Goal: Information Seeking & Learning: Check status

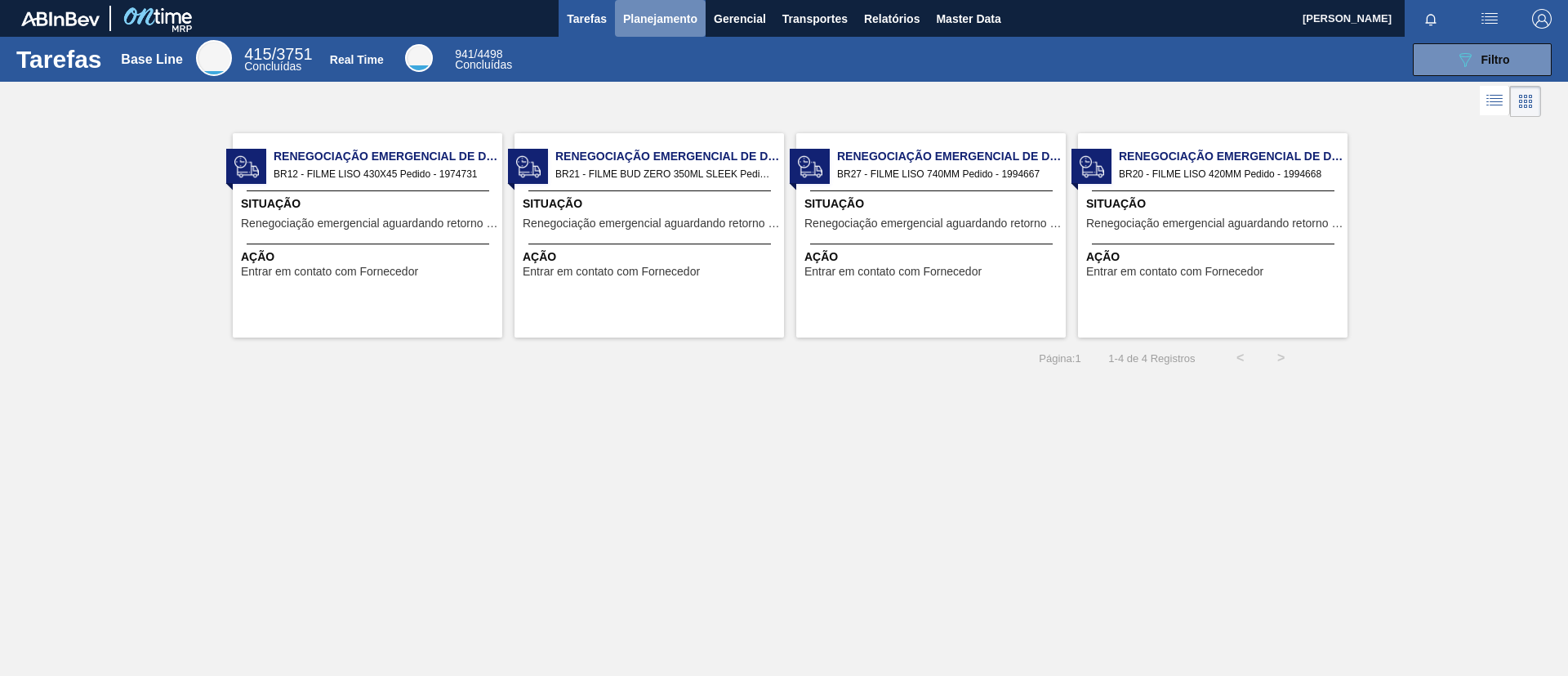
click at [667, 27] on span "Planejamento" at bounding box center [660, 18] width 74 height 19
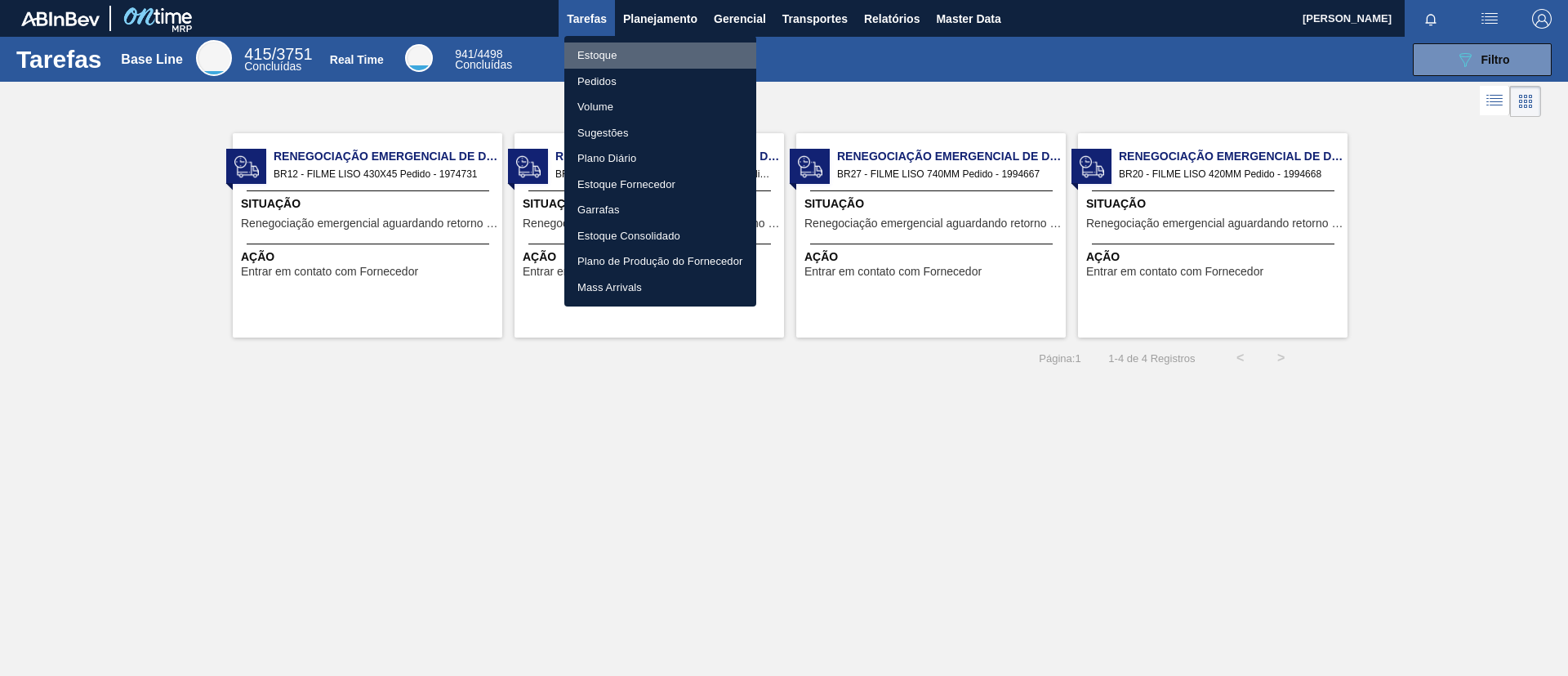
click at [666, 53] on li "Estoque" at bounding box center [661, 55] width 192 height 26
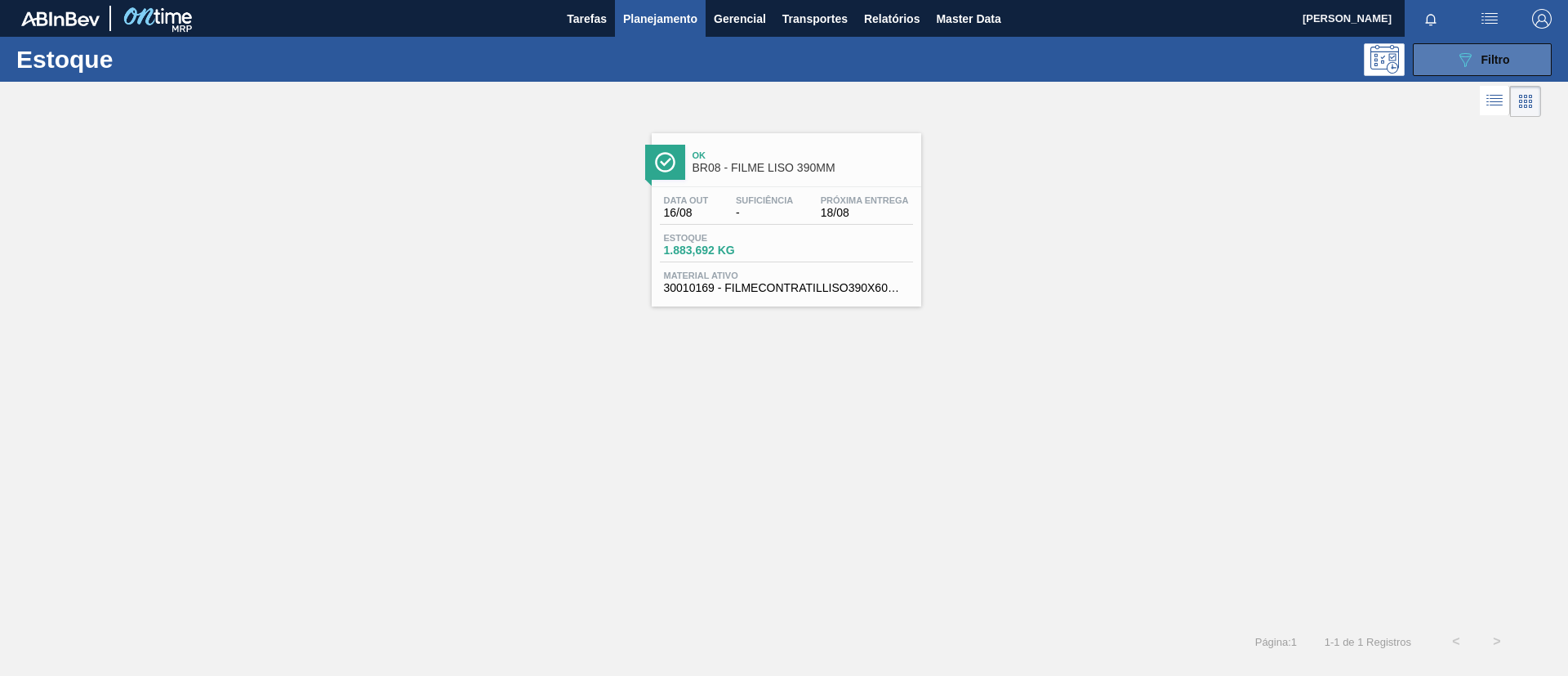
click at [1306, 53] on button "089F7B8B-B2A5-4AFE-B5C0-19BA573D28AC Filtro" at bounding box center [1483, 59] width 139 height 33
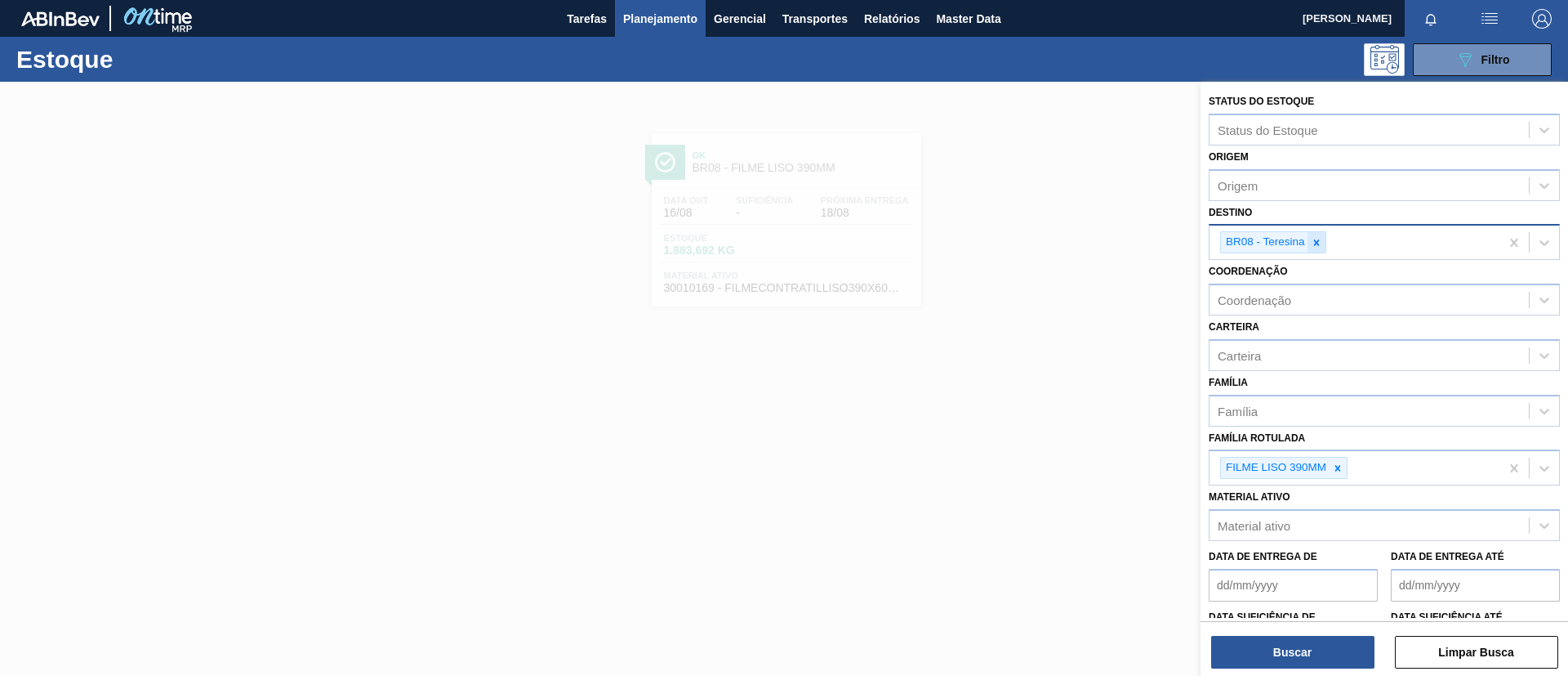
click at [1306, 233] on div at bounding box center [1316, 242] width 18 height 20
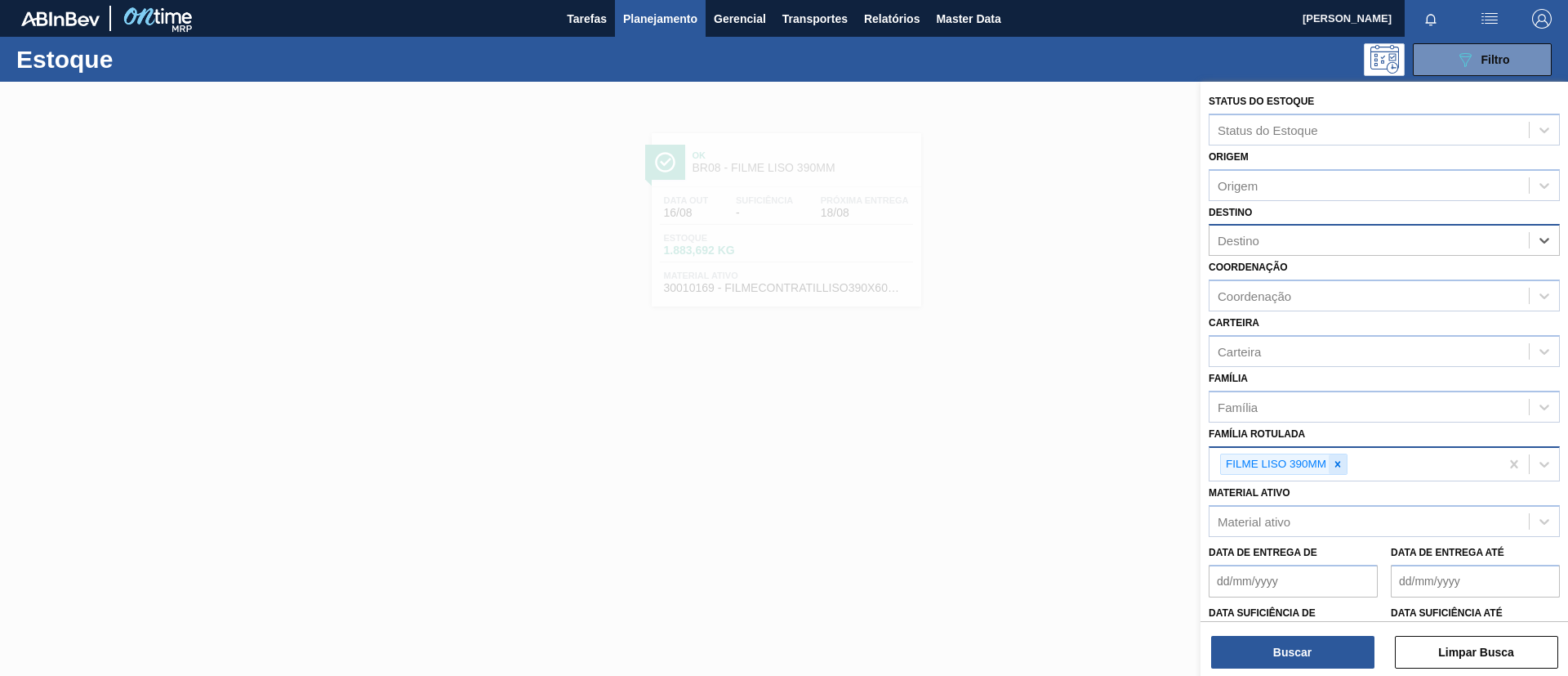
click at [1306, 464] on icon at bounding box center [1338, 464] width 12 height 12
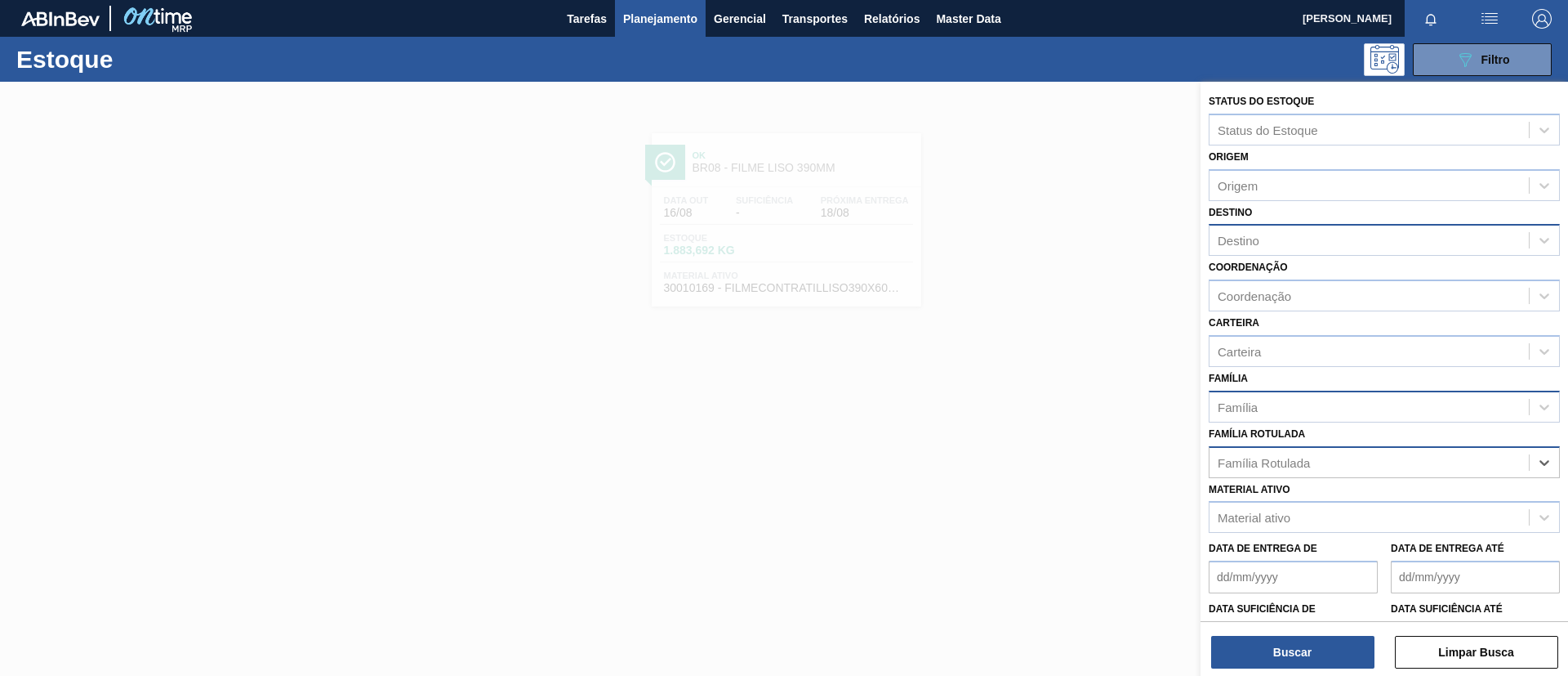
click at [1288, 394] on div "Família" at bounding box center [1384, 407] width 351 height 32
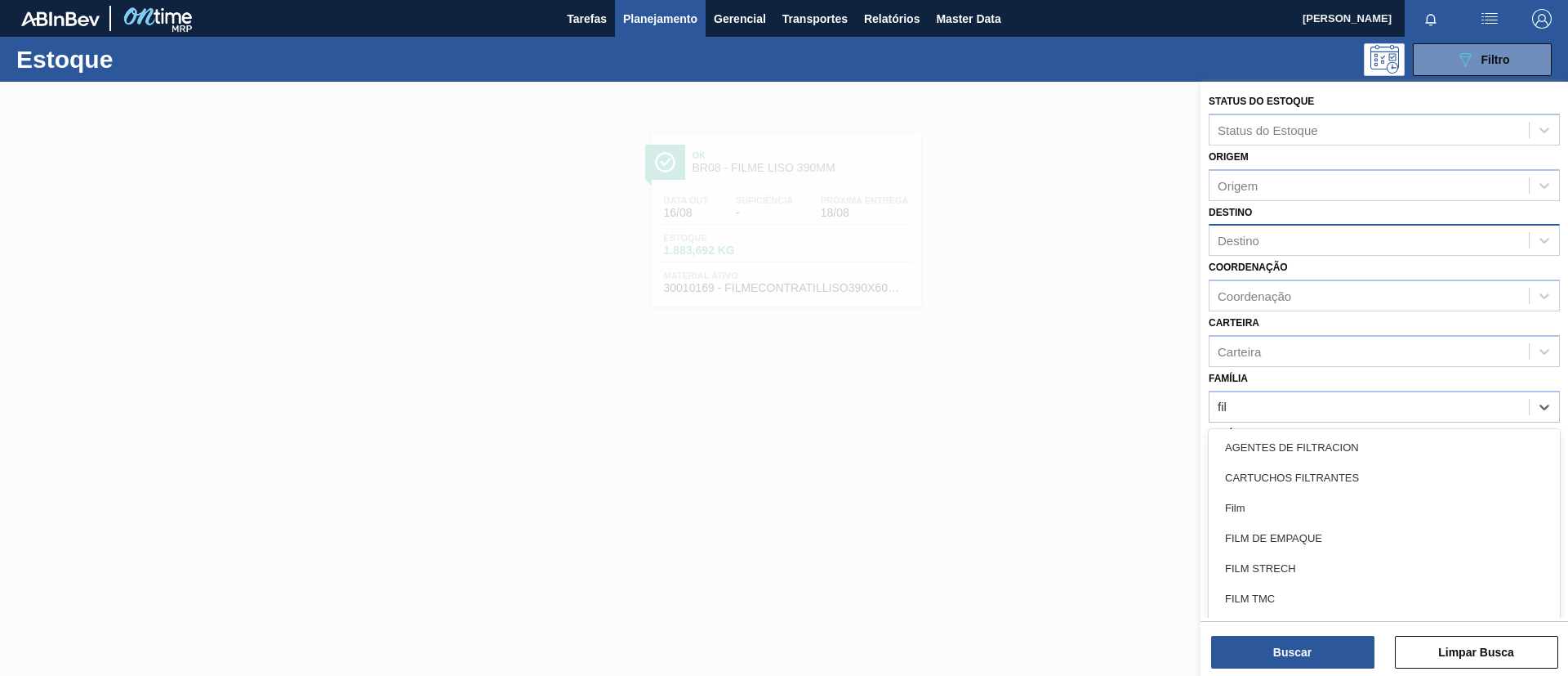
type input "filme"
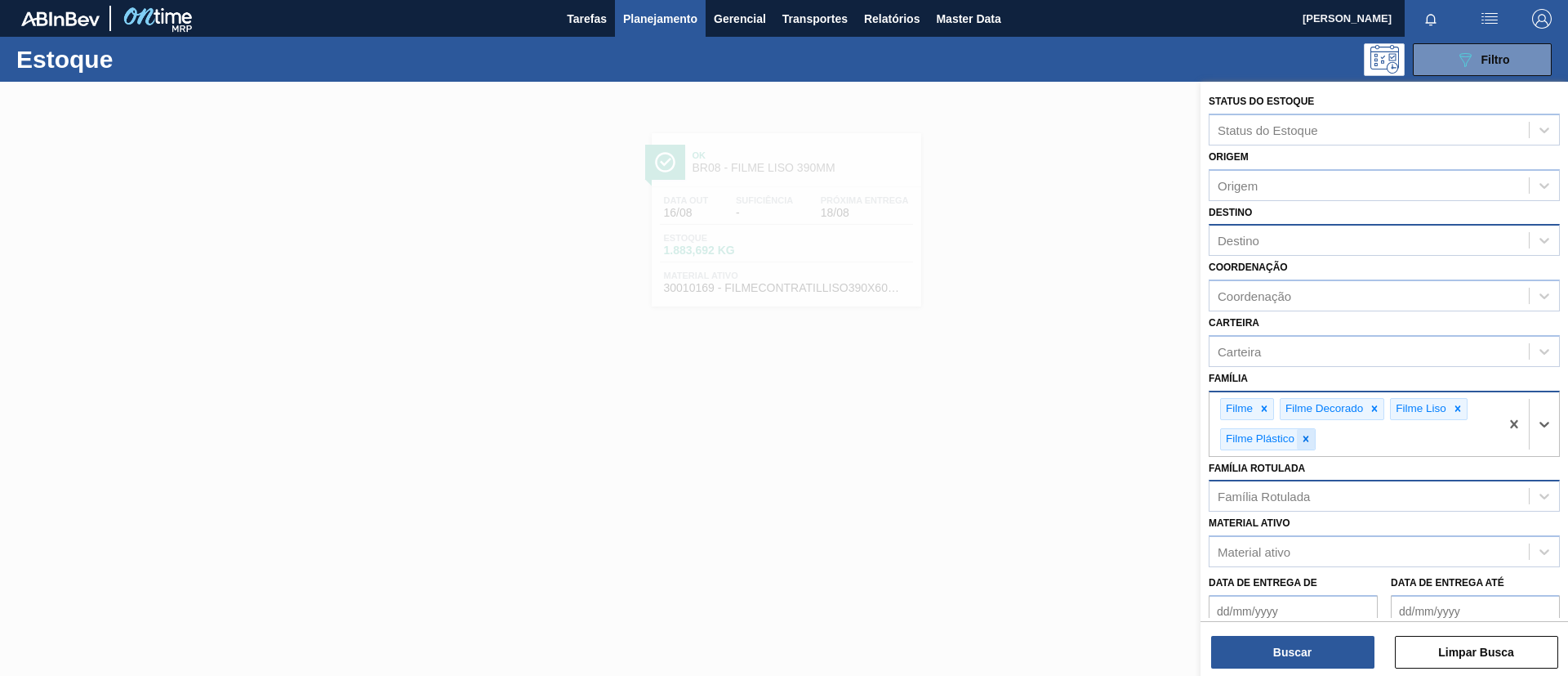
click at [1306, 434] on icon at bounding box center [1306, 439] width 12 height 12
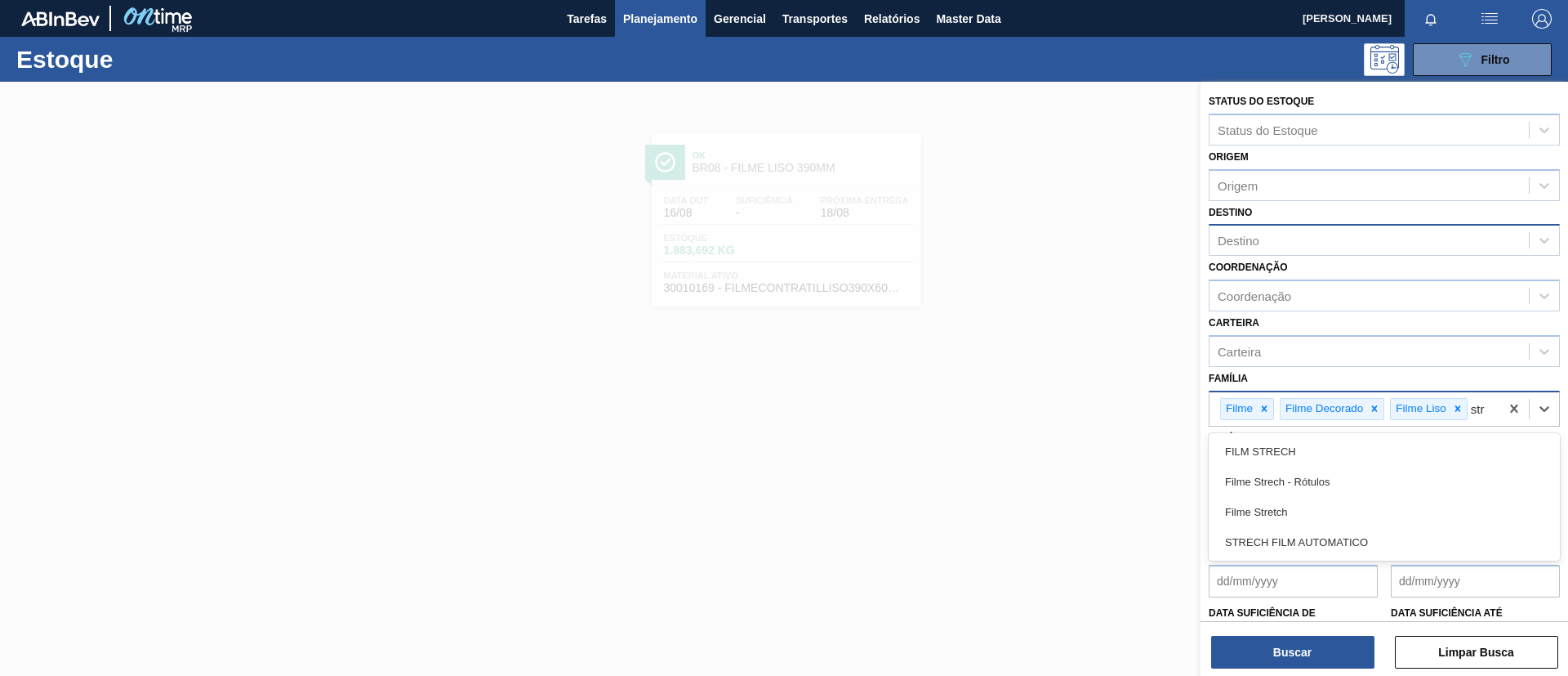
type input "stre"
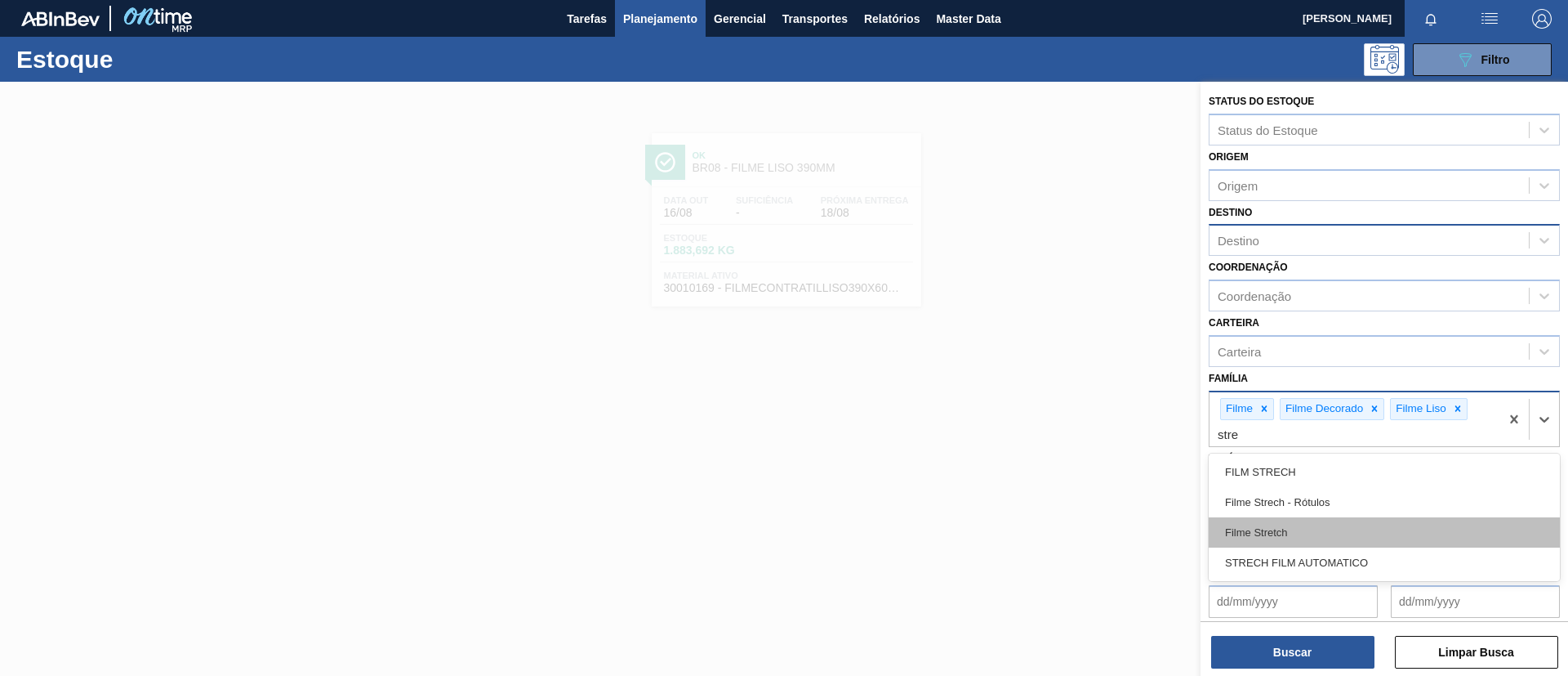
click at [1306, 523] on div "Filme Stretch" at bounding box center [1384, 532] width 351 height 30
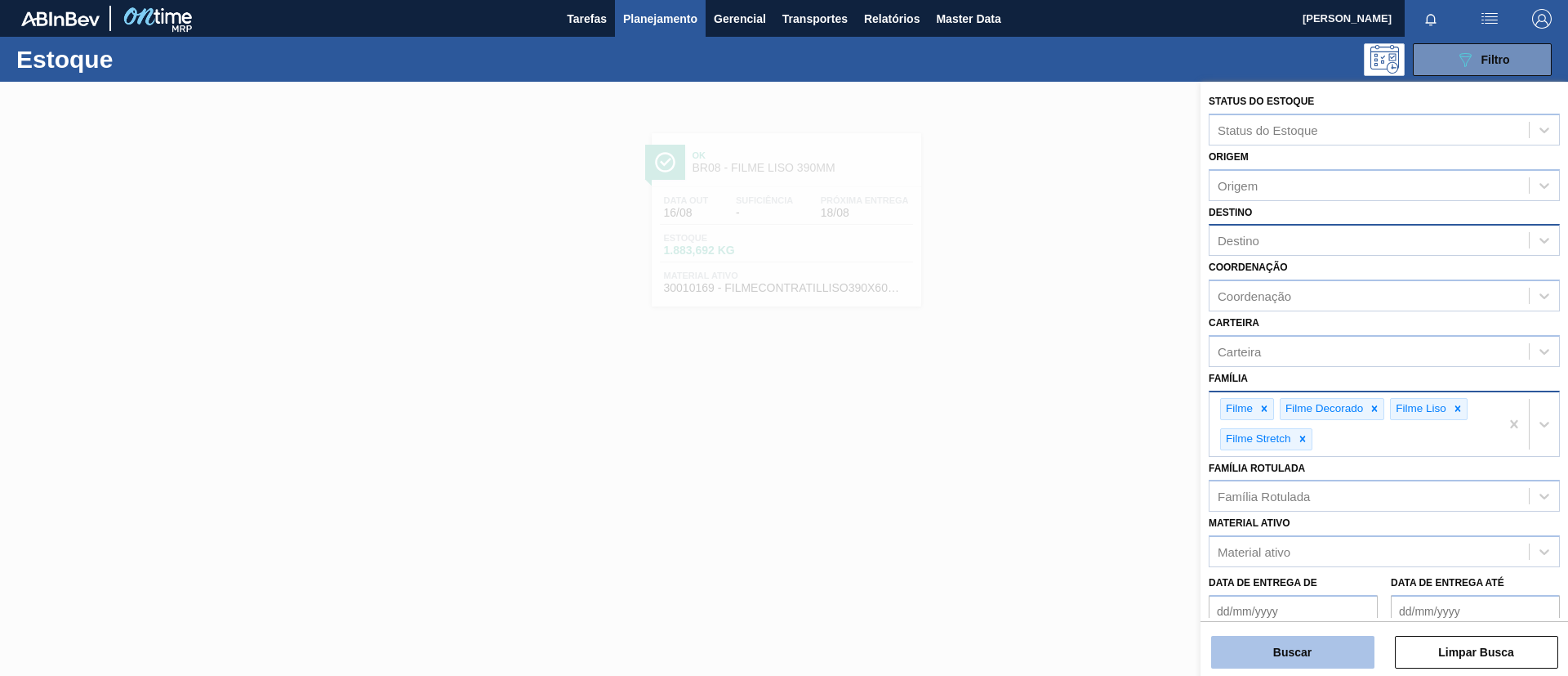
click at [1266, 562] on button "Buscar" at bounding box center [1292, 652] width 163 height 33
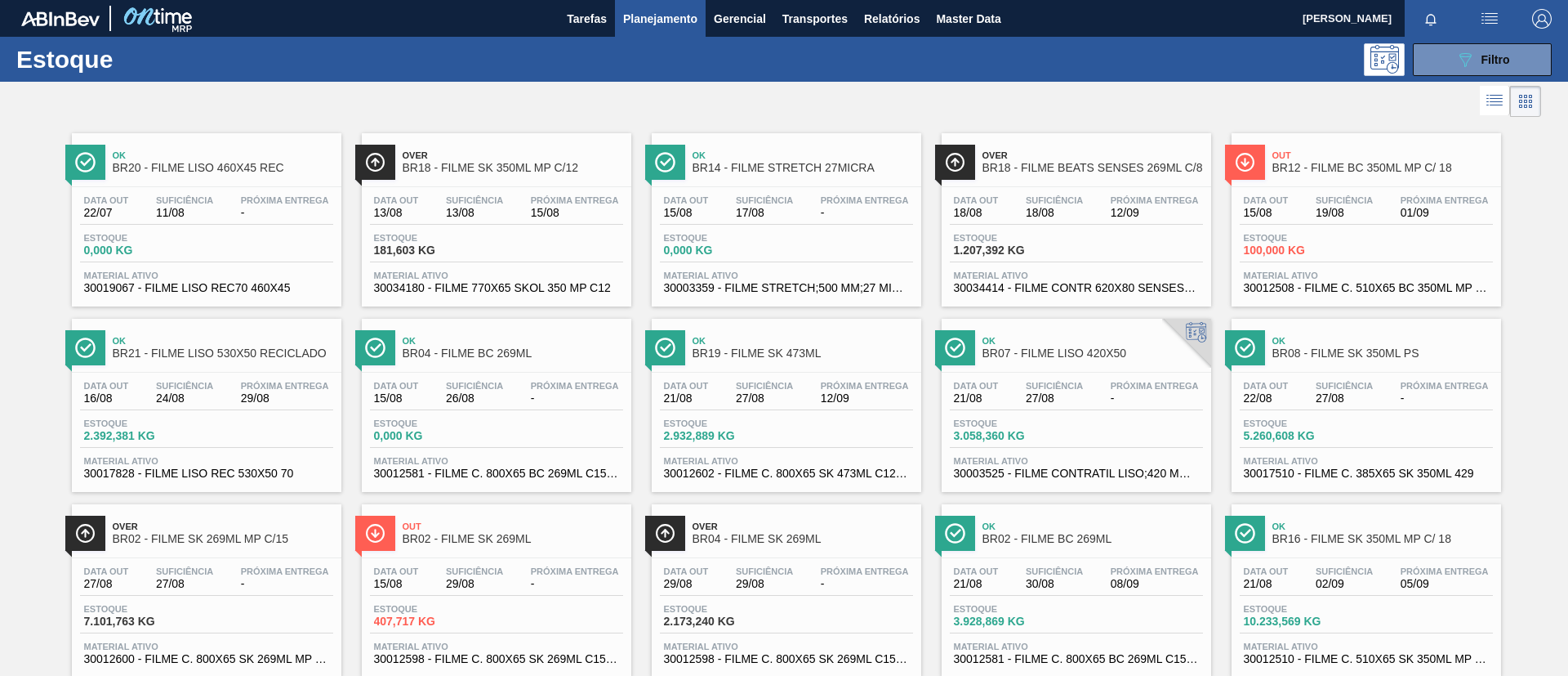
click at [1306, 79] on div "Estoque 089F7B8B-B2A5-4AFE-B5C0-19BA573D28AC Filtro" at bounding box center [784, 59] width 1568 height 45
click at [1306, 60] on span "Filtro" at bounding box center [1496, 59] width 28 height 13
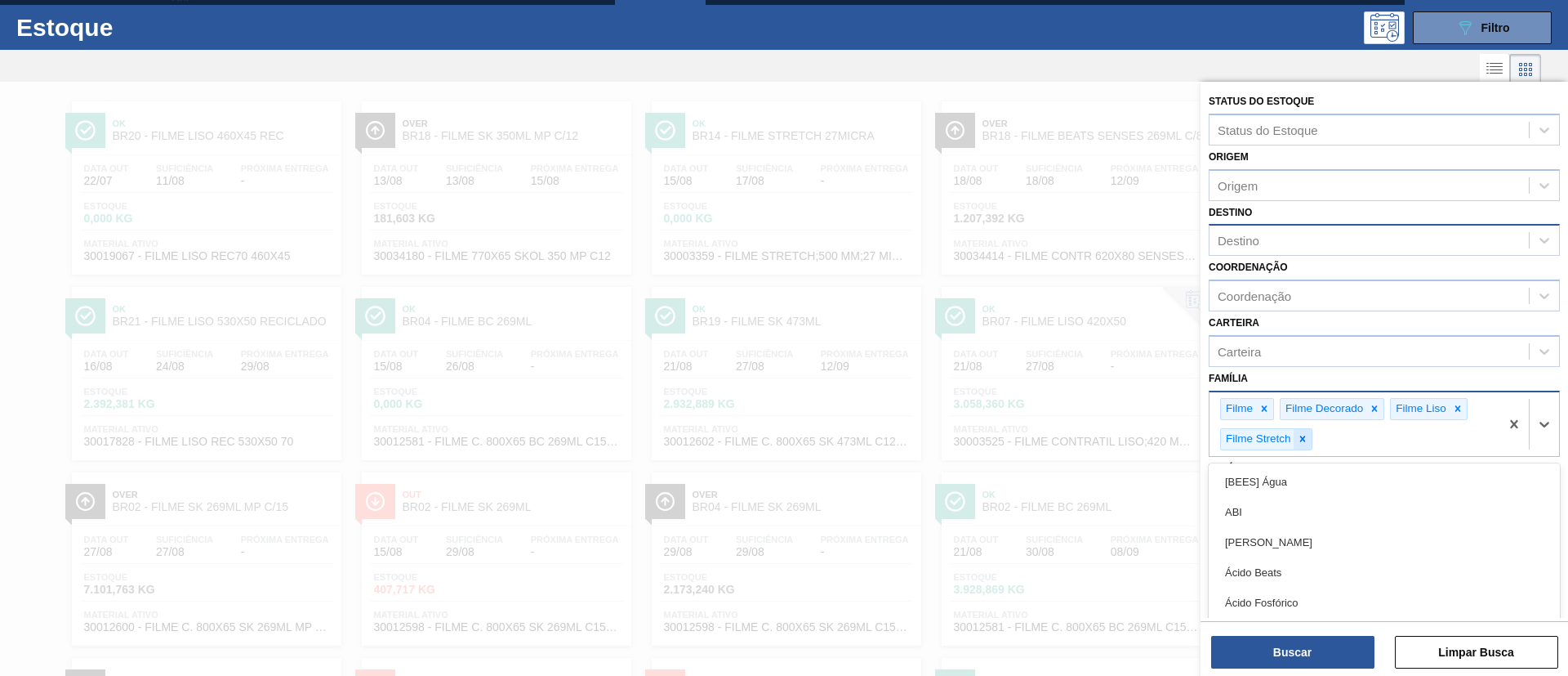
click at [1306, 448] on div "Filme Stretch" at bounding box center [1266, 439] width 92 height 22
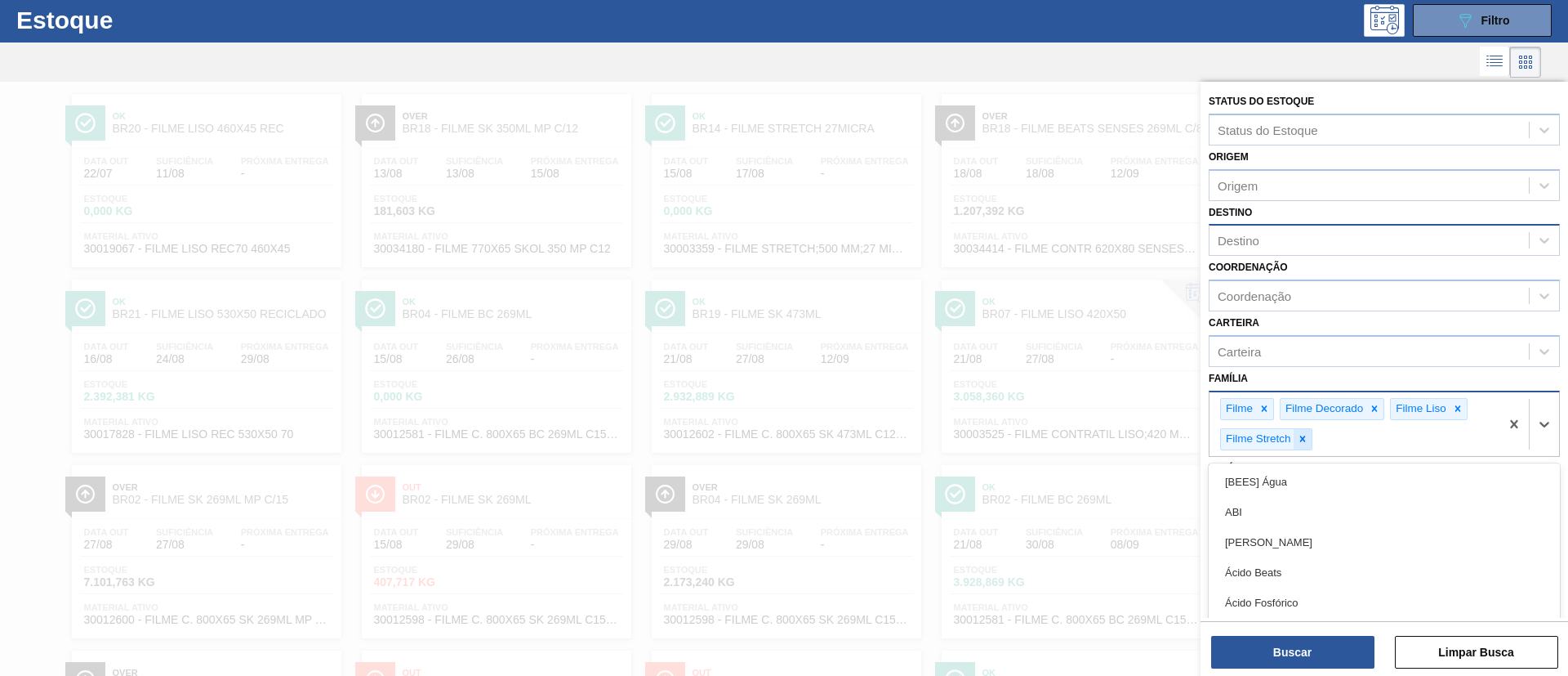
click at [1303, 443] on icon at bounding box center [1303, 439] width 12 height 12
click at [1266, 413] on icon at bounding box center [1264, 408] width 12 height 12
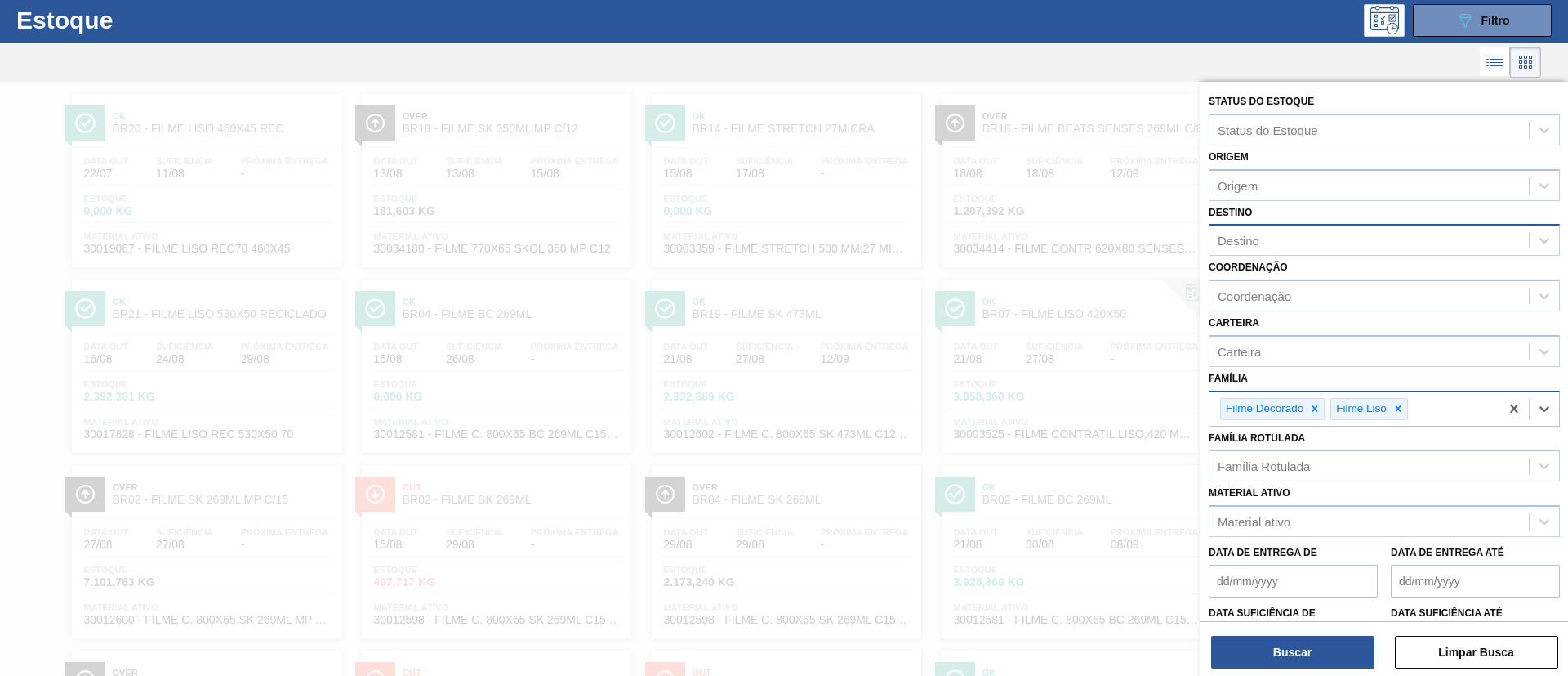
click at [1266, 413] on div "Filme Decorado" at bounding box center [1264, 409] width 85 height 20
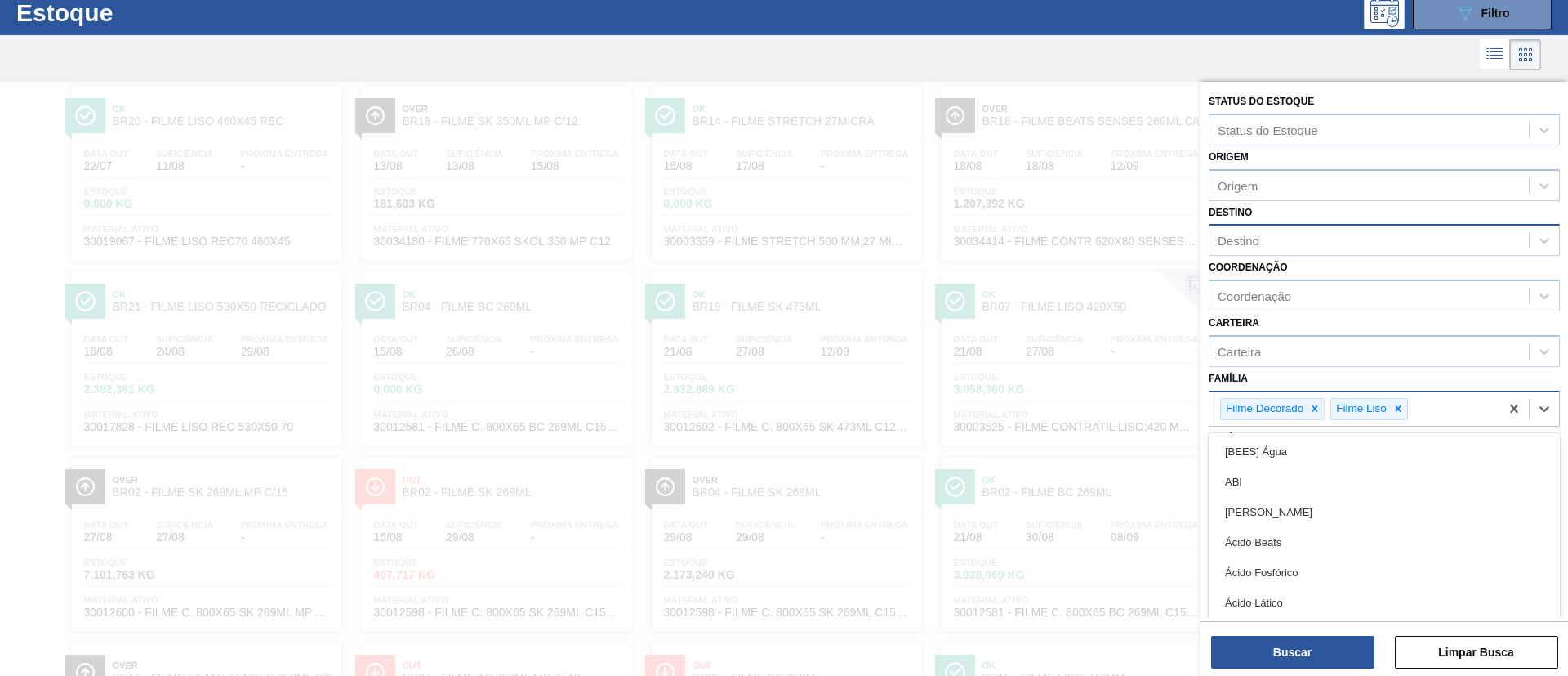
click at [1266, 413] on div "Filme Decorado" at bounding box center [1264, 409] width 85 height 20
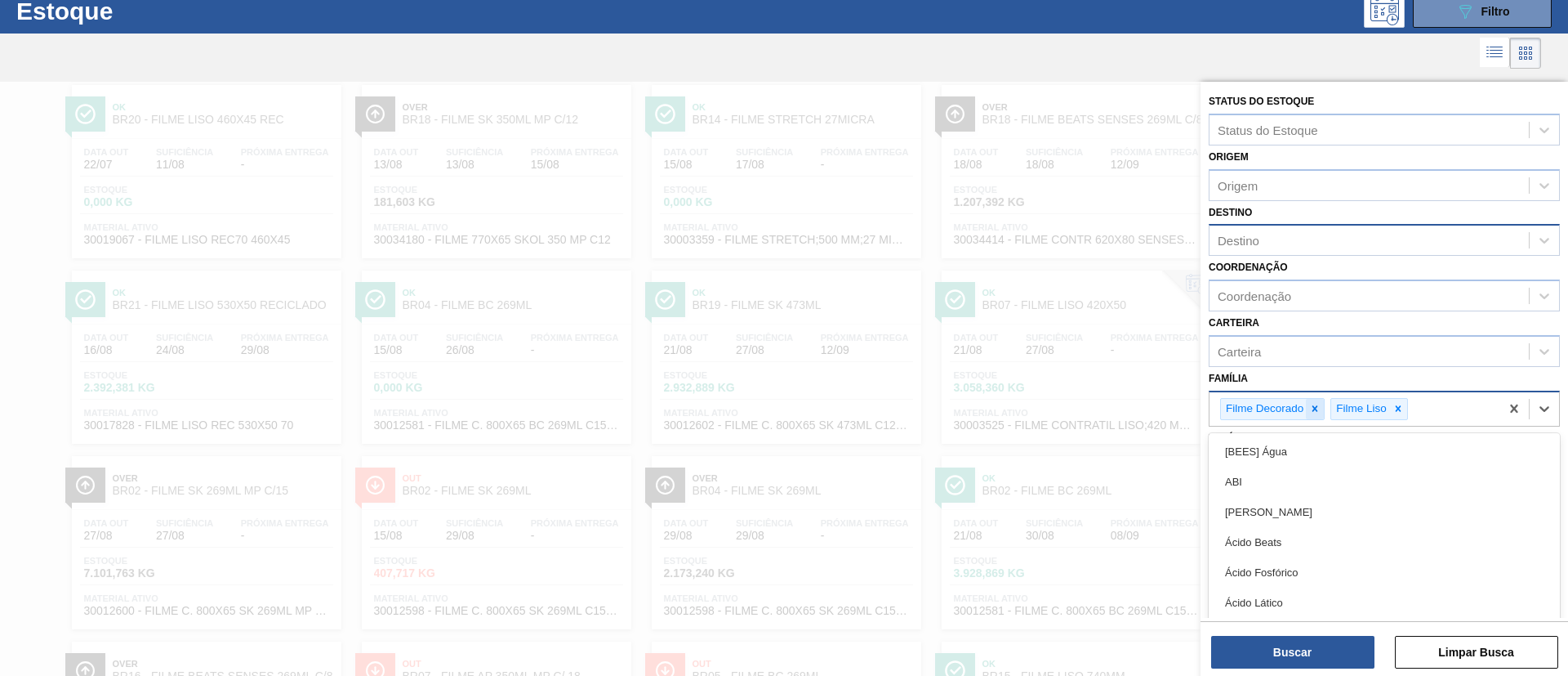
click at [1306, 405] on icon at bounding box center [1315, 408] width 12 height 12
click at [1295, 407] on div at bounding box center [1287, 409] width 18 height 20
click at [1300, 382] on div "Família option Filme Liso, deselected. option [BEES] Água focused, 1 of 101. 10…" at bounding box center [1384, 394] width 351 height 55
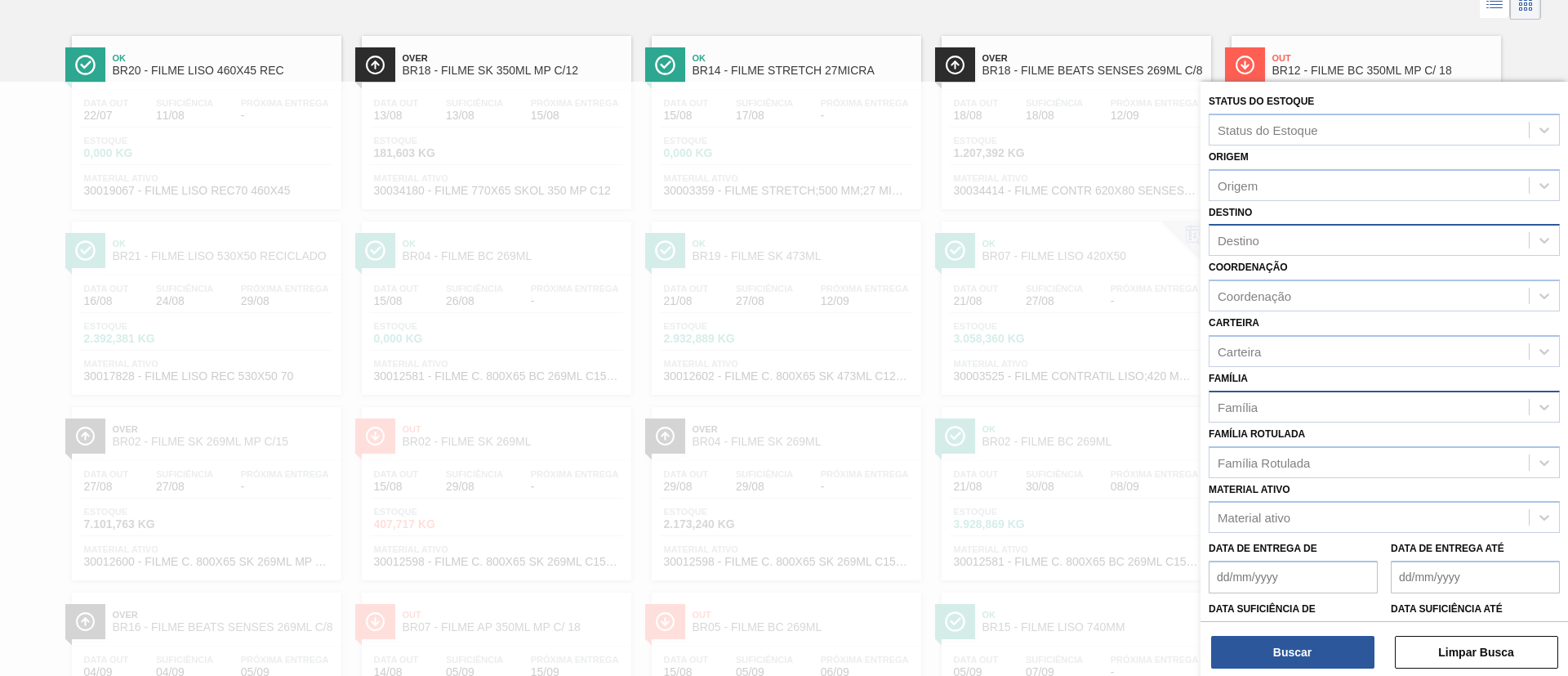
click at [1301, 465] on div "Família Rotulada" at bounding box center [1264, 462] width 92 height 14
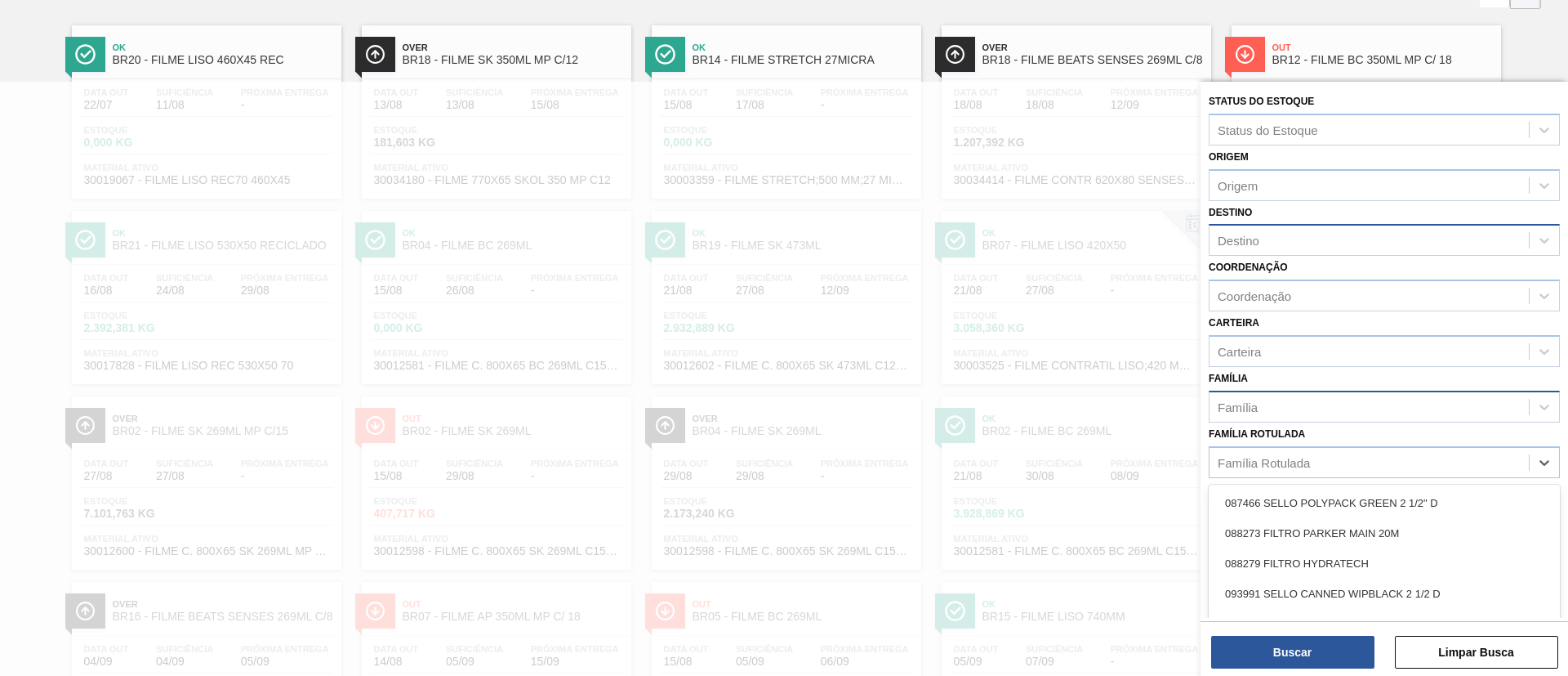
scroll to position [109, 0]
type Rotulada "bc 350ml mp"
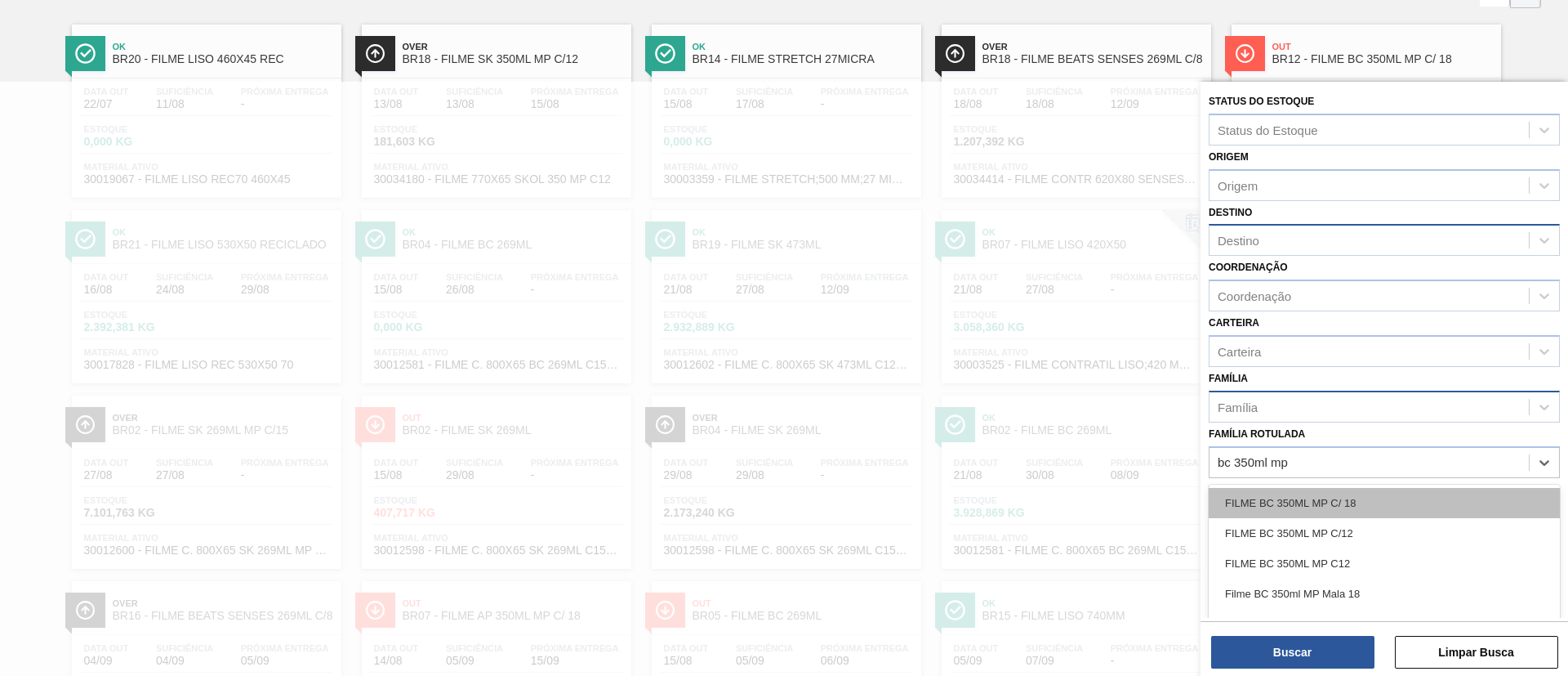
click at [1306, 515] on div "FILME BC 350ML MP C/ 18" at bounding box center [1384, 503] width 351 height 30
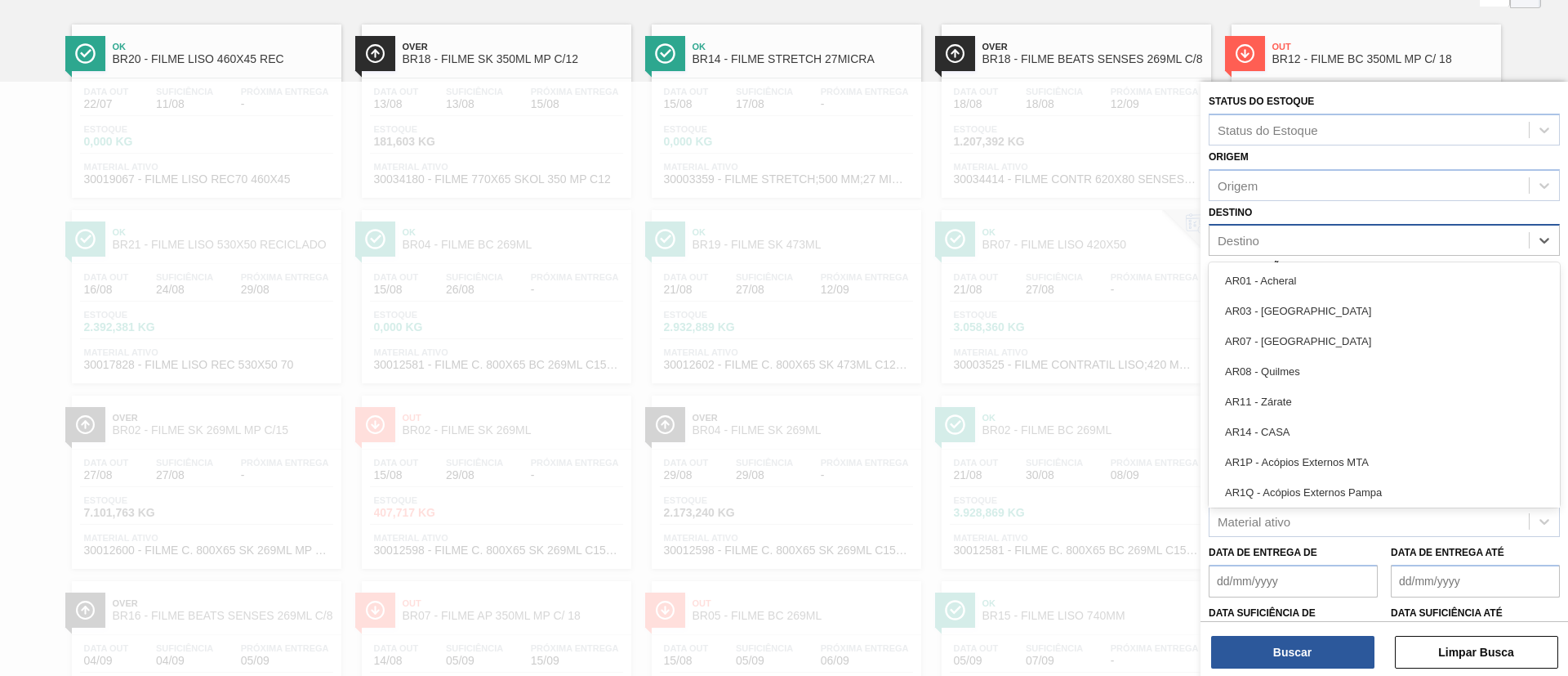
click at [1306, 243] on div "Destino" at bounding box center [1369, 240] width 319 height 23
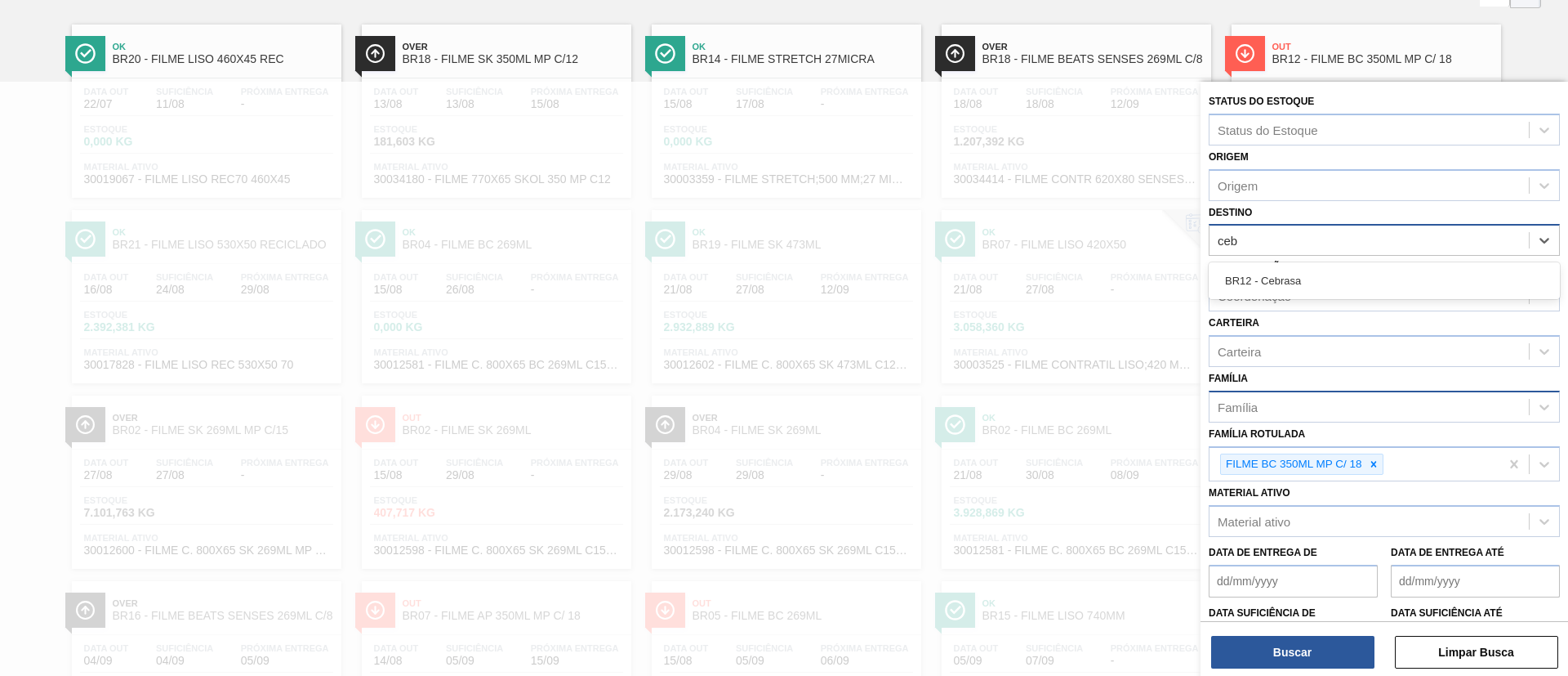
type input "cebr"
drag, startPoint x: 1361, startPoint y: 265, endPoint x: 1362, endPoint y: 284, distance: 19.0
click at [1306, 266] on div "BR12 - Cebrasa" at bounding box center [1384, 280] width 351 height 30
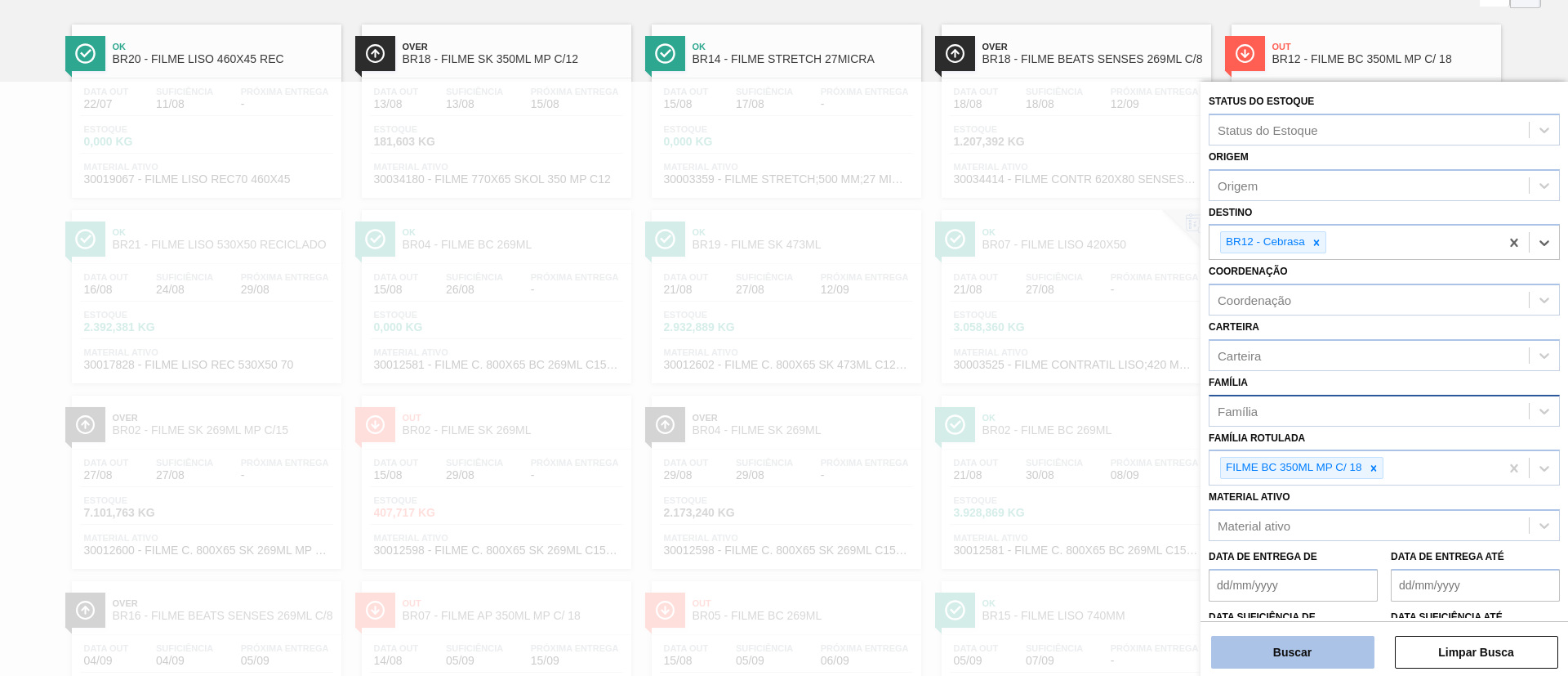
click at [1306, 562] on button "Buscar" at bounding box center [1292, 652] width 163 height 33
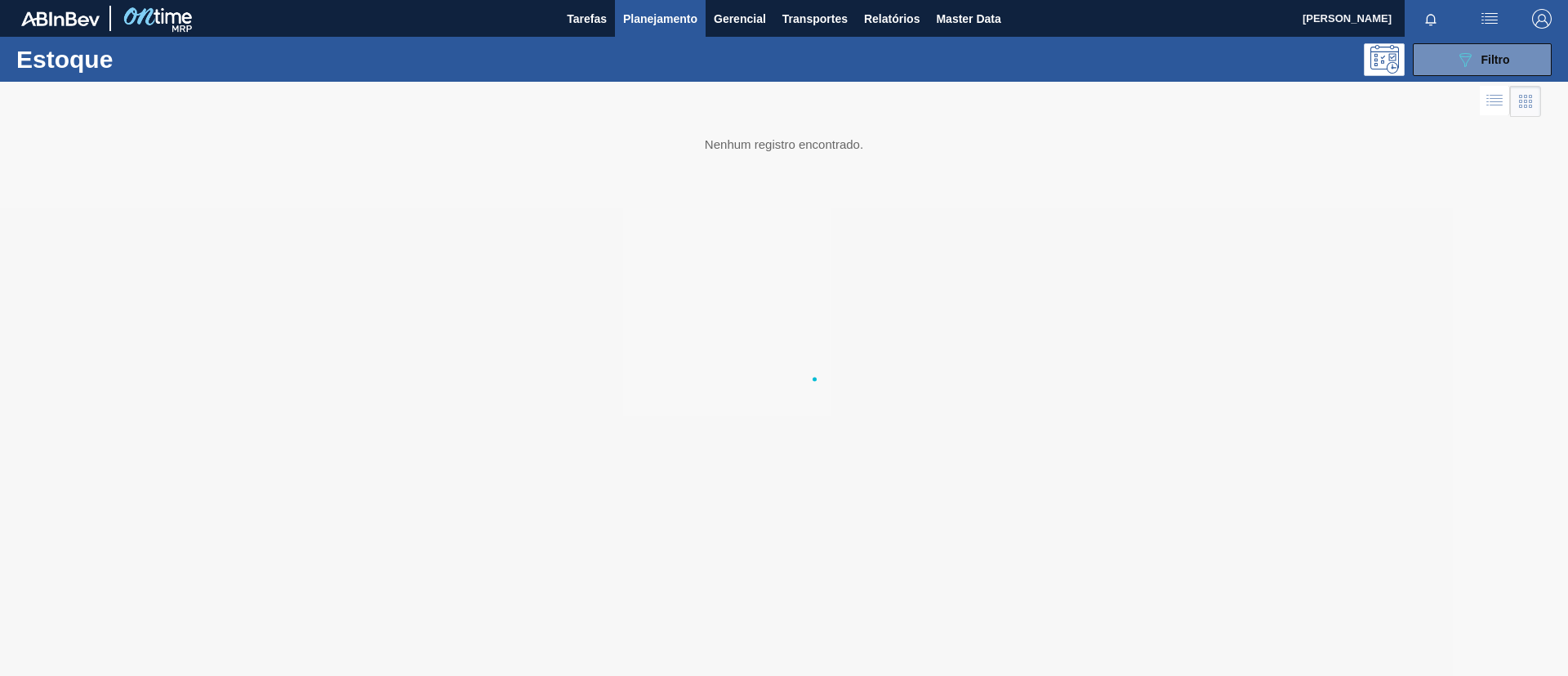
scroll to position [0, 0]
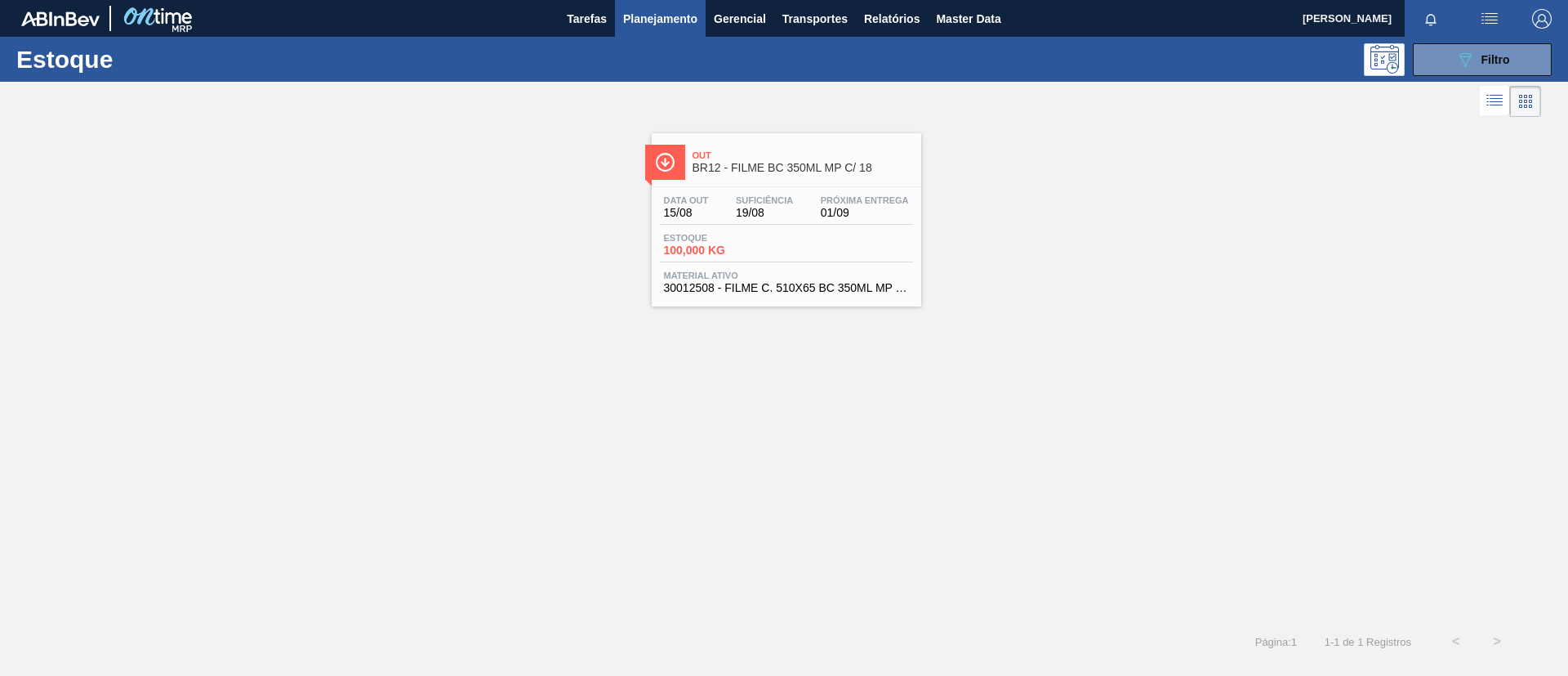
click at [809, 160] on div "Out BR12 - FILME BC 350ML MP C/ 18" at bounding box center [803, 162] width 221 height 37
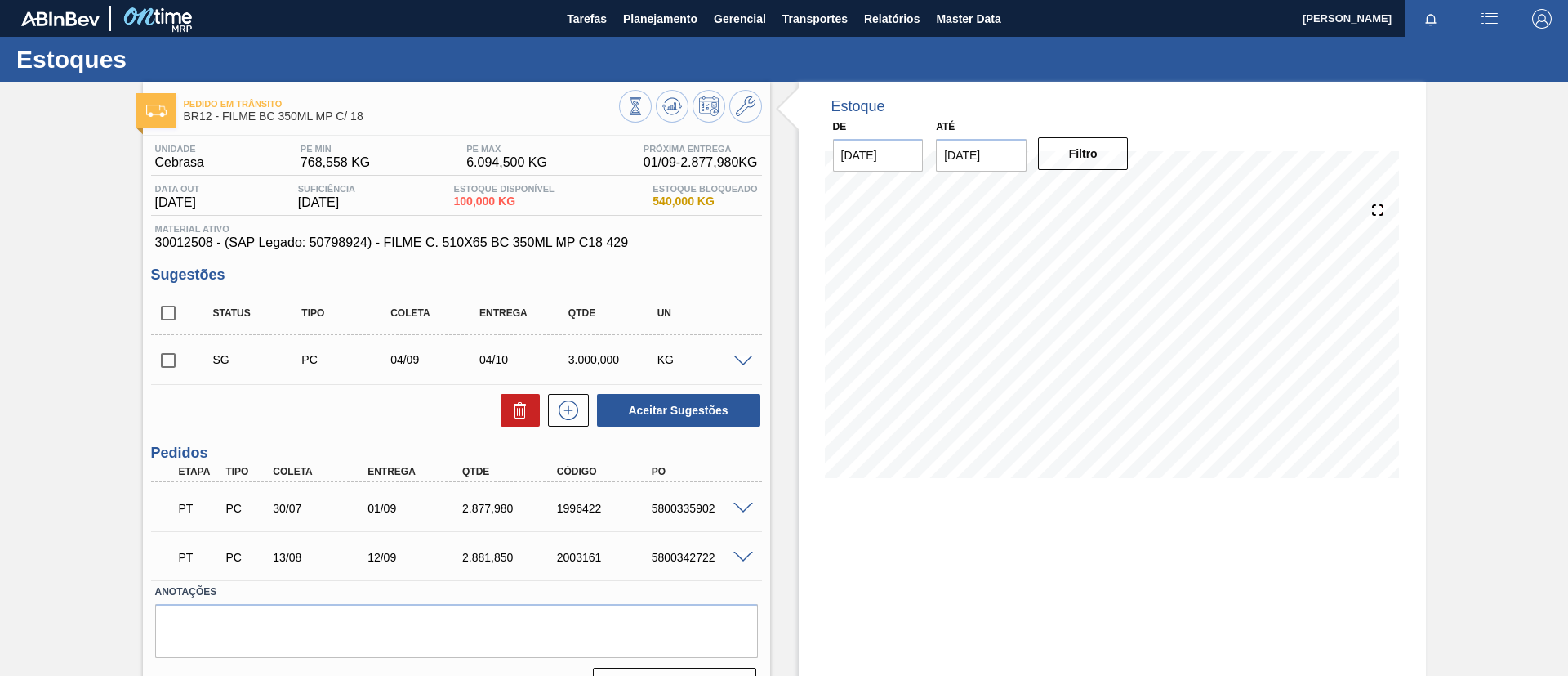
click at [995, 167] on input "[DATE]" at bounding box center [981, 155] width 90 height 33
click at [1111, 193] on div "agosto 2025" at bounding box center [1034, 194] width 196 height 14
click at [1111, 186] on div "agosto 2025 dom seg ter qua qui sex sab" at bounding box center [1034, 204] width 196 height 48
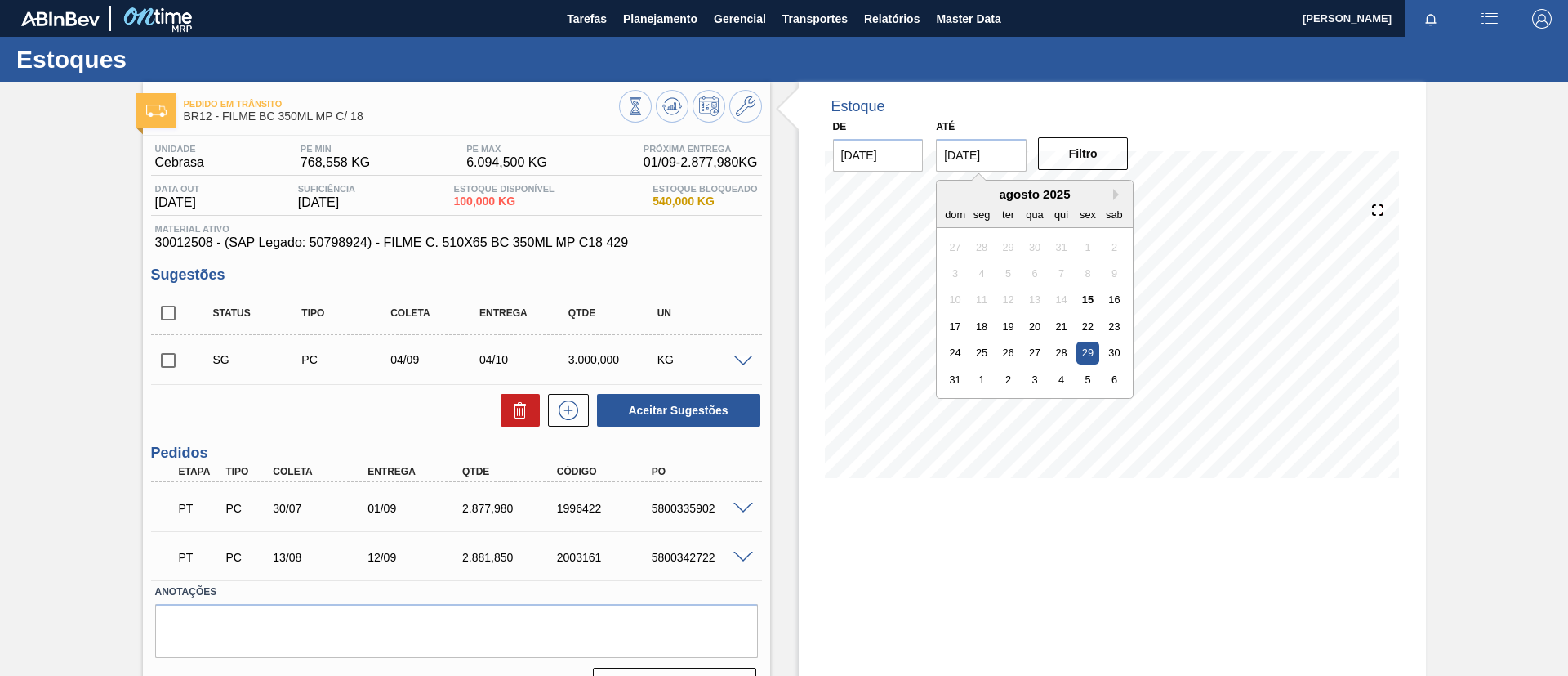
click at [1111, 192] on div "agosto 2025" at bounding box center [1034, 194] width 196 height 14
click at [1113, 193] on button "Next Month" at bounding box center [1119, 195] width 12 height 12
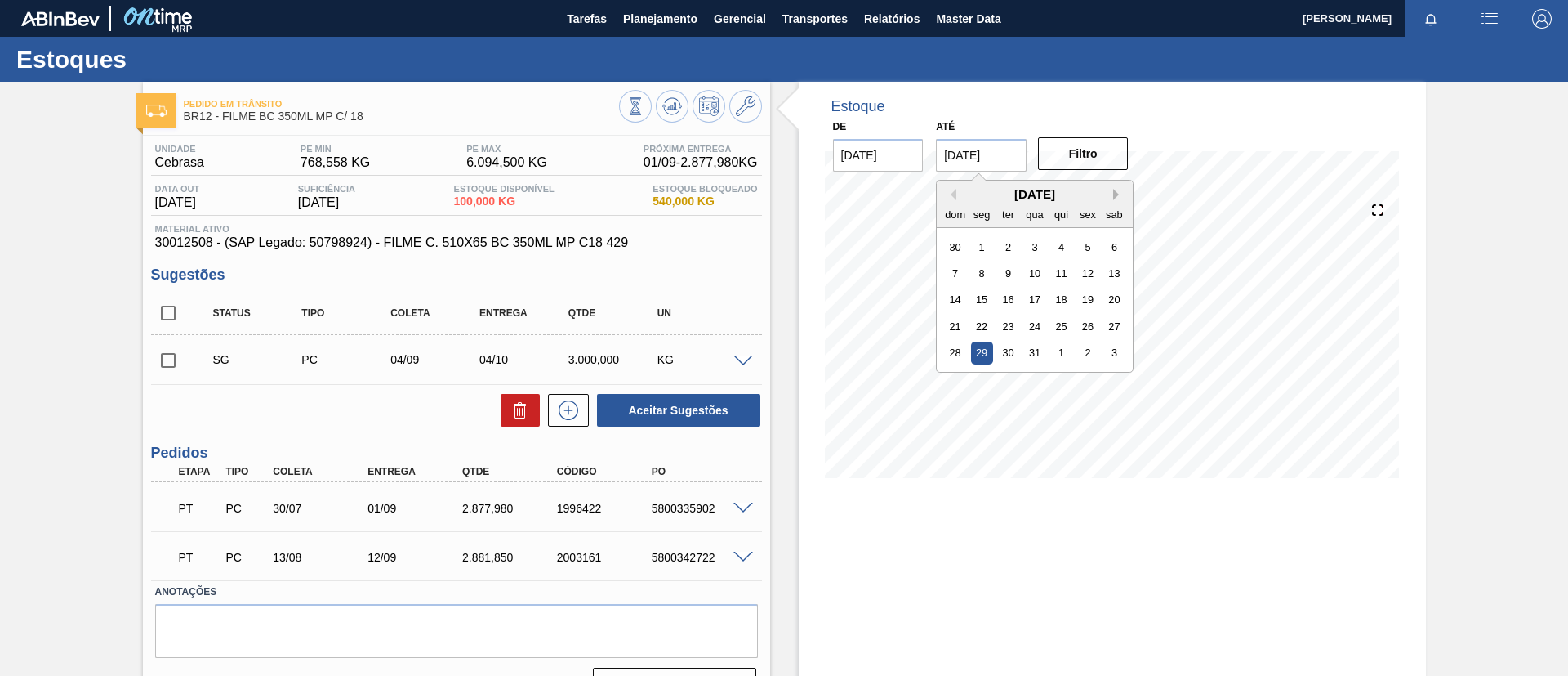
click at [1114, 194] on button "Next Month" at bounding box center [1119, 195] width 12 height 12
click at [953, 326] on div "22" at bounding box center [955, 326] width 22 height 22
type input "[DATE]"
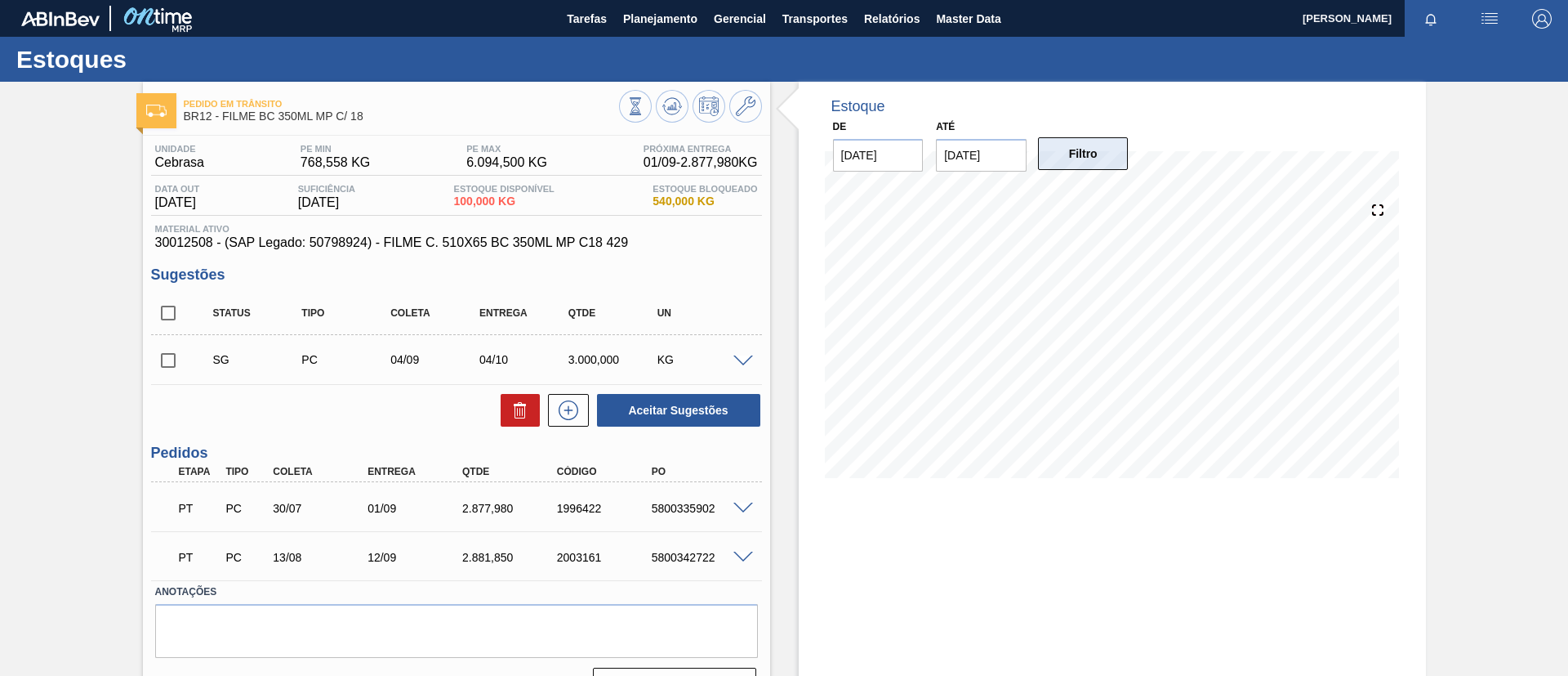
click at [1057, 163] on button "Filtro" at bounding box center [1083, 153] width 90 height 33
click at [739, 510] on span at bounding box center [743, 509] width 19 height 13
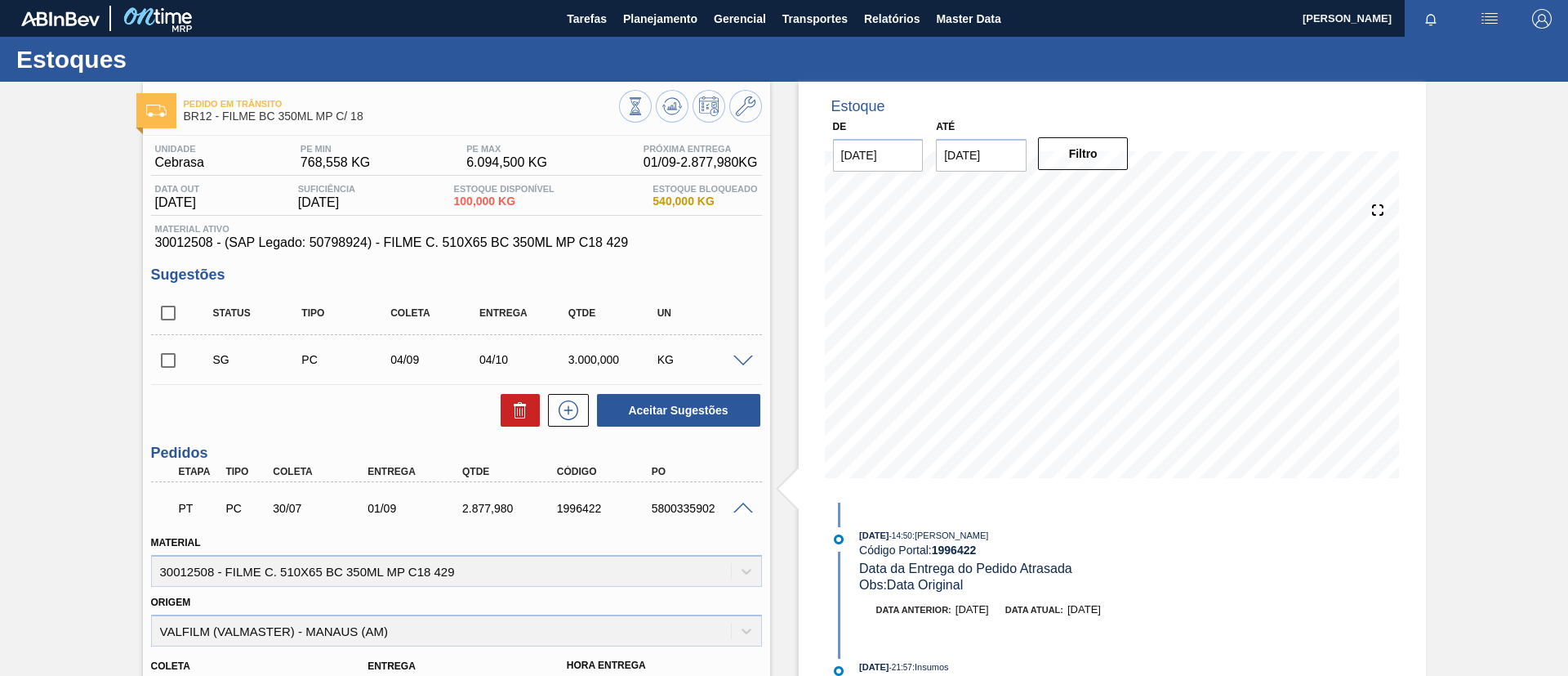
click at [737, 503] on span at bounding box center [743, 509] width 19 height 13
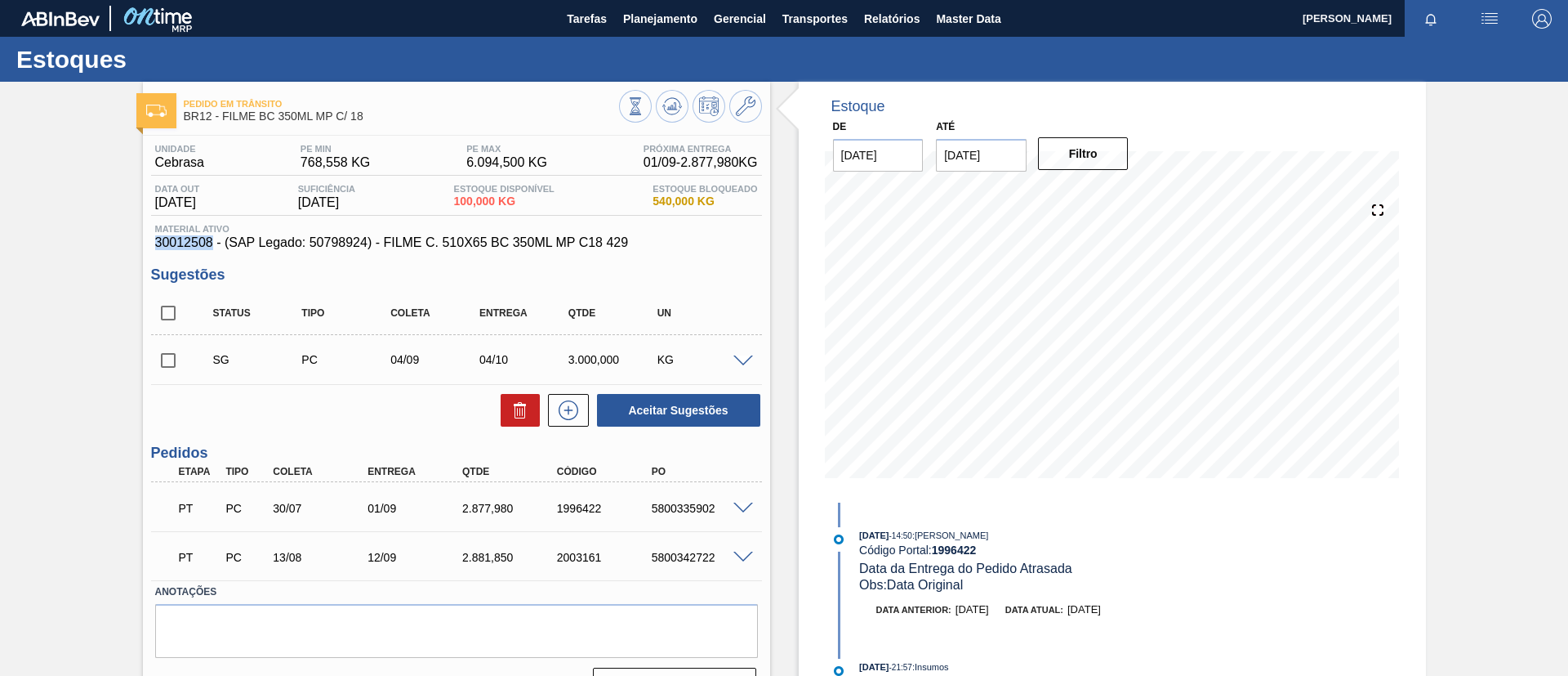
drag, startPoint x: 151, startPoint y: 241, endPoint x: 212, endPoint y: 248, distance: 61.4
click at [212, 248] on div "Unidade Cebrasa PE MIN 768,558 KG PE MAX 6.094,500 KG Próxima Entrega 01/09 - 2…" at bounding box center [457, 421] width 627 height 571
copy span "30012508"
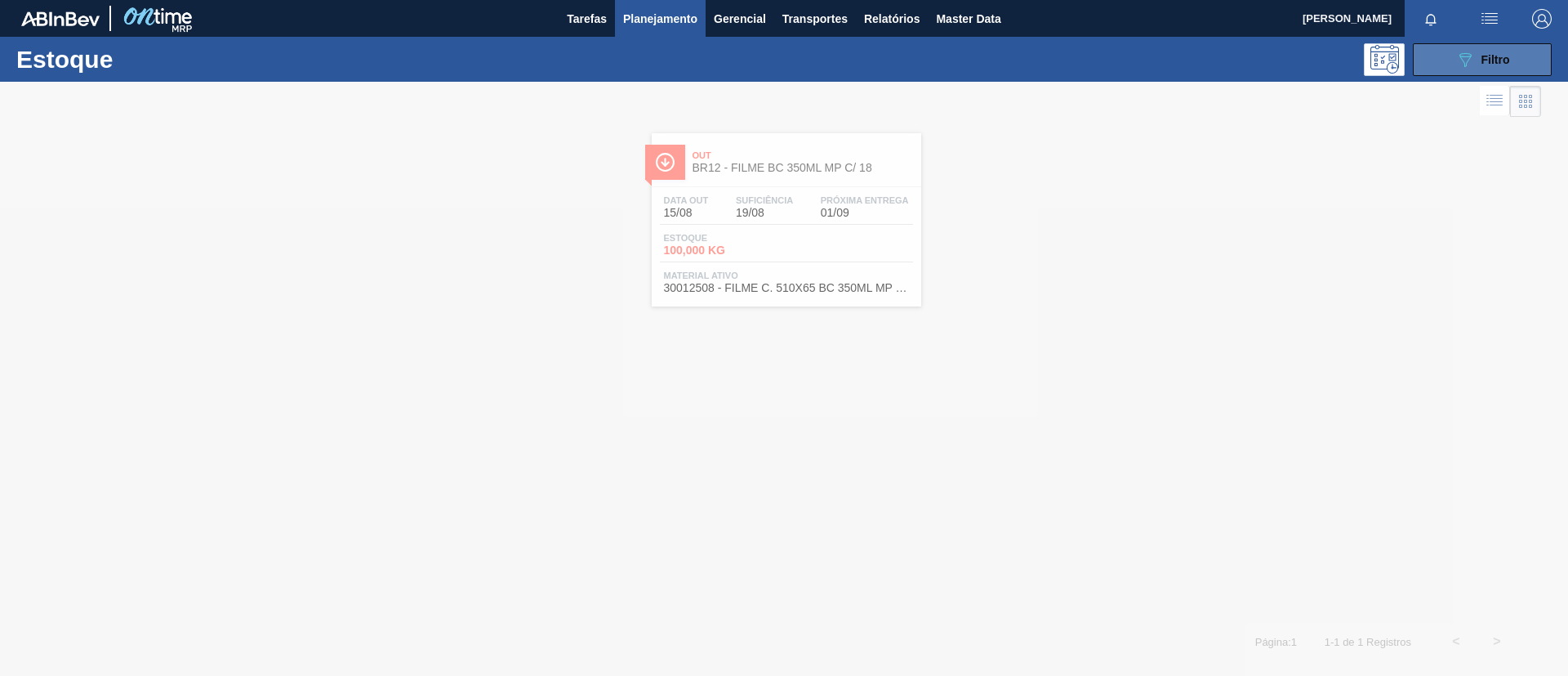
click at [1306, 54] on span "Filtro" at bounding box center [1496, 59] width 28 height 13
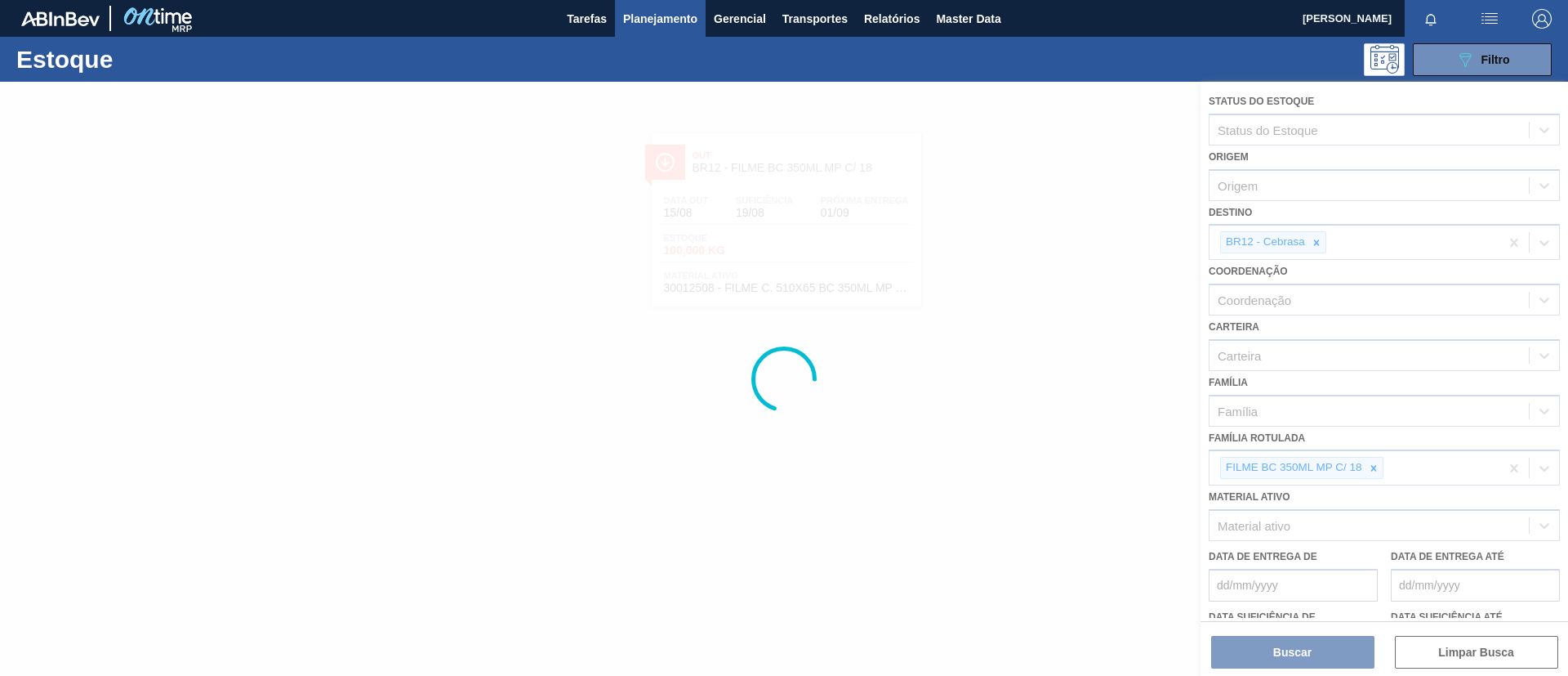
click at [1306, 470] on div at bounding box center [784, 379] width 1568 height 594
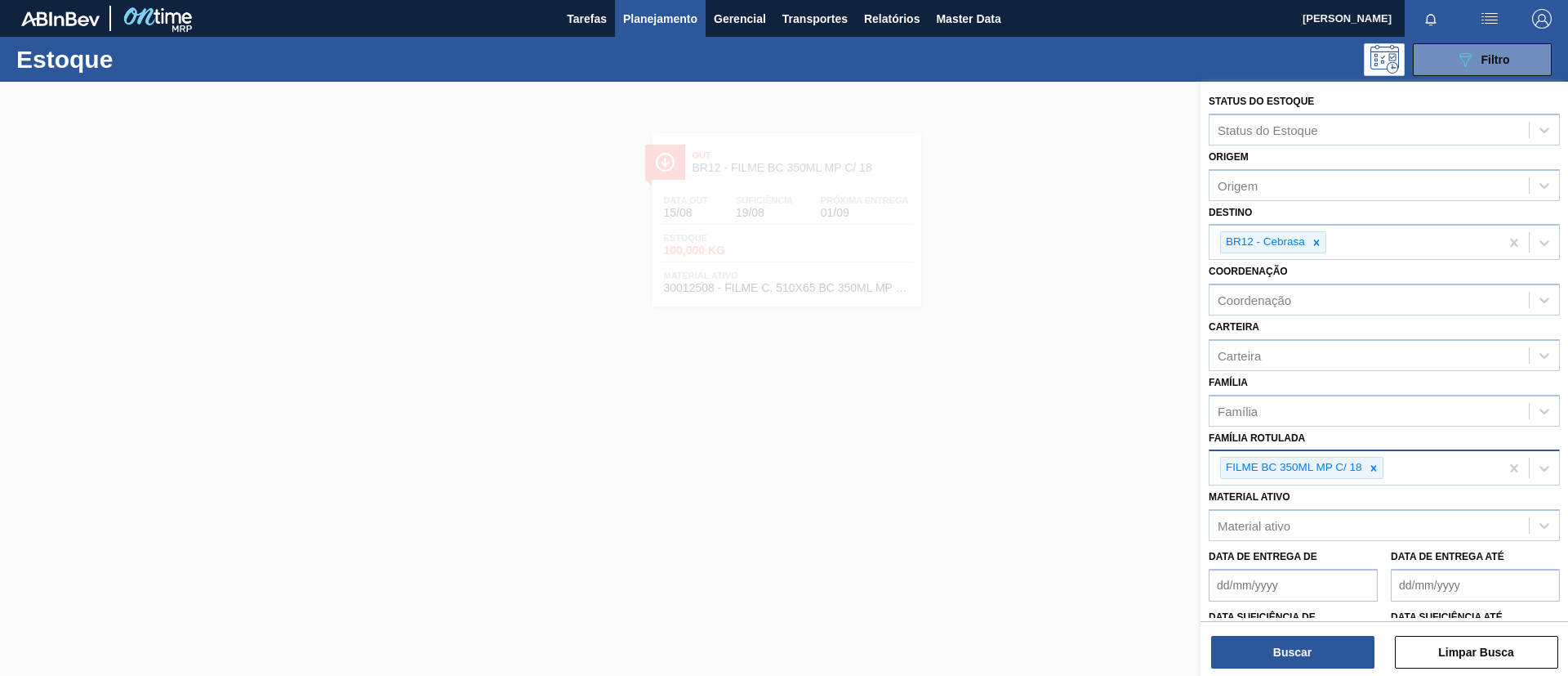
click at [1306, 471] on div at bounding box center [1373, 468] width 18 height 20
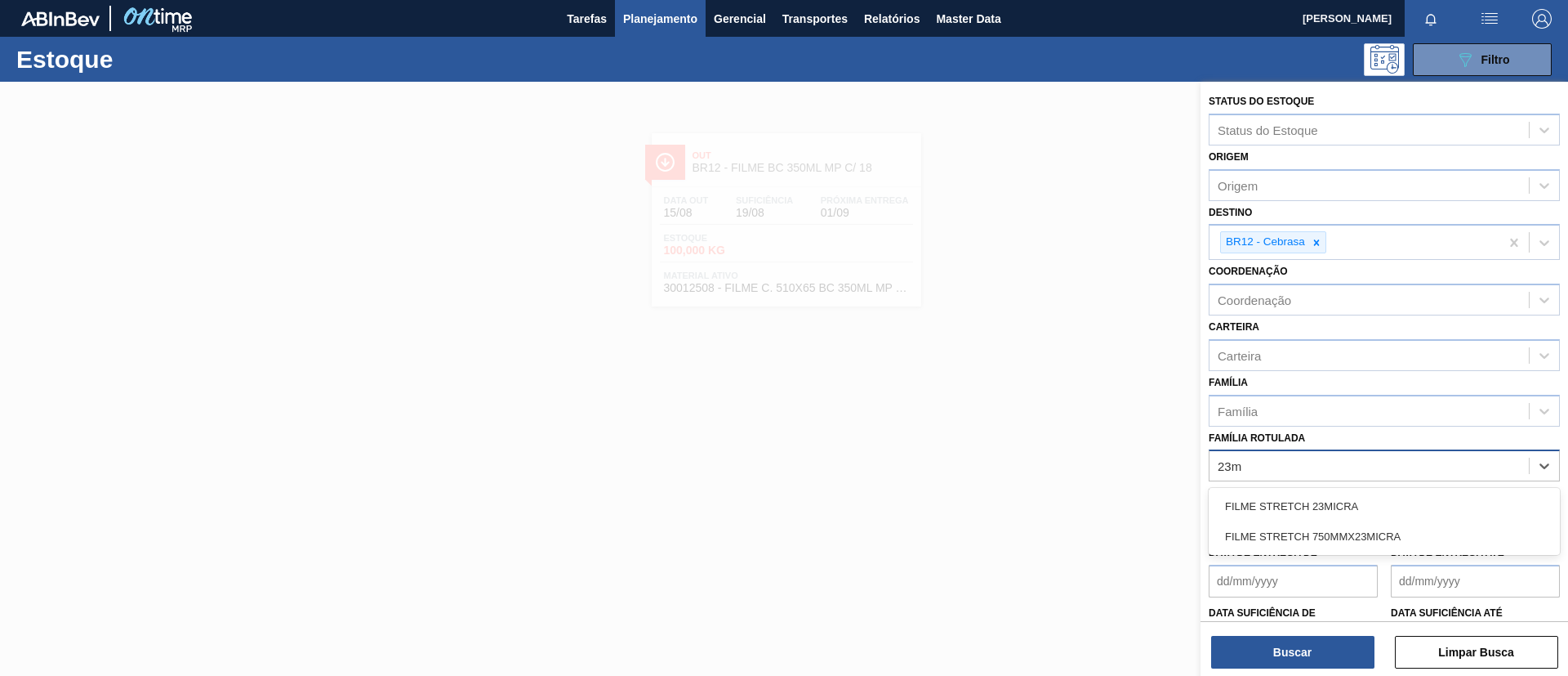
type Rotulada "23mi"
drag, startPoint x: 1348, startPoint y: 499, endPoint x: 1258, endPoint y: 426, distance: 115.9
click at [1306, 499] on div "FILME STRETCH 23MICRA" at bounding box center [1384, 506] width 351 height 30
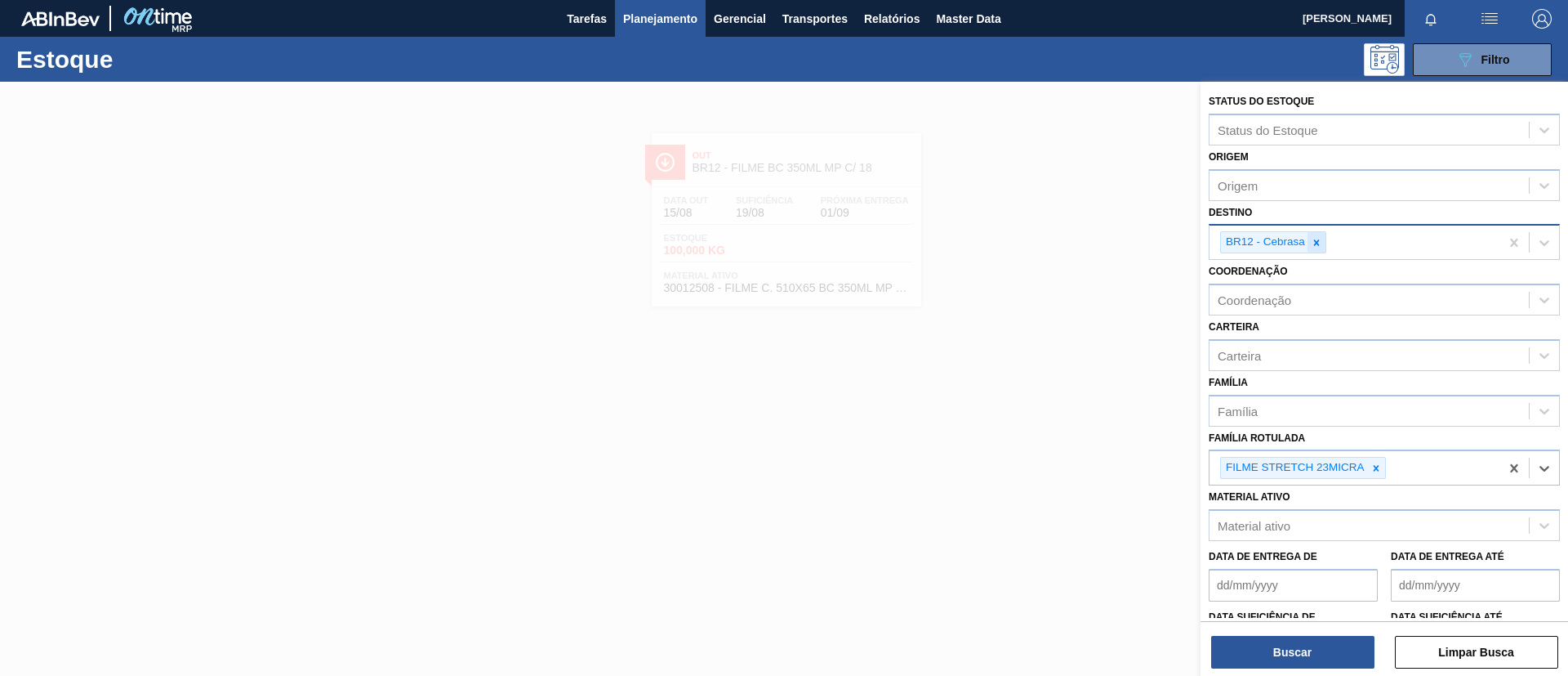
click at [1306, 239] on icon at bounding box center [1316, 243] width 12 height 12
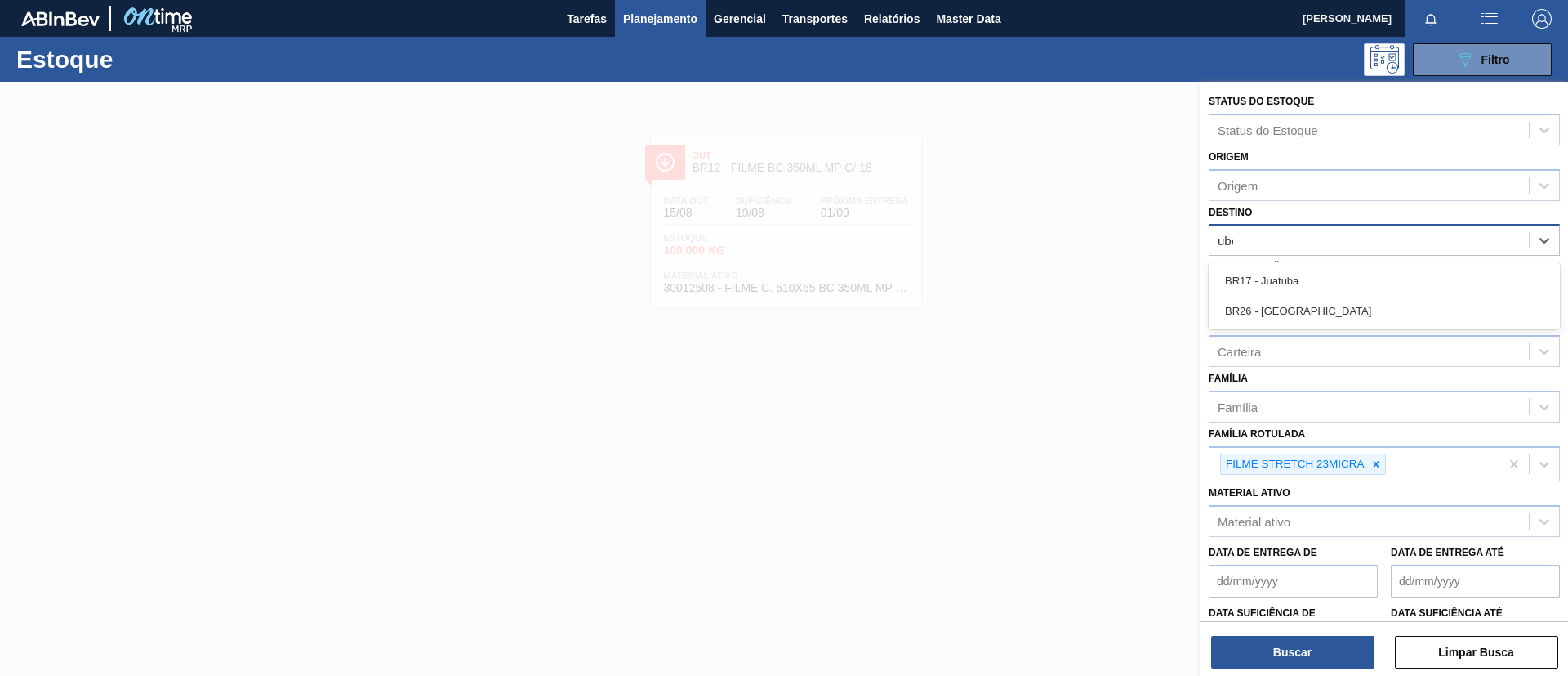
type input "uber"
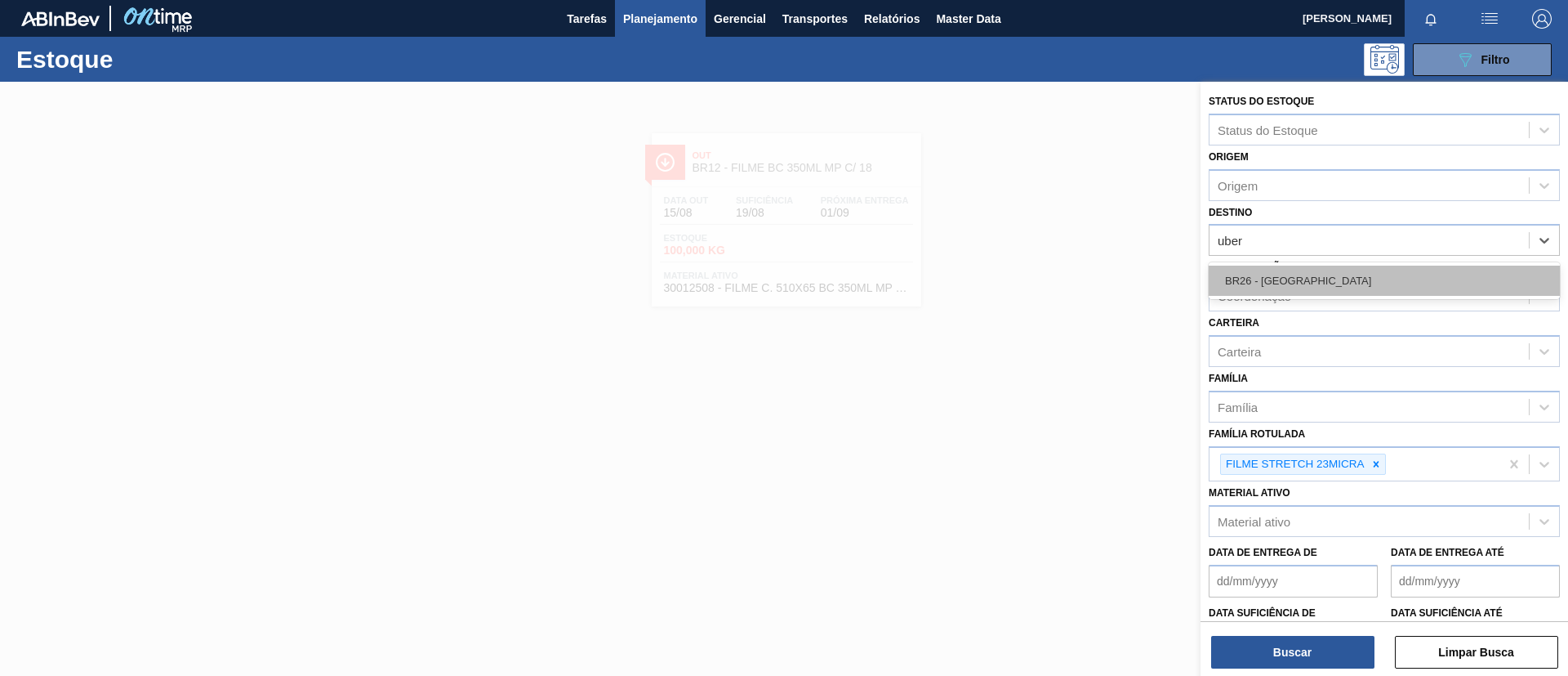
click at [1306, 275] on div "BR26 - [GEOGRAPHIC_DATA]" at bounding box center [1384, 280] width 351 height 30
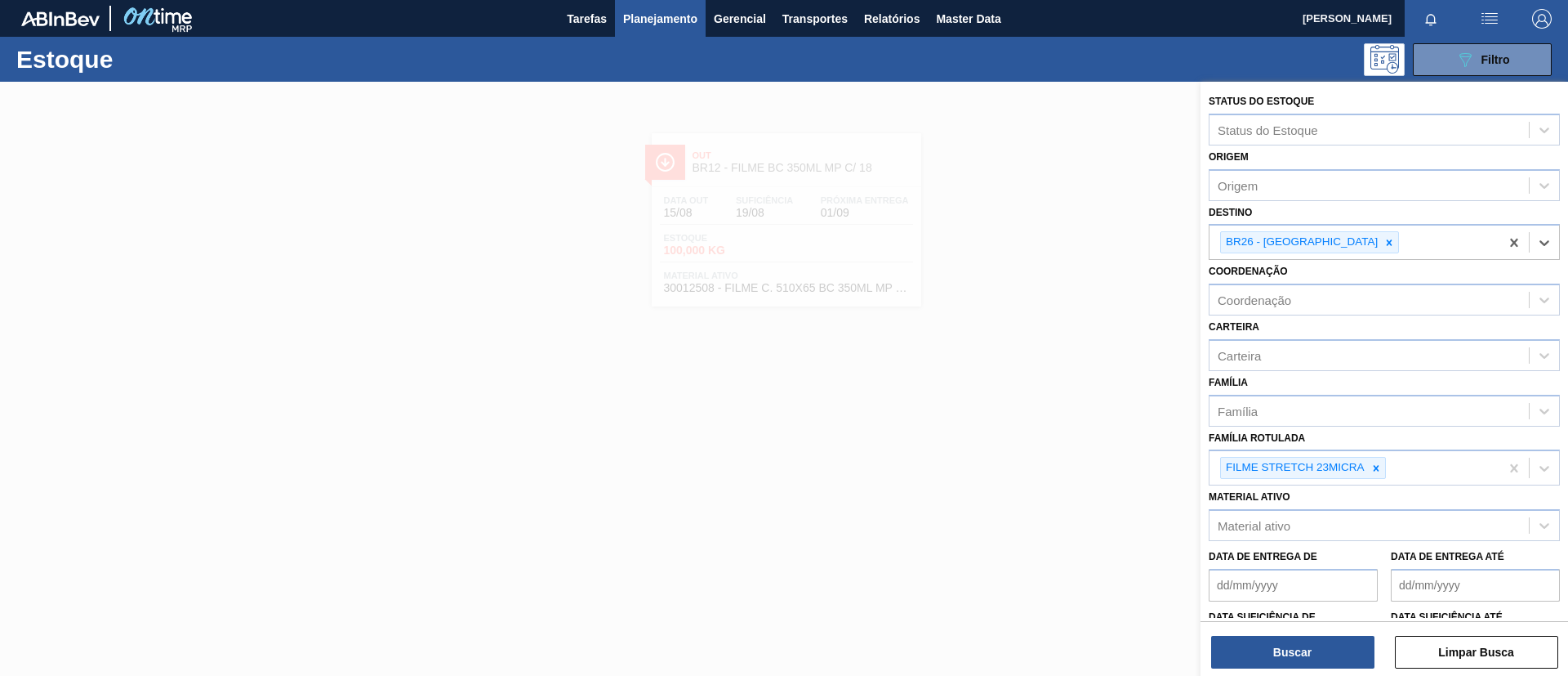
click at [1285, 562] on div "Buscar Limpar Busca" at bounding box center [1384, 643] width 367 height 46
click at [1301, 562] on button "Buscar" at bounding box center [1292, 652] width 163 height 33
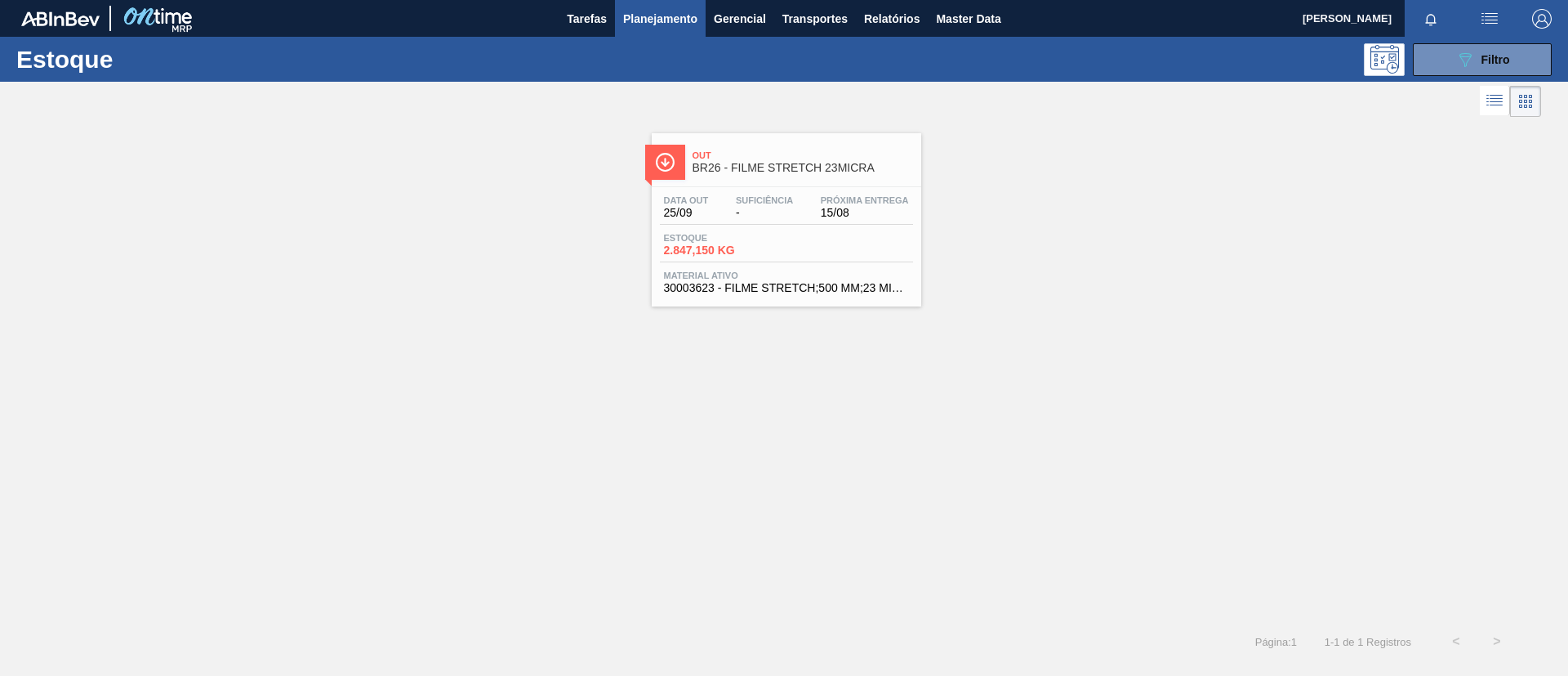
click at [905, 124] on link "Out BR26 - FILME STRETCH 23MICRA Data [DATE] Suficiência - Próxima Entrega 15/0…" at bounding box center [784, 214] width 290 height 186
click at [1306, 65] on div "089F7B8B-B2A5-4AFE-B5C0-19BA573D28AC Filtro" at bounding box center [1482, 59] width 54 height 19
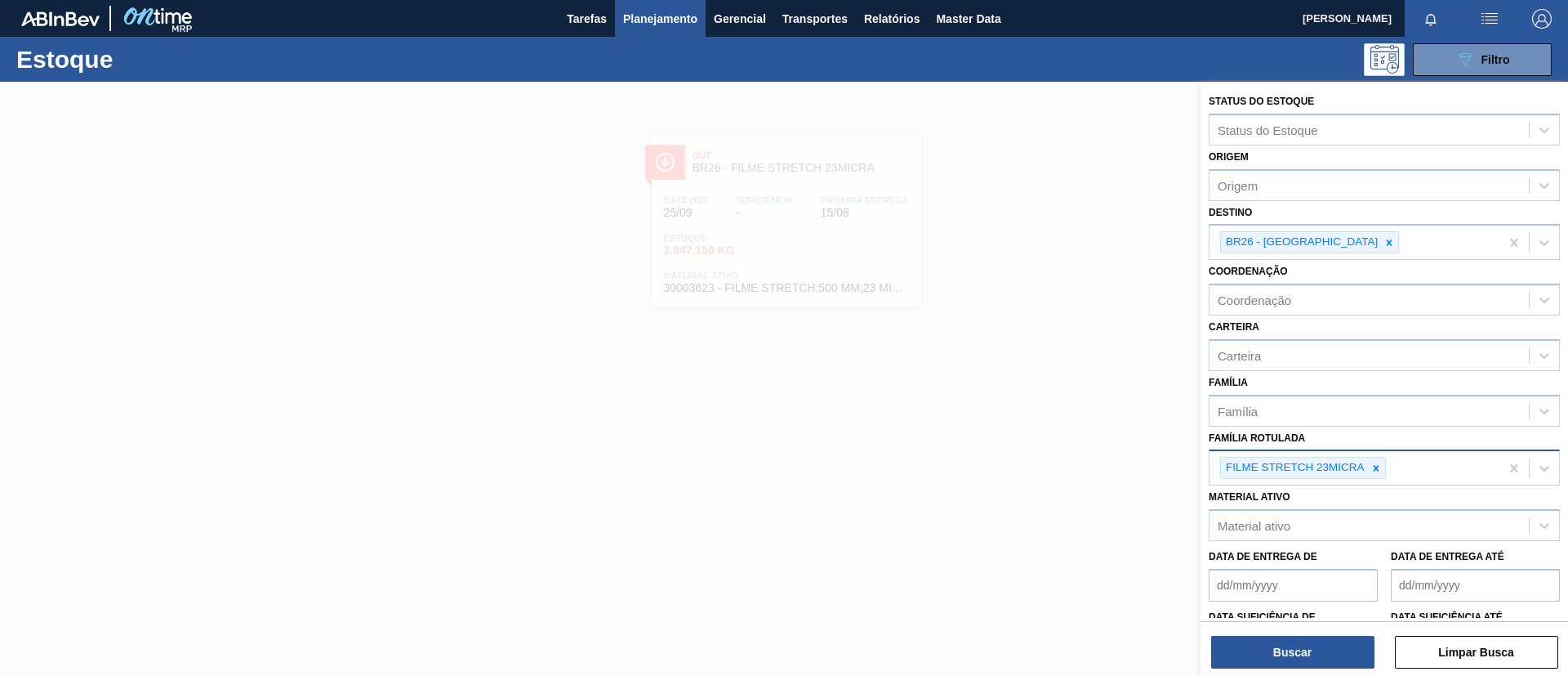
click at [1306, 474] on div at bounding box center [1376, 468] width 18 height 20
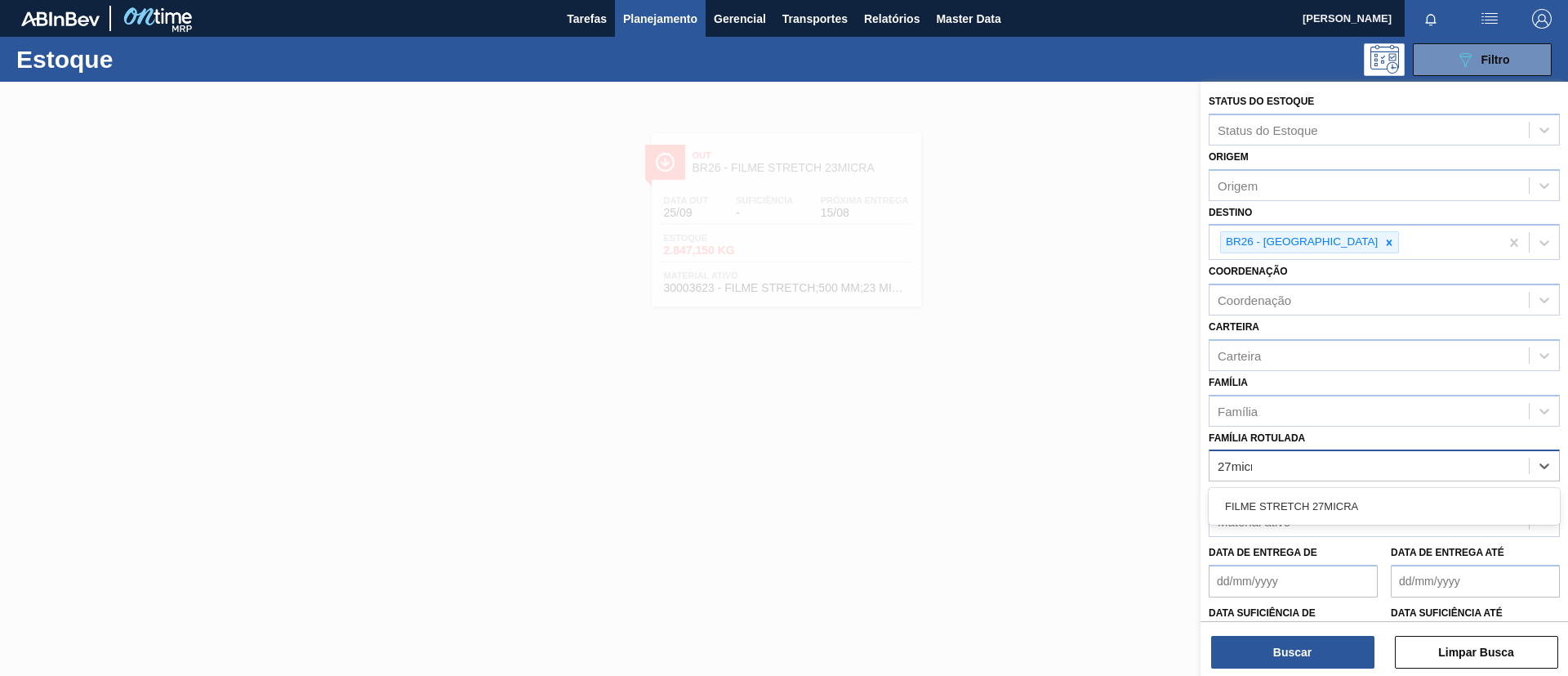
type Rotulada "27micra"
click at [1306, 513] on div "FILME STRETCH 27MICRA" at bounding box center [1384, 506] width 351 height 30
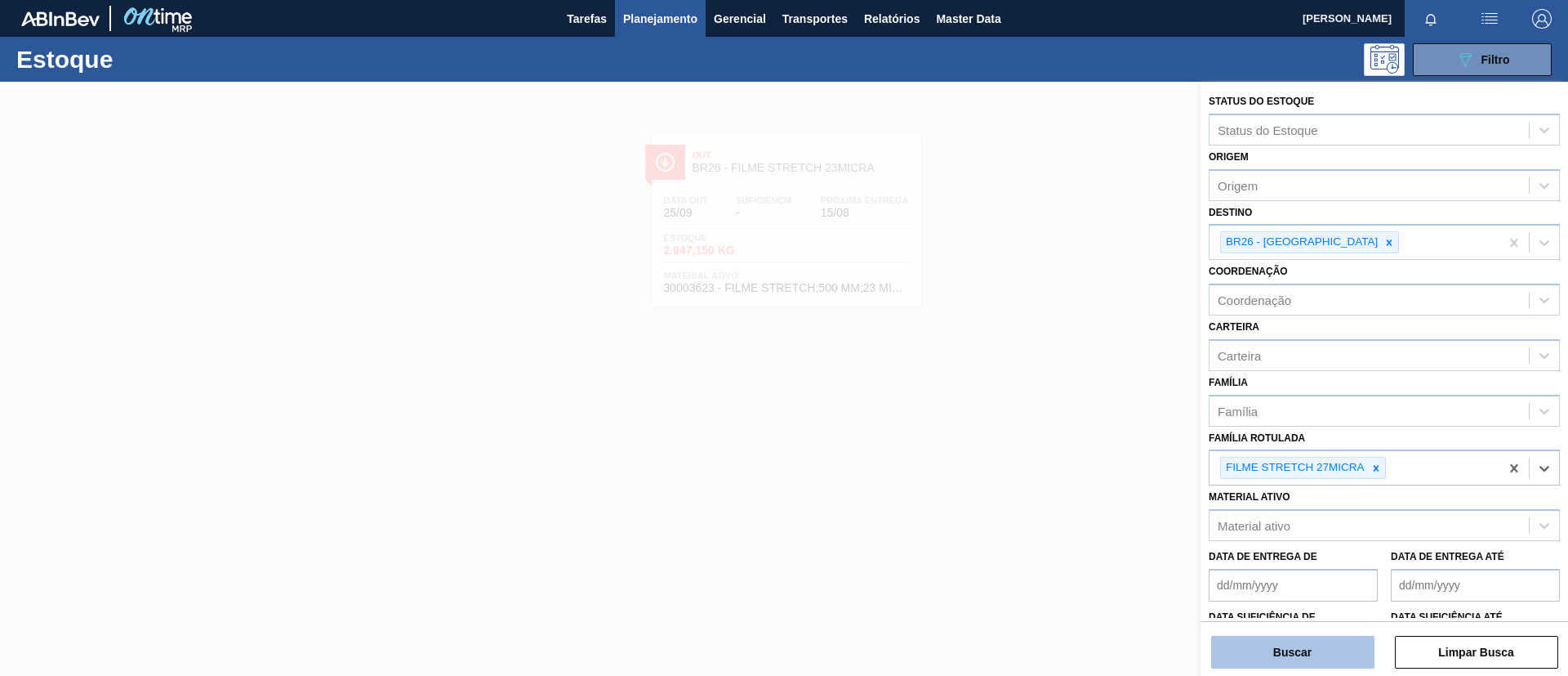
click at [1306, 562] on button "Buscar" at bounding box center [1292, 652] width 163 height 33
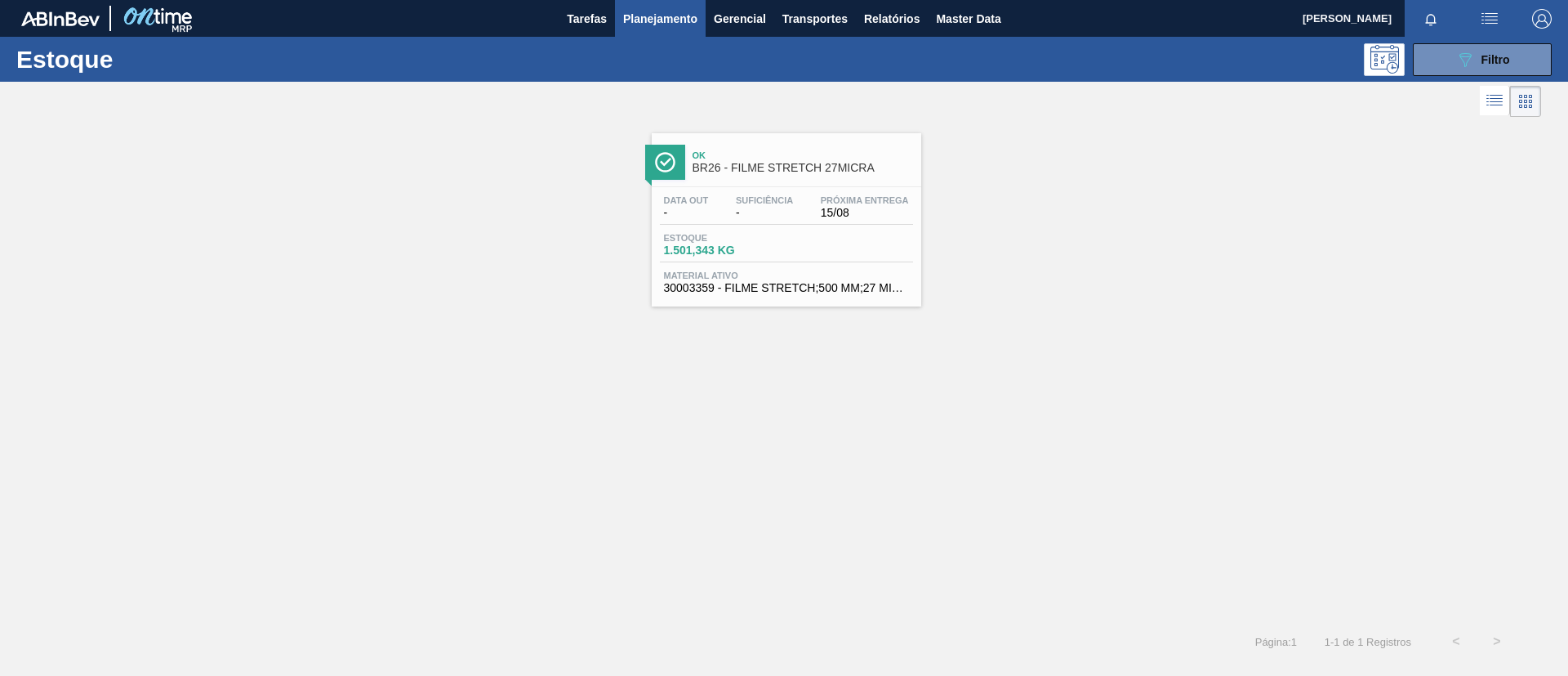
click at [687, 156] on div "Ok BR26 - FILME STRETCH 27MICRA" at bounding box center [786, 160] width 269 height 37
click at [1306, 55] on button "089F7B8B-B2A5-4AFE-B5C0-19BA573D28AC Filtro" at bounding box center [1483, 59] width 139 height 33
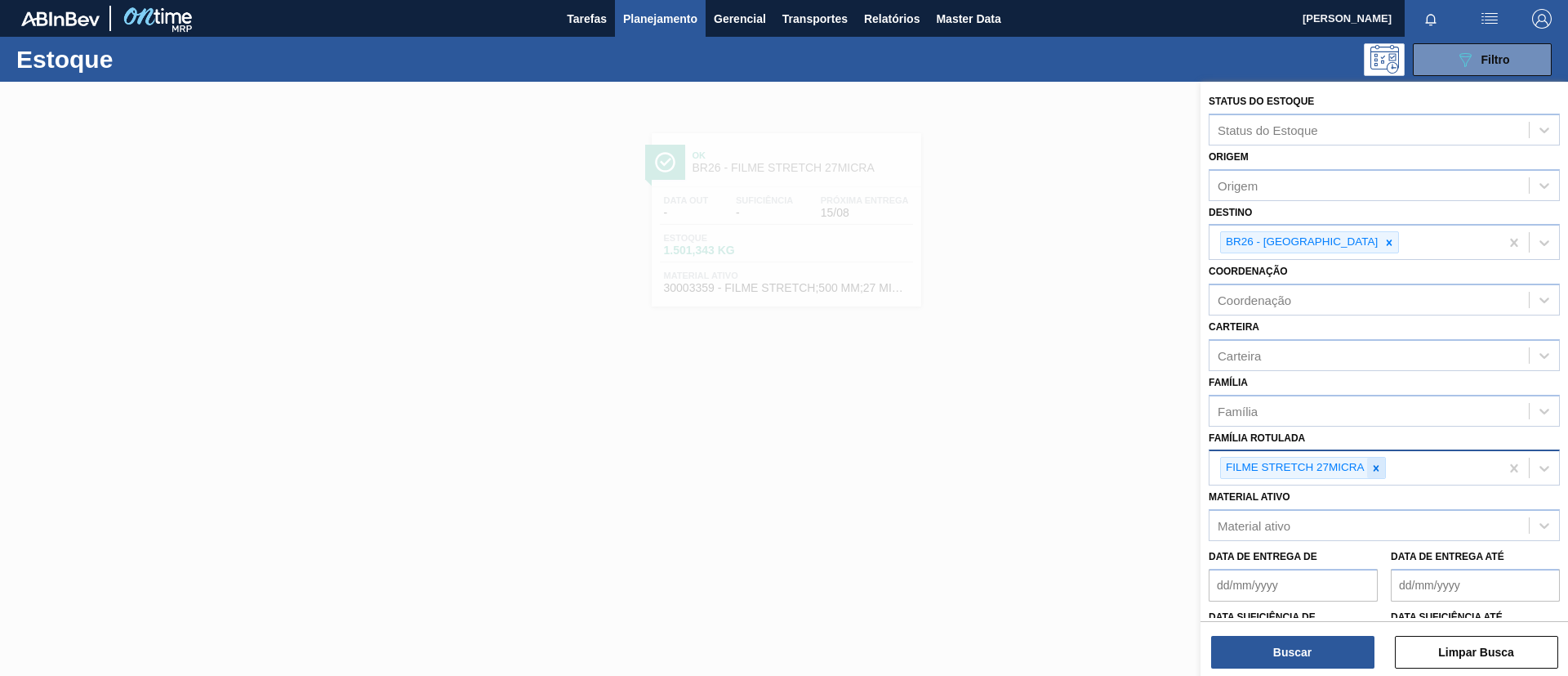
click at [1306, 466] on icon at bounding box center [1376, 469] width 12 height 12
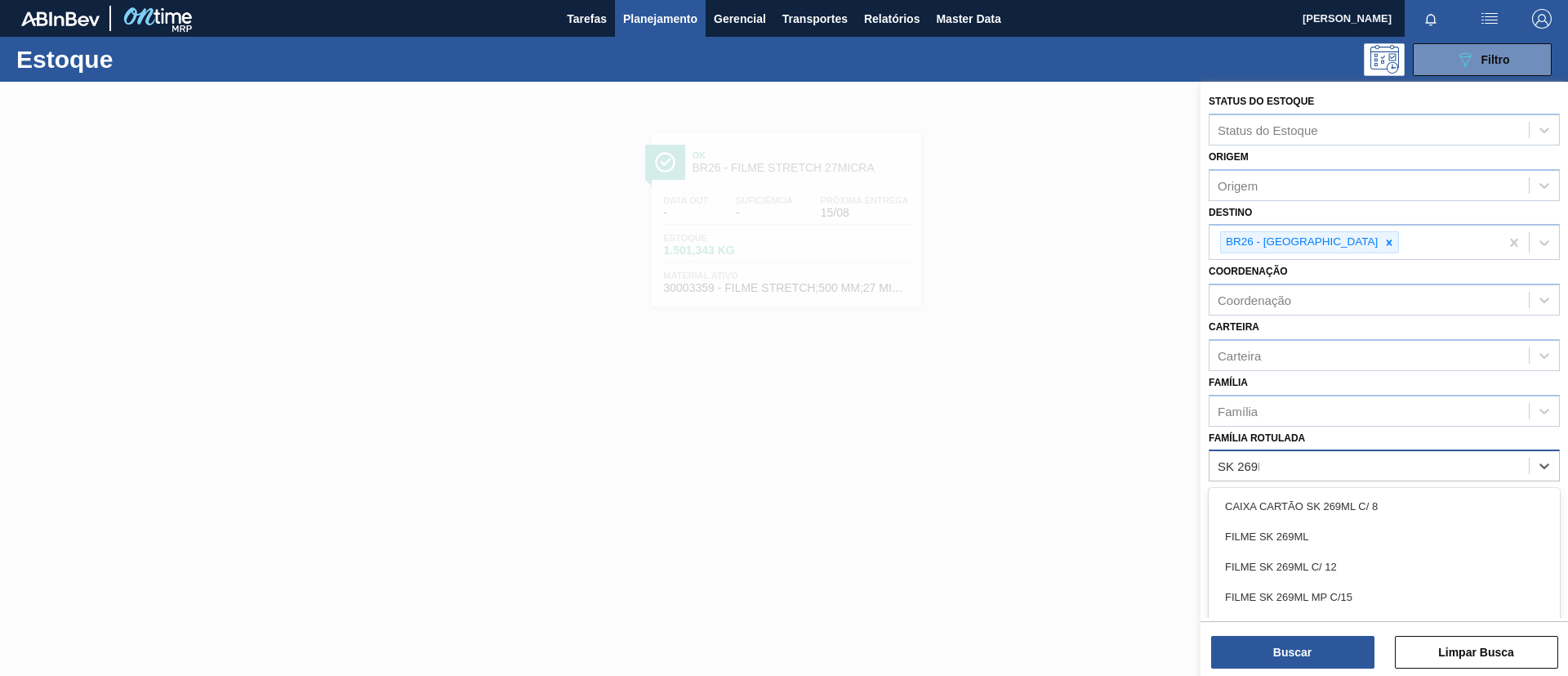
type Rotulada "SK 269ML"
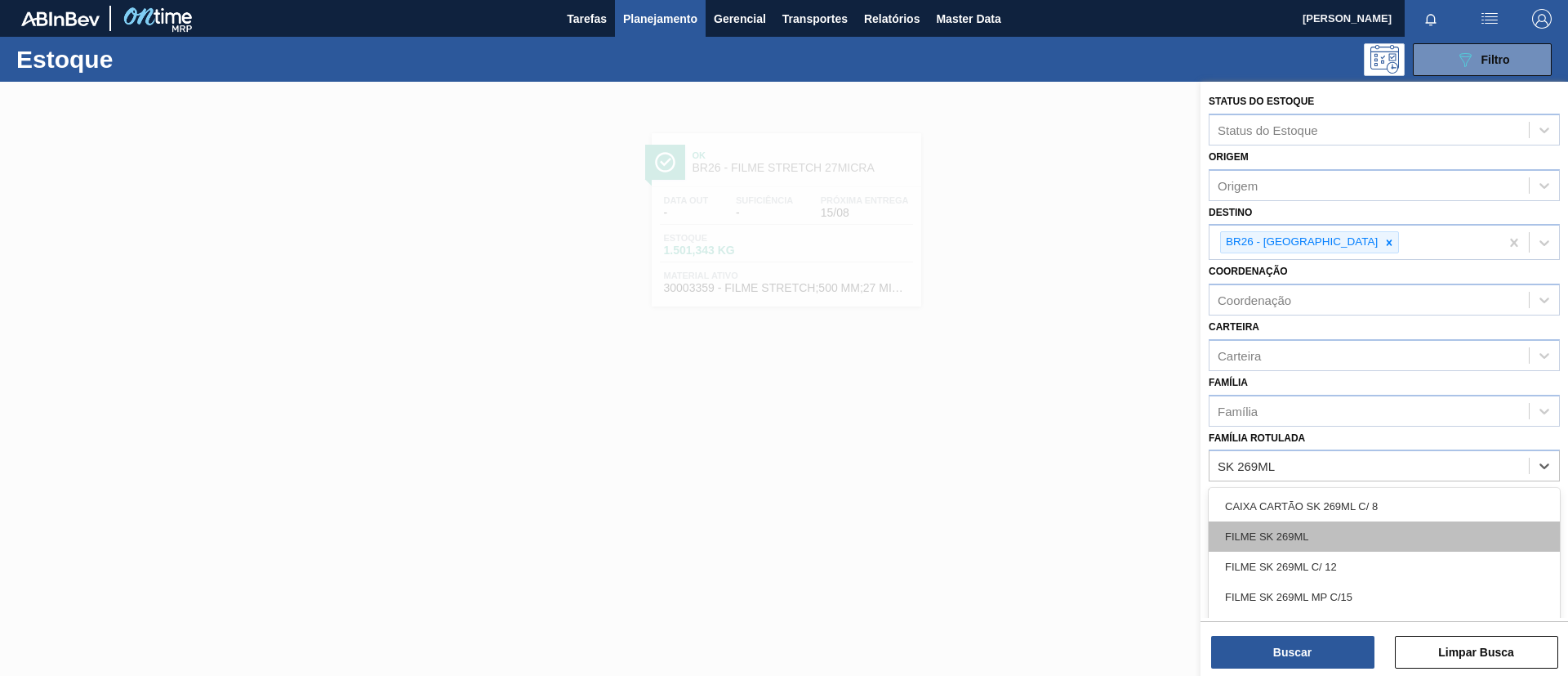
click at [1306, 541] on div "FILME SK 269ML" at bounding box center [1384, 536] width 351 height 30
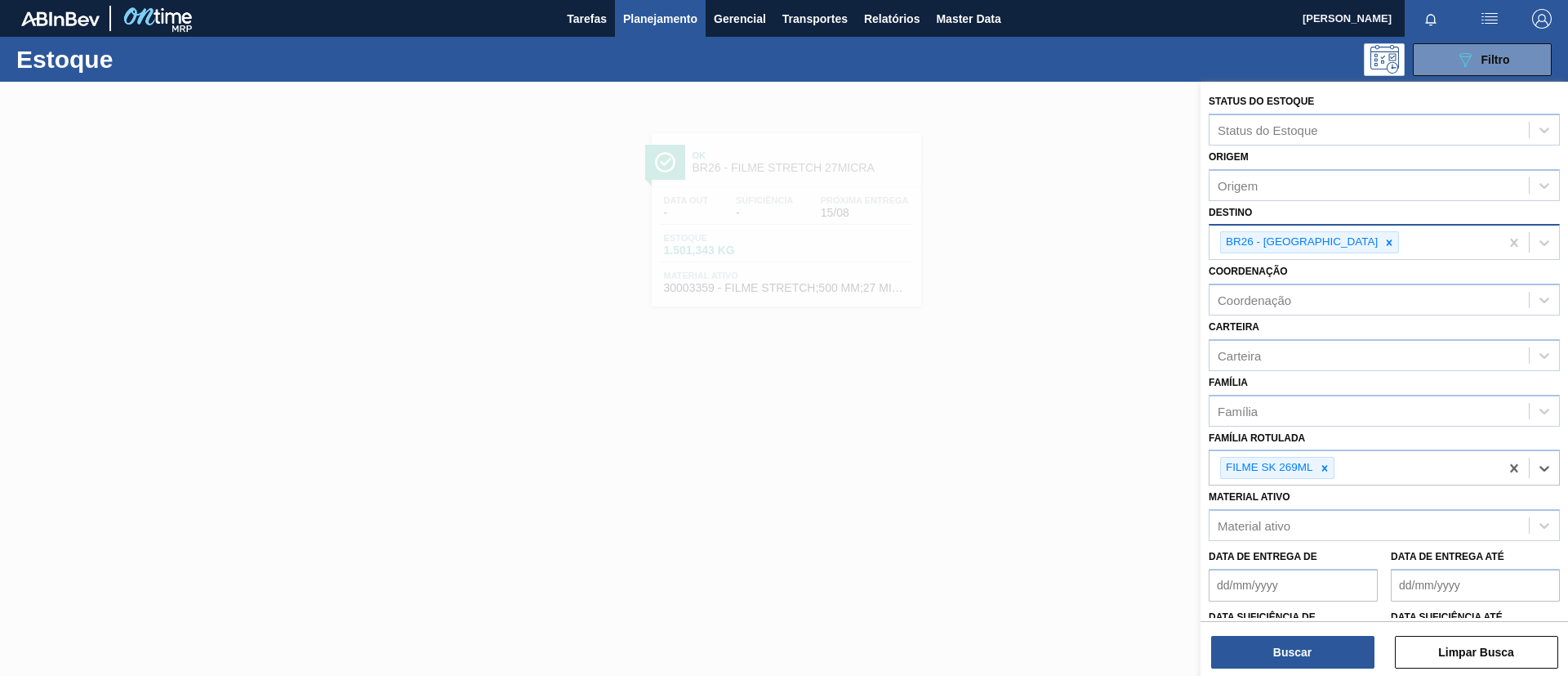
click at [1306, 247] on icon at bounding box center [1389, 243] width 12 height 12
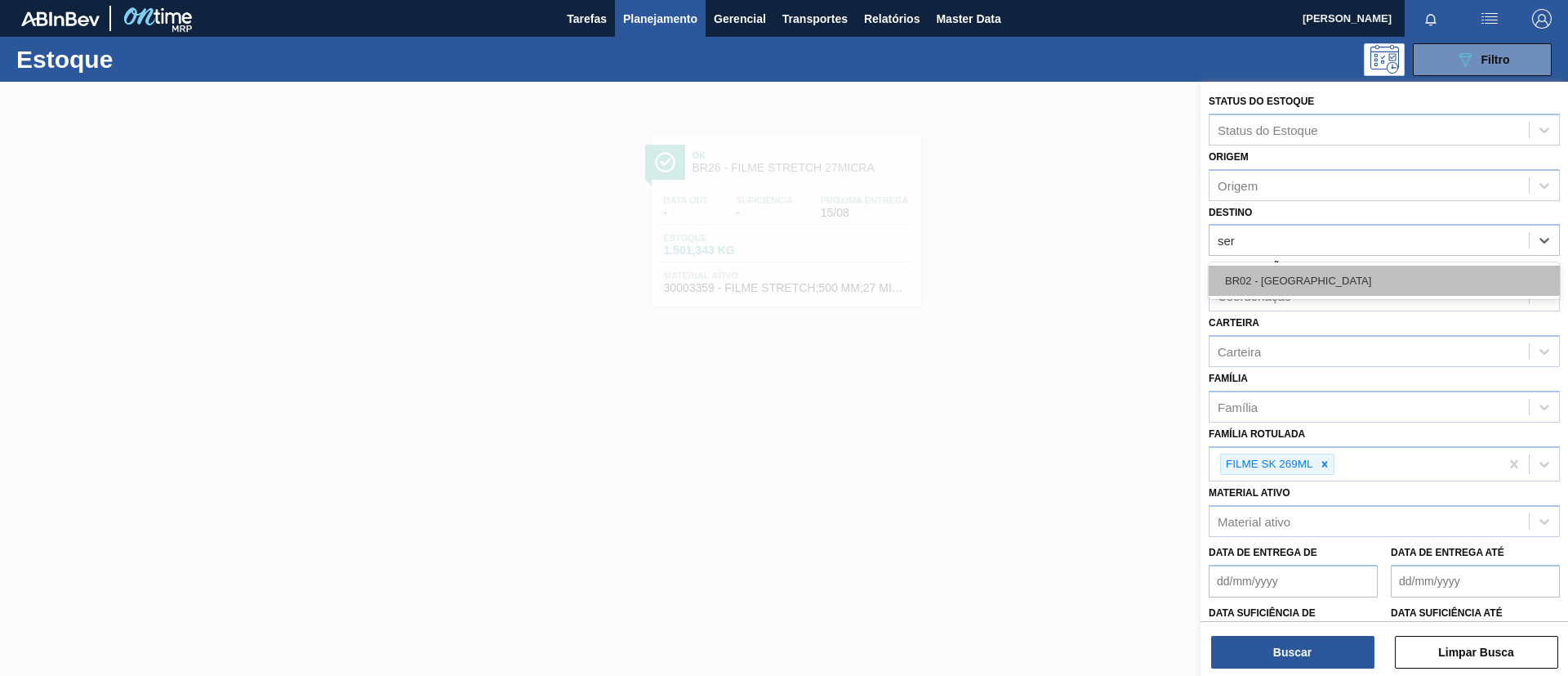
type input "serg"
click at [1306, 282] on div "BR02 - [GEOGRAPHIC_DATA]" at bounding box center [1384, 280] width 351 height 30
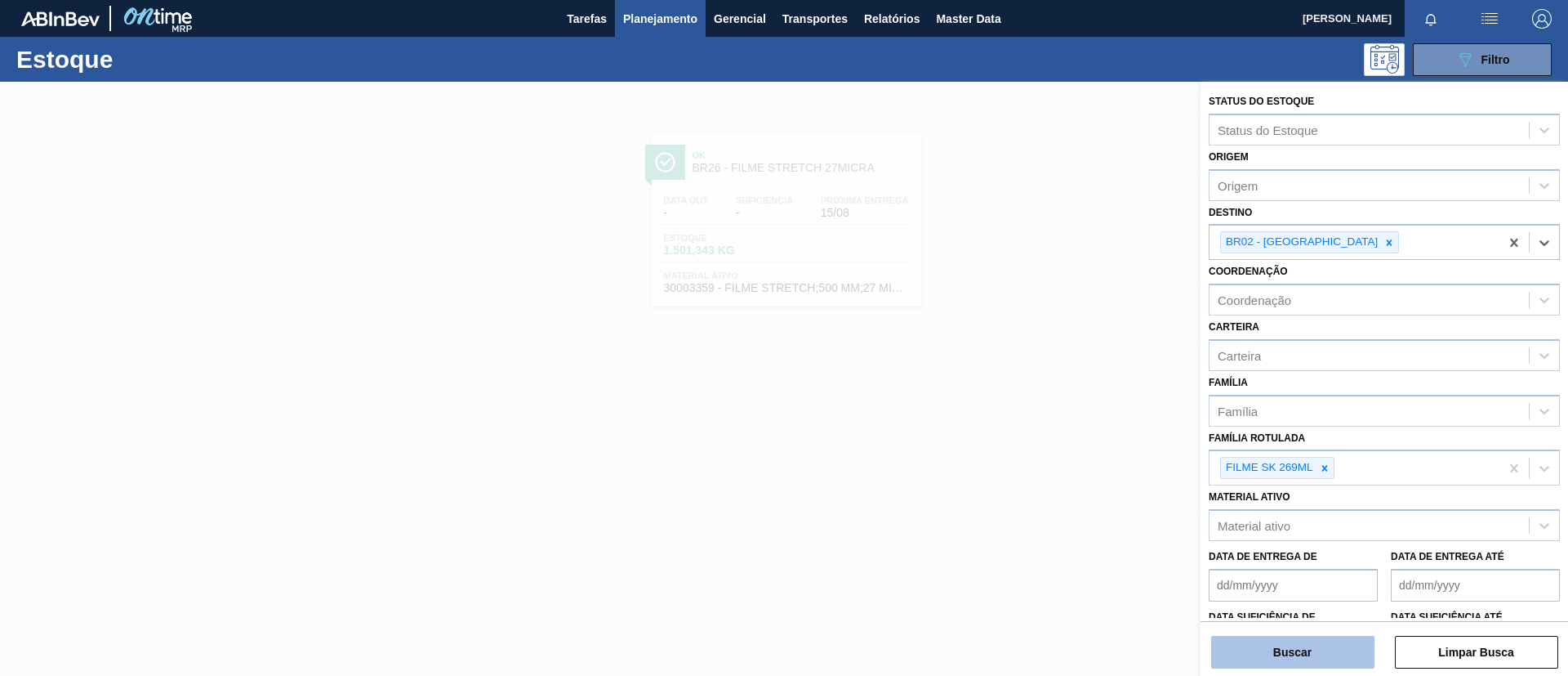
click at [1306, 562] on button "Buscar" at bounding box center [1292, 652] width 163 height 33
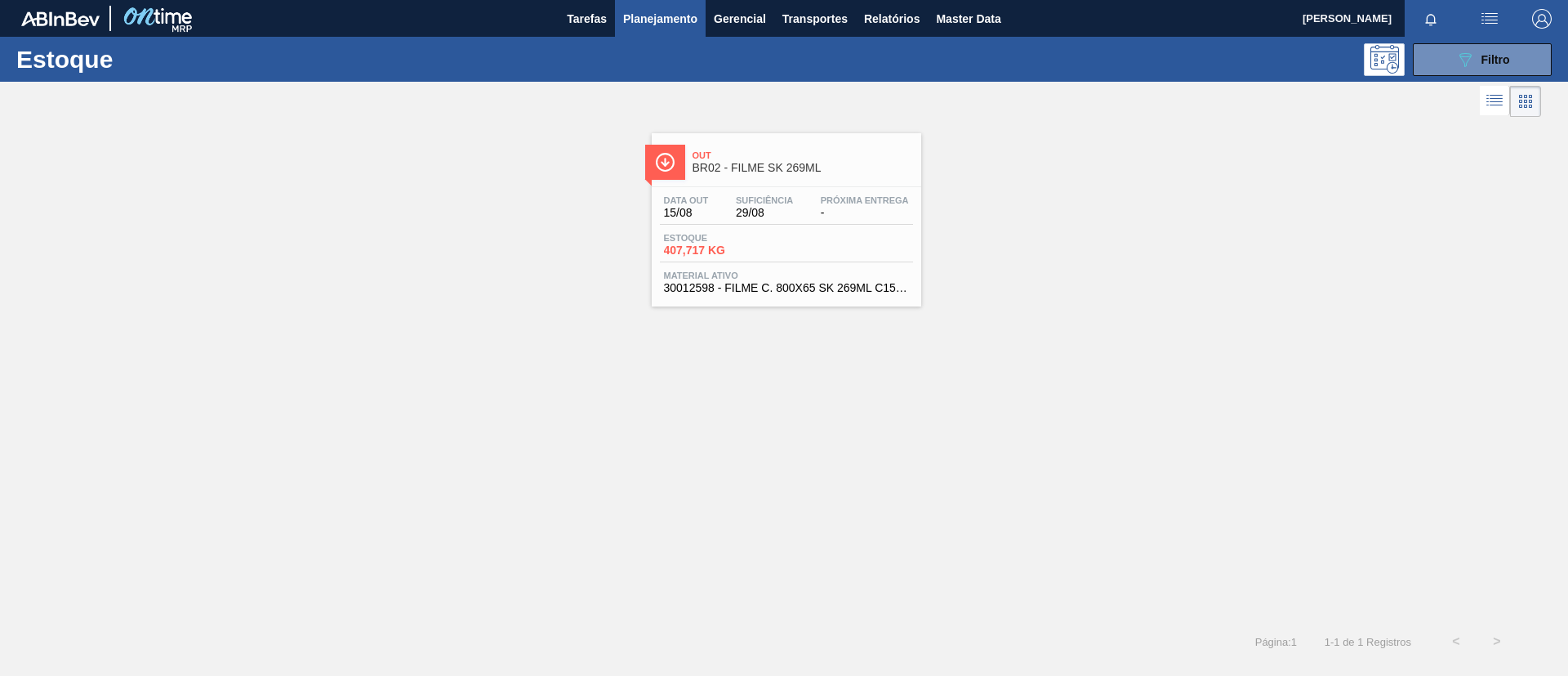
click at [799, 206] on div "Data [DATE] Suficiência 29/08 Próxima Entrega -" at bounding box center [786, 209] width 253 height 29
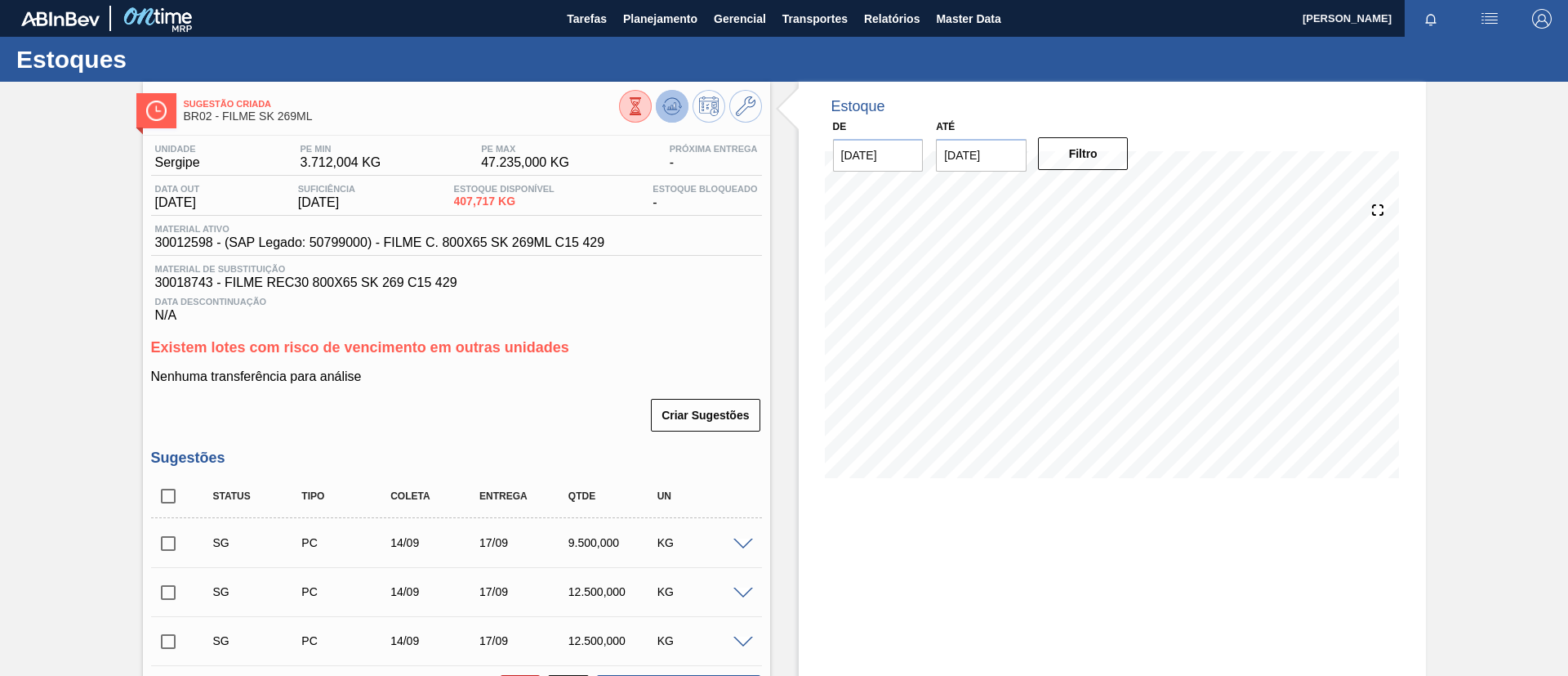
click at [645, 105] on icon at bounding box center [635, 105] width 18 height 18
click at [0, 296] on div "Sugestão Criada BR02 - FILME SK 269ML Unidade Sergipe PE MIN 3.712,004 KG PE MA…" at bounding box center [784, 499] width 1568 height 836
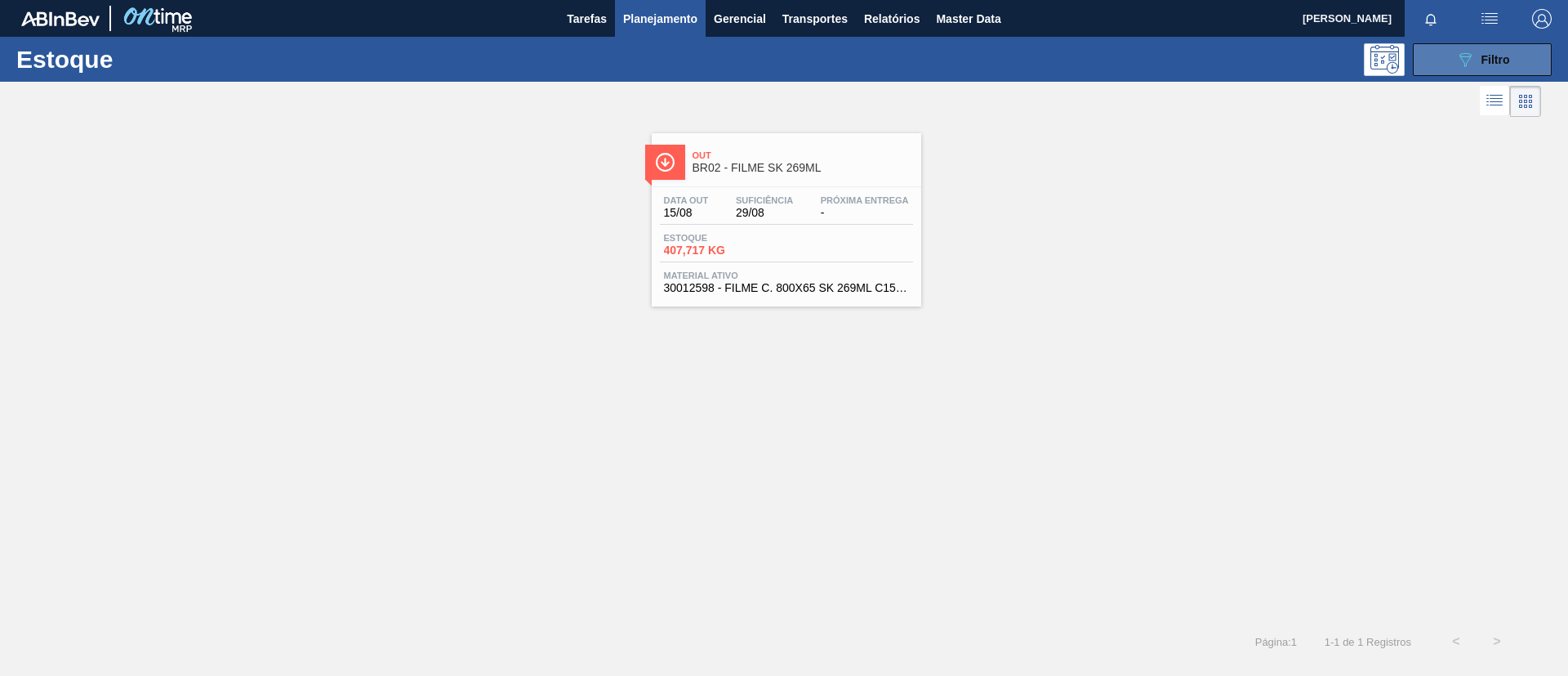
click at [1306, 64] on icon "089F7B8B-B2A5-4AFE-B5C0-19BA573D28AC" at bounding box center [1464, 59] width 19 height 19
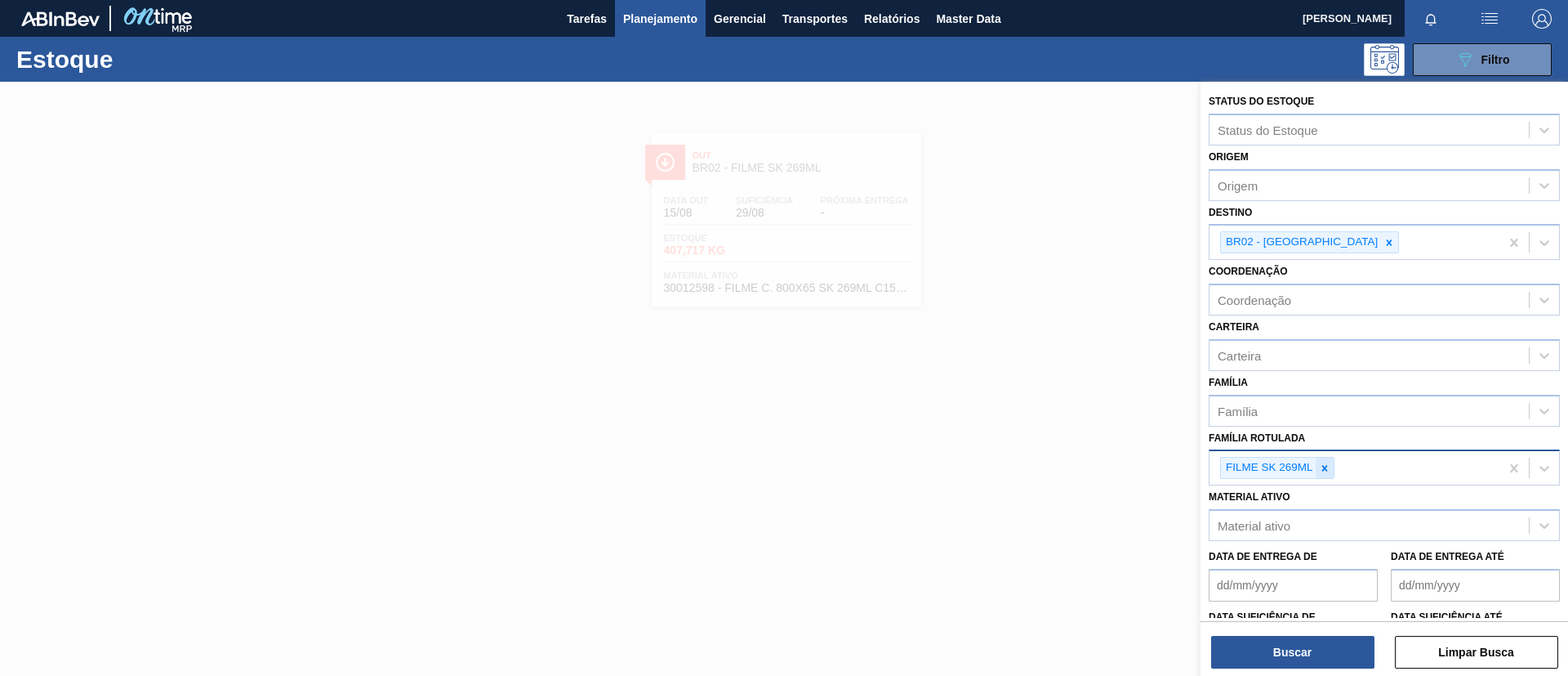
click at [1306, 475] on div at bounding box center [1324, 468] width 18 height 20
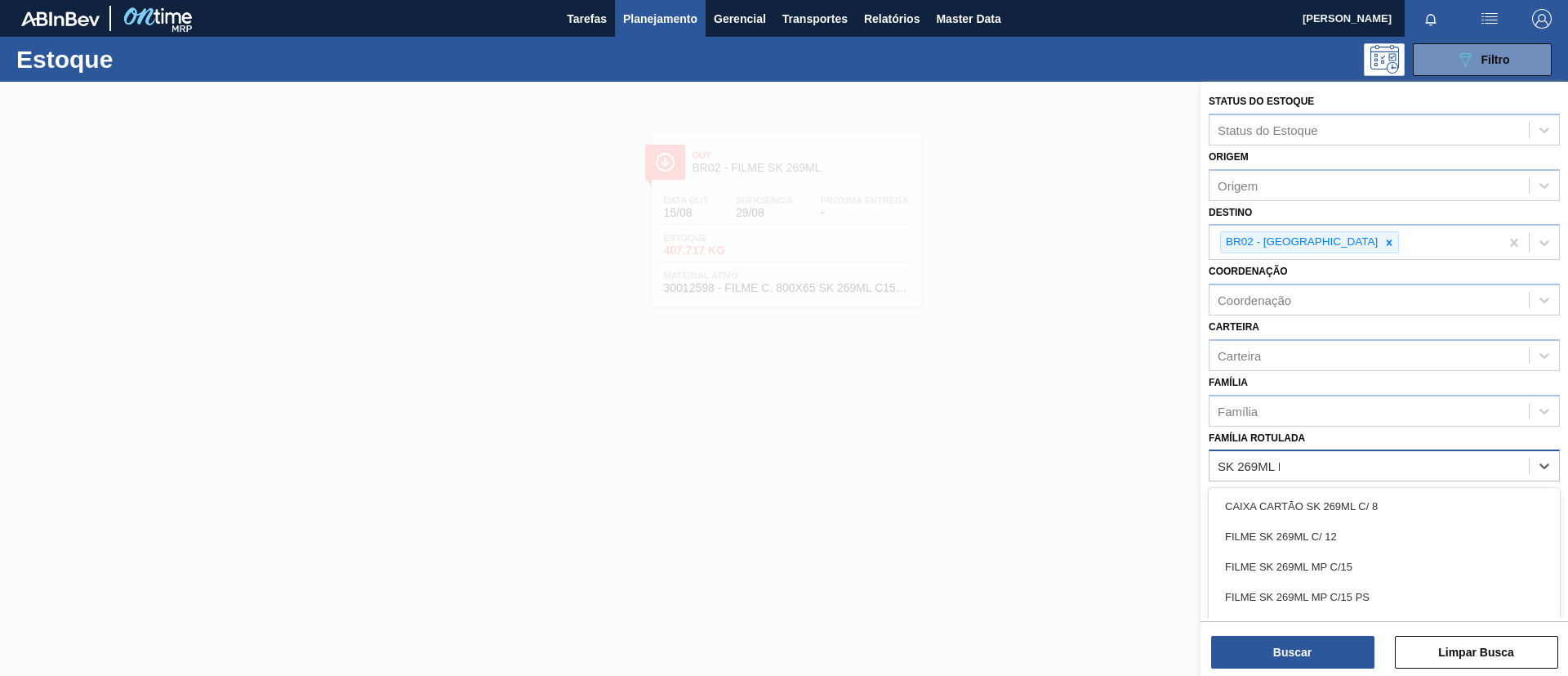
type Rotulada "SK 269ML MP"
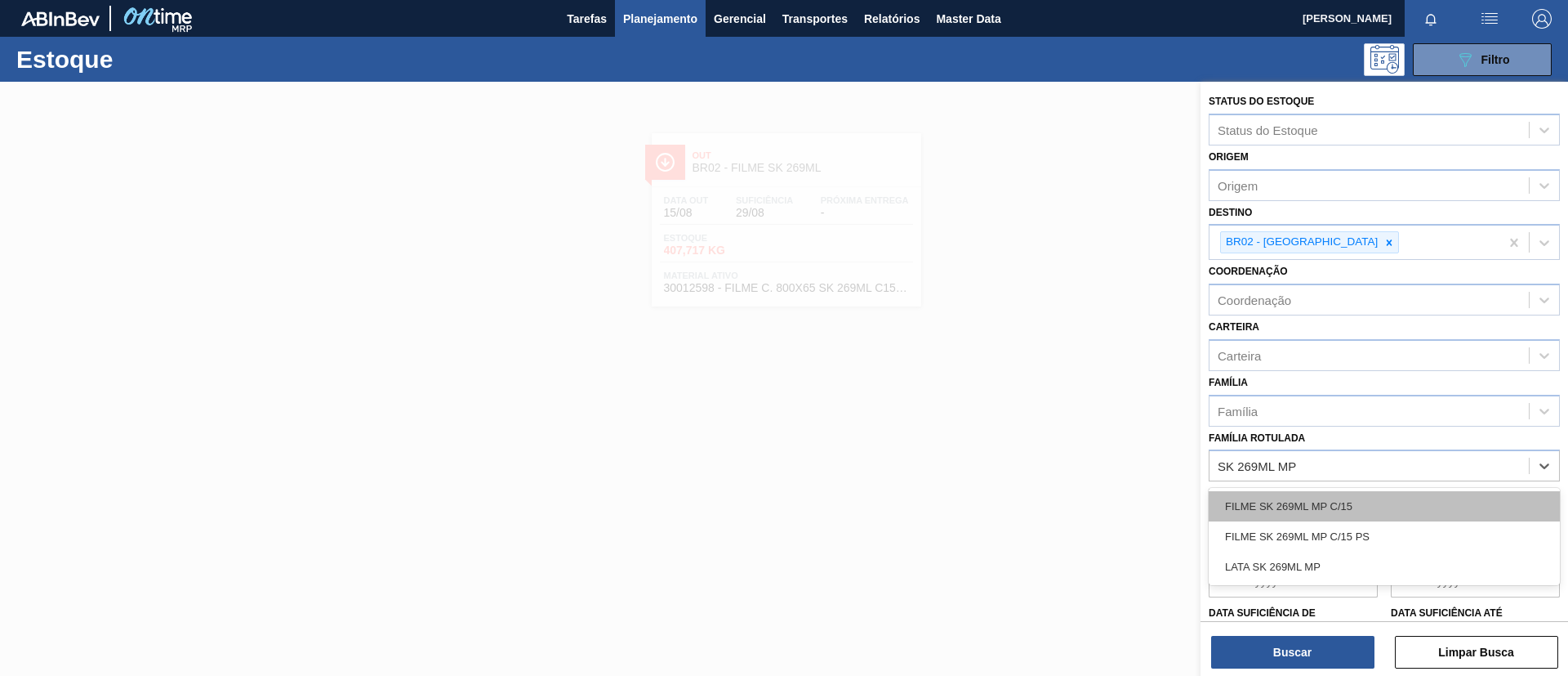
click at [1306, 503] on div "FILME SK 269ML MP C/15" at bounding box center [1384, 506] width 351 height 30
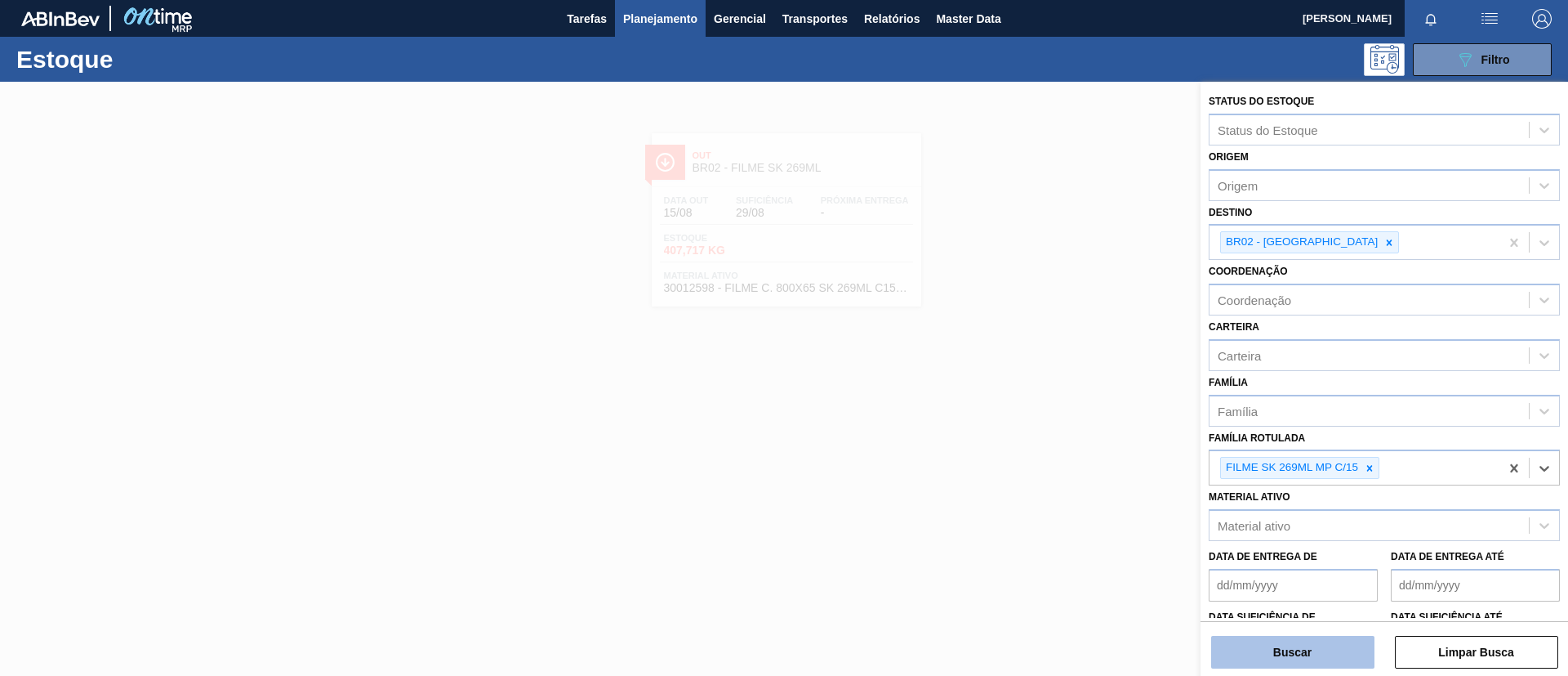
click at [1306, 562] on button "Buscar" at bounding box center [1292, 652] width 163 height 33
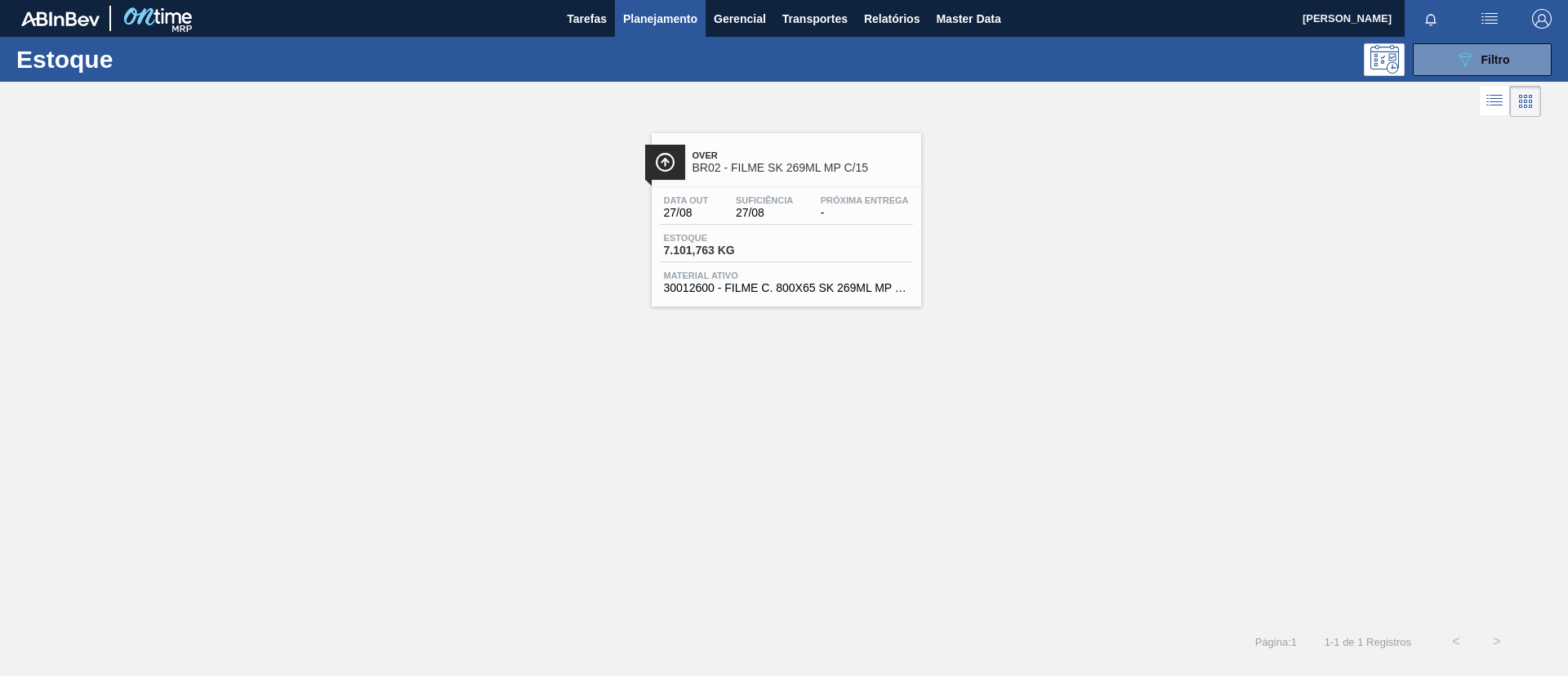
click at [784, 160] on div "Over BR02 - FILME SK 269ML MP C/15" at bounding box center [803, 162] width 221 height 37
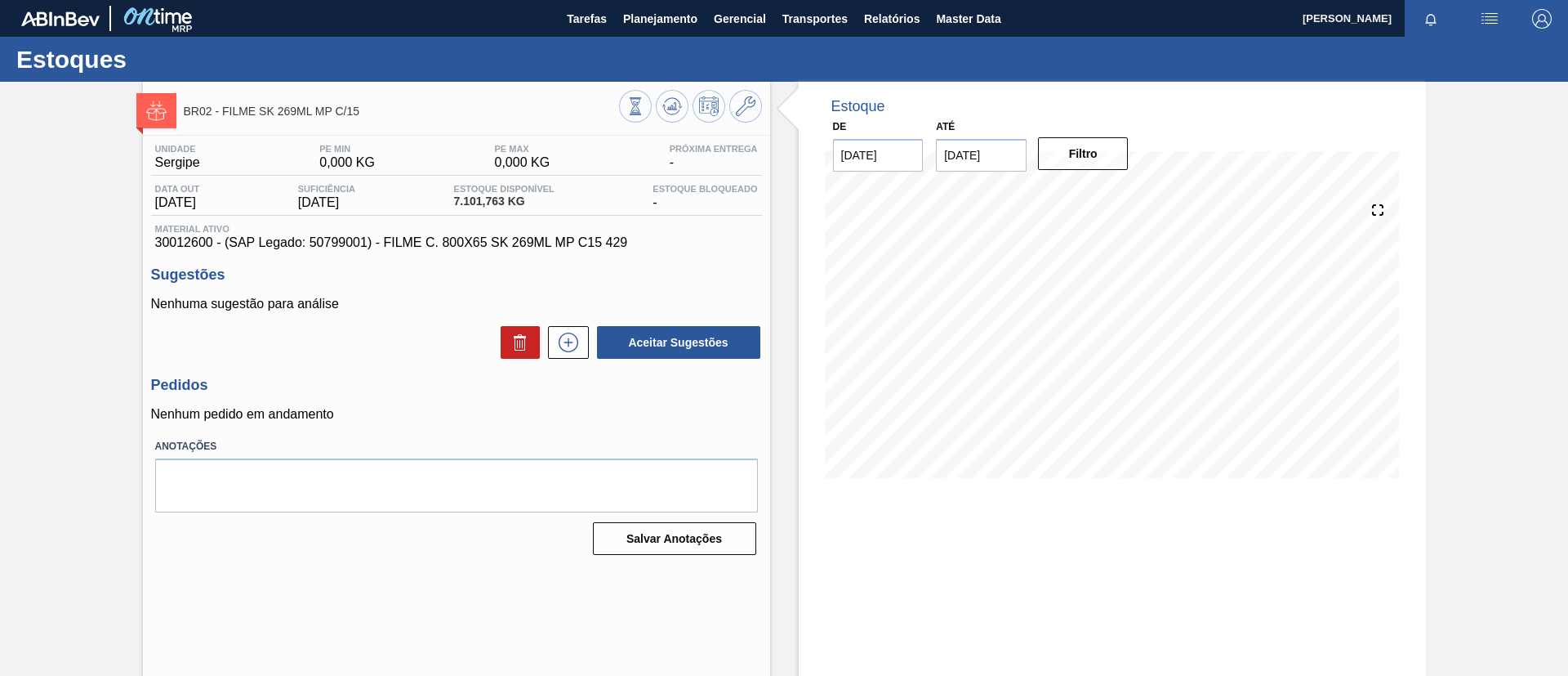
click at [0, 361] on div "BR02 - FILME SK 269ML MP C/15 Unidade Sergipe PE MIN 0,000 KG PE MAX 0,000 KG P…" at bounding box center [784, 392] width 1568 height 621
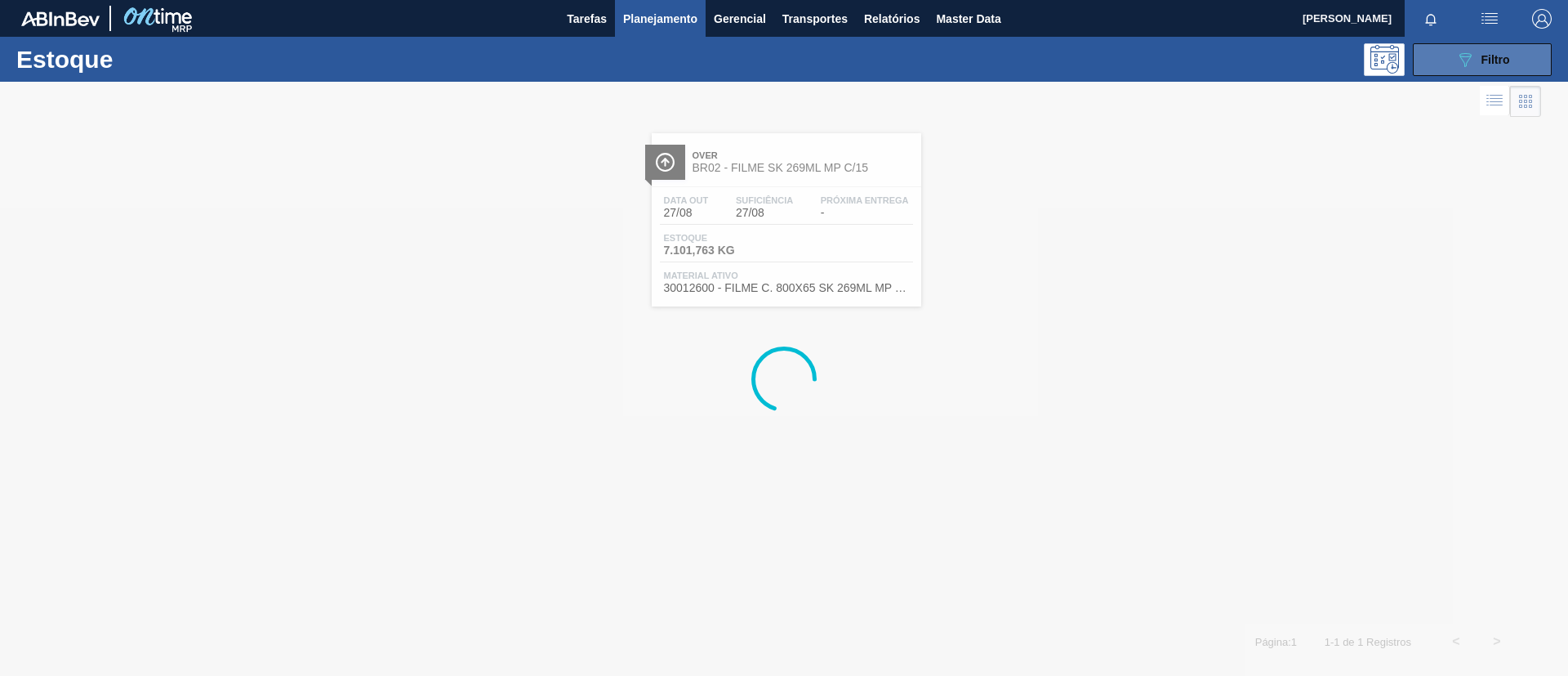
click at [1306, 64] on icon "089F7B8B-B2A5-4AFE-B5C0-19BA573D28AC" at bounding box center [1464, 59] width 19 height 19
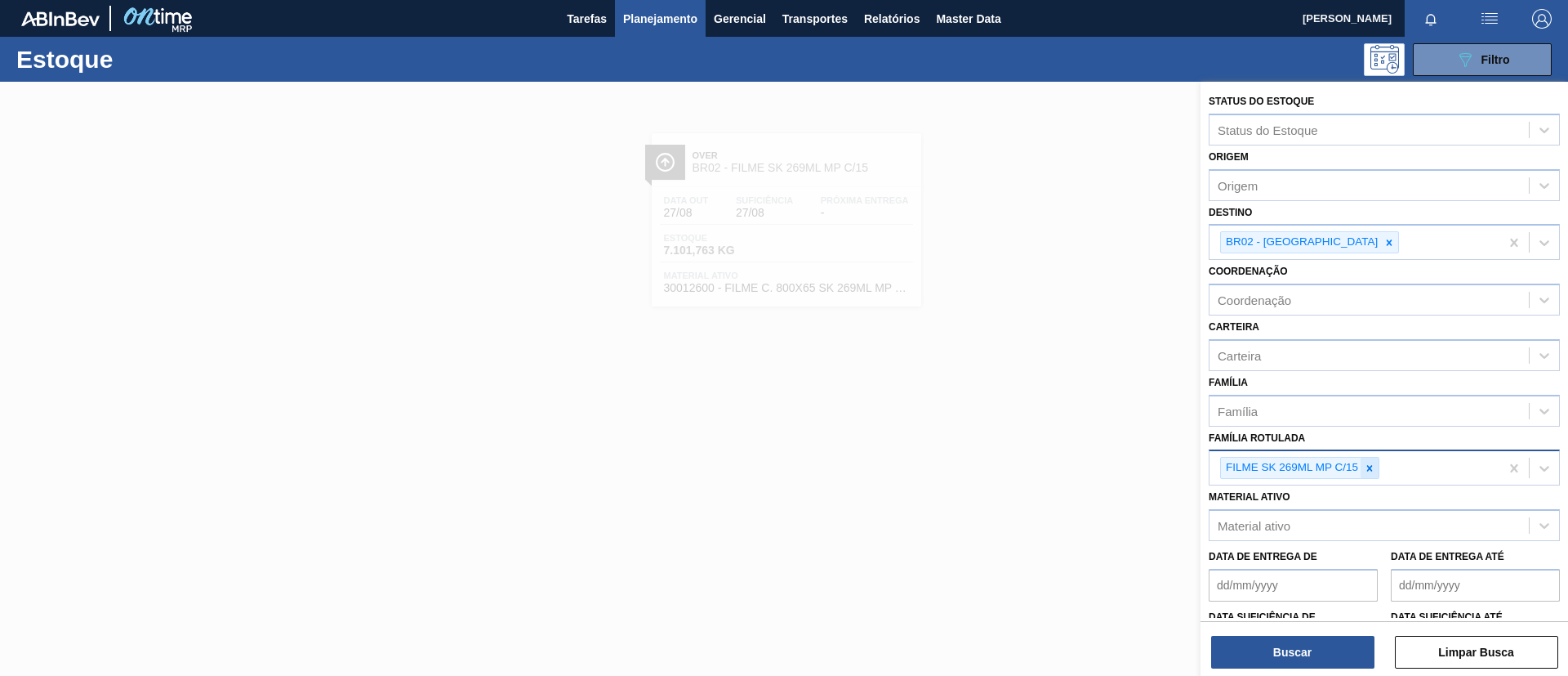
click at [1306, 470] on div at bounding box center [1369, 468] width 18 height 20
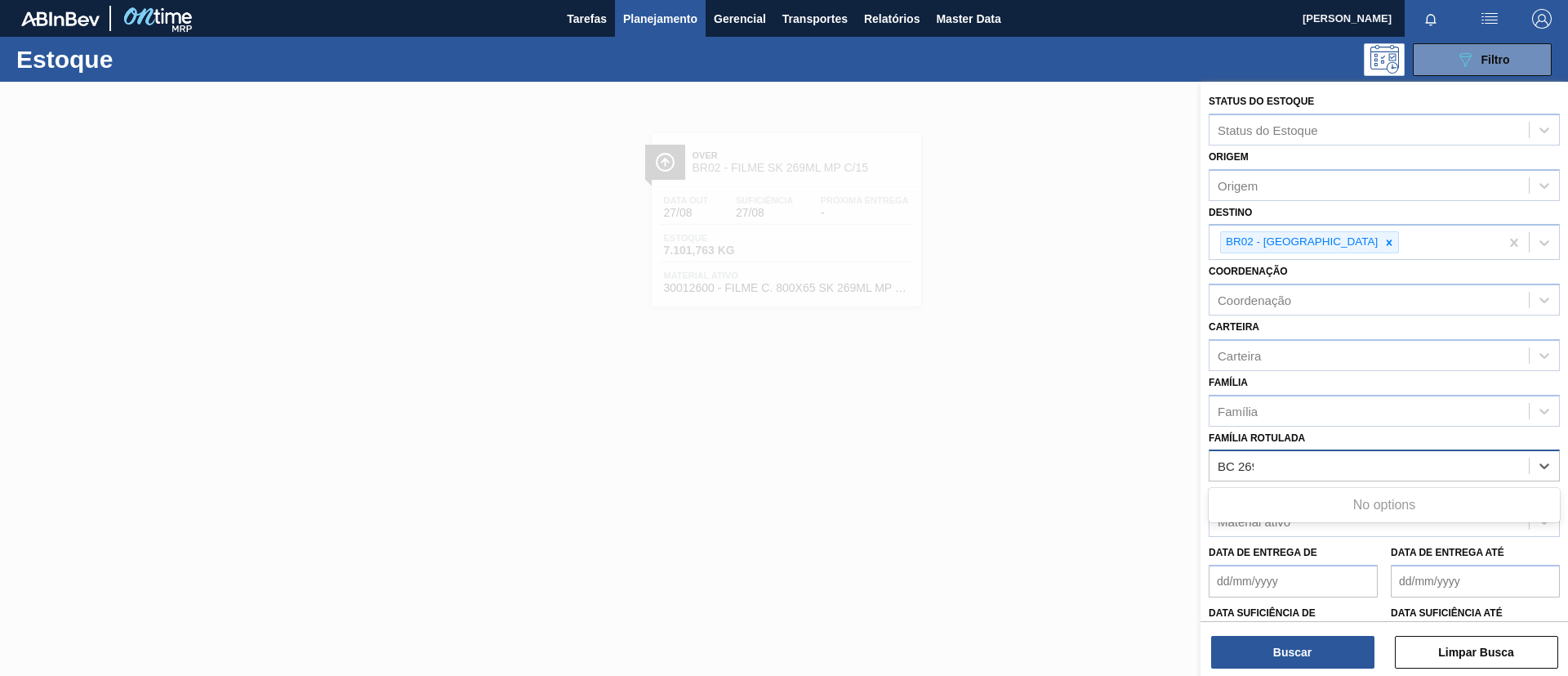
type Rotulada "BC 269ML"
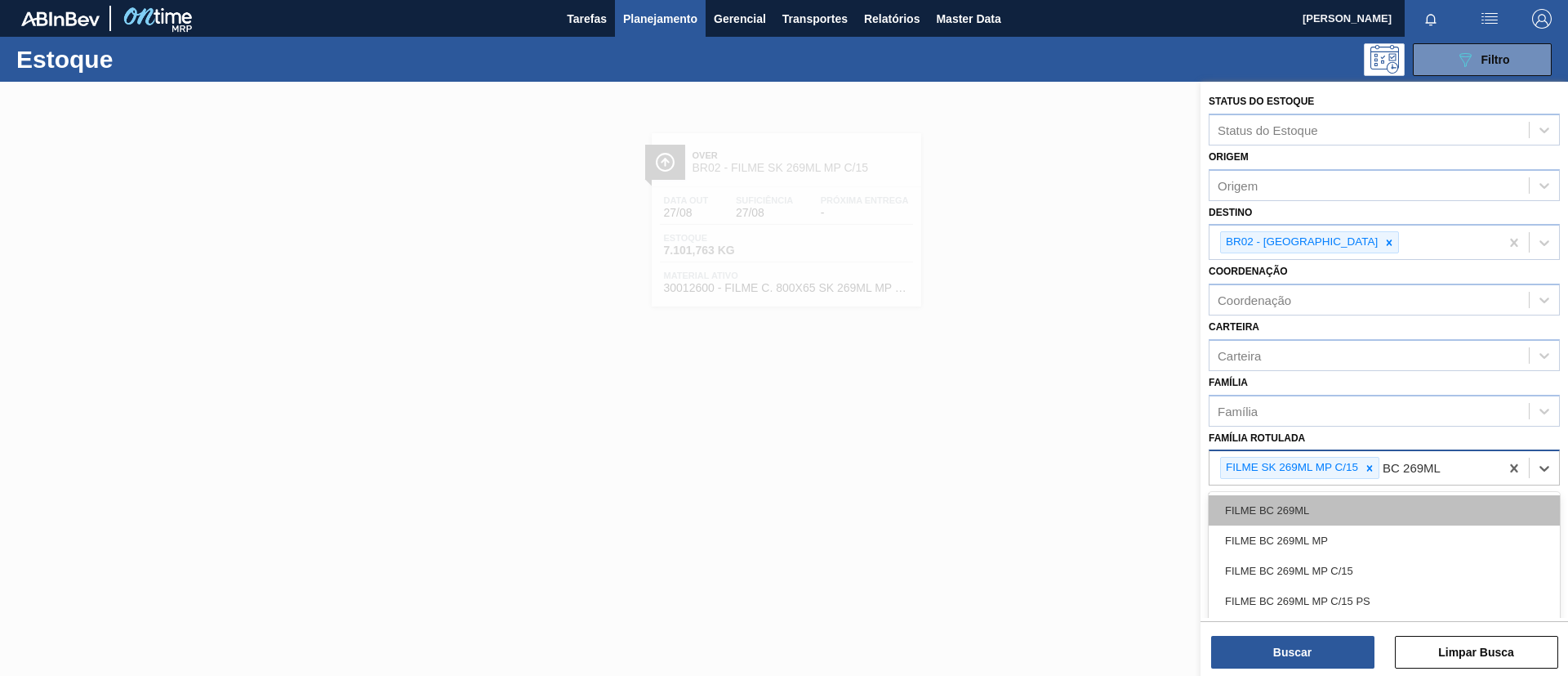
click at [1306, 512] on div "FILME BC 269ML" at bounding box center [1384, 510] width 351 height 30
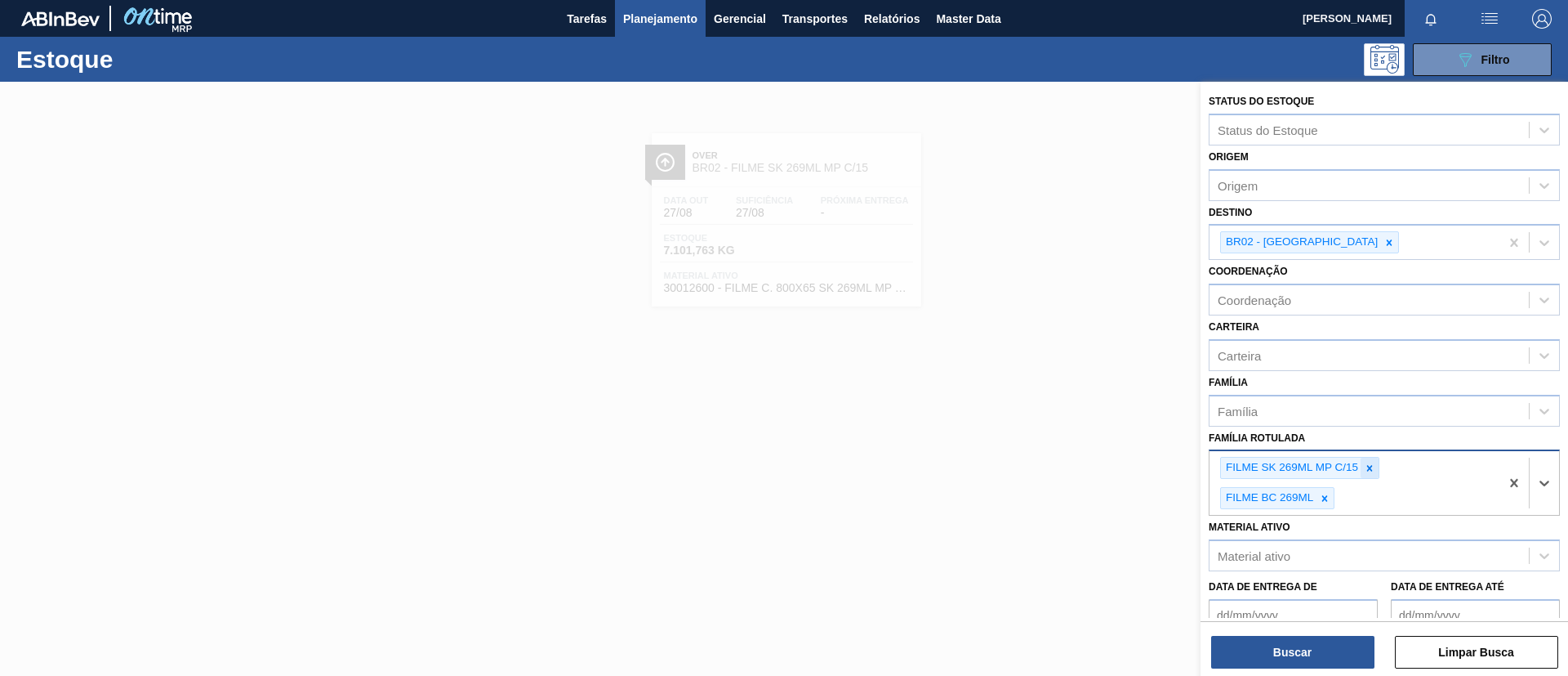
click at [1306, 474] on div at bounding box center [1369, 468] width 18 height 20
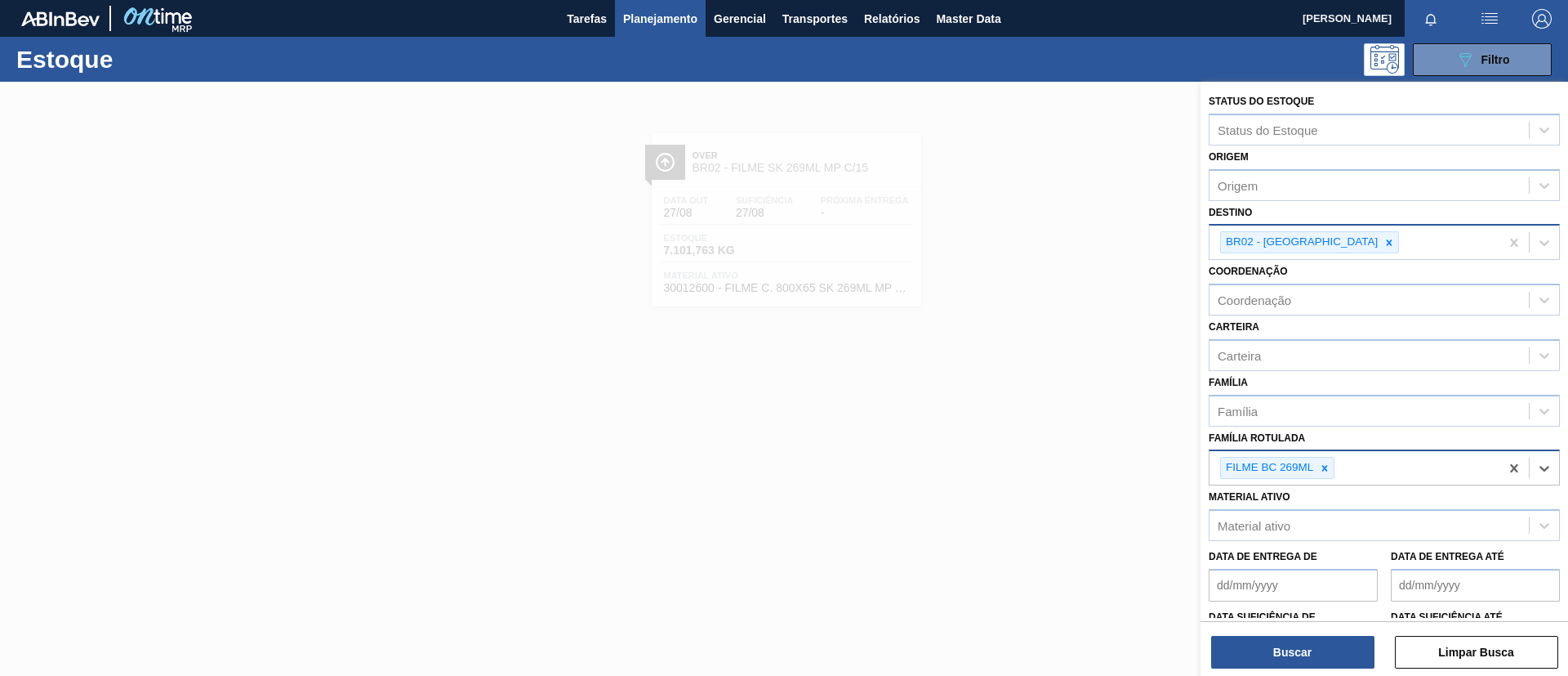
drag, startPoint x: 1314, startPoint y: 243, endPoint x: 1325, endPoint y: 247, distance: 11.7
click at [1306, 247] on div "BR02 - [GEOGRAPHIC_DATA]" at bounding box center [1354, 243] width 290 height 33
click at [1306, 242] on icon at bounding box center [1389, 242] width 6 height 6
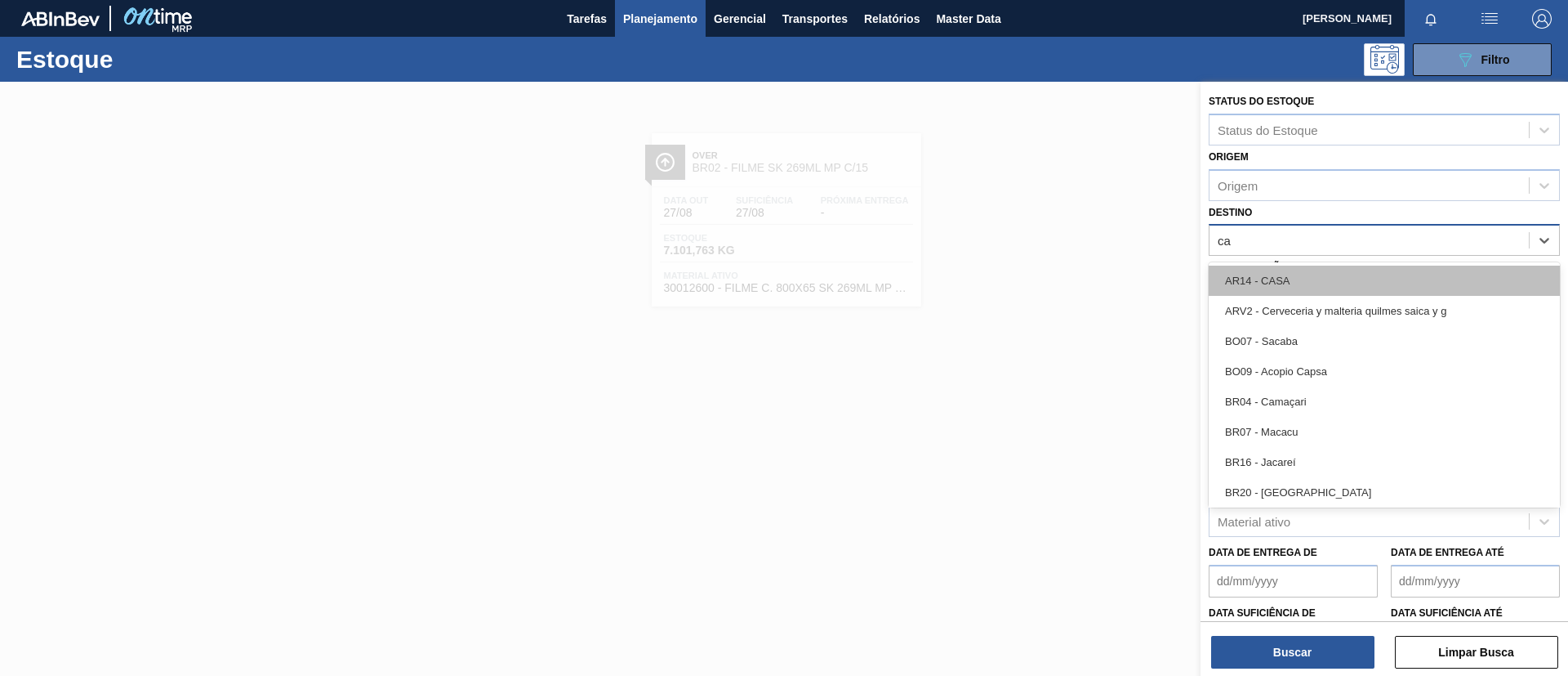
type input "cam"
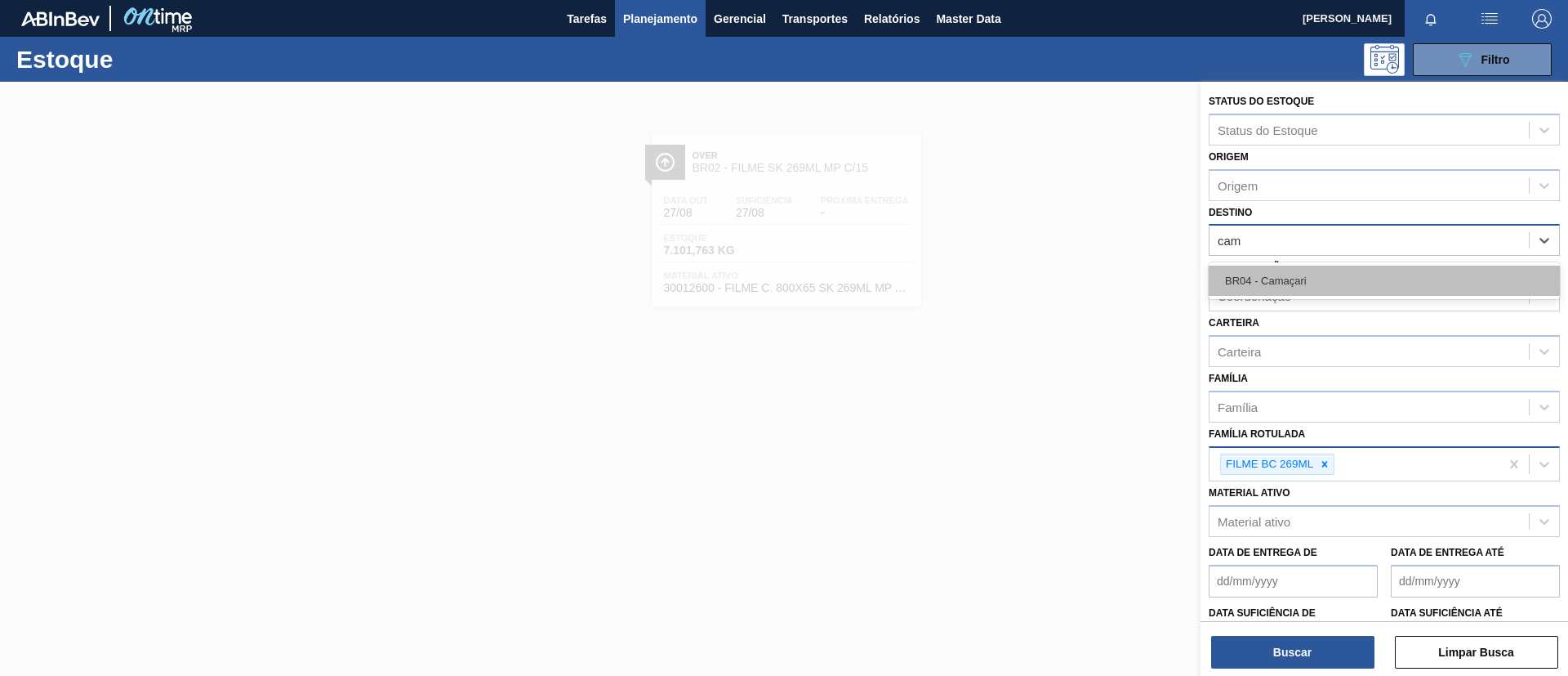
click at [1306, 281] on div "BR04 - Camaçari" at bounding box center [1384, 280] width 351 height 30
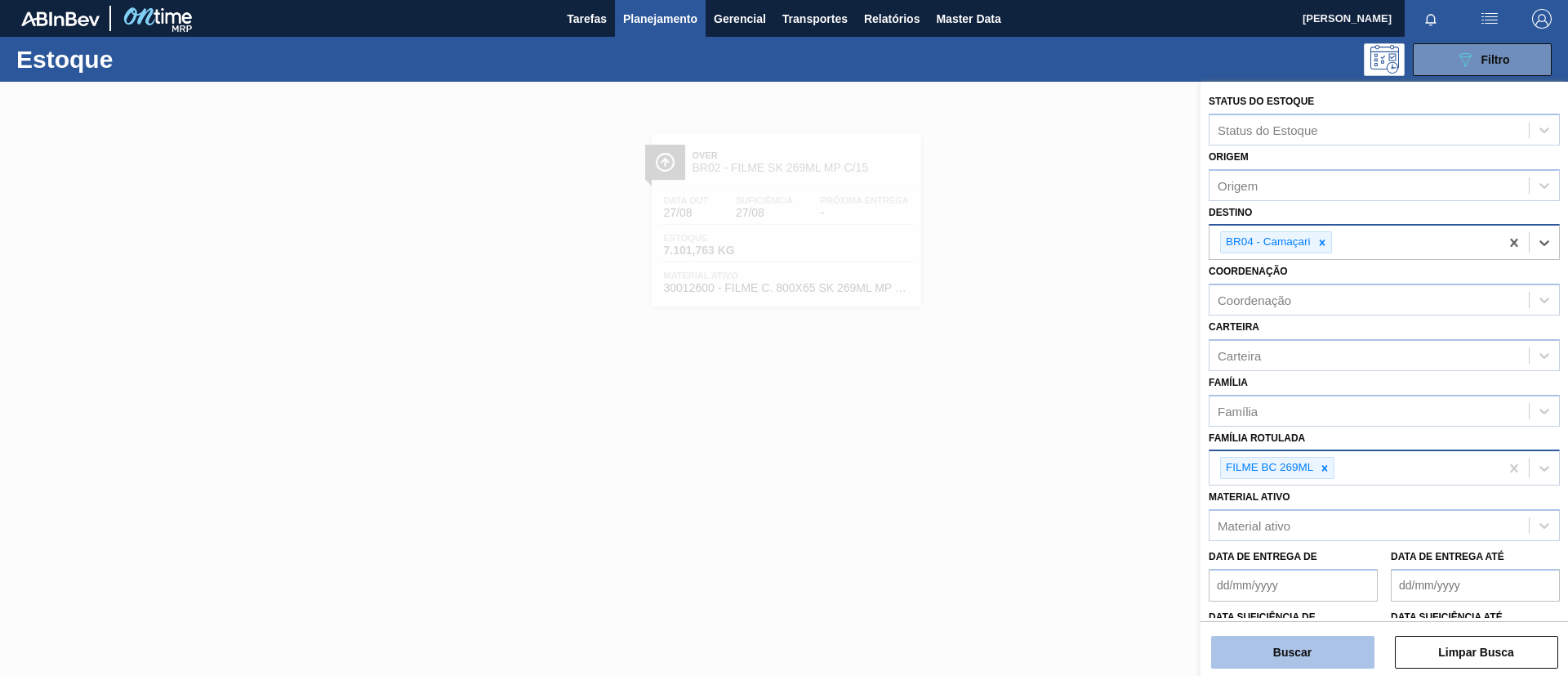
click at [1306, 562] on button "Buscar" at bounding box center [1292, 652] width 163 height 33
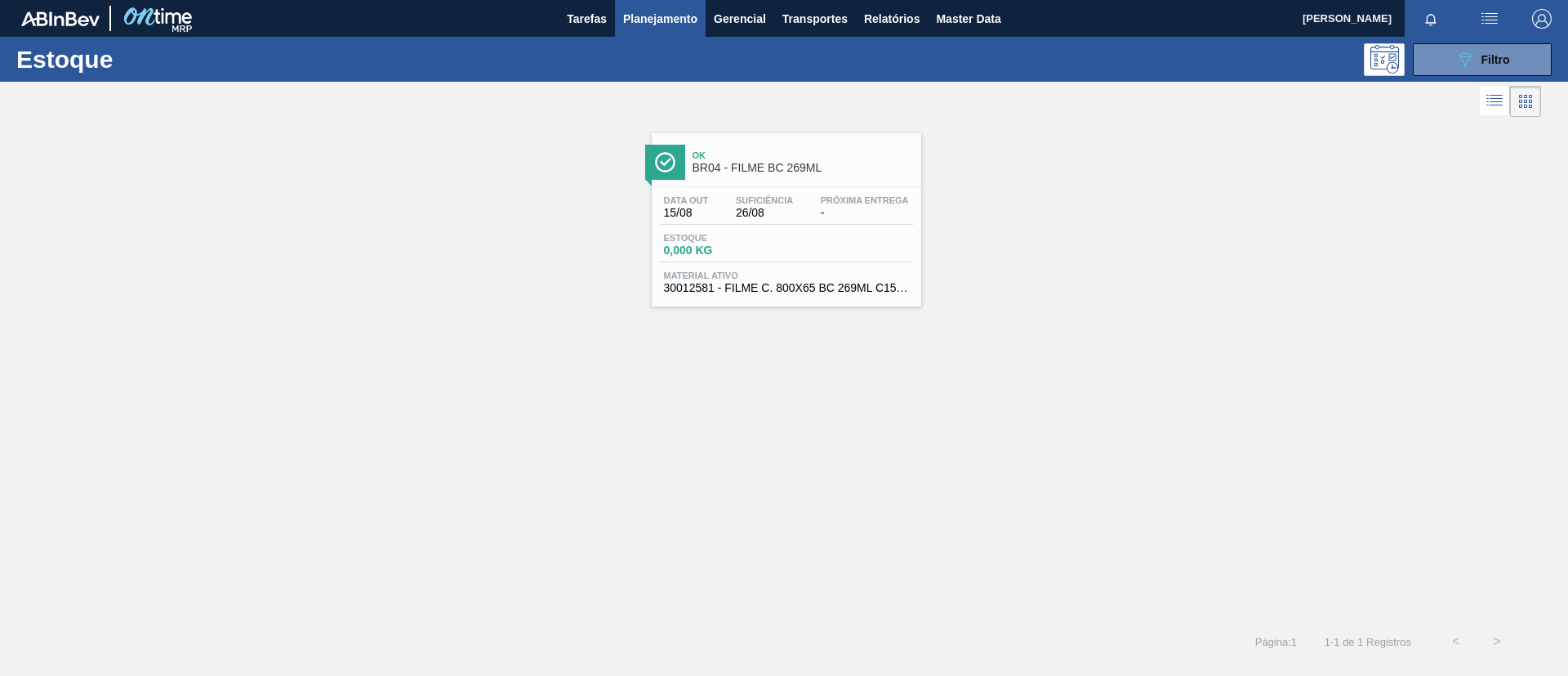
click at [808, 211] on div "Data [DATE] Suficiência 26/08 Próxima Entrega -" at bounding box center [786, 209] width 253 height 29
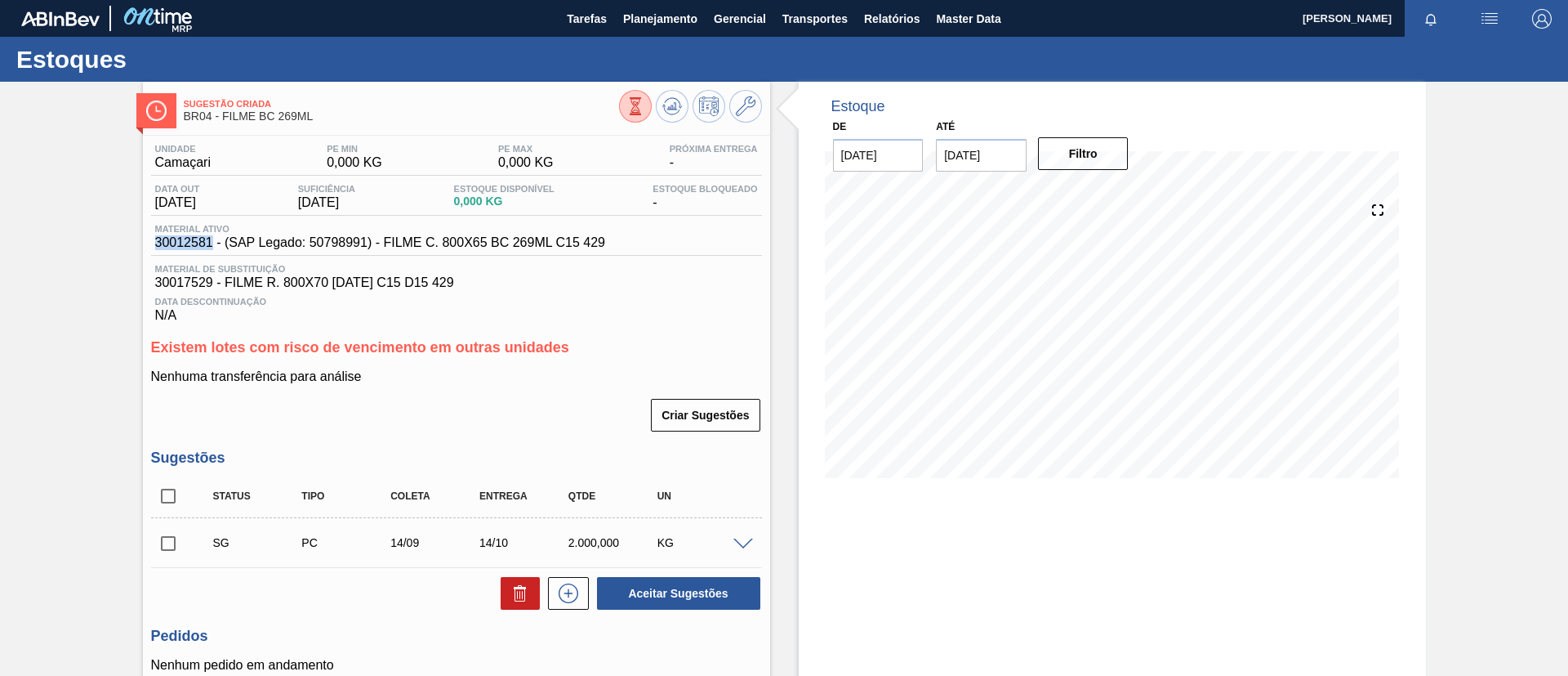
drag, startPoint x: 142, startPoint y: 245, endPoint x: 212, endPoint y: 245, distance: 70.0
click at [212, 245] on div "Unidade Camaçari PE MIN 0,000 KG PE MAX 0,000 KG Próxima Entrega - Data out [DA…" at bounding box center [457, 474] width 627 height 676
copy span "30012581"
click at [0, 284] on div "Sugestão Criada BR04 - FILME BC 269ML Unidade Camaçari PE MIN 0,000 KG PE MAX 0…" at bounding box center [784, 451] width 1568 height 738
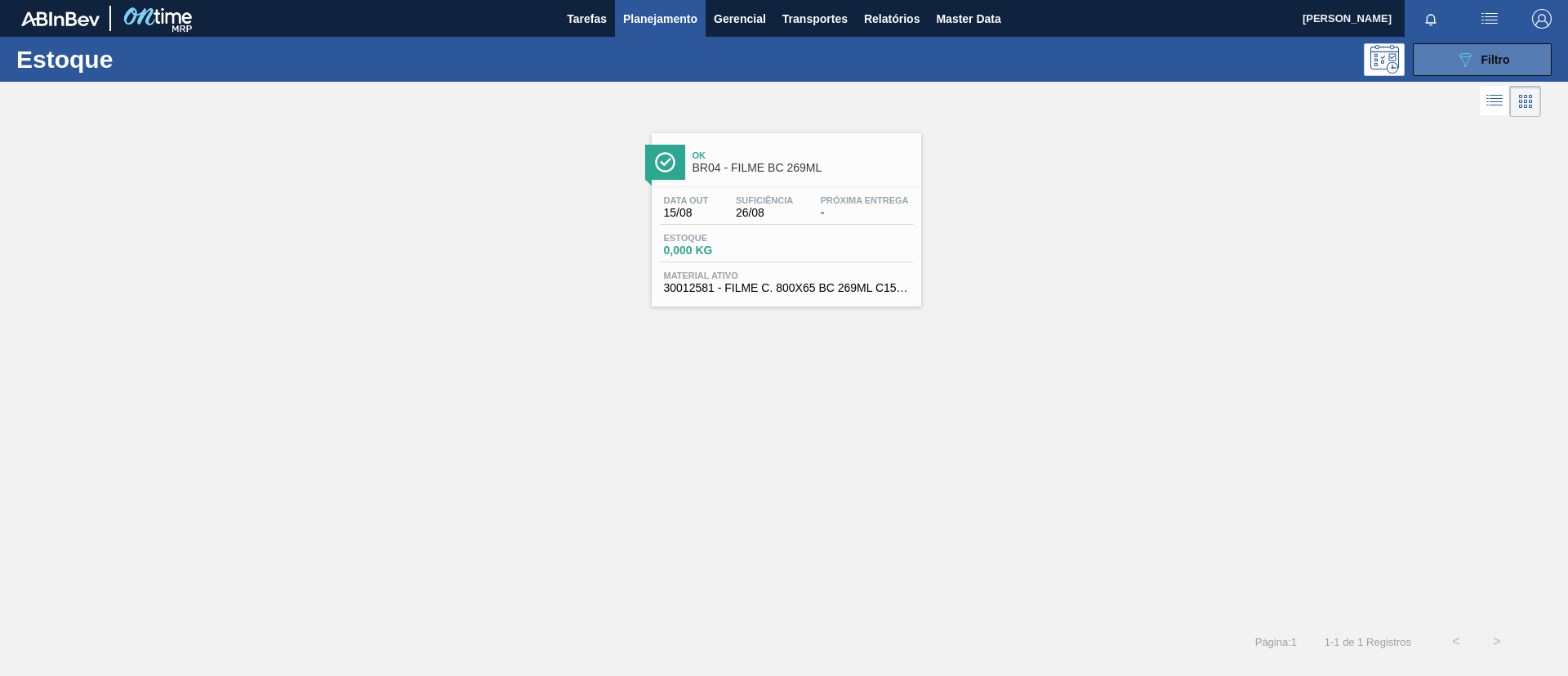
click at [1306, 59] on icon "089F7B8B-B2A5-4AFE-B5C0-19BA573D28AC" at bounding box center [1464, 59] width 19 height 19
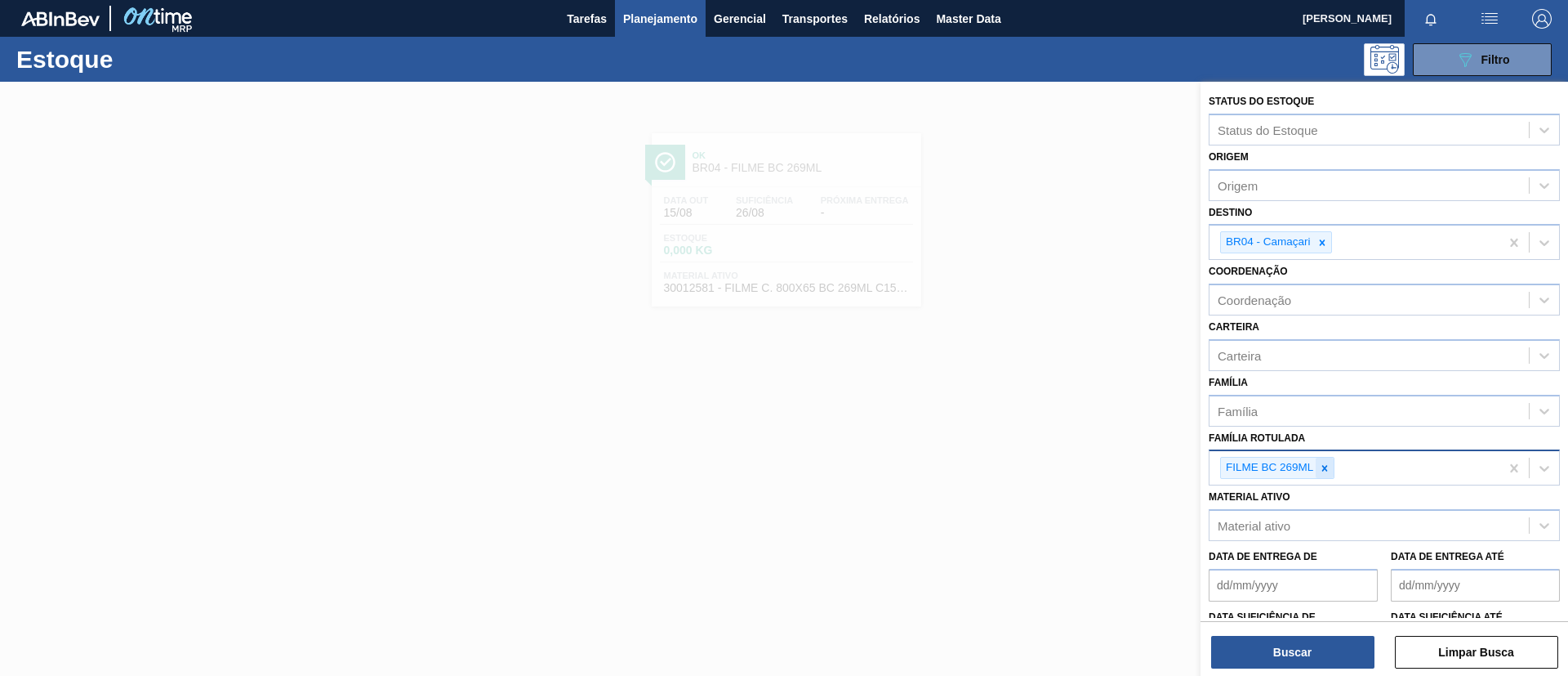
click at [1306, 467] on icon at bounding box center [1325, 469] width 12 height 12
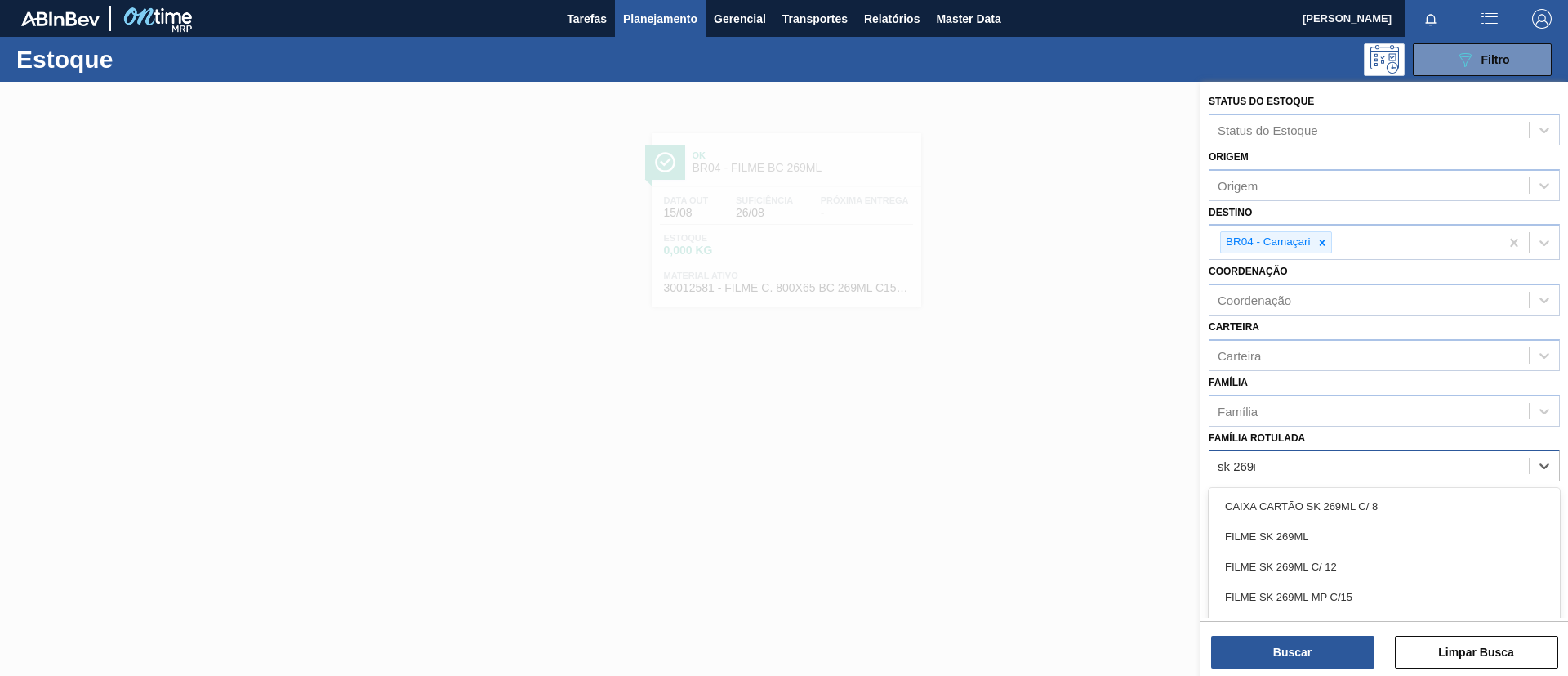
type Rotulada "sk 269ml"
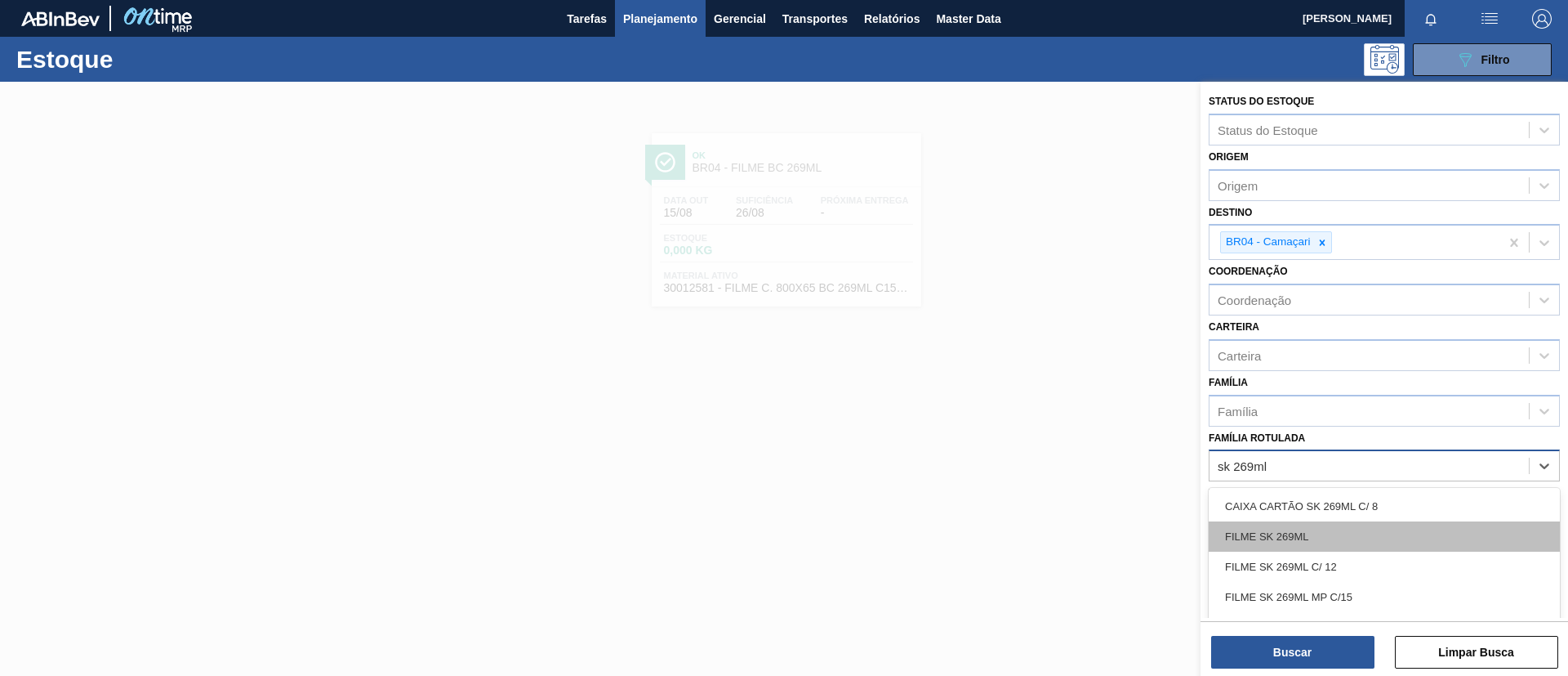
click at [1306, 524] on div "FILME SK 269ML" at bounding box center [1384, 536] width 351 height 30
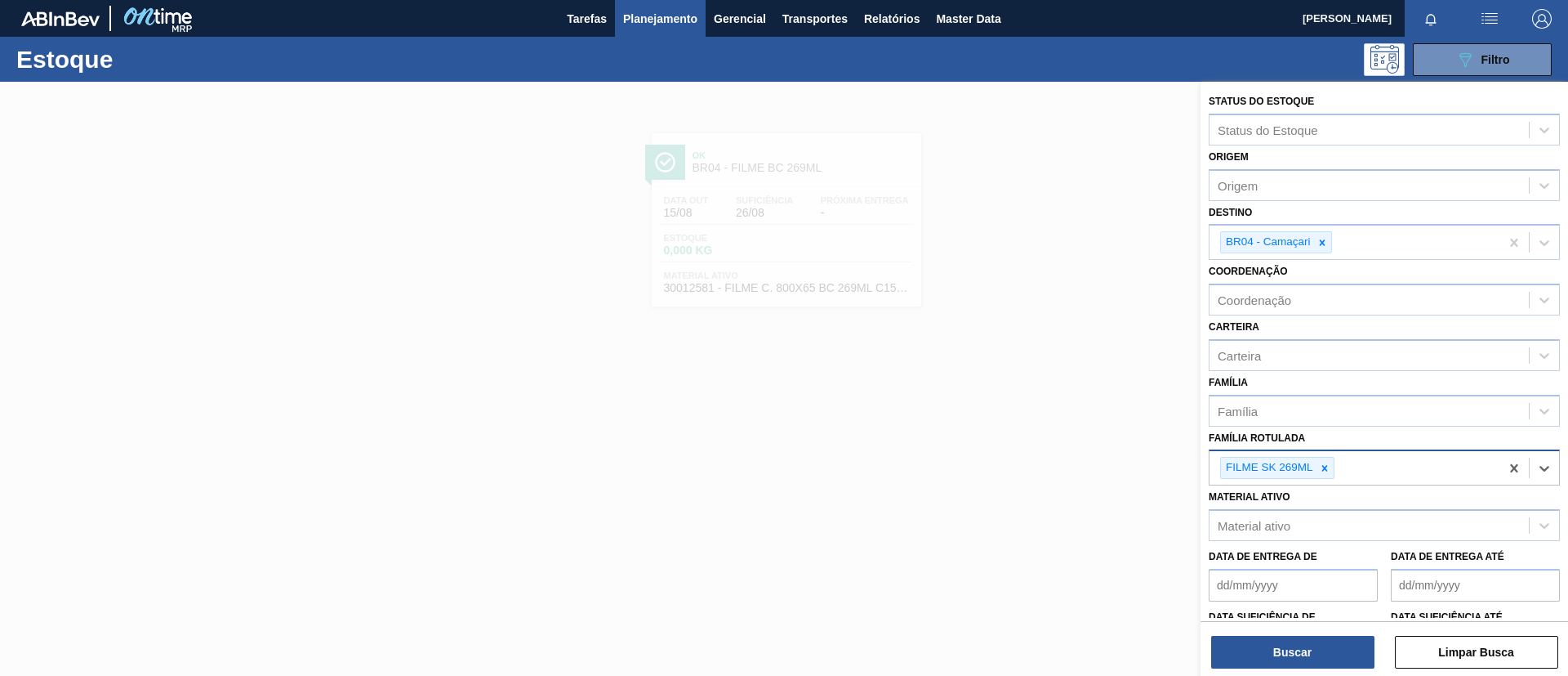
click at [1306, 562] on div "Buscar Limpar Busca" at bounding box center [1384, 643] width 367 height 46
click at [1306, 562] on button "Buscar" at bounding box center [1292, 652] width 163 height 33
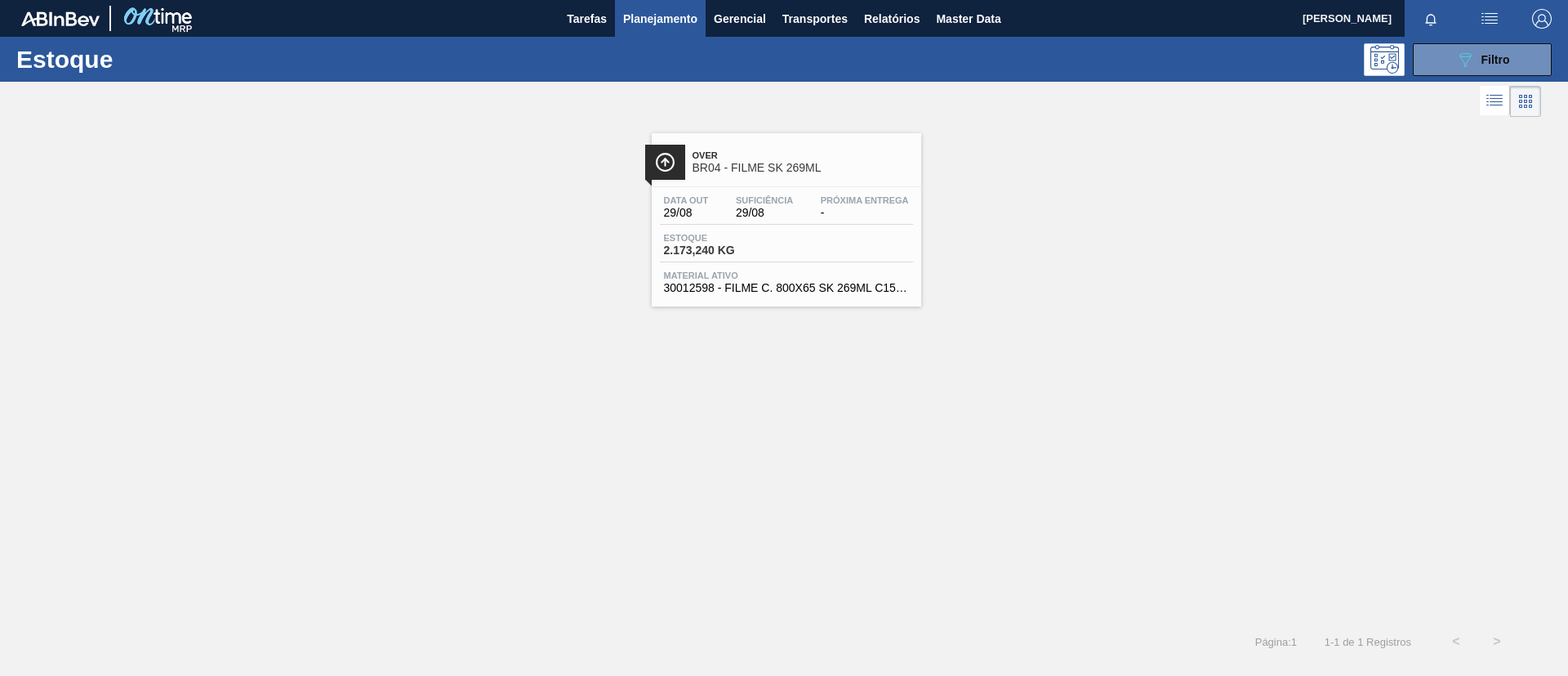
click at [817, 154] on span "Over" at bounding box center [803, 156] width 221 height 10
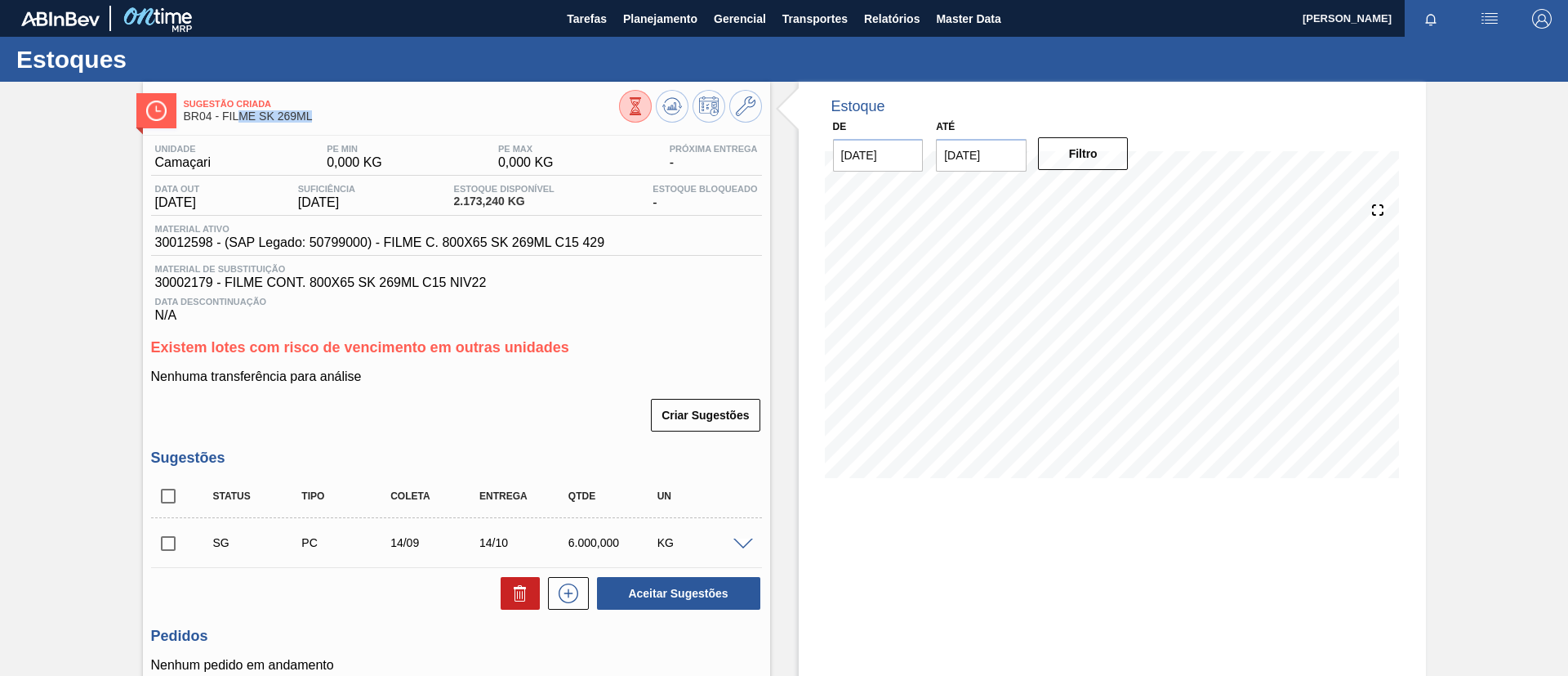
drag, startPoint x: 321, startPoint y: 120, endPoint x: 222, endPoint y: 135, distance: 100.1
click at [234, 125] on div "Sugestão Criada BR04 - FILME SK 269ML" at bounding box center [401, 110] width 436 height 37
drag, startPoint x: 117, startPoint y: 248, endPoint x: 201, endPoint y: 230, distance: 85.9
click at [207, 247] on div "Sugestão Criada BR04 - FILME SK 269ML Unidade Camaçari PE MIN 0,000 KG PE MAX 0…" at bounding box center [784, 451] width 1568 height 738
copy span "3001259"
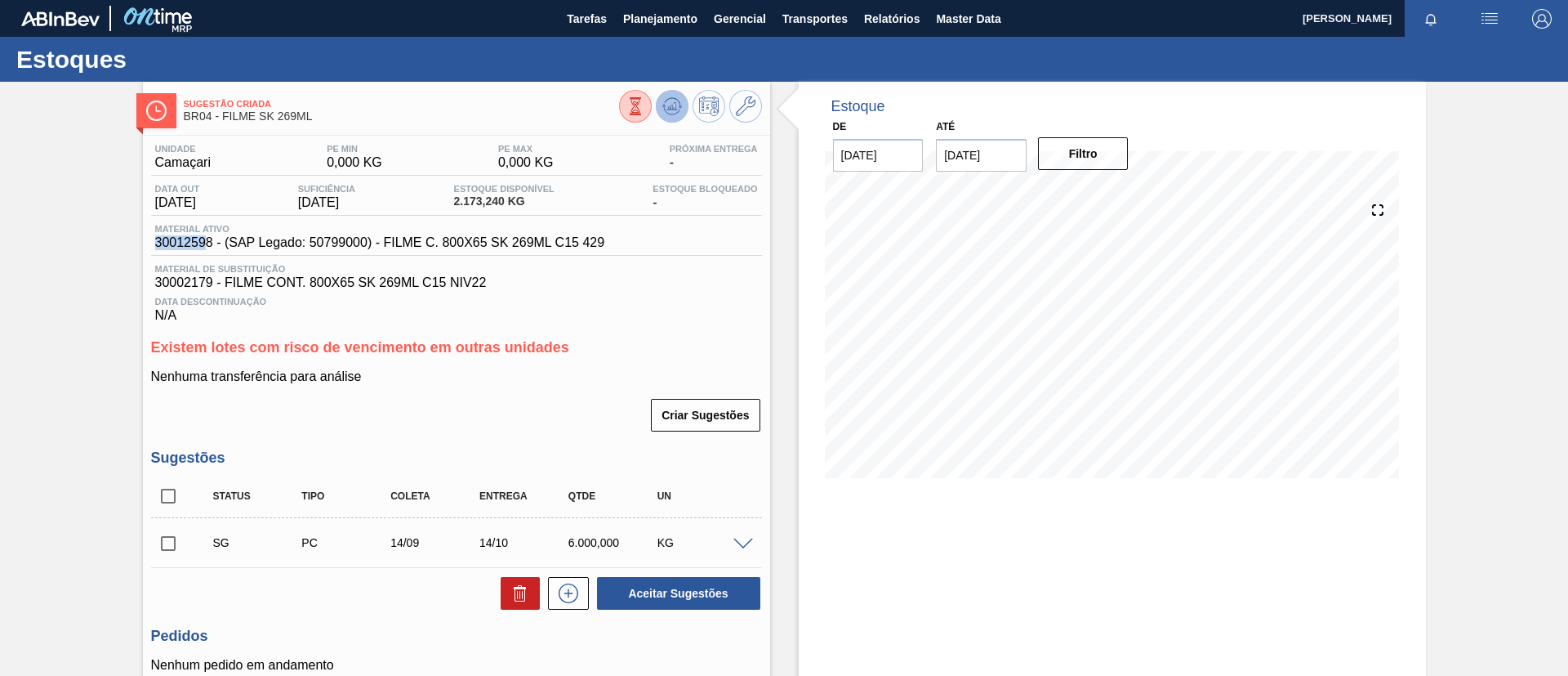
click at [685, 107] on button at bounding box center [672, 105] width 33 height 33
drag, startPoint x: 107, startPoint y: 243, endPoint x: 0, endPoint y: 256, distance: 107.8
click at [0, 256] on div "Sugestão Criada BR04 - FILME SK 269ML Unidade Camaçari PE MIN 0,000 KG PE MAX 0…" at bounding box center [784, 451] width 1568 height 738
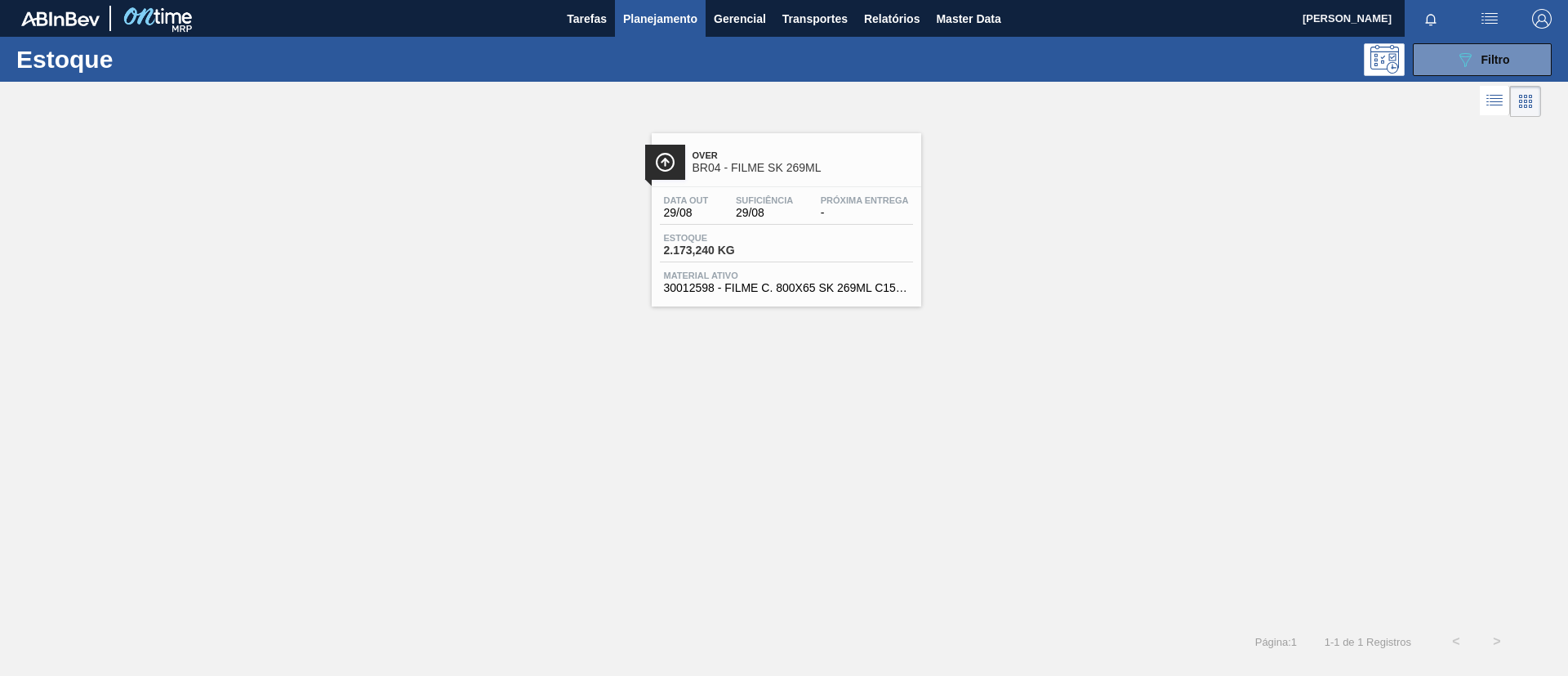
drag, startPoint x: 1499, startPoint y: 61, endPoint x: 1465, endPoint y: 129, distance: 76.0
click at [1306, 60] on span "Filtro" at bounding box center [1496, 59] width 28 height 13
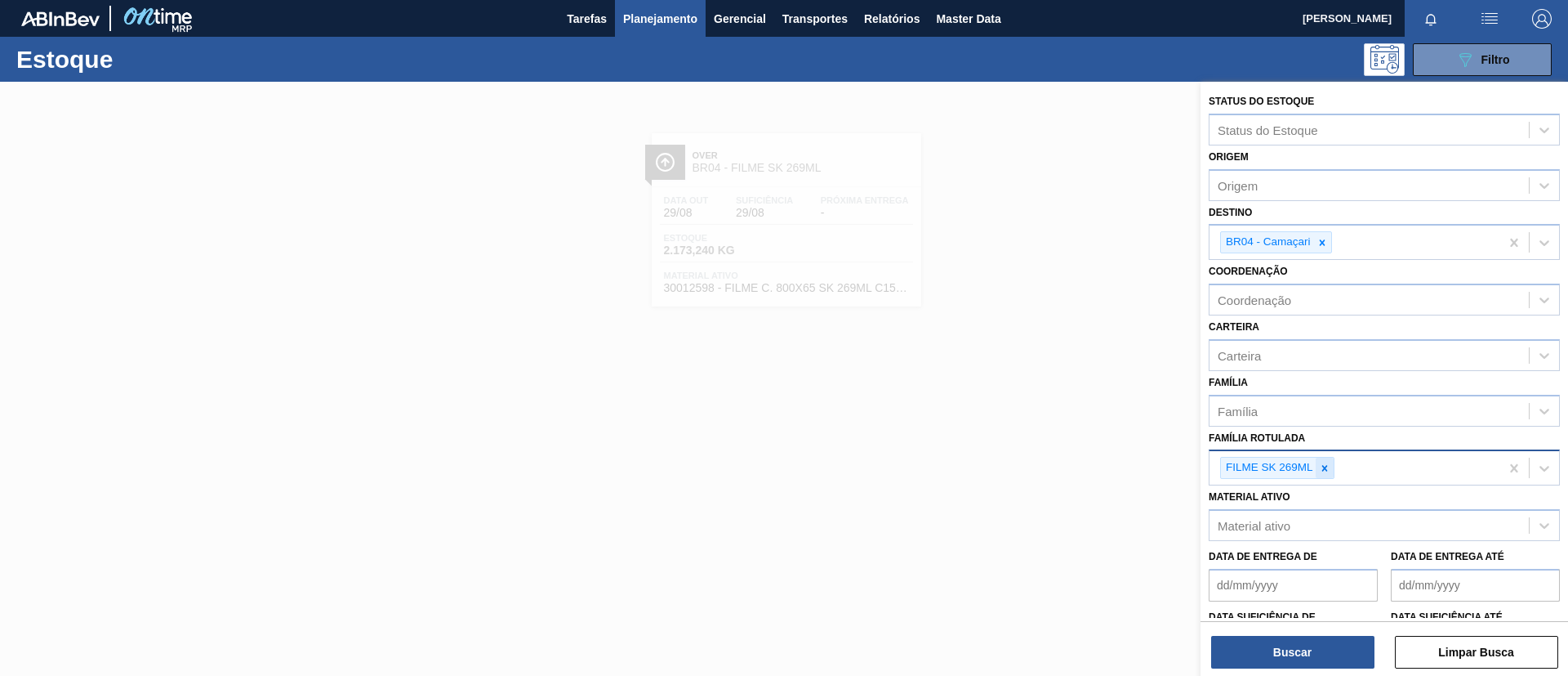
click at [1306, 472] on div at bounding box center [1324, 468] width 18 height 20
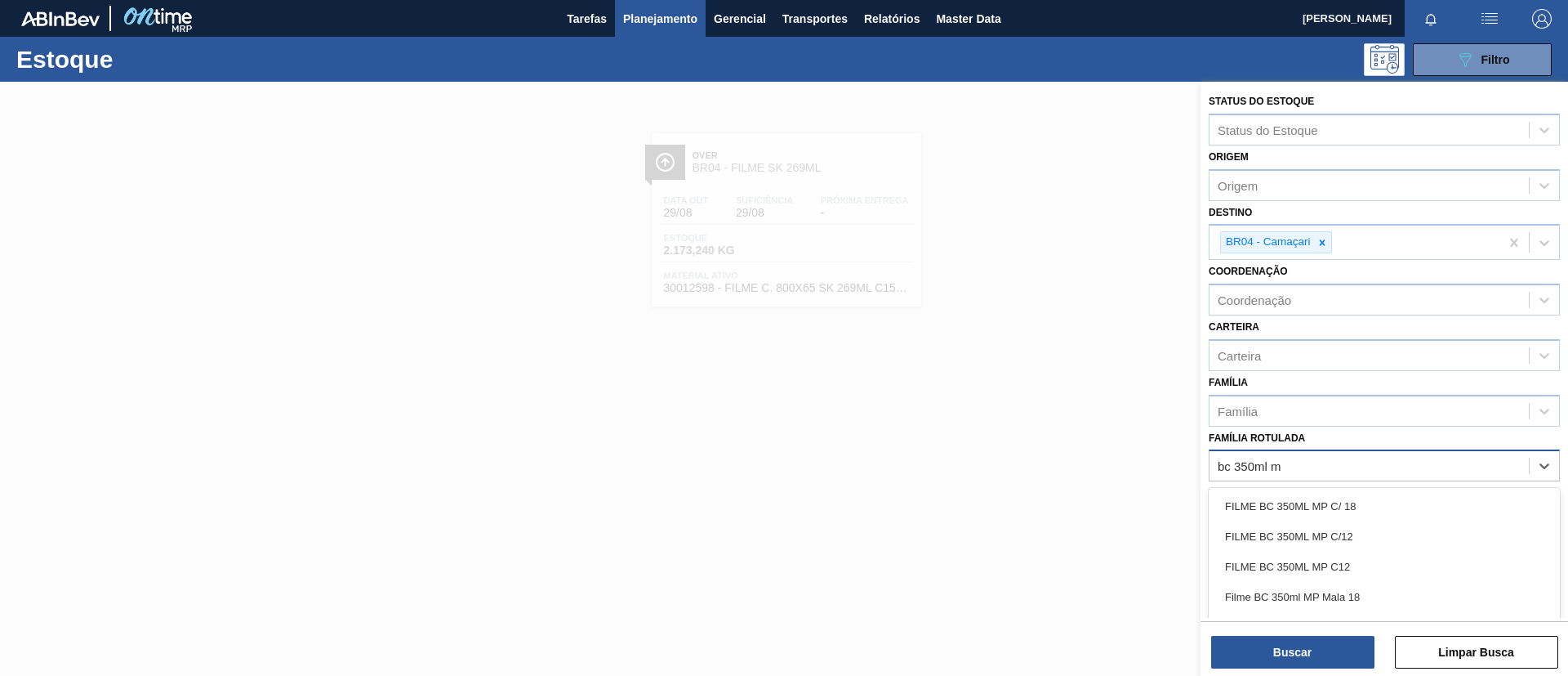
type Rotulada "bc 350ml mp"
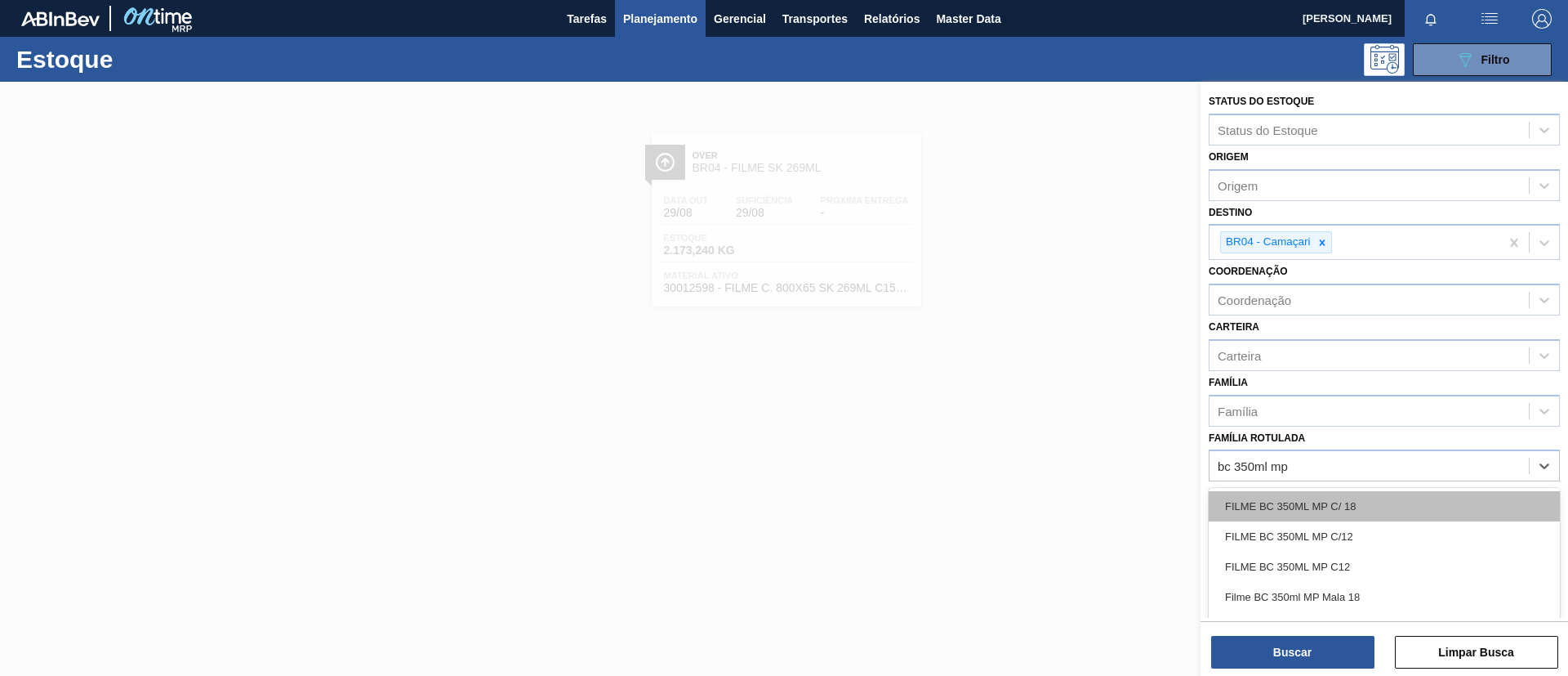
click at [1306, 496] on div "FILME BC 350ML MP C/ 18" at bounding box center [1384, 506] width 351 height 30
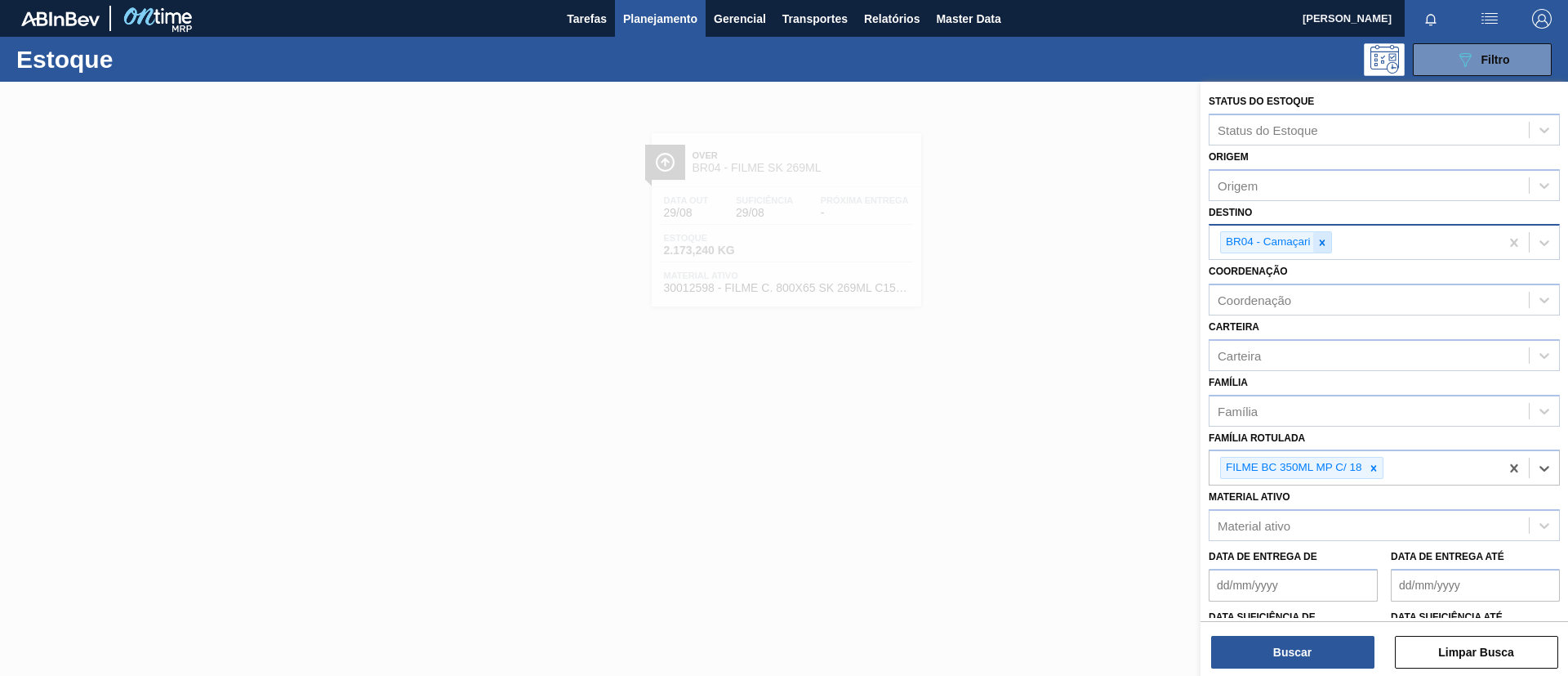
click at [1306, 245] on icon at bounding box center [1322, 243] width 12 height 12
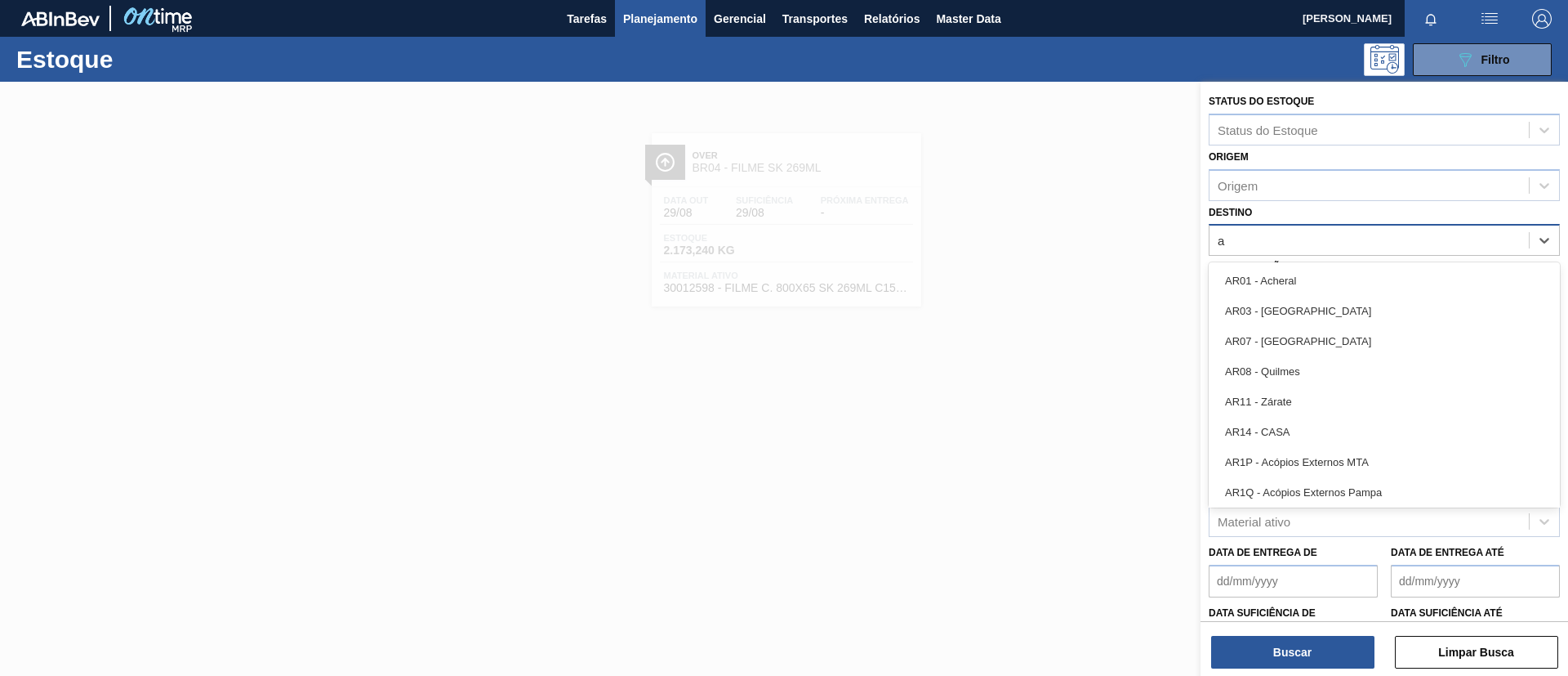
type input "ag"
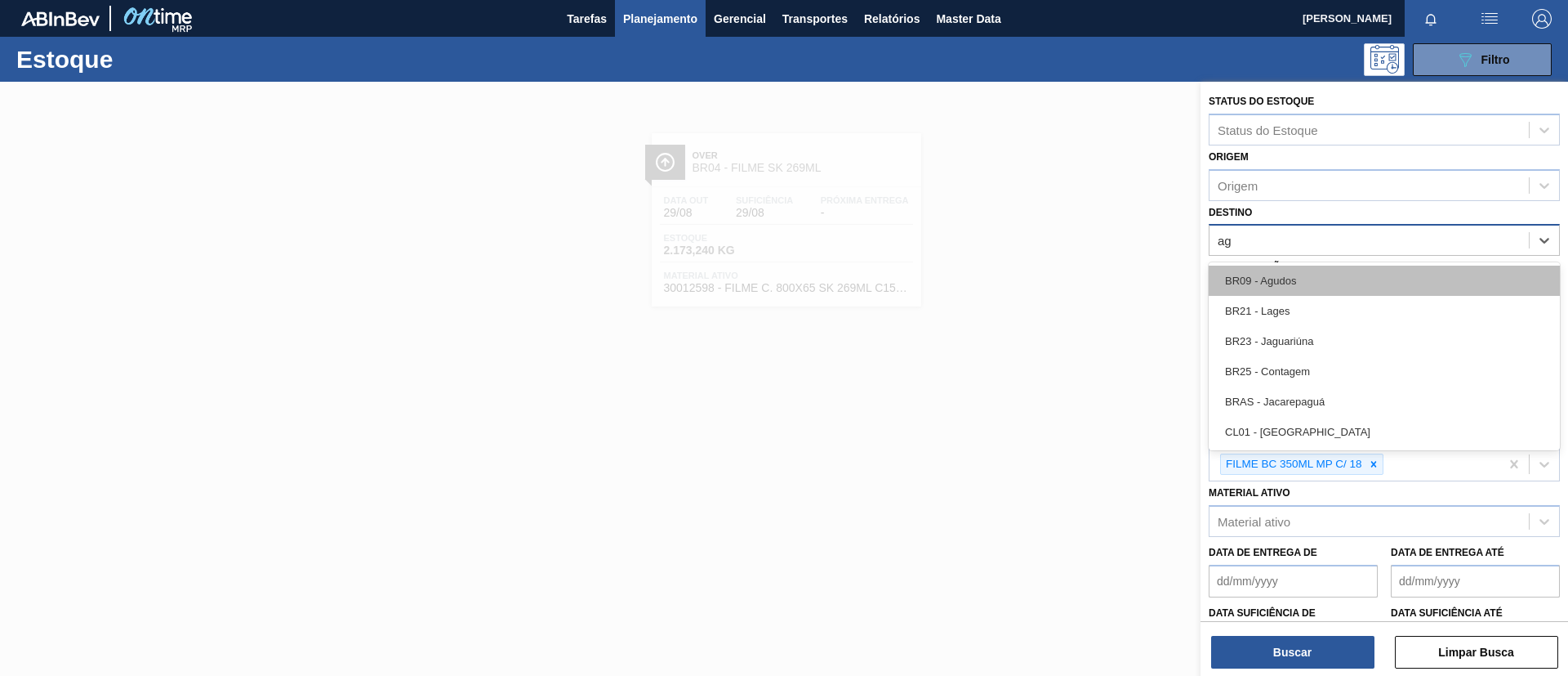
click at [1297, 274] on div "BR09 - Agudos" at bounding box center [1384, 280] width 351 height 30
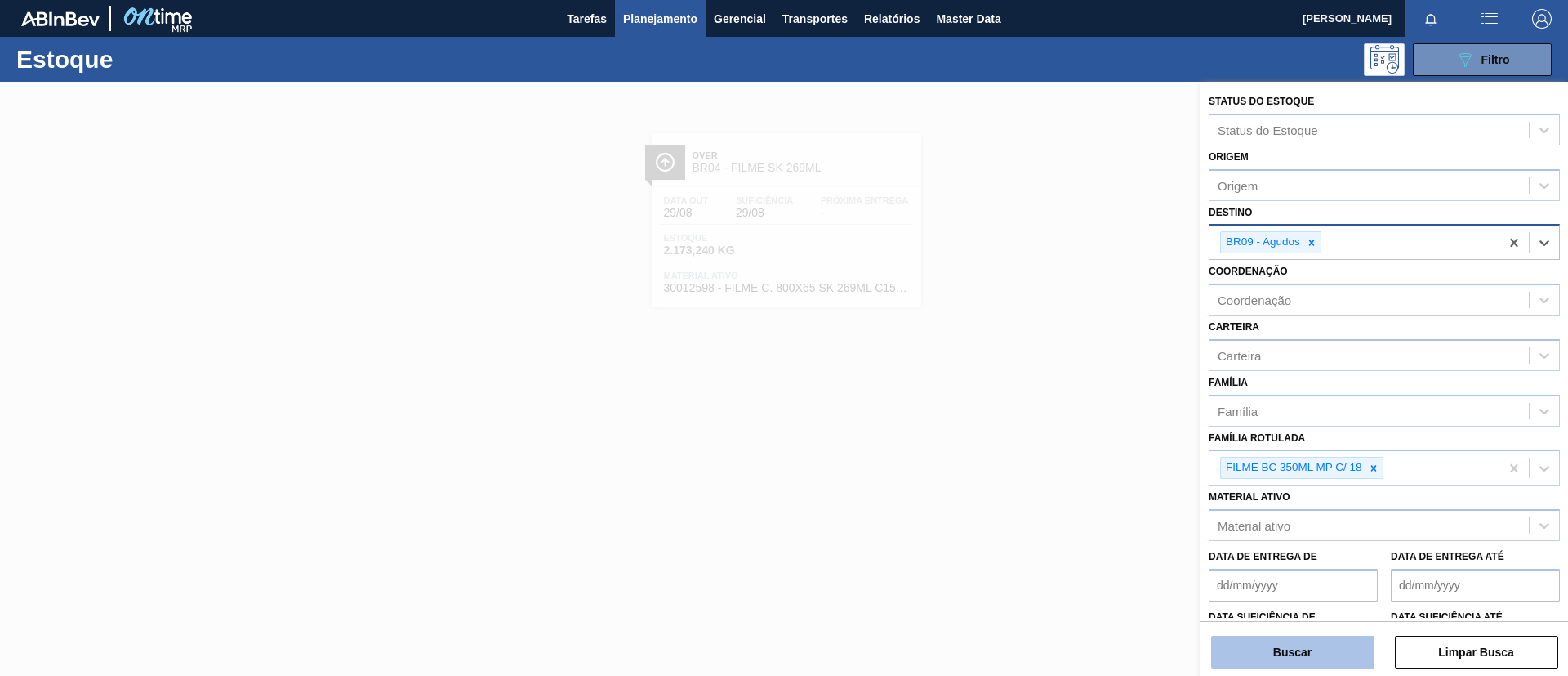
click at [1289, 562] on button "Buscar" at bounding box center [1292, 652] width 163 height 33
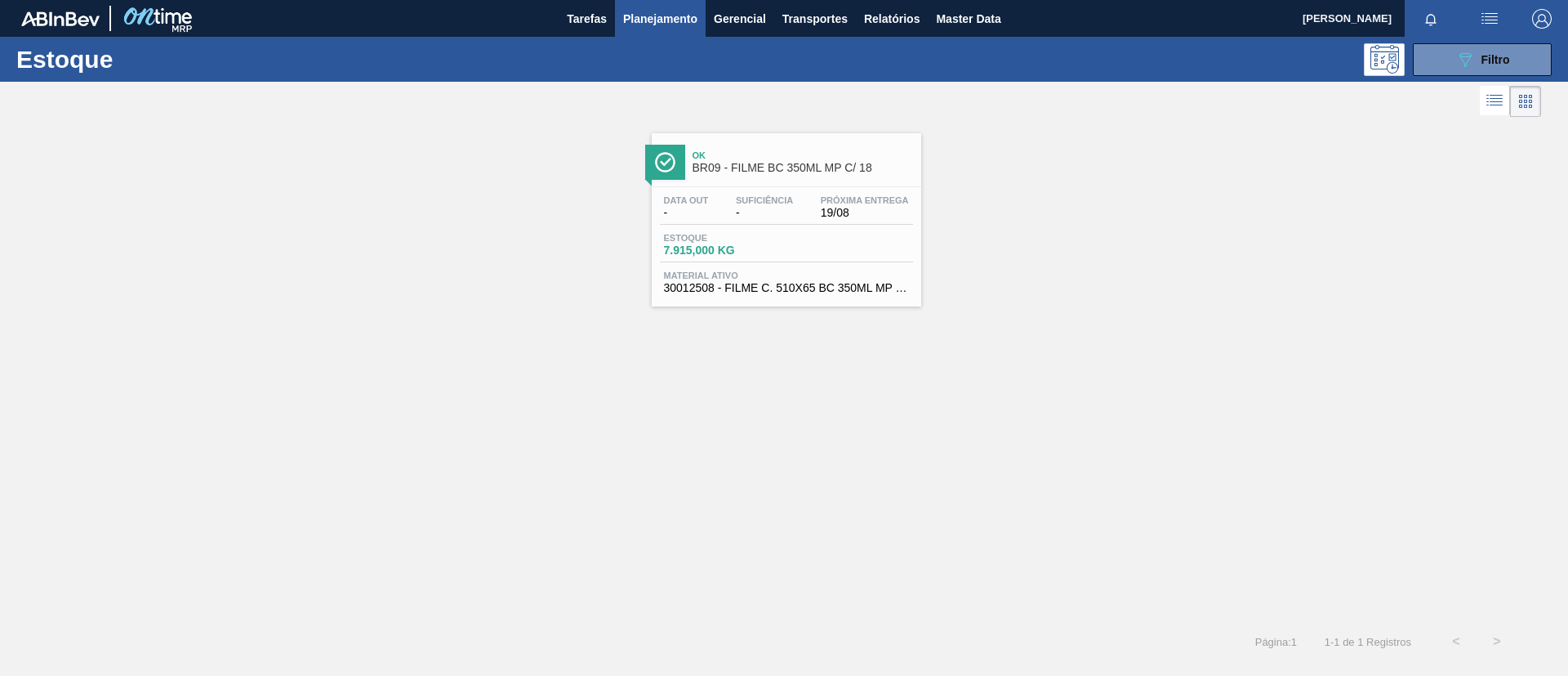
click at [773, 191] on div "Data out - Suficiência - Próxima Entrega 19/08 Estoque 7.915,000 KG Material at…" at bounding box center [786, 243] width 269 height 111
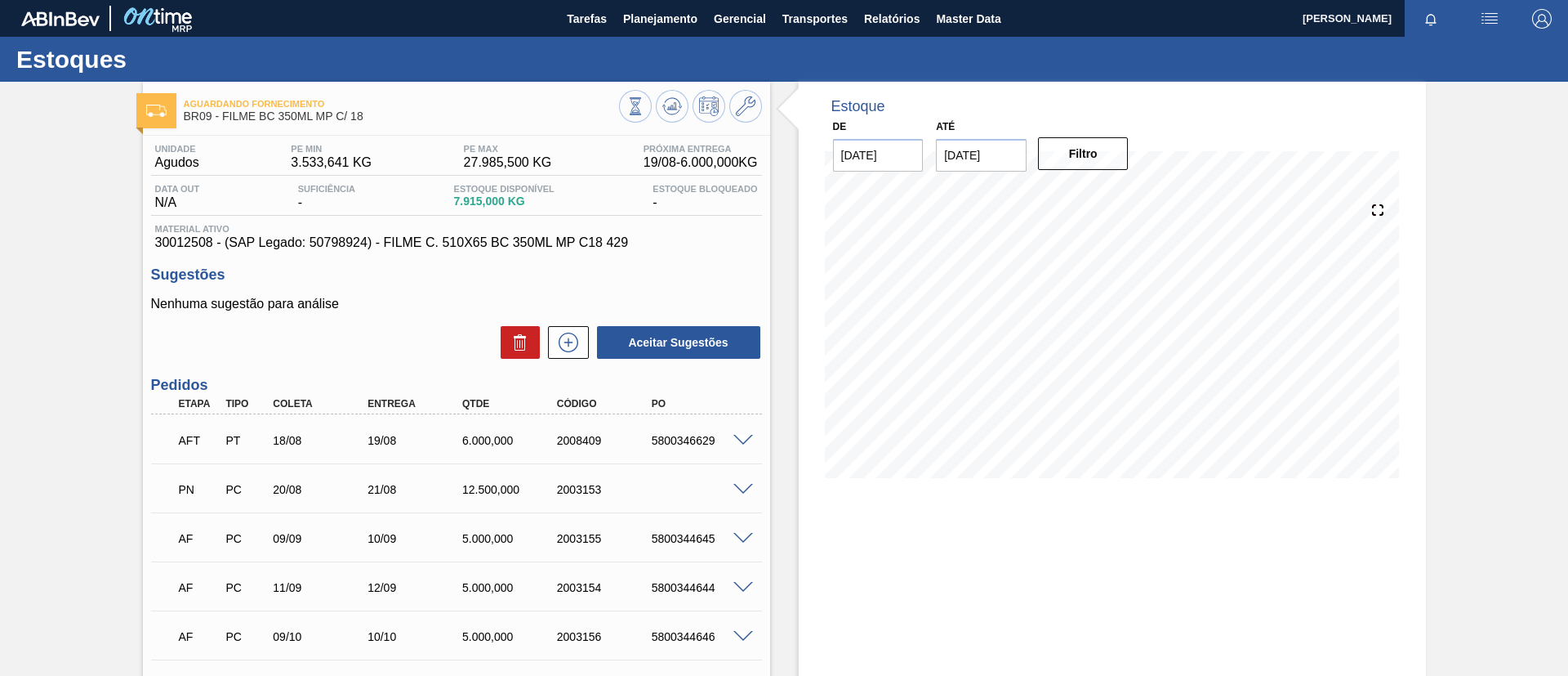
click at [0, 264] on div "Aguardando Fornecimento BR09 - FILME BC 350ML MP C/ 18 Unidade Agudos PE MIN 3.…" at bounding box center [784, 487] width 1568 height 810
click at [741, 443] on div "AFT PT 18/08 19/08 6.000,000 2008409 5800346629" at bounding box center [457, 438] width 610 height 41
click at [740, 436] on span at bounding box center [743, 441] width 19 height 13
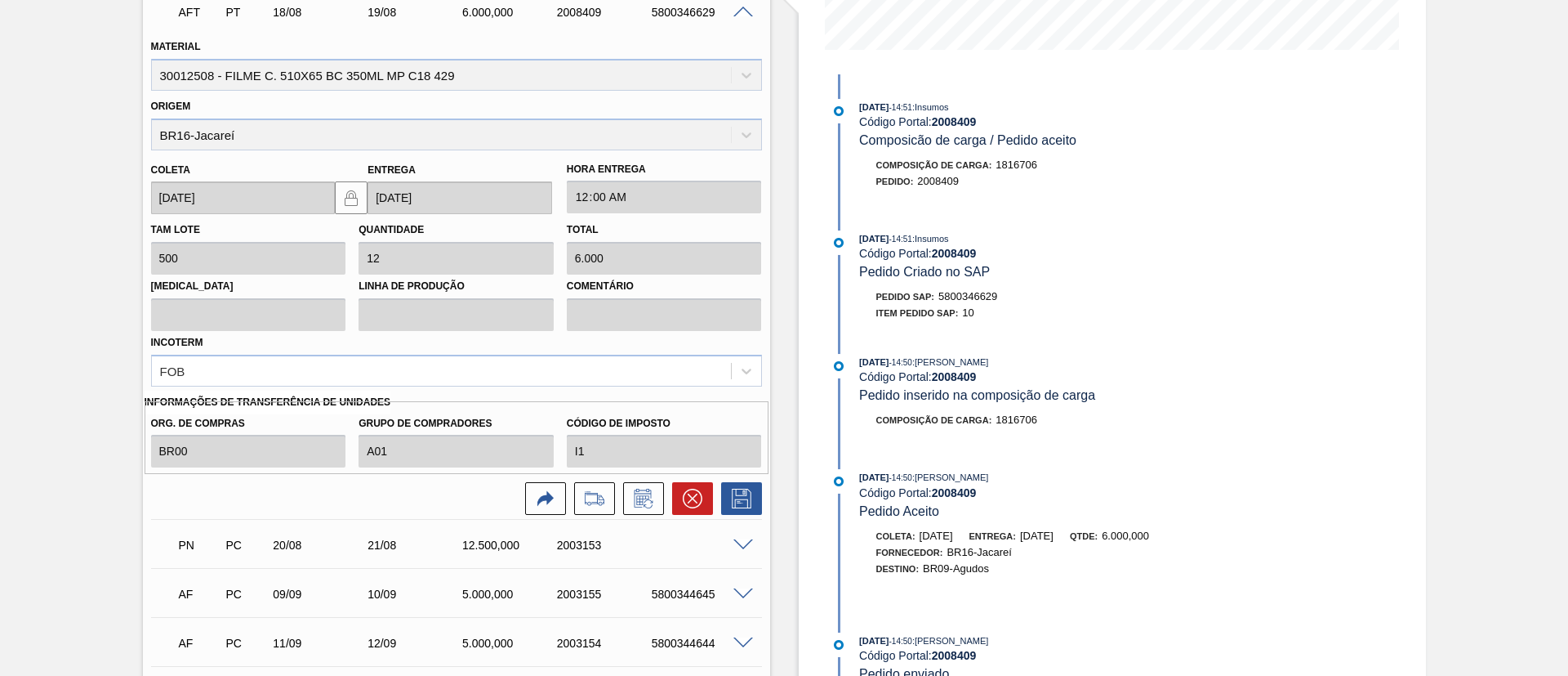
scroll to position [490, 0]
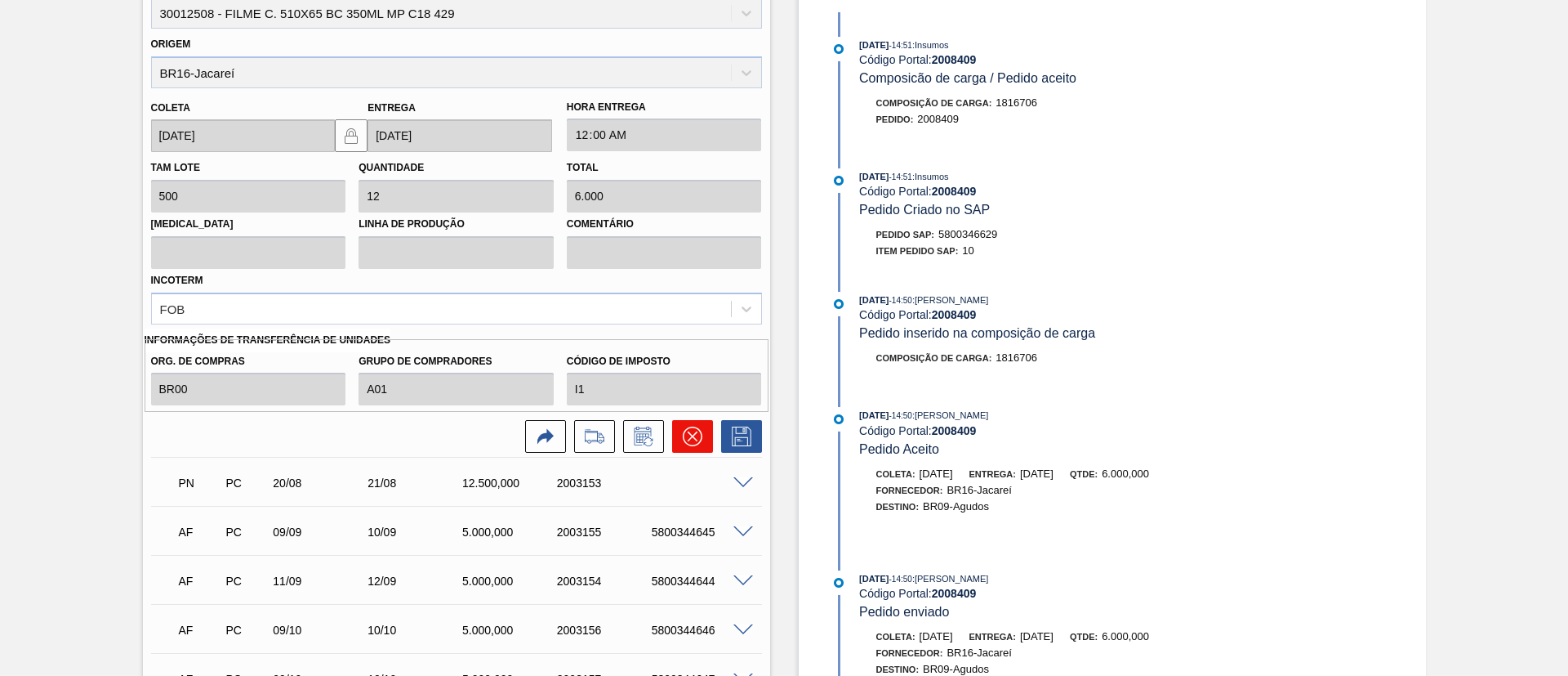
click at [695, 442] on icon at bounding box center [692, 436] width 19 height 19
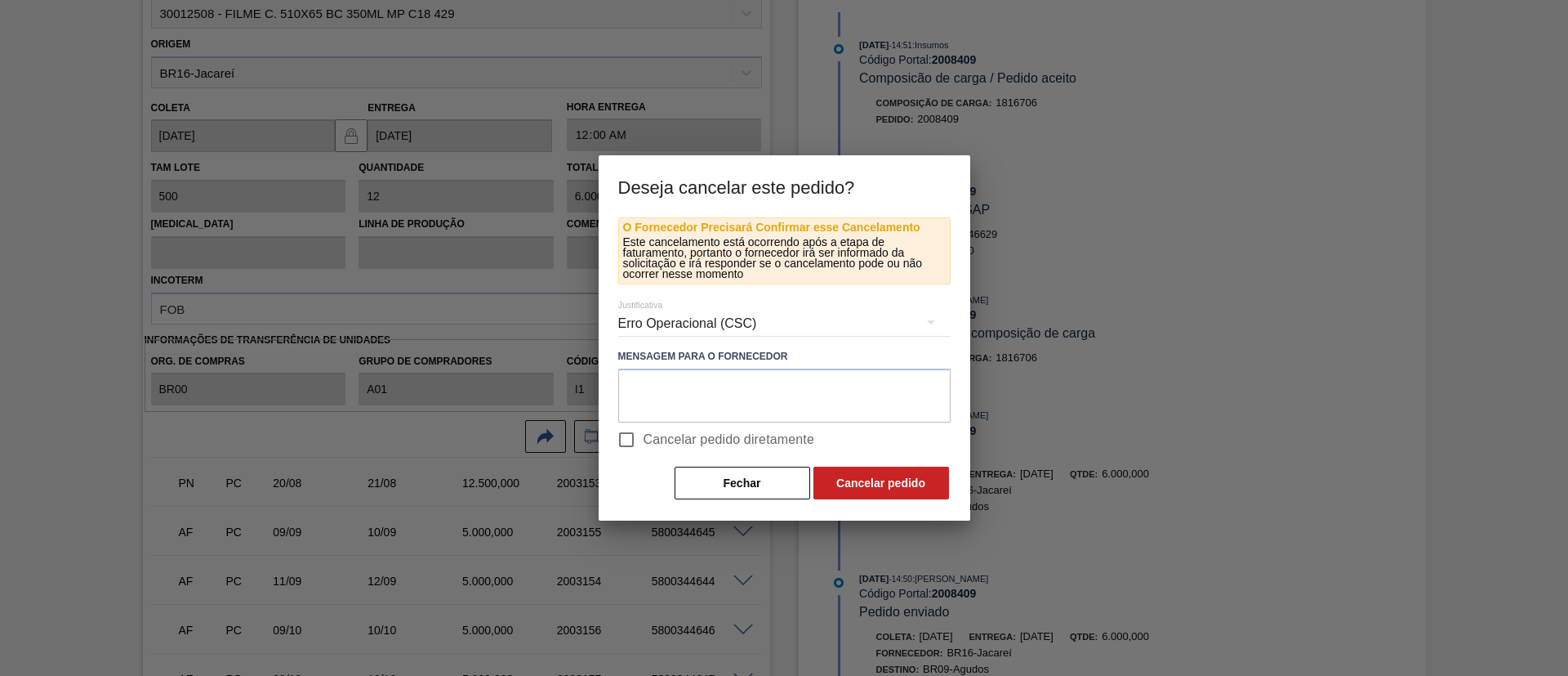
click at [680, 432] on span "Cancelar pedido diretamente" at bounding box center [729, 439] width 171 height 19
click at [644, 432] on input "Cancelar pedido diretamente" at bounding box center [626, 439] width 34 height 34
checkbox input "true"
click at [860, 476] on button "Cancelar pedido" at bounding box center [881, 483] width 135 height 33
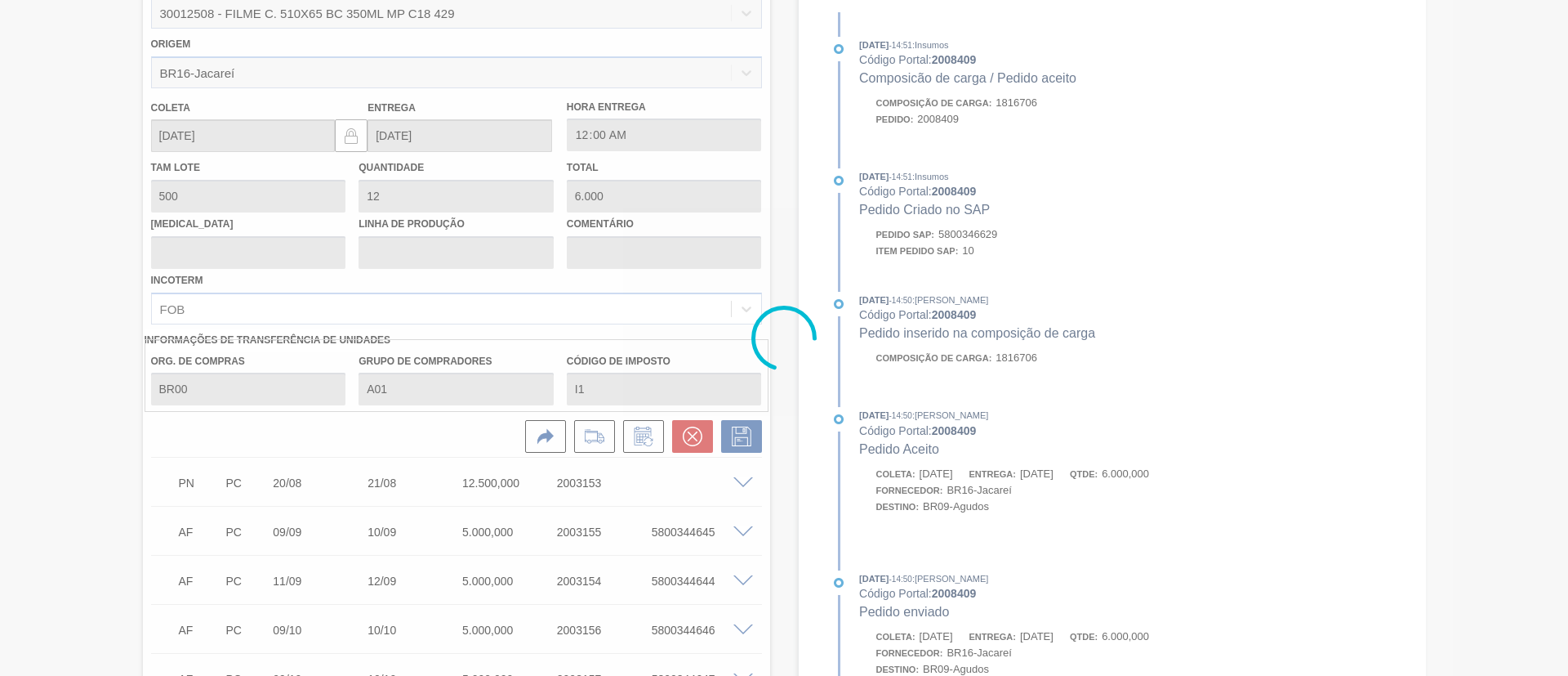
scroll to position [216, 0]
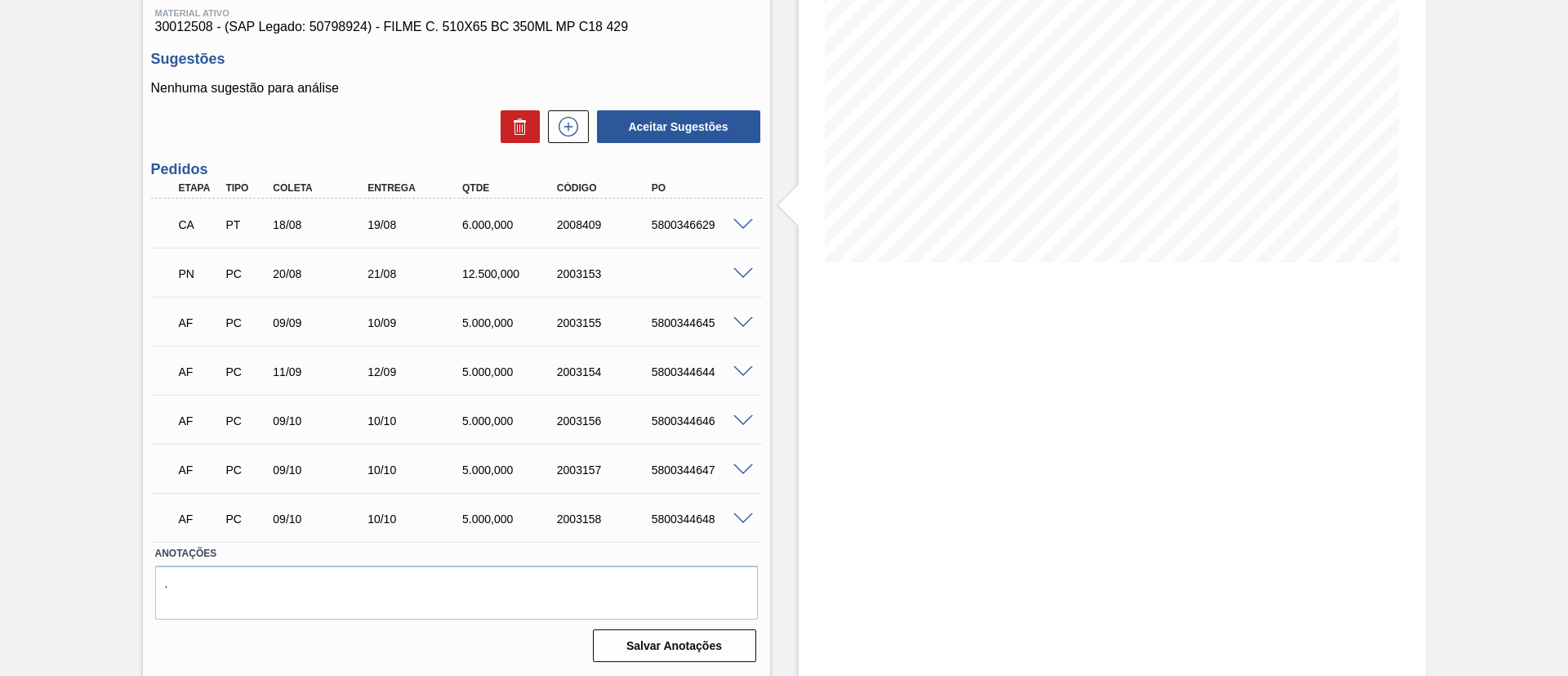
click at [746, 273] on div "PN PC 20/08 21/08 12.500,000 2003153" at bounding box center [457, 272] width 610 height 41
click at [736, 269] on span at bounding box center [743, 274] width 19 height 13
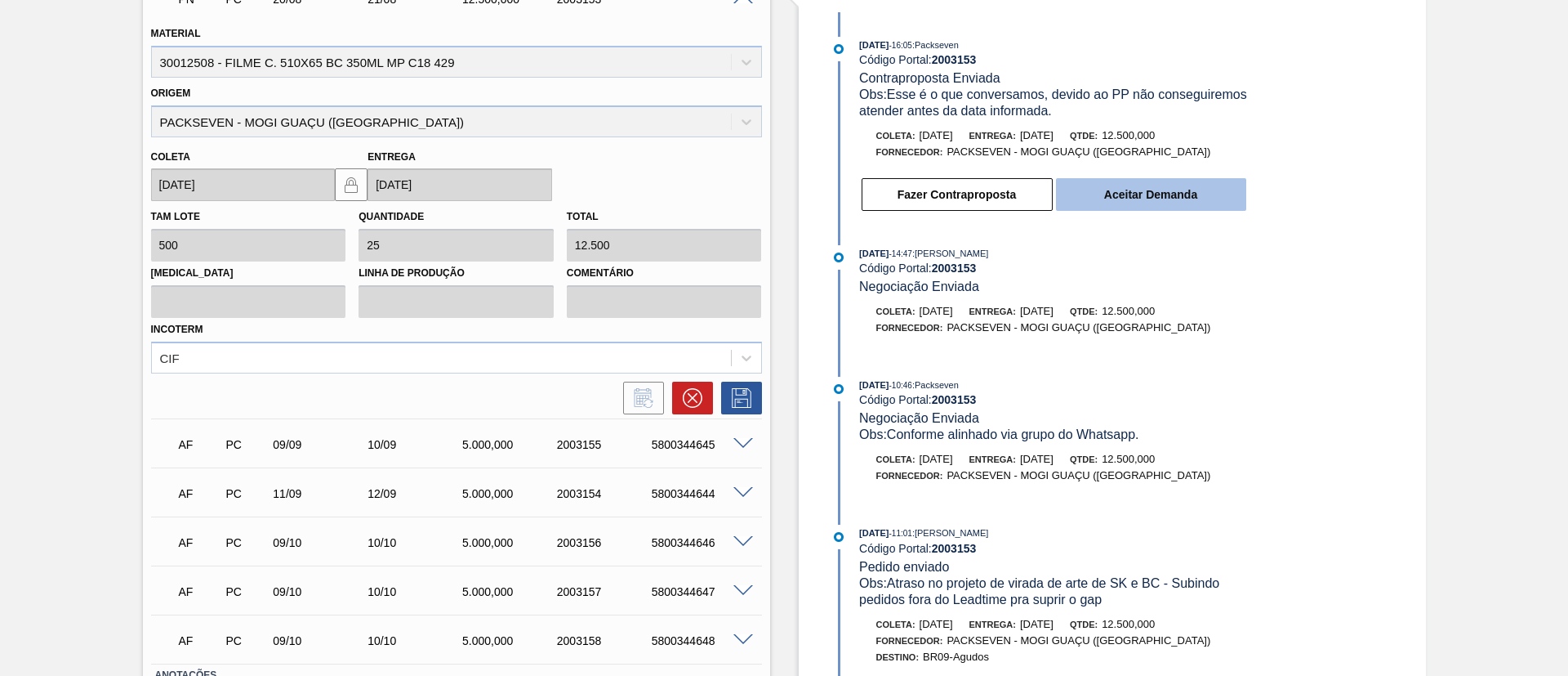
click at [1195, 193] on button "Aceitar Demanda" at bounding box center [1152, 194] width 191 height 33
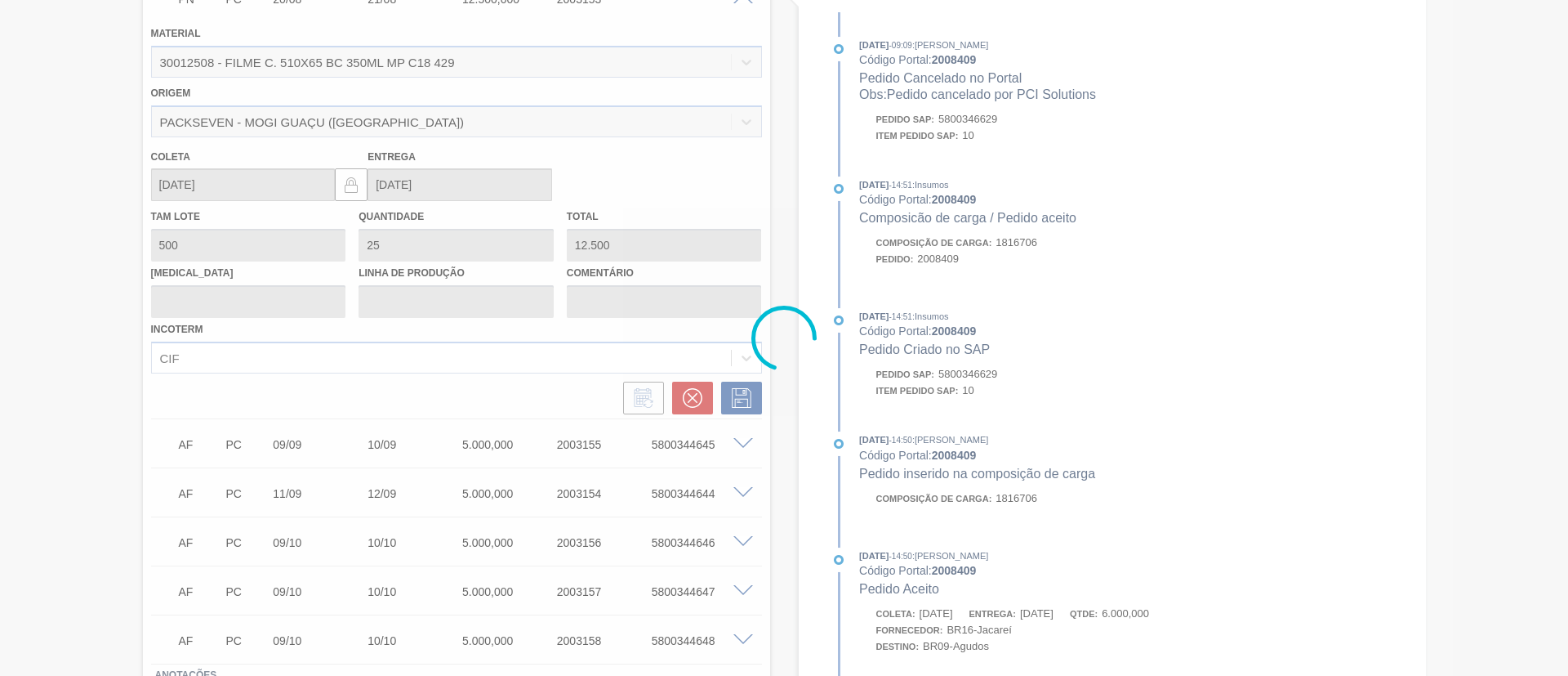
type input "[DATE]"
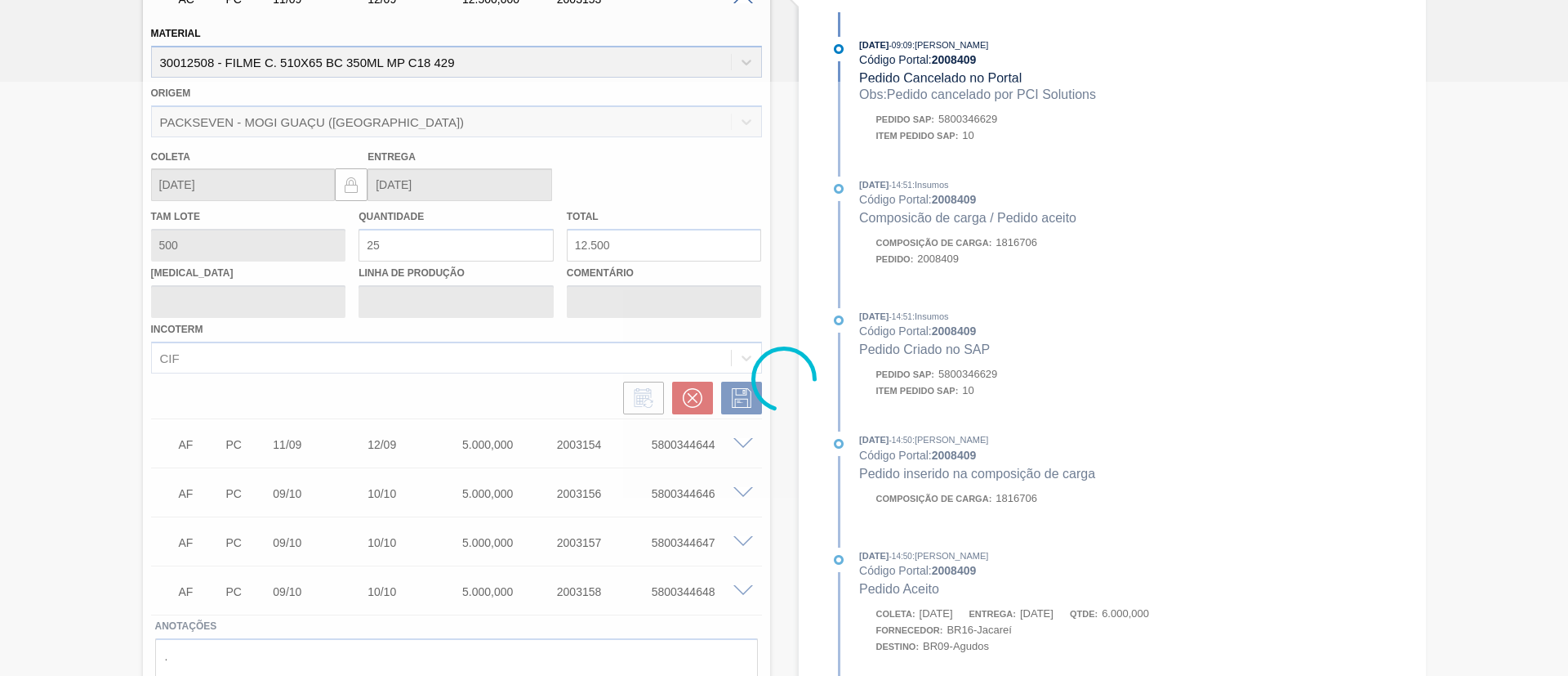
scroll to position [0, 0]
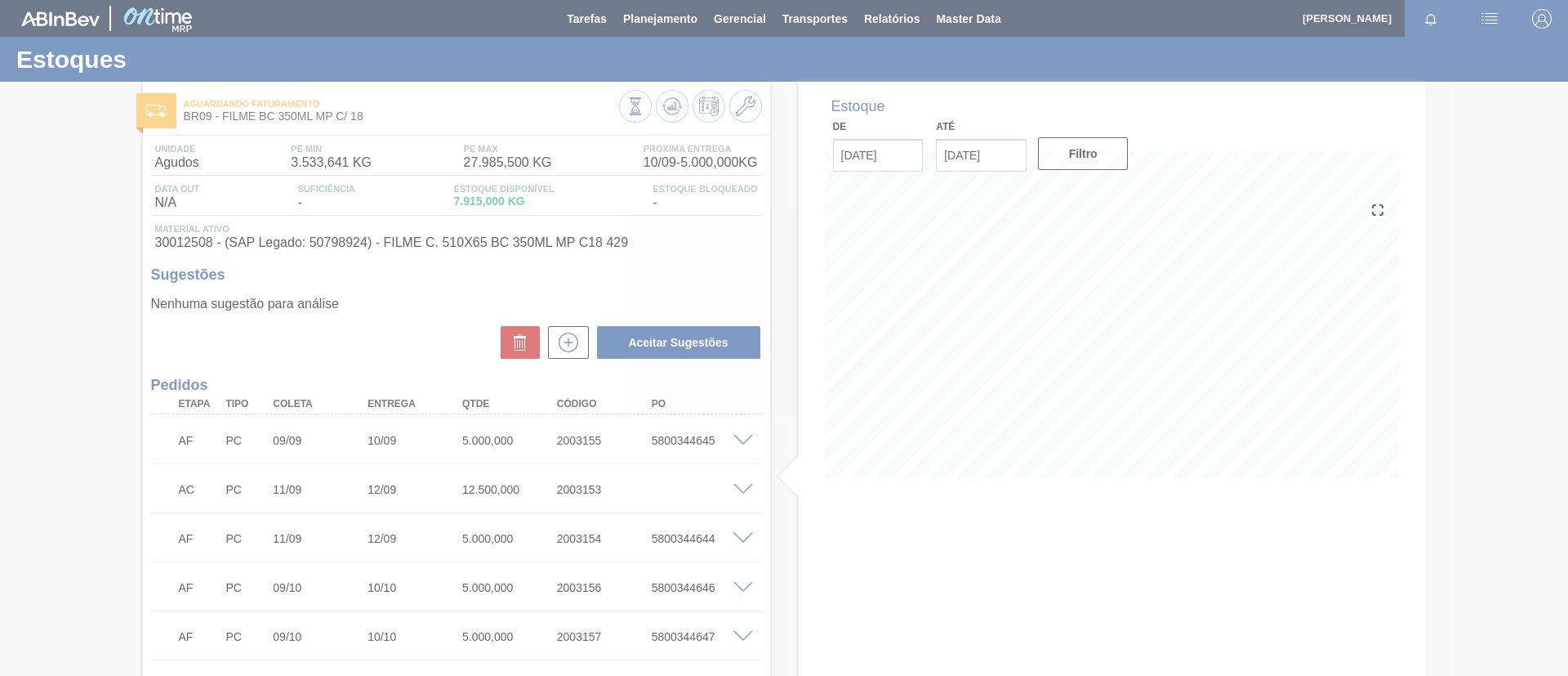
click at [661, 107] on div at bounding box center [784, 338] width 1568 height 676
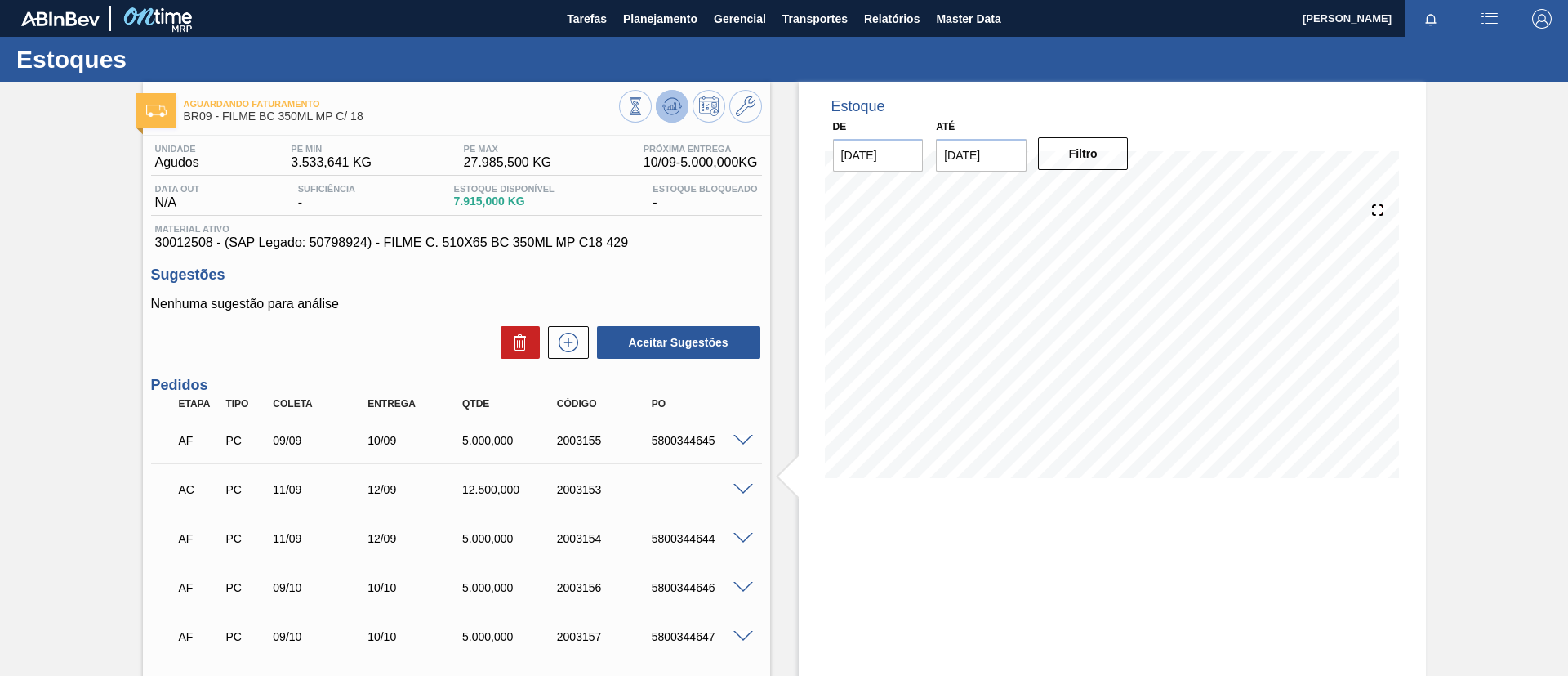
click at [671, 106] on icon at bounding box center [672, 107] width 2 height 4
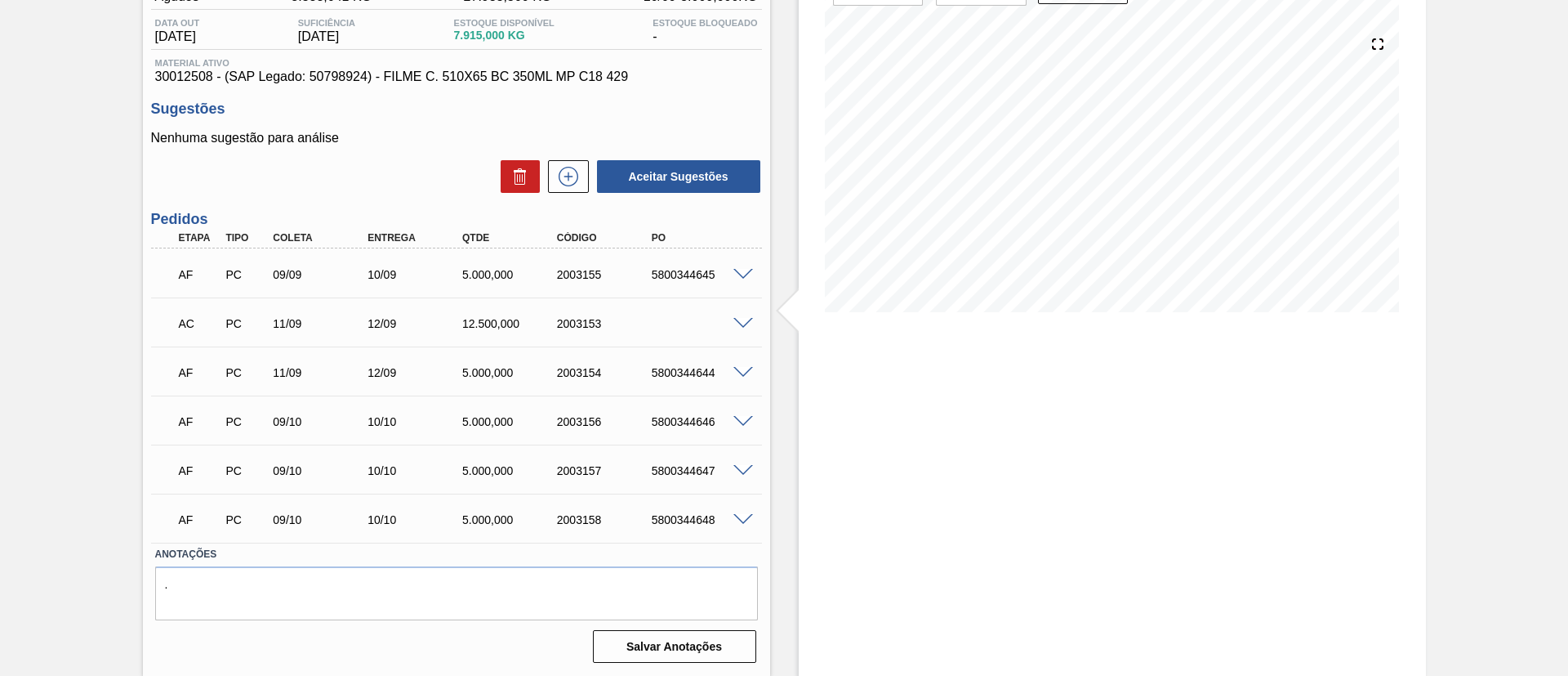
scroll to position [166, 0]
click at [744, 374] on span at bounding box center [743, 372] width 19 height 13
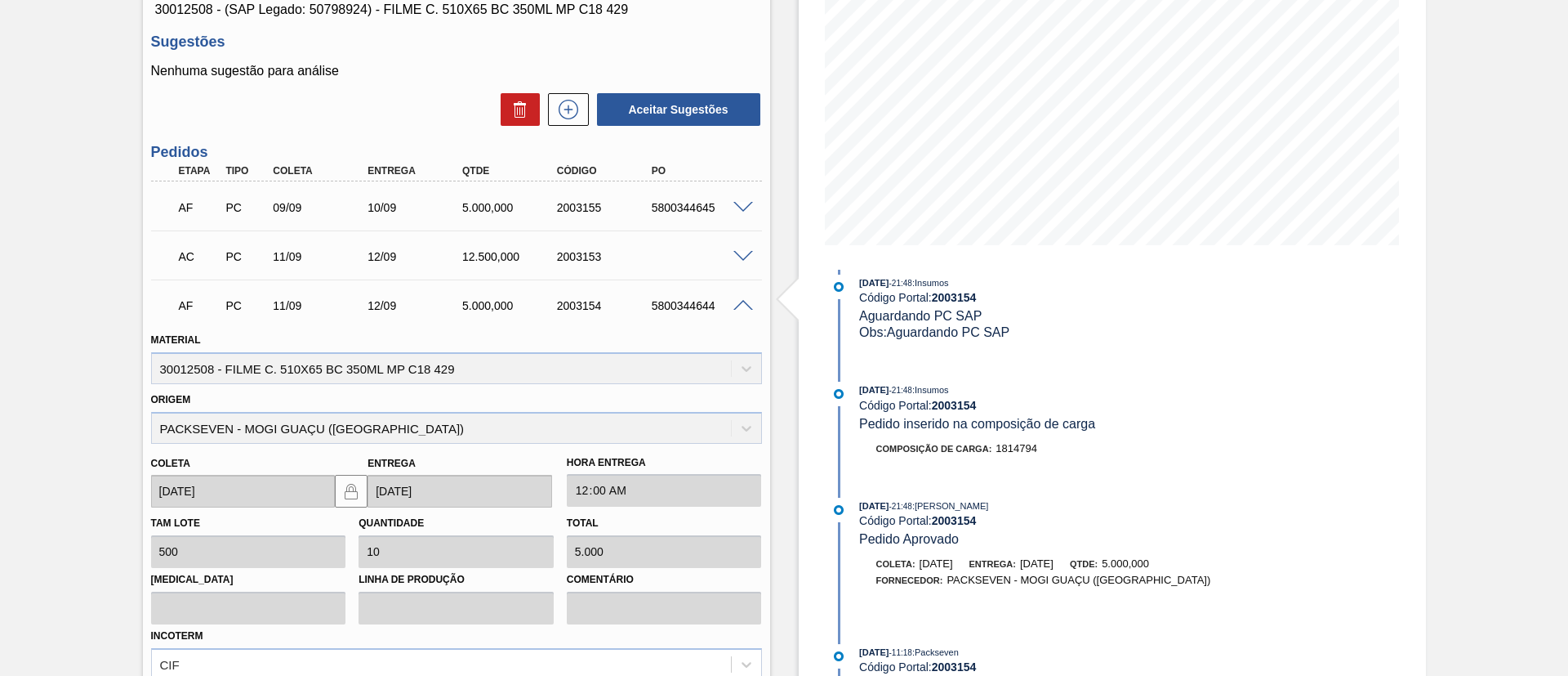
scroll to position [195, 0]
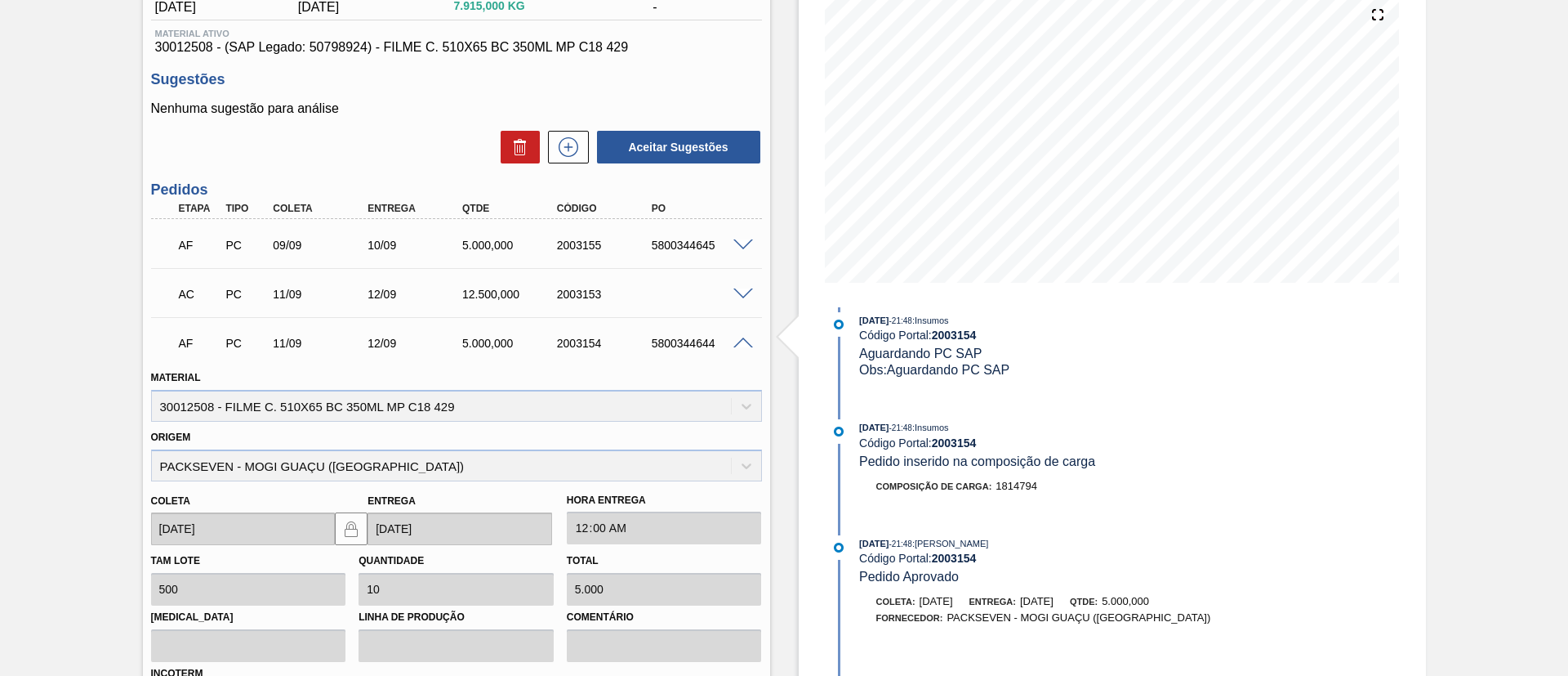
click at [744, 243] on span at bounding box center [743, 245] width 19 height 13
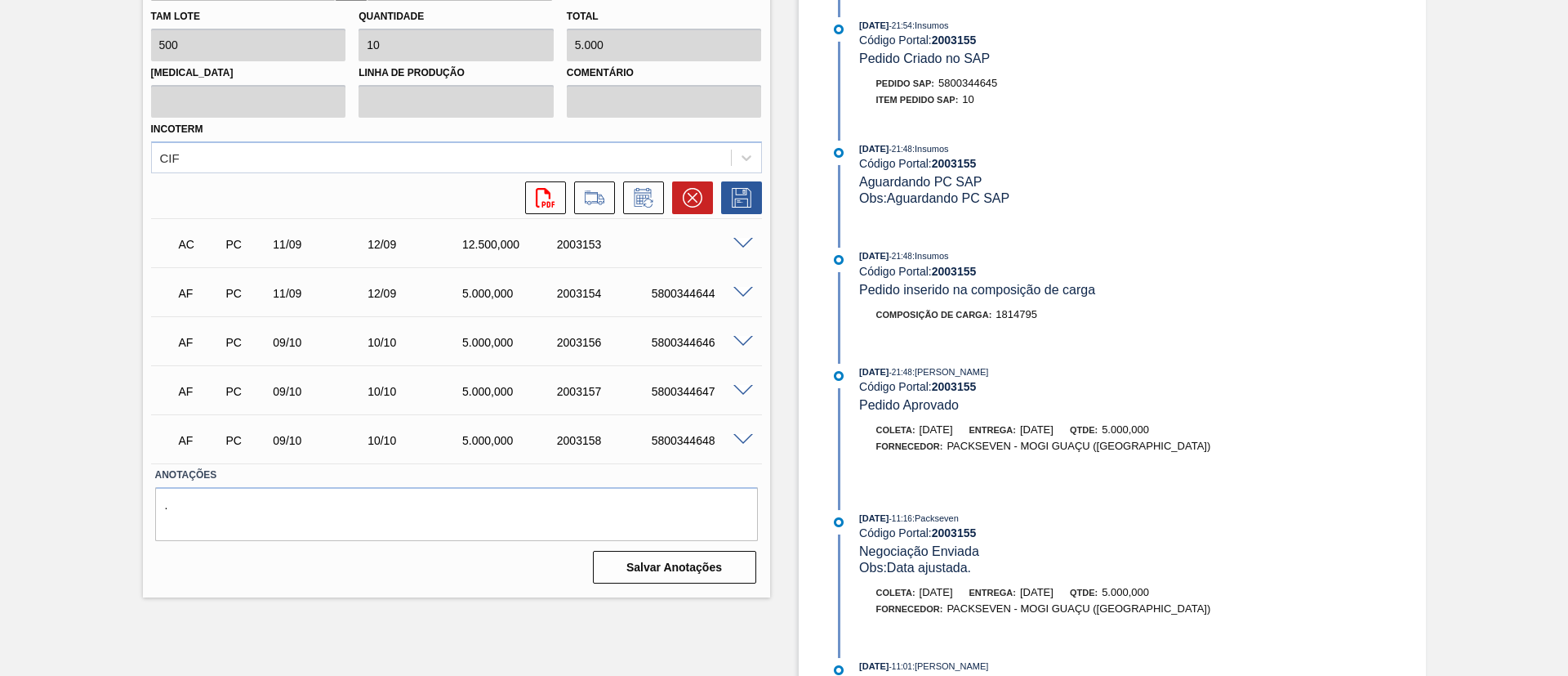
scroll to position [347, 0]
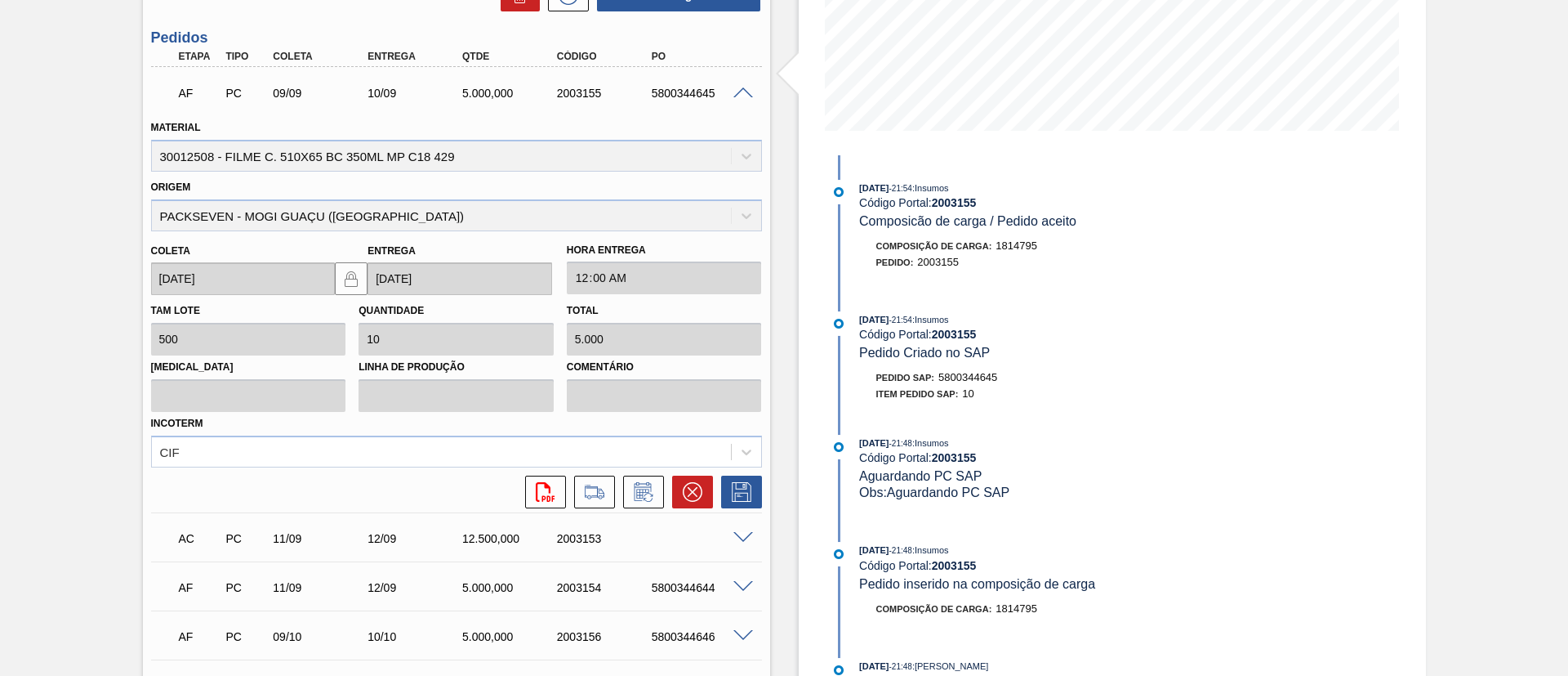
click at [742, 536] on span at bounding box center [743, 538] width 19 height 13
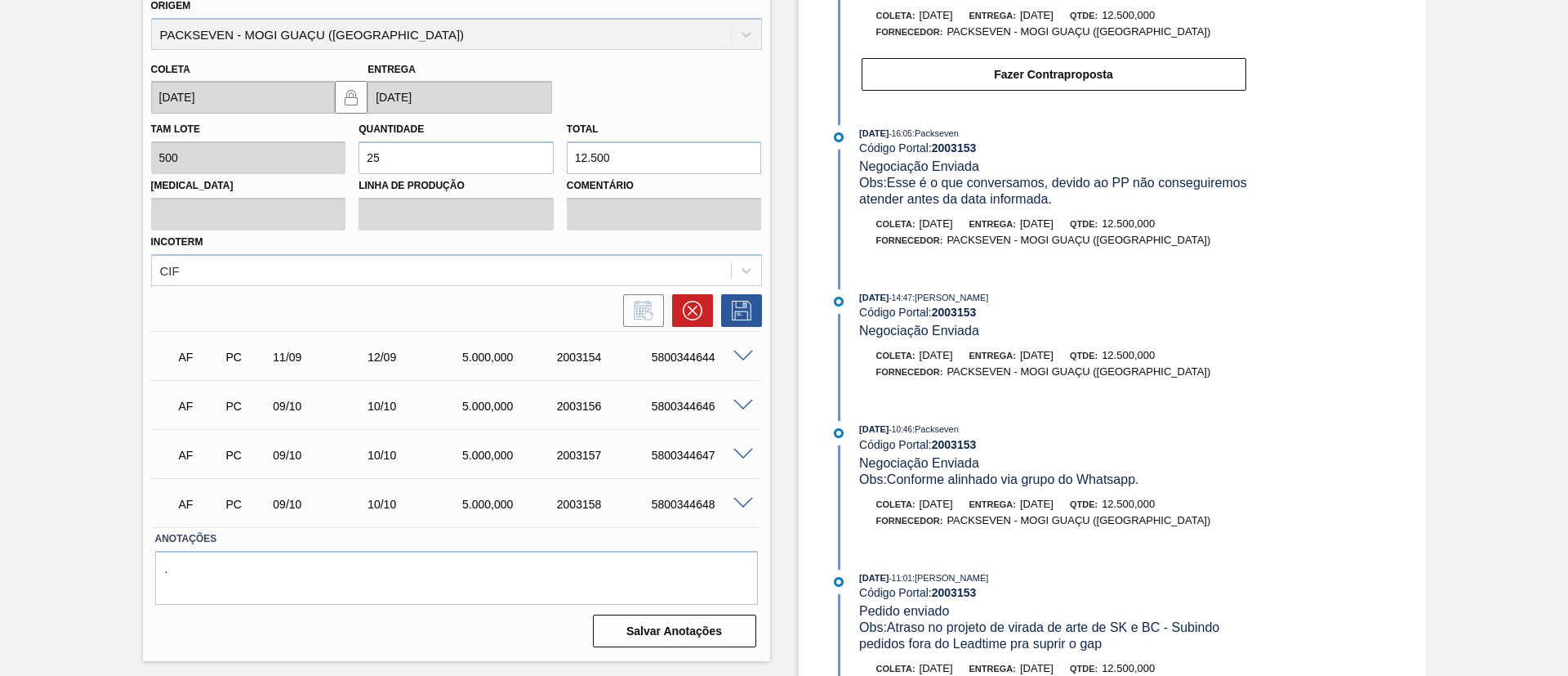
scroll to position [718, 0]
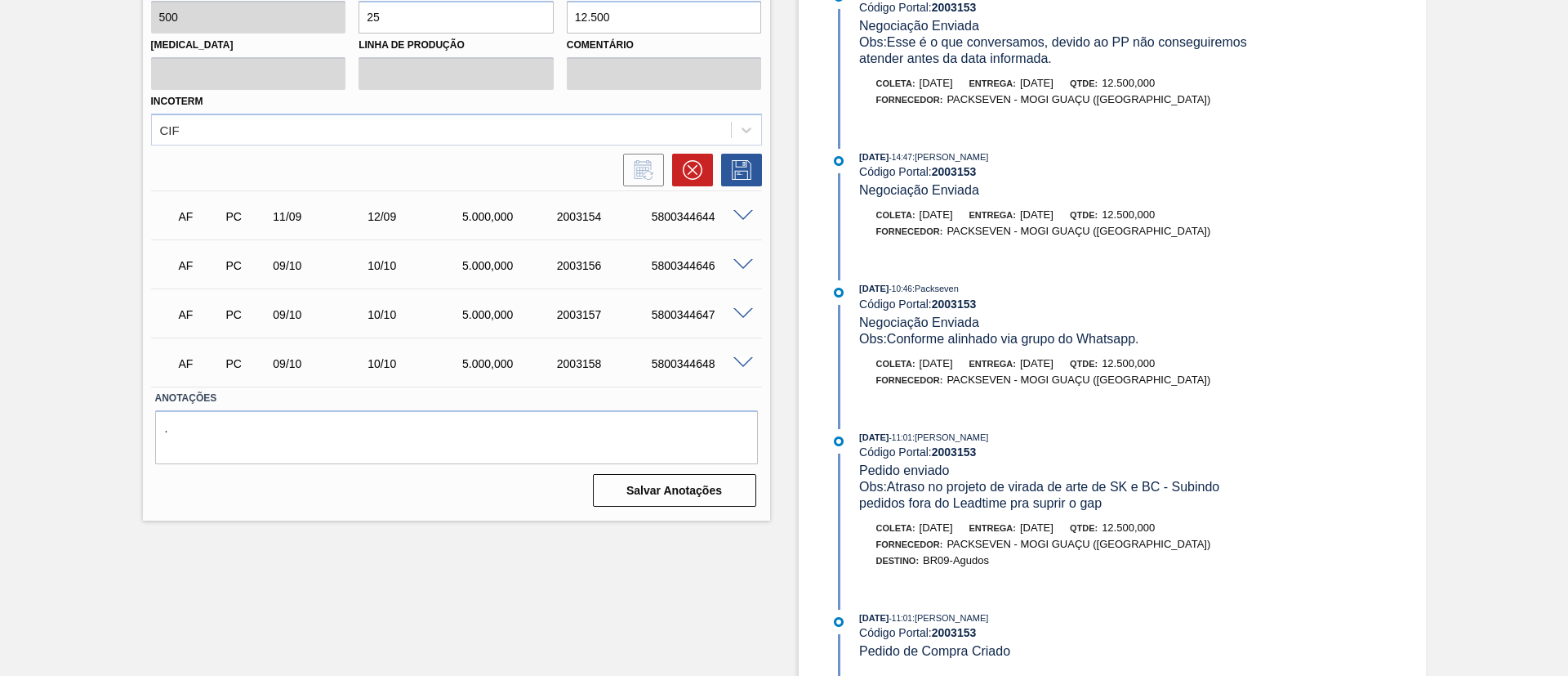
click at [740, 260] on span at bounding box center [743, 265] width 19 height 13
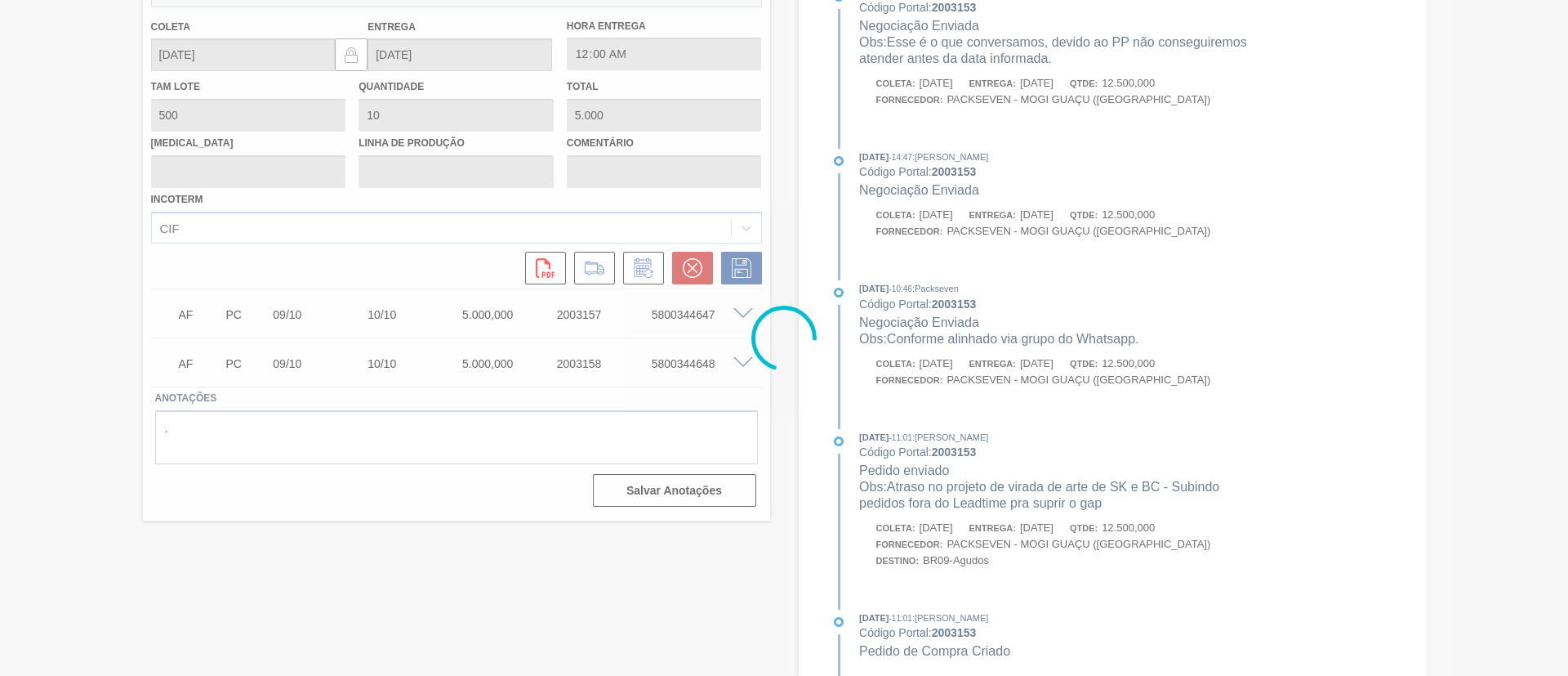
click at [734, 257] on div at bounding box center [784, 338] width 1568 height 676
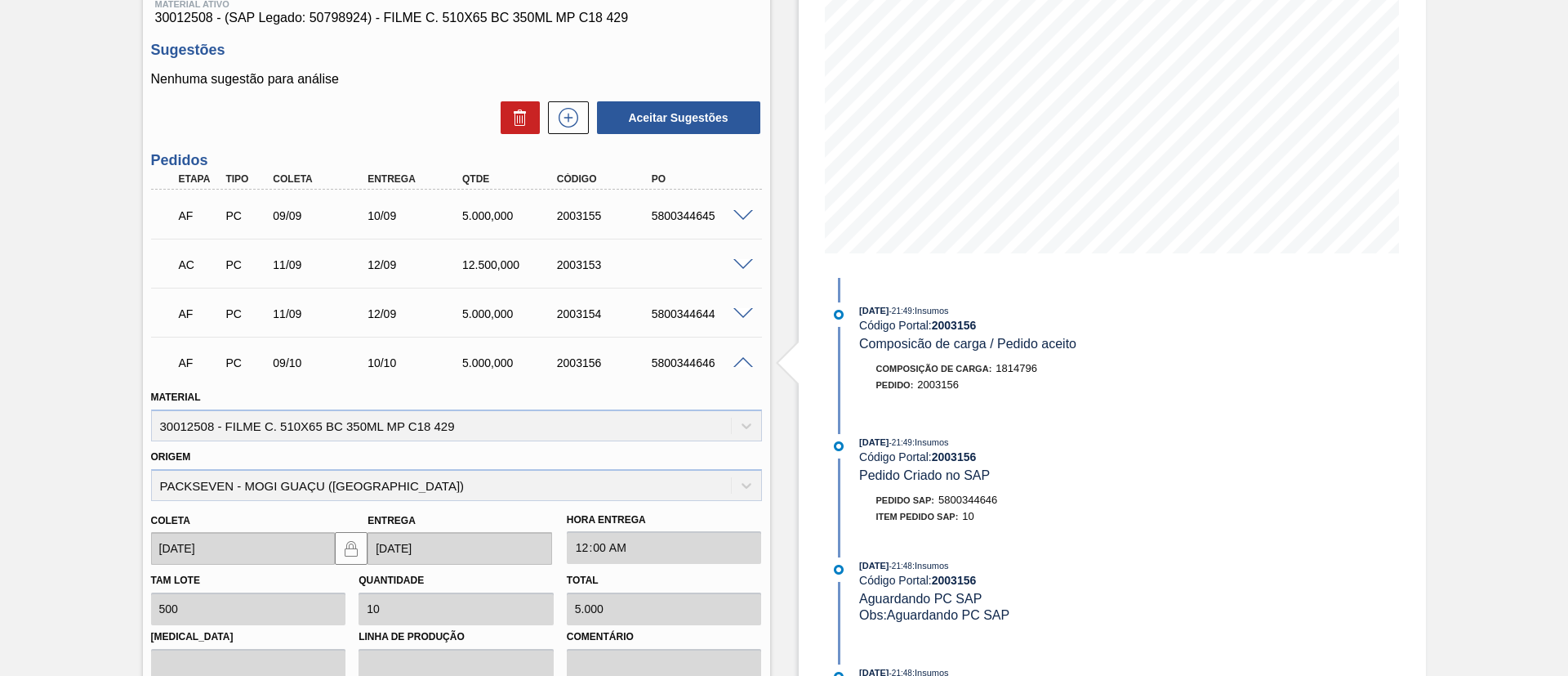
scroll to position [837, 0]
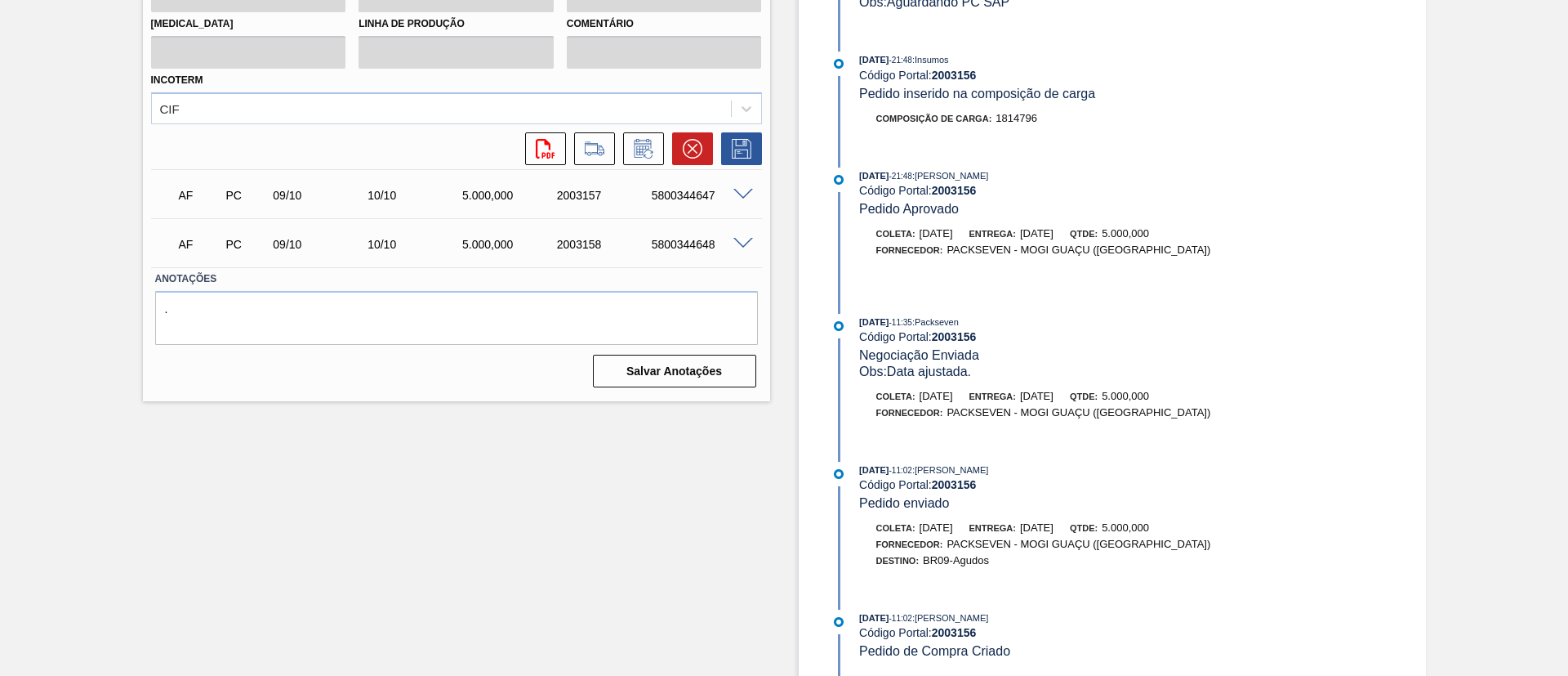
click at [742, 195] on span at bounding box center [743, 195] width 19 height 13
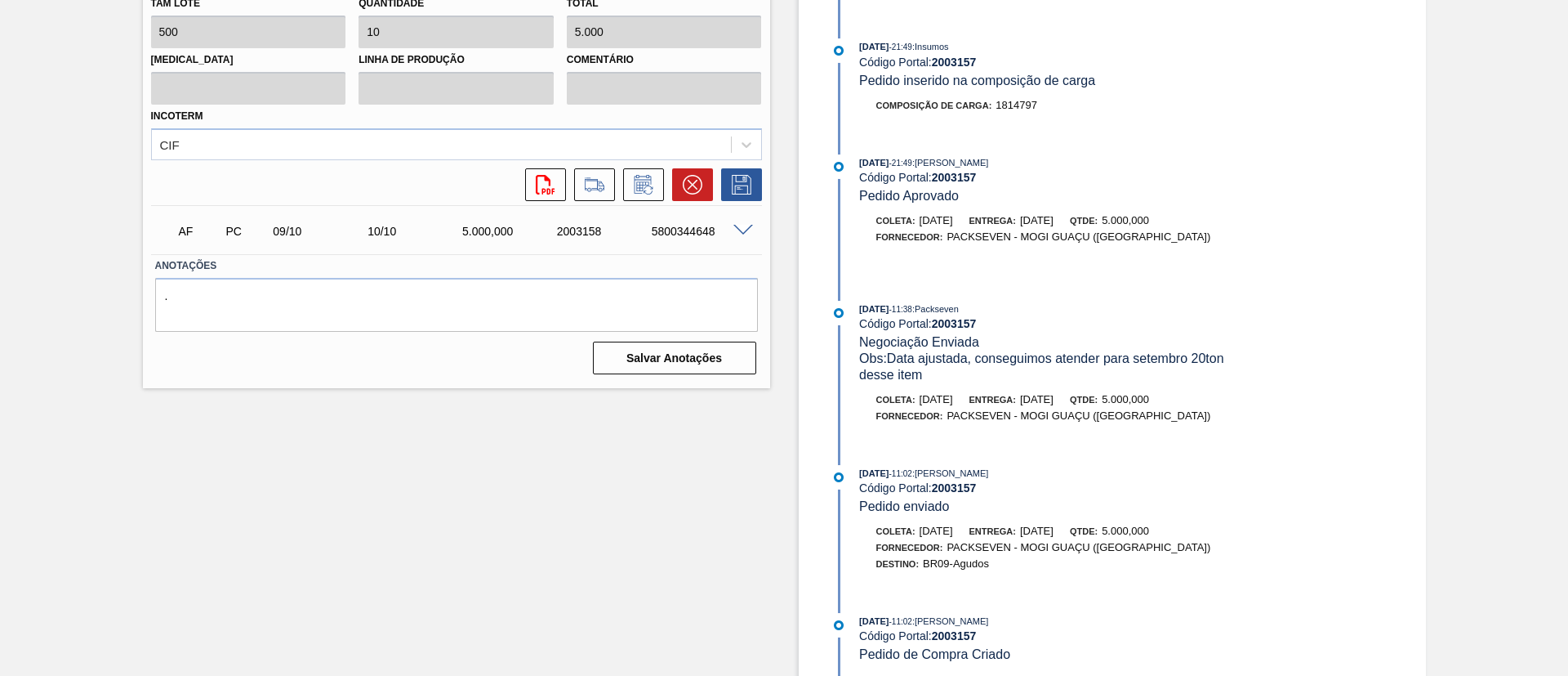
scroll to position [854, 0]
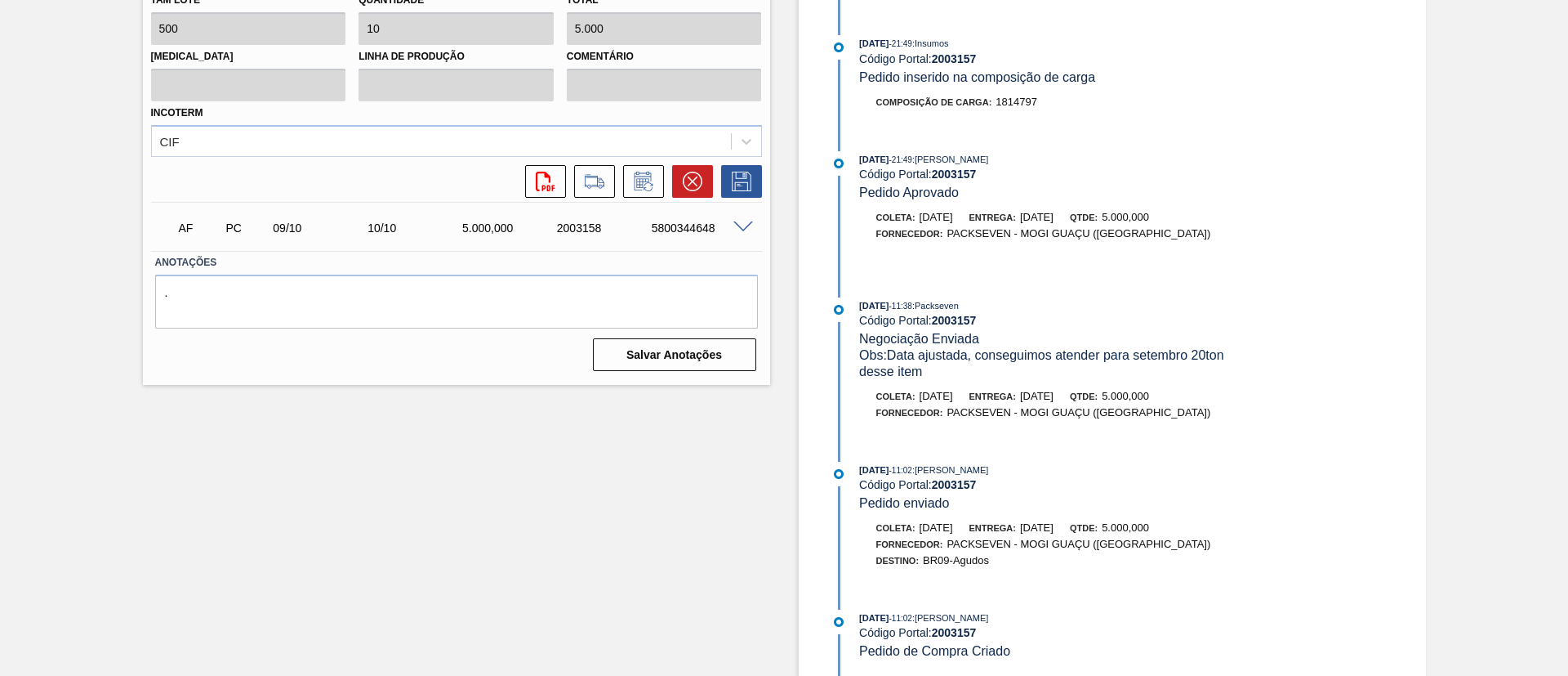
click at [741, 229] on span at bounding box center [743, 228] width 19 height 13
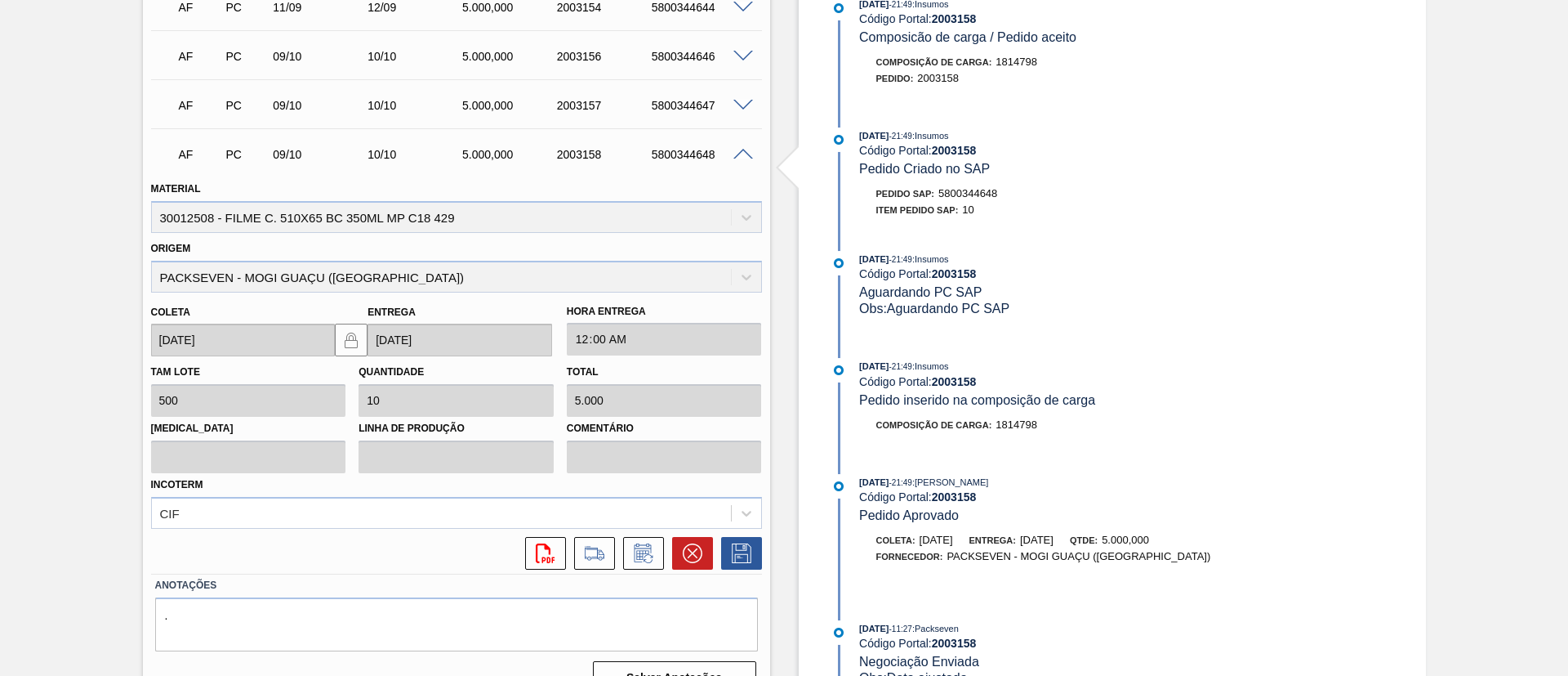
scroll to position [470, 0]
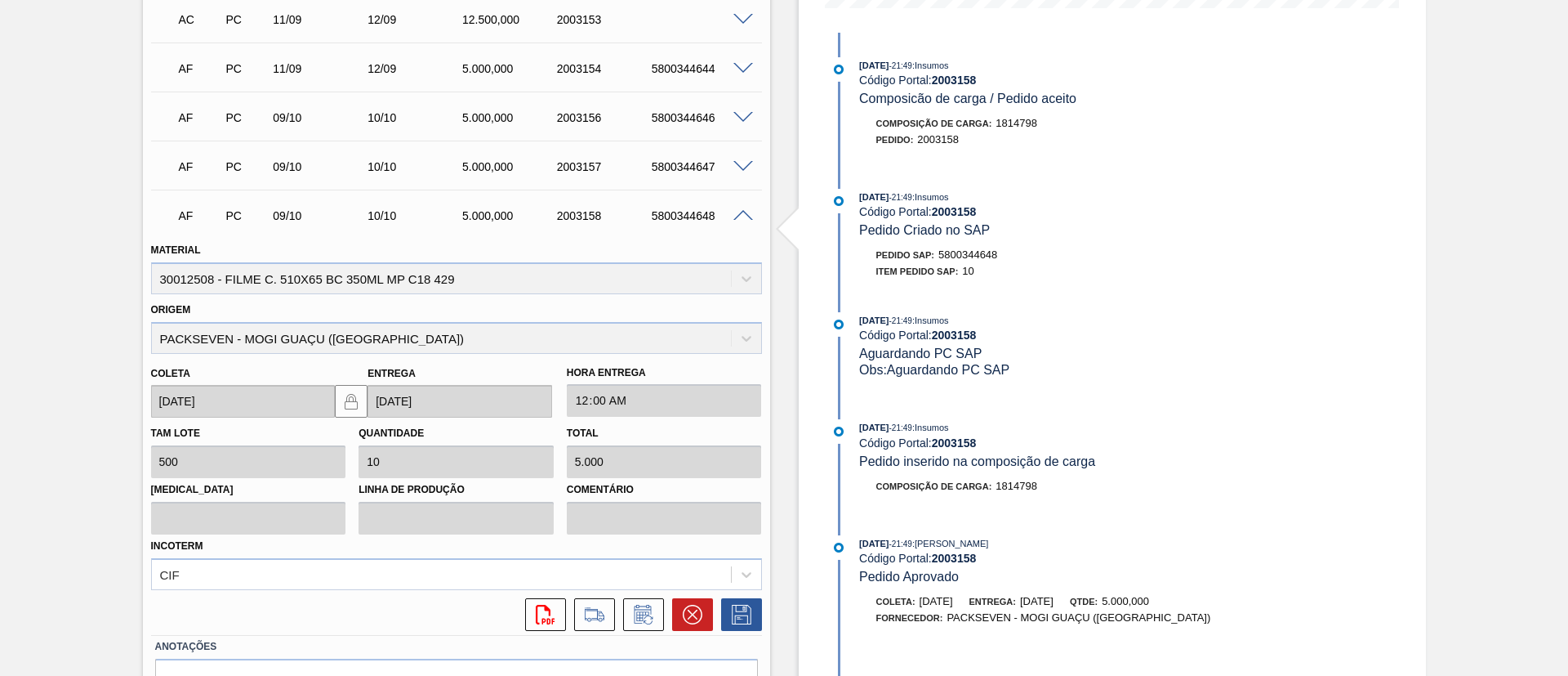
click at [740, 220] on div "5800344648" at bounding box center [700, 216] width 106 height 13
click at [741, 215] on span at bounding box center [743, 216] width 19 height 13
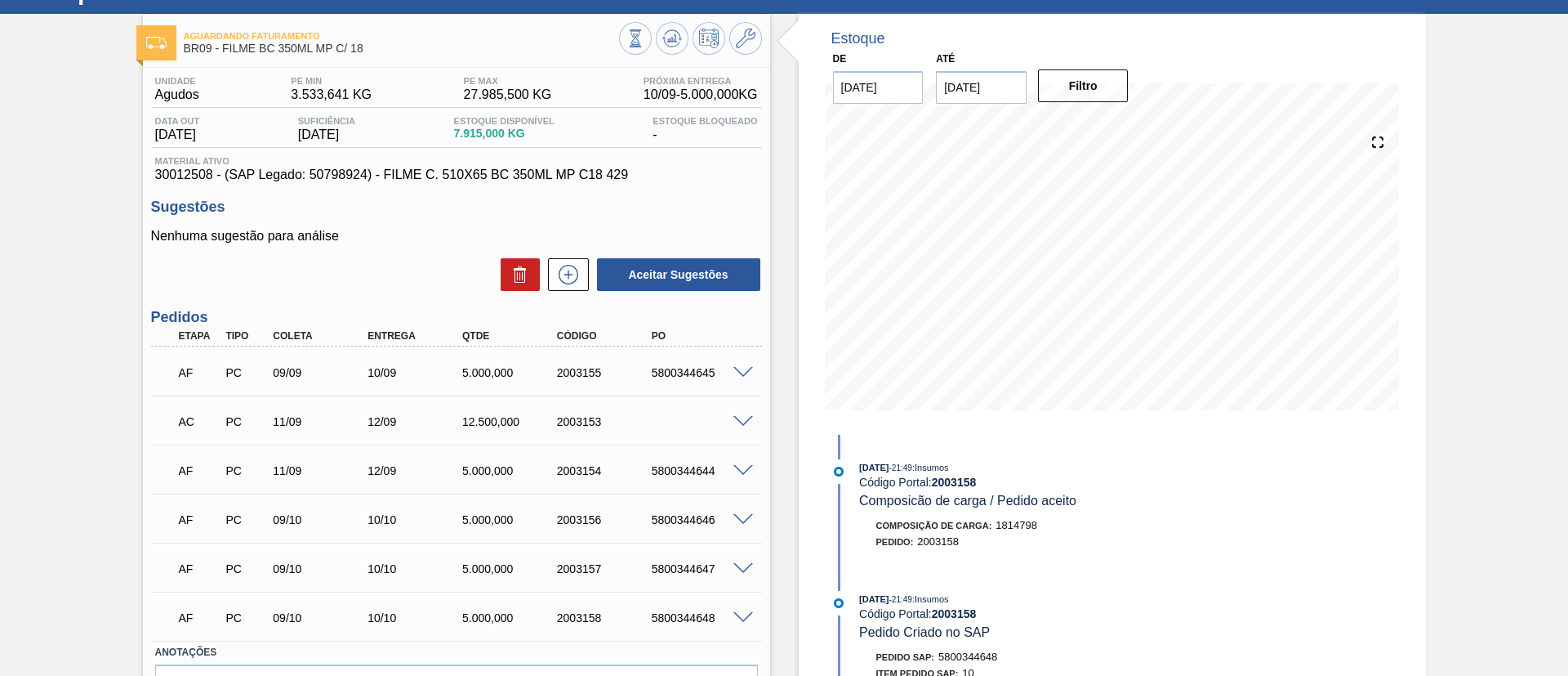
scroll to position [0, 0]
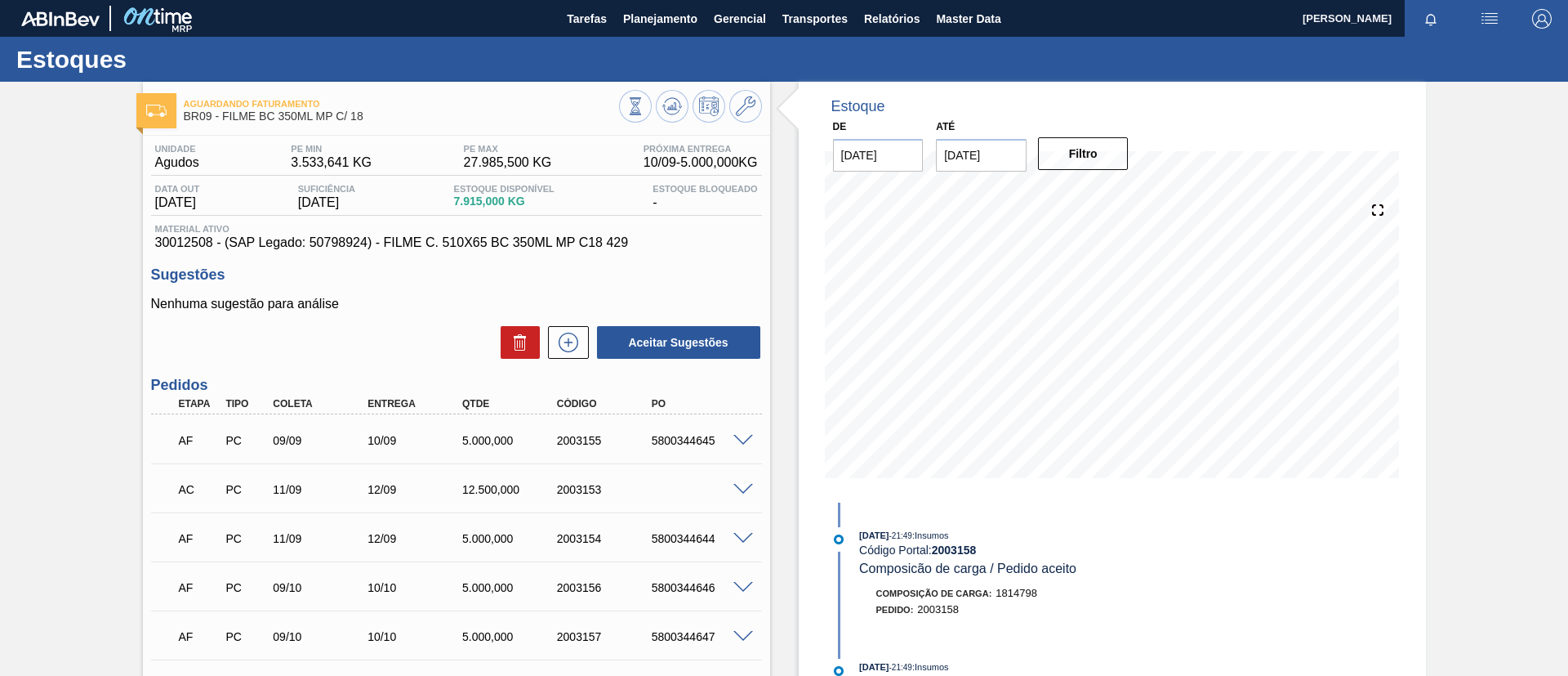
click at [0, 325] on div "Aguardando Faturamento BR09 - FILME BC 350ML MP C/ 18 Unidade Agudos PE MIN 3.5…" at bounding box center [784, 462] width 1568 height 760
click at [0, 365] on div "Aguardando Faturamento BR09 - FILME BC 350ML MP C/ 18 Unidade Agudos PE MIN 3.5…" at bounding box center [784, 462] width 1568 height 760
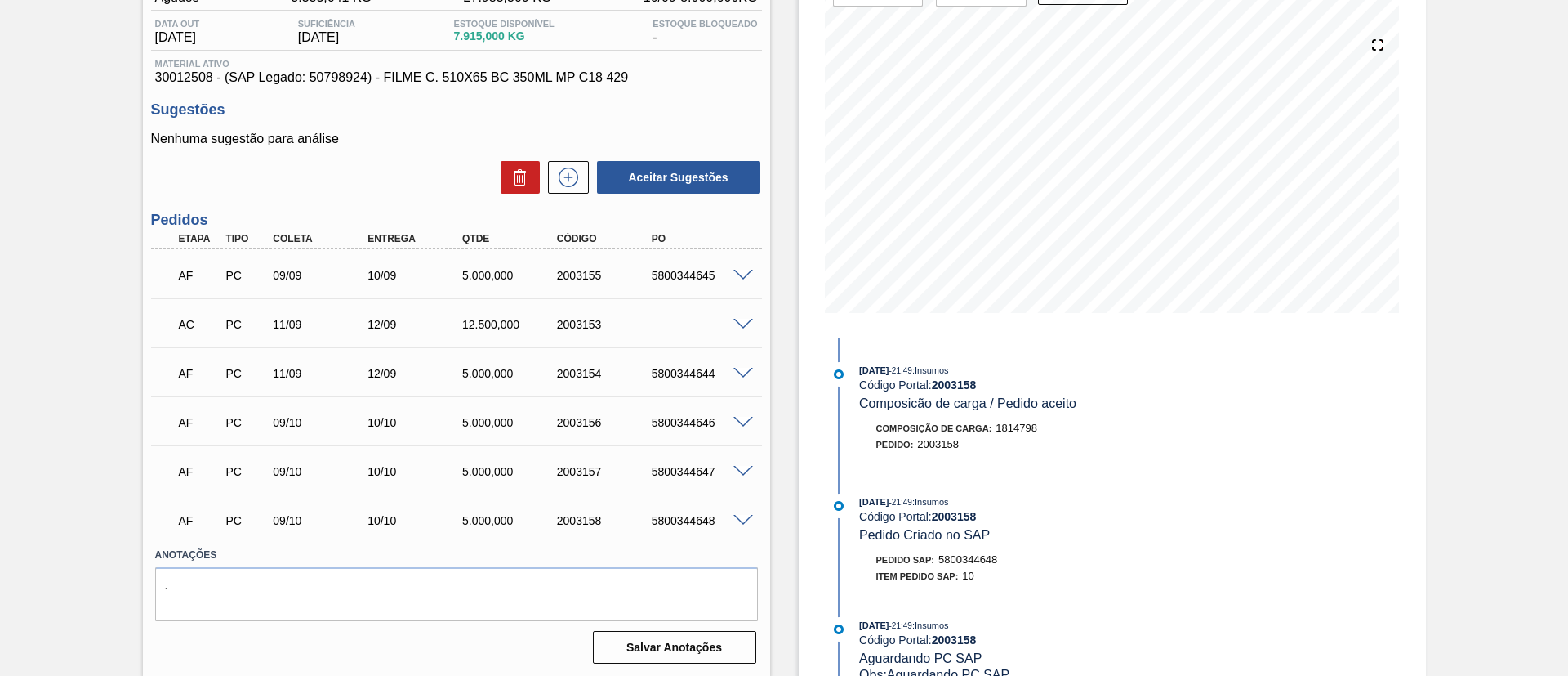
scroll to position [166, 0]
click at [738, 274] on span at bounding box center [743, 274] width 19 height 13
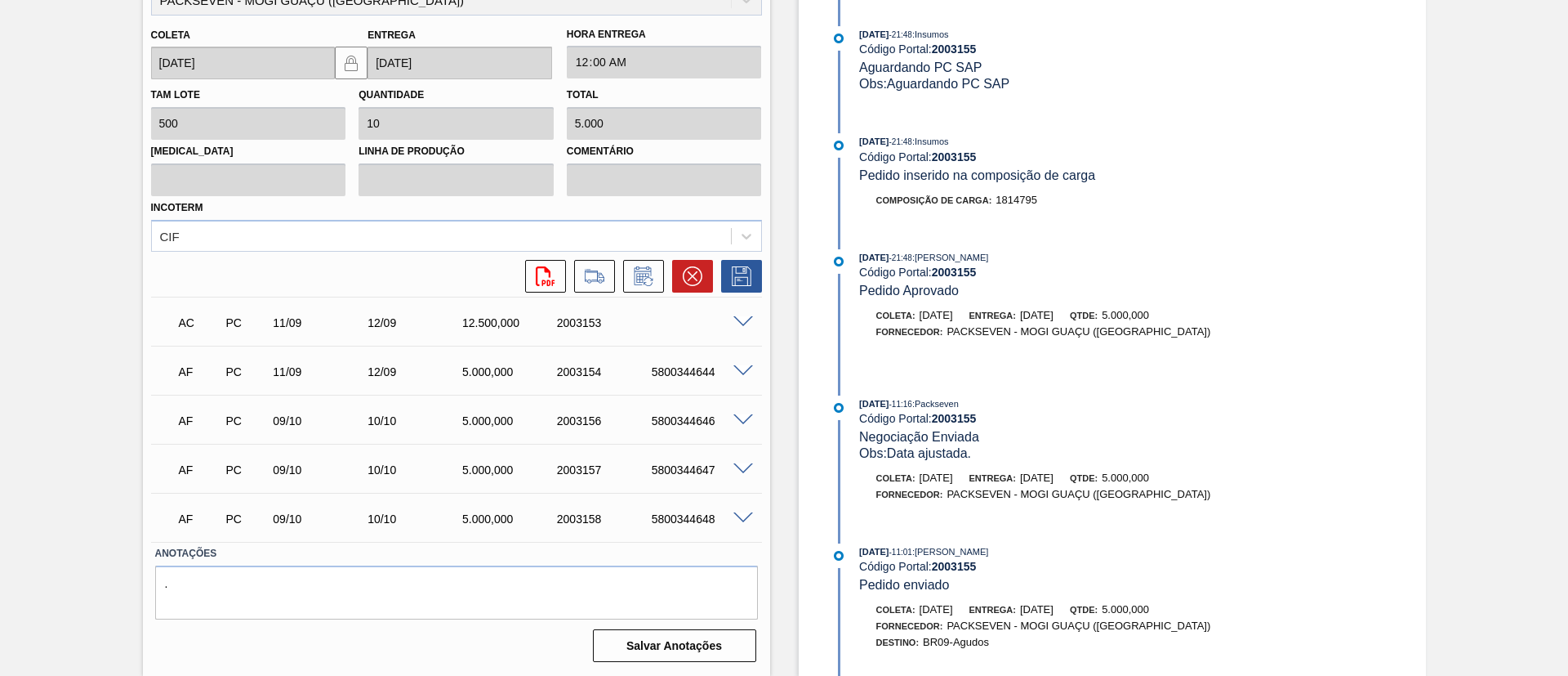
scroll to position [274, 0]
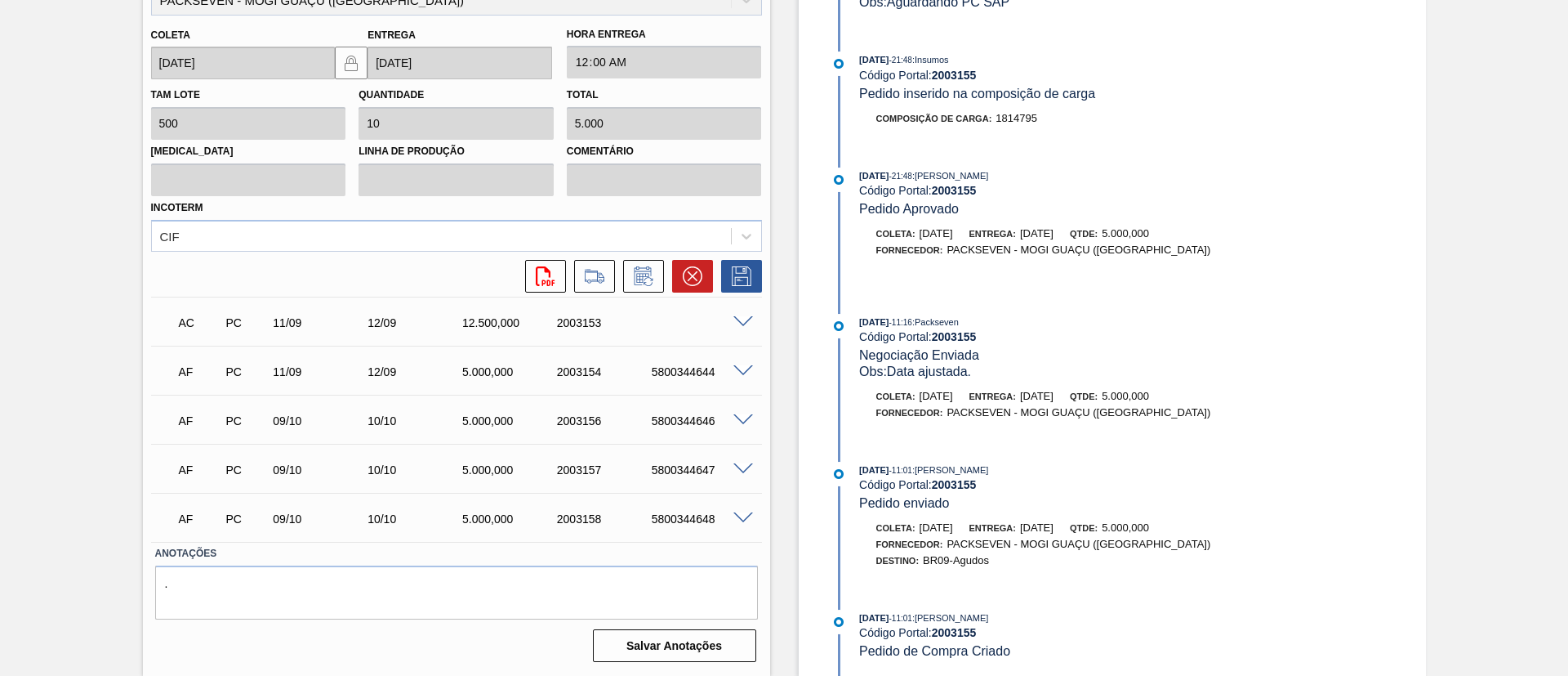
click at [743, 359] on div "AF PC 11/09 12/09 5.000,000 2003154 5800344644" at bounding box center [457, 370] width 610 height 41
click at [748, 366] on span at bounding box center [743, 371] width 19 height 13
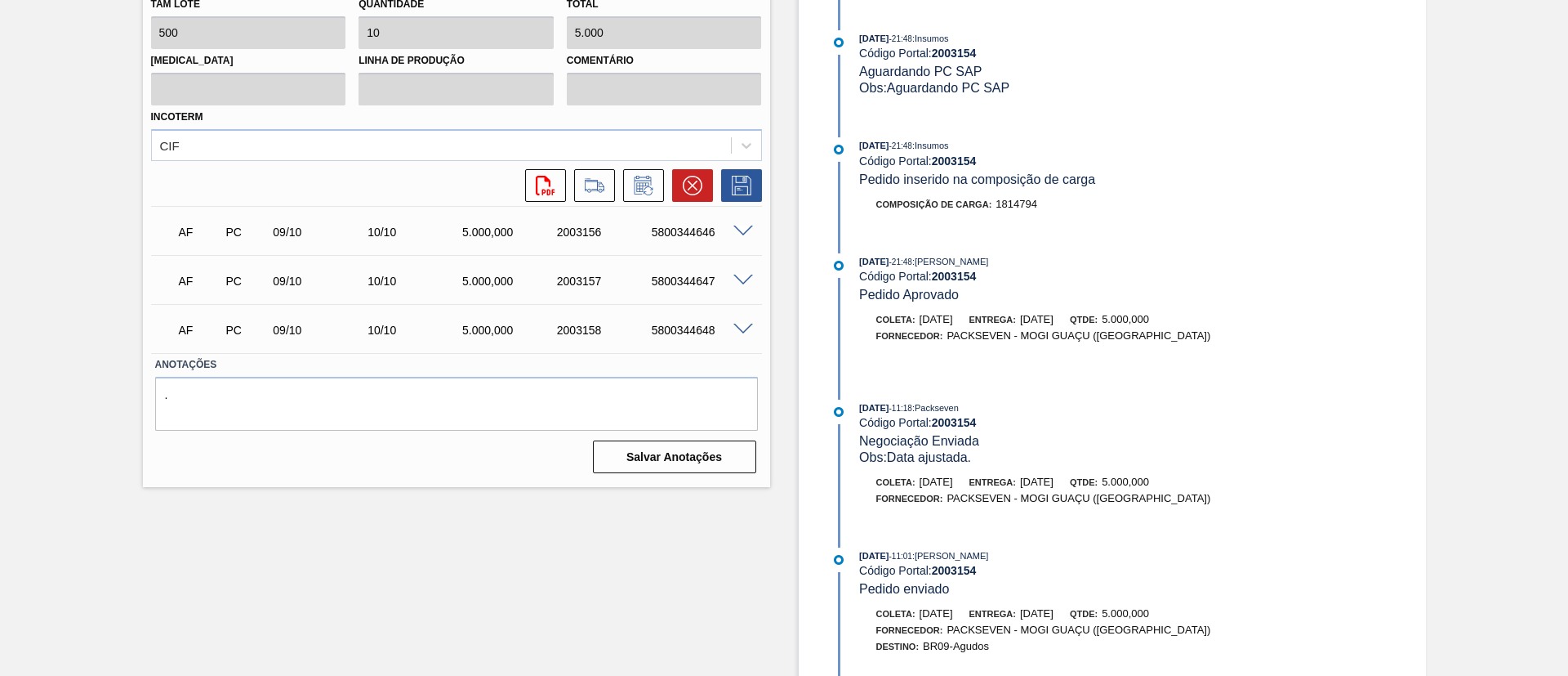
scroll to position [837, 0]
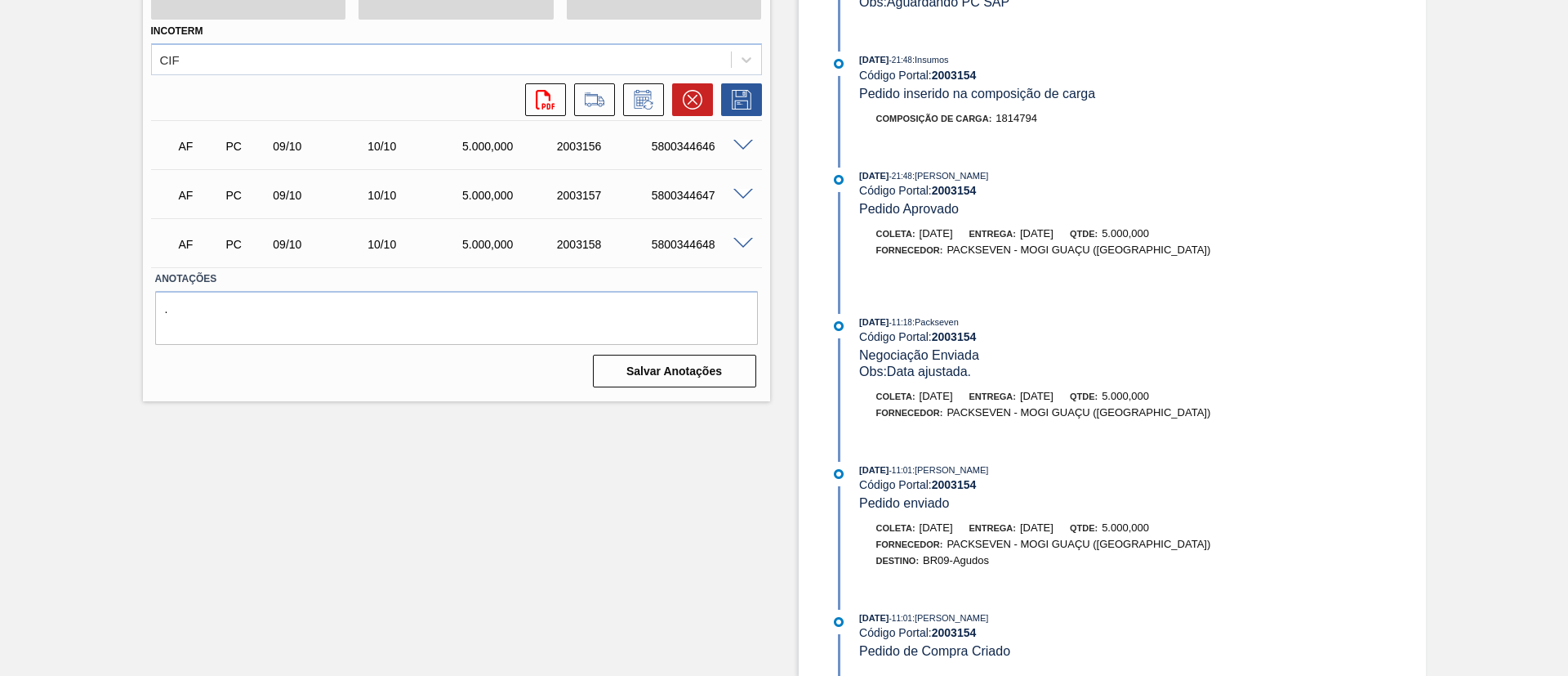
click at [740, 144] on span at bounding box center [743, 146] width 19 height 13
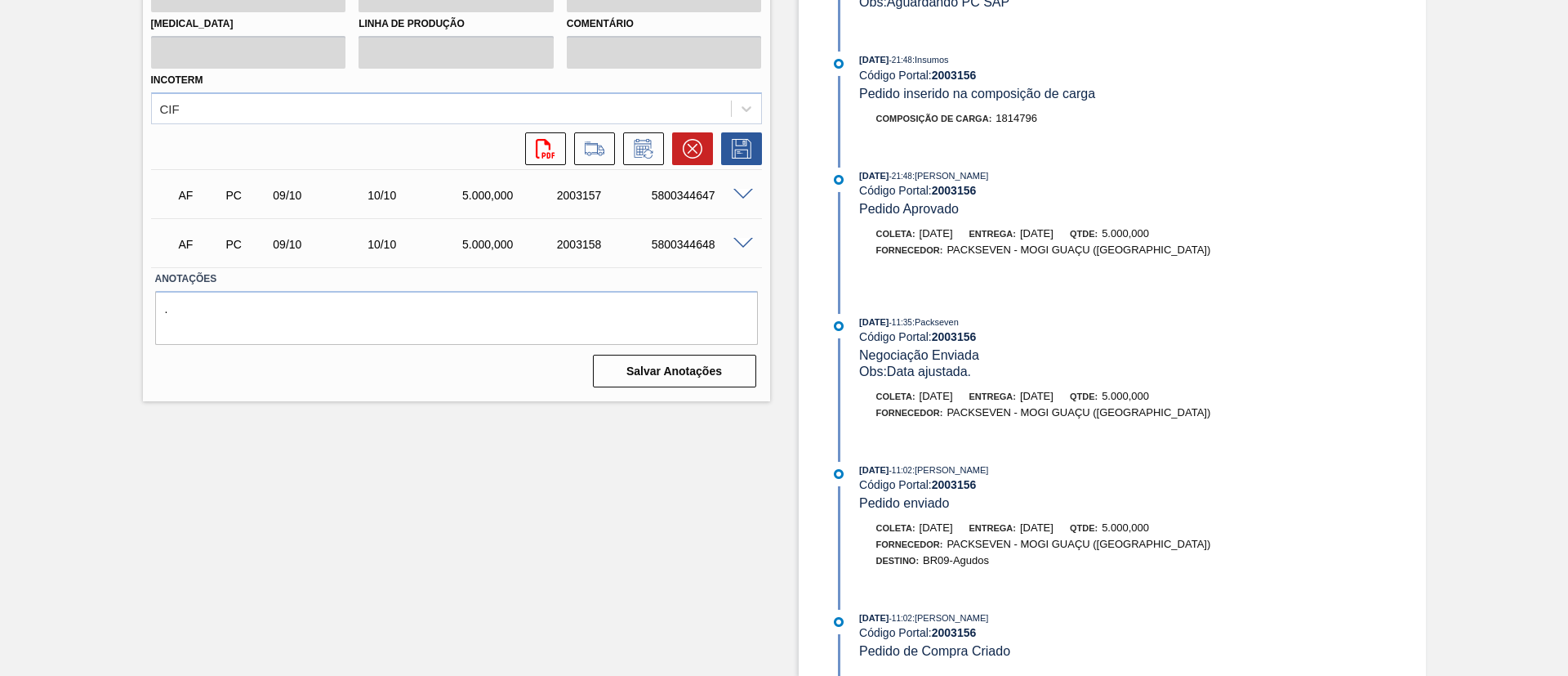
click at [742, 198] on span at bounding box center [743, 195] width 19 height 13
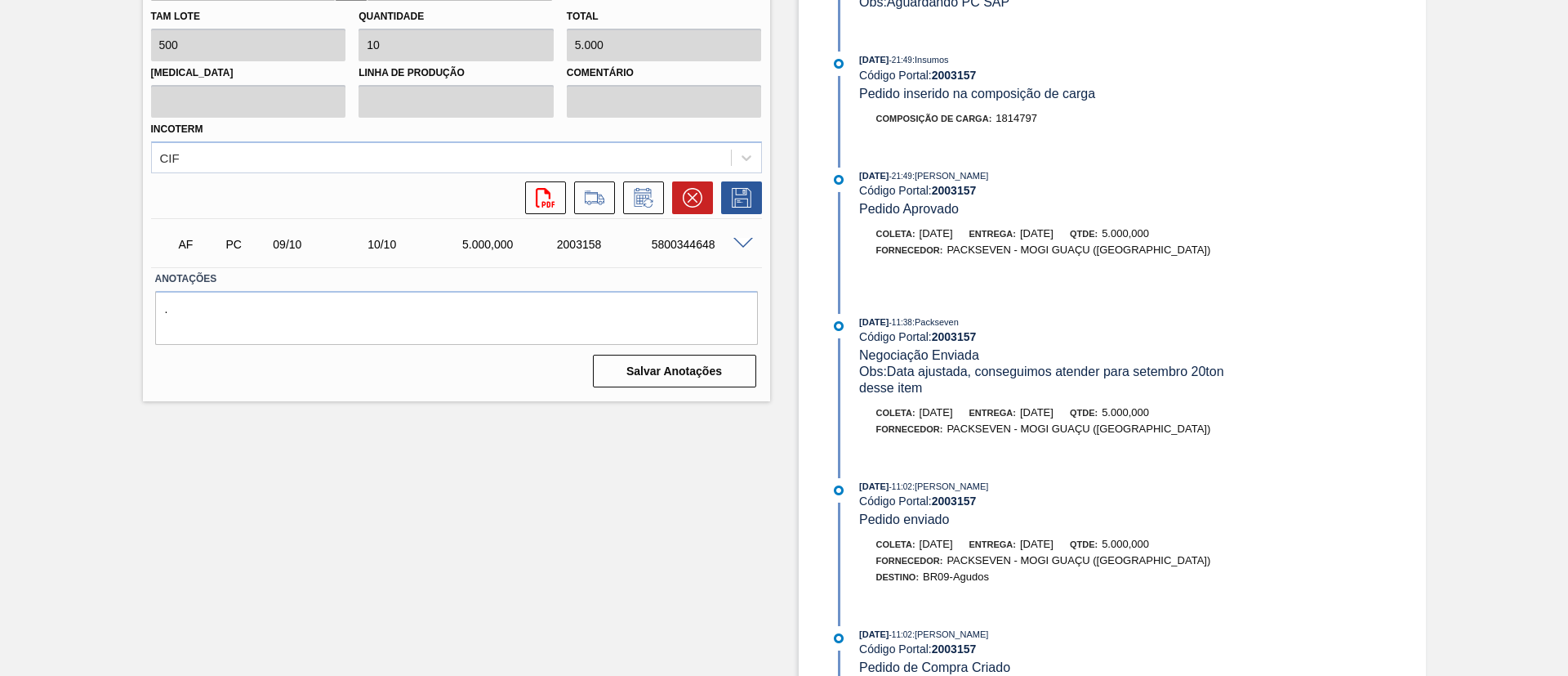
click at [740, 245] on span at bounding box center [743, 243] width 19 height 13
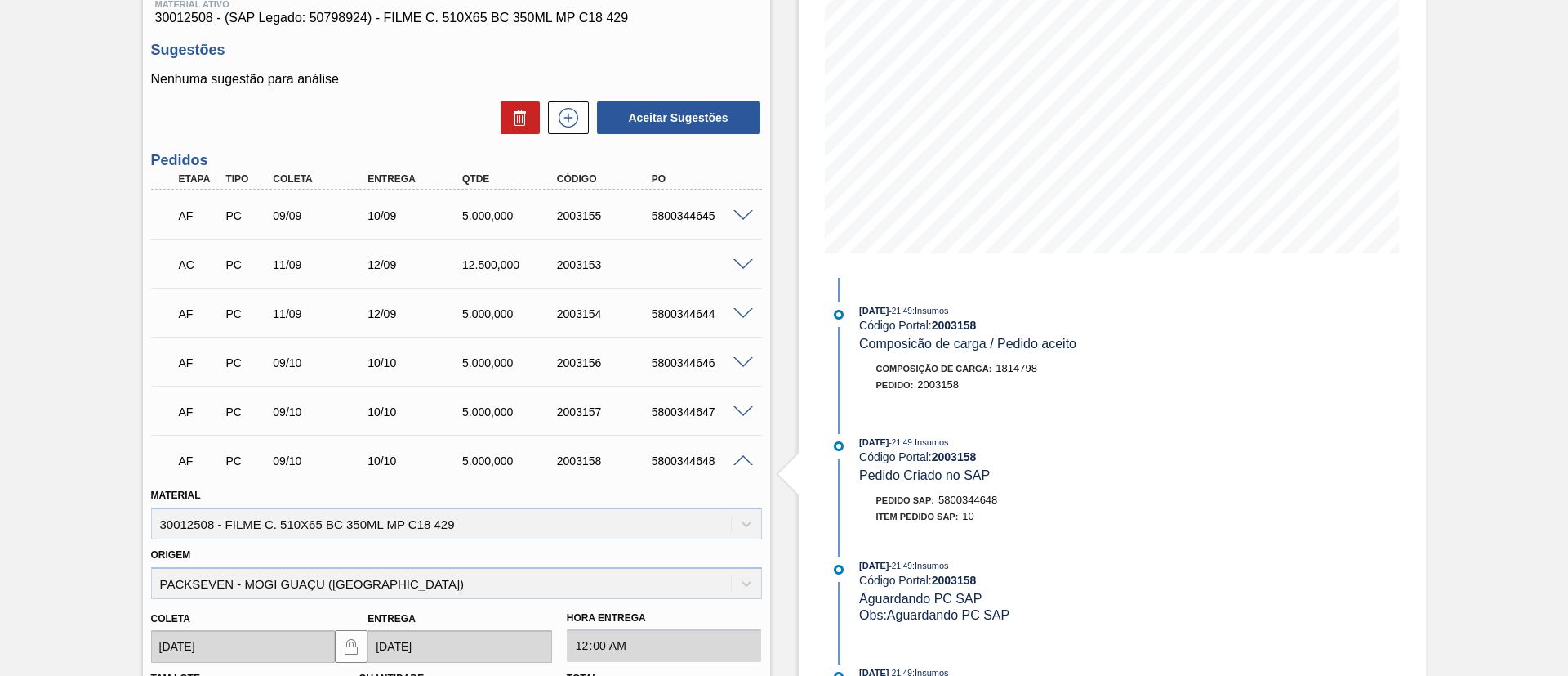
click at [741, 463] on span at bounding box center [743, 461] width 19 height 13
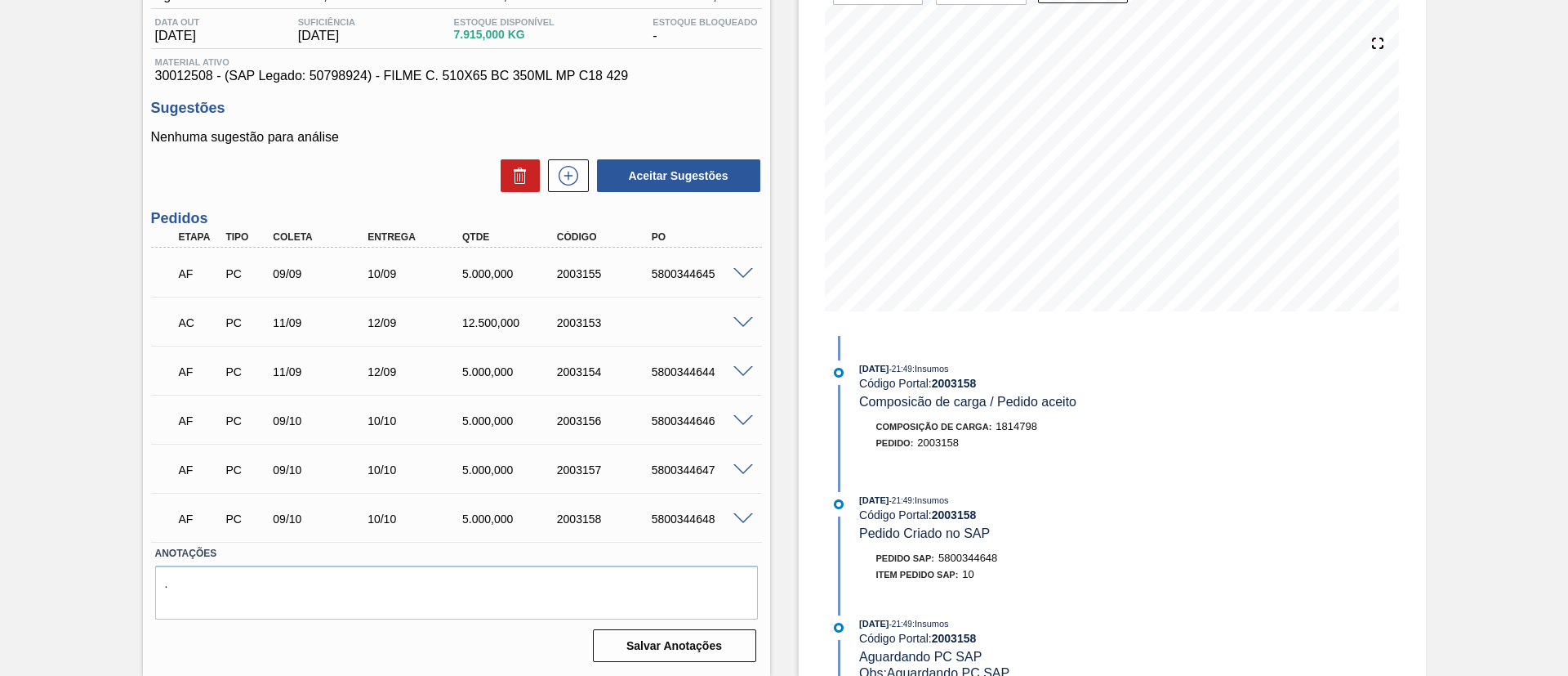
scroll to position [0, 0]
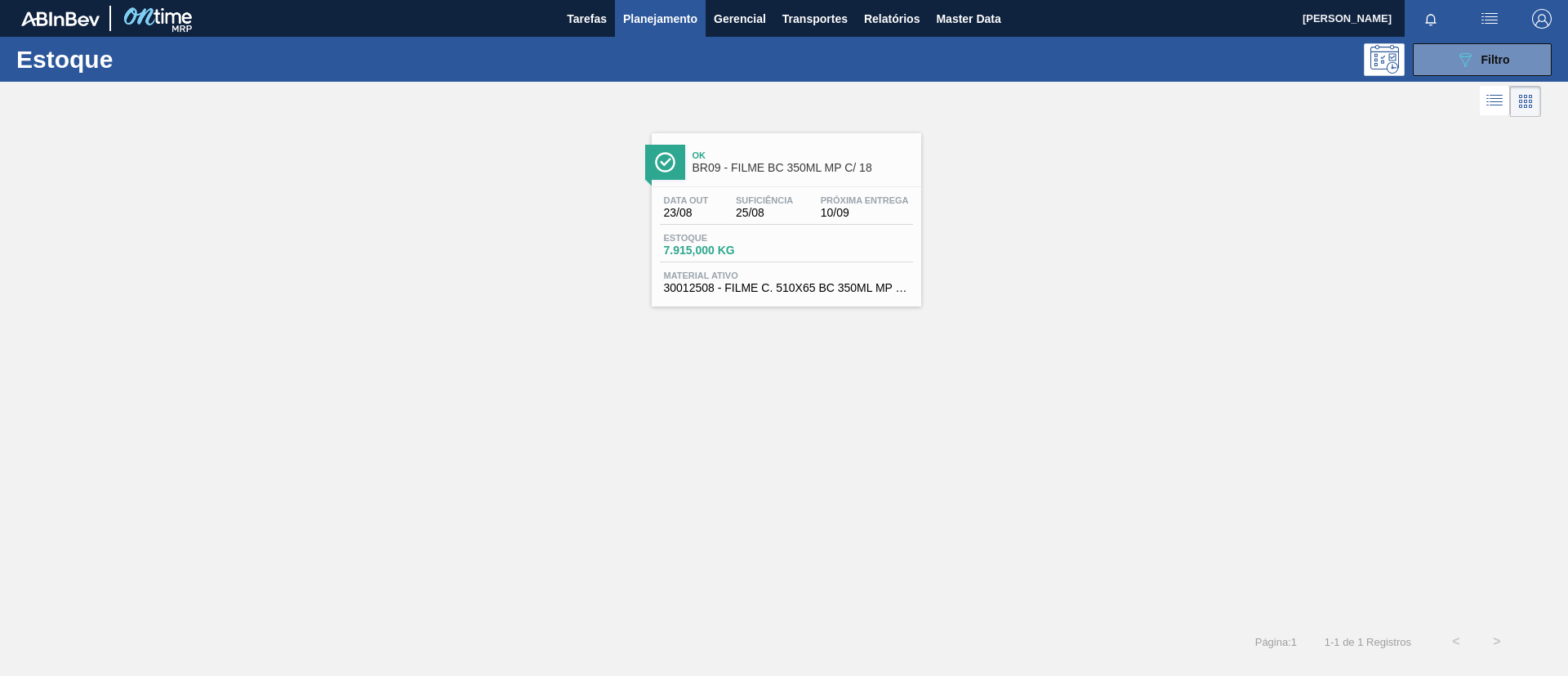
click at [1306, 38] on main "Tarefas Planejamento Gerencial Transportes Relatórios Master Data [PERSON_NAME]…" at bounding box center [784, 338] width 1568 height 676
click at [1306, 56] on span "Filtro" at bounding box center [1496, 59] width 28 height 13
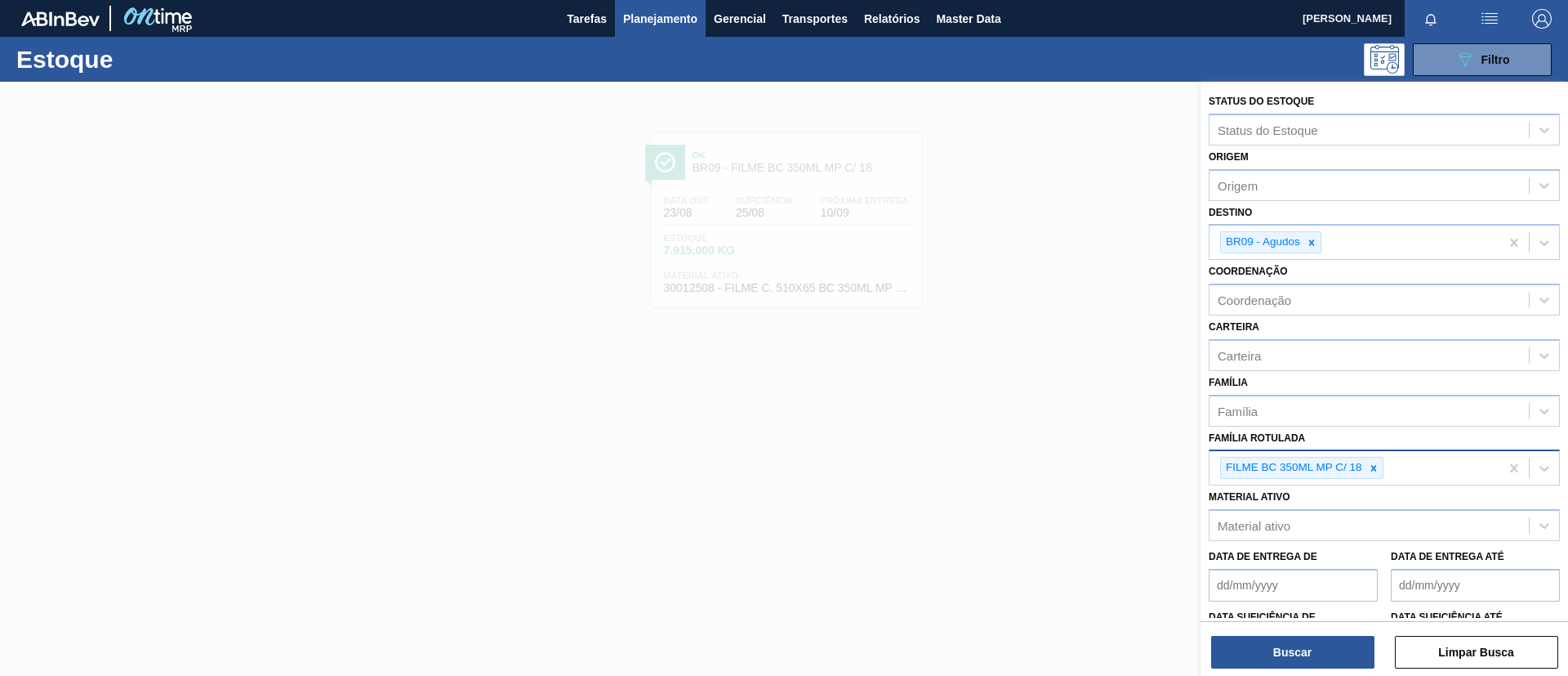
click at [1306, 484] on div "FILME BC 350ML MP C/ 18" at bounding box center [1384, 467] width 351 height 36
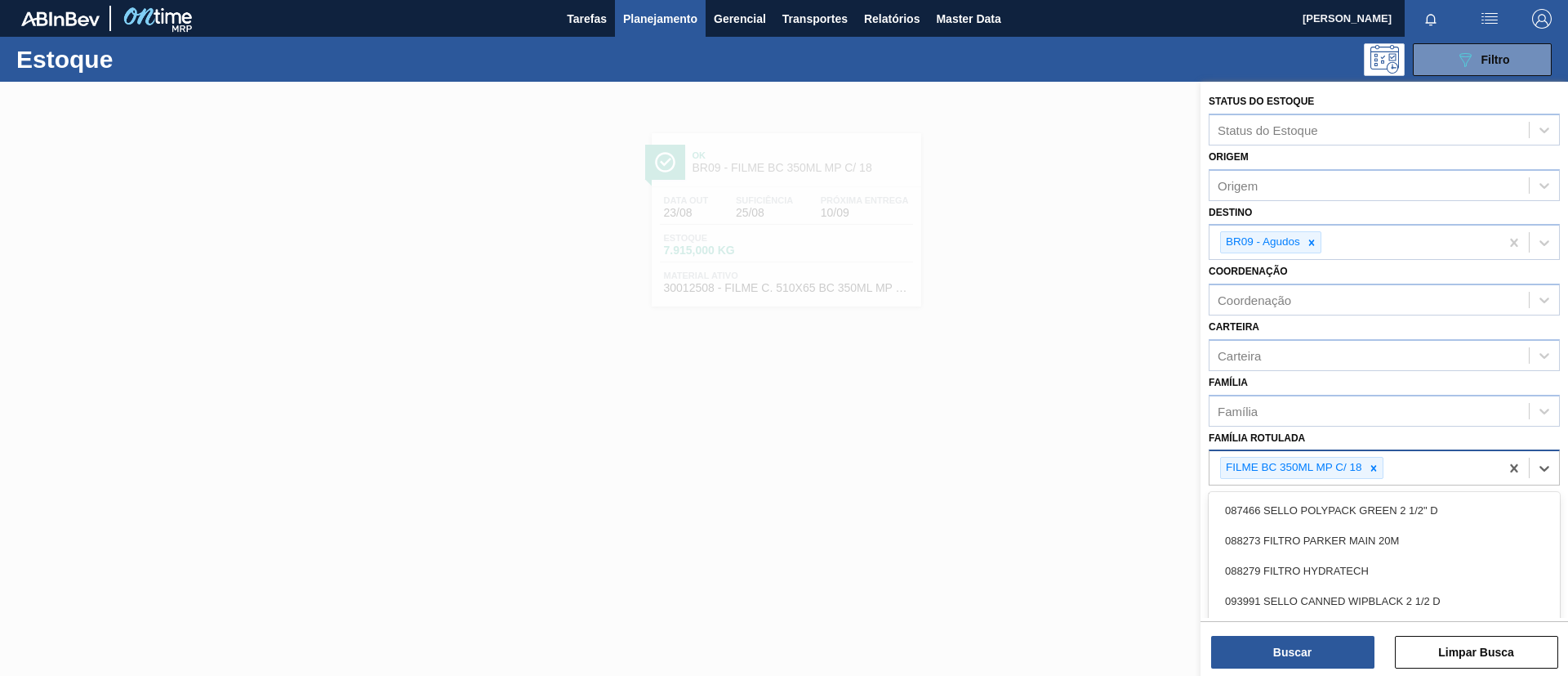
click at [1306, 483] on div "FILME BC 350ML MP C/ 18" at bounding box center [1354, 468] width 290 height 33
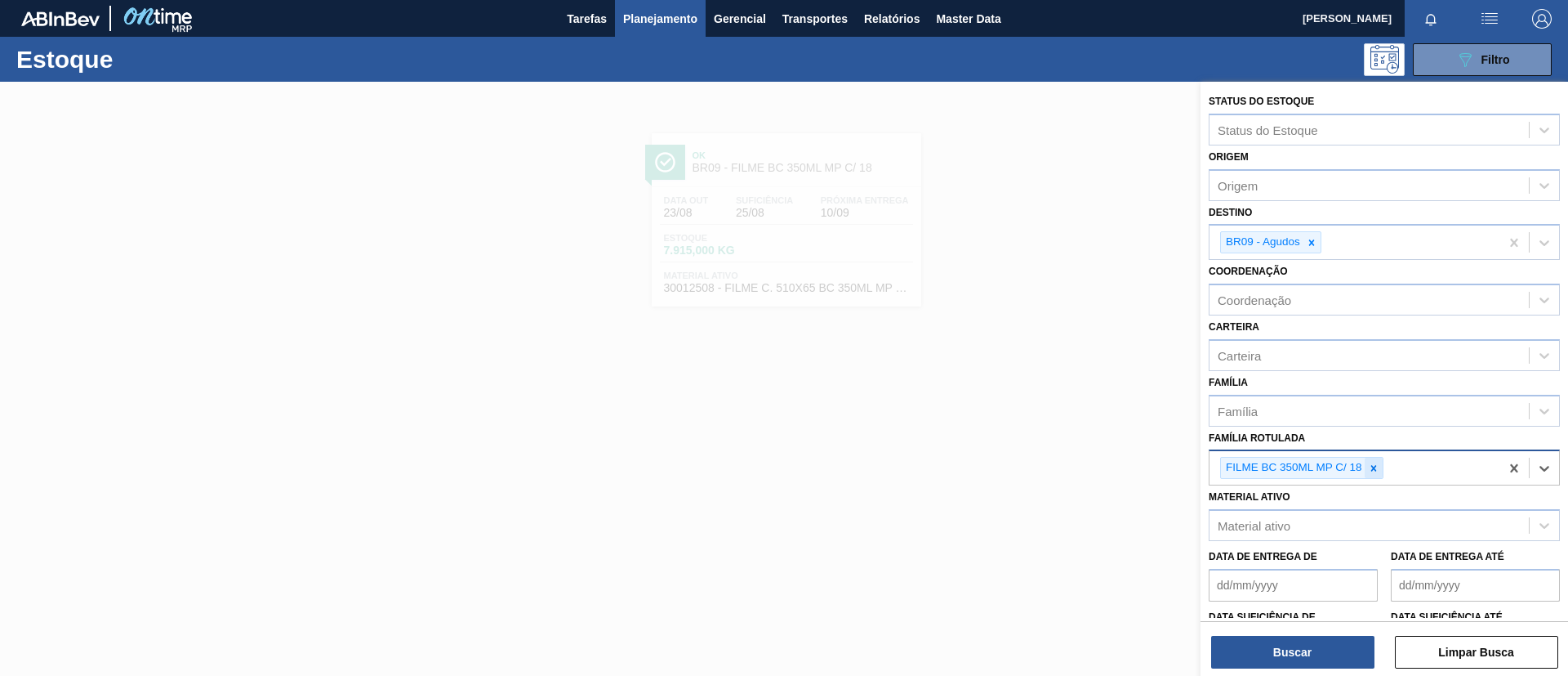
click at [1306, 474] on div at bounding box center [1373, 468] width 18 height 20
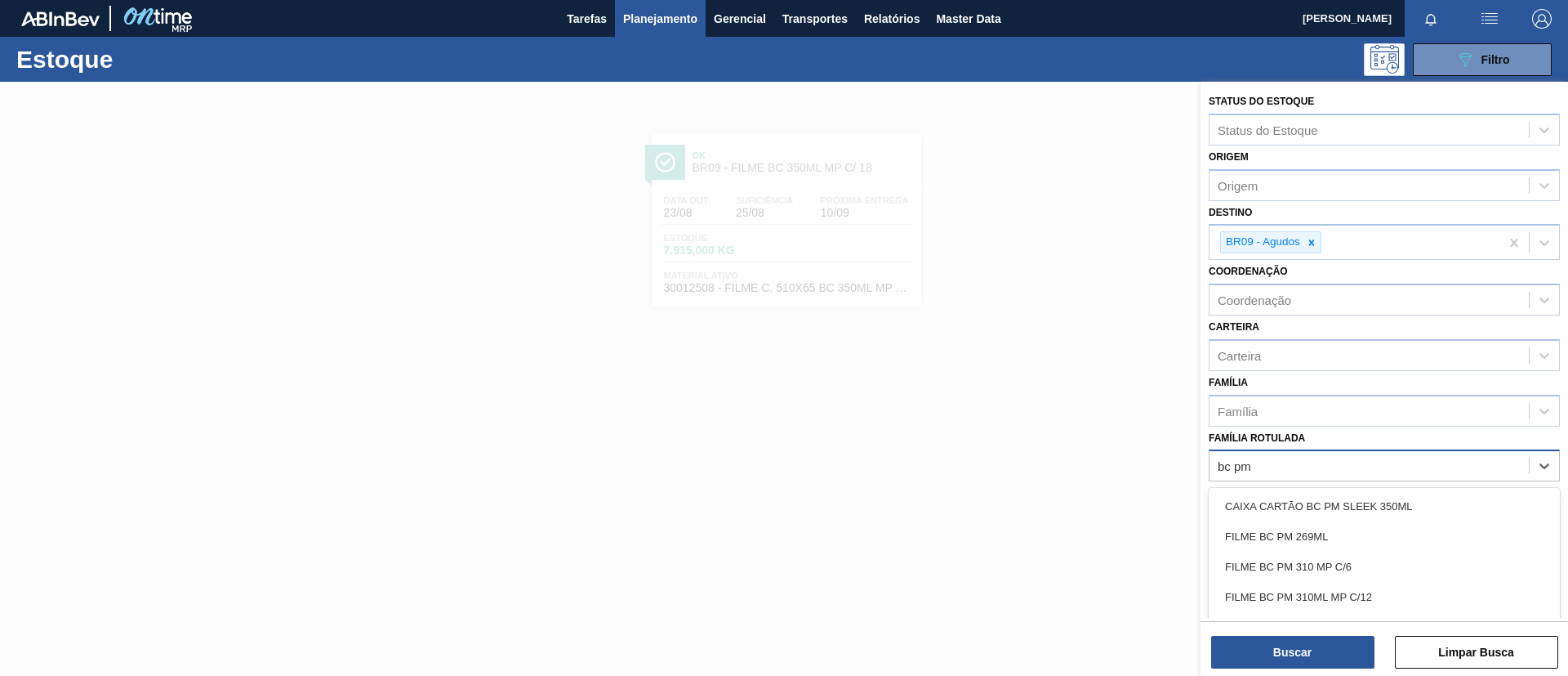
type Rotulada "bc pm s"
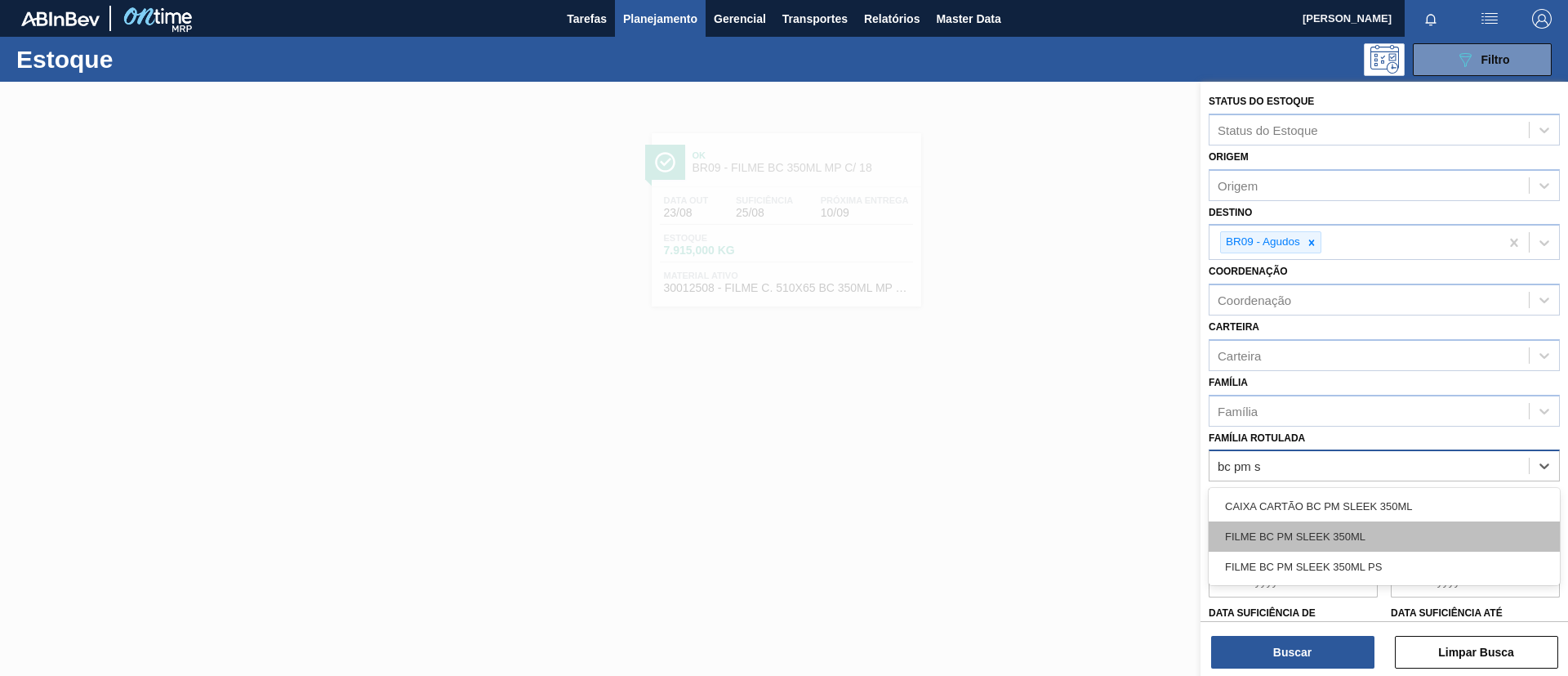
click at [1306, 547] on div "FILME BC PM SLEEK 350ML" at bounding box center [1384, 536] width 351 height 30
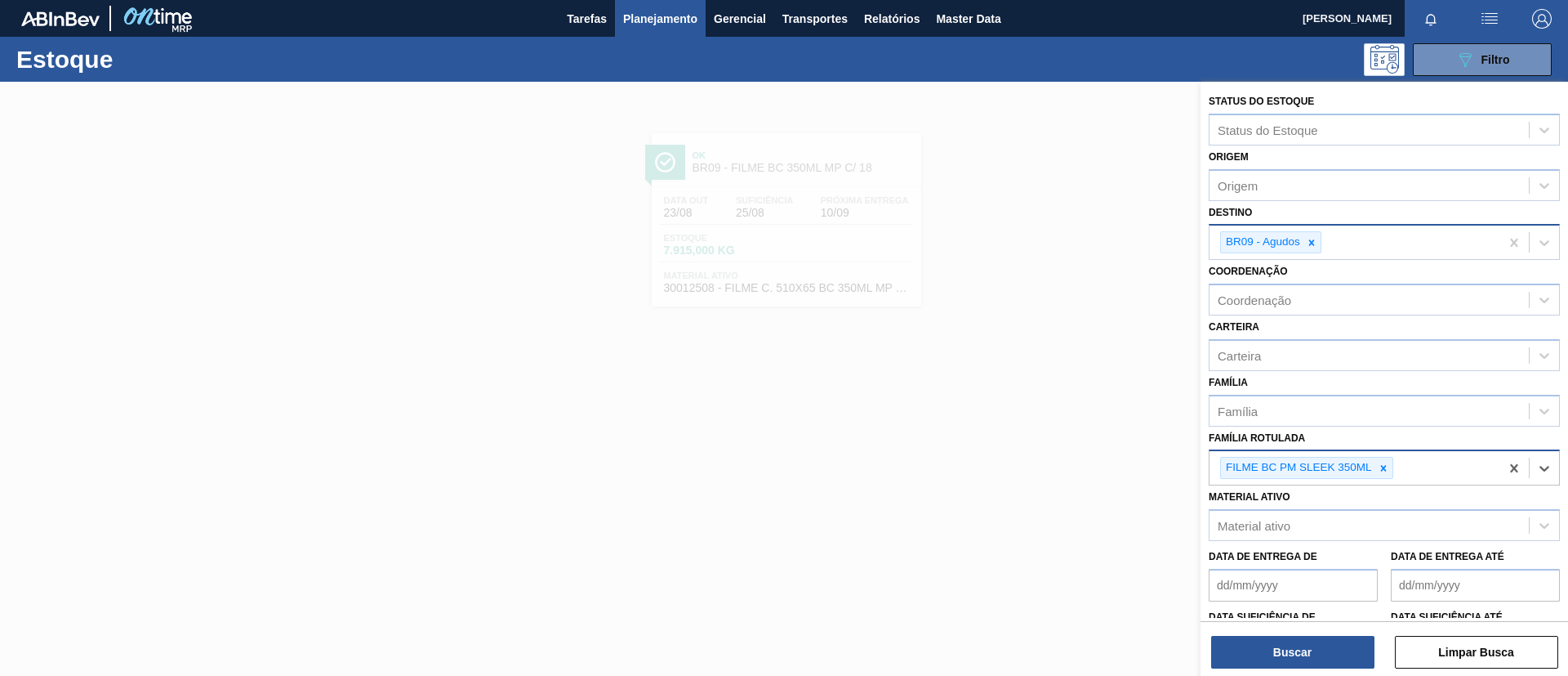
click at [1306, 246] on icon at bounding box center [1312, 243] width 12 height 12
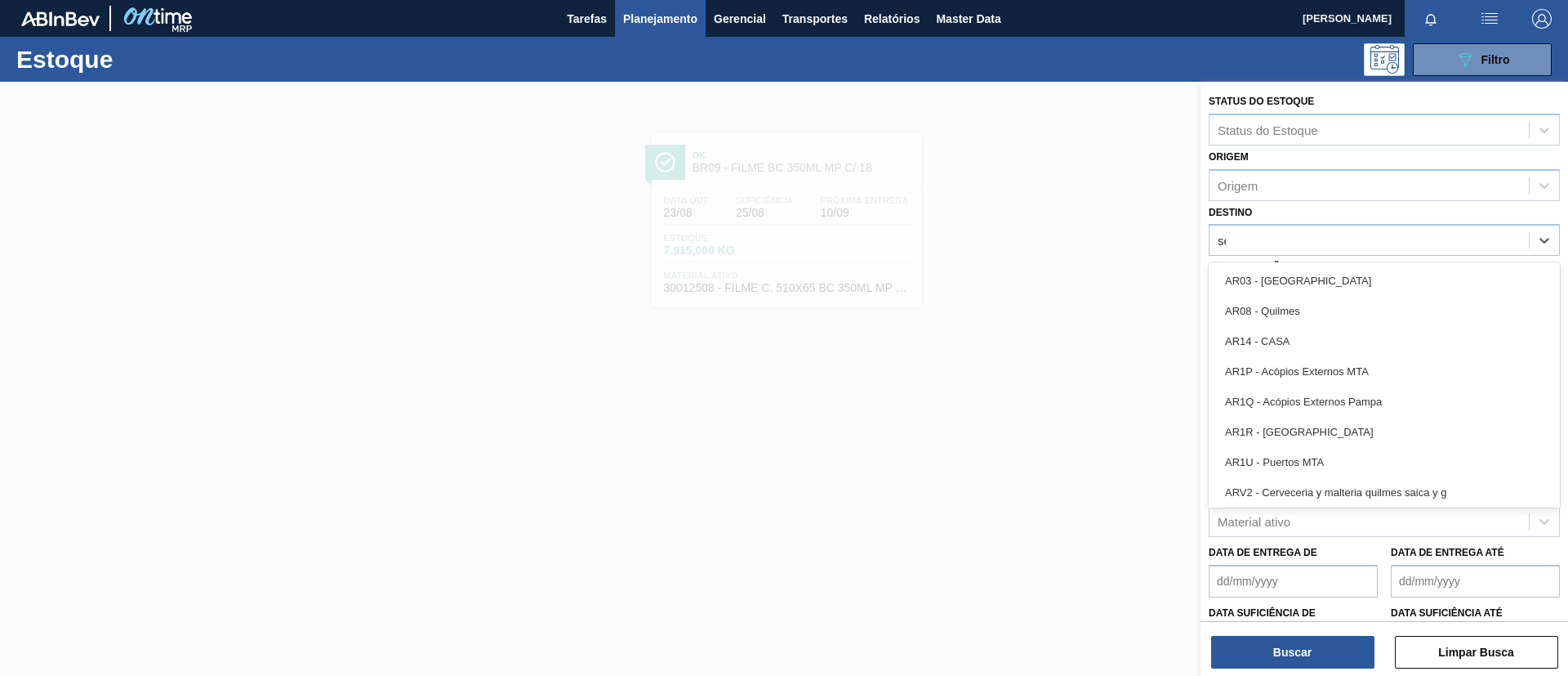
type input "ser"
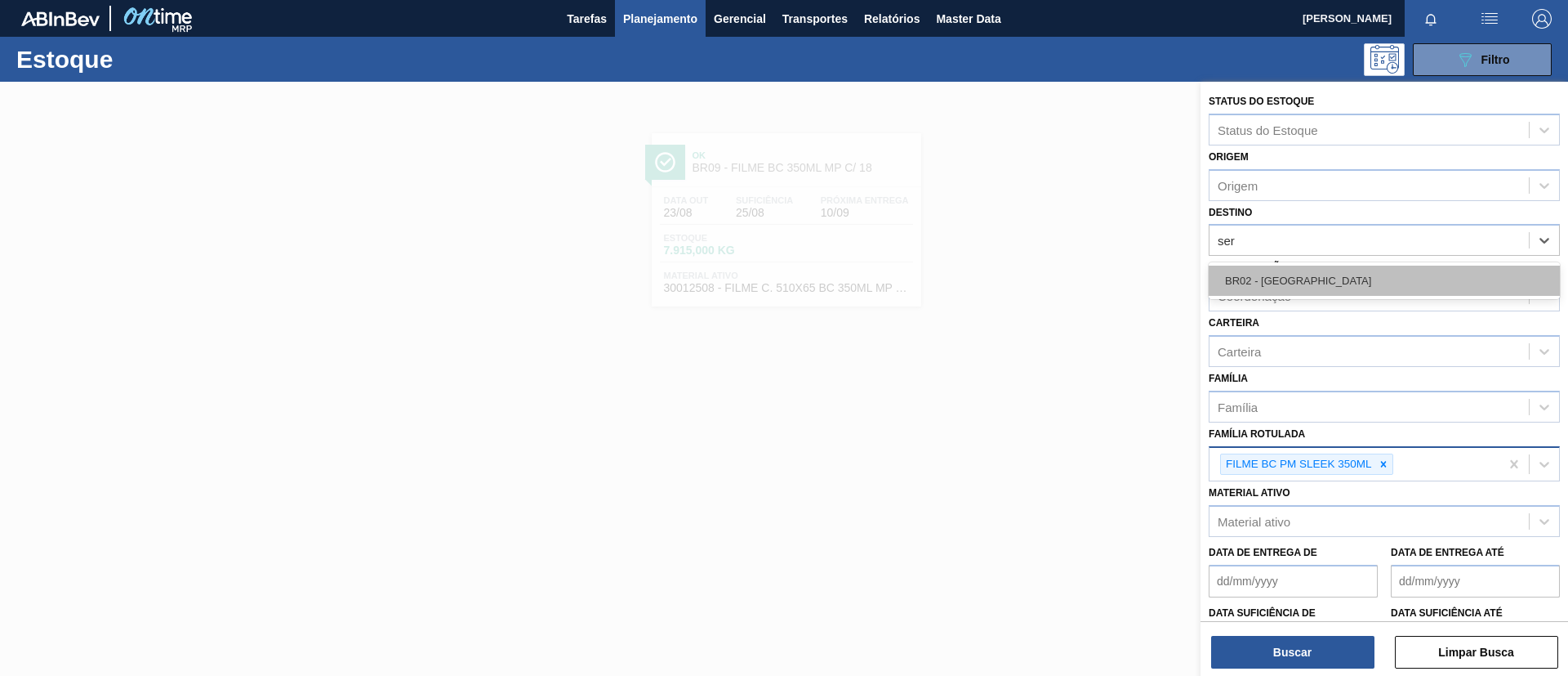
click at [1306, 286] on div "BR02 - [GEOGRAPHIC_DATA]" at bounding box center [1384, 280] width 351 height 30
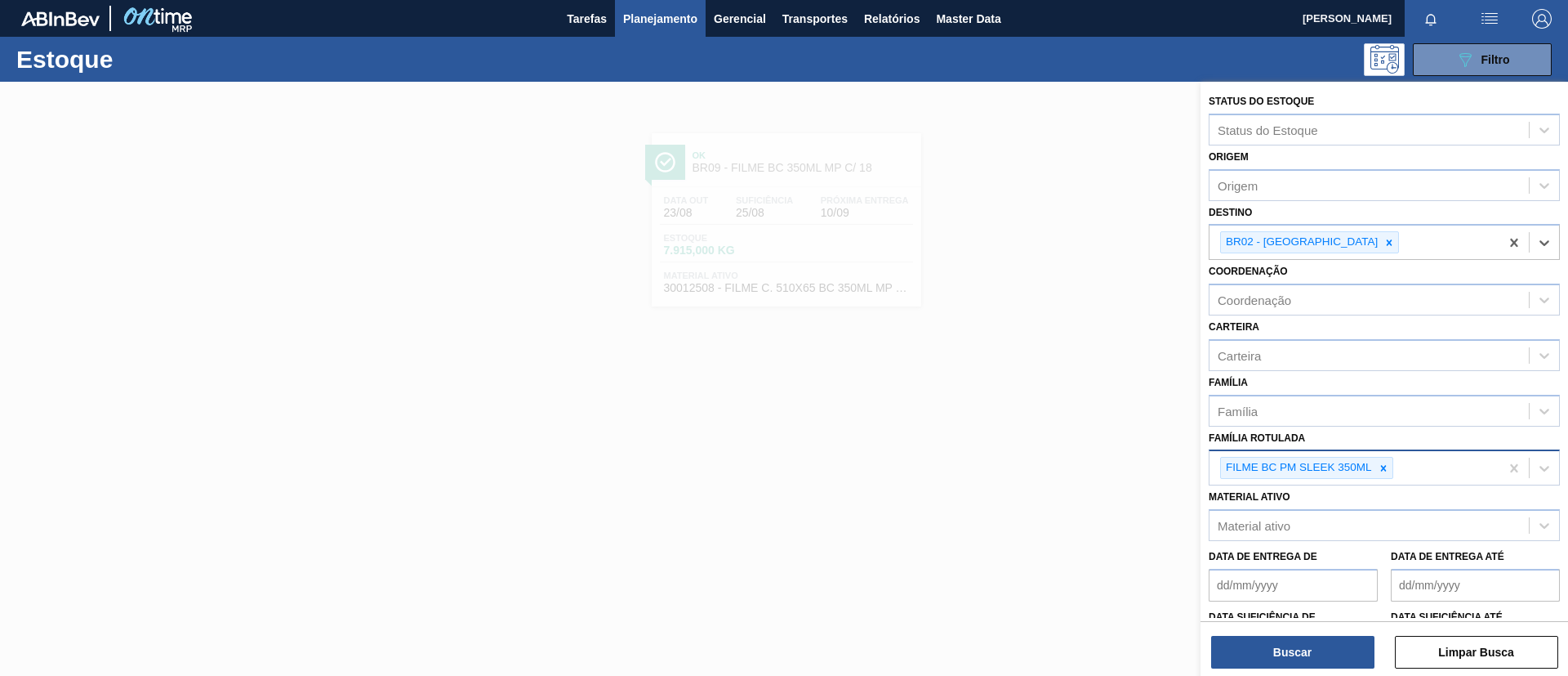
drag, startPoint x: 1292, startPoint y: 653, endPoint x: 1277, endPoint y: 177, distance: 476.2
click at [1290, 562] on button "Buscar" at bounding box center [1292, 652] width 163 height 33
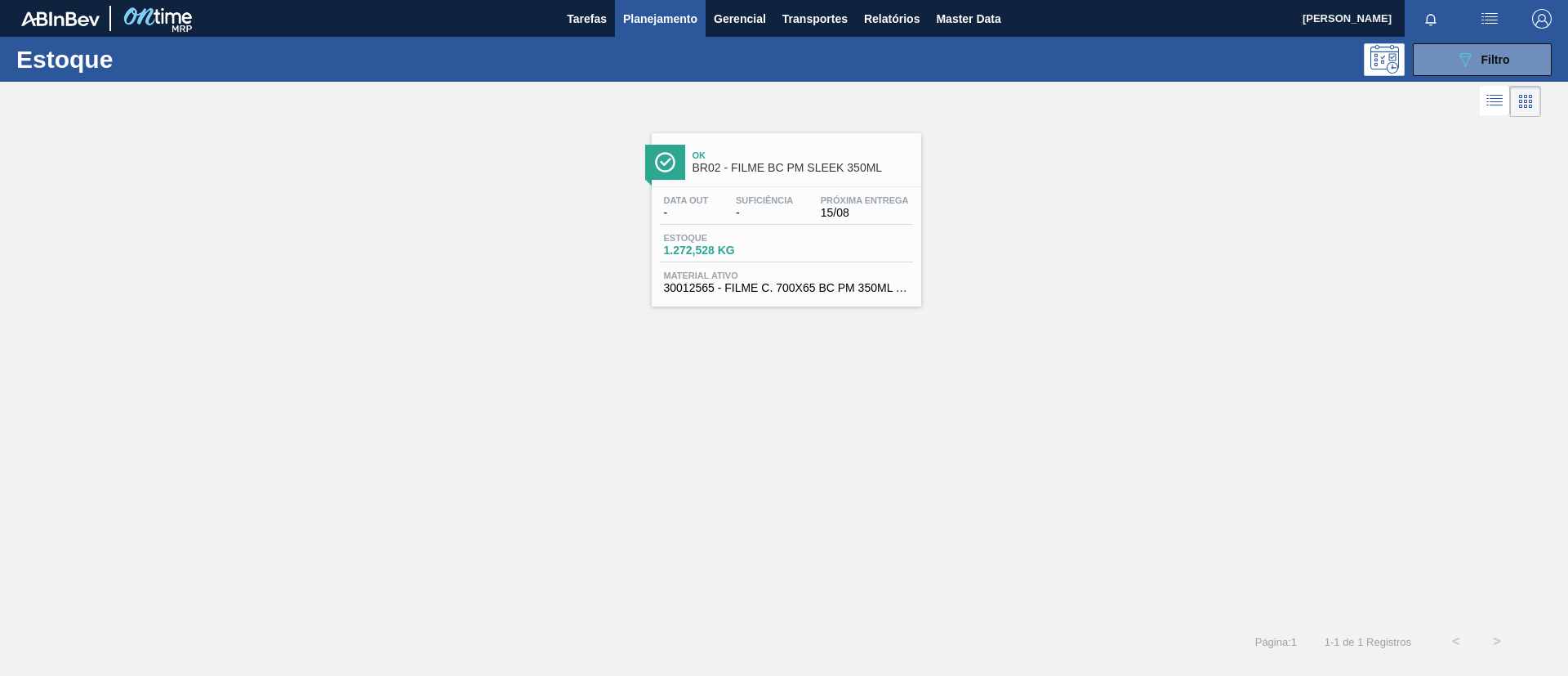
click at [744, 141] on div "Ok BR02 - FILME BC PM SLEEK 350ML" at bounding box center [786, 160] width 269 height 37
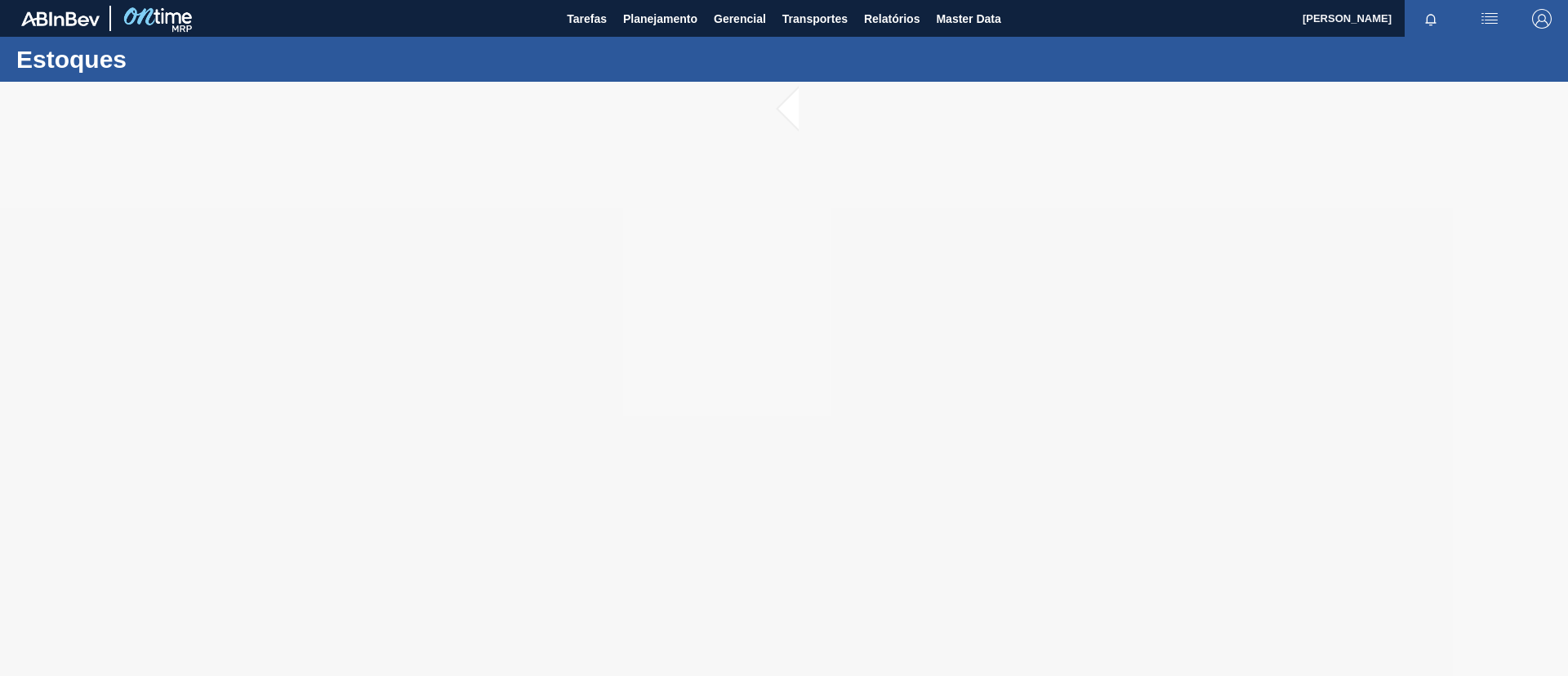
drag, startPoint x: 753, startPoint y: 157, endPoint x: 304, endPoint y: 164, distance: 449.1
click at [304, 164] on div at bounding box center [784, 379] width 1568 height 594
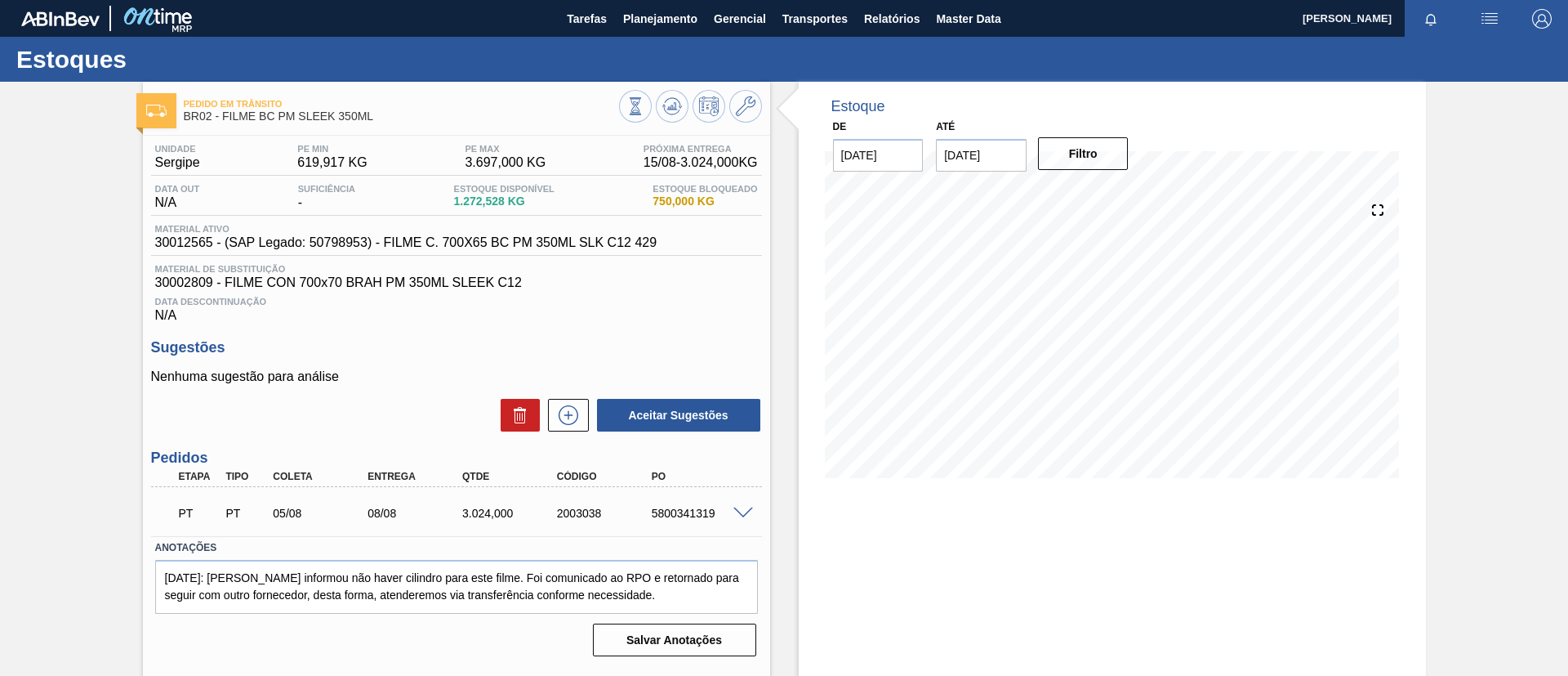
click at [0, 240] on div "Pedido em Trânsito BR02 - FILME BC PM SLEEK 350ML Unidade Sergipe PE MIN 619,91…" at bounding box center [784, 392] width 1568 height 621
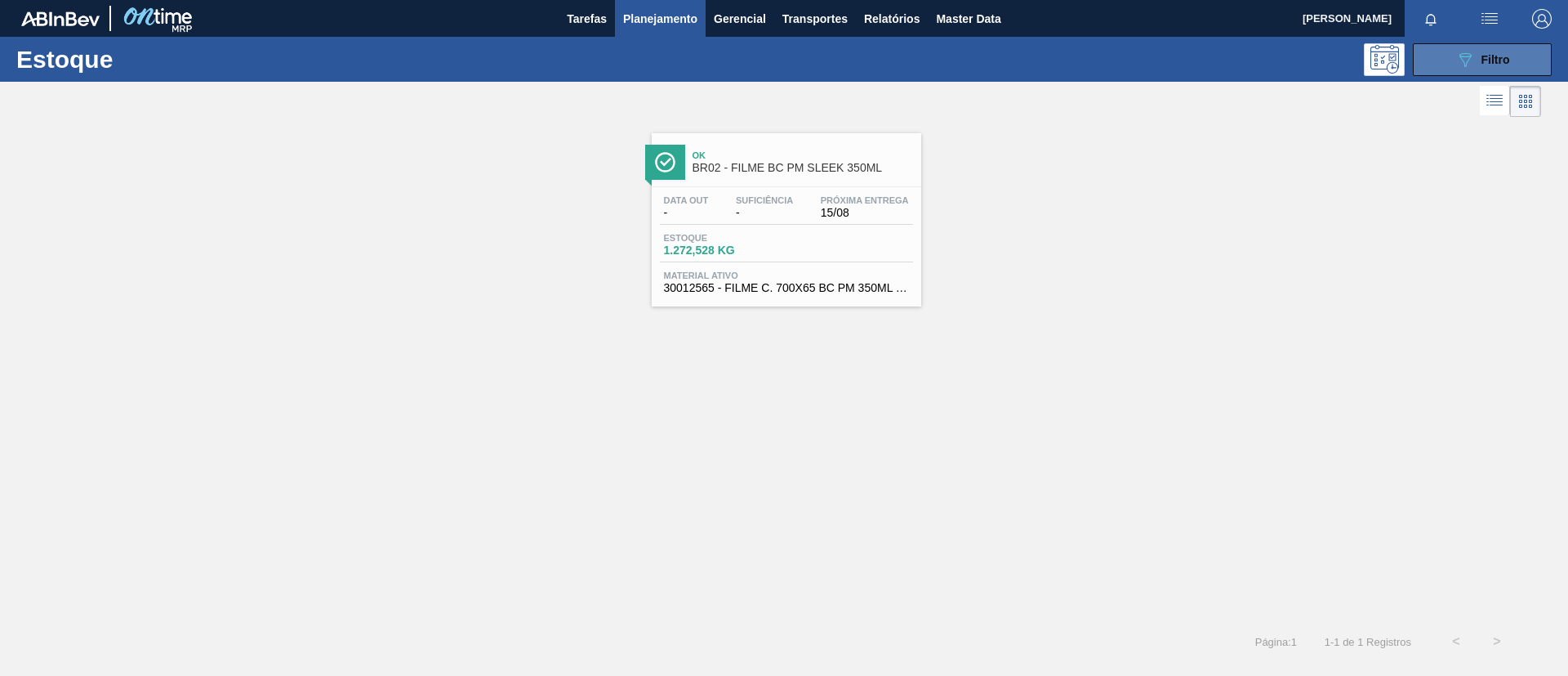
click at [1306, 66] on button "089F7B8B-B2A5-4AFE-B5C0-19BA573D28AC Filtro" at bounding box center [1483, 59] width 139 height 33
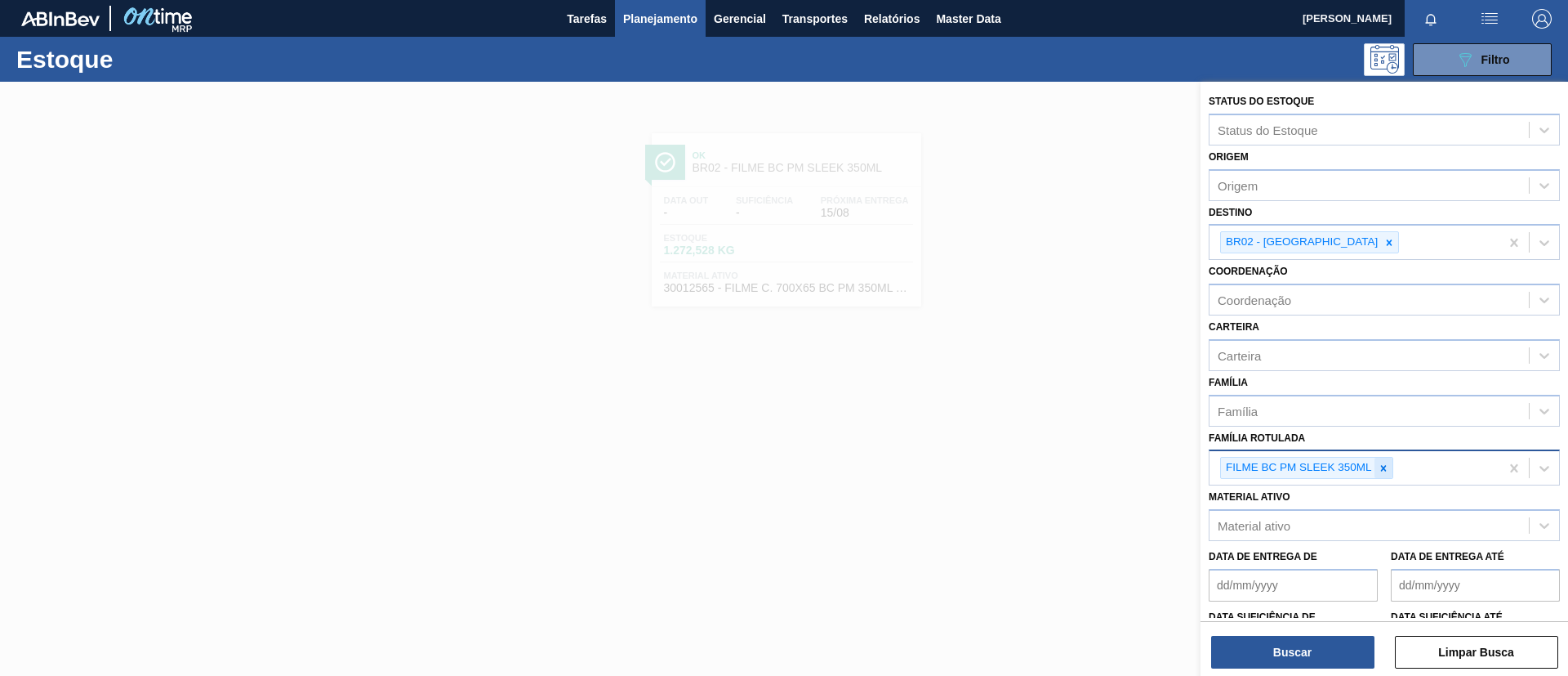
click at [1306, 474] on div at bounding box center [1383, 468] width 18 height 20
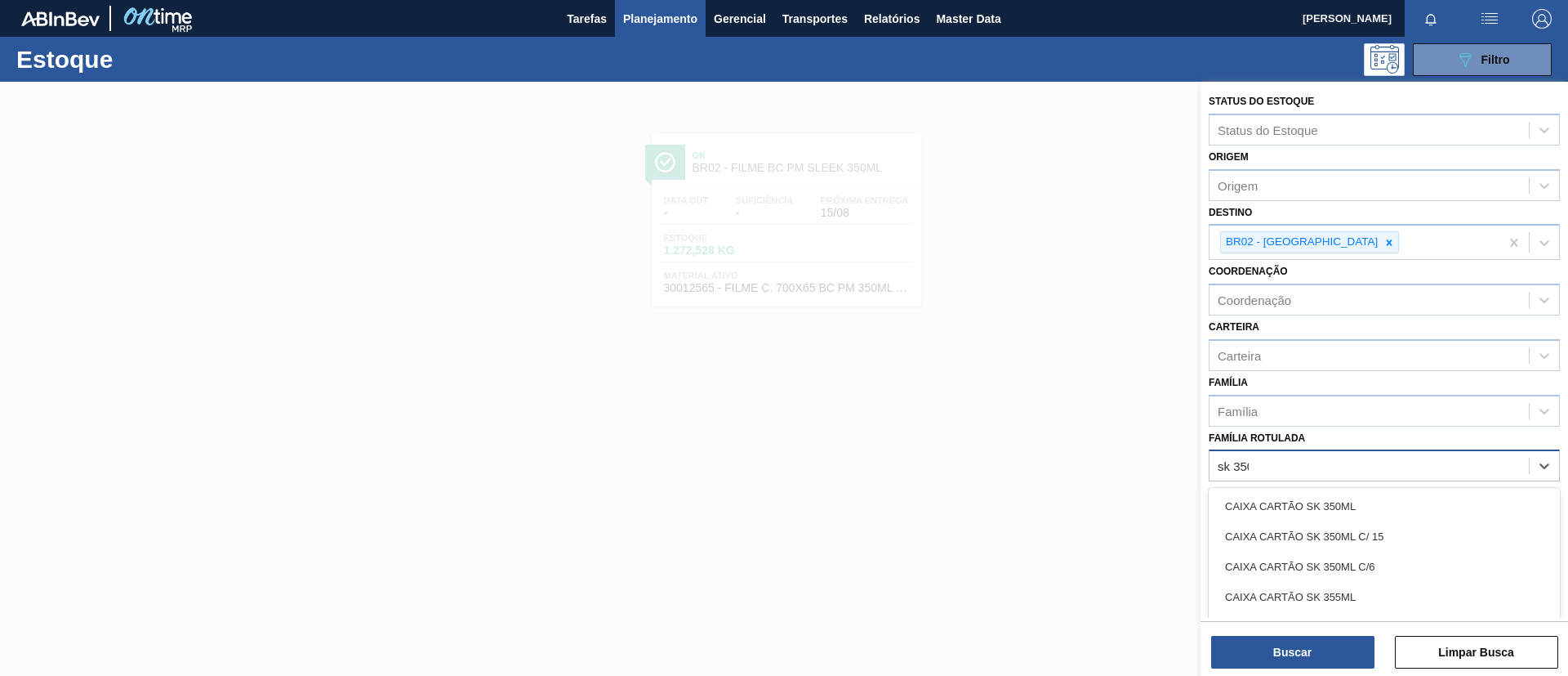
type Rotulada "sk 350ml"
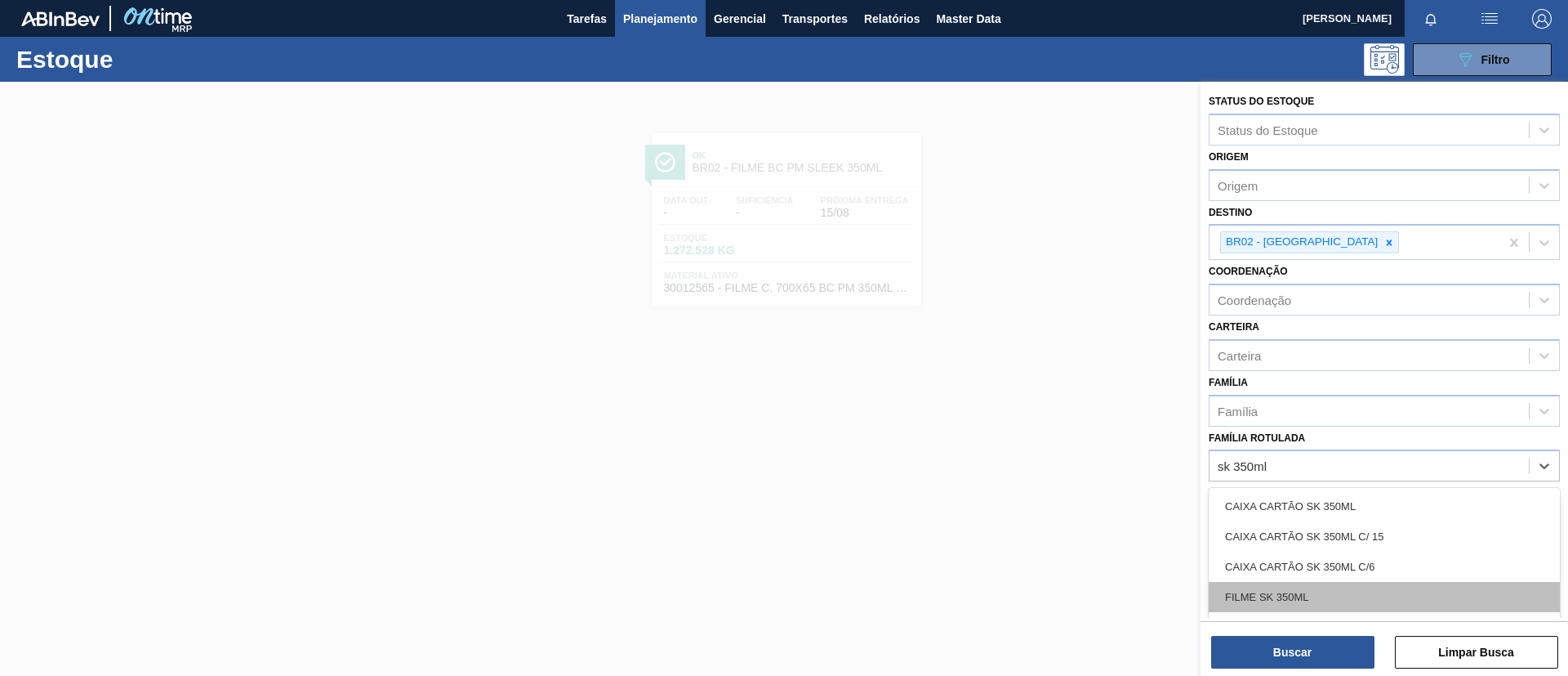
click at [1306, 562] on div "FILME SK 350ML" at bounding box center [1384, 597] width 351 height 30
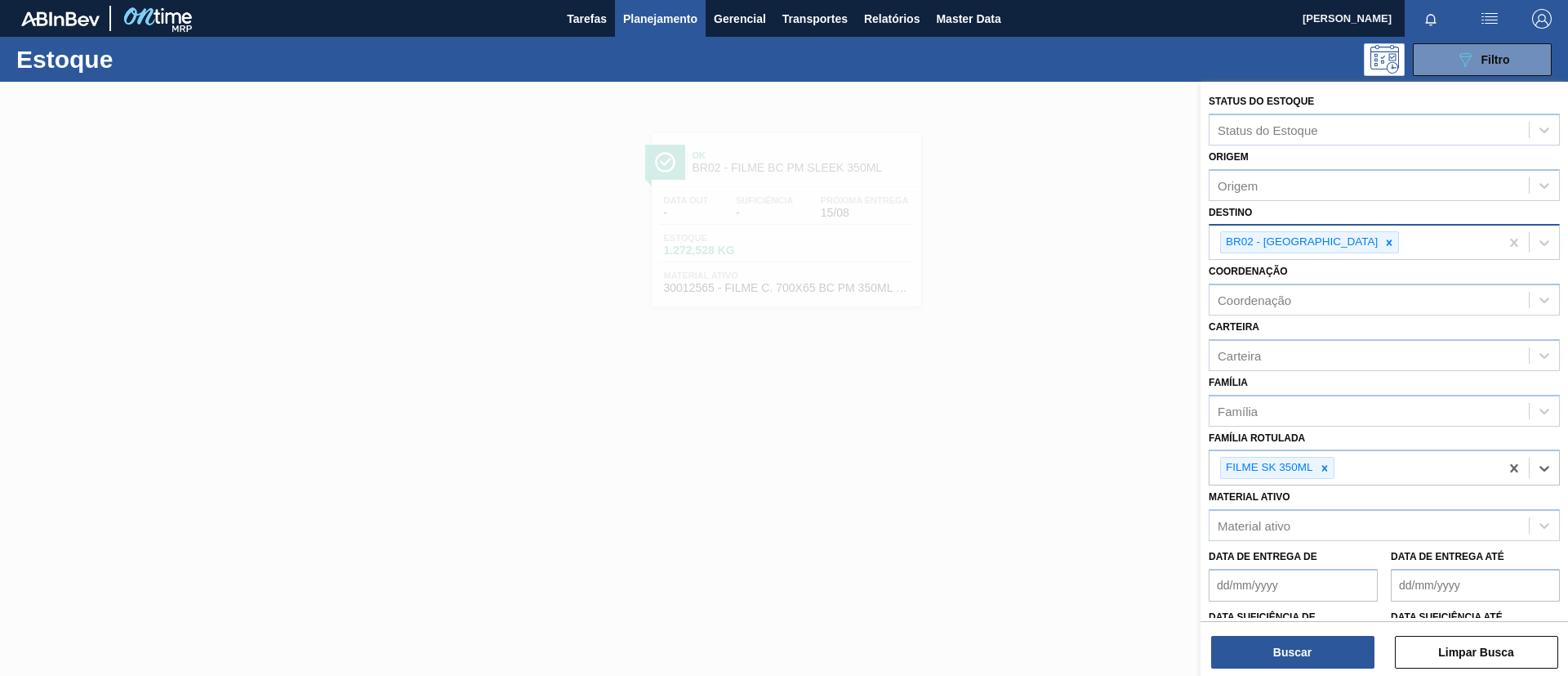
click at [1306, 244] on div at bounding box center [1388, 242] width 18 height 20
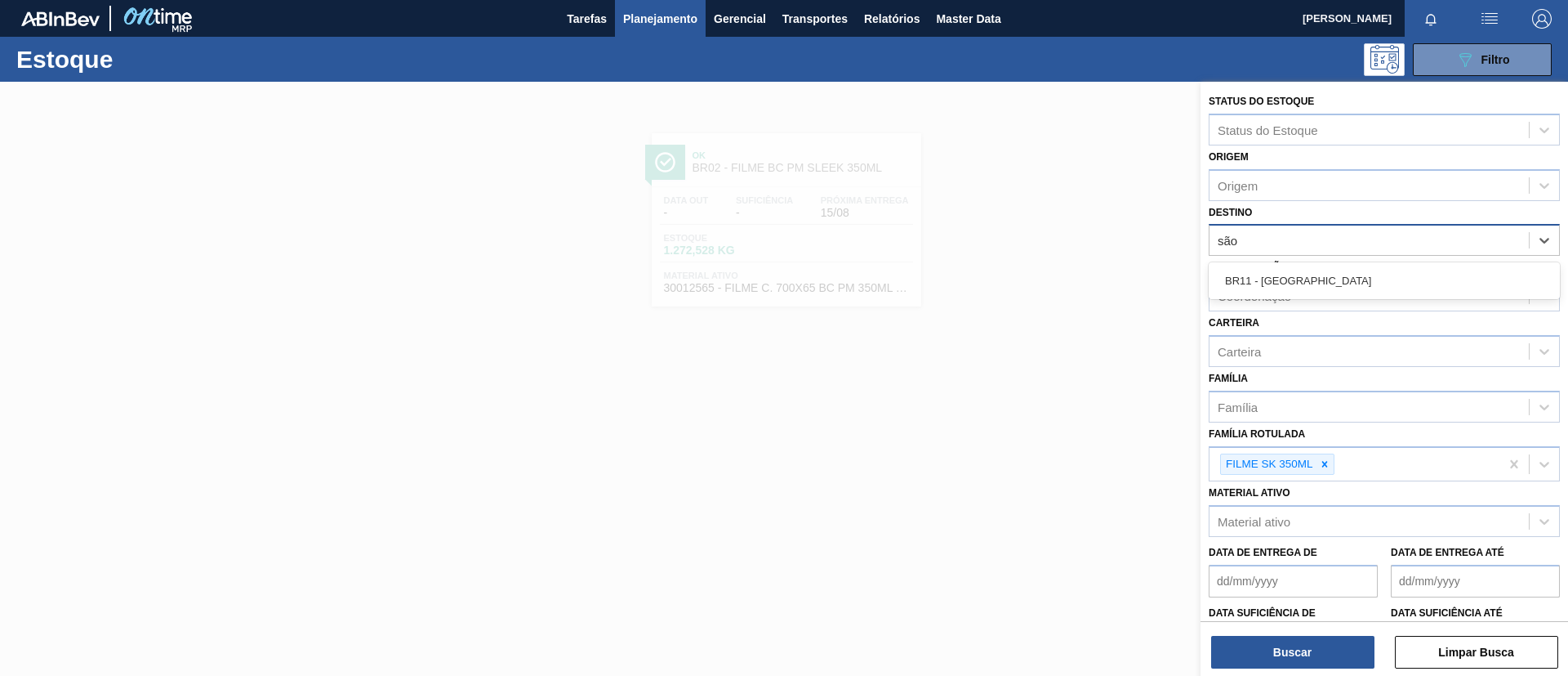
type input "são l"
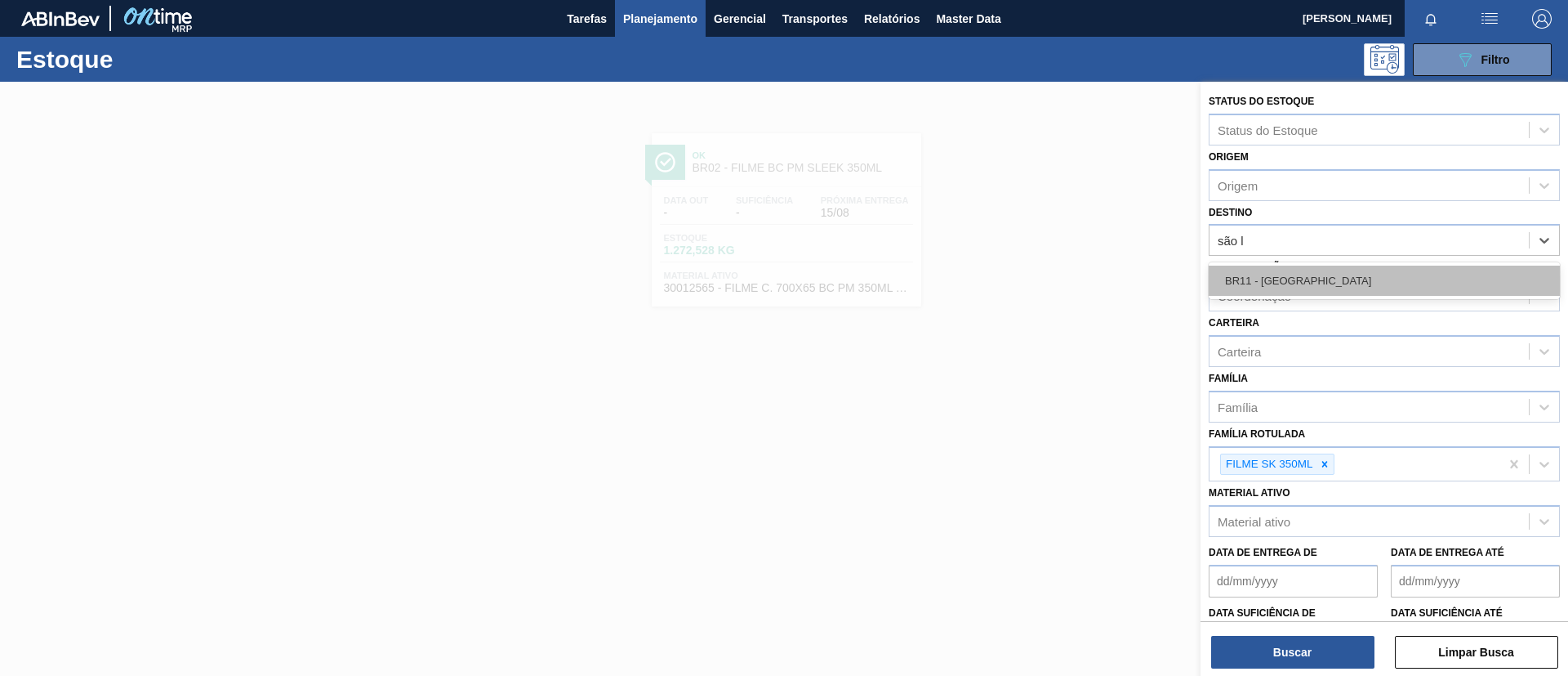
click at [1306, 282] on div "BR11 - [GEOGRAPHIC_DATA]" at bounding box center [1384, 280] width 351 height 30
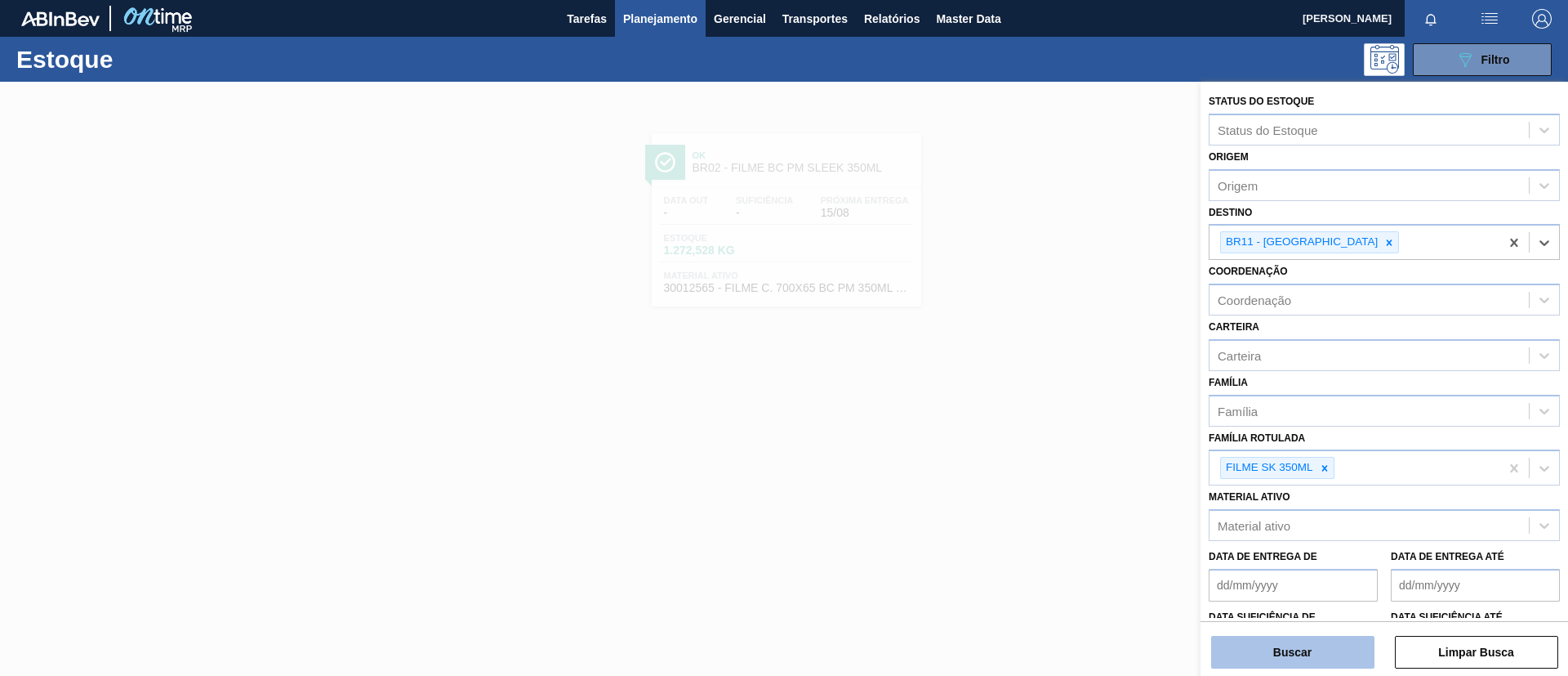
click at [1306, 562] on button "Buscar" at bounding box center [1292, 652] width 163 height 33
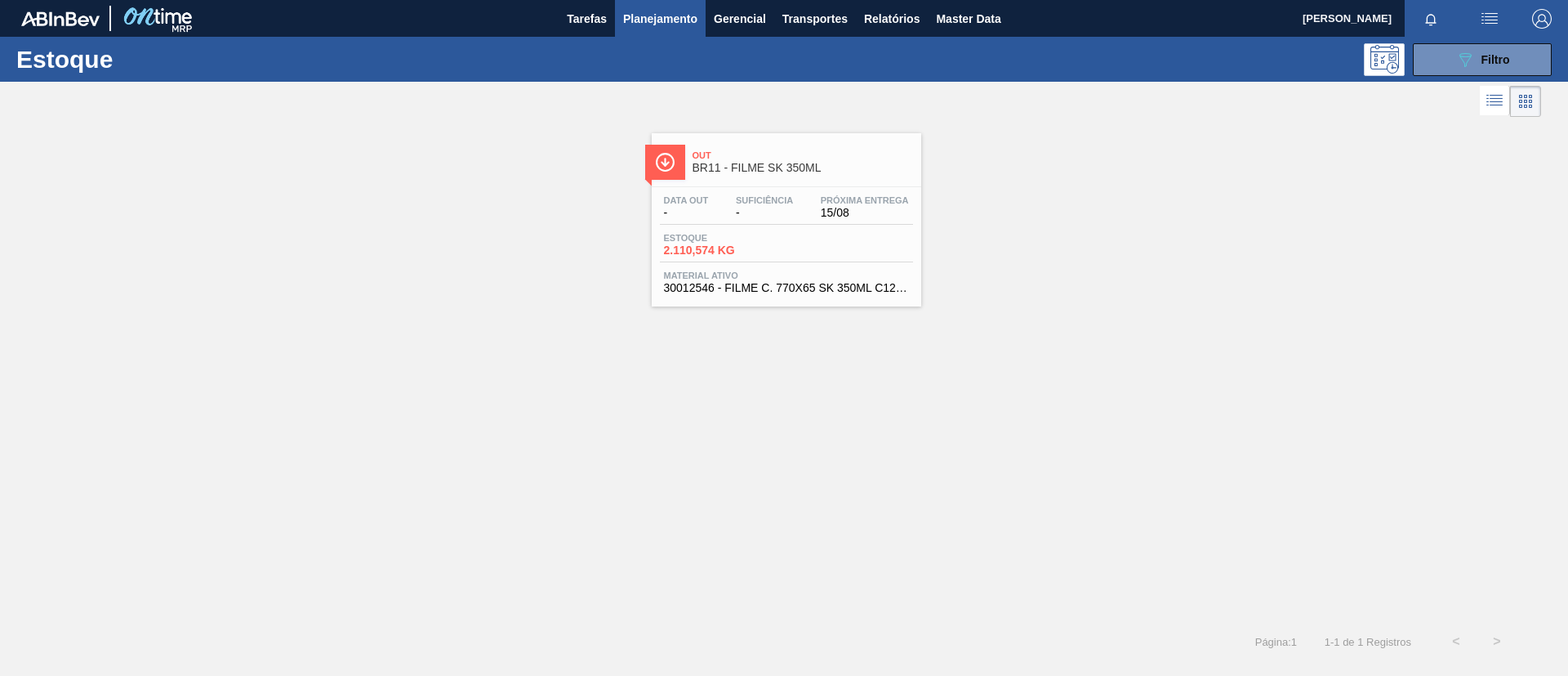
click at [838, 144] on div "Out BR11 - FILME SK 350ML" at bounding box center [803, 162] width 221 height 37
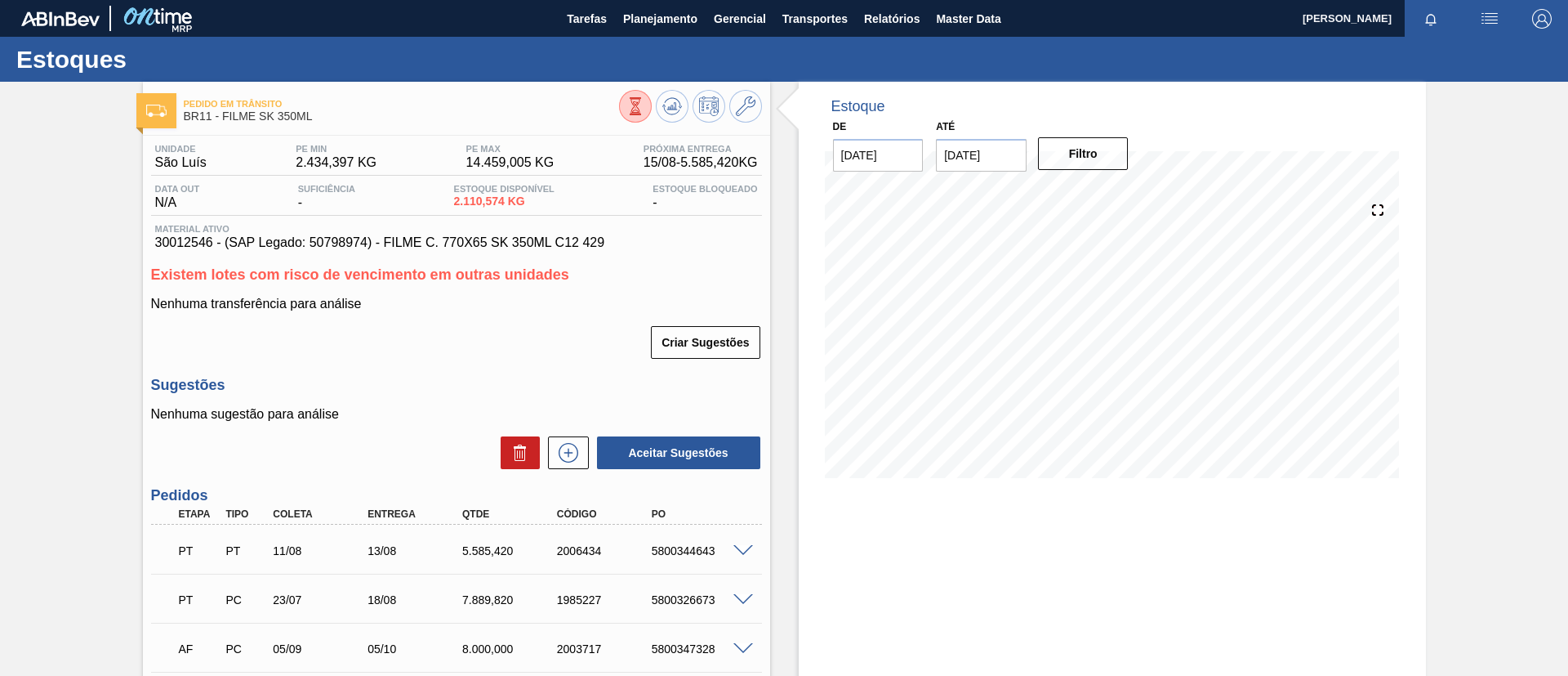
click at [0, 255] on div "Pedido em Trânsito BR11 - FILME SK 350ML Unidade São Luís PE MIN 2.434,397 KG P…" at bounding box center [784, 443] width 1568 height 724
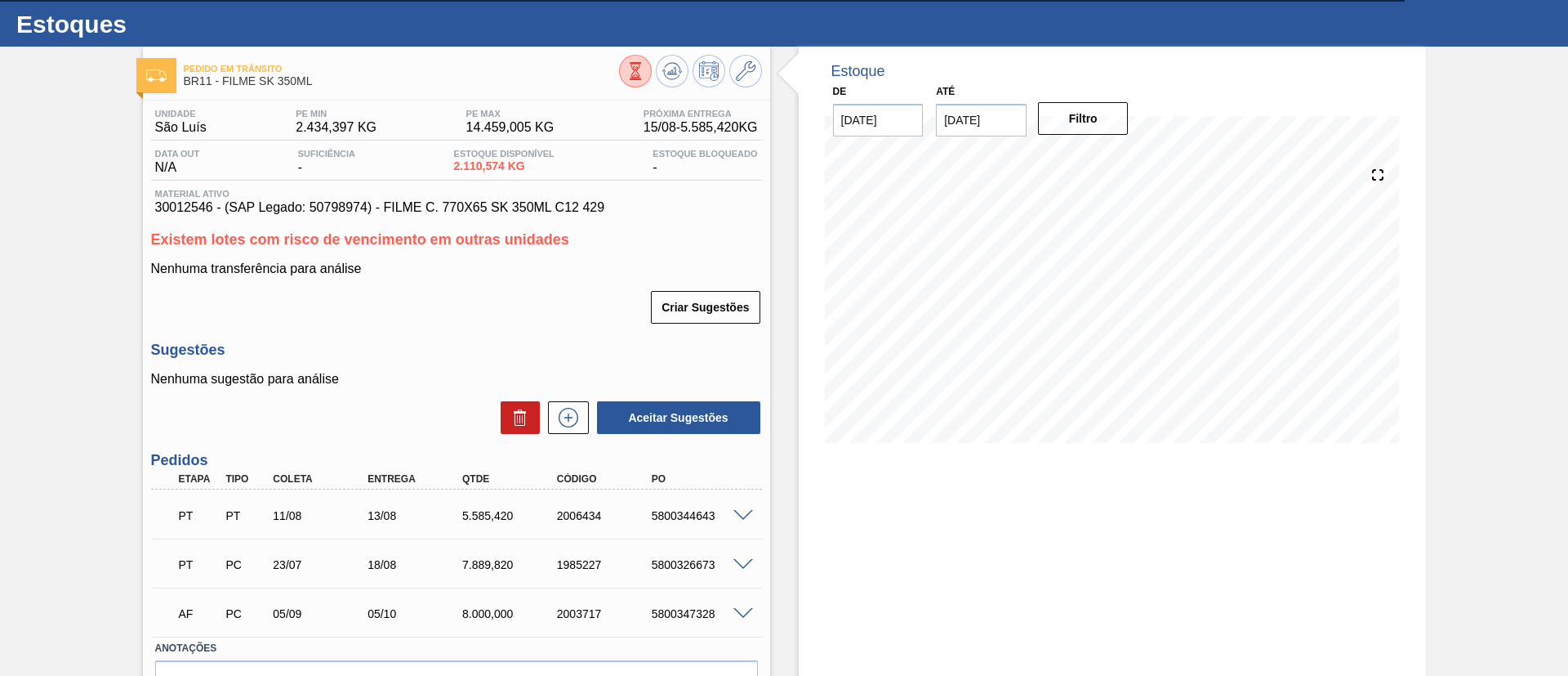
scroll to position [122, 0]
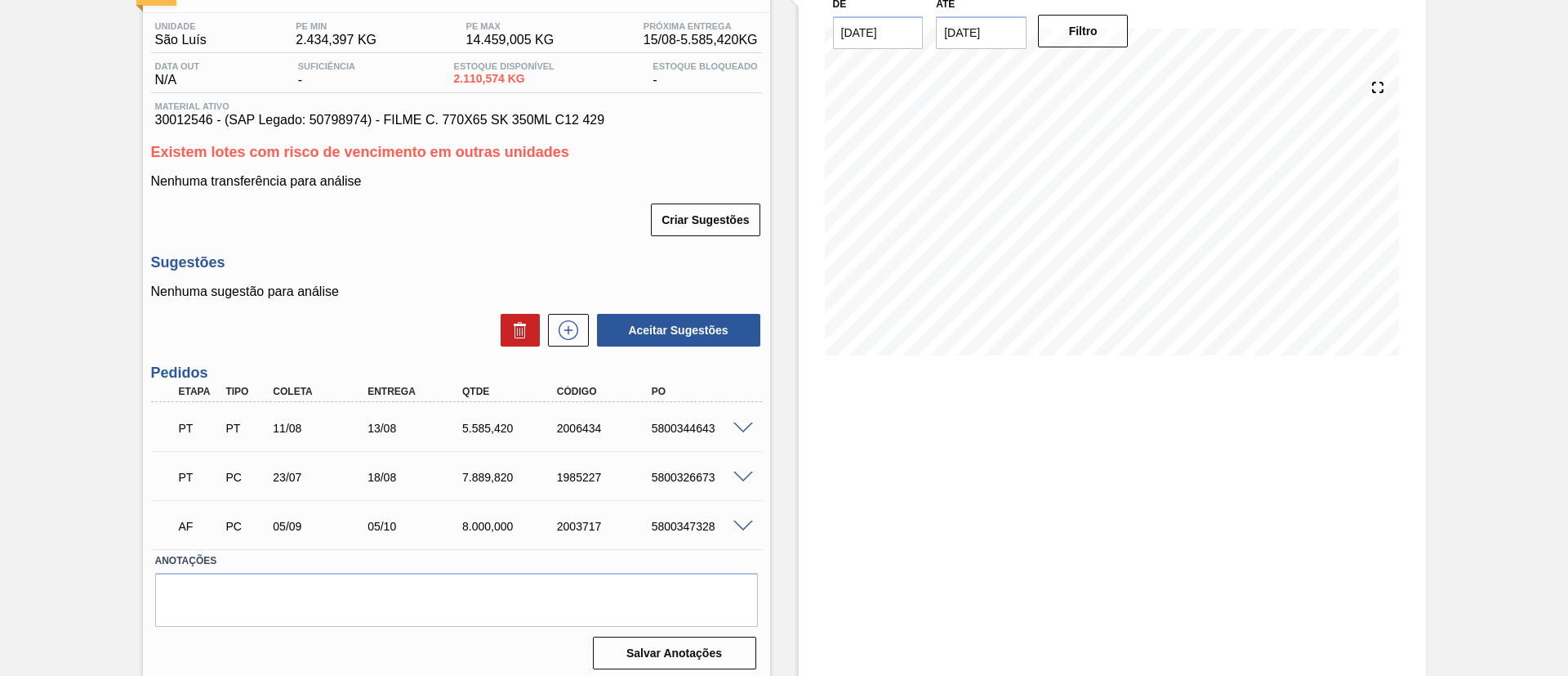
click at [737, 438] on div "PT PT 11/08 13/08 5.585,[PHONE_NUMBER] 5800344643" at bounding box center [457, 426] width 610 height 41
click at [739, 435] on div "PT PT 11/08 13/08 5.585,[PHONE_NUMBER] 5800344643" at bounding box center [457, 426] width 610 height 41
click at [738, 430] on span at bounding box center [743, 428] width 19 height 13
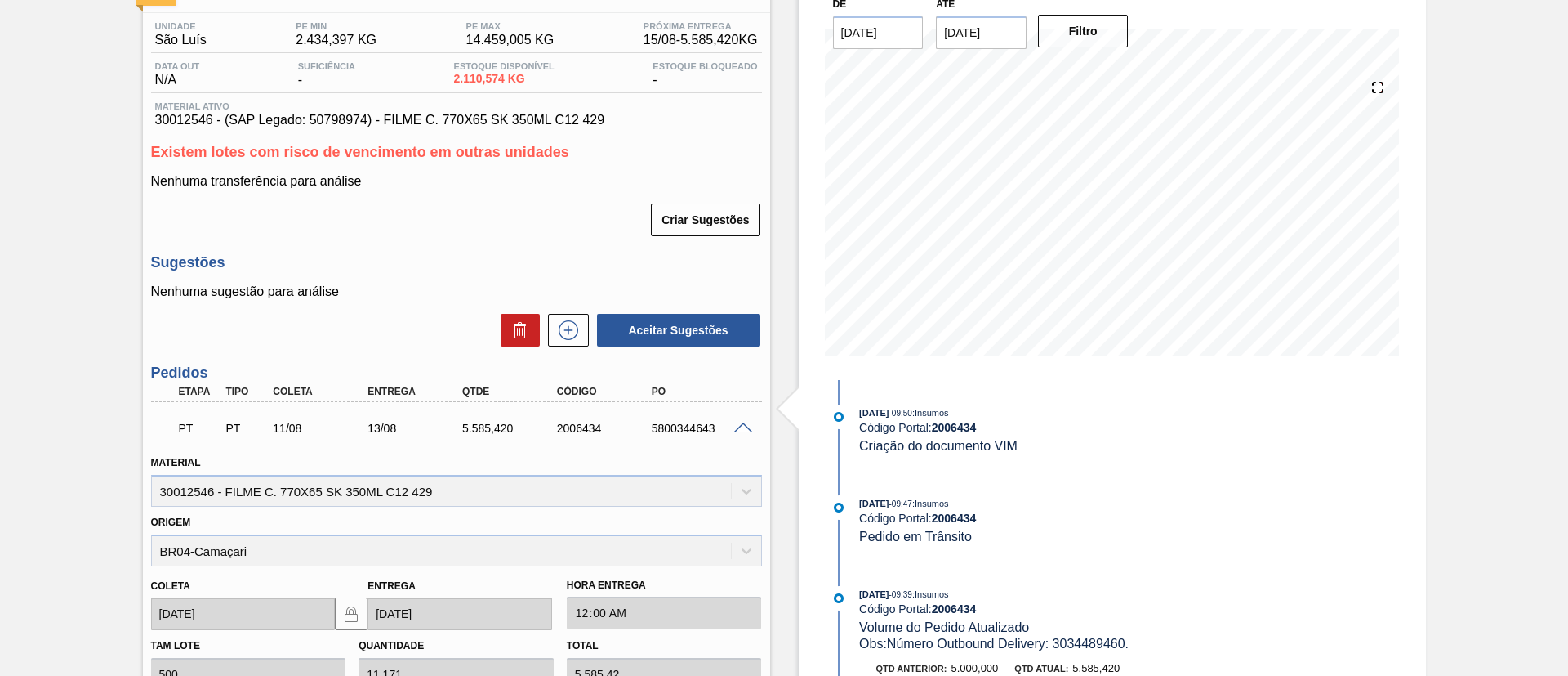
click at [736, 419] on div "PT PT 11/08 13/08 5.585,[PHONE_NUMBER] 5800344643" at bounding box center [457, 426] width 610 height 41
click at [737, 428] on span at bounding box center [743, 428] width 19 height 13
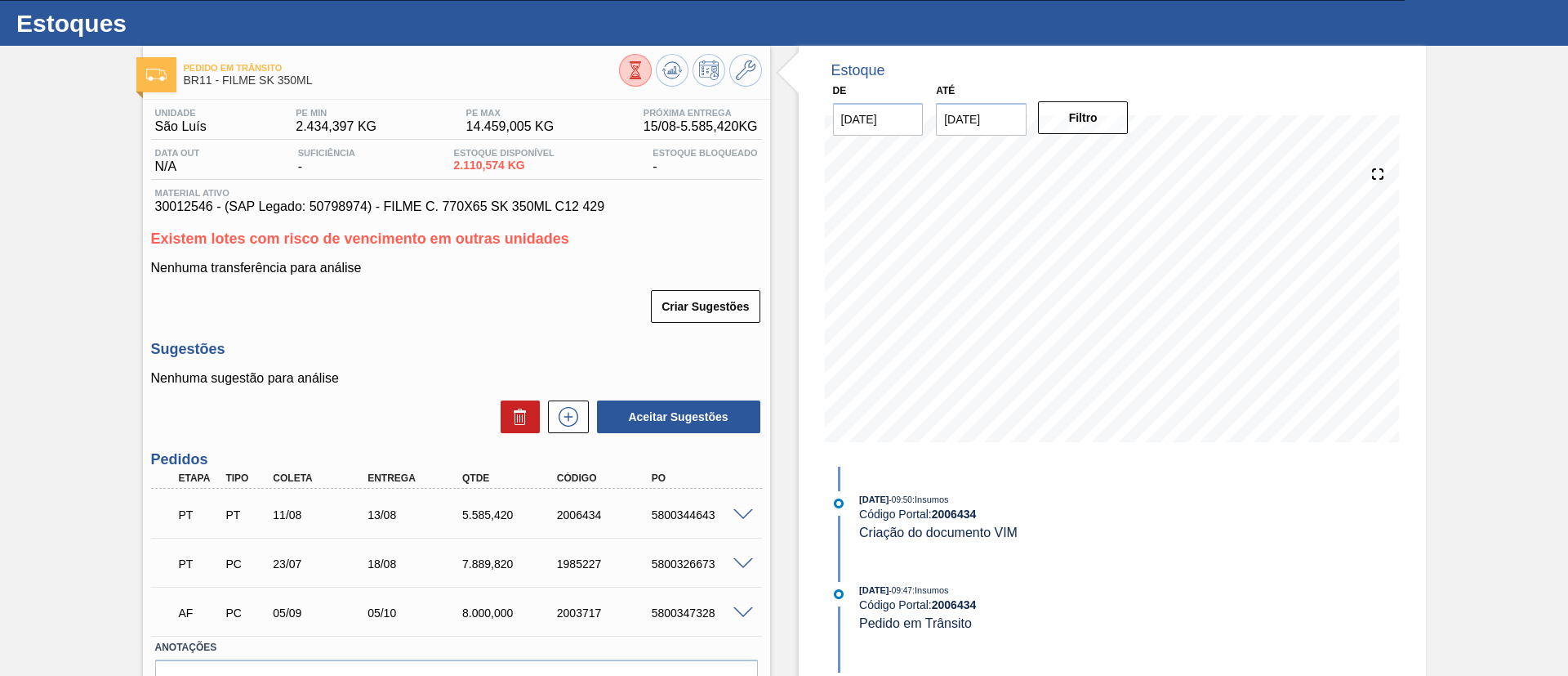
scroll to position [0, 0]
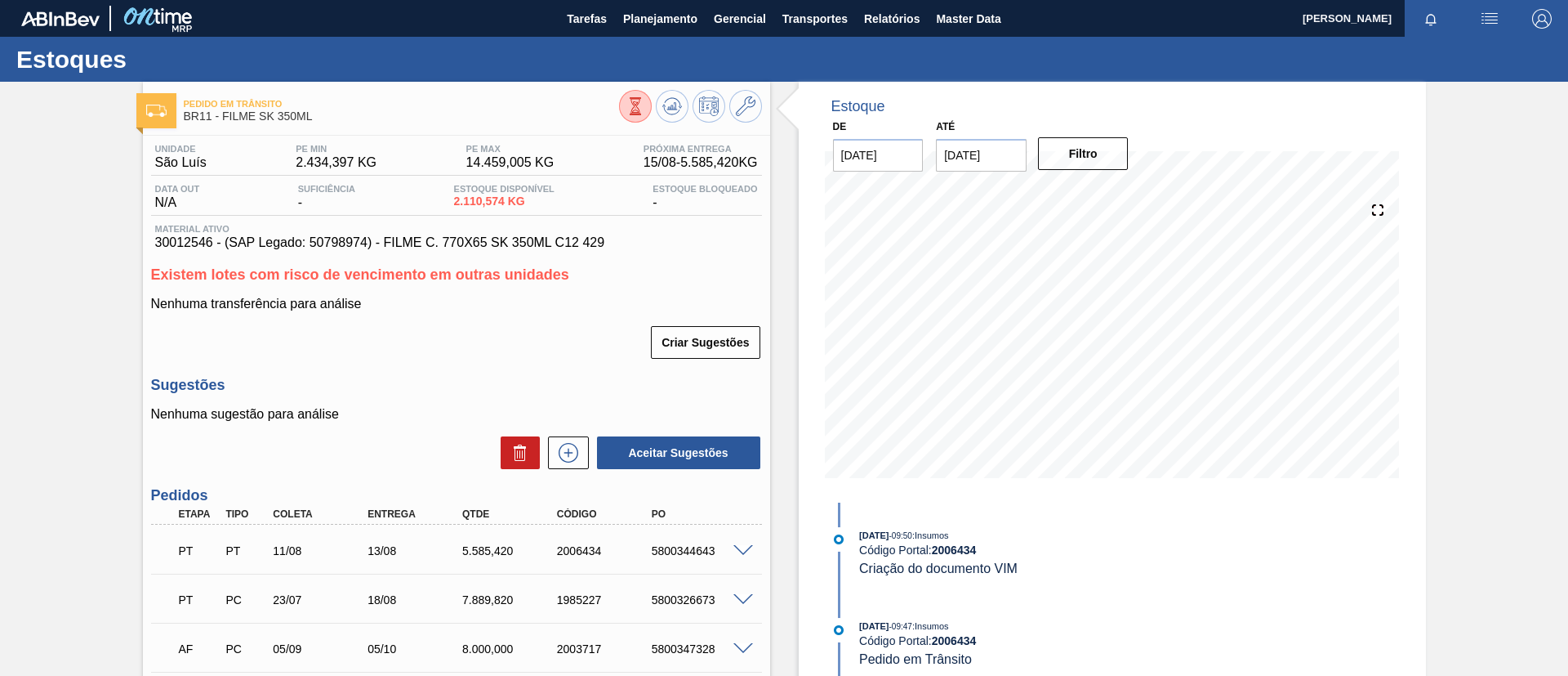
click at [0, 299] on div "Pedido em Trânsito BR11 - FILME SK 350ML Unidade São Luís PE MIN 2.434,397 KG P…" at bounding box center [784, 443] width 1568 height 724
click at [740, 562] on div at bounding box center [745, 598] width 33 height 13
click at [744, 562] on span at bounding box center [743, 600] width 19 height 13
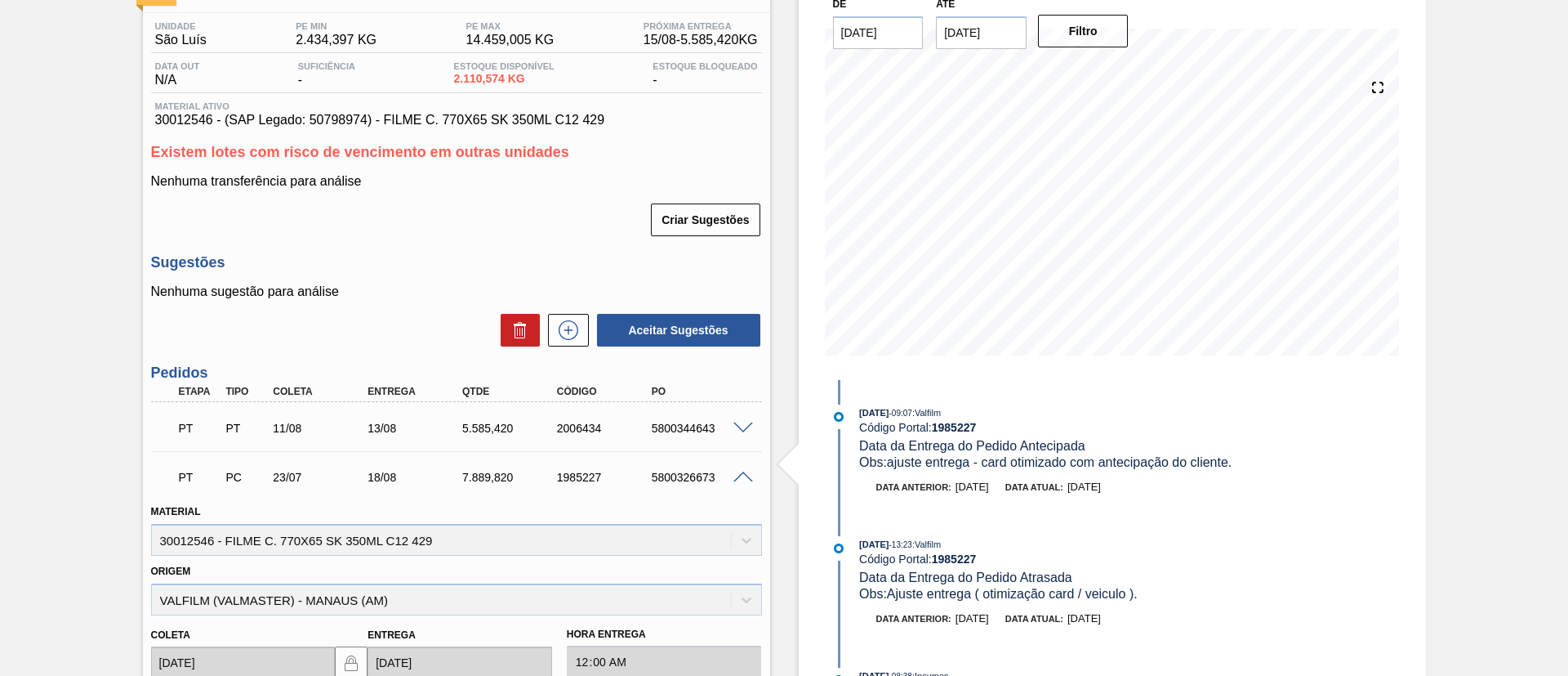
scroll to position [245, 0]
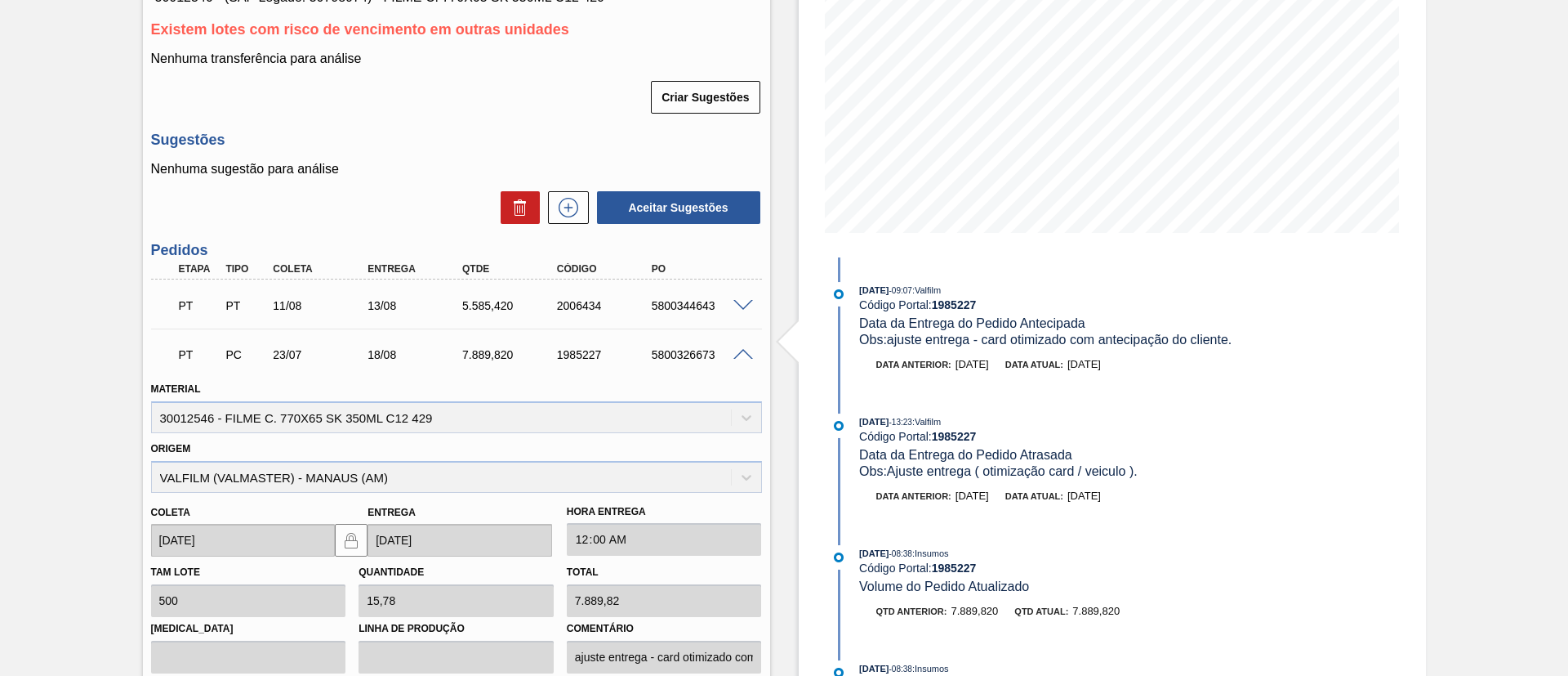
click at [743, 354] on span at bounding box center [743, 355] width 19 height 13
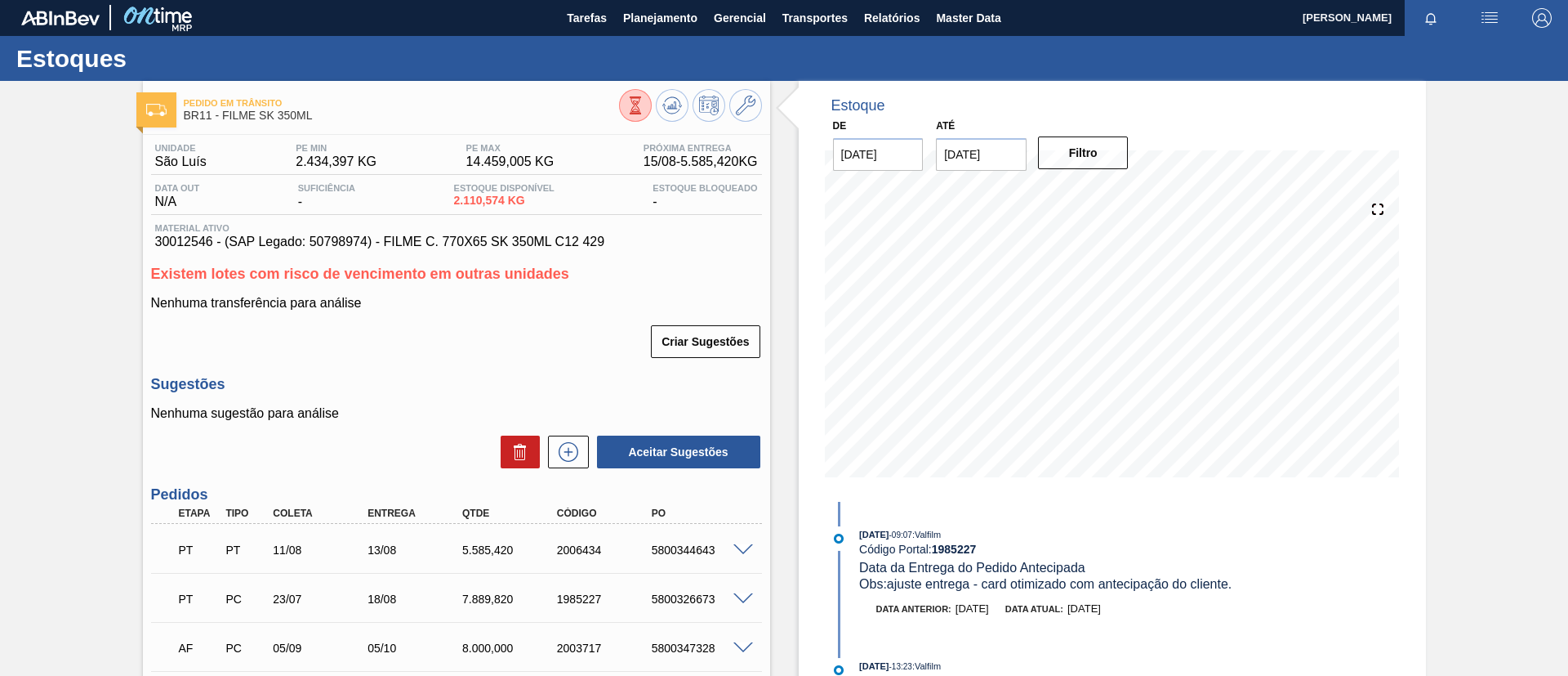
scroll to position [0, 0]
click at [0, 396] on div "Pedido em Trânsito BR11 - FILME SK 350ML Unidade São Luís PE MIN 2.434,397 KG P…" at bounding box center [784, 443] width 1568 height 724
click at [35, 297] on div "Pedido em Trânsito BR11 - FILME SK 350ML Unidade São Luís PE MIN 2.434,397 KG P…" at bounding box center [784, 443] width 1568 height 724
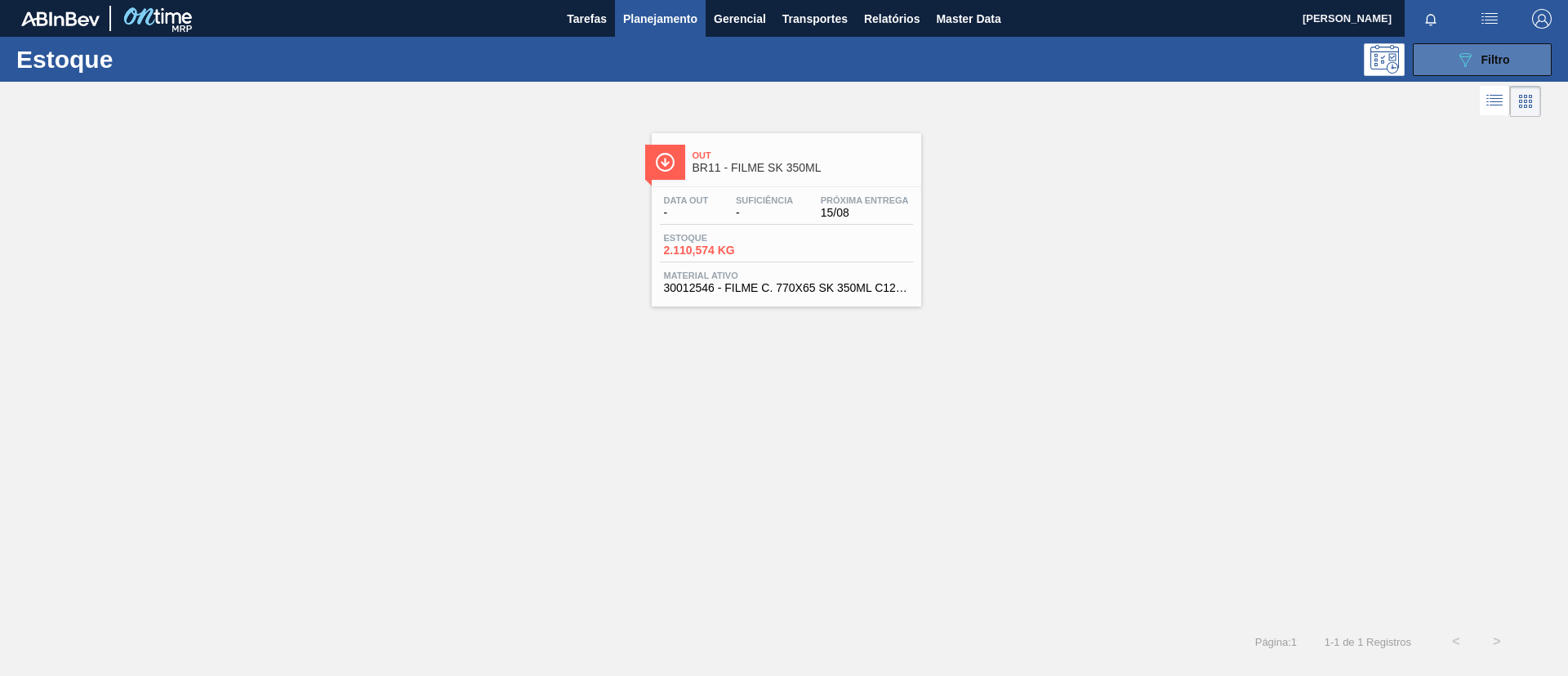
drag, startPoint x: 1458, startPoint y: 53, endPoint x: 1375, endPoint y: 243, distance: 207.3
click at [1306, 53] on icon "089F7B8B-B2A5-4AFE-B5C0-19BA573D28AC" at bounding box center [1464, 59] width 19 height 19
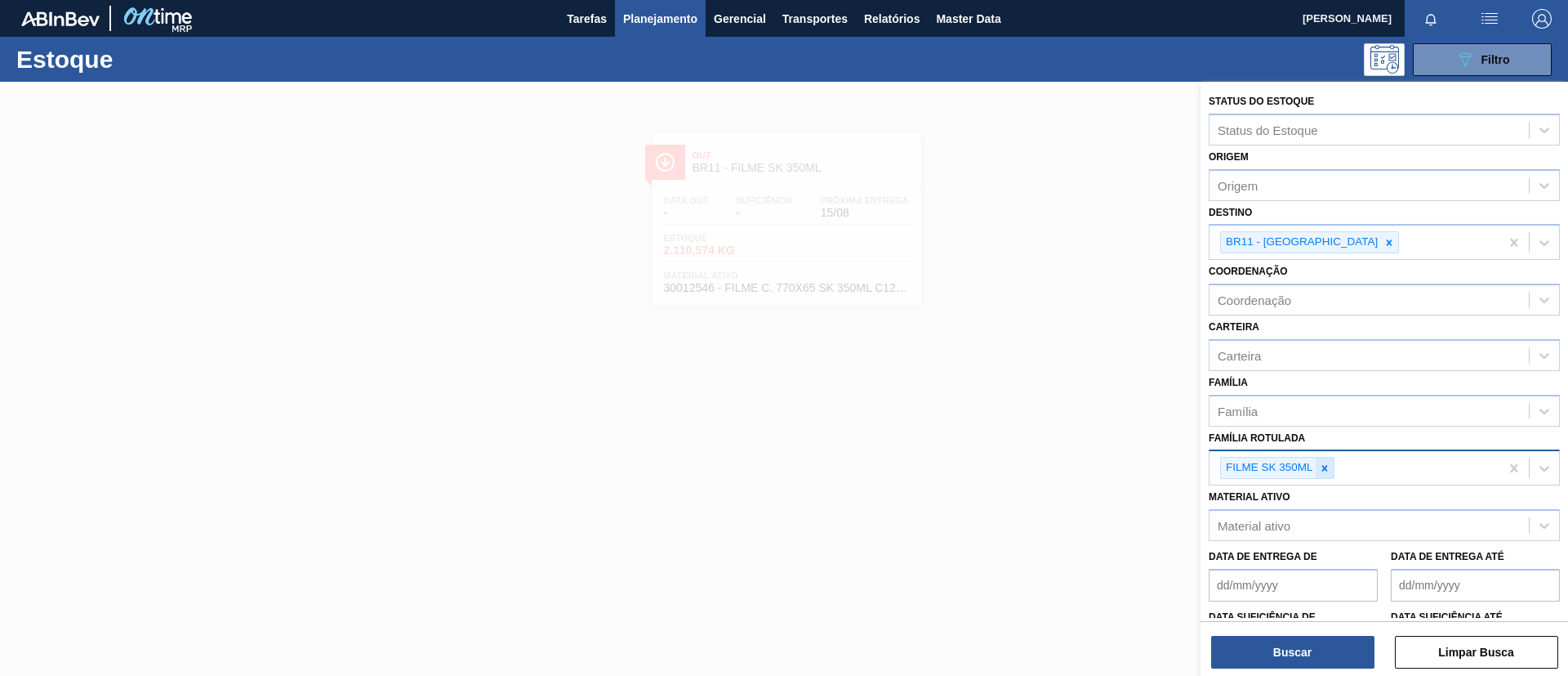
click at [1306, 462] on div at bounding box center [1324, 468] width 18 height 20
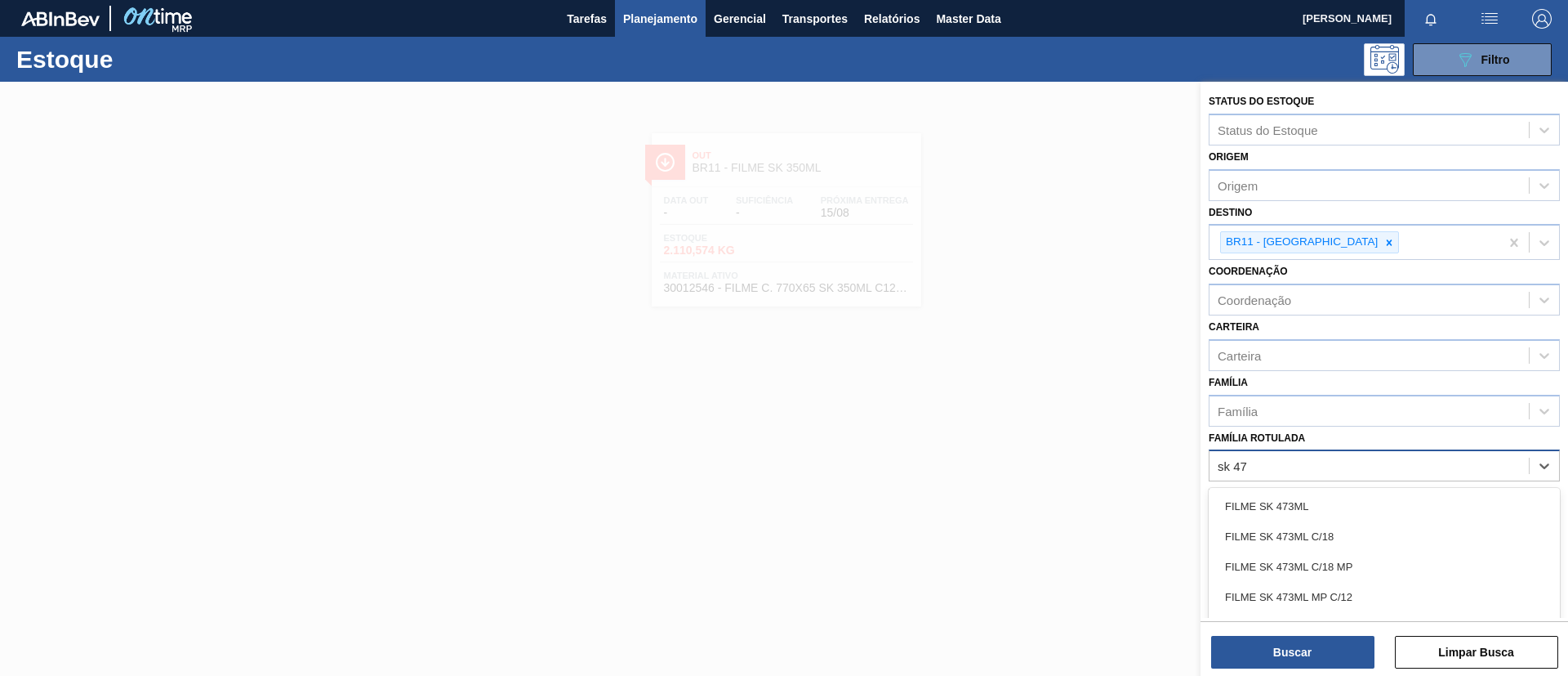
type Rotulada "sk 473"
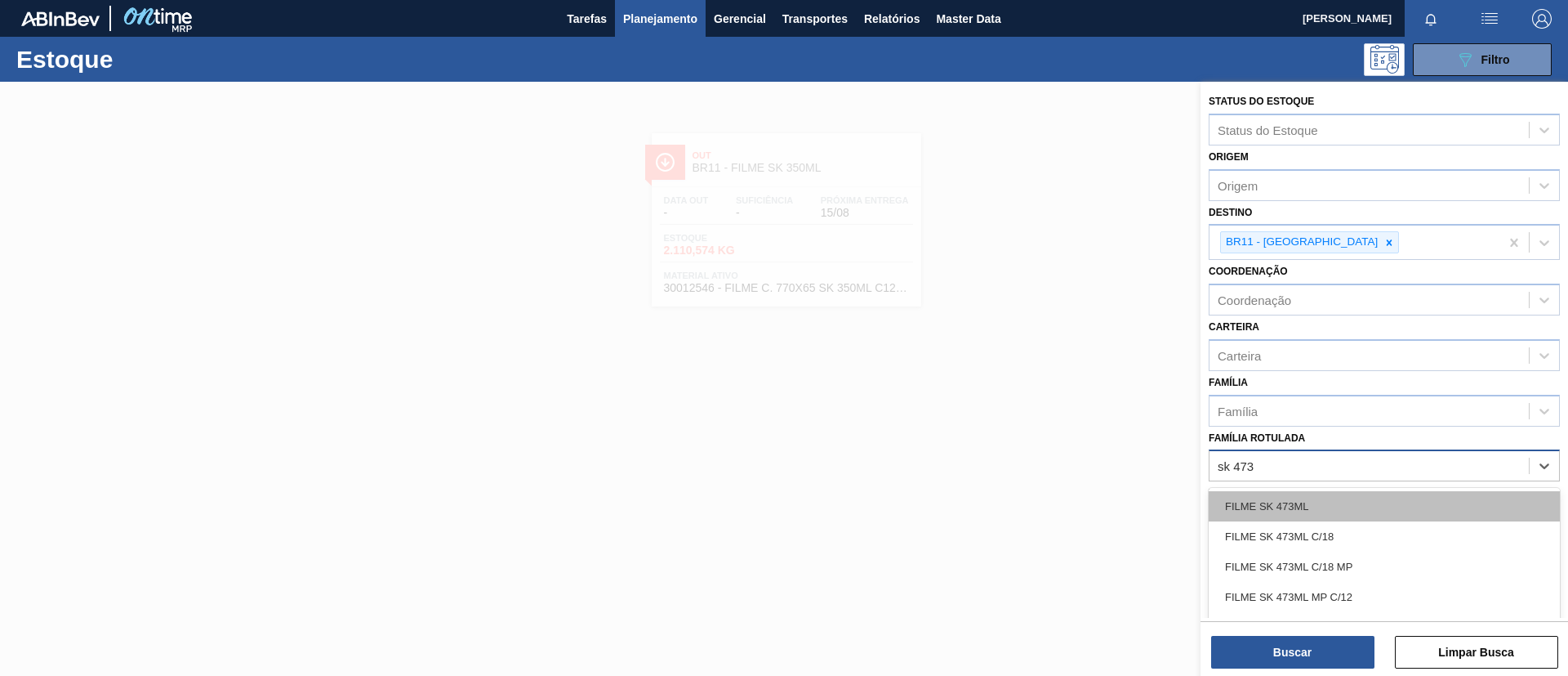
click at [1306, 510] on div "FILME SK 473ML" at bounding box center [1384, 506] width 351 height 30
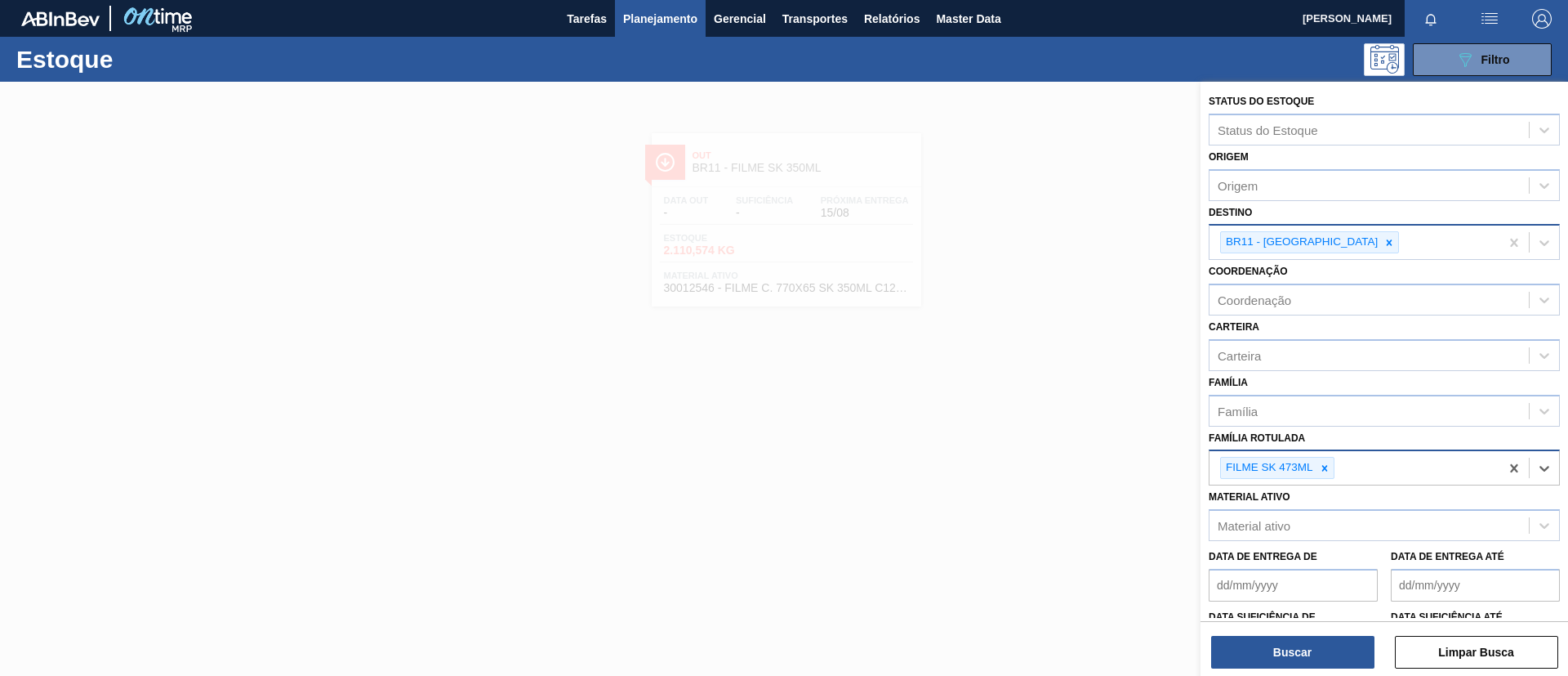
click at [1306, 241] on div "BR11 - [GEOGRAPHIC_DATA]" at bounding box center [1310, 242] width 179 height 22
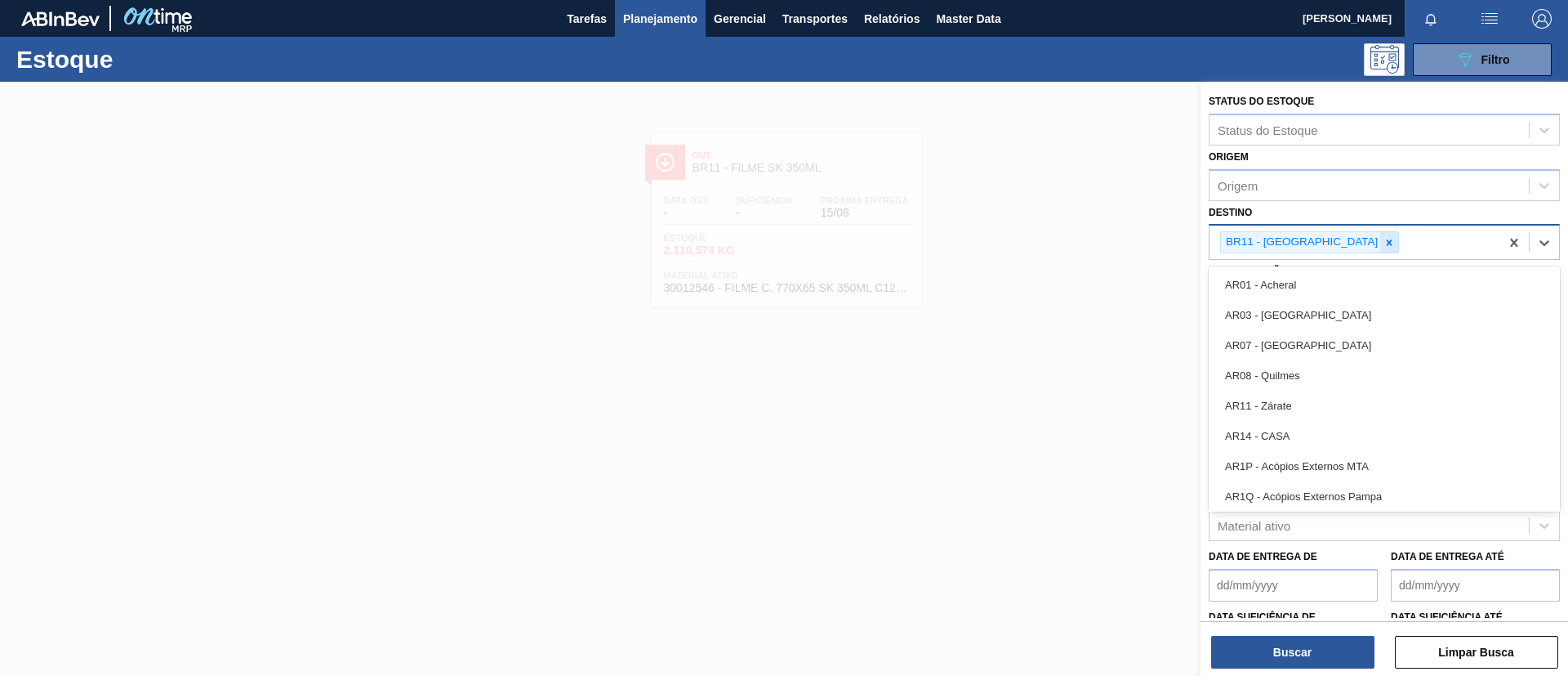
click at [1306, 241] on div at bounding box center [1388, 242] width 18 height 20
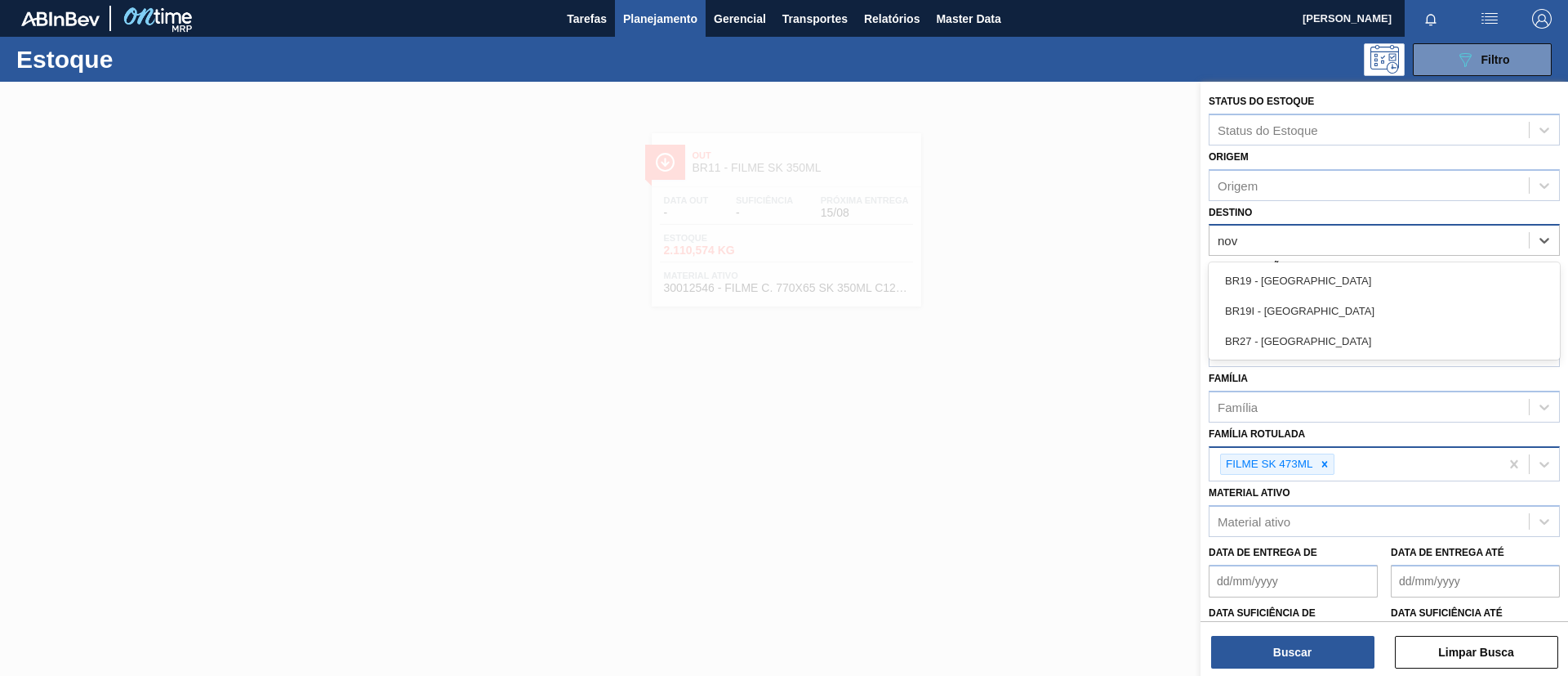
type input "nova"
drag, startPoint x: 1321, startPoint y: 268, endPoint x: 1303, endPoint y: 400, distance: 133.2
click at [1306, 268] on div "BR19 - [GEOGRAPHIC_DATA]" at bounding box center [1384, 280] width 351 height 30
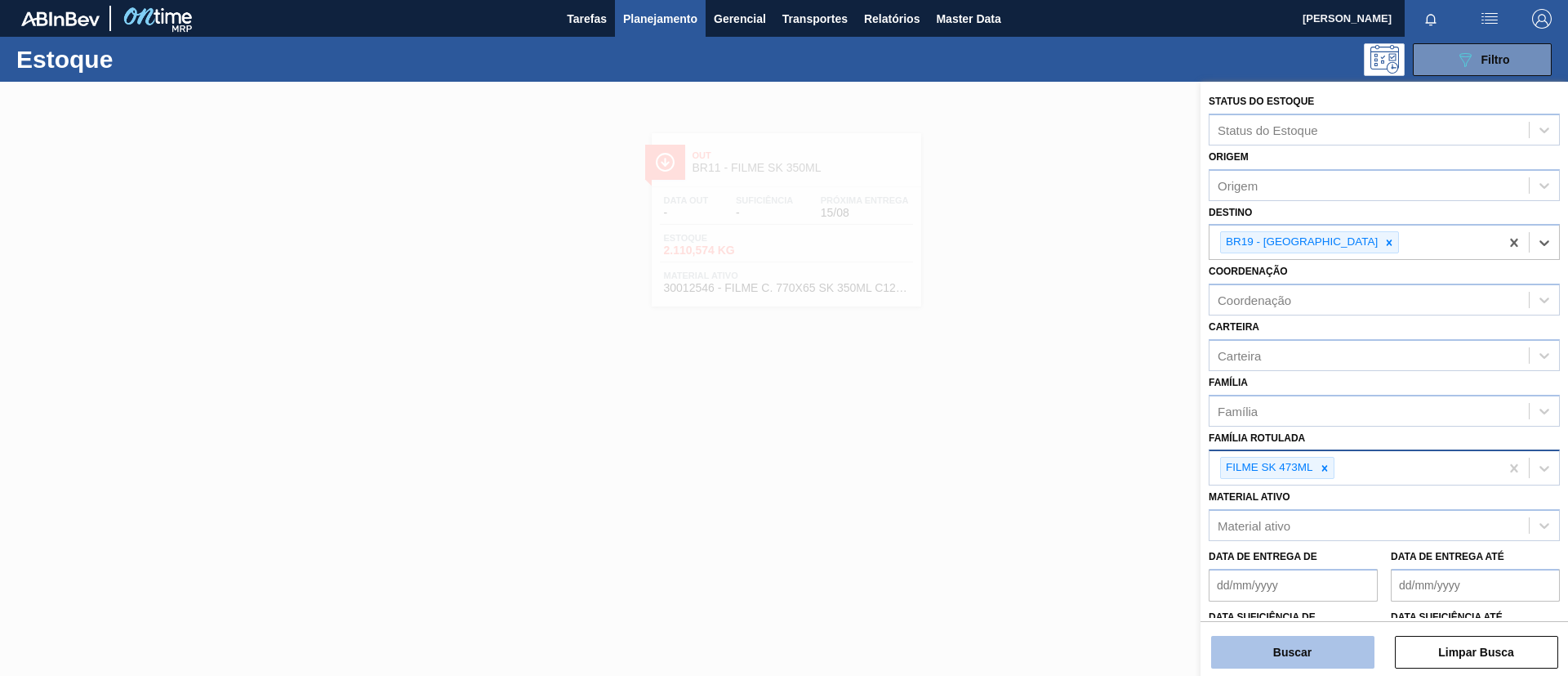
click at [1306, 562] on button "Buscar" at bounding box center [1292, 652] width 163 height 33
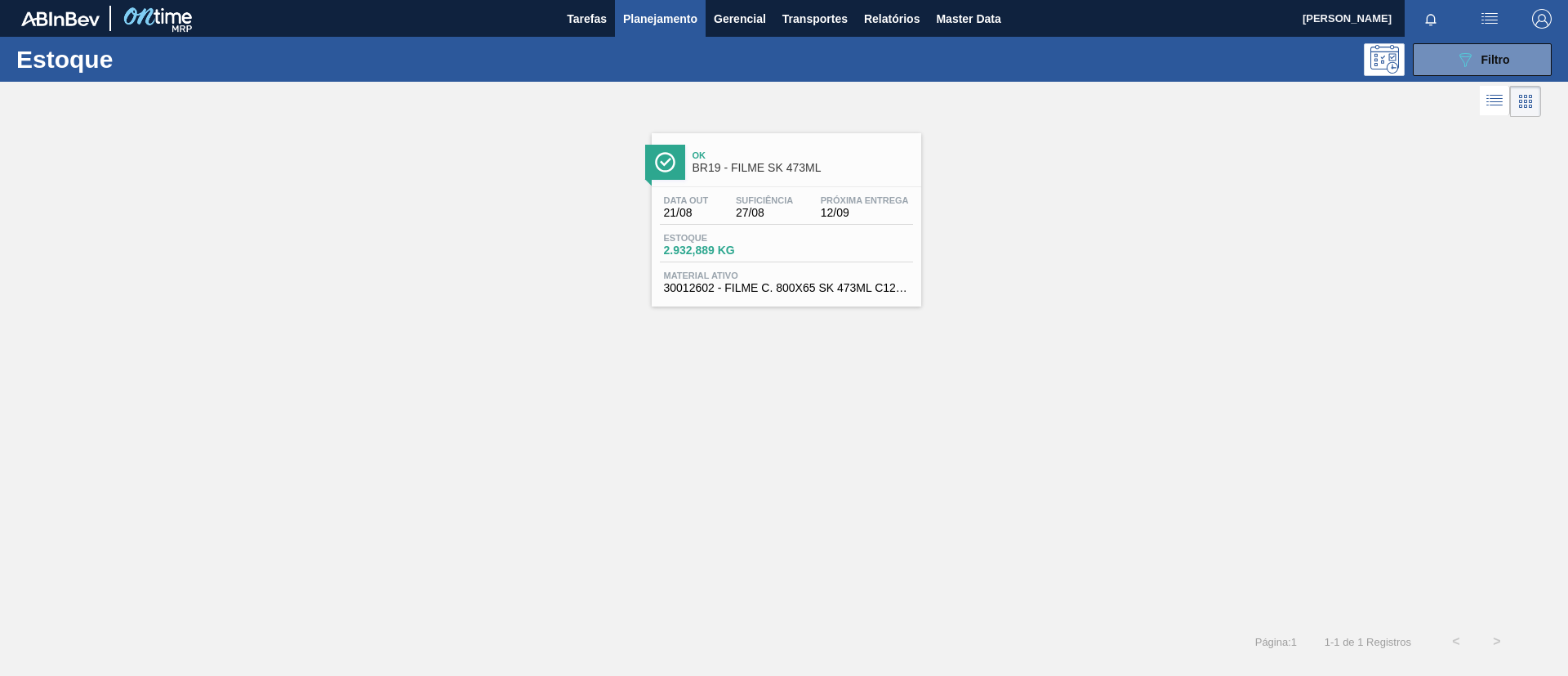
click at [831, 204] on span "Próxima Entrega" at bounding box center [864, 200] width 88 height 10
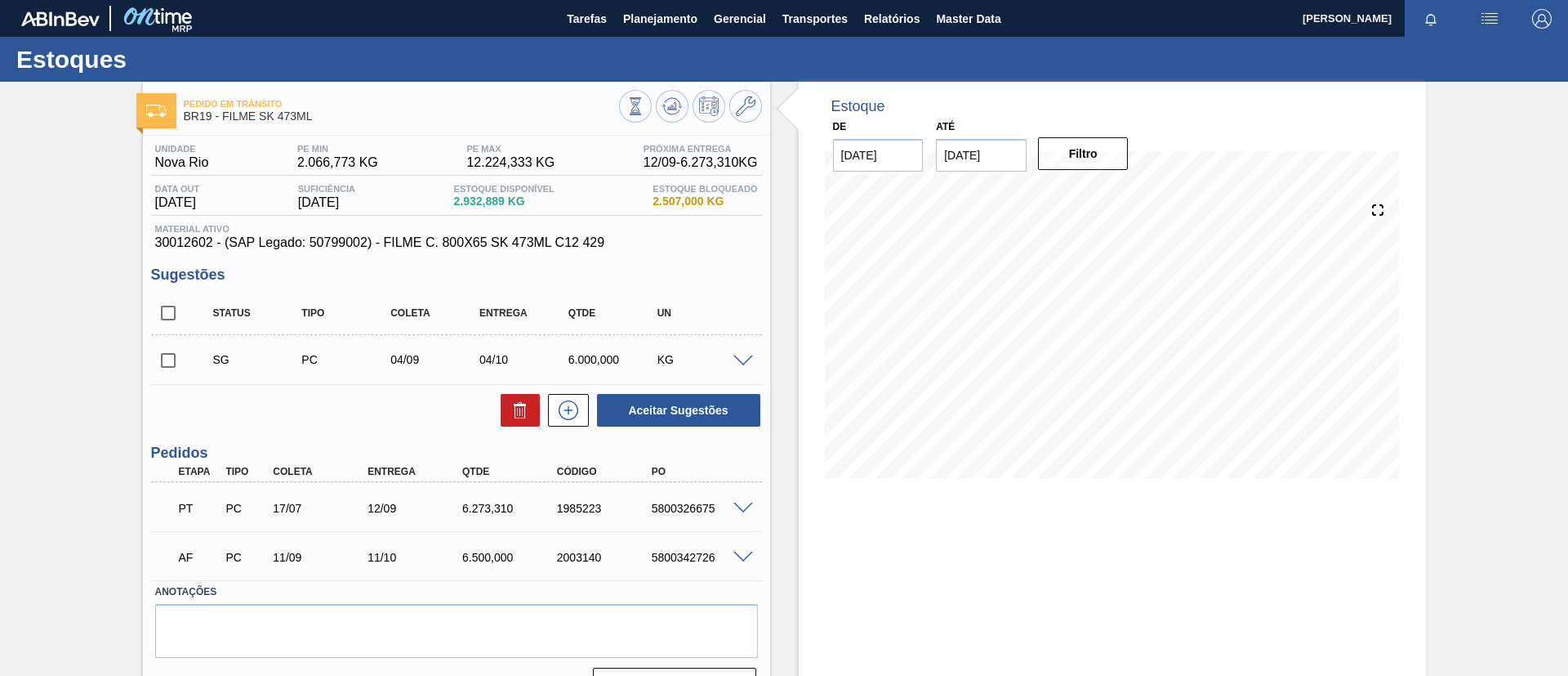
click at [188, 346] on span at bounding box center [197, 359] width 23 height 33
click at [175, 368] on input "checkbox" at bounding box center [168, 360] width 34 height 34
click at [501, 406] on button at bounding box center [520, 410] width 39 height 33
checkbox input "false"
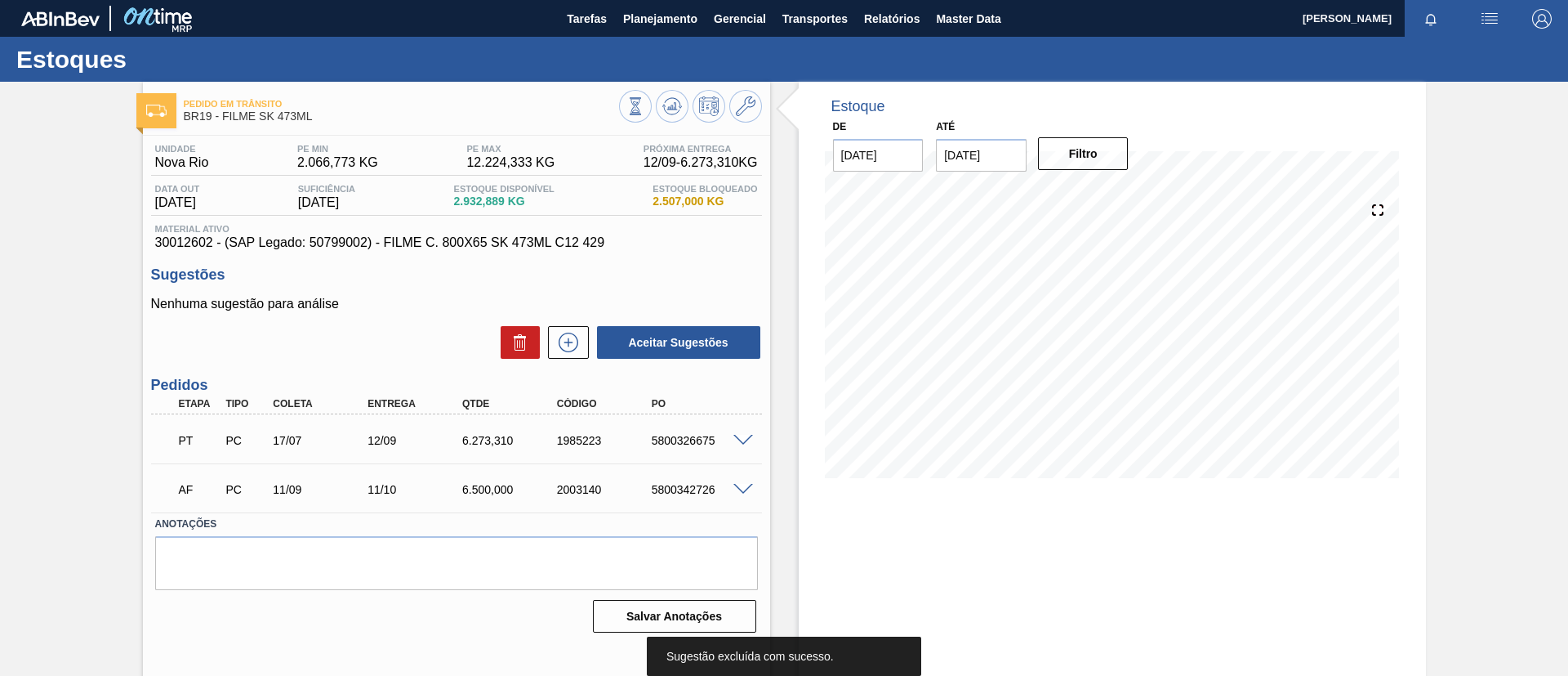
click at [0, 315] on div "Pedido em Trânsito BR19 - FILME SK 473ML Unidade Nova Rio PE MIN 2.066,773 KG P…" at bounding box center [784, 392] width 1568 height 621
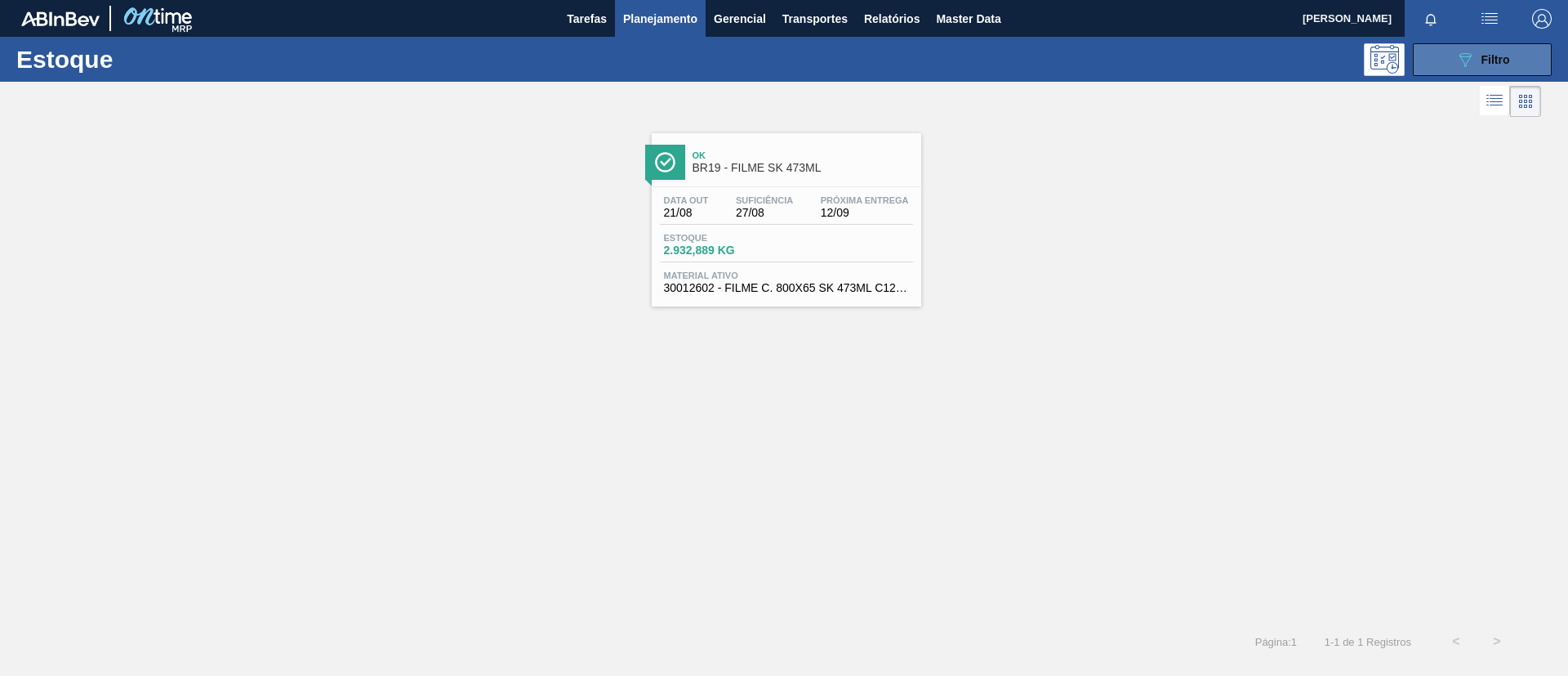
click at [1306, 67] on icon "089F7B8B-B2A5-4AFE-B5C0-19BA573D28AC" at bounding box center [1464, 59] width 19 height 19
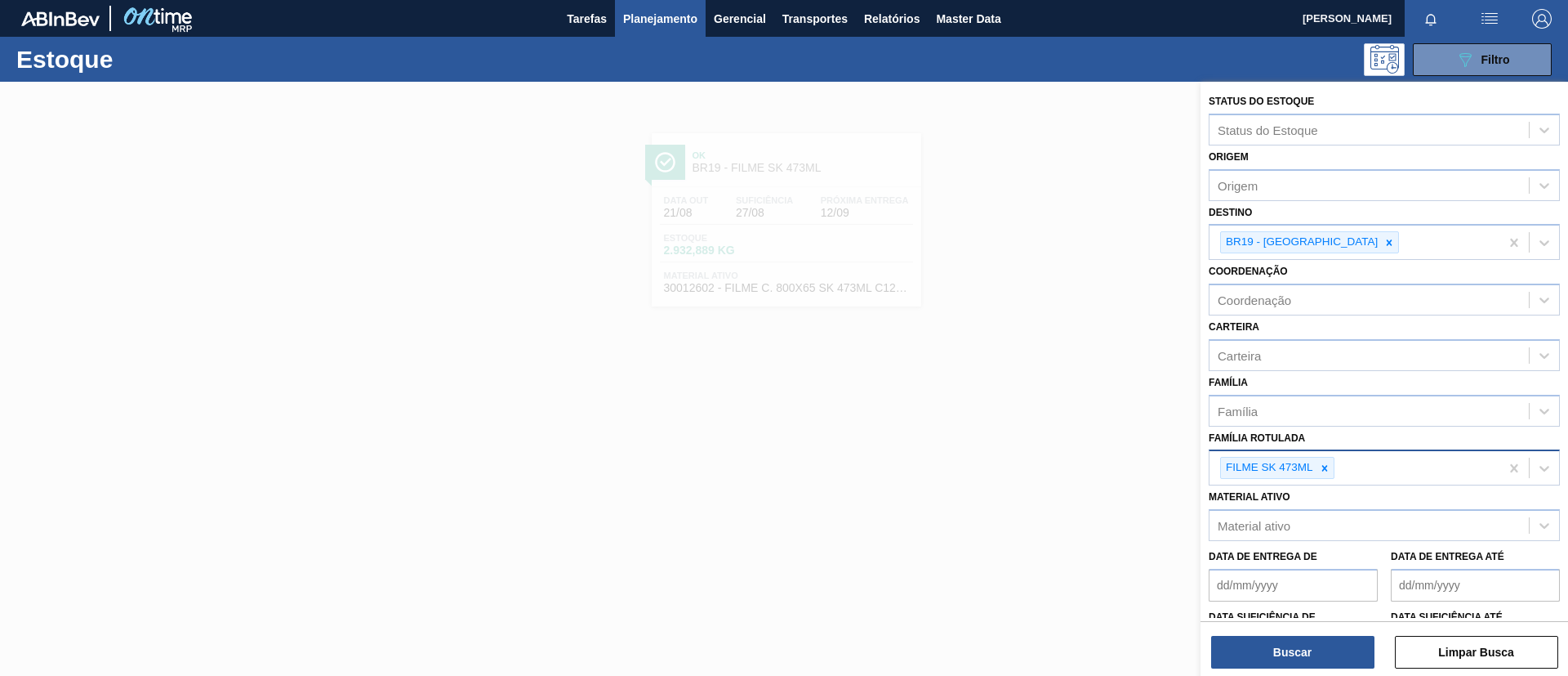
click at [1306, 465] on div at bounding box center [1324, 468] width 18 height 20
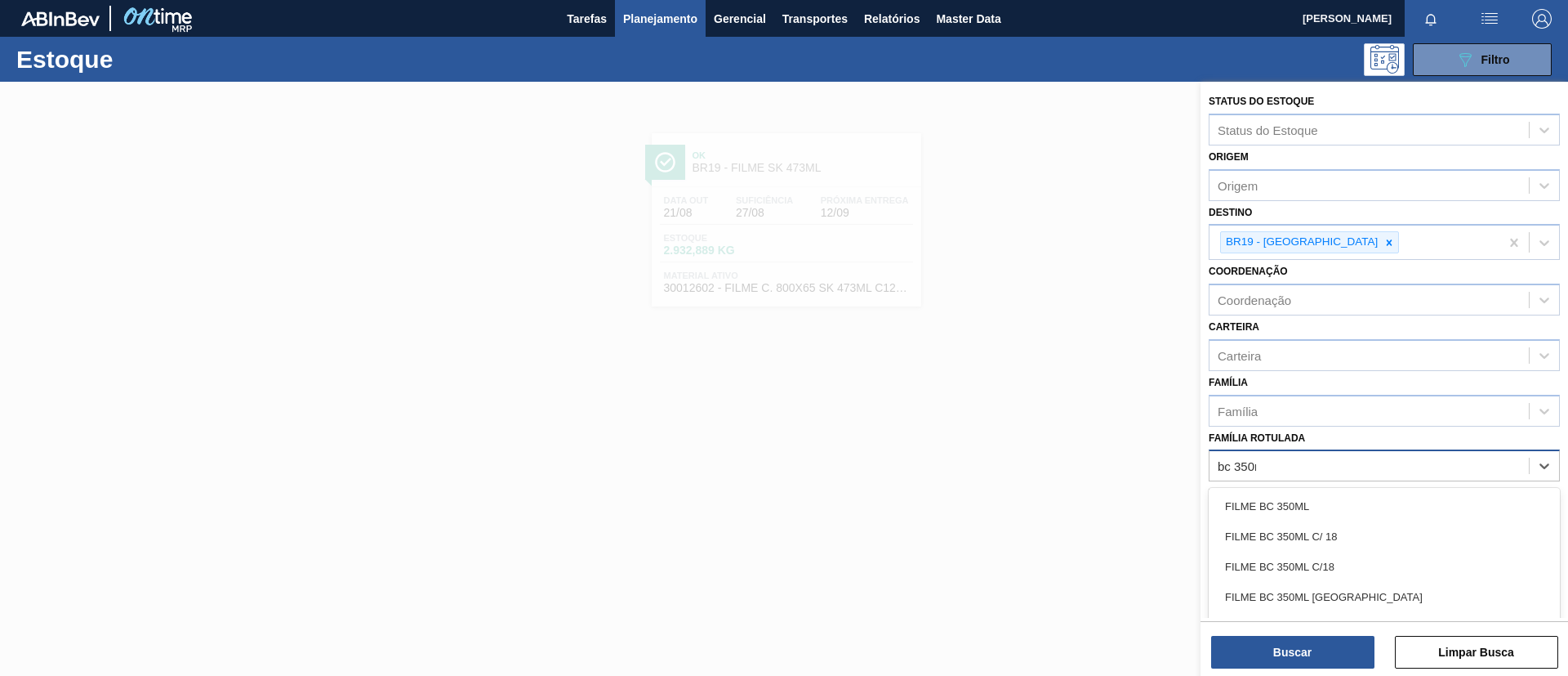
type Rotulada "bc 350ml"
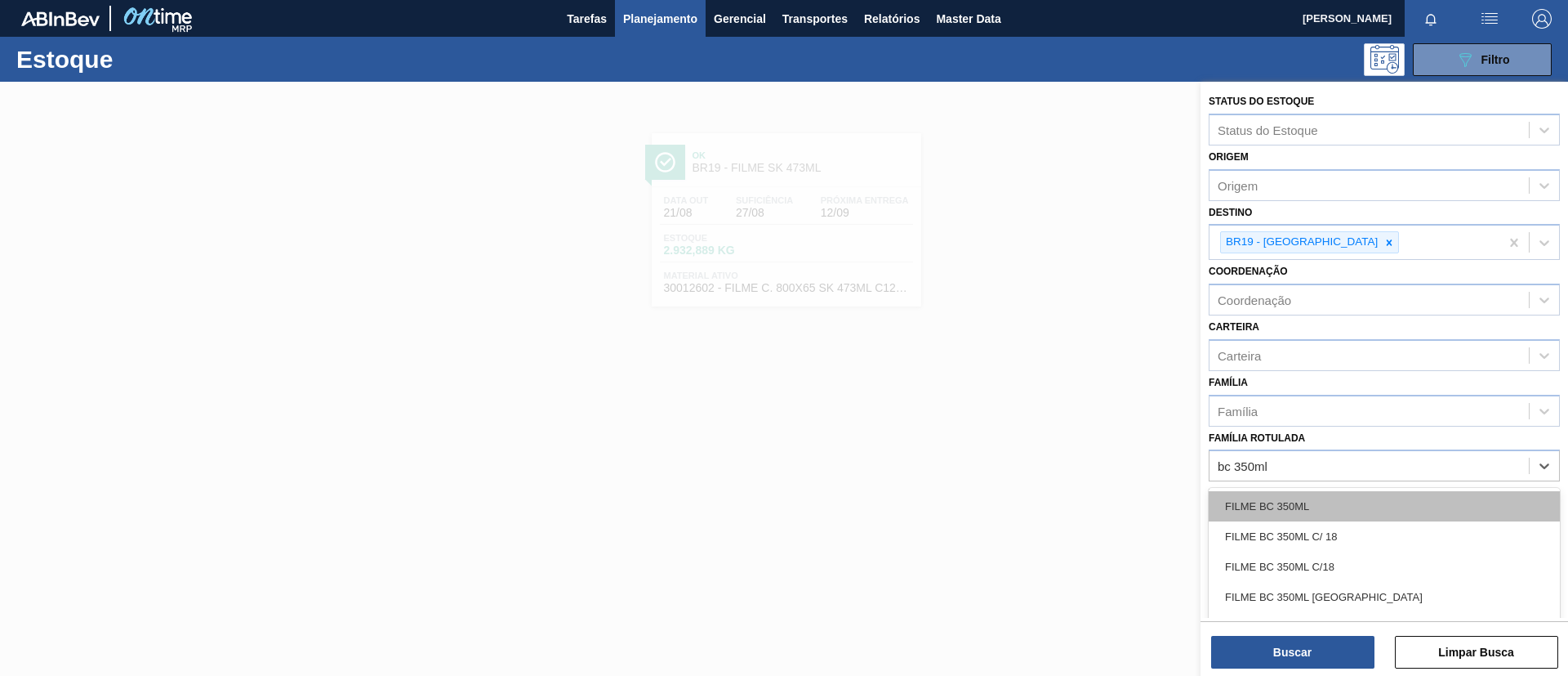
click at [1306, 503] on div "FILME BC 350ML" at bounding box center [1384, 506] width 351 height 30
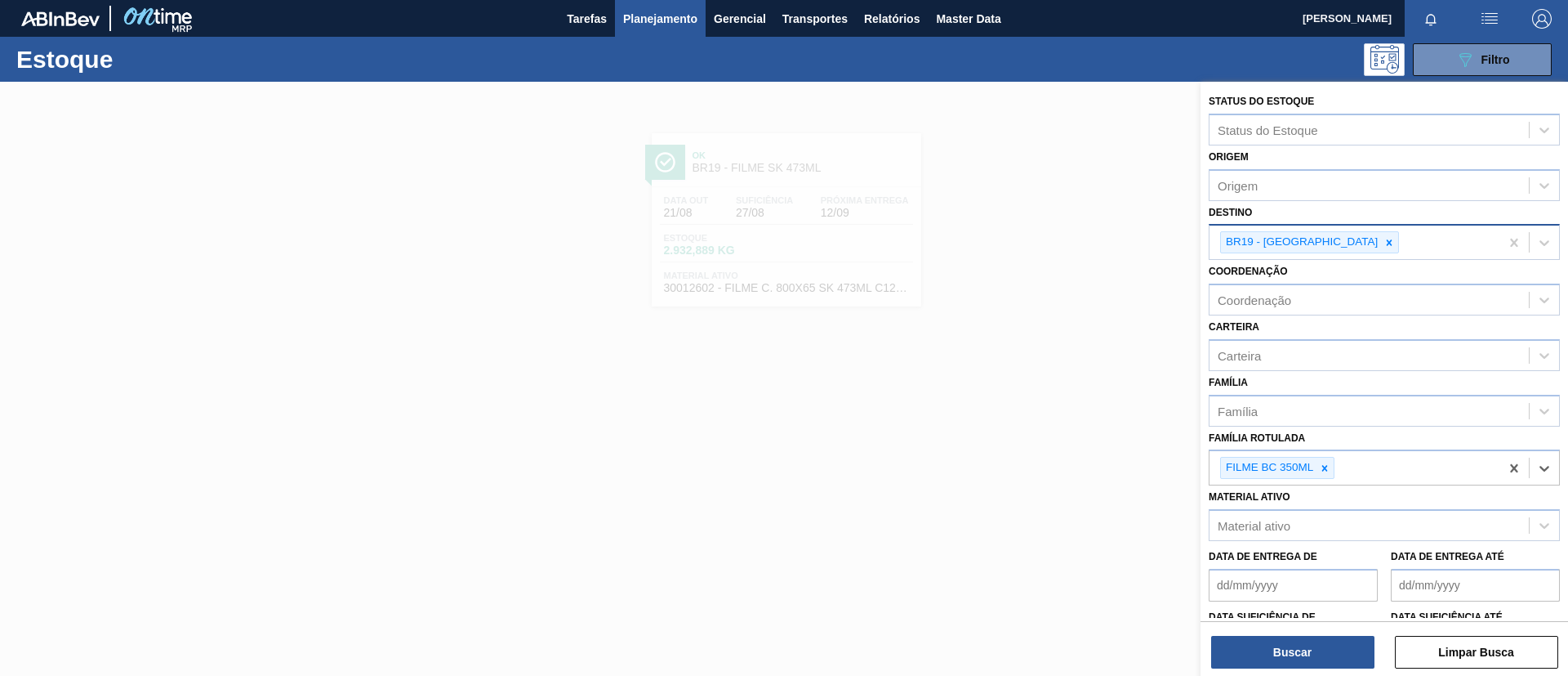
drag, startPoint x: 1315, startPoint y: 232, endPoint x: 1323, endPoint y: 243, distance: 13.6
click at [1306, 233] on div at bounding box center [1388, 242] width 18 height 20
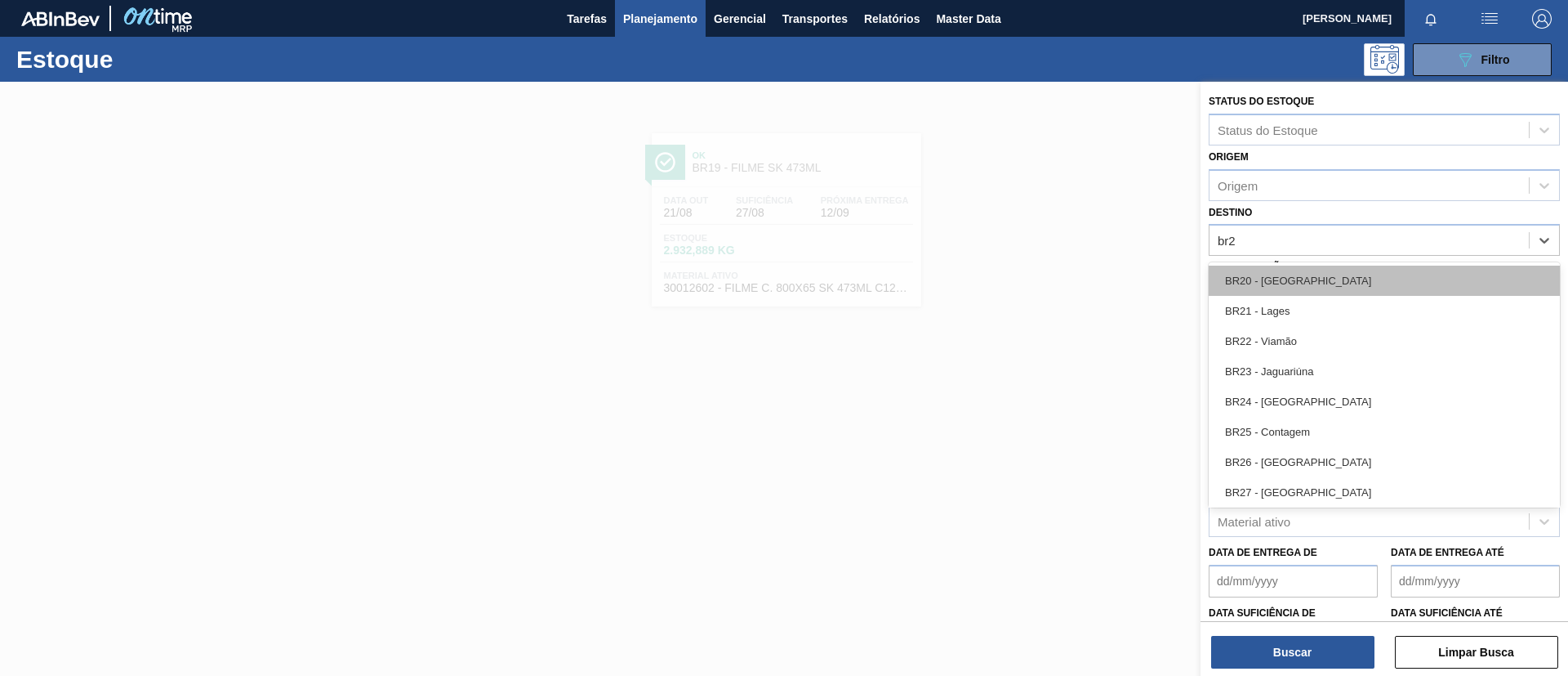
type input "br24"
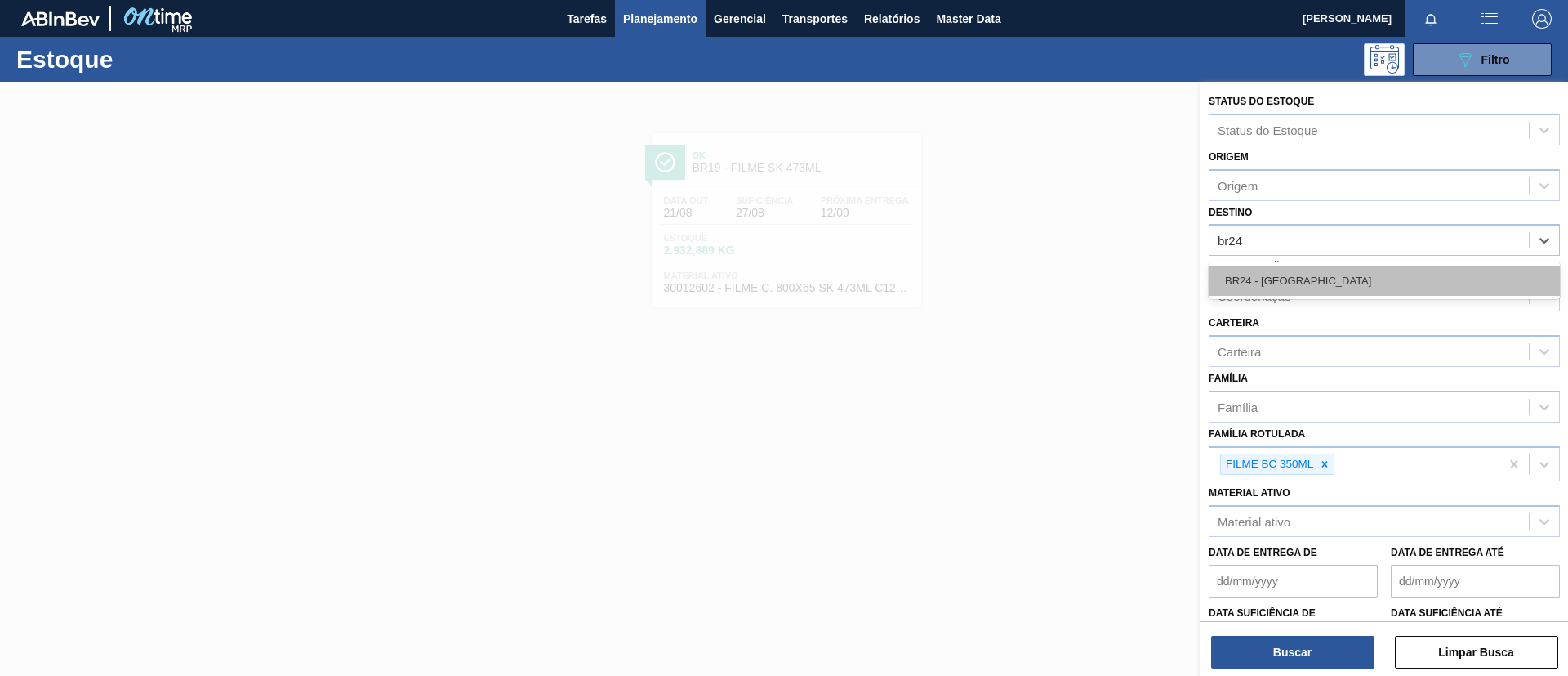
click at [1306, 272] on div "BR24 - [GEOGRAPHIC_DATA]" at bounding box center [1384, 280] width 351 height 30
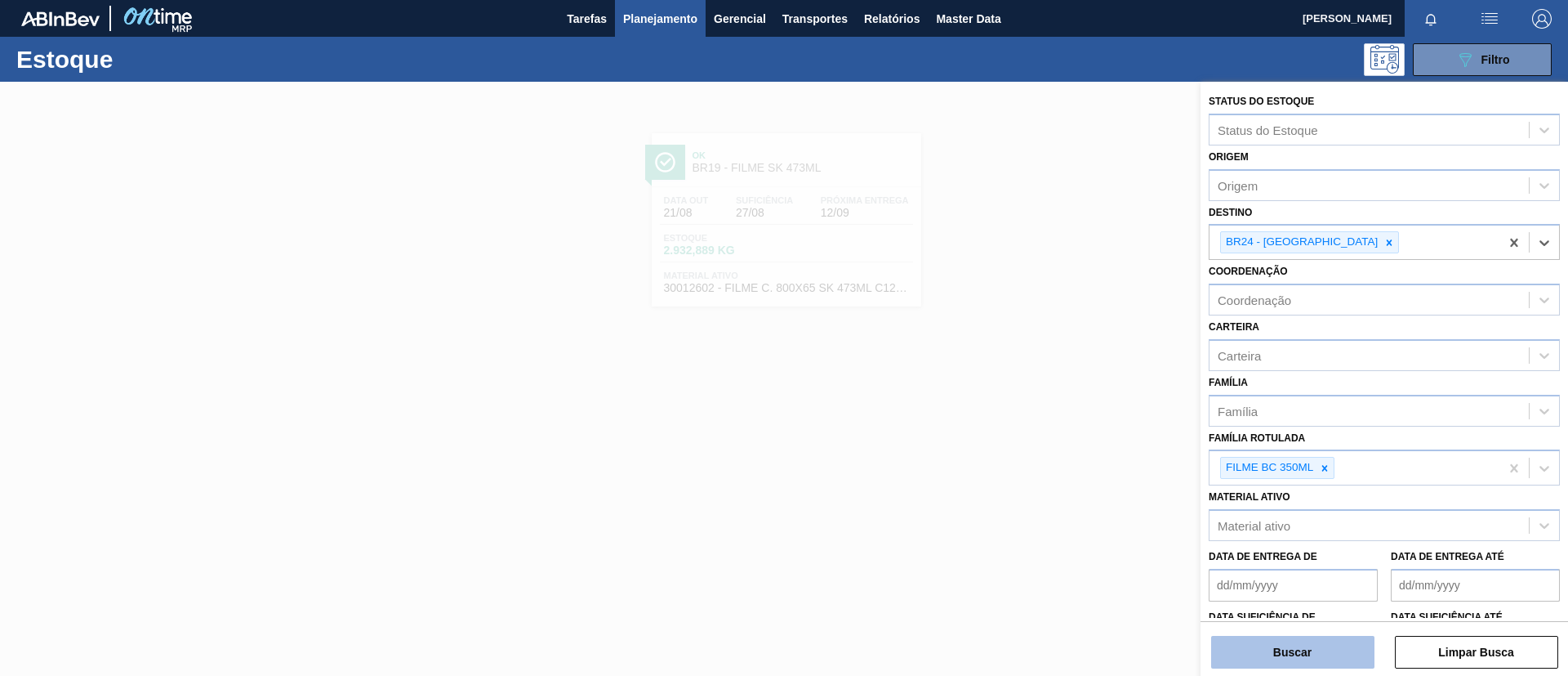
click at [1306, 562] on button "Buscar" at bounding box center [1292, 652] width 163 height 33
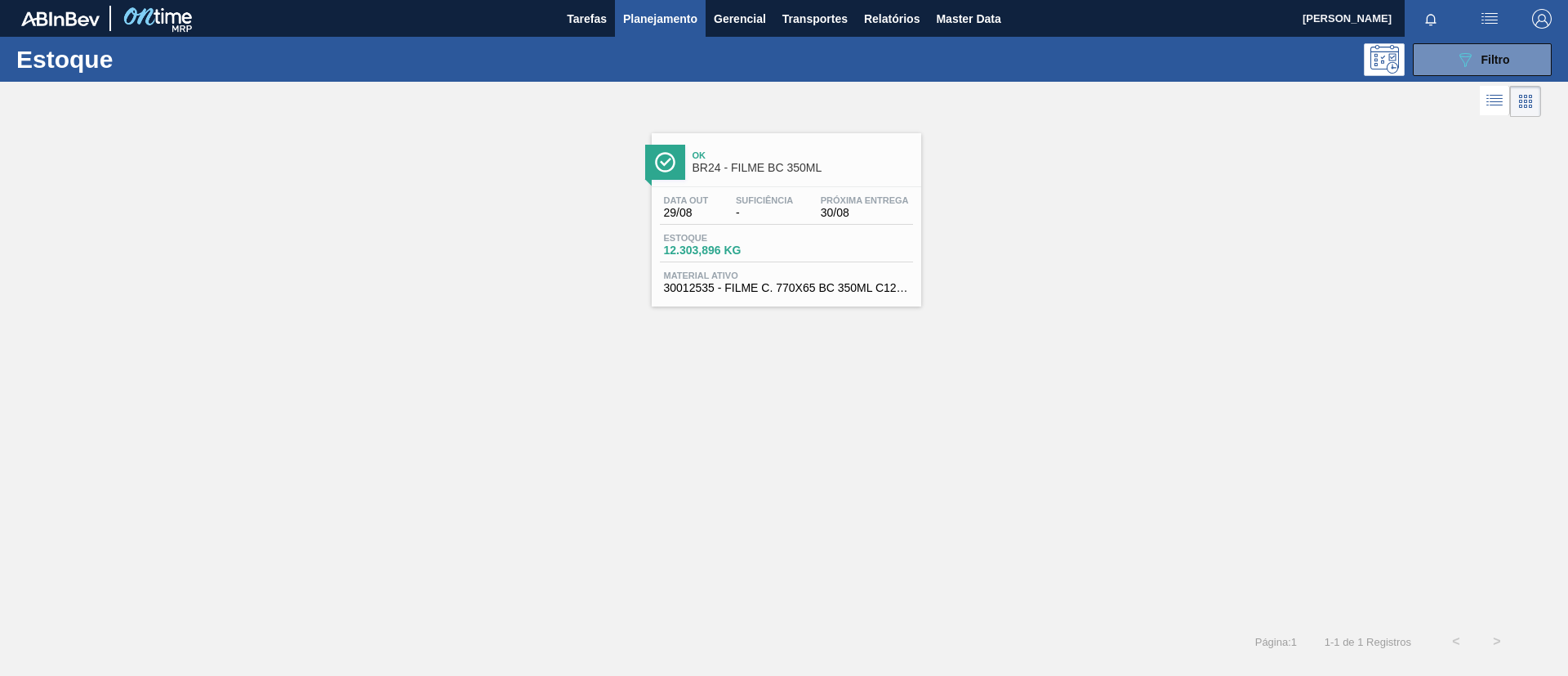
click at [869, 207] on span "30/08" at bounding box center [864, 213] width 88 height 13
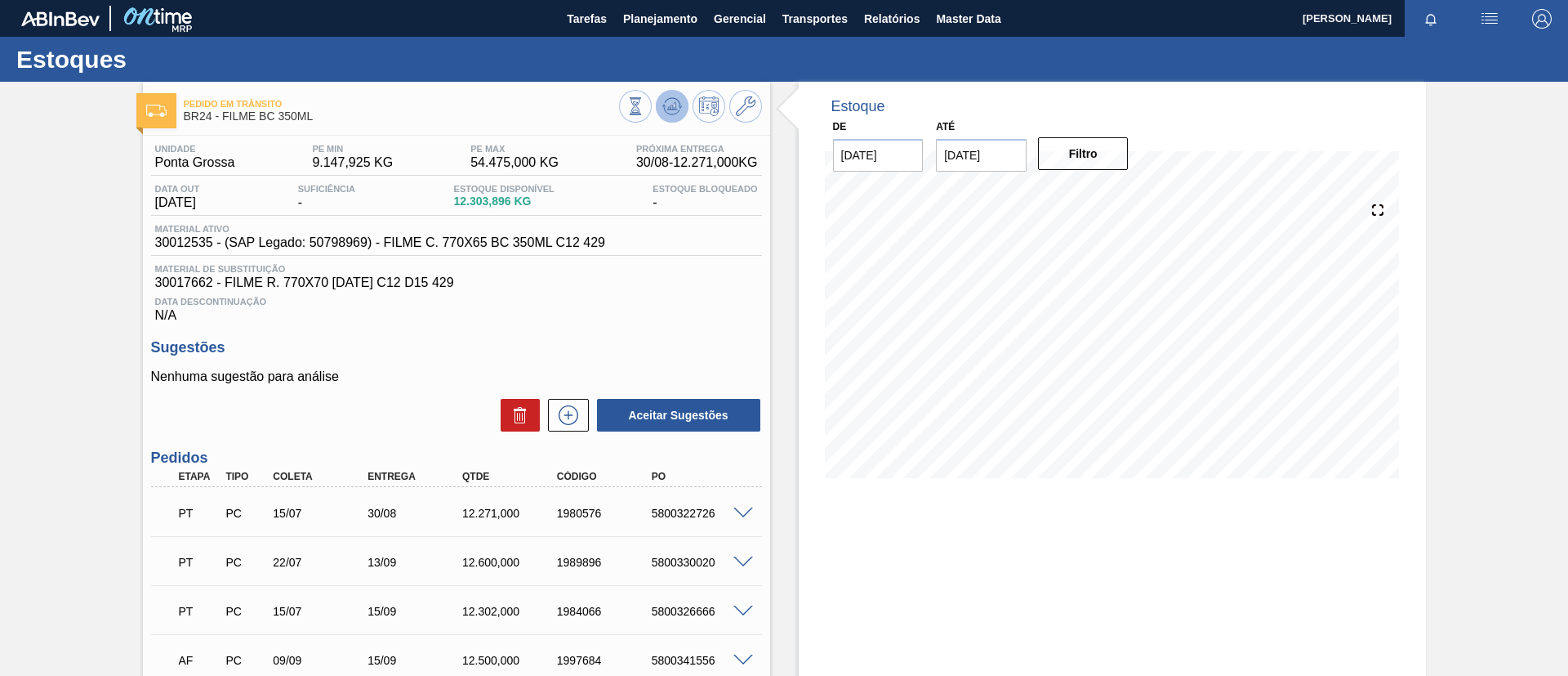
click at [645, 111] on icon at bounding box center [635, 105] width 18 height 18
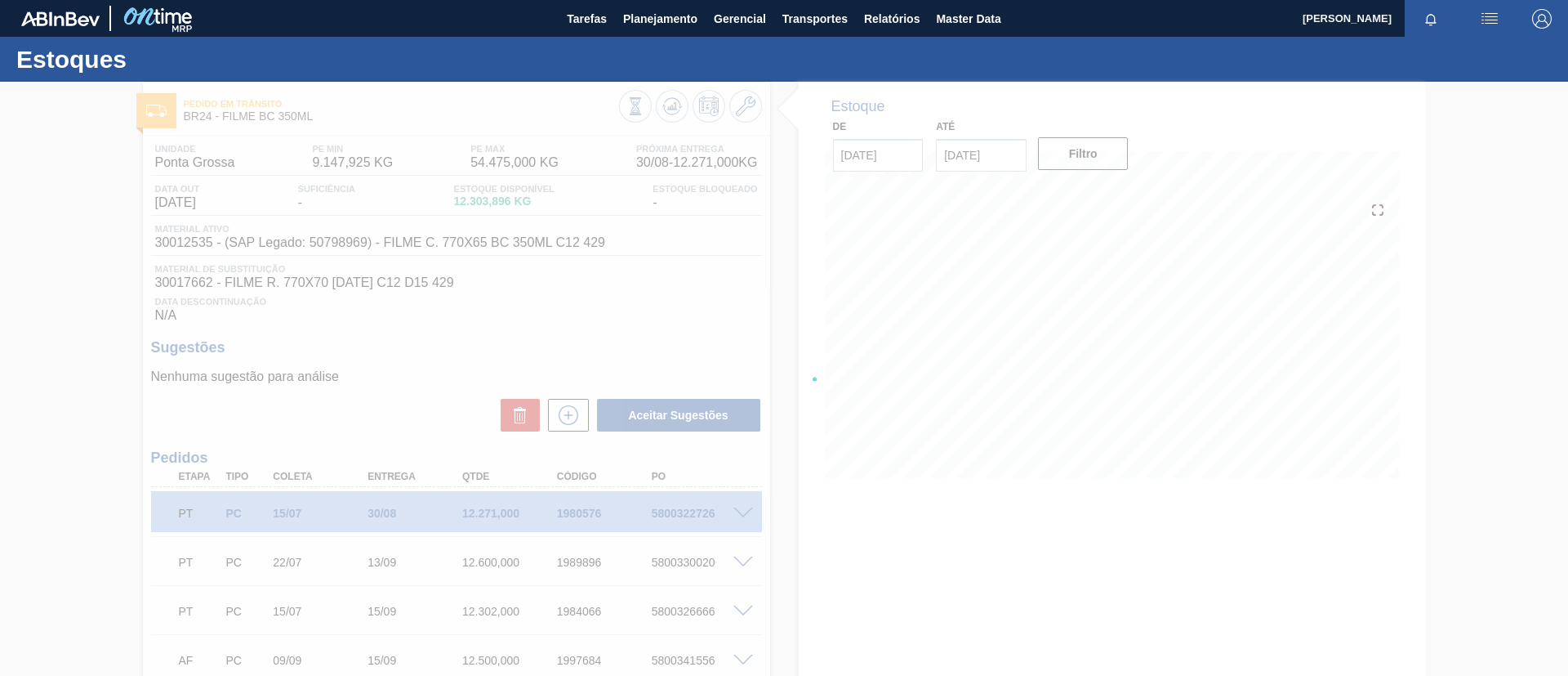
drag, startPoint x: 658, startPoint y: 150, endPoint x: 186, endPoint y: 317, distance: 500.7
click at [186, 317] on div at bounding box center [784, 379] width 1568 height 594
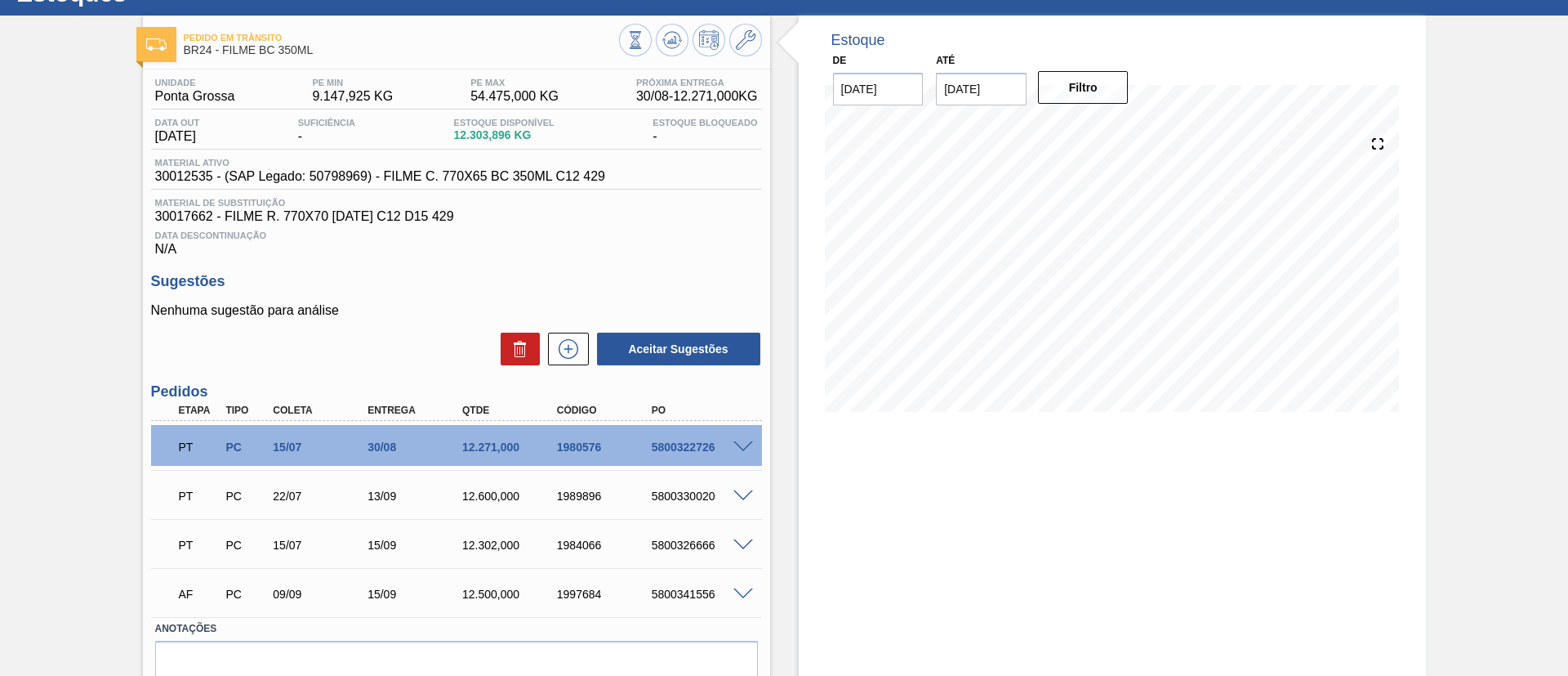
scroll to position [122, 0]
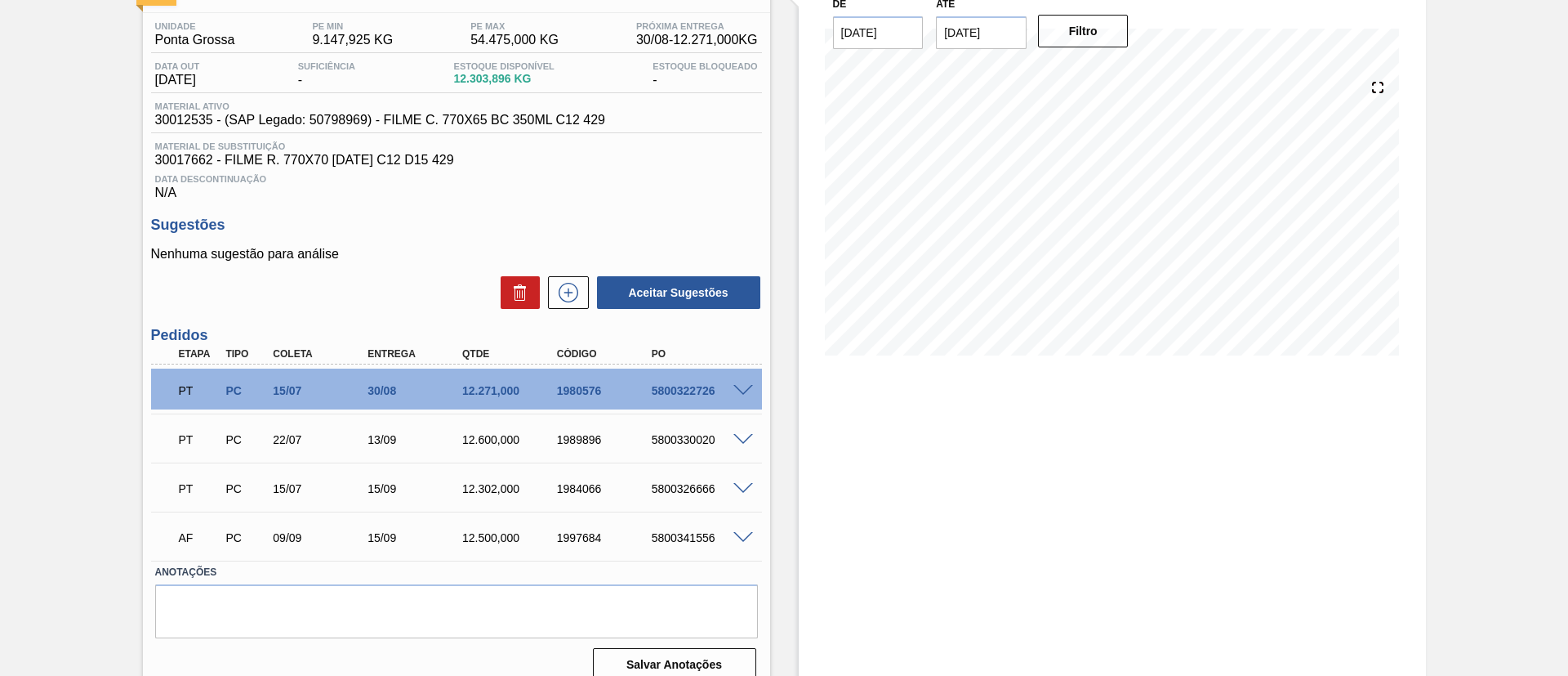
click at [738, 383] on div at bounding box center [745, 389] width 33 height 13
click at [742, 392] on span at bounding box center [743, 391] width 19 height 13
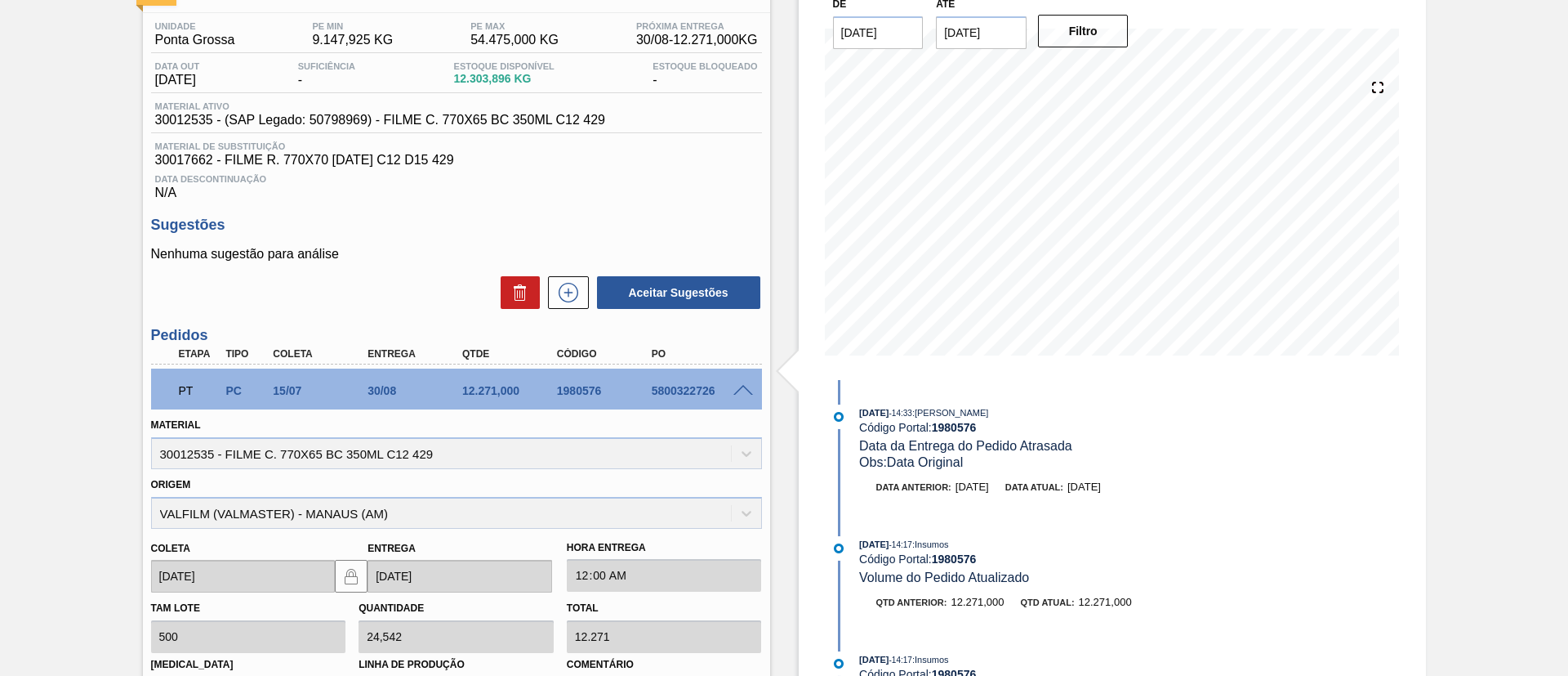
click at [742, 390] on span at bounding box center [743, 391] width 19 height 13
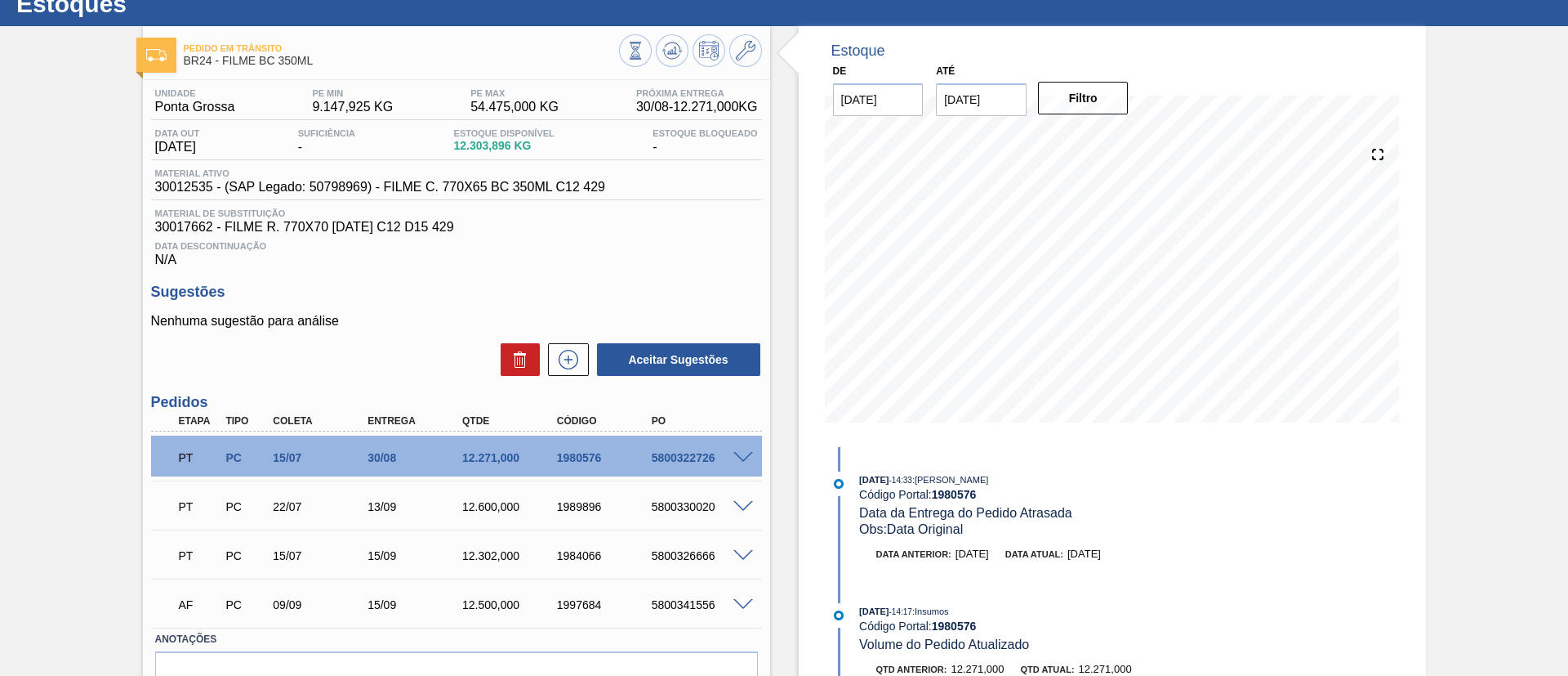
scroll to position [0, 0]
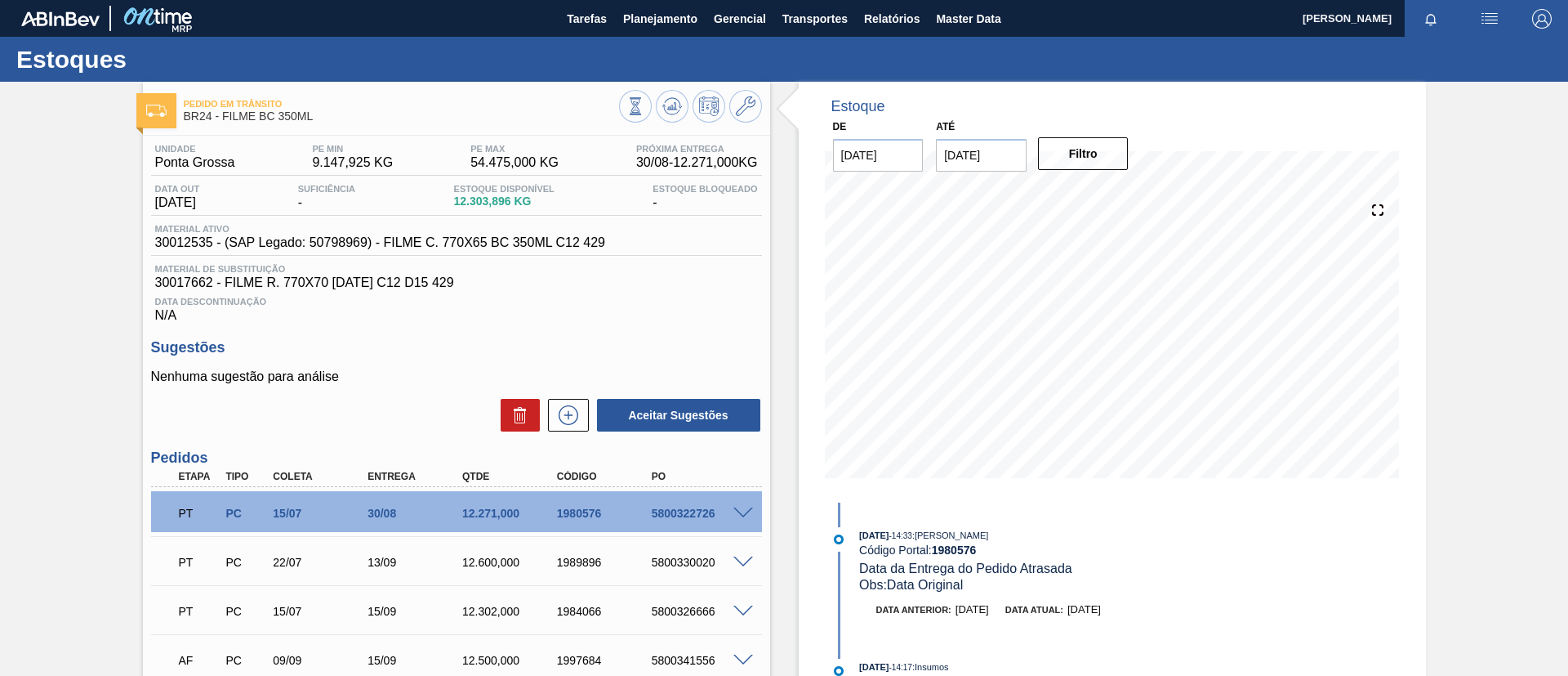
click at [0, 403] on div "Pedido em Trânsito BR24 - FILME BC 350ML Unidade Ponta Grossa PE MIN 9.147,925 …" at bounding box center [784, 449] width 1568 height 735
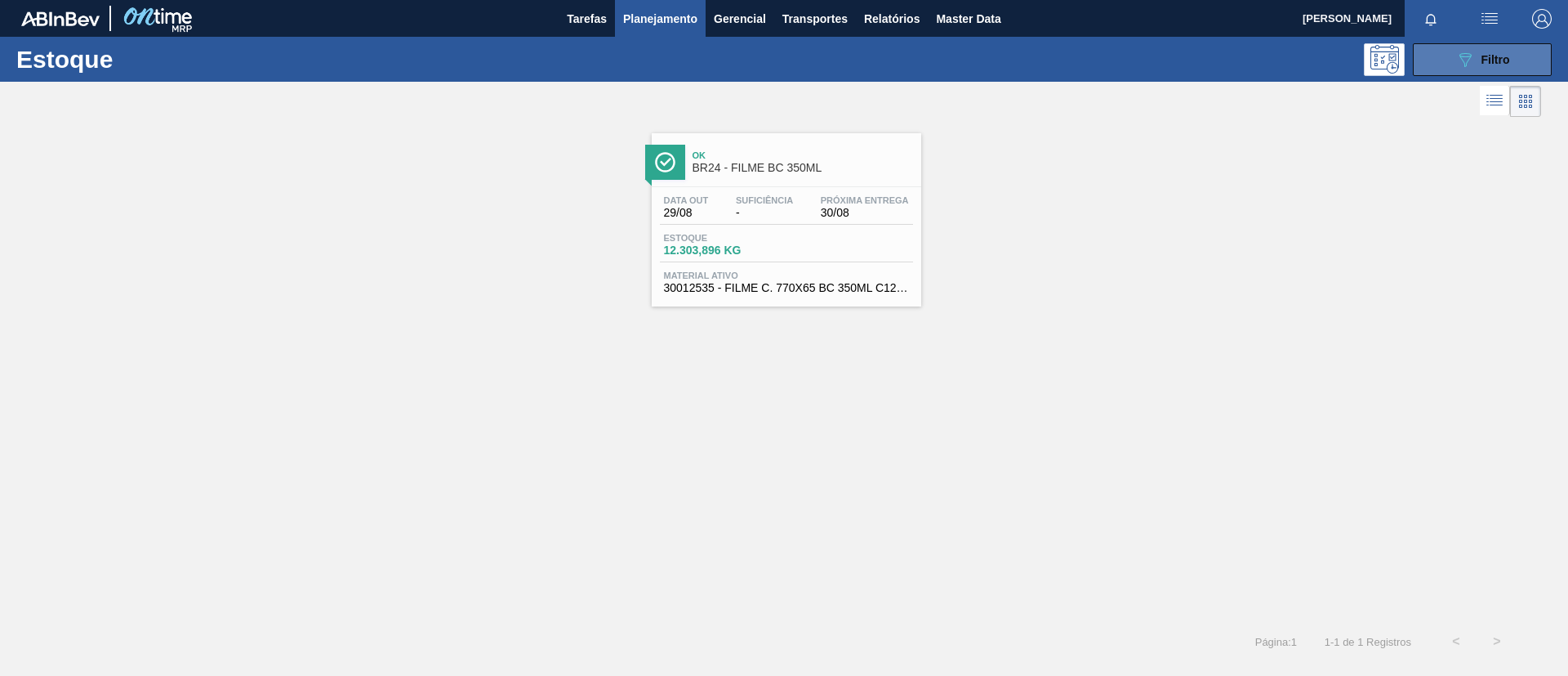
click at [1306, 72] on button "089F7B8B-B2A5-4AFE-B5C0-19BA573D28AC Filtro" at bounding box center [1483, 59] width 139 height 33
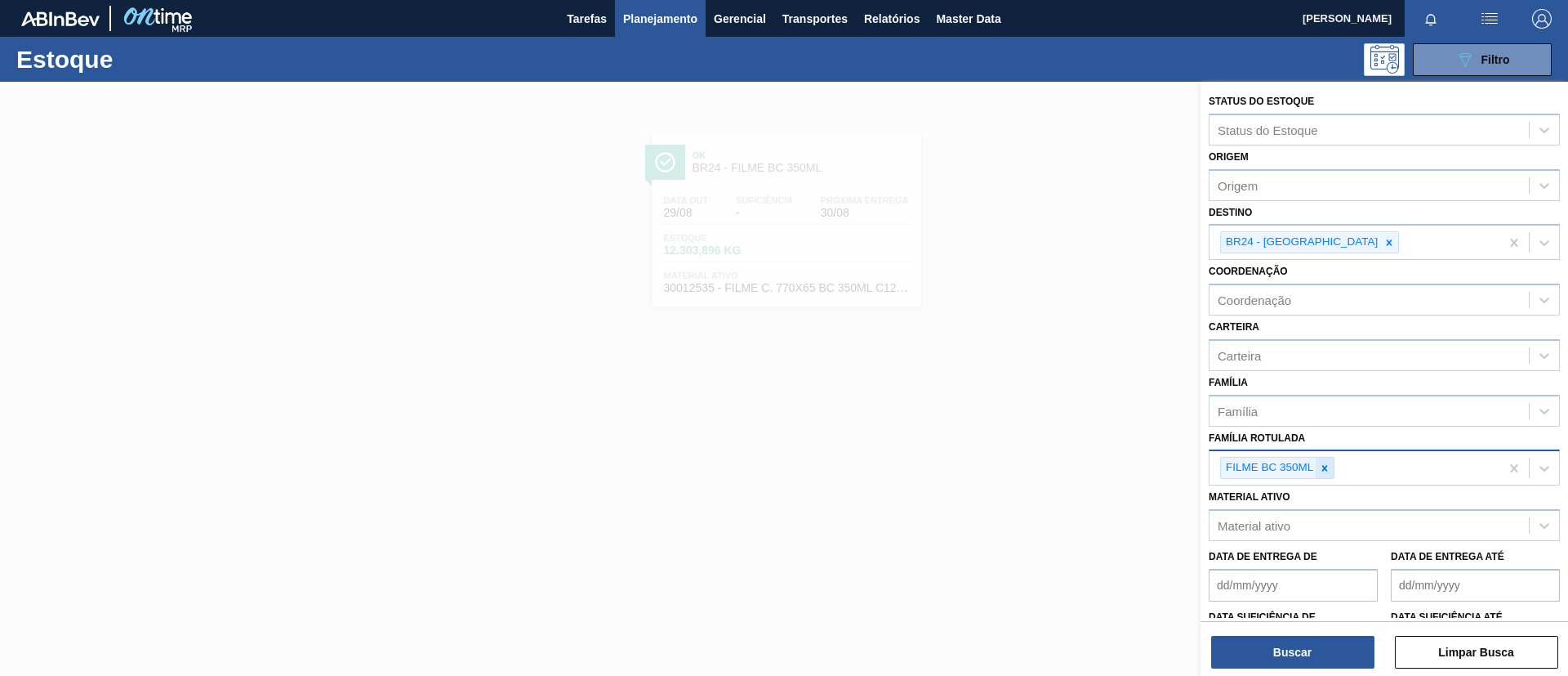
click at [1306, 461] on div at bounding box center [1324, 468] width 18 height 20
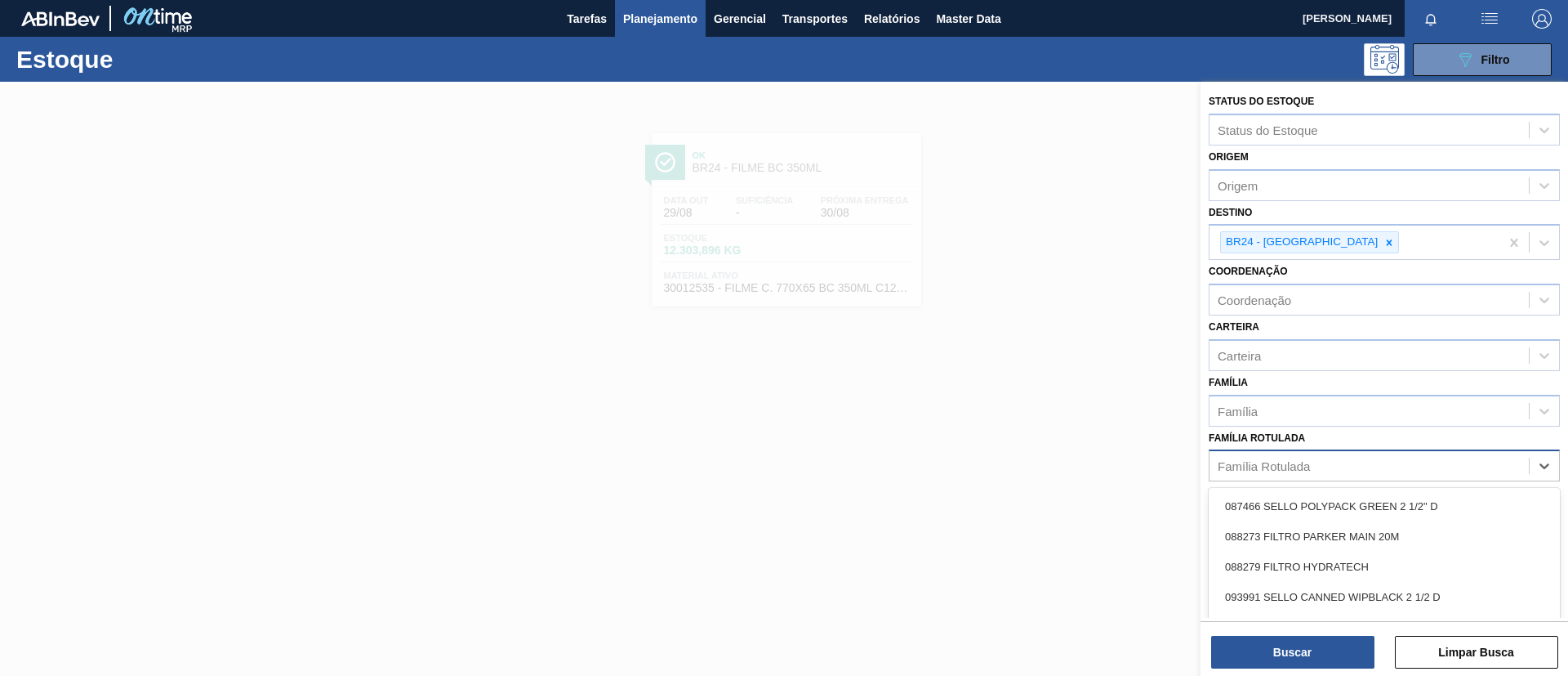
click at [1306, 461] on div "Família Rotulada" at bounding box center [1369, 466] width 319 height 23
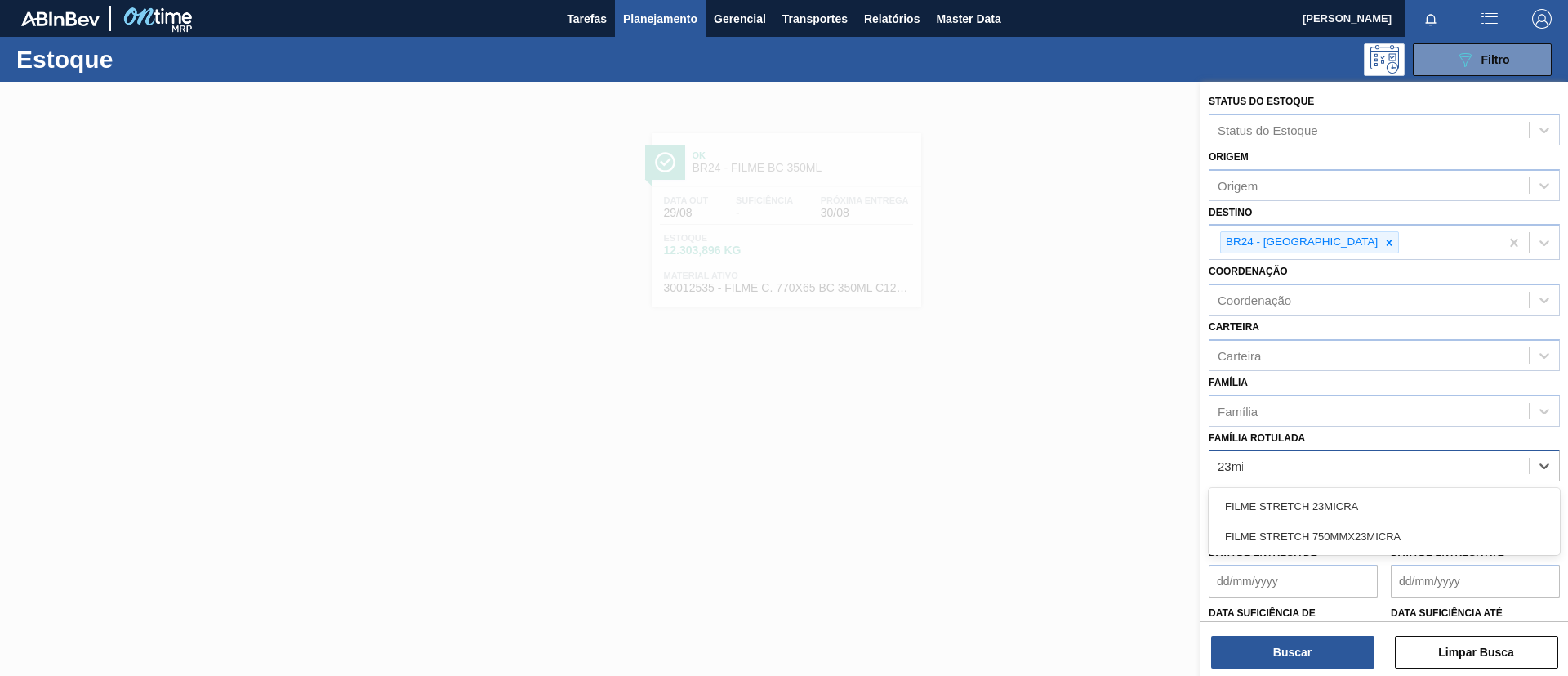
type Rotulada "23mic"
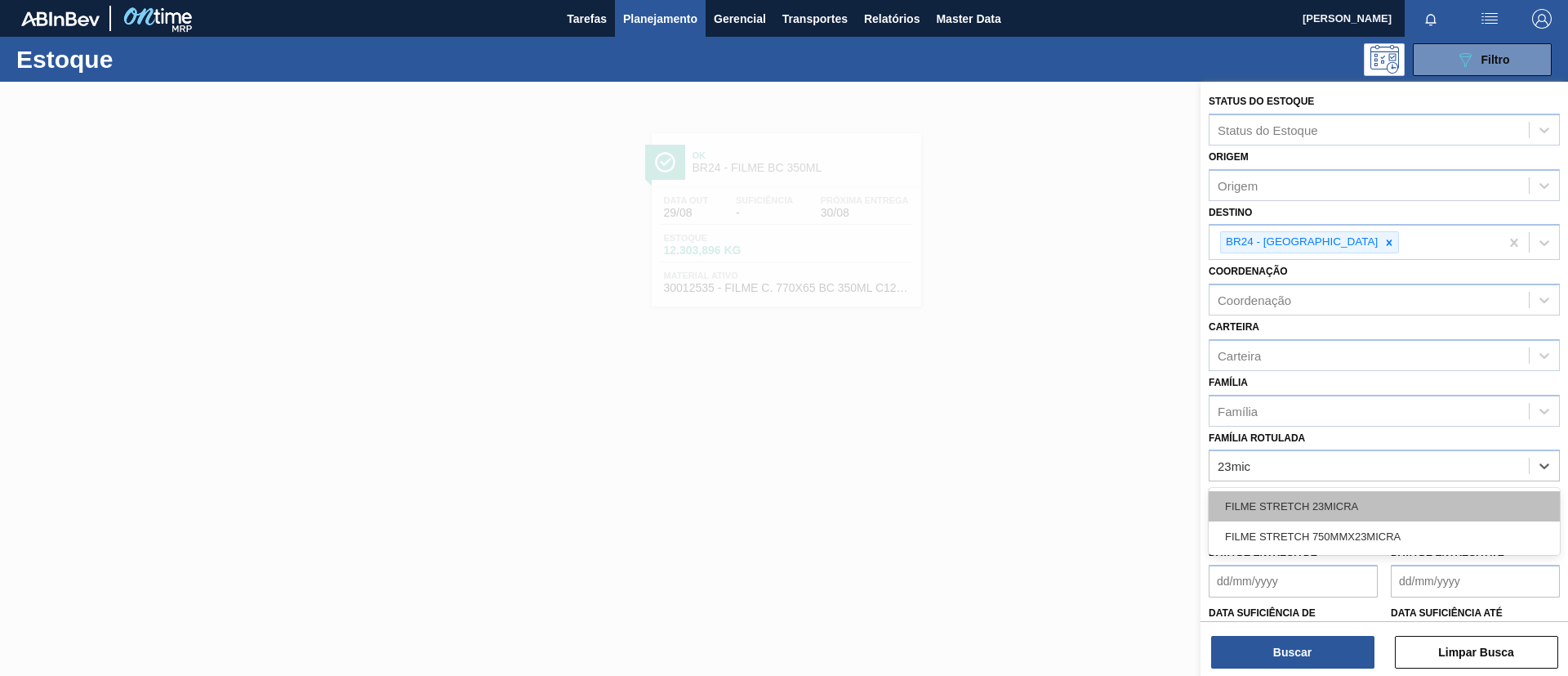
click at [1306, 494] on div "FILME STRETCH 23MICRA" at bounding box center [1384, 506] width 351 height 30
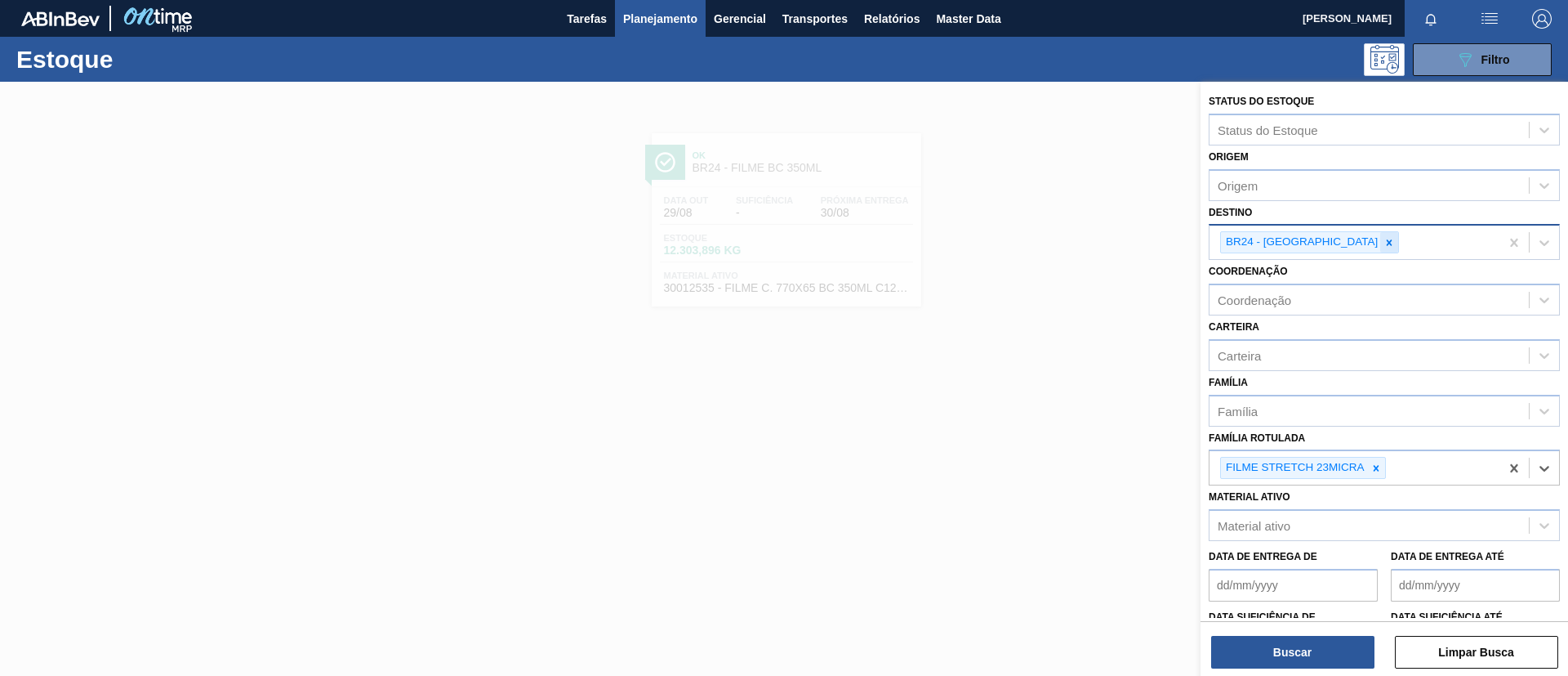
click at [1306, 242] on div at bounding box center [1388, 242] width 18 height 20
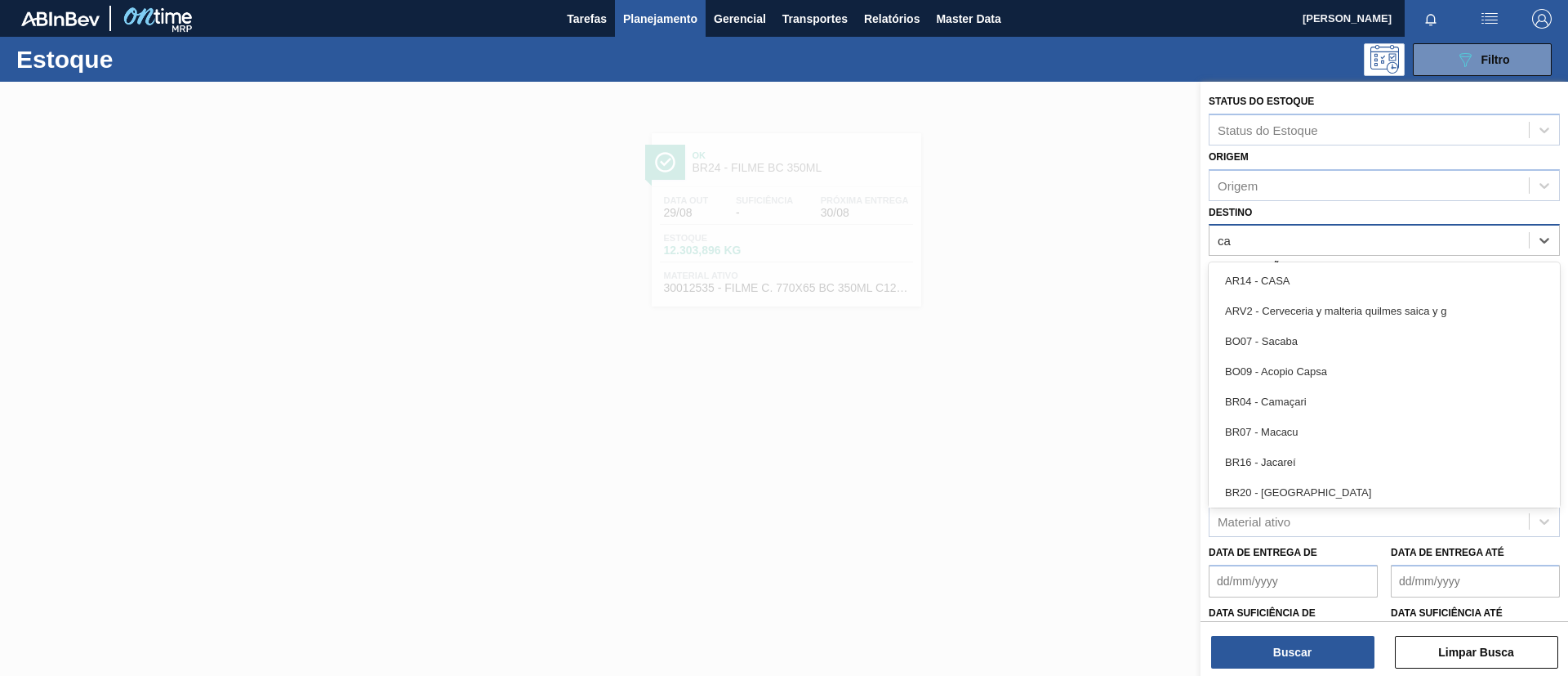
type input "cam"
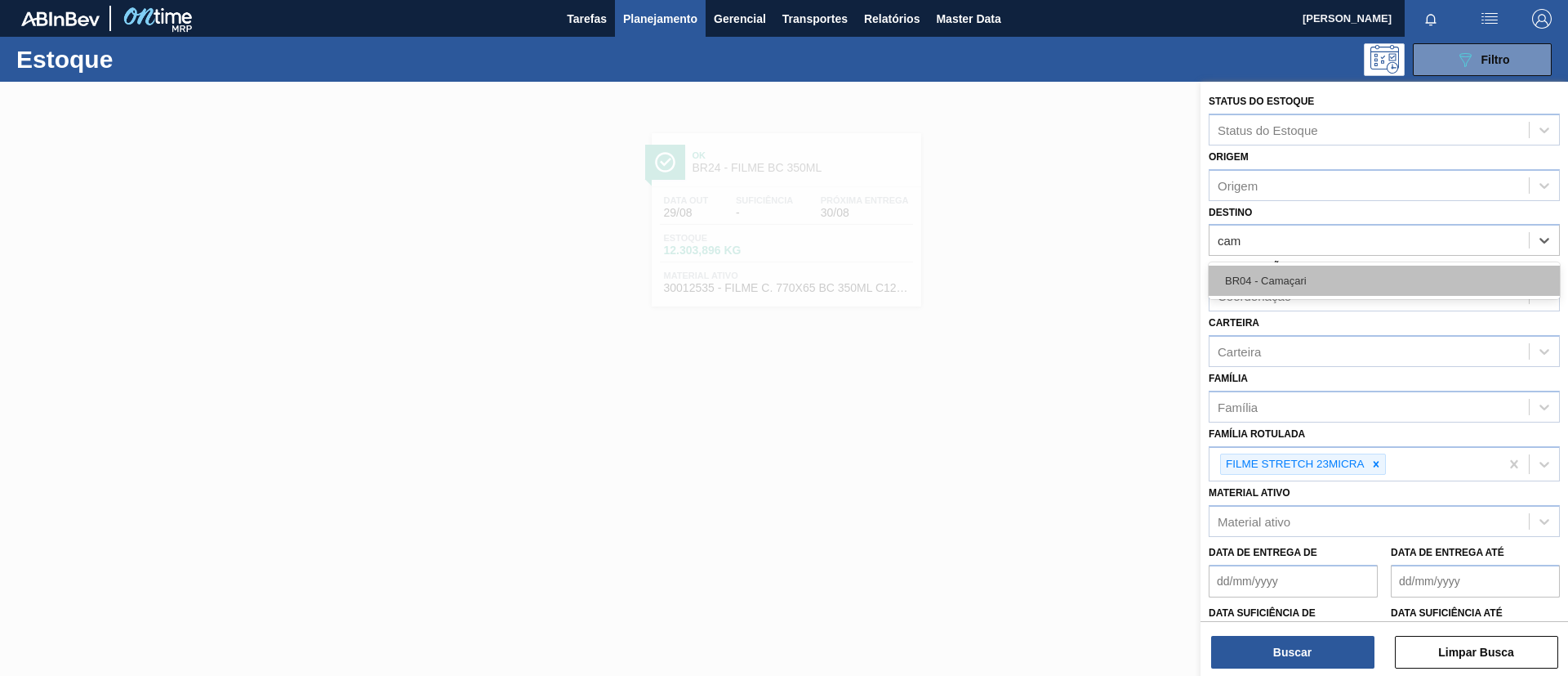
click at [1306, 274] on div "BR04 - Camaçari" at bounding box center [1384, 280] width 351 height 30
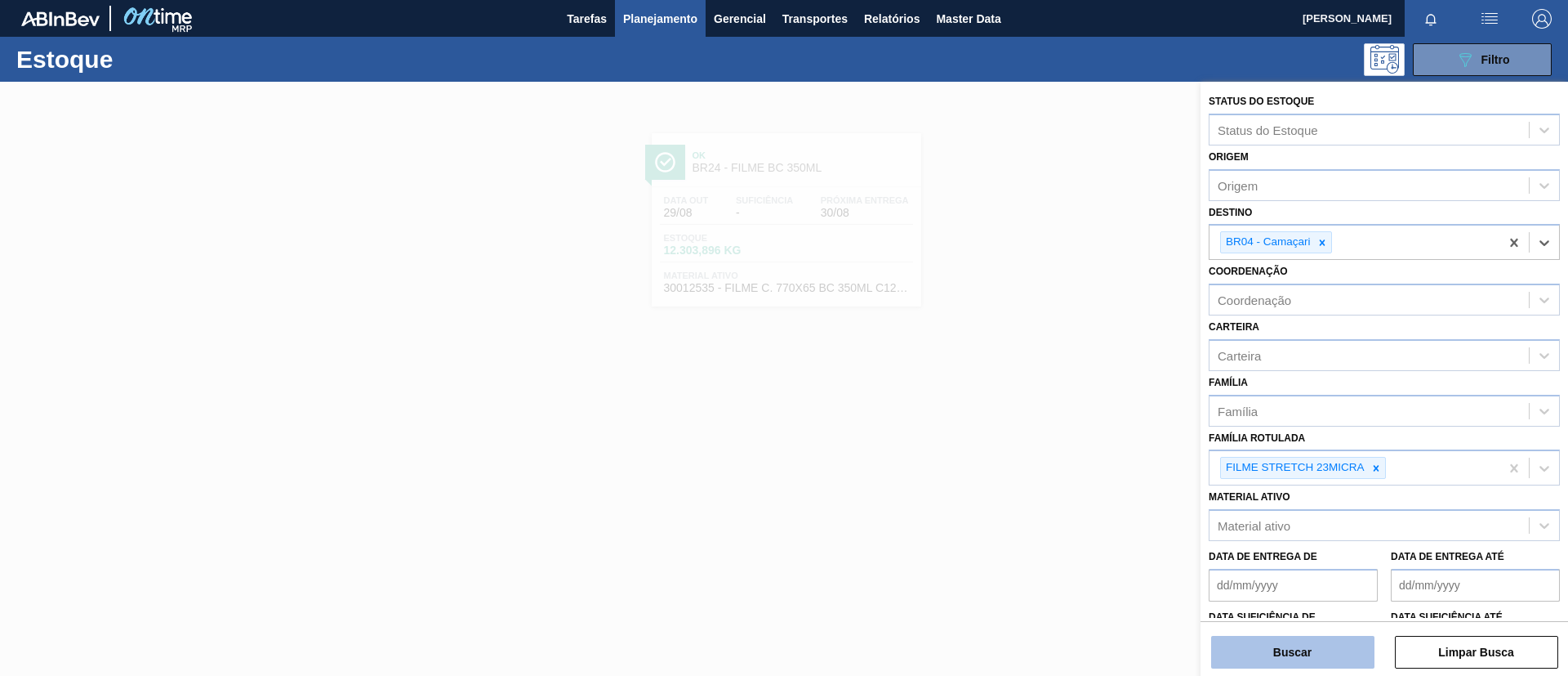
click at [1272, 562] on button "Buscar" at bounding box center [1292, 652] width 163 height 33
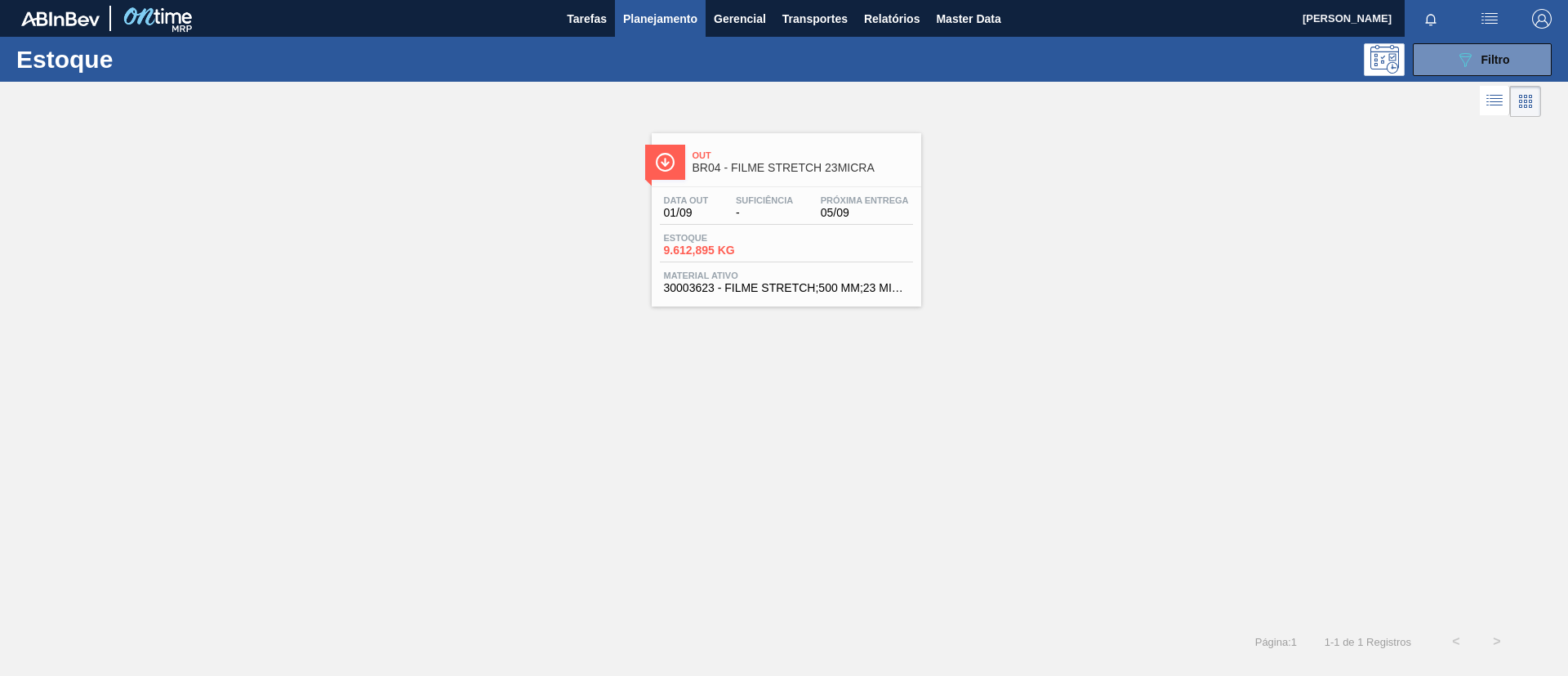
click at [835, 207] on span "05/09" at bounding box center [864, 213] width 88 height 13
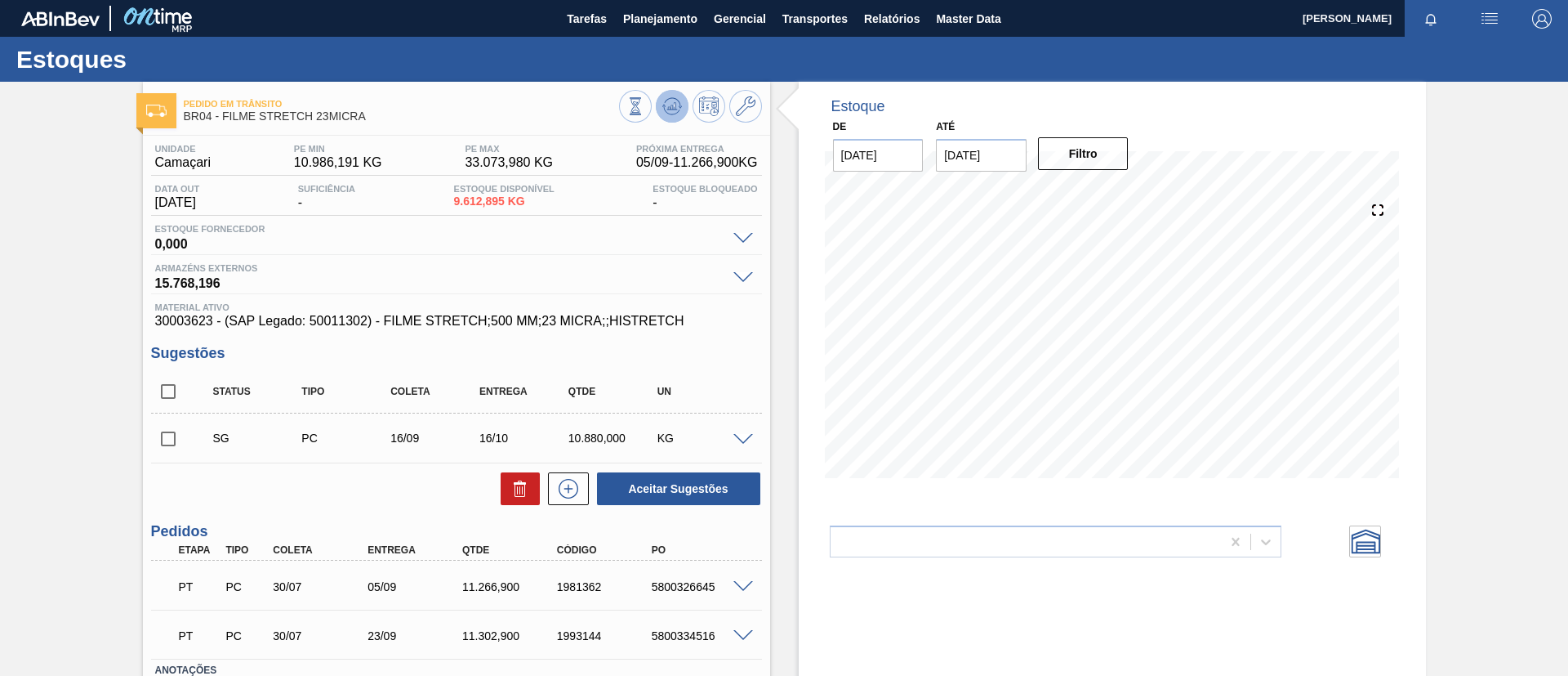
click at [645, 104] on icon at bounding box center [635, 105] width 18 height 18
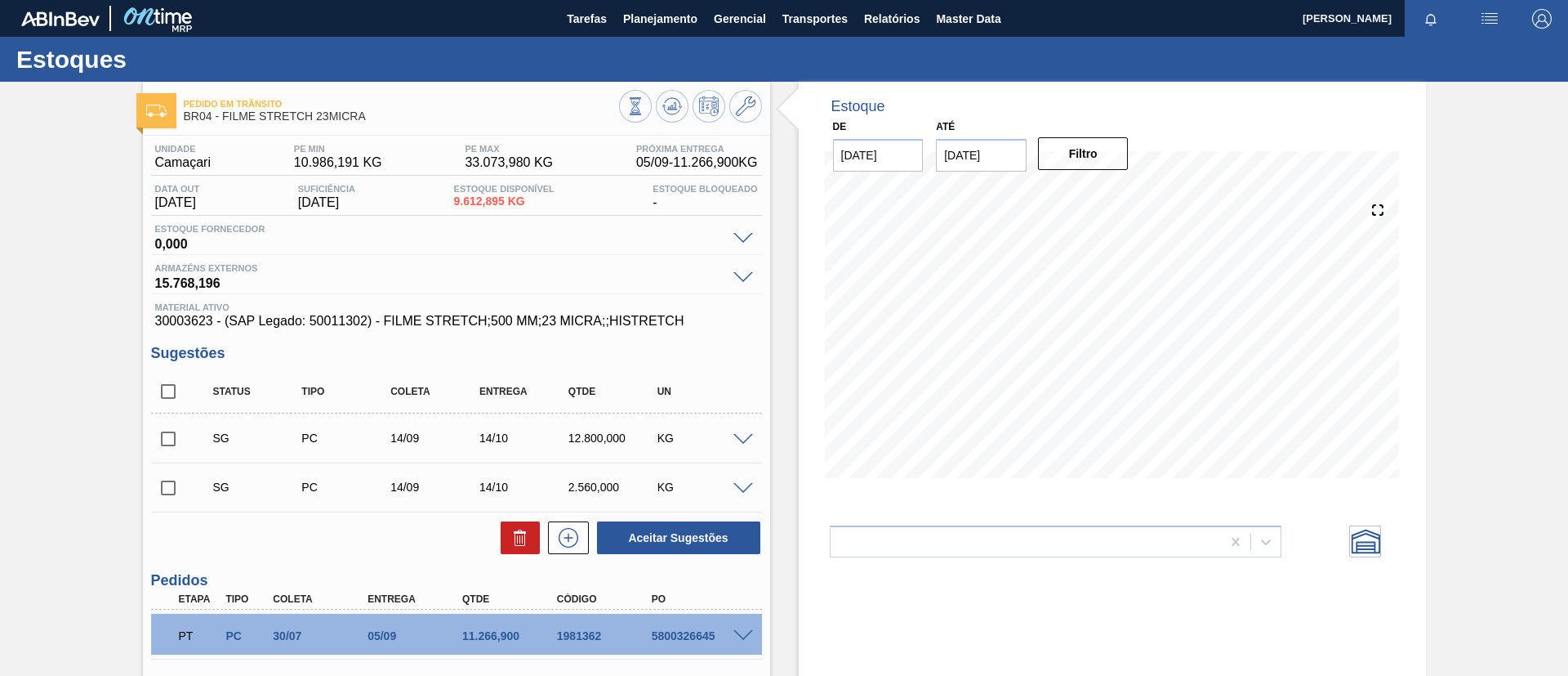
click at [0, 296] on div "Pedido em Trânsito BR04 - FILME STRETCH 23MICRA Unidade Camaçari PE MIN 10.986,…" at bounding box center [784, 462] width 1568 height 760
click at [16, 300] on div "Pedido em Trânsito BR04 - FILME STRETCH 23MICRA Unidade Camaçari PE MIN 10.986,…" at bounding box center [784, 462] width 1568 height 760
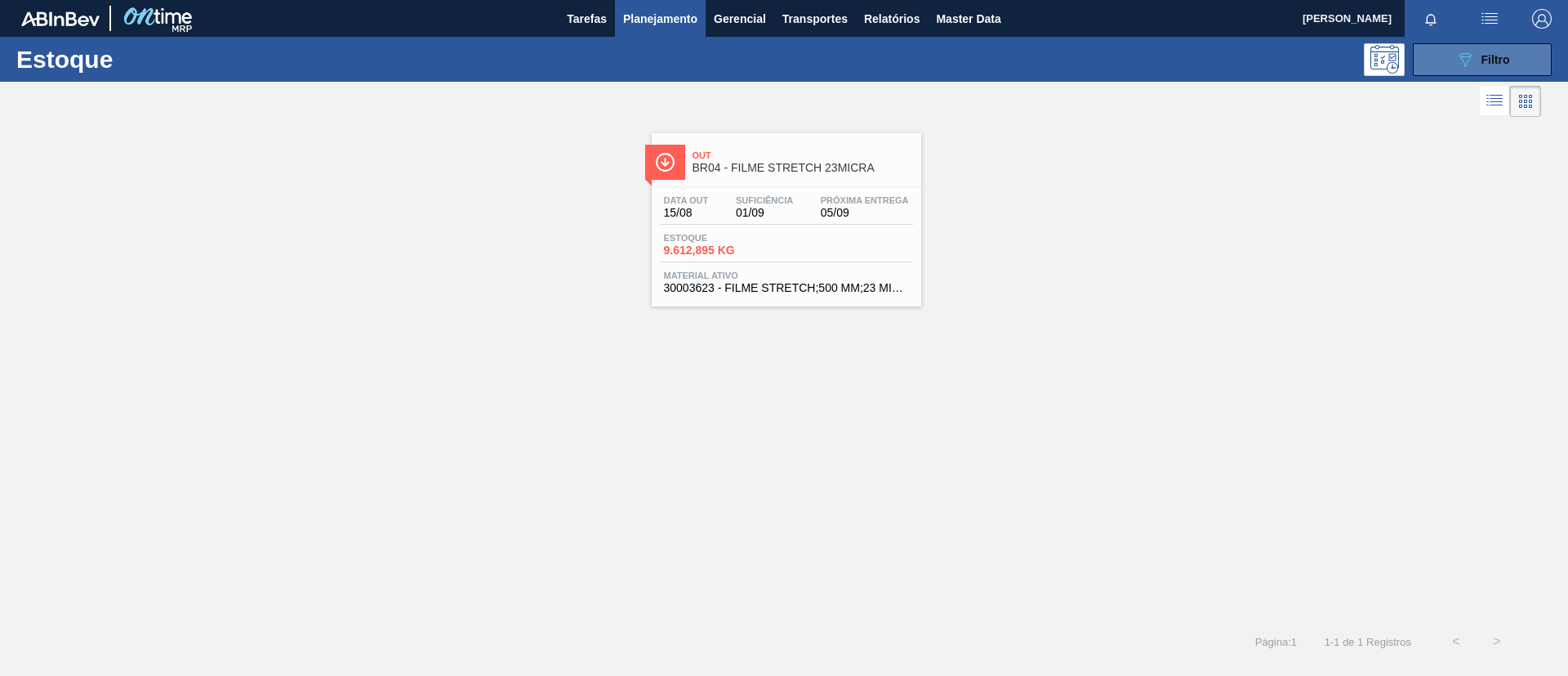
drag, startPoint x: 1510, startPoint y: 65, endPoint x: 1496, endPoint y: 73, distance: 16.1
click at [1306, 64] on button "089F7B8B-B2A5-4AFE-B5C0-19BA573D28AC Filtro" at bounding box center [1483, 59] width 139 height 33
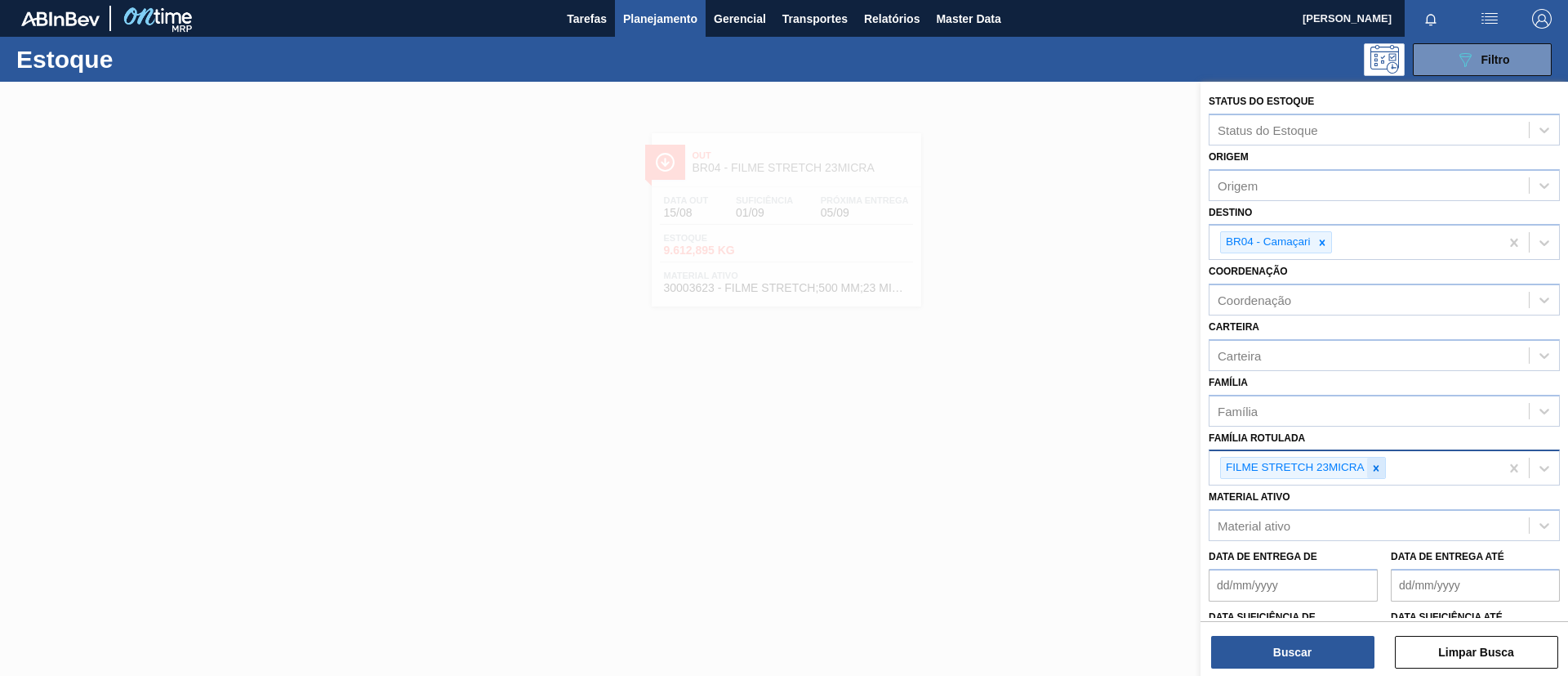
click at [1306, 473] on icon at bounding box center [1376, 469] width 12 height 12
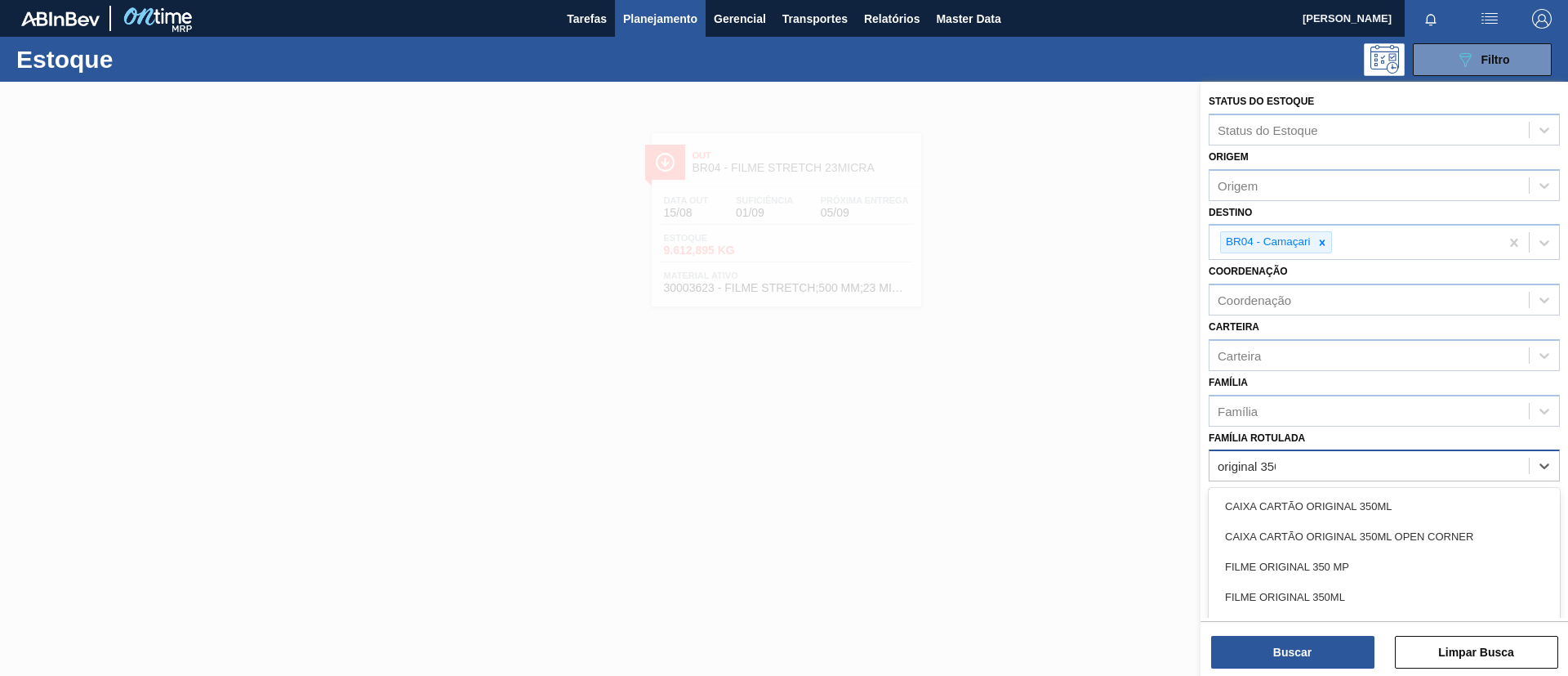
type Rotulada "original 350ml"
click at [1306, 562] on div "FILME ORIGINAL 350ML" at bounding box center [1384, 566] width 351 height 30
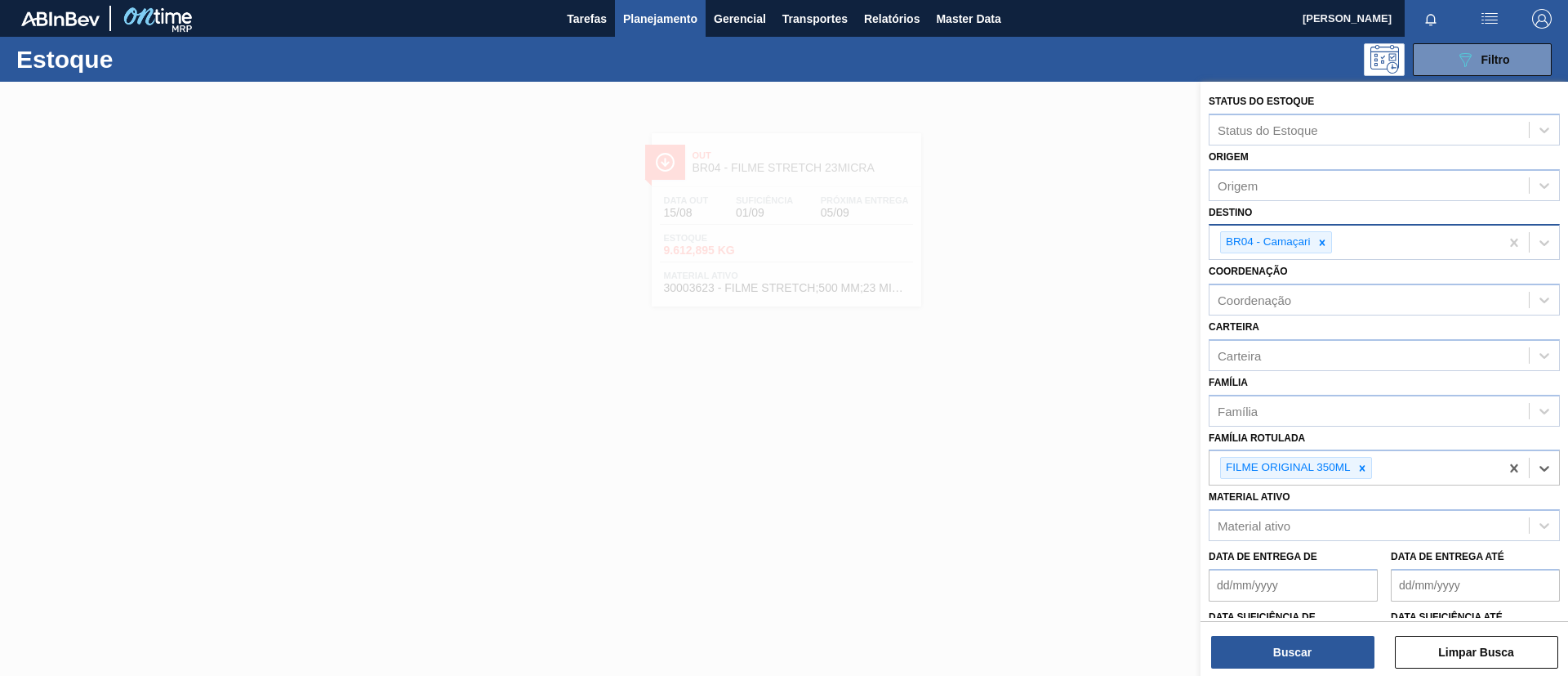
click at [1306, 242] on icon at bounding box center [1322, 243] width 12 height 12
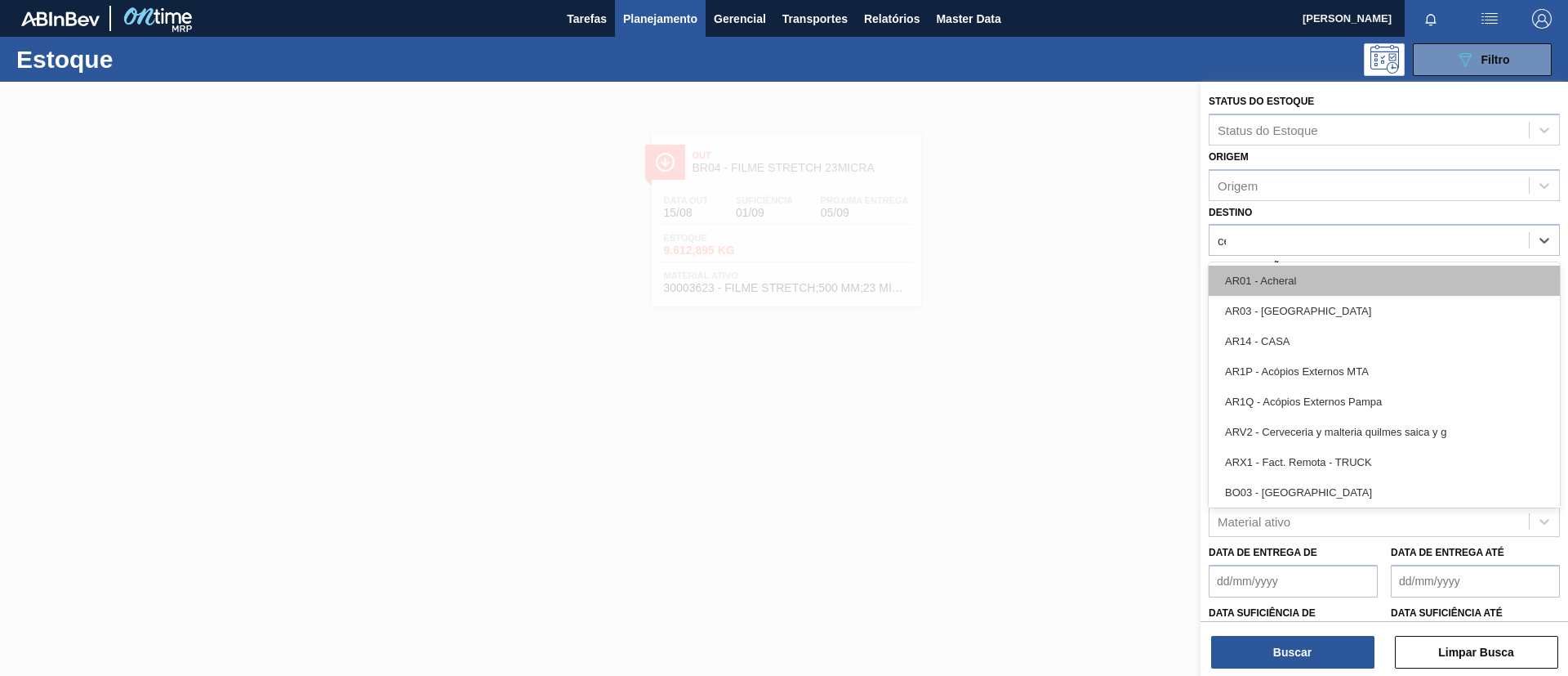
type input "cebr"
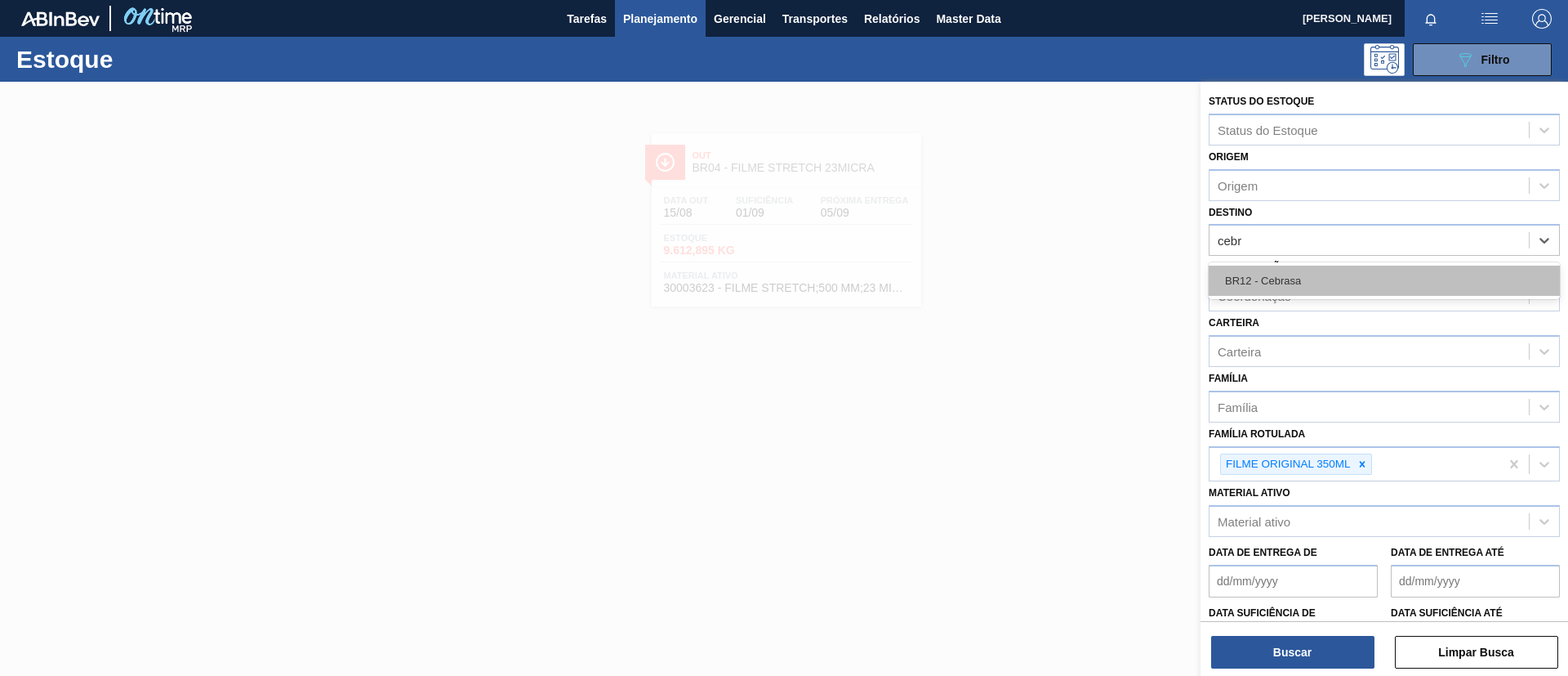
click at [1306, 279] on div "BR12 - Cebrasa" at bounding box center [1384, 280] width 351 height 30
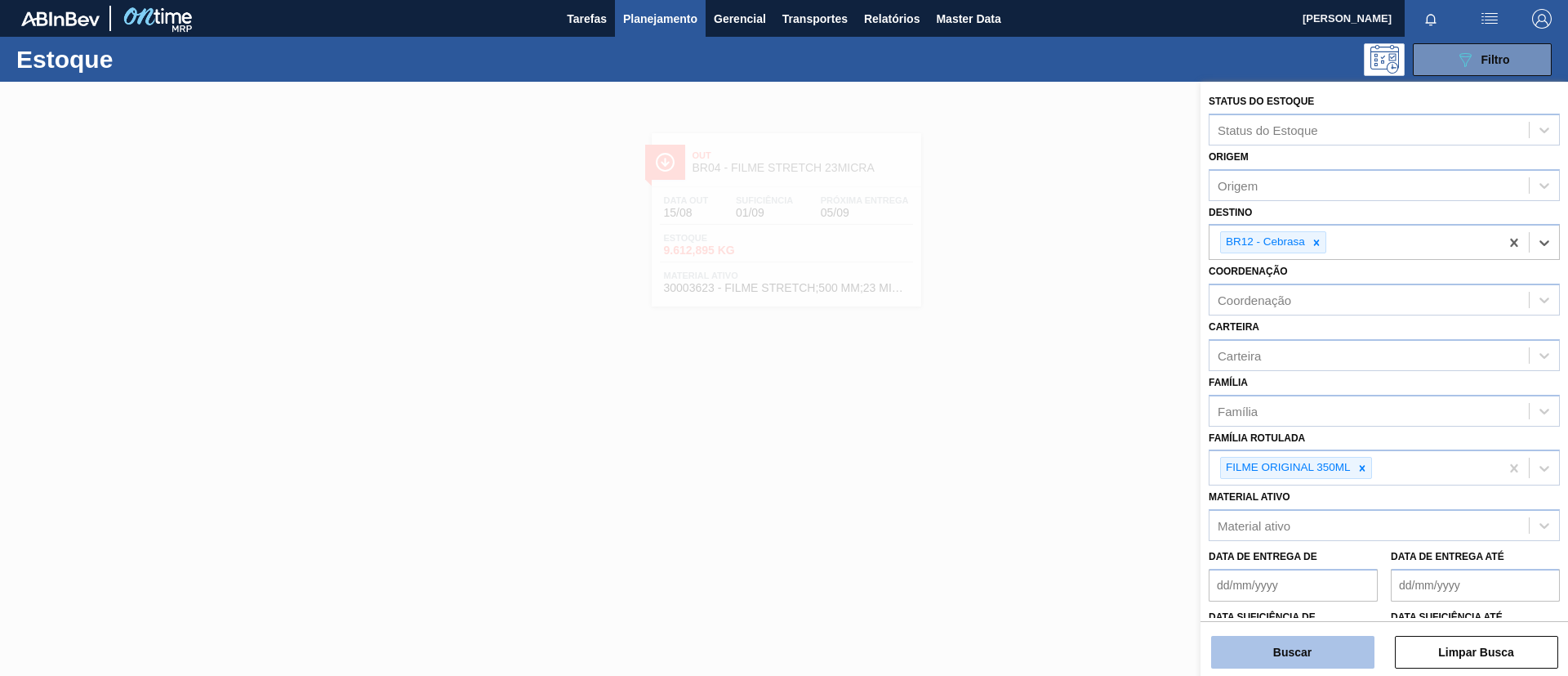
click at [1273, 562] on button "Buscar" at bounding box center [1292, 652] width 163 height 33
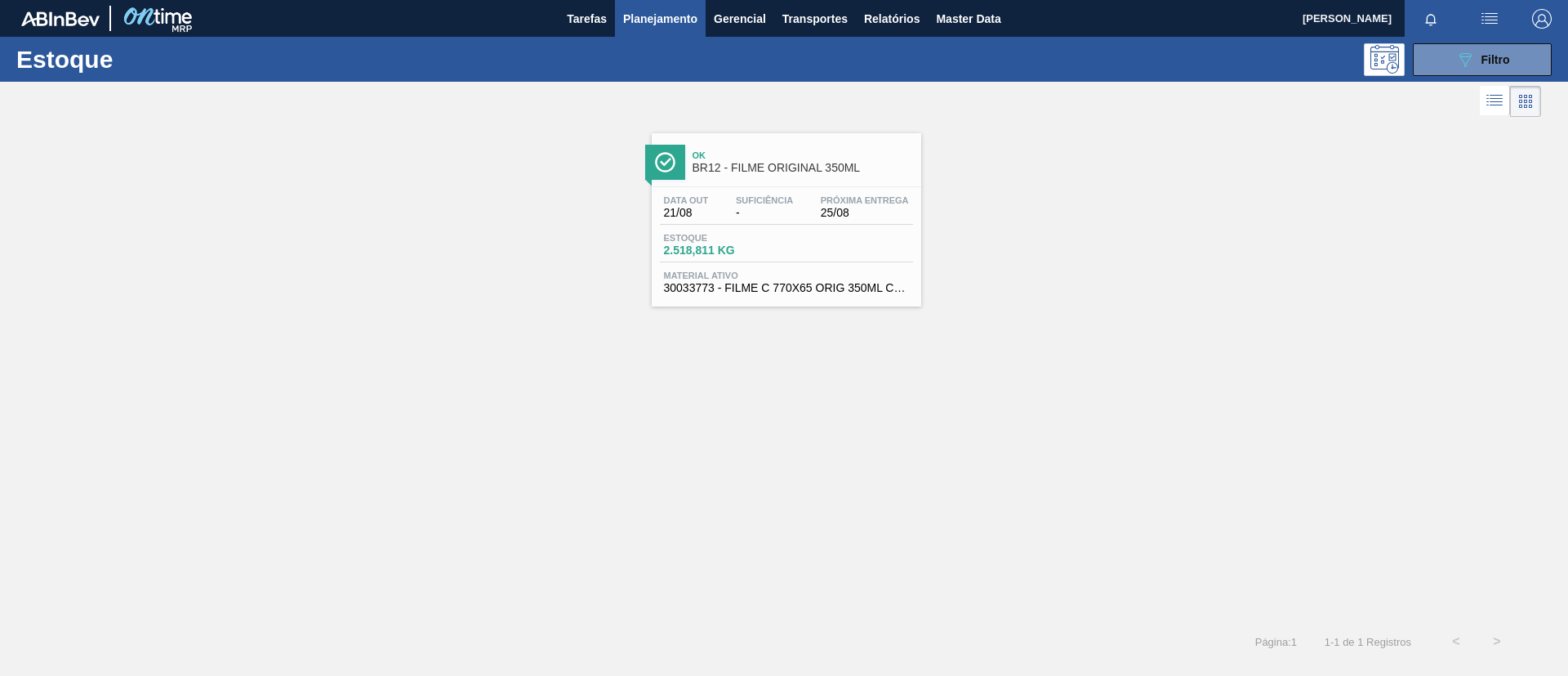
click at [815, 190] on div "Data [DATE] Suficiência - Próxima Entrega 25/08 Estoque 2.518,811 KG Material a…" at bounding box center [786, 243] width 269 height 111
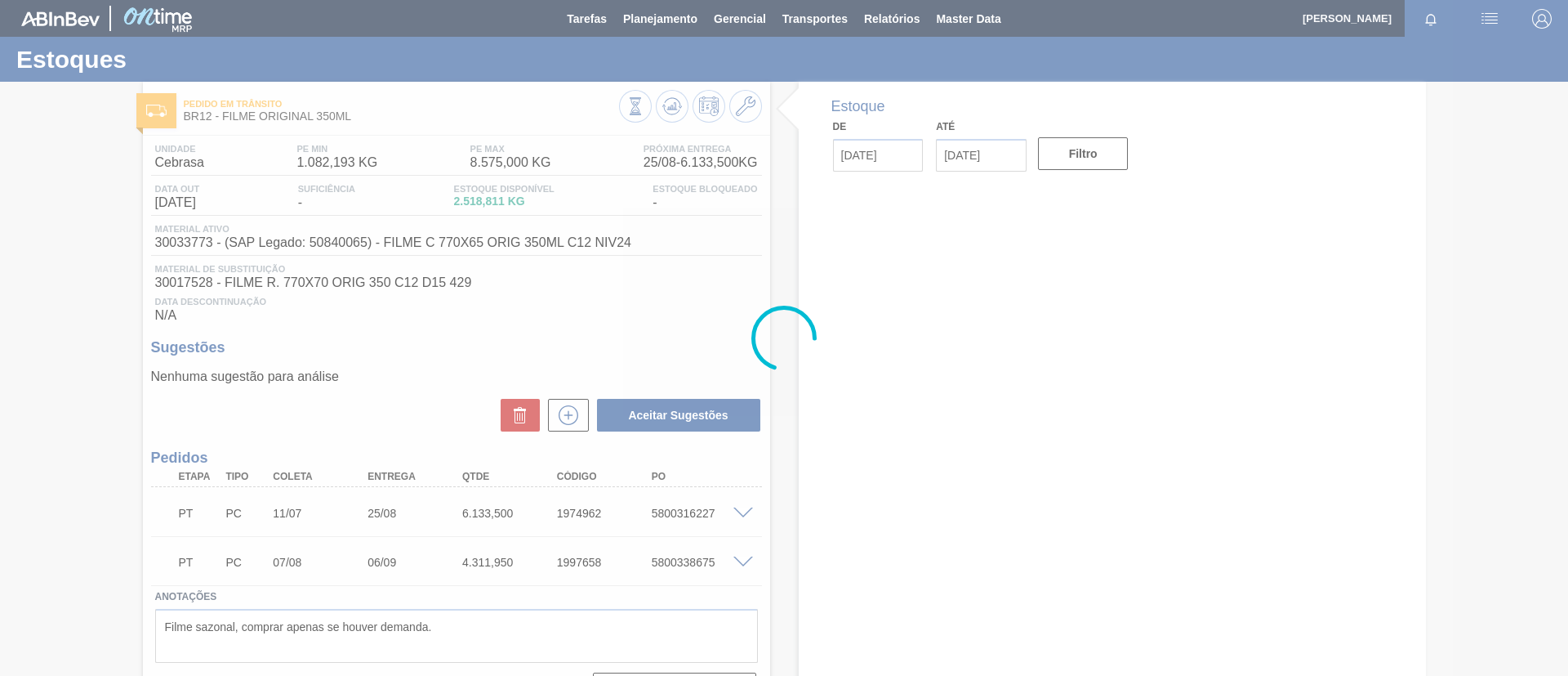
click at [0, 268] on div "Pedido em Trânsito BR12 - FILME ORIGINAL 350ML Unidade Cebrasa PE MIN 1.082,193…" at bounding box center [784, 401] width 1568 height 638
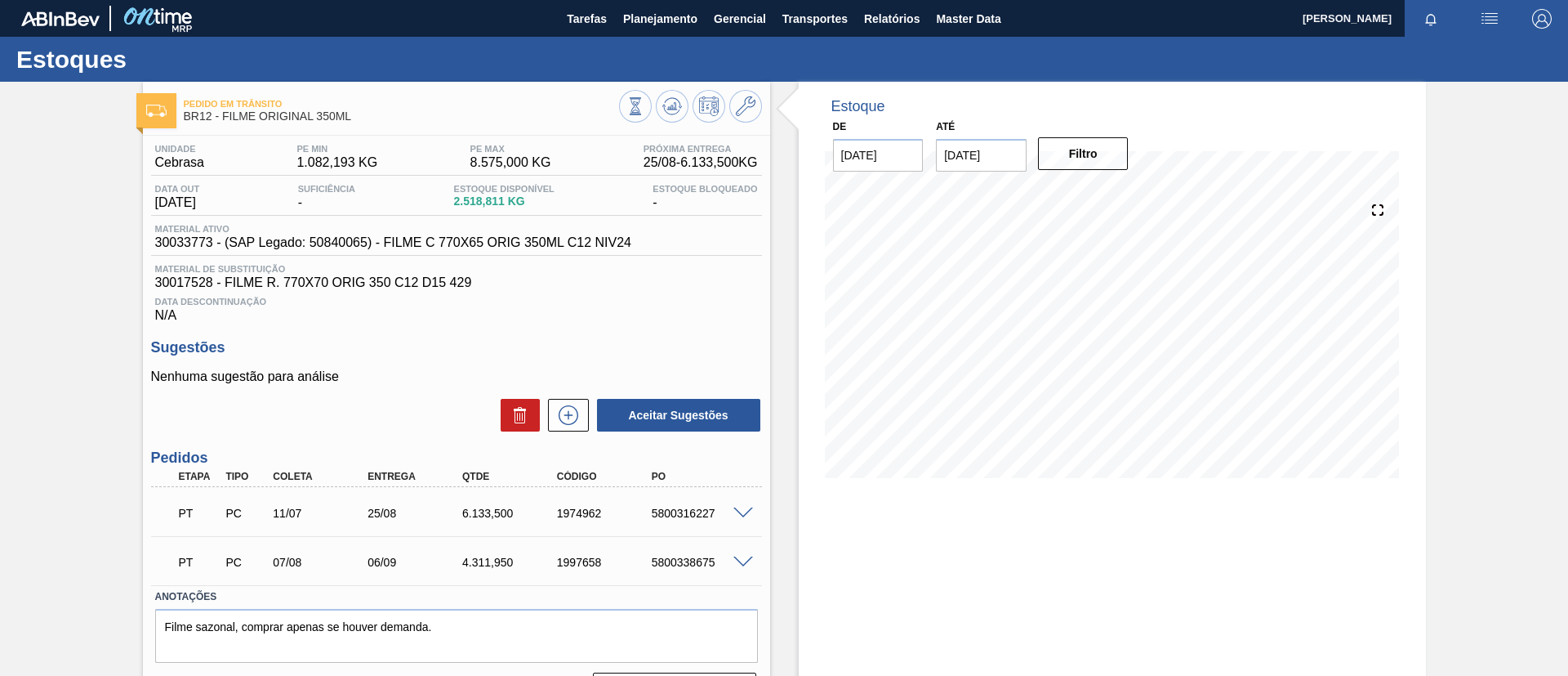
click at [746, 510] on span at bounding box center [743, 513] width 19 height 13
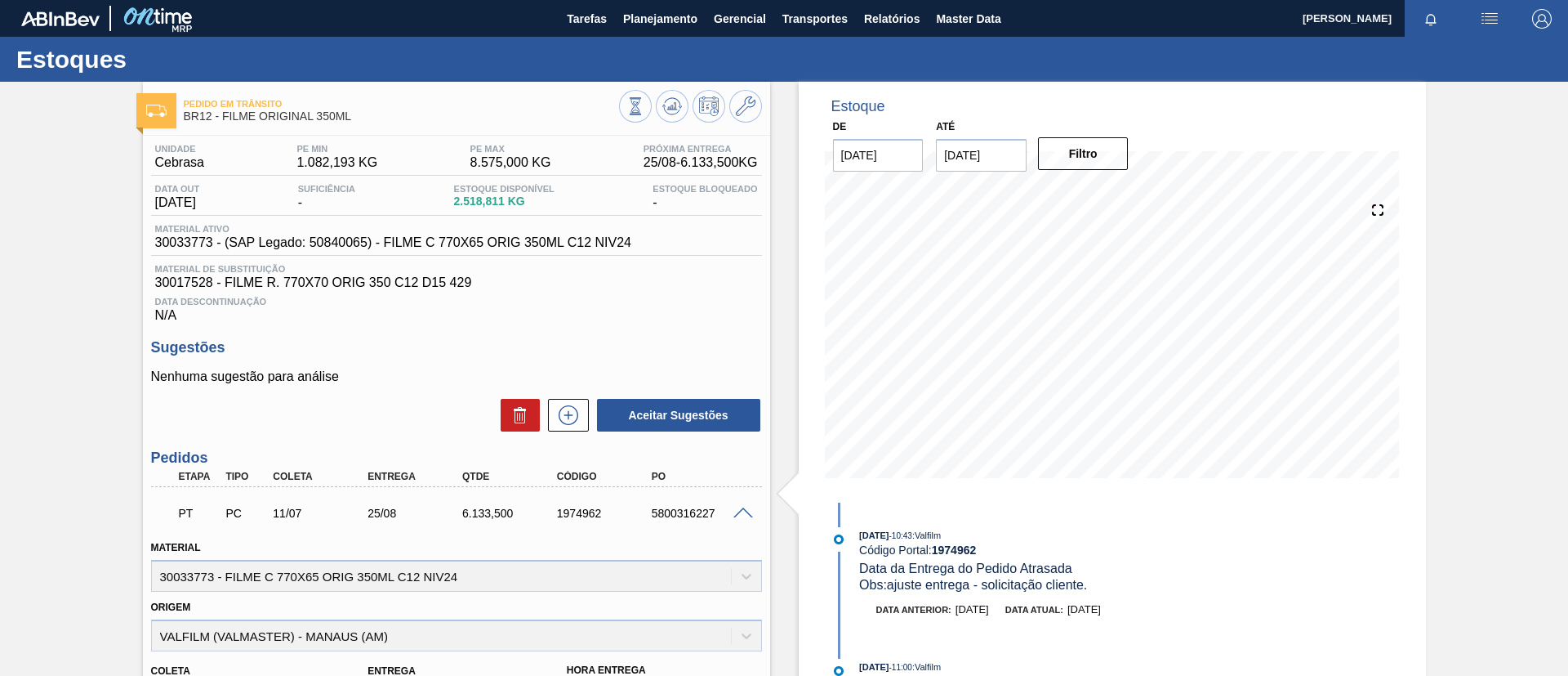
click at [744, 508] on span at bounding box center [743, 513] width 19 height 13
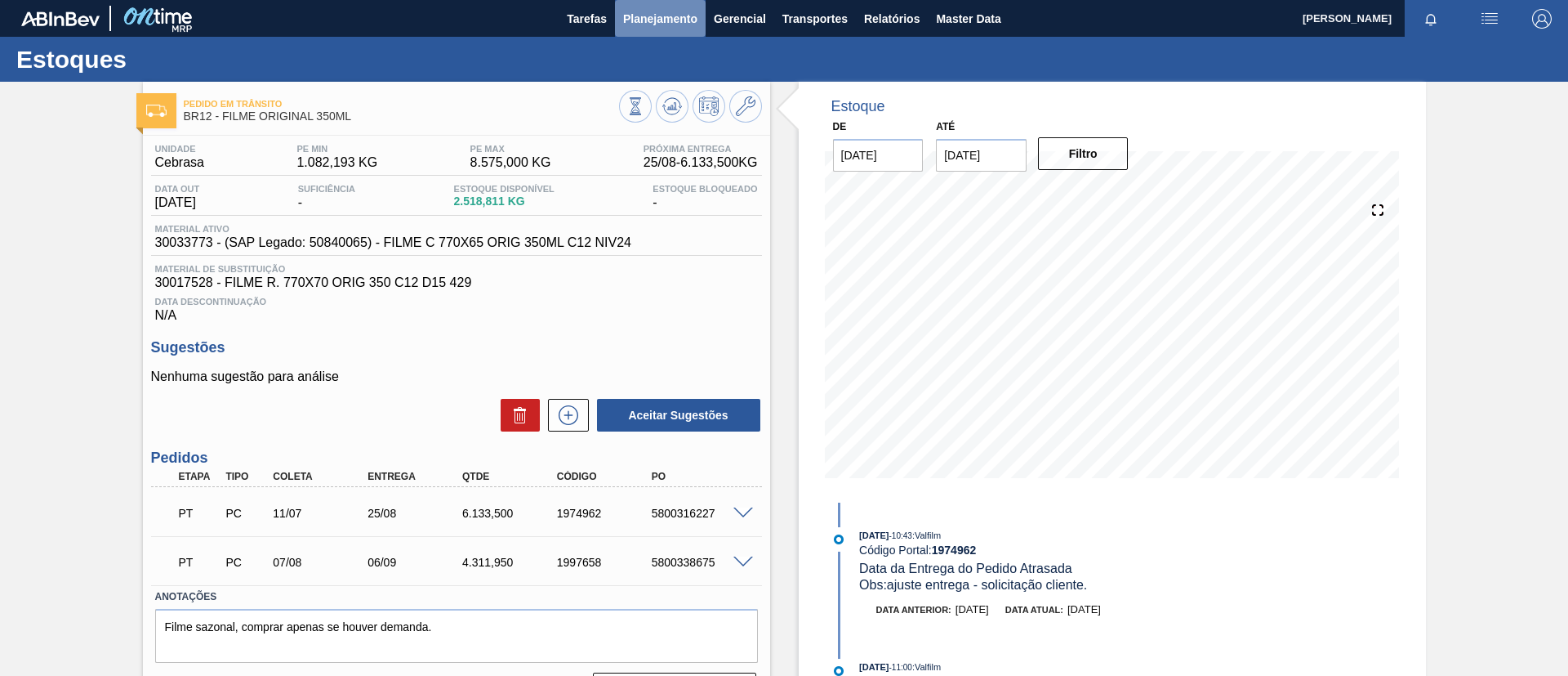
click at [675, 18] on span "Planejamento" at bounding box center [660, 18] width 74 height 19
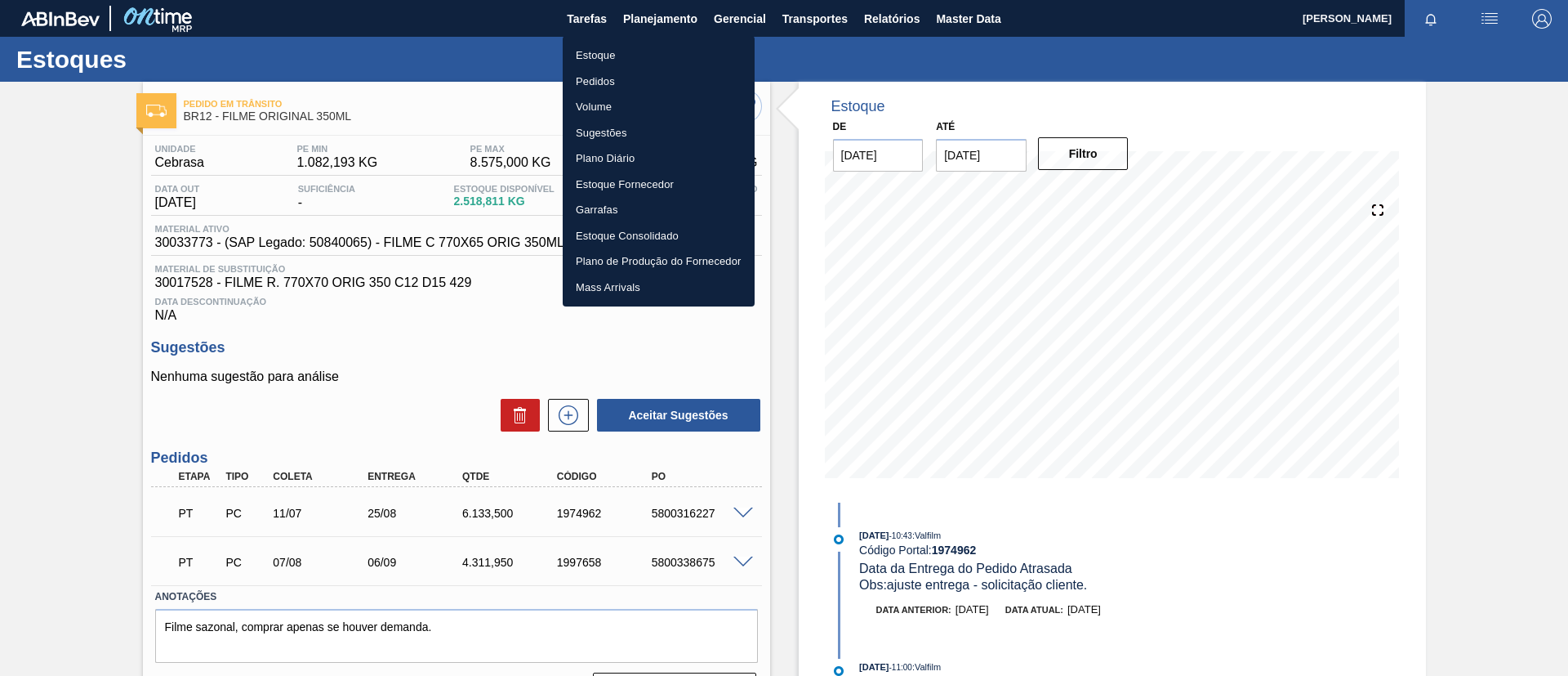
click at [684, 63] on li "Estoque" at bounding box center [659, 55] width 192 height 26
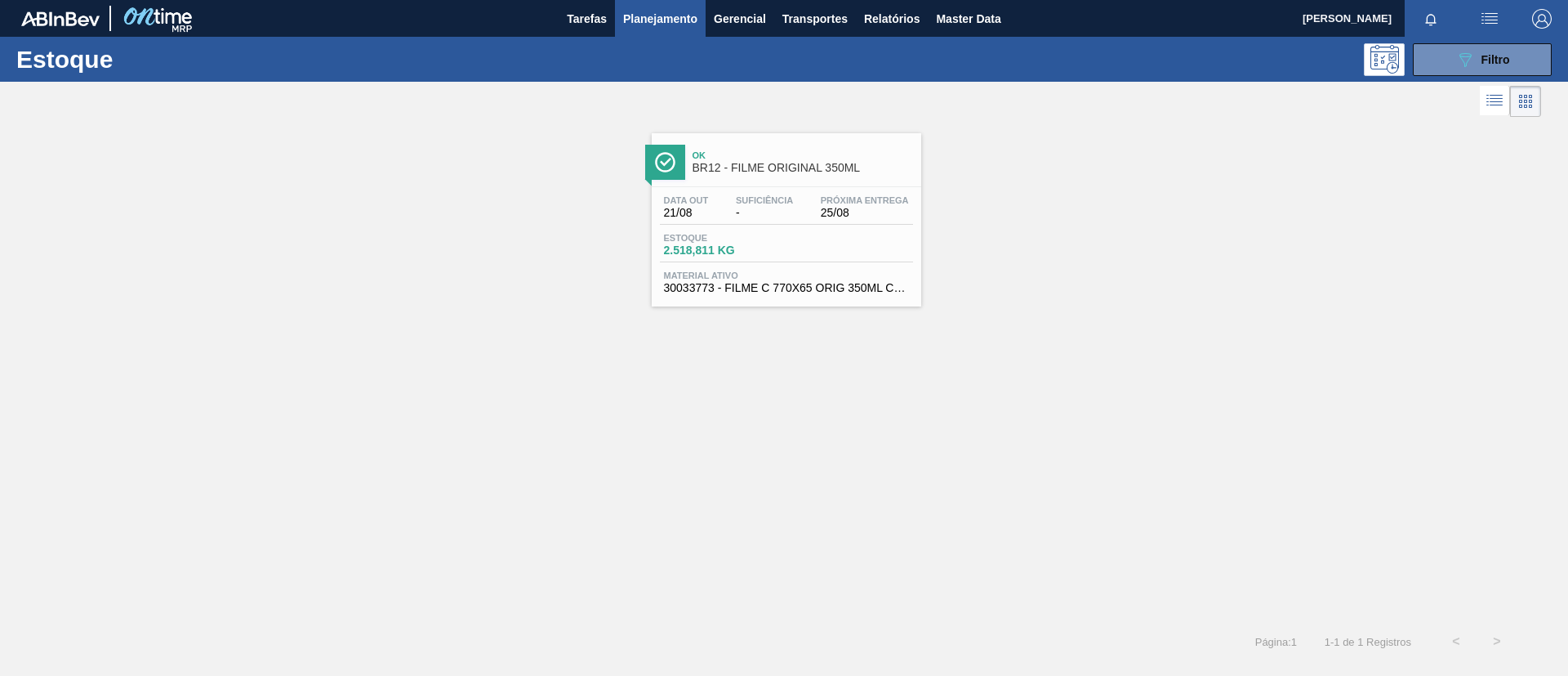
click at [815, 182] on div "Ok BR12 - FILME ORIGINAL 350ML Data [DATE] Suficiência - Próxima Entrega 25/08 …" at bounding box center [786, 219] width 269 height 173
click at [1306, 67] on button "089F7B8B-B2A5-4AFE-B5C0-19BA573D28AC Filtro" at bounding box center [1483, 59] width 139 height 33
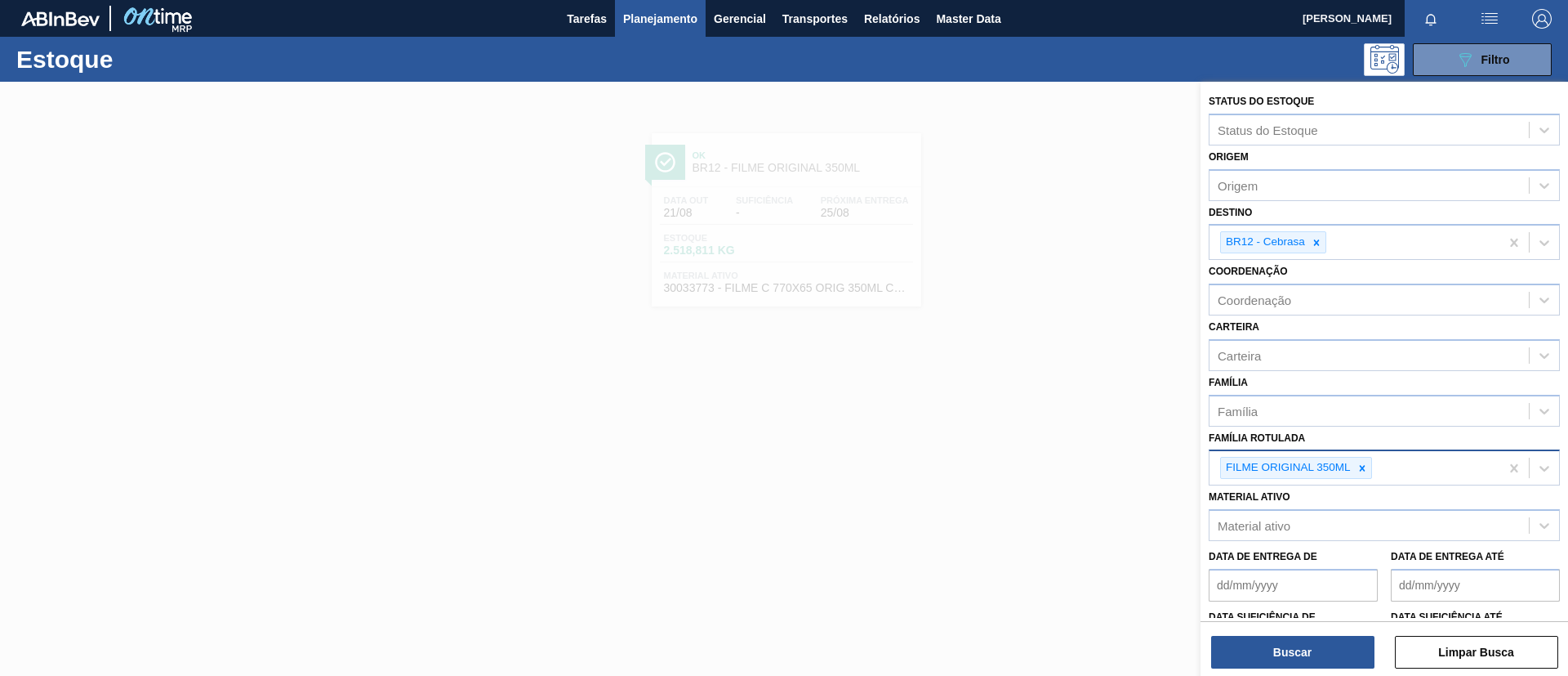
click at [1306, 479] on div "FILME ORIGINAL 350ML" at bounding box center [1354, 468] width 290 height 33
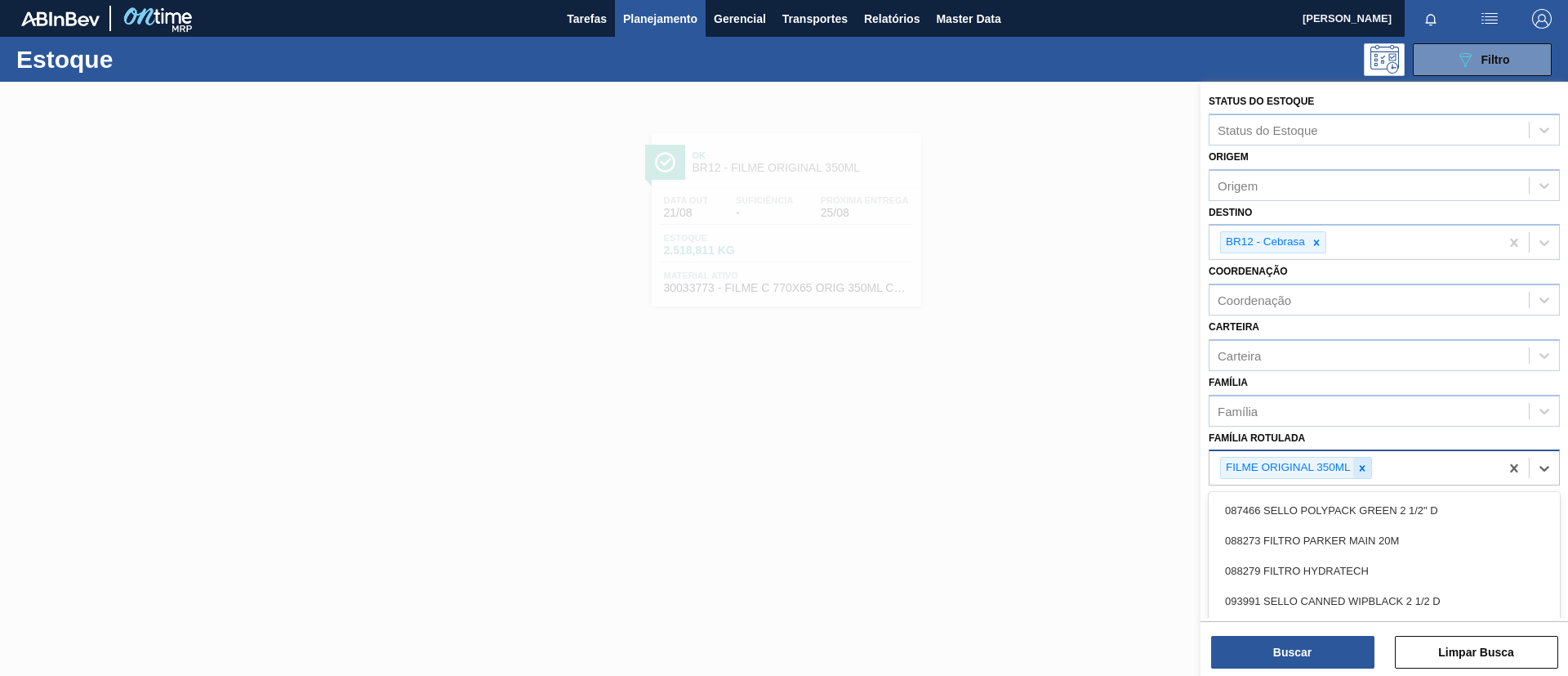
click at [1306, 472] on icon at bounding box center [1362, 469] width 12 height 12
type Rotulada "bc 350ml"
click at [1306, 438] on div "Família Rotulada option FILME ORIGINAL 350ML, deselected. option FILME BC 350ML…" at bounding box center [1384, 454] width 351 height 55
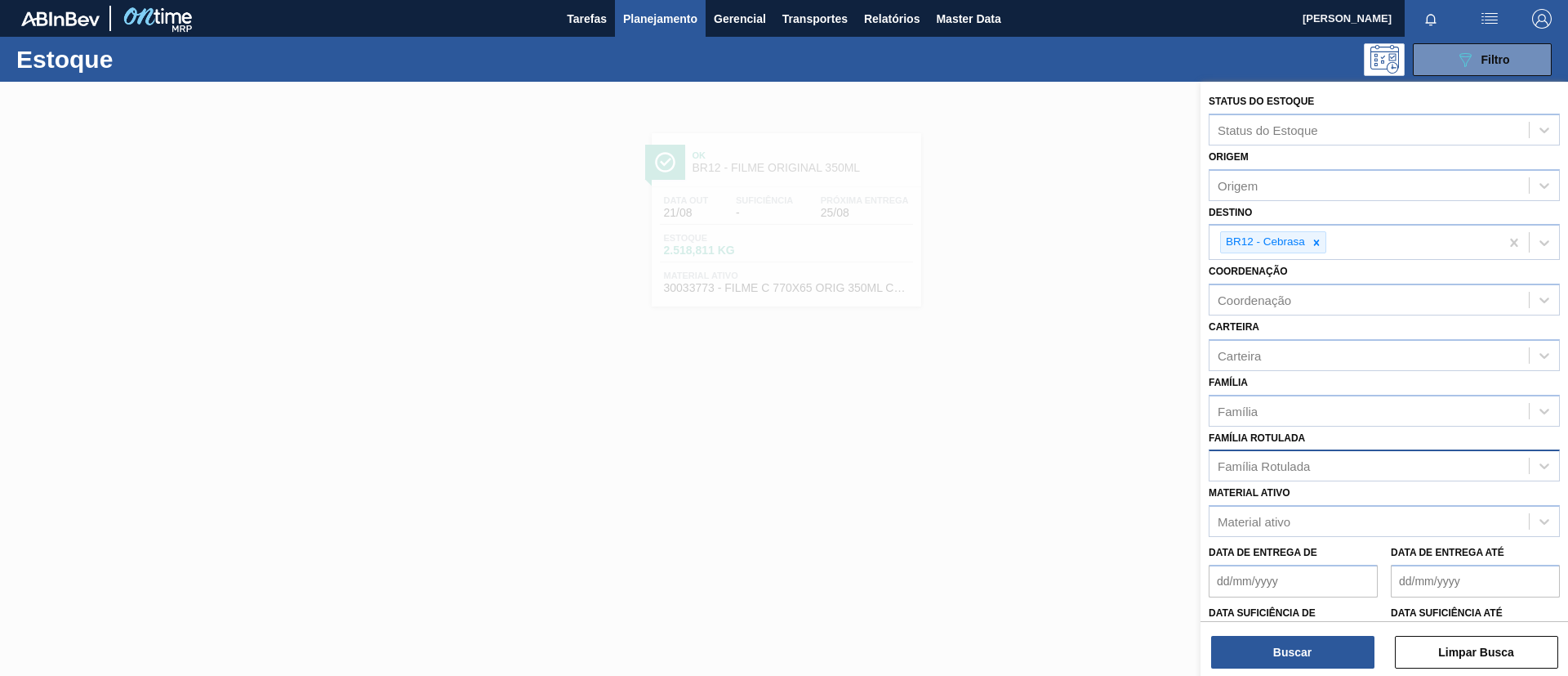
click at [1306, 456] on div "Família Rotulada" at bounding box center [1369, 466] width 319 height 23
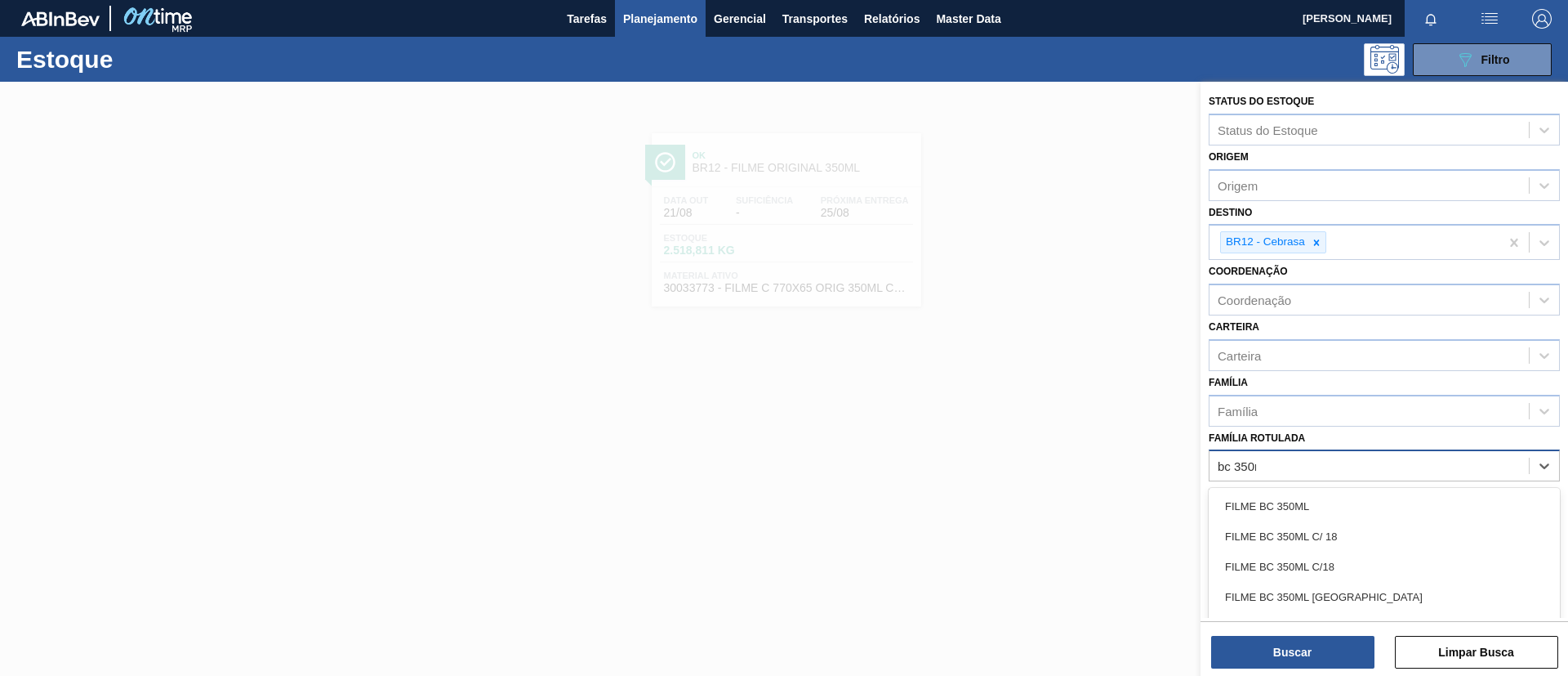
type Rotulada "bc 350ml"
click at [1306, 500] on div "FILME BC 350ML" at bounding box center [1384, 506] width 351 height 30
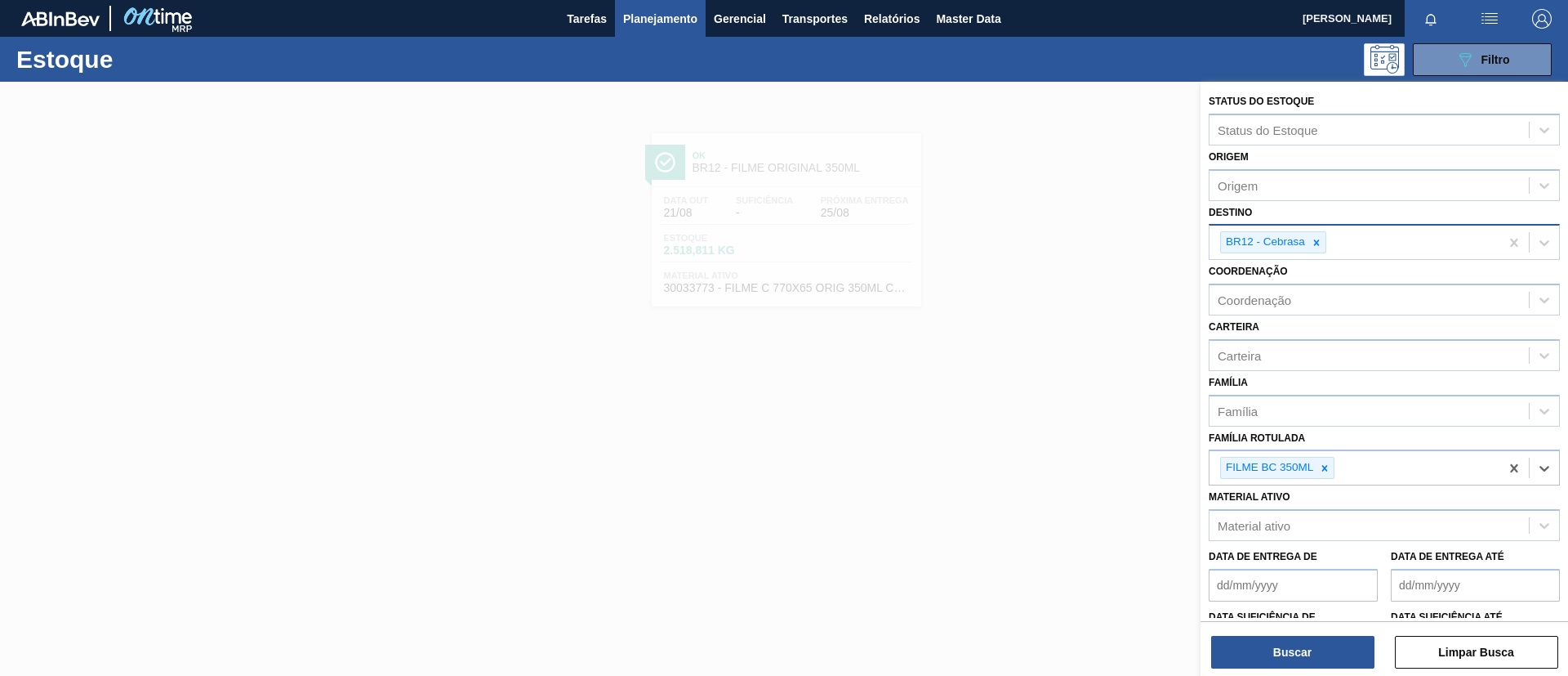
click at [1306, 238] on icon at bounding box center [1316, 243] width 12 height 12
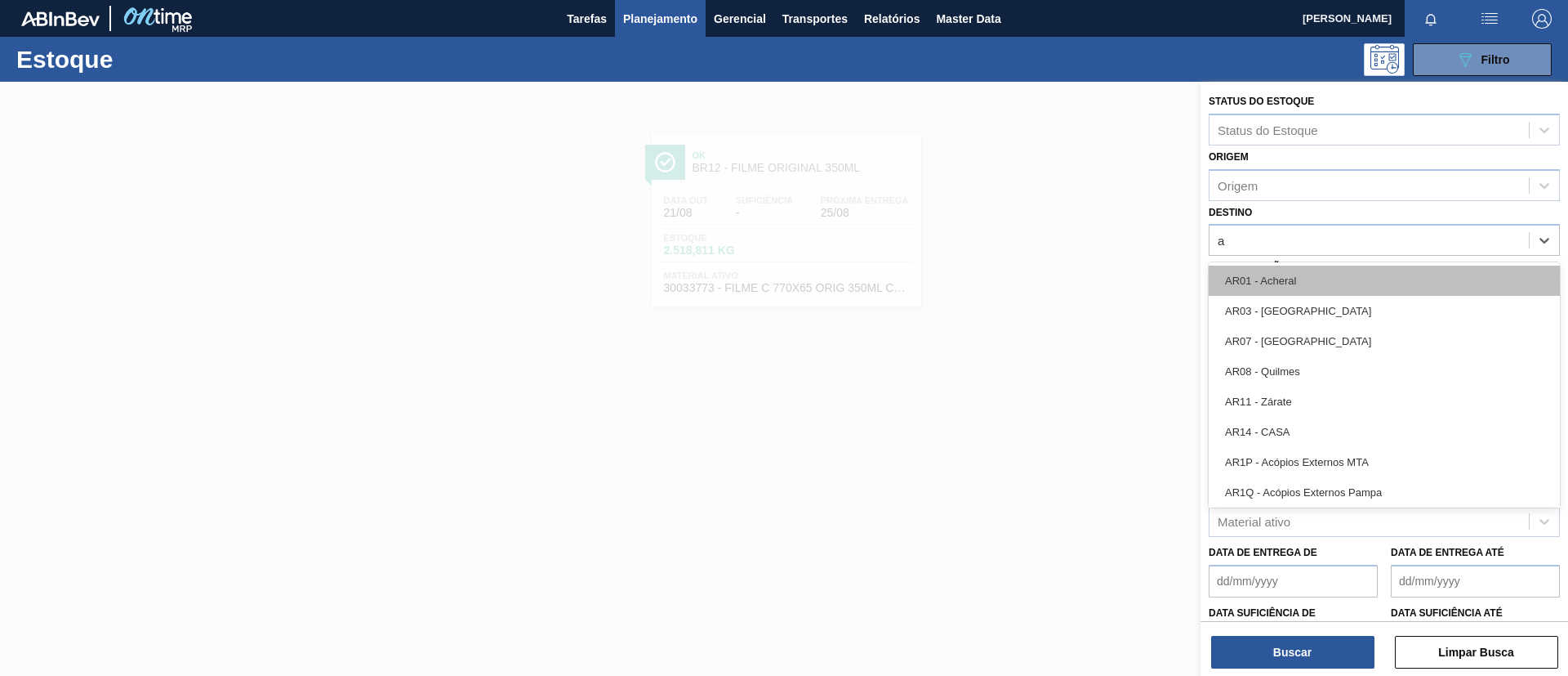
type input "ag"
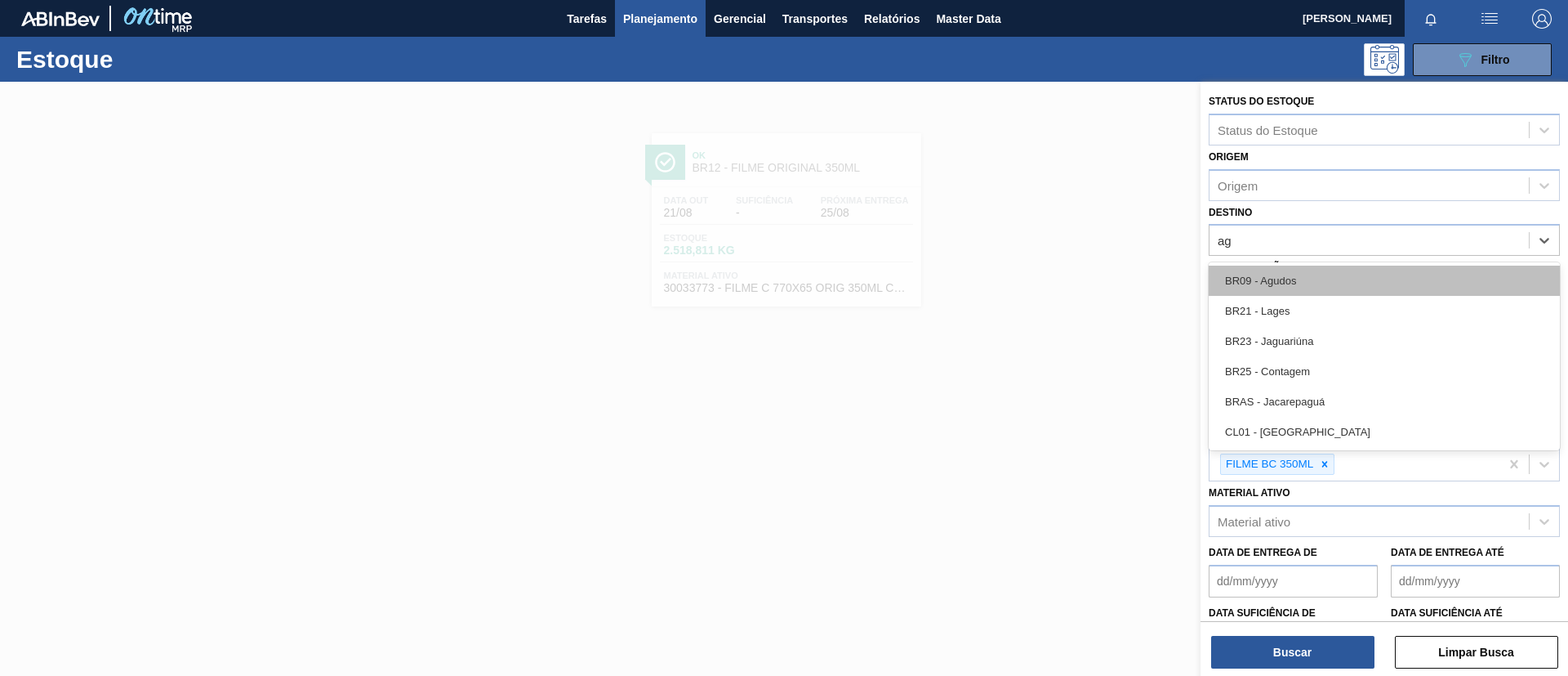
click at [1306, 276] on div "BR09 - Agudos" at bounding box center [1384, 280] width 351 height 30
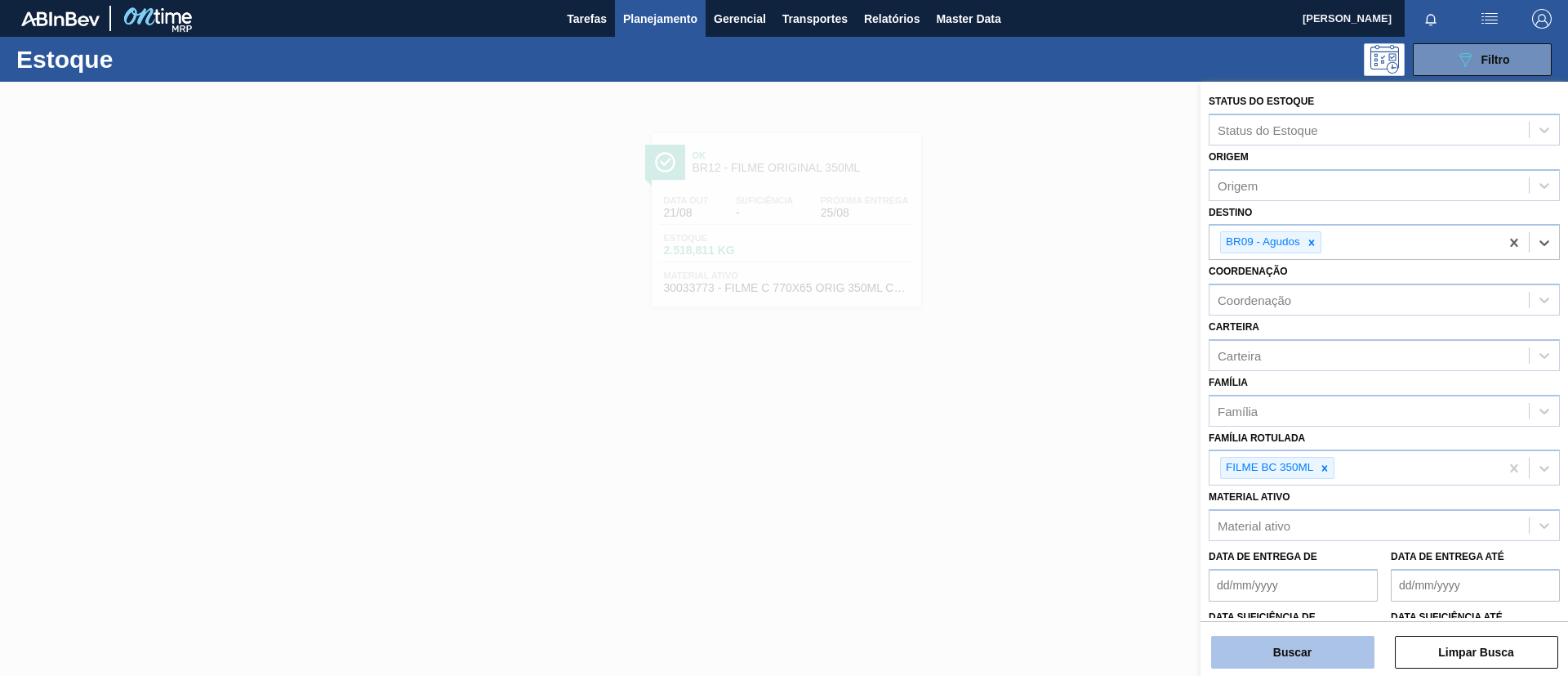
click at [1306, 562] on button "Buscar" at bounding box center [1292, 652] width 163 height 33
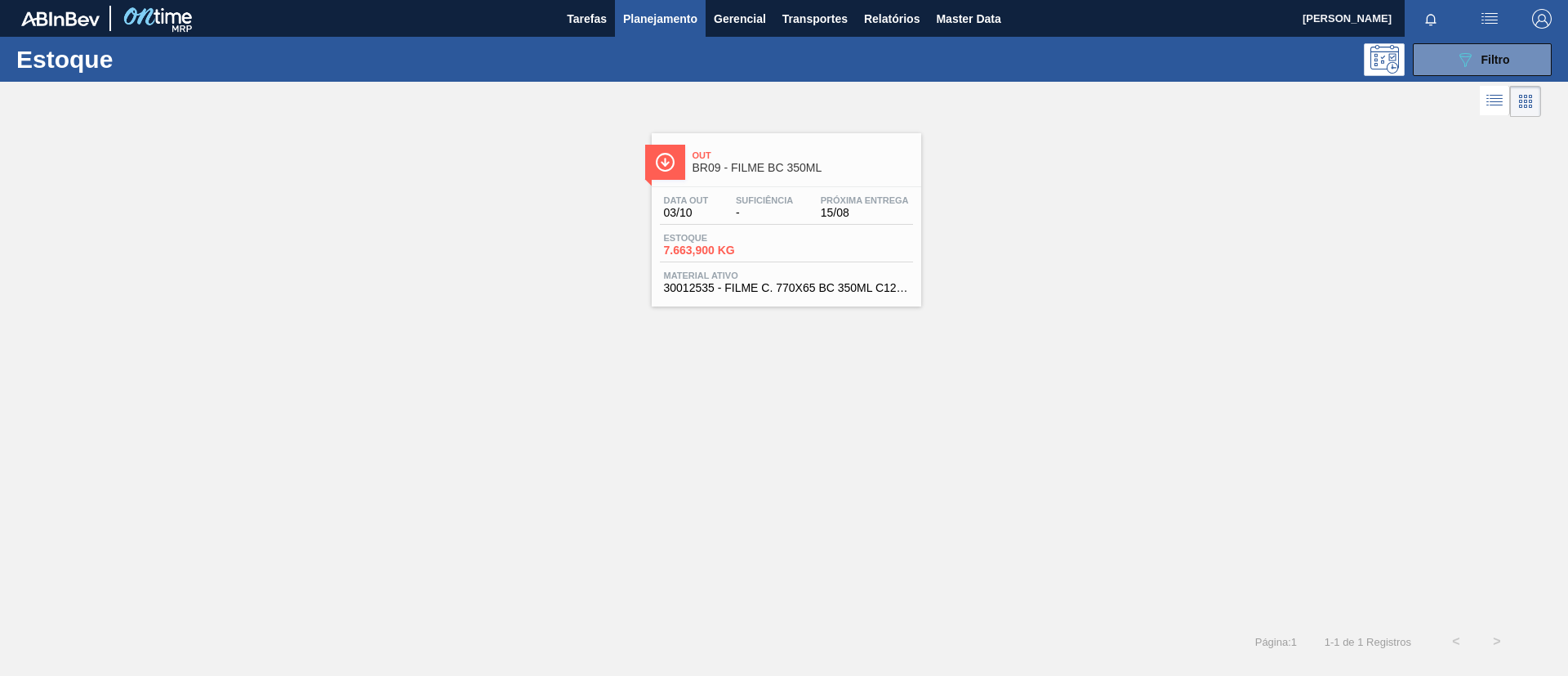
click at [799, 186] on div "Out BR09 - FILME BC 350ML Data [DATE] Suficiência - Próxima Entrega 15/08 Estoq…" at bounding box center [786, 219] width 269 height 173
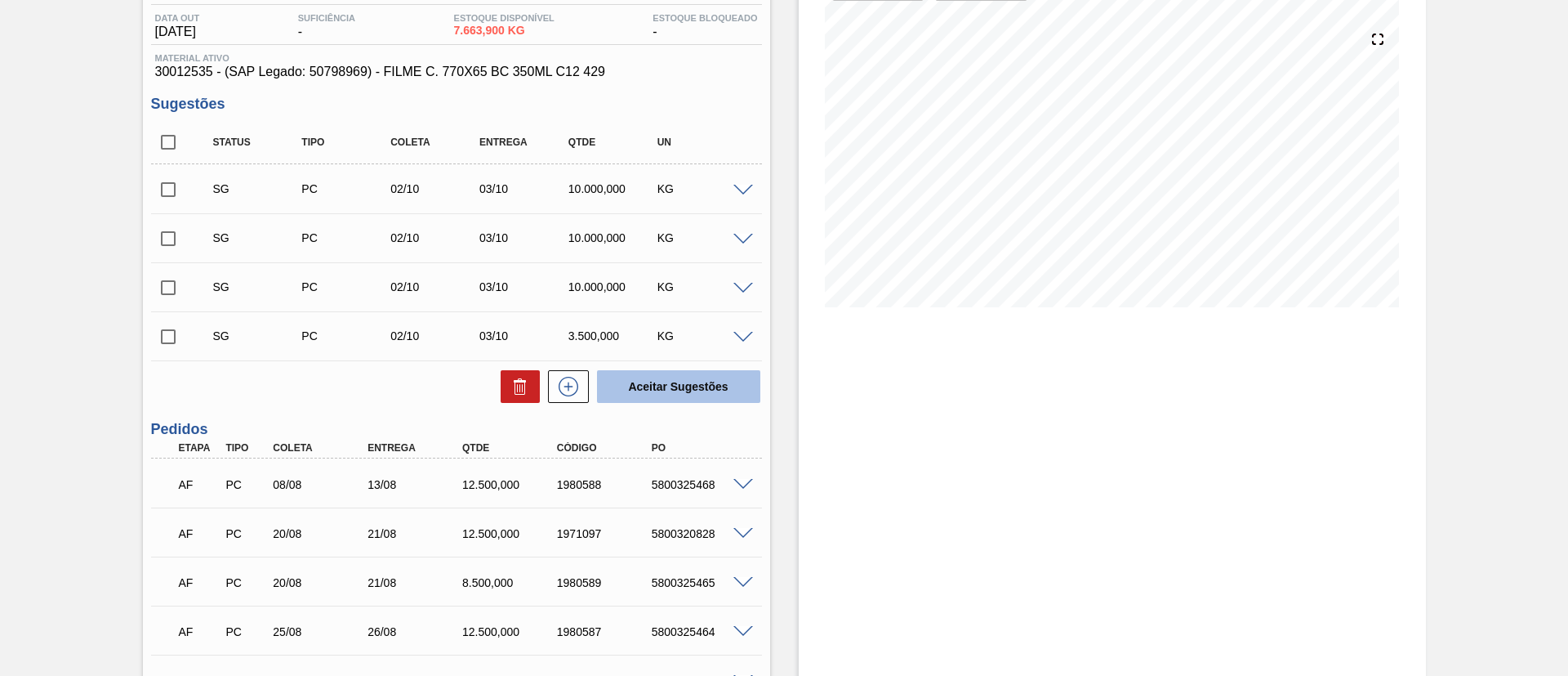
scroll to position [245, 0]
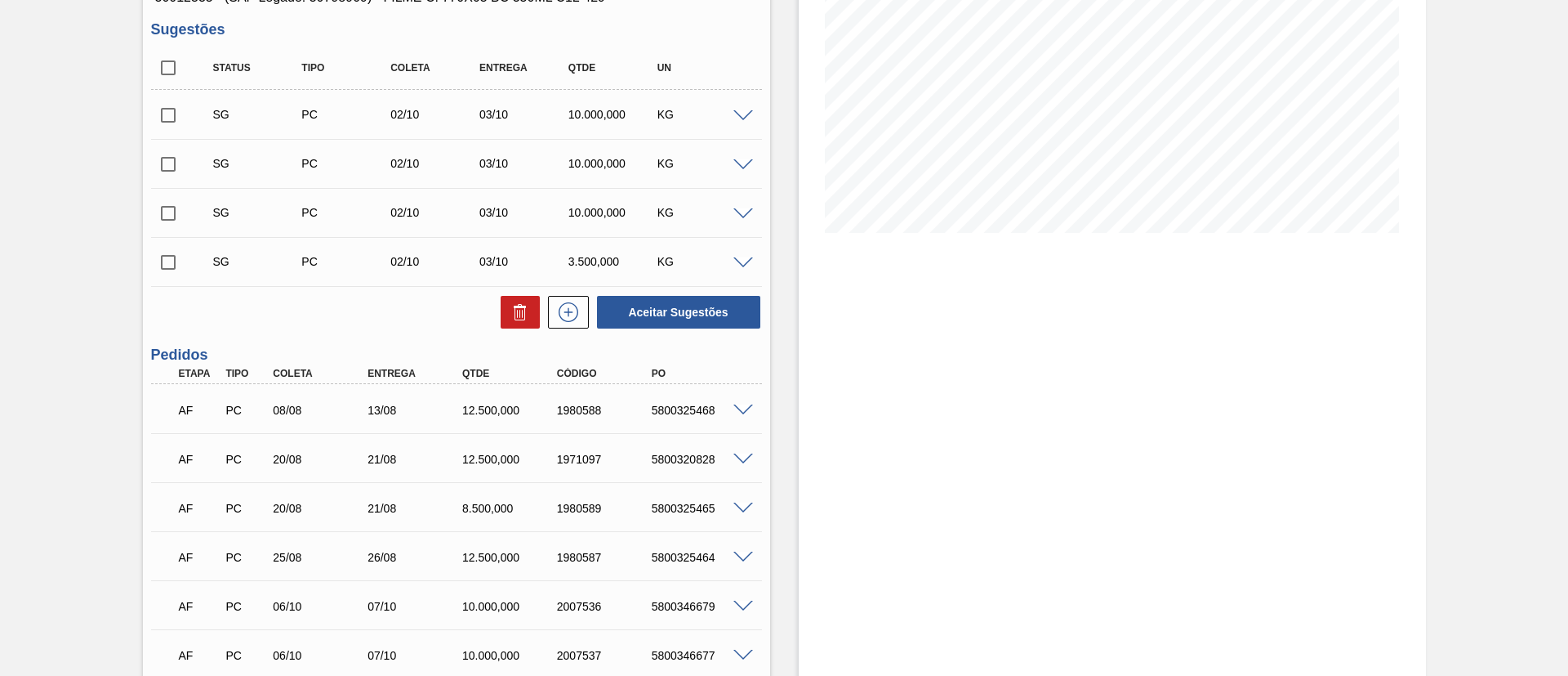
click at [725, 409] on div "5800325468" at bounding box center [700, 410] width 106 height 13
click at [730, 408] on div at bounding box center [745, 408] width 33 height 13
click at [733, 408] on span at bounding box center [743, 410] width 19 height 13
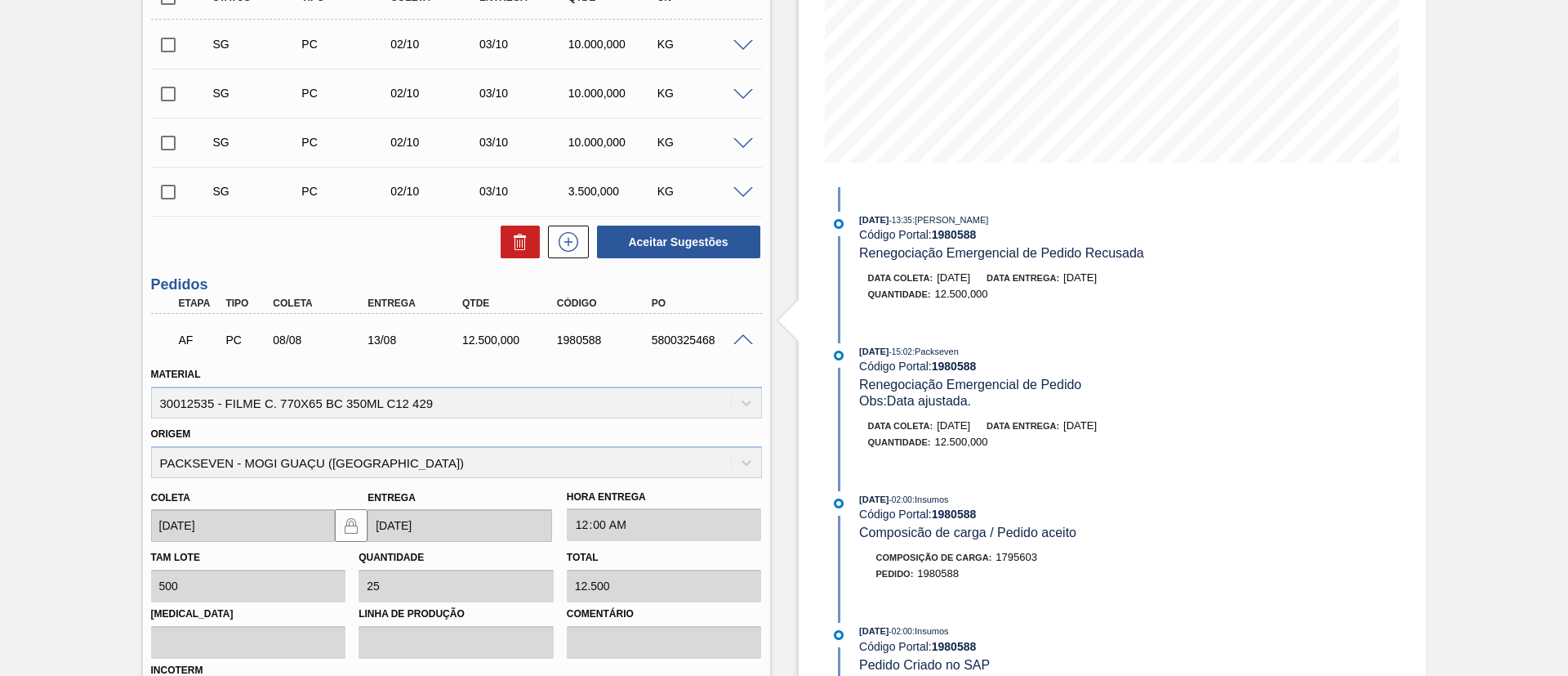
scroll to position [367, 0]
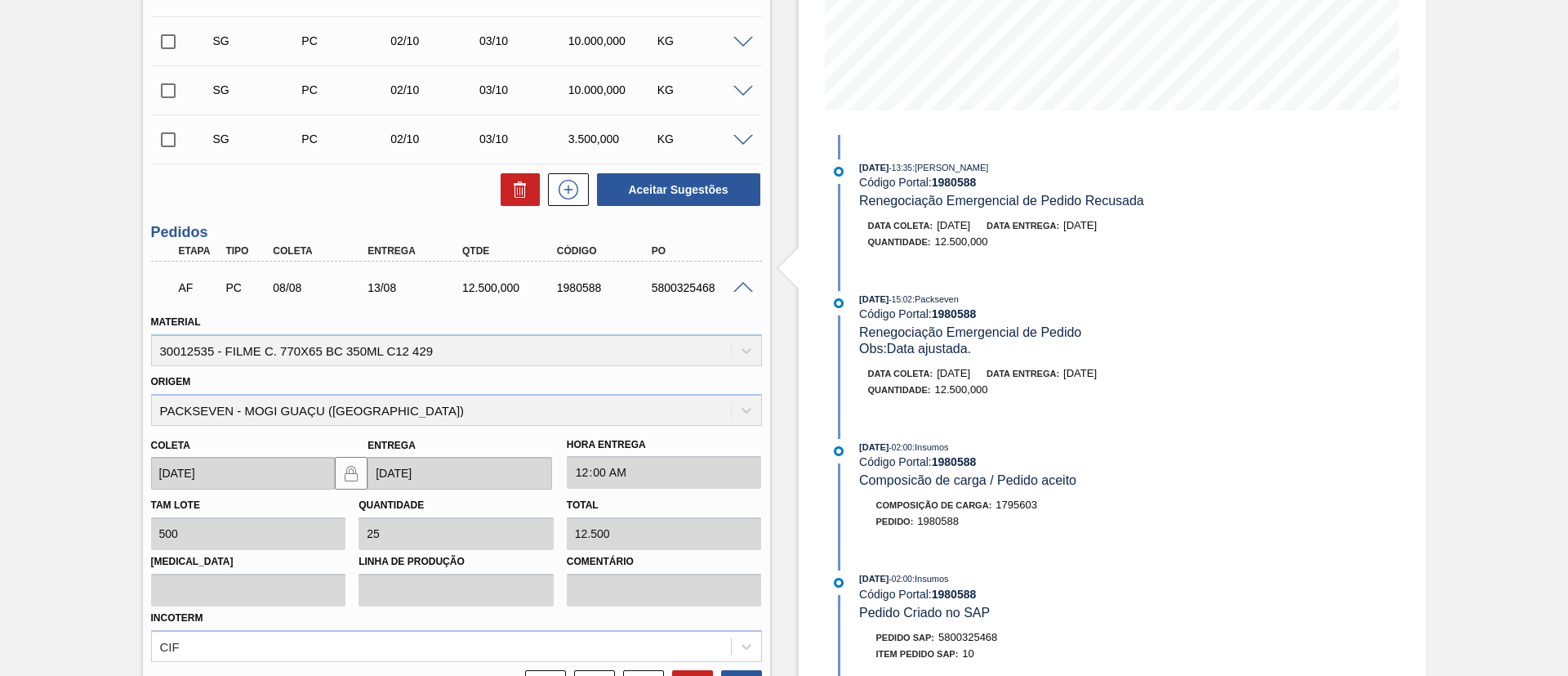
click at [738, 292] on div "5800325468" at bounding box center [700, 288] width 106 height 13
click at [738, 290] on span at bounding box center [743, 288] width 19 height 13
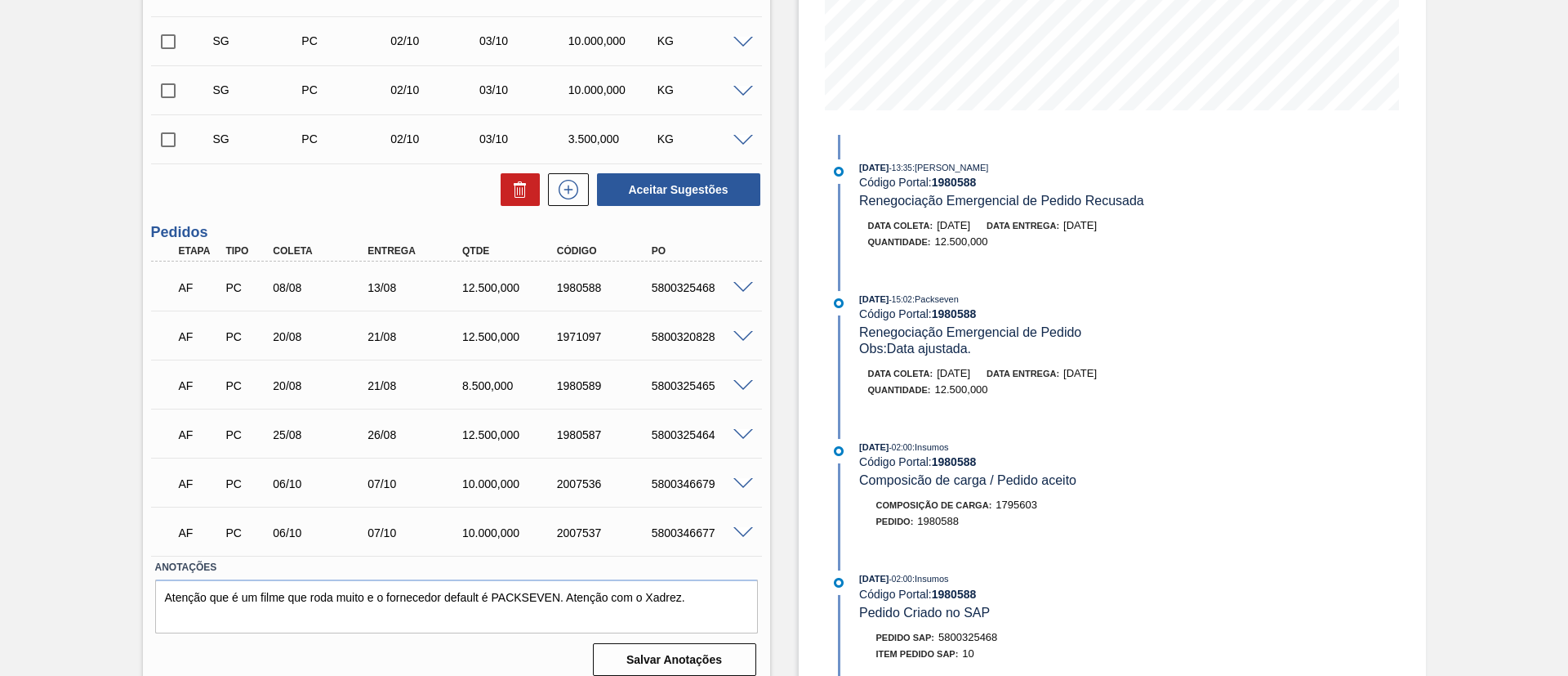
click at [733, 341] on div "5800320828" at bounding box center [700, 337] width 106 height 13
click at [738, 337] on span at bounding box center [743, 337] width 19 height 13
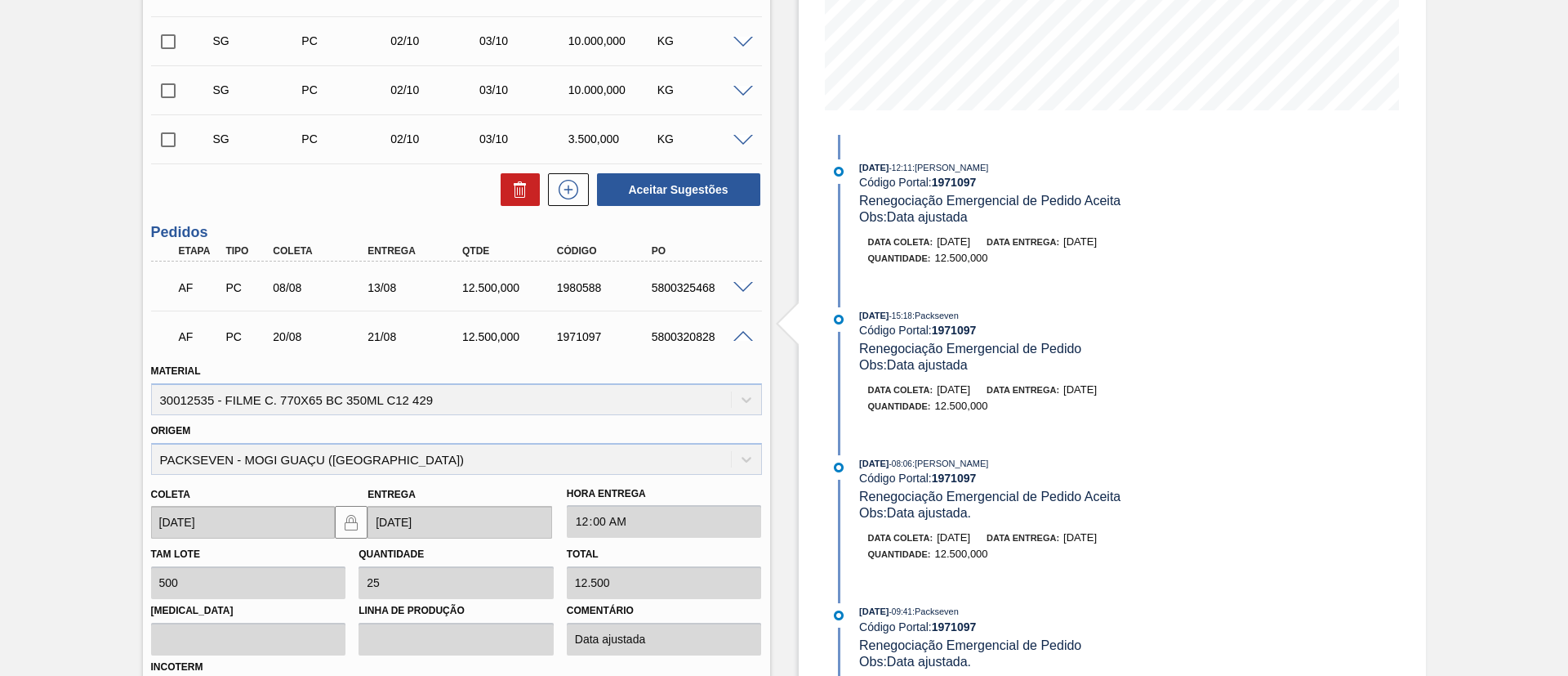
click at [742, 347] on div "AF PC 20/08 21/08 12.500,000 1971097 5800320828" at bounding box center [457, 335] width 610 height 41
click at [743, 332] on span at bounding box center [743, 337] width 19 height 13
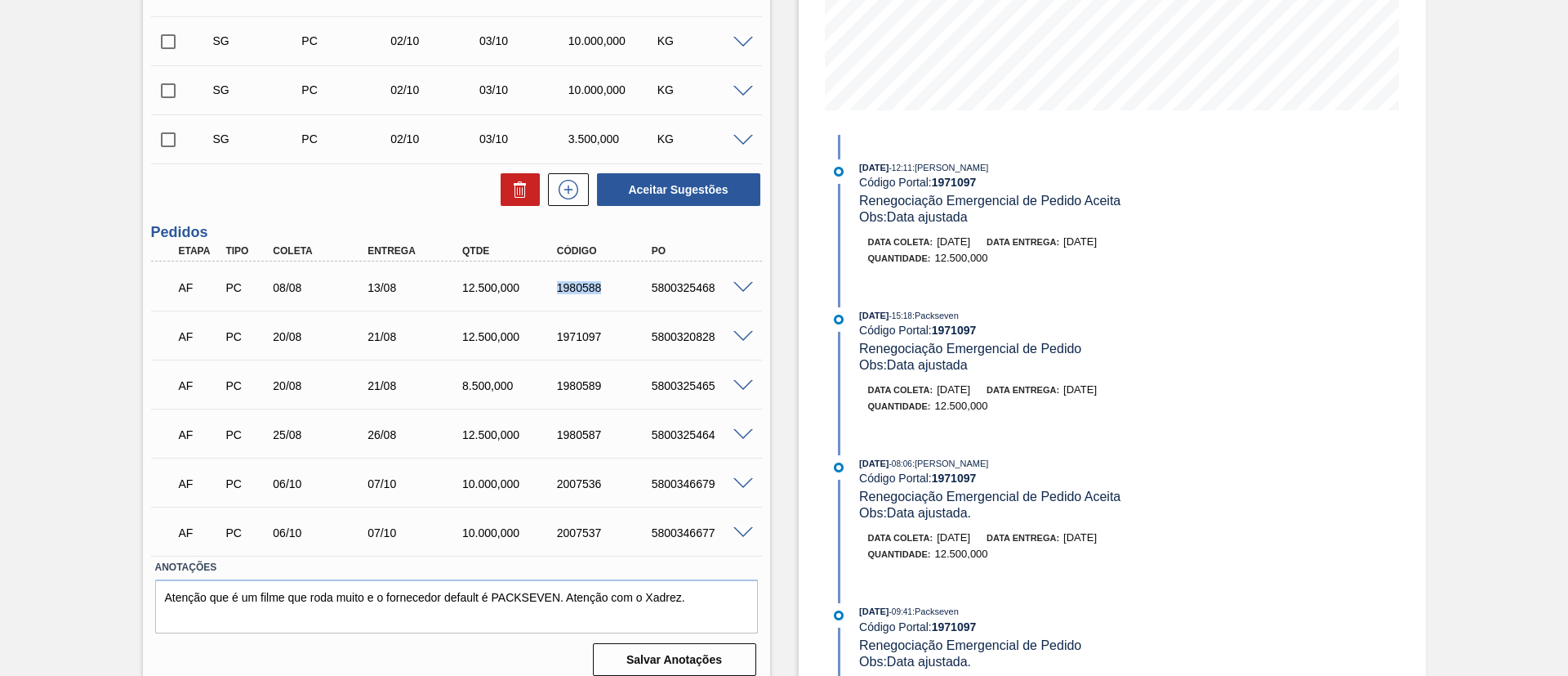
drag, startPoint x: 574, startPoint y: 303, endPoint x: 605, endPoint y: 302, distance: 31.0
click at [605, 302] on div "AF PC 08/08 13/08 12.500,000 1980588 5800325468" at bounding box center [457, 285] width 610 height 41
copy div "1980588"
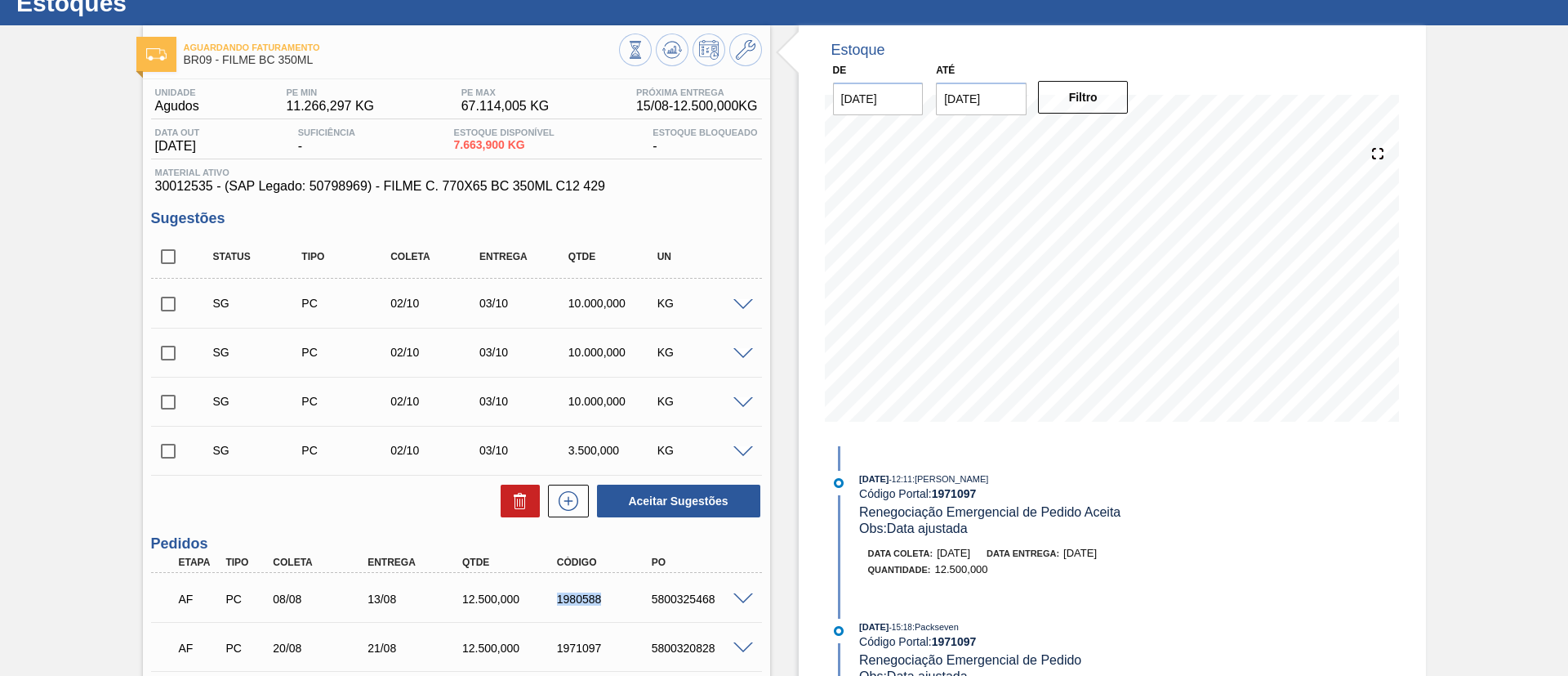
scroll to position [0, 0]
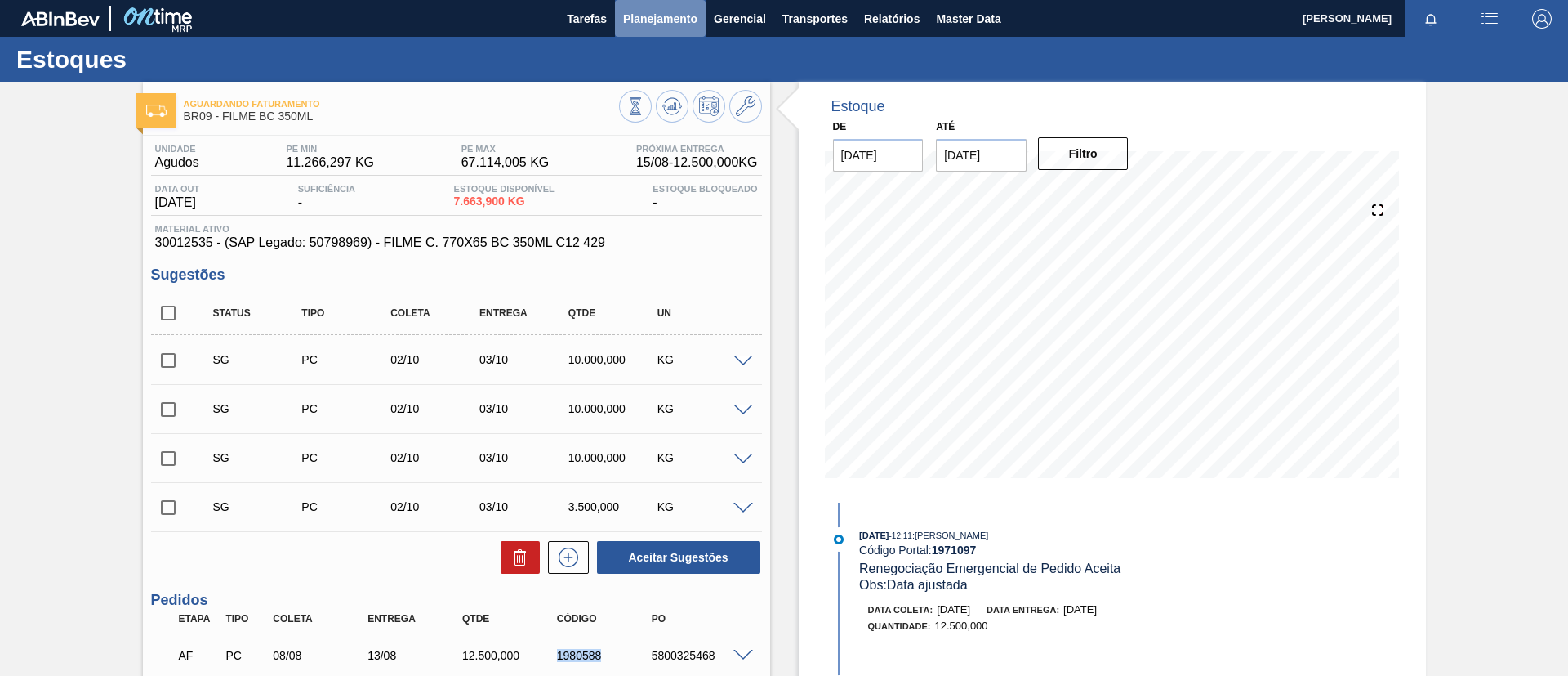
click at [623, 25] on span "Planejamento" at bounding box center [660, 18] width 74 height 19
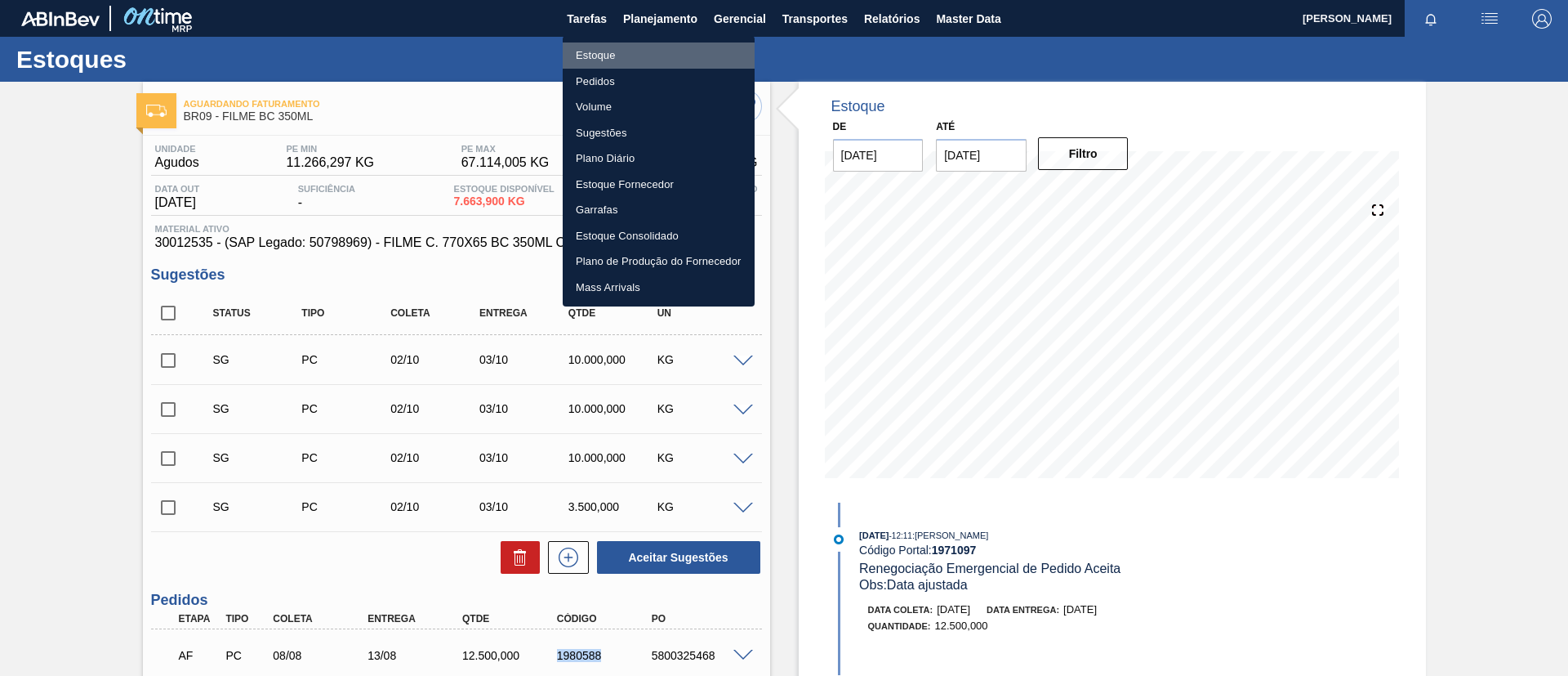
click at [613, 47] on li "Estoque" at bounding box center [659, 55] width 192 height 26
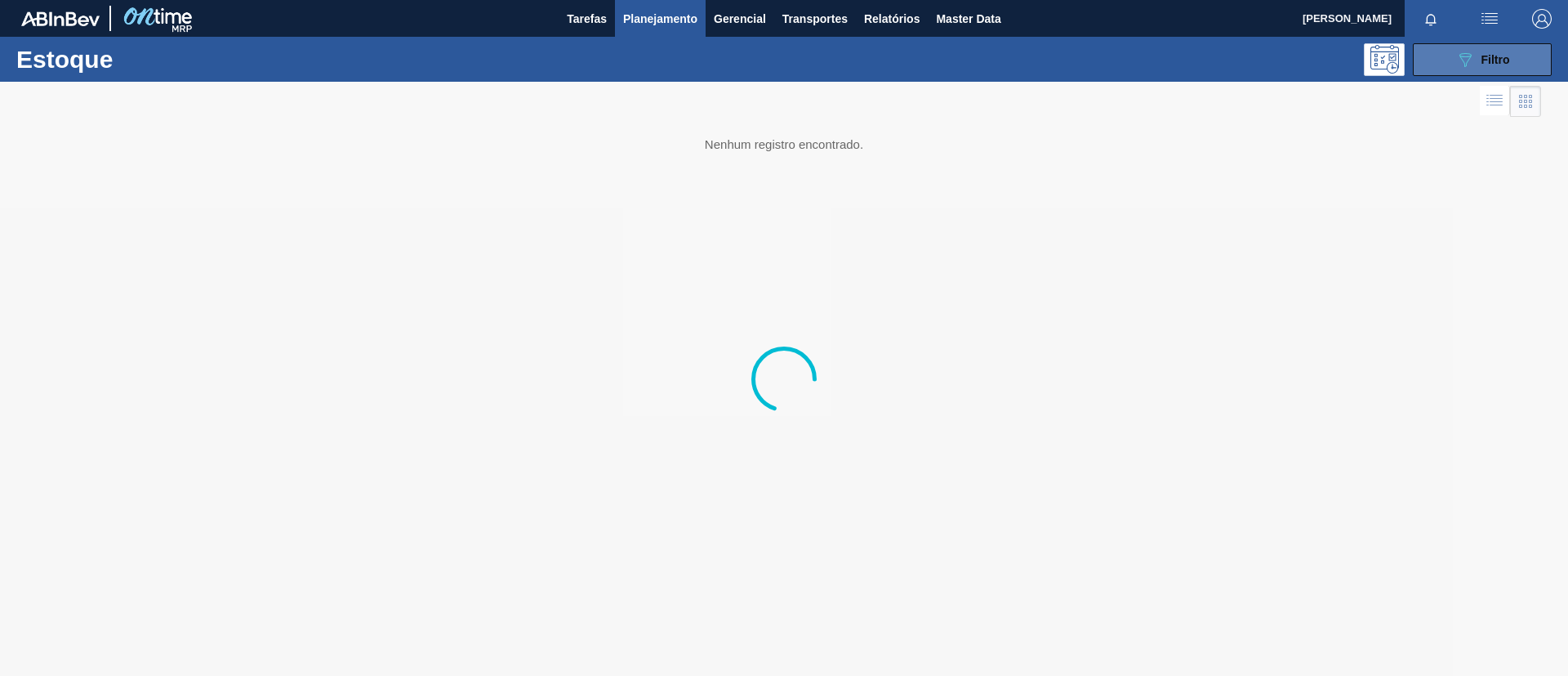
click at [1306, 62] on span "Filtro" at bounding box center [1496, 59] width 28 height 13
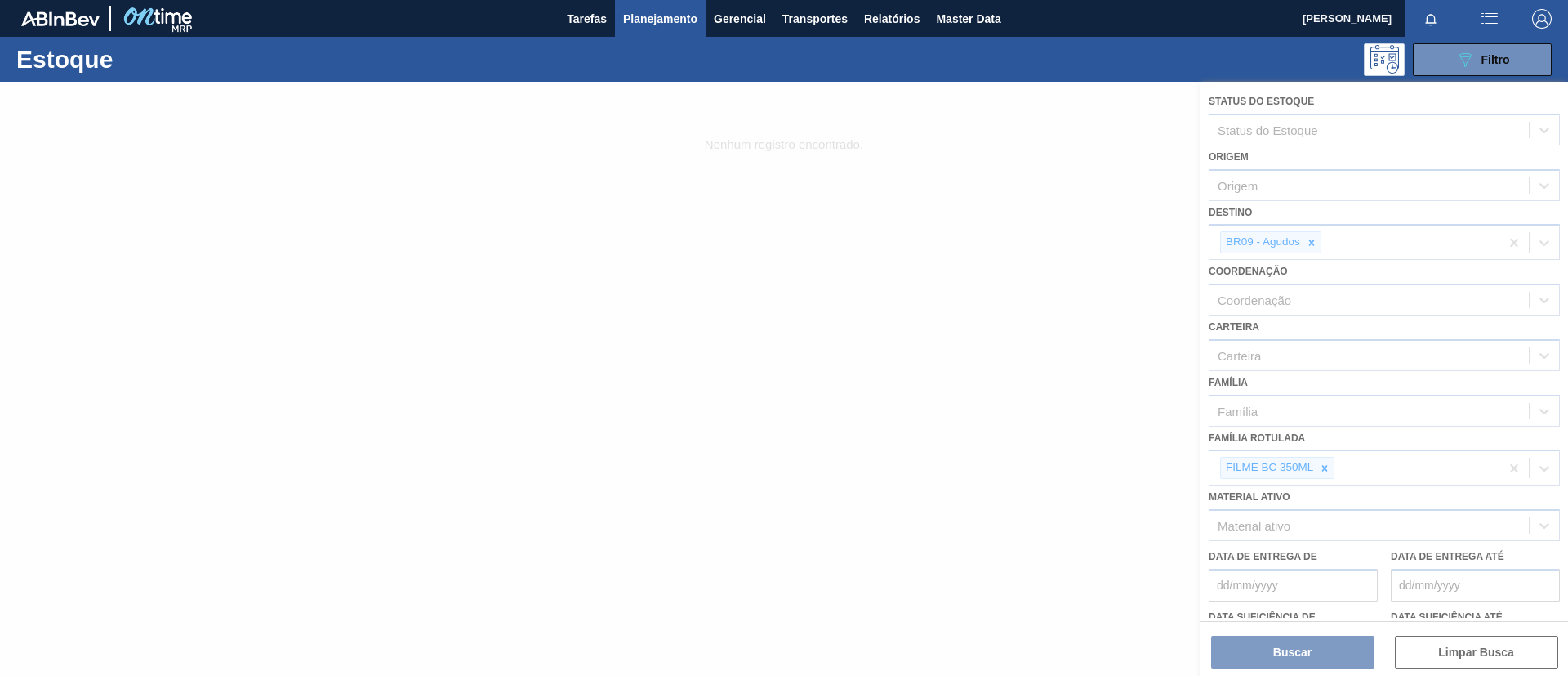
click at [1306, 469] on div at bounding box center [784, 379] width 1568 height 594
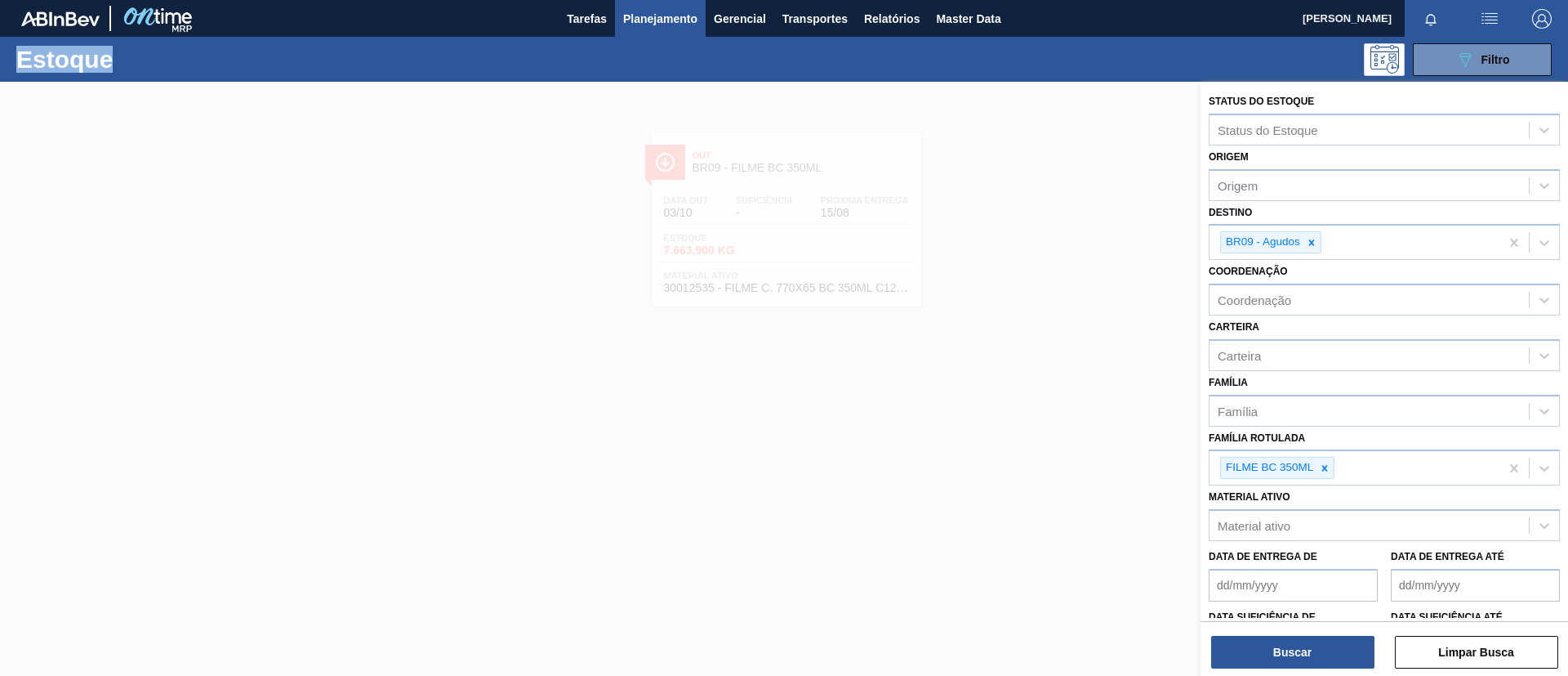
click at [1306, 469] on icon at bounding box center [1325, 468] width 6 height 6
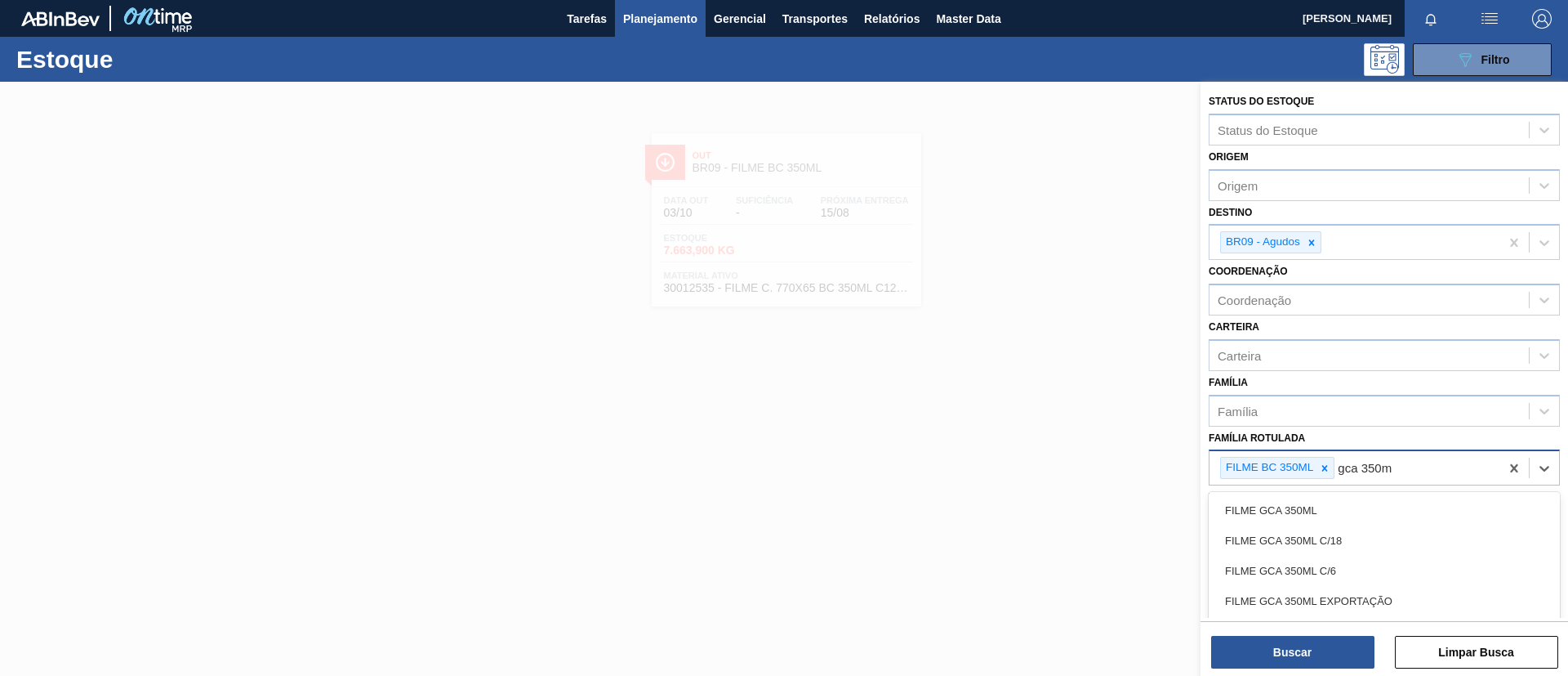
type Rotulada "gca 350ml"
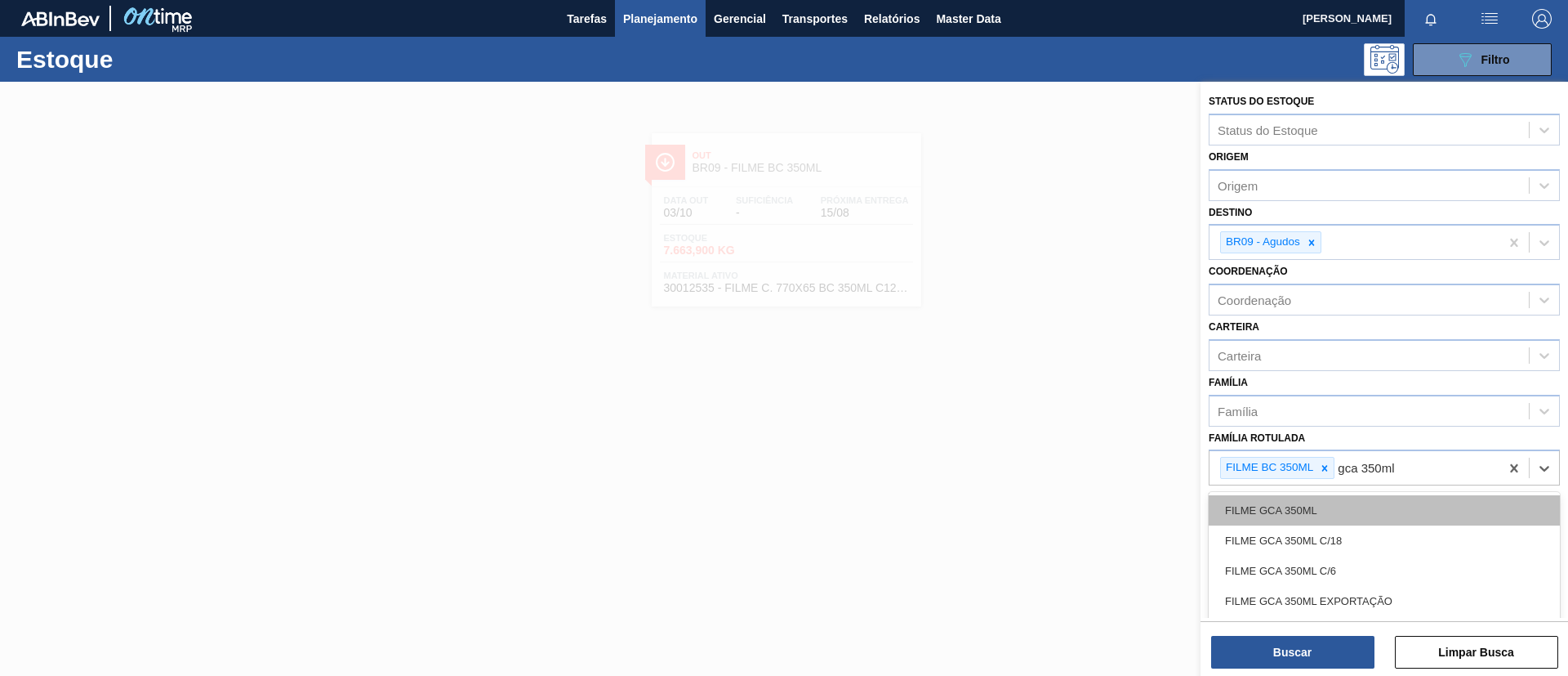
click at [1306, 504] on div "FILME GCA 350ML" at bounding box center [1384, 510] width 351 height 30
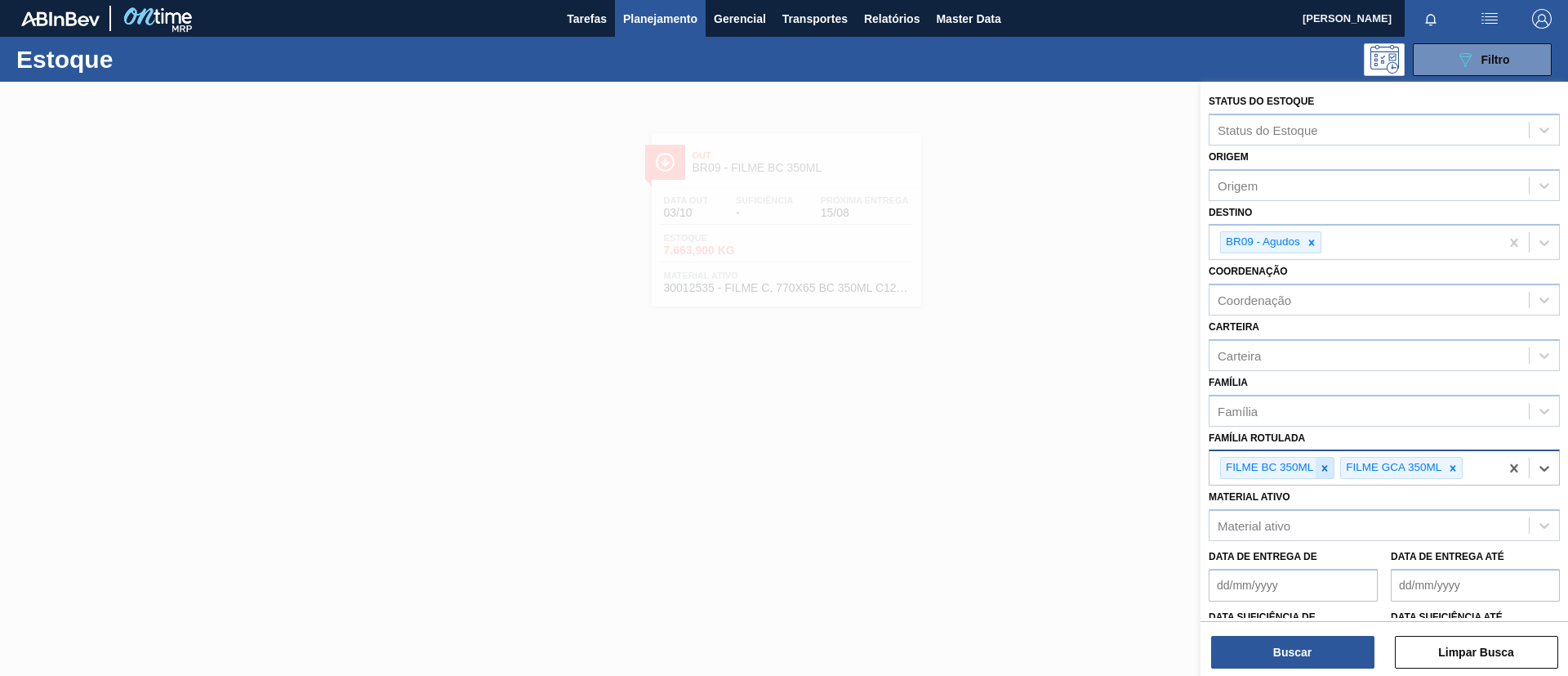
click at [1306, 463] on icon at bounding box center [1325, 469] width 12 height 12
click at [1306, 248] on div at bounding box center [1311, 242] width 18 height 20
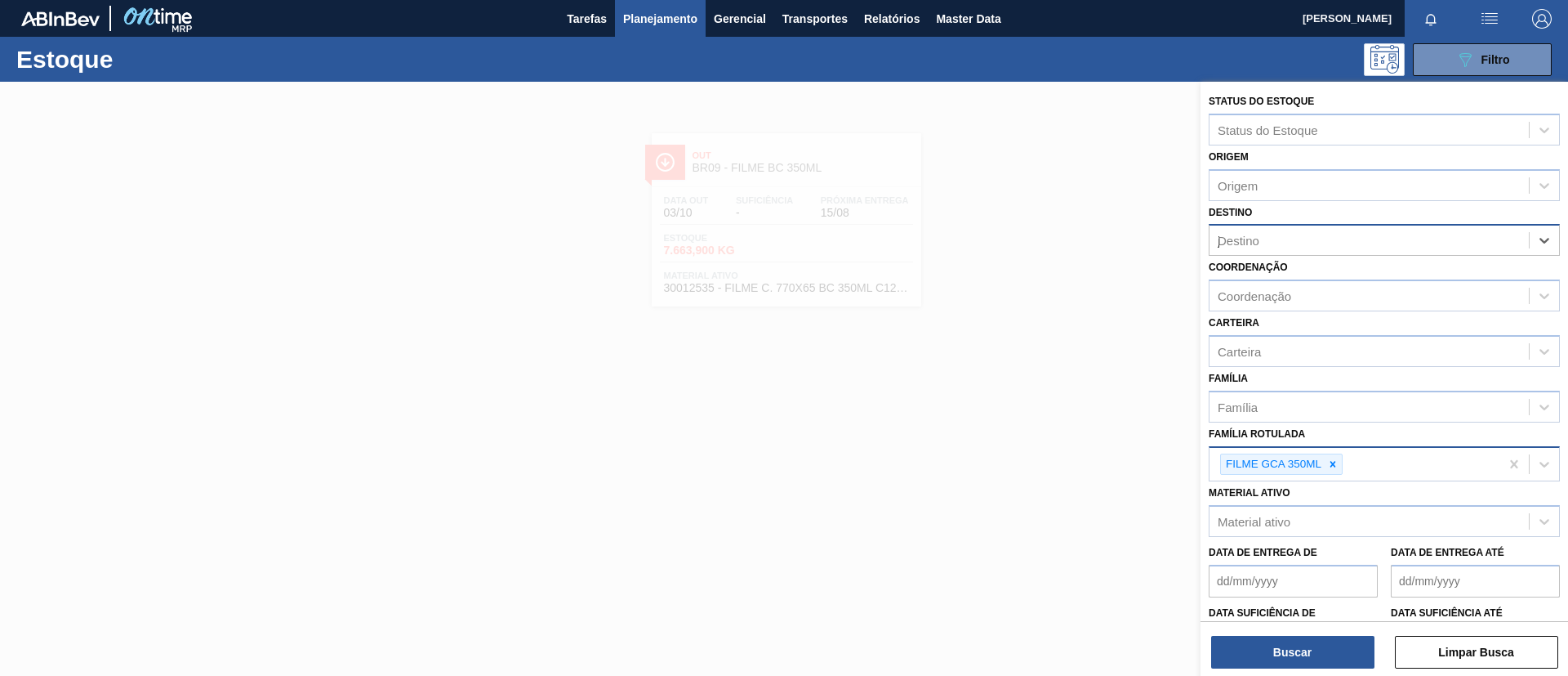
type input "ju"
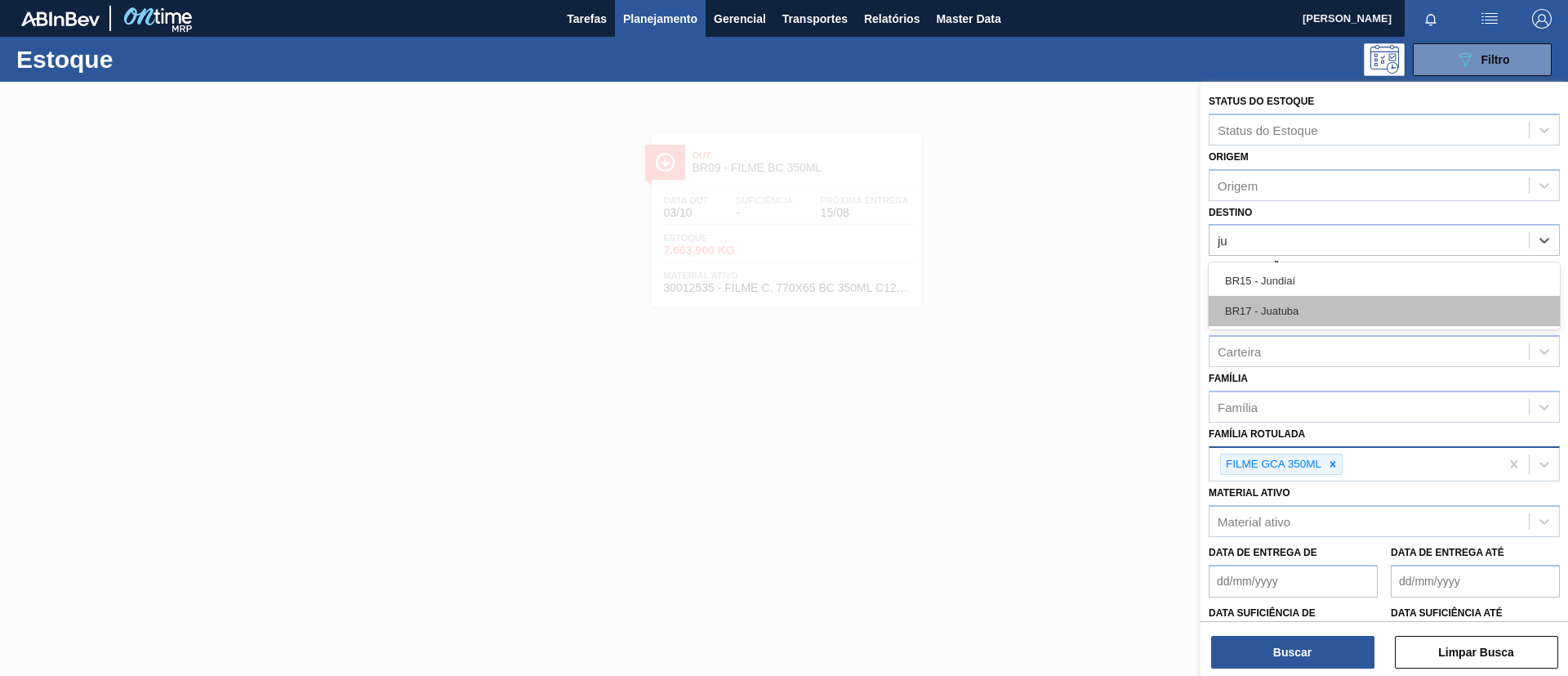
click at [1306, 305] on div "BR17 - Juatuba" at bounding box center [1384, 311] width 351 height 30
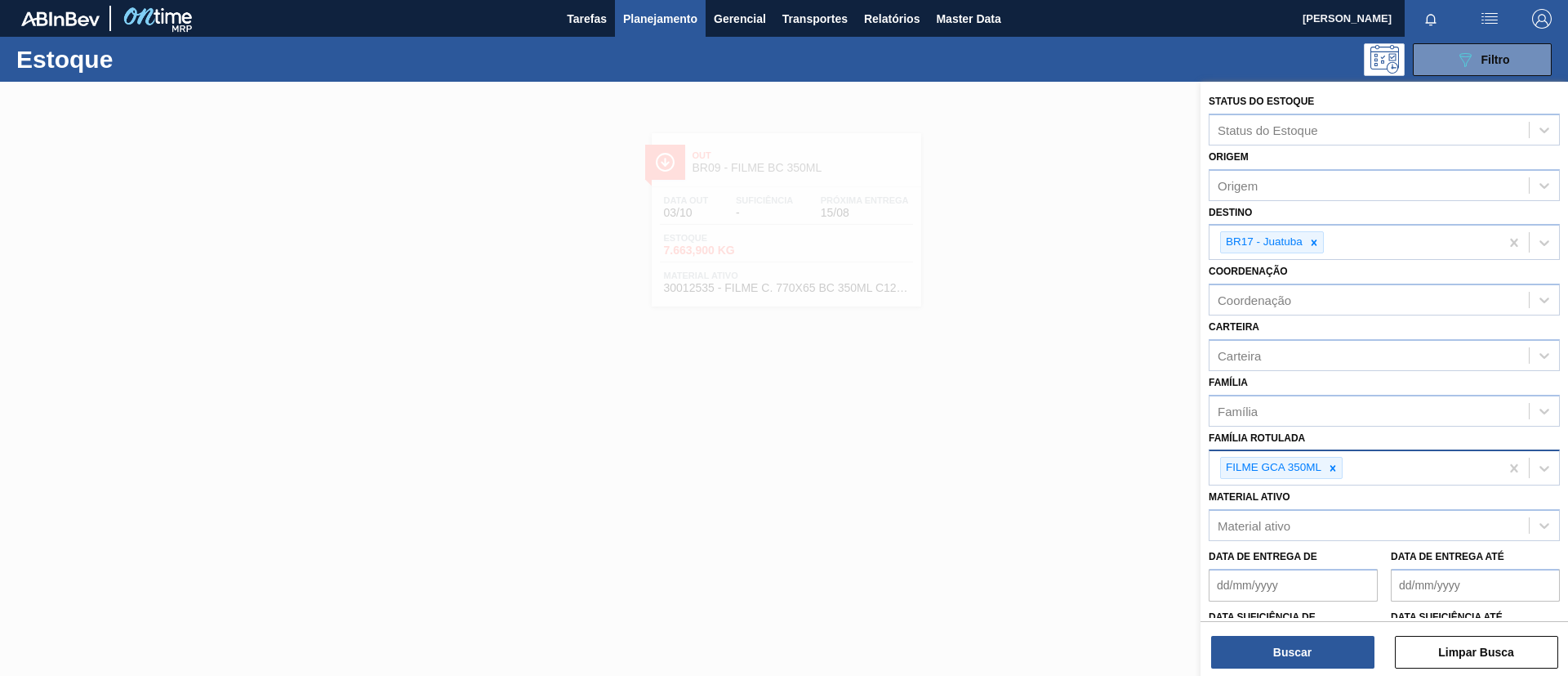
drag, startPoint x: 1327, startPoint y: 643, endPoint x: 1270, endPoint y: 592, distance: 76.5
click at [1306, 562] on button "Buscar" at bounding box center [1292, 652] width 163 height 33
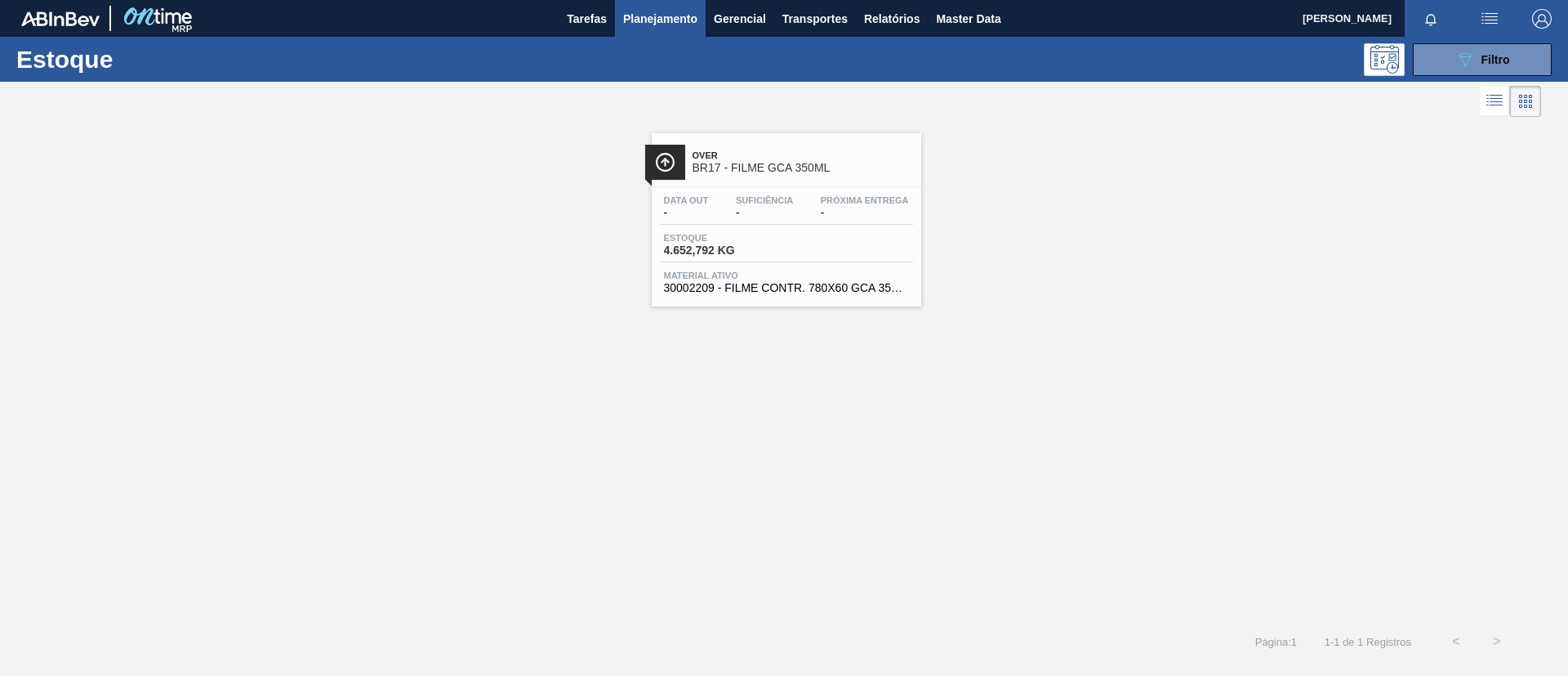
click at [841, 161] on span "BR17 - FILME GCA 350ML" at bounding box center [803, 167] width 221 height 13
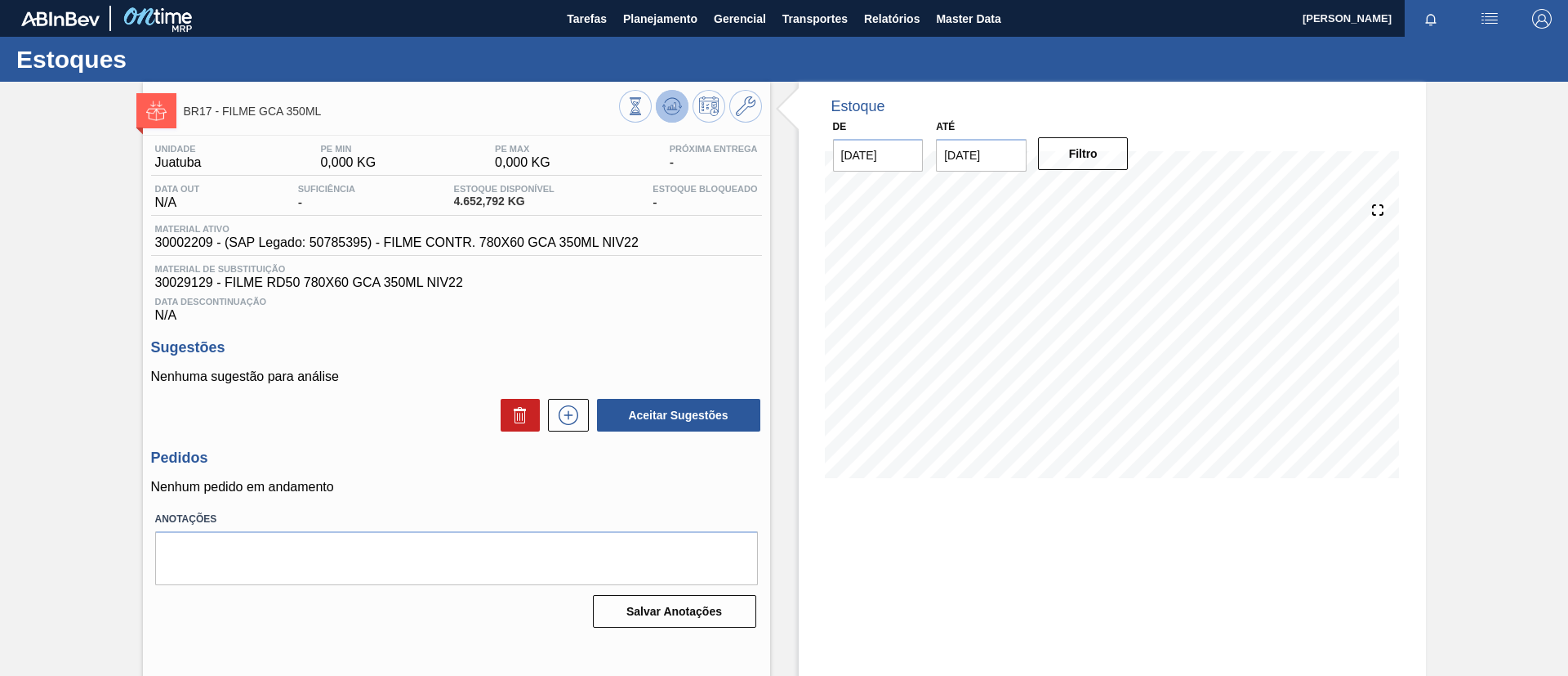
click at [671, 116] on button at bounding box center [672, 105] width 33 height 33
click at [661, 23] on span "Planejamento" at bounding box center [660, 18] width 74 height 19
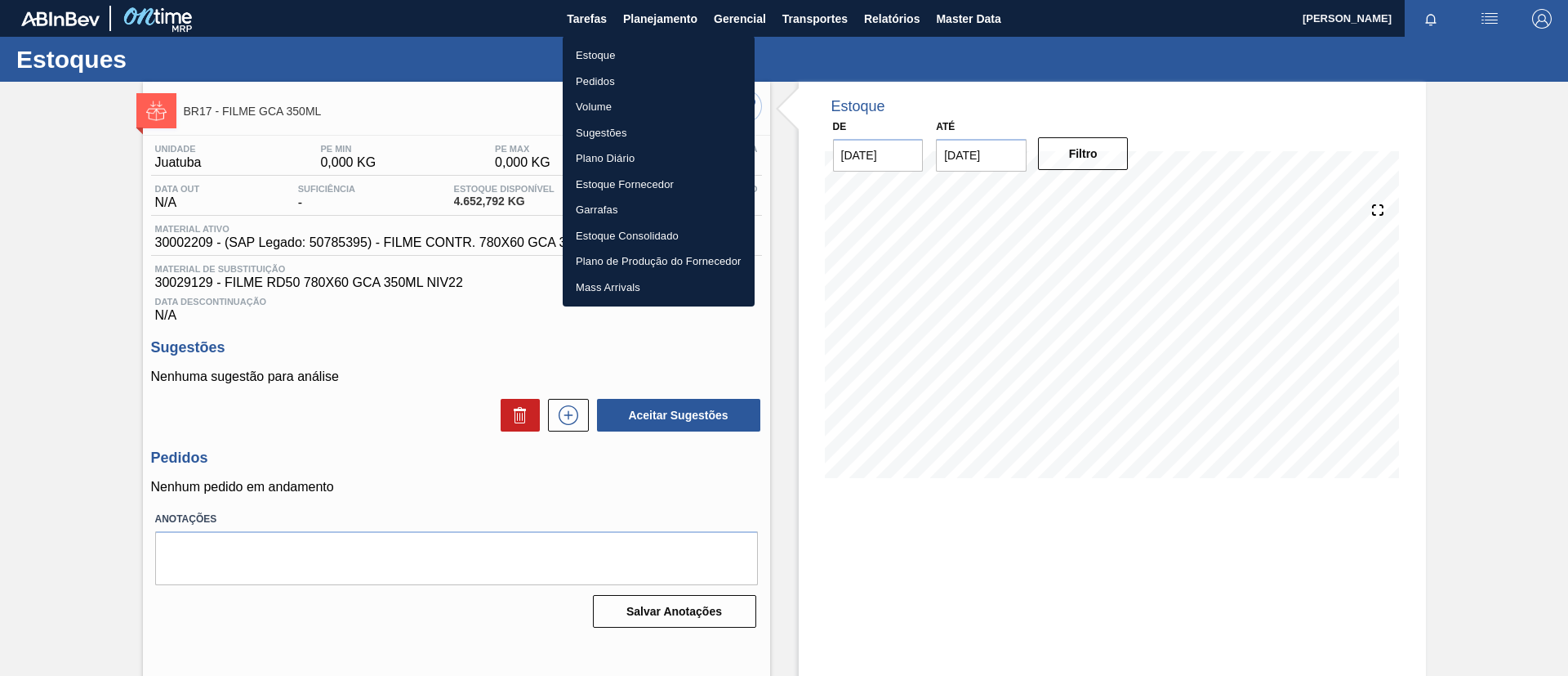
drag, startPoint x: 667, startPoint y: 49, endPoint x: 771, endPoint y: 49, distance: 104.0
click at [668, 49] on li "Estoque" at bounding box center [659, 55] width 192 height 26
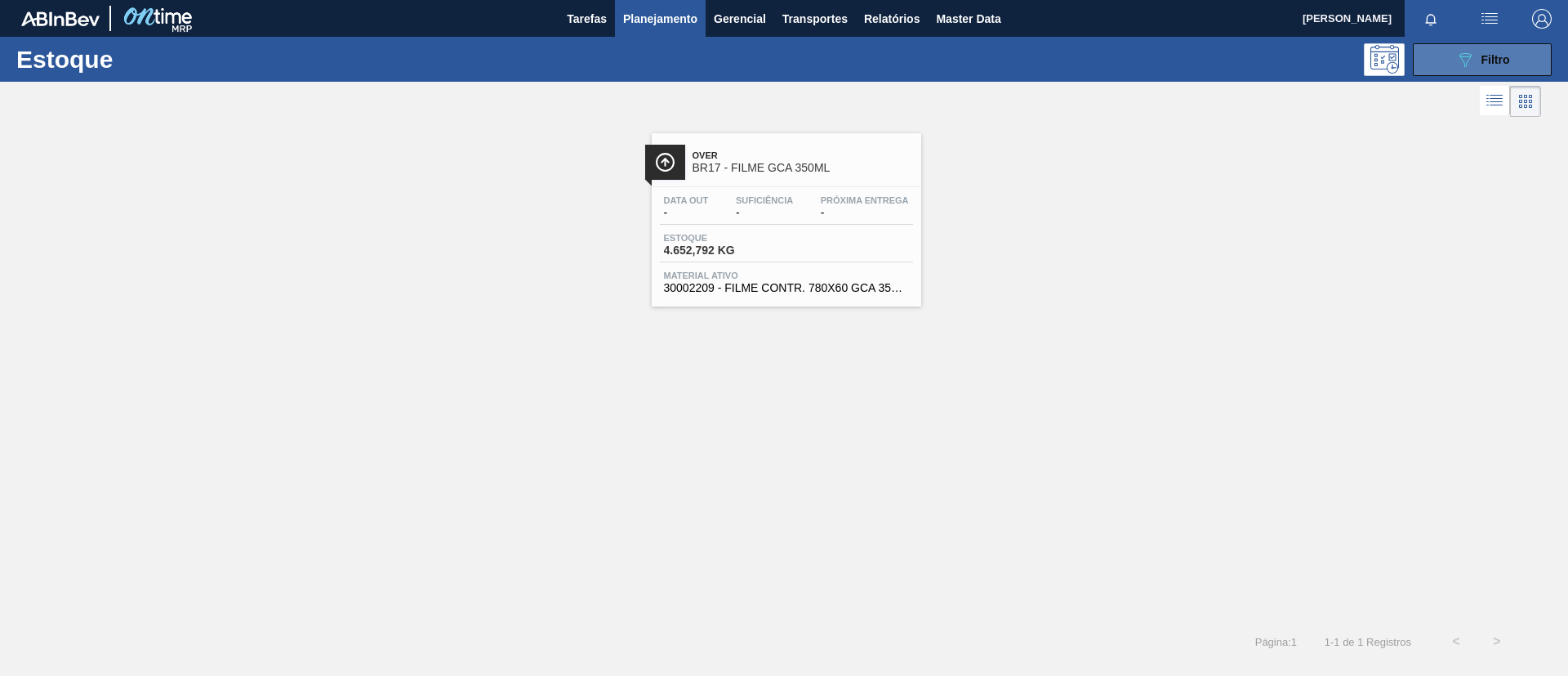
click at [1306, 55] on button "089F7B8B-B2A5-4AFE-B5C0-19BA573D28AC Filtro" at bounding box center [1483, 59] width 139 height 33
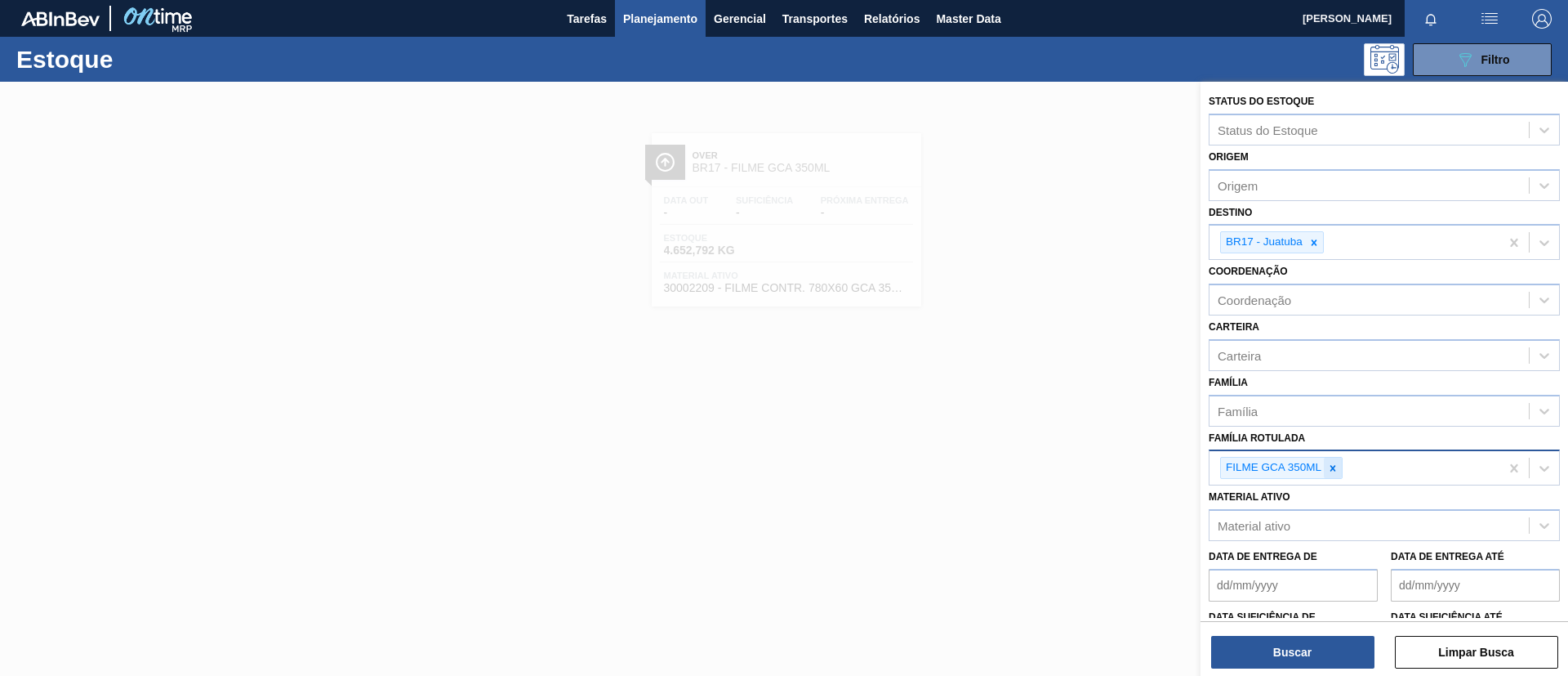
click at [1306, 464] on icon at bounding box center [1333, 469] width 12 height 12
type Rotulada "7"
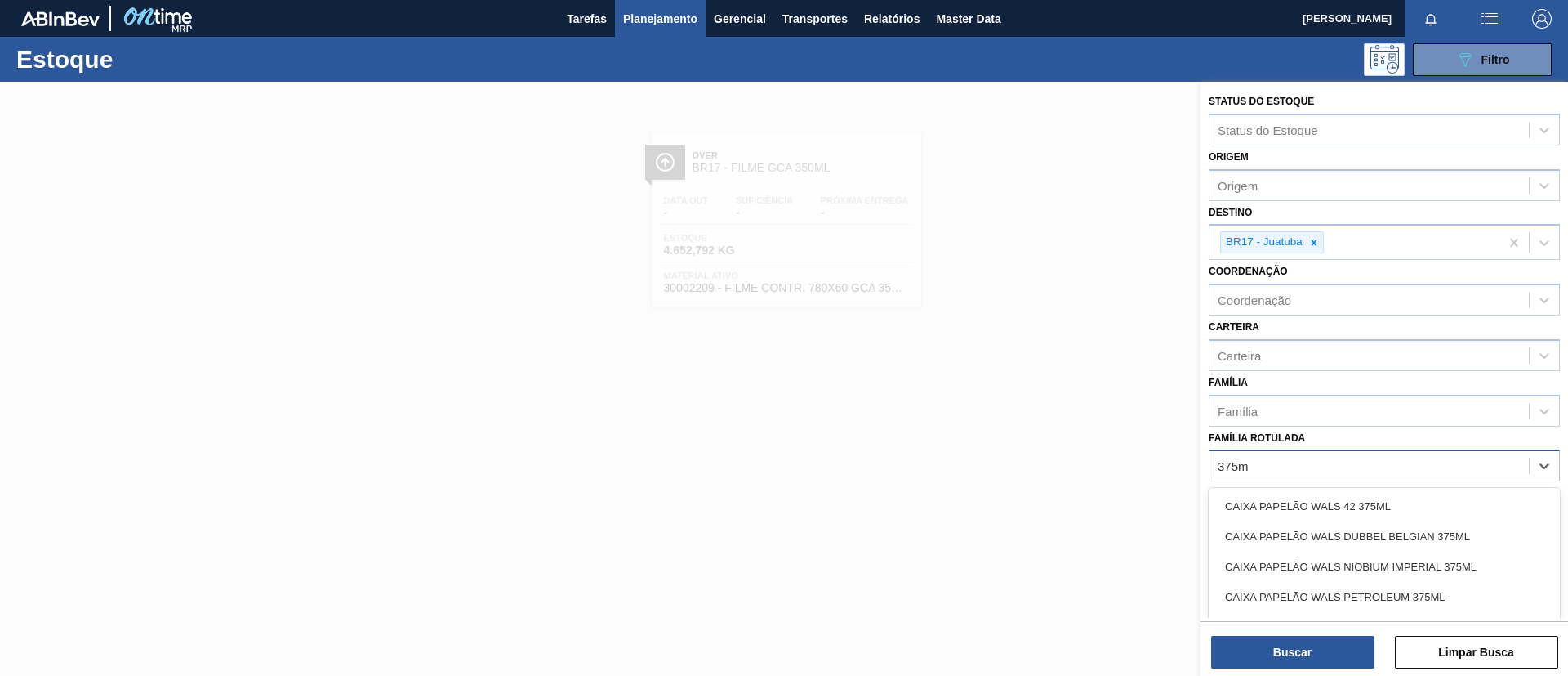
type Rotulada "375mm"
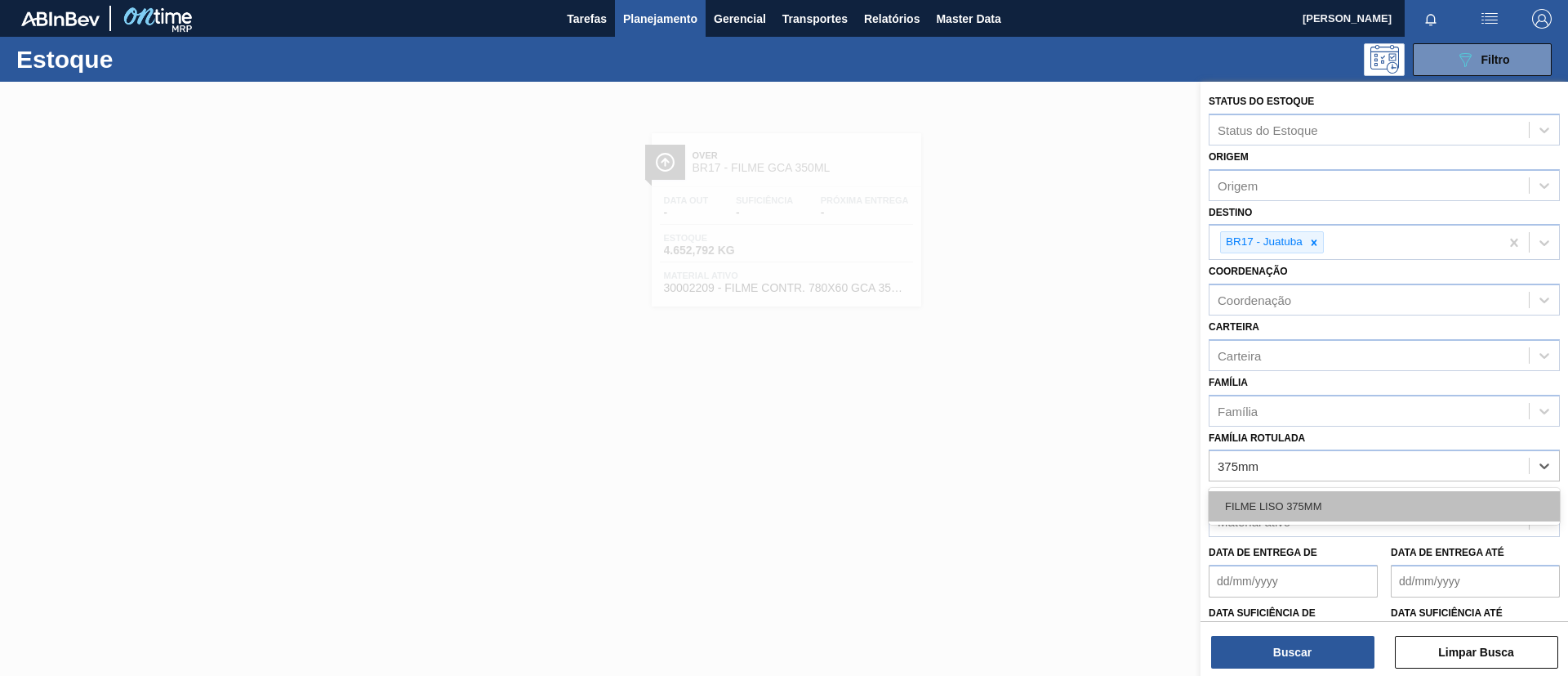
click at [1306, 506] on div "FILME LISO 375MM" at bounding box center [1384, 506] width 351 height 30
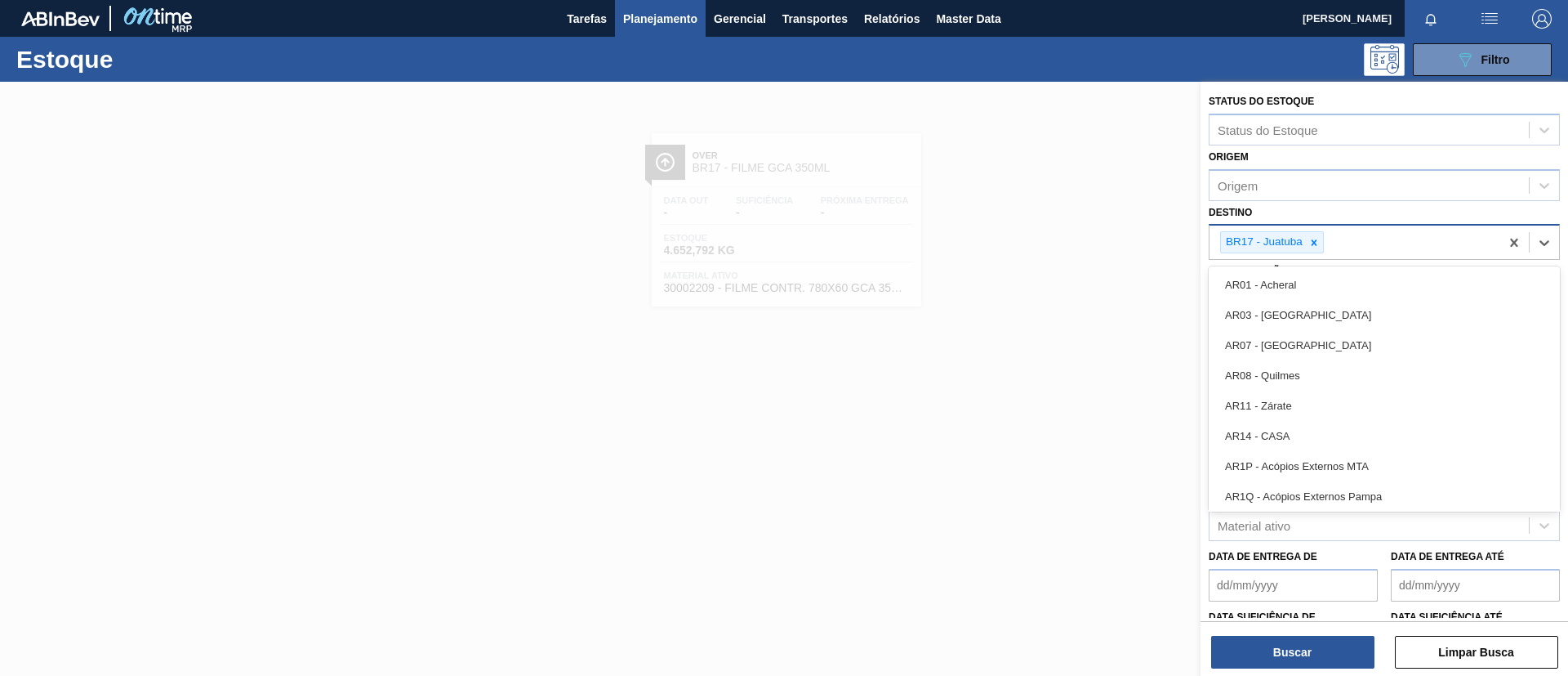
click at [1306, 231] on div "BR17 - Juatuba" at bounding box center [1272, 242] width 104 height 22
click at [1306, 243] on icon at bounding box center [1314, 242] width 6 height 6
type input "n"
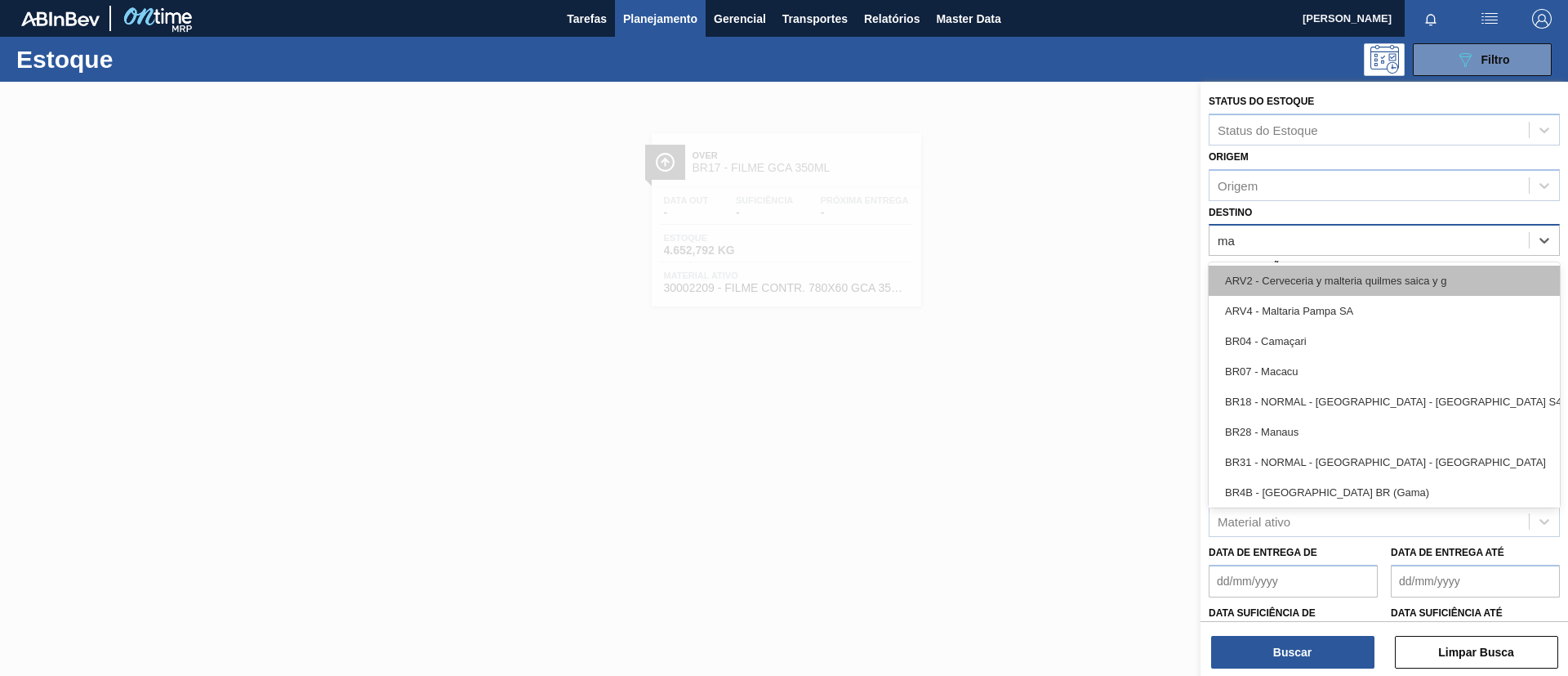
type input "man"
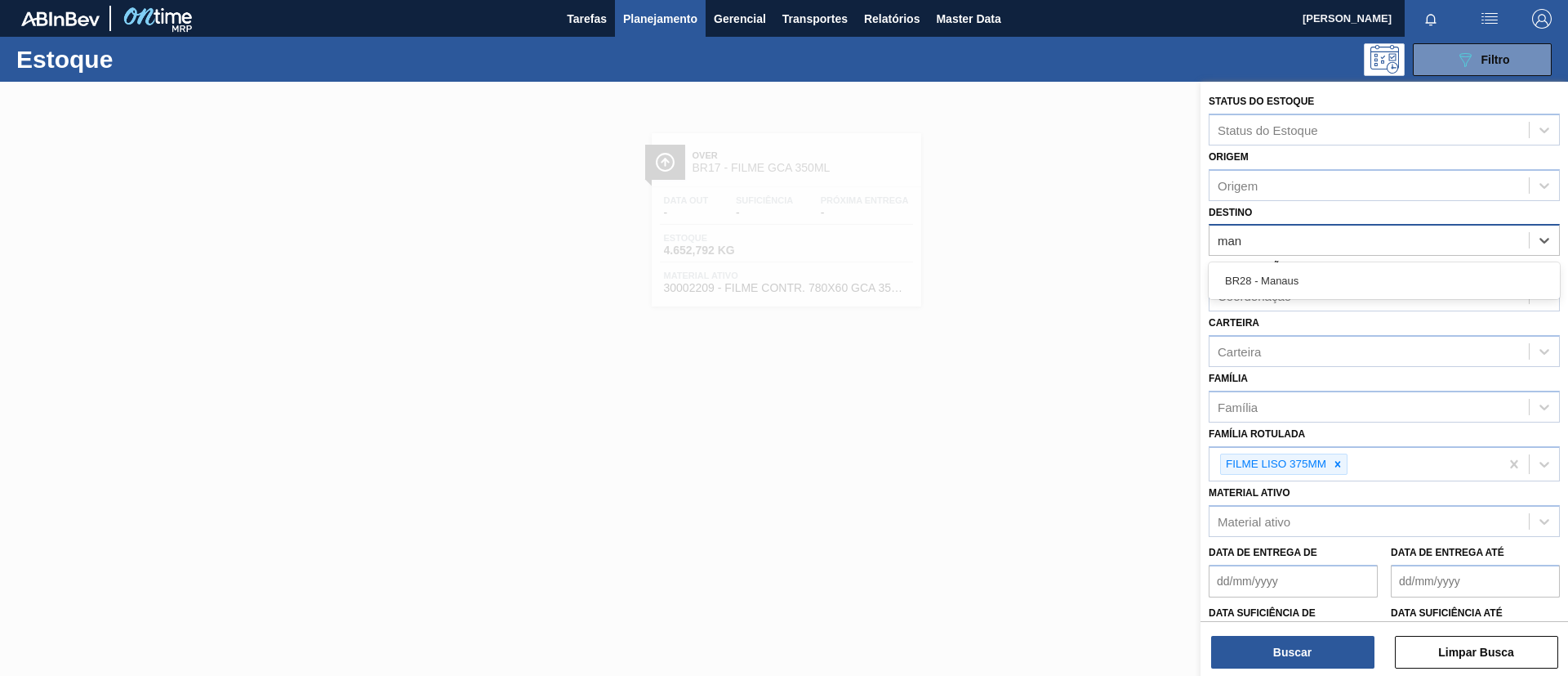
click at [1306, 279] on div "BR28 - Manaus" at bounding box center [1384, 280] width 351 height 30
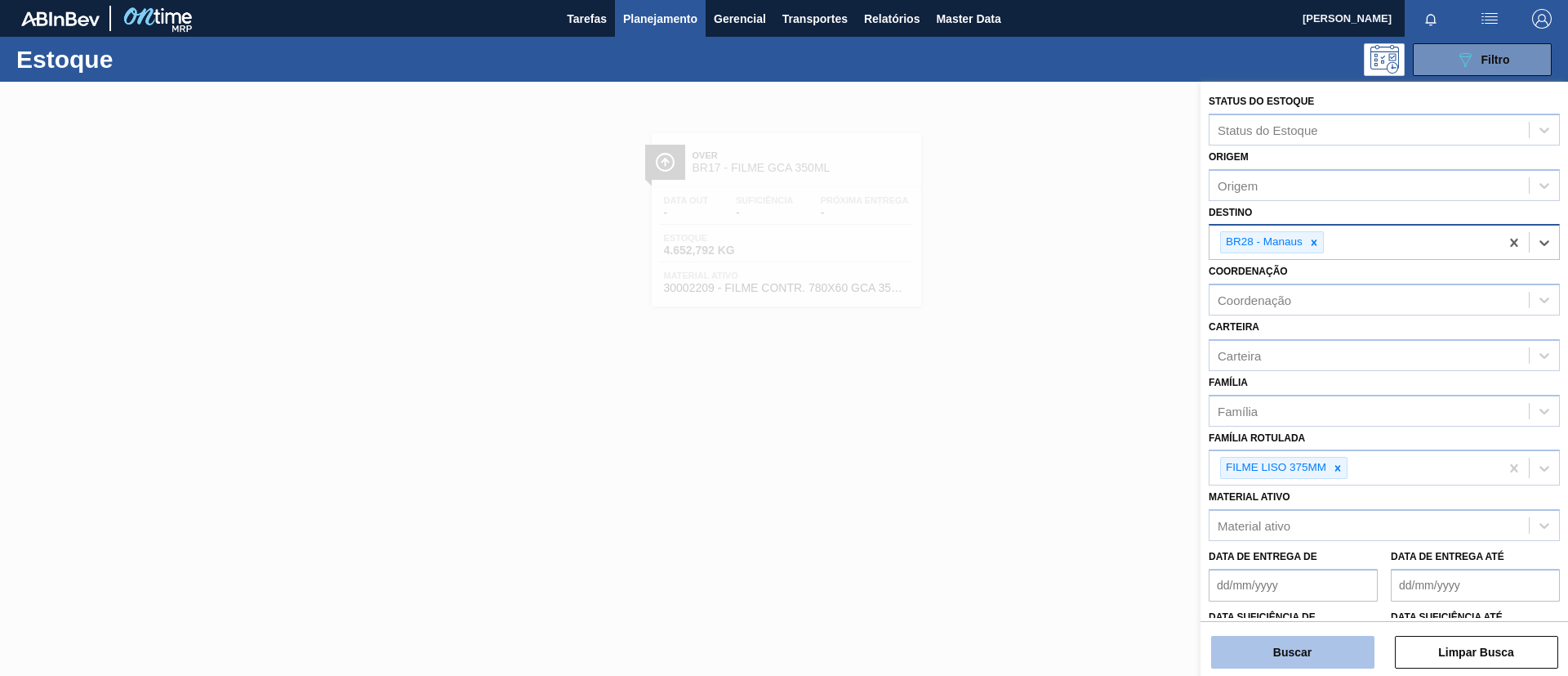
click at [1290, 562] on button "Buscar" at bounding box center [1292, 652] width 163 height 33
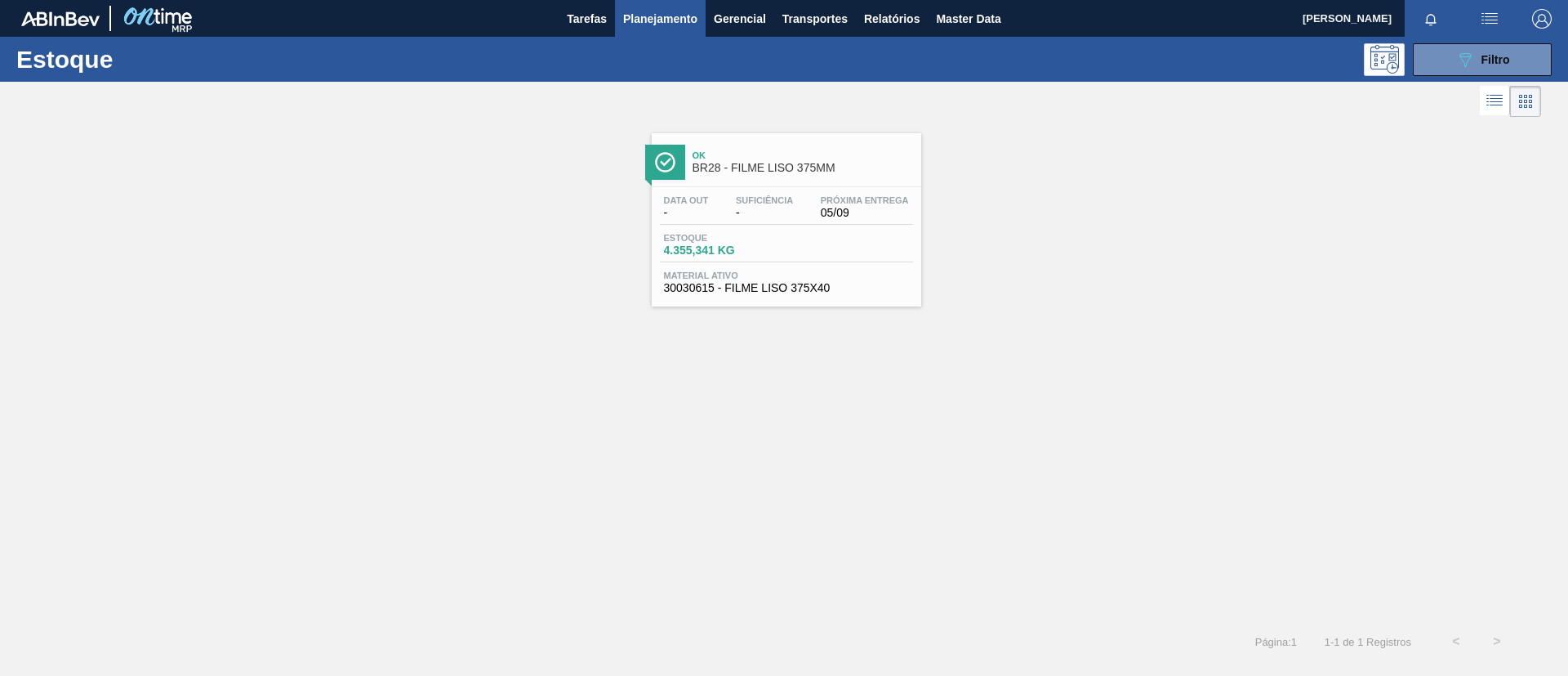
click at [890, 172] on span "BR28 - FILME LISO 375MM" at bounding box center [803, 167] width 221 height 13
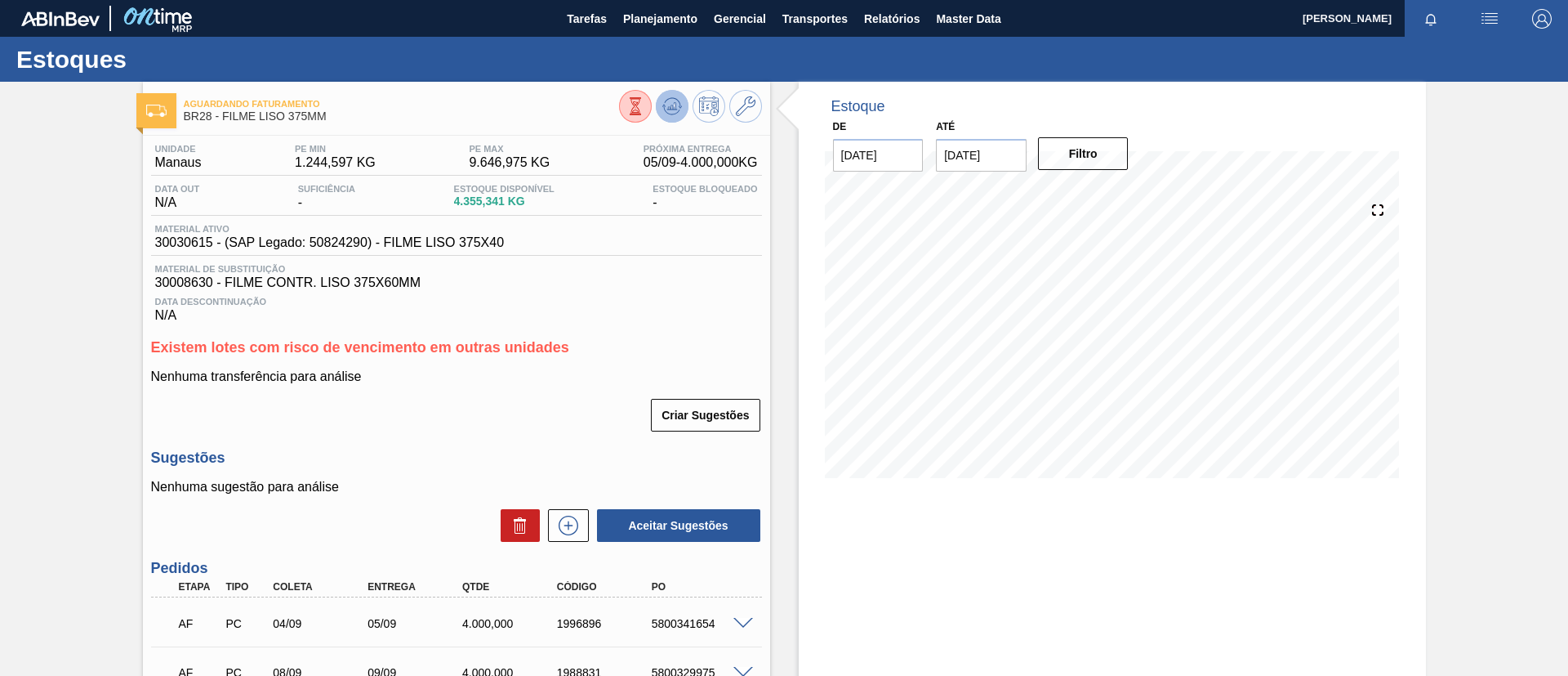
click at [645, 104] on icon at bounding box center [635, 105] width 18 height 18
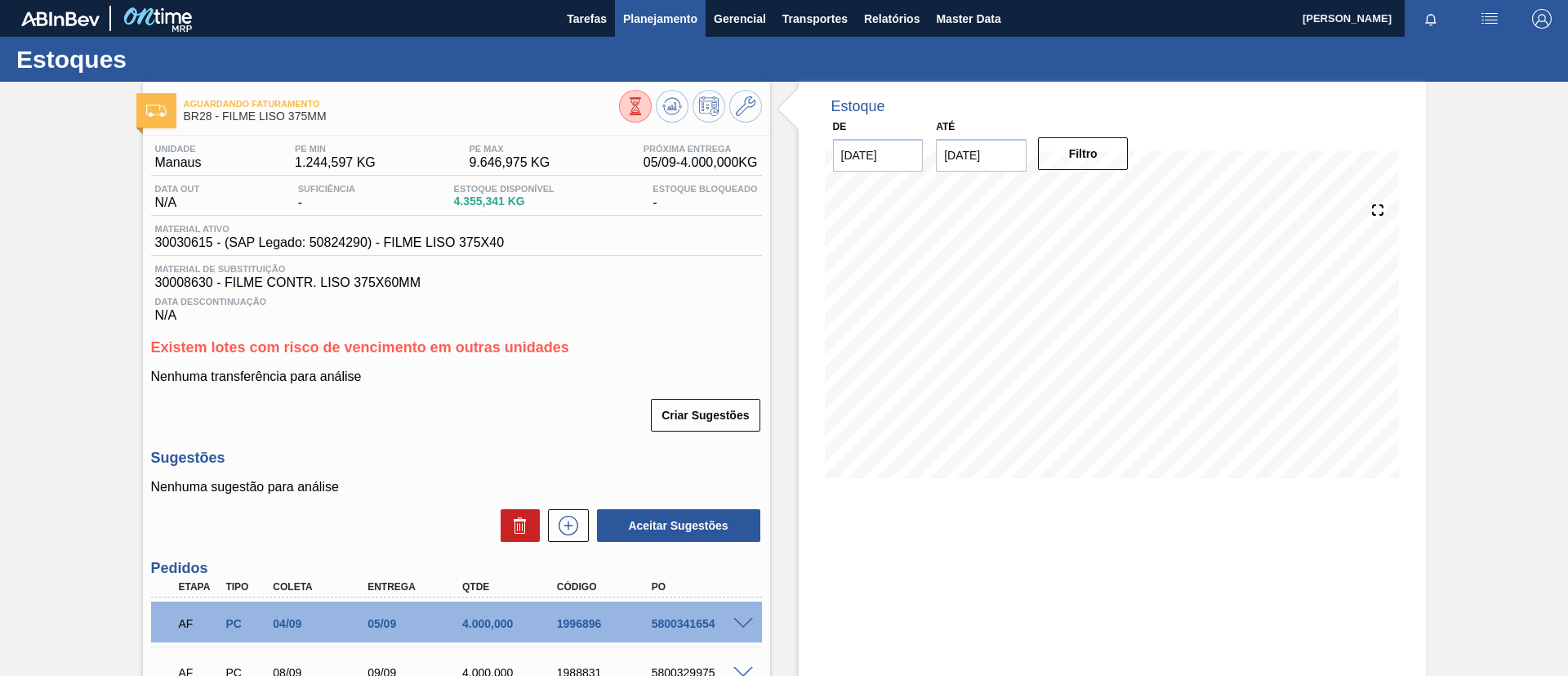
click at [679, 19] on span "Planejamento" at bounding box center [660, 18] width 74 height 19
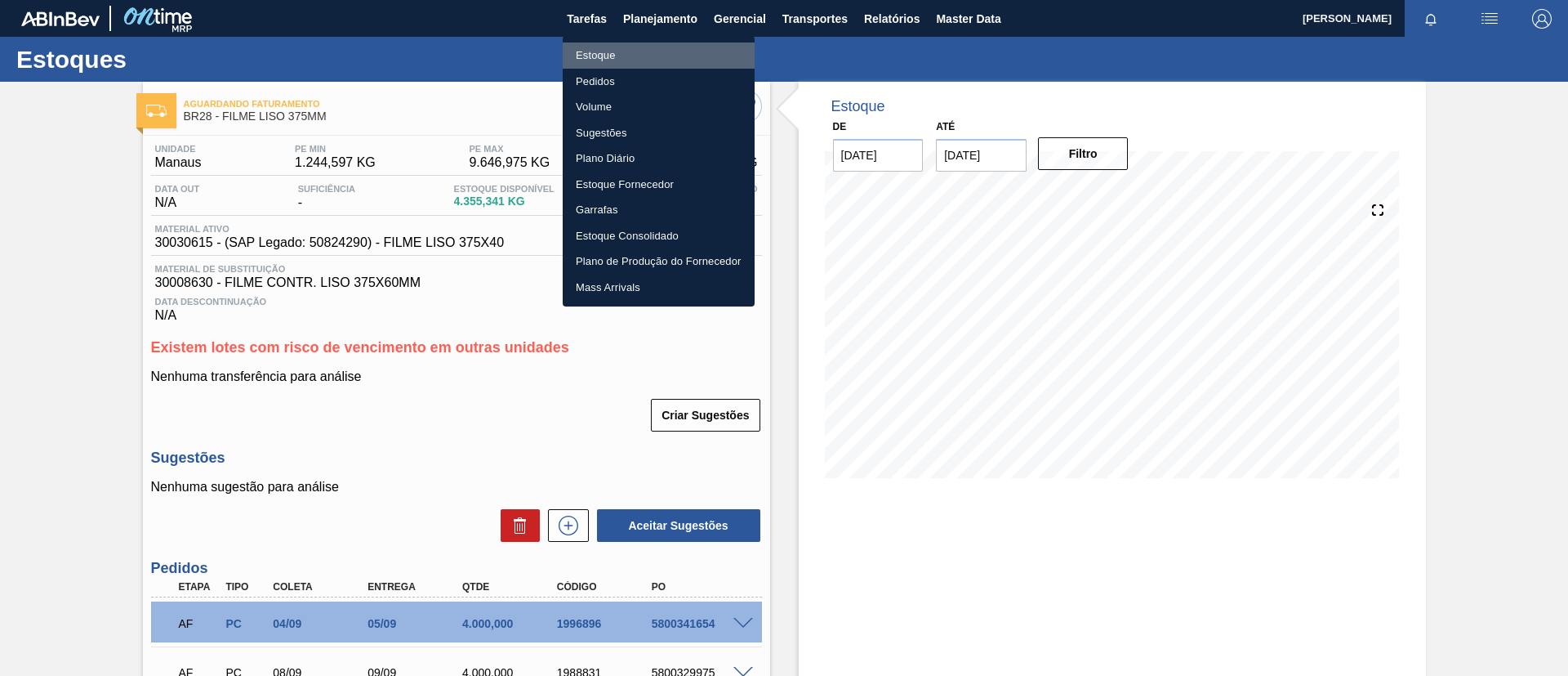
click at [661, 59] on li "Estoque" at bounding box center [659, 55] width 192 height 26
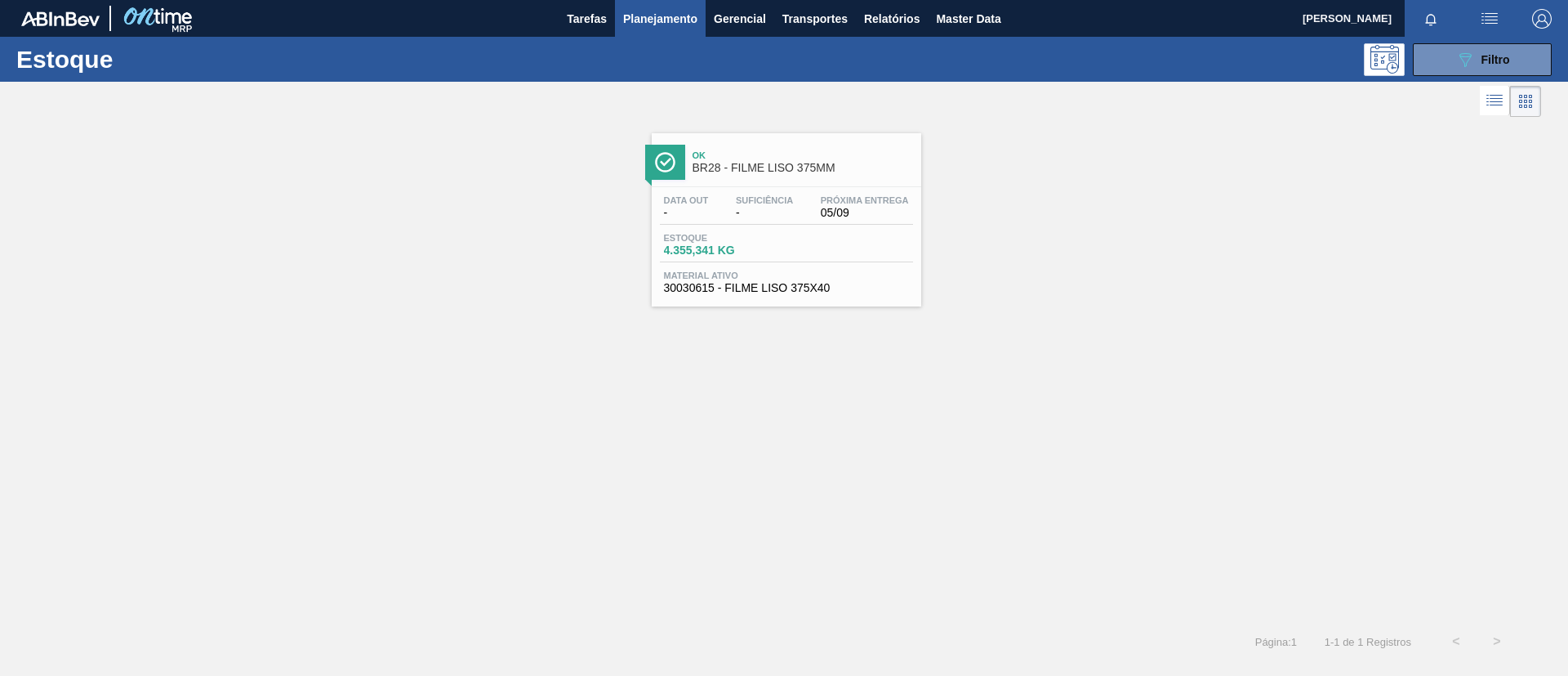
drag, startPoint x: 1448, startPoint y: 65, endPoint x: 1415, endPoint y: 194, distance: 133.2
click at [1306, 65] on button "089F7B8B-B2A5-4AFE-B5C0-19BA573D28AC Filtro" at bounding box center [1483, 59] width 139 height 33
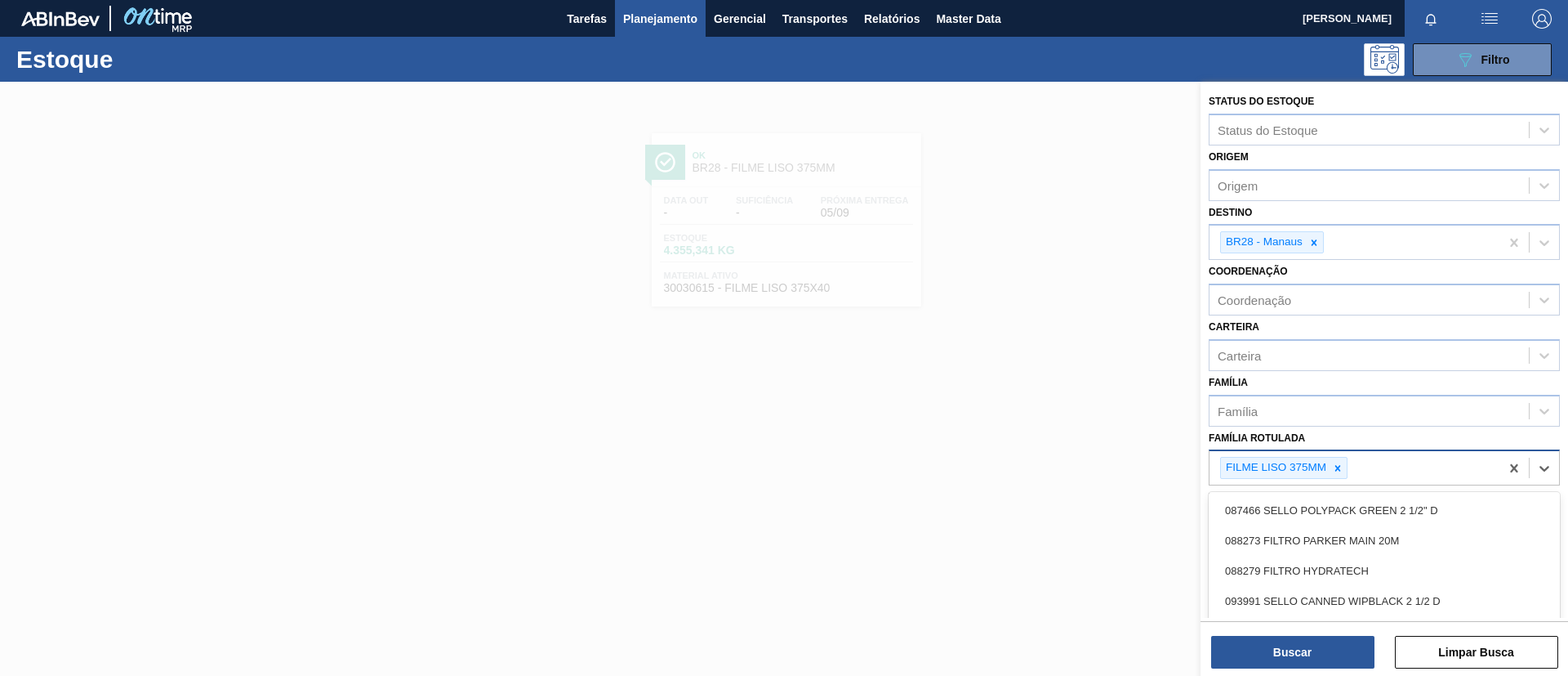
click at [1306, 453] on div "FILME LISO 375MM" at bounding box center [1354, 468] width 290 height 33
click at [1306, 461] on div at bounding box center [1337, 468] width 18 height 20
type Rotulada "original 269ml"
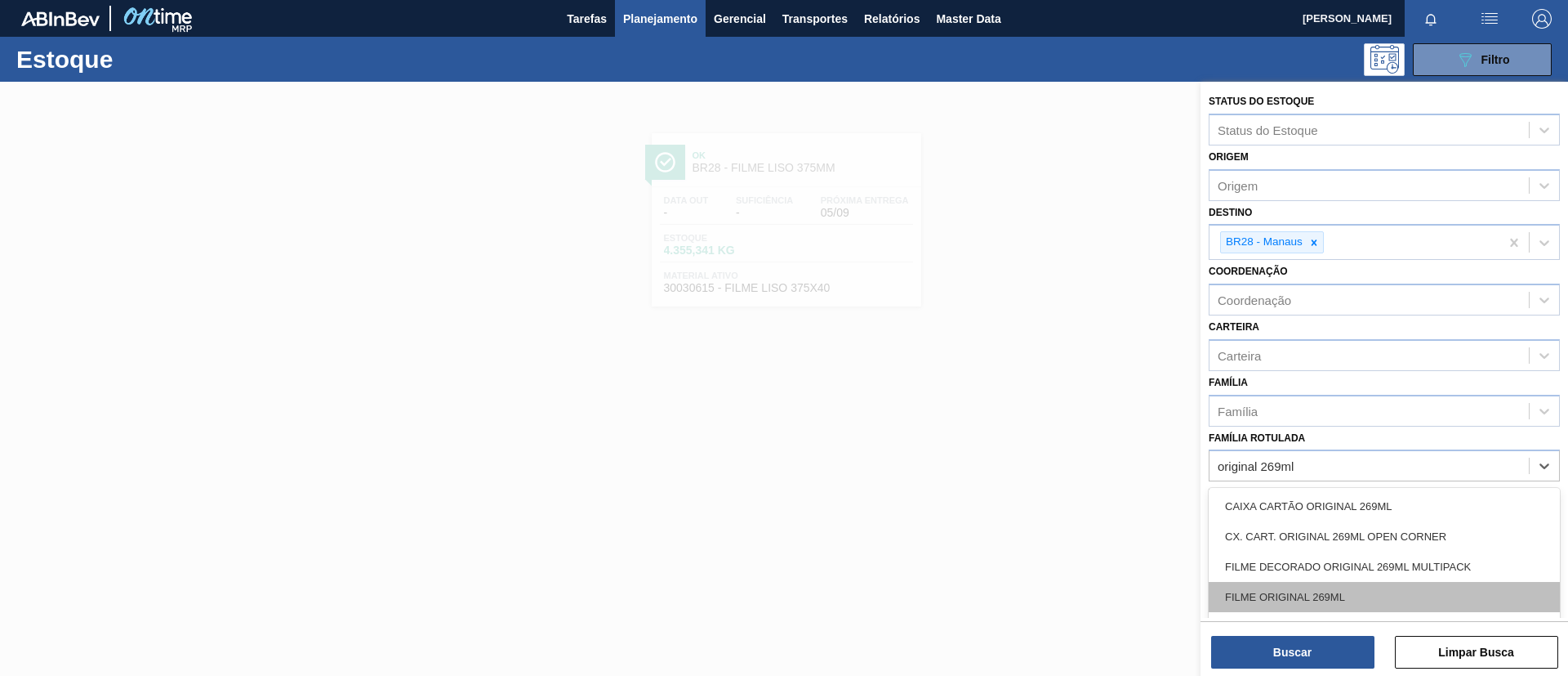
click at [1306, 562] on div "FILME ORIGINAL 269ML" at bounding box center [1384, 597] width 351 height 30
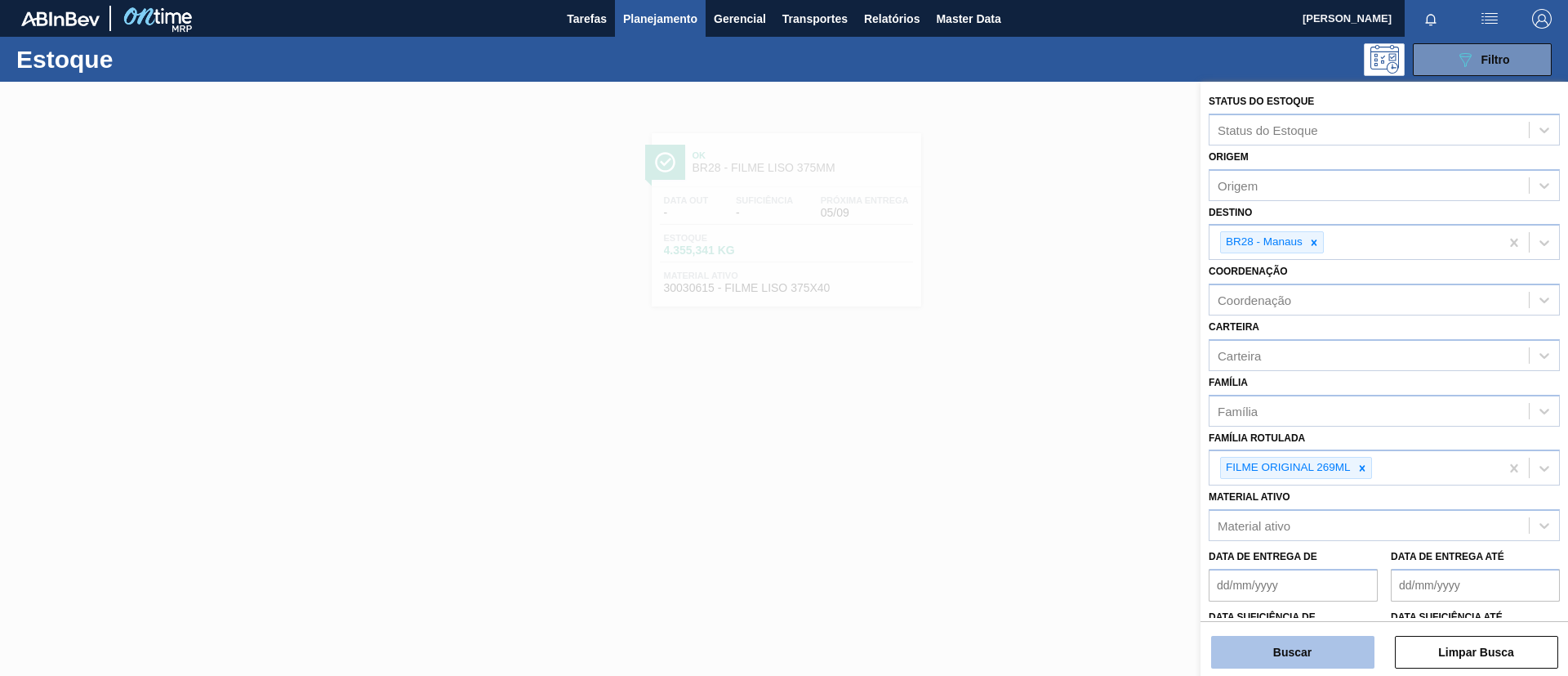
click at [1299, 562] on button "Buscar" at bounding box center [1292, 652] width 163 height 33
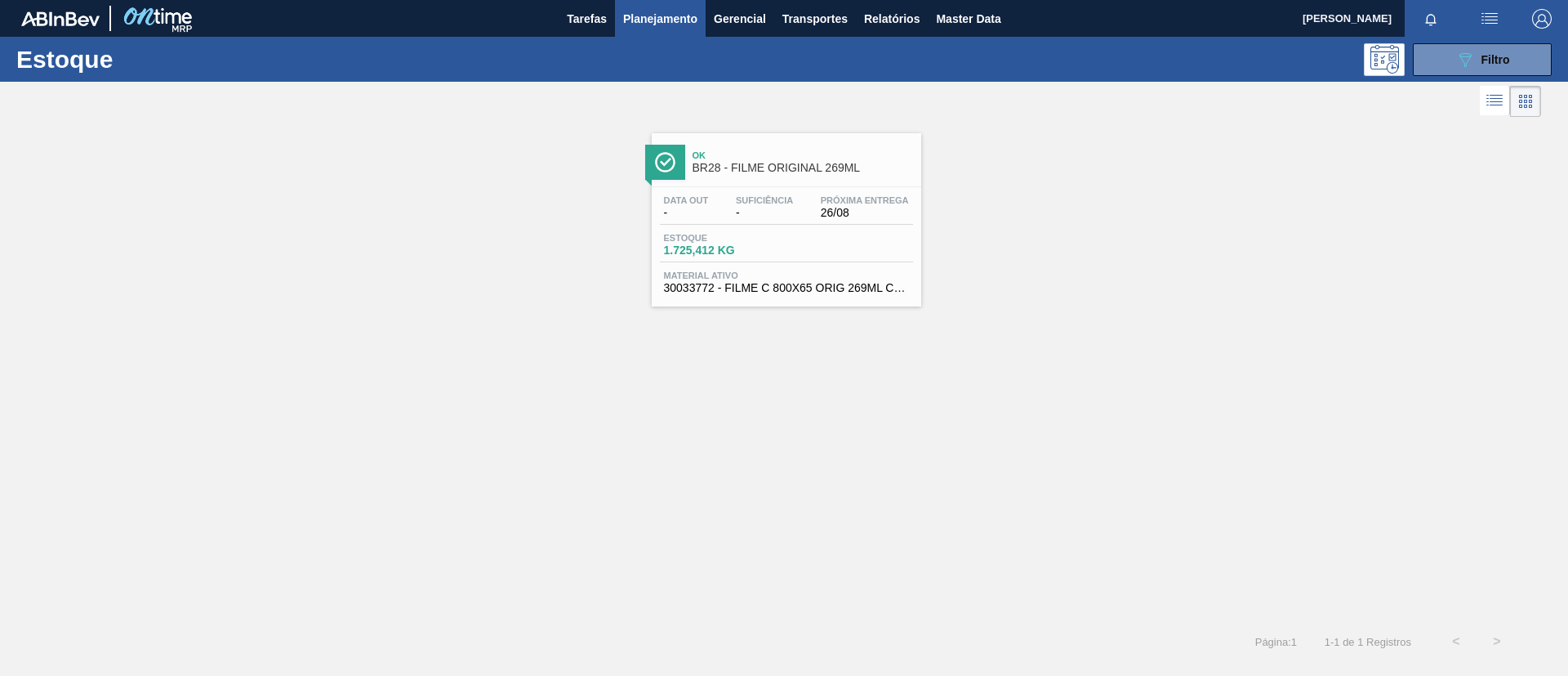
click at [856, 148] on div "Ok BR28 - FILME ORIGINAL 269ML" at bounding box center [803, 162] width 221 height 37
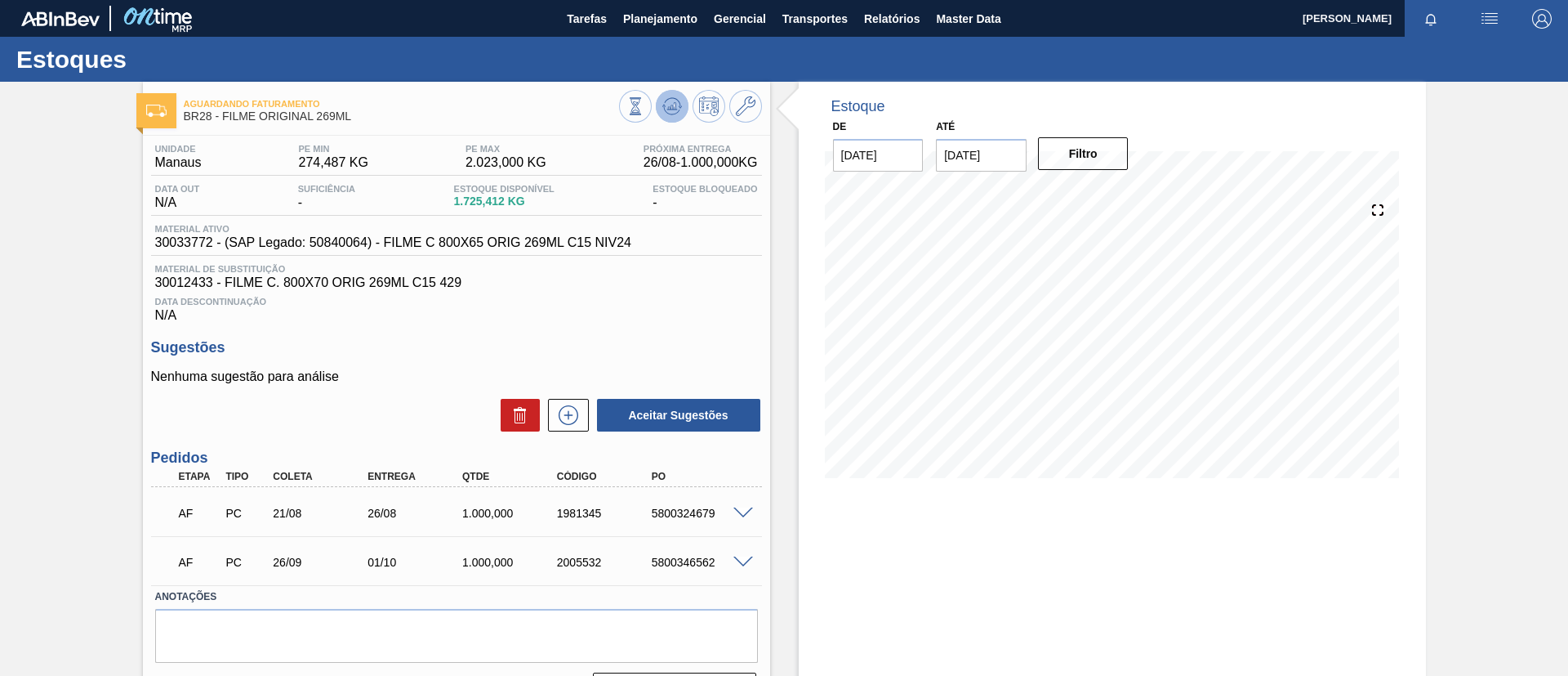
click at [645, 108] on icon at bounding box center [635, 105] width 18 height 18
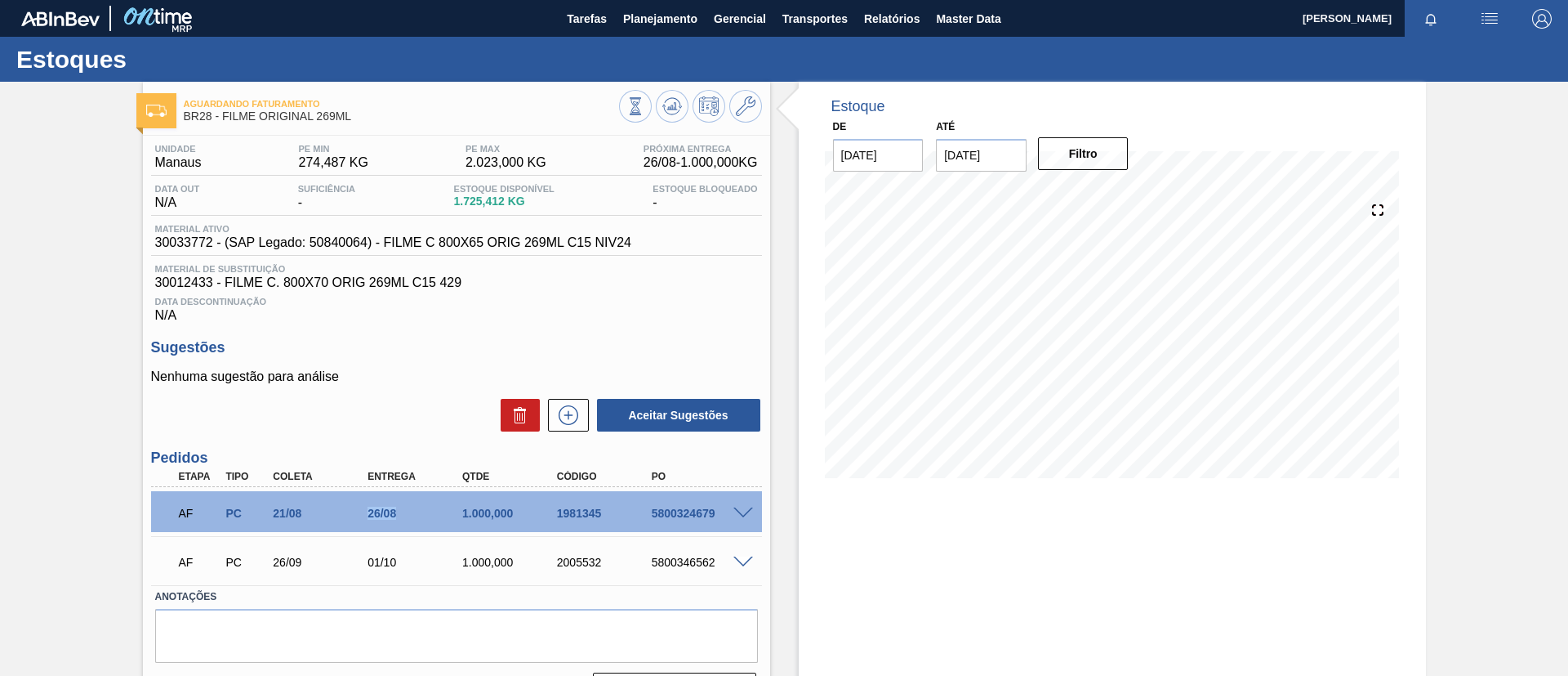
drag, startPoint x: 366, startPoint y: 515, endPoint x: 509, endPoint y: 522, distance: 143.2
click at [509, 522] on div "AF PC 21/08 26/08 1.000,000 1981345 5800324679" at bounding box center [452, 511] width 568 height 33
click at [615, 16] on button "Planejamento" at bounding box center [660, 18] width 90 height 37
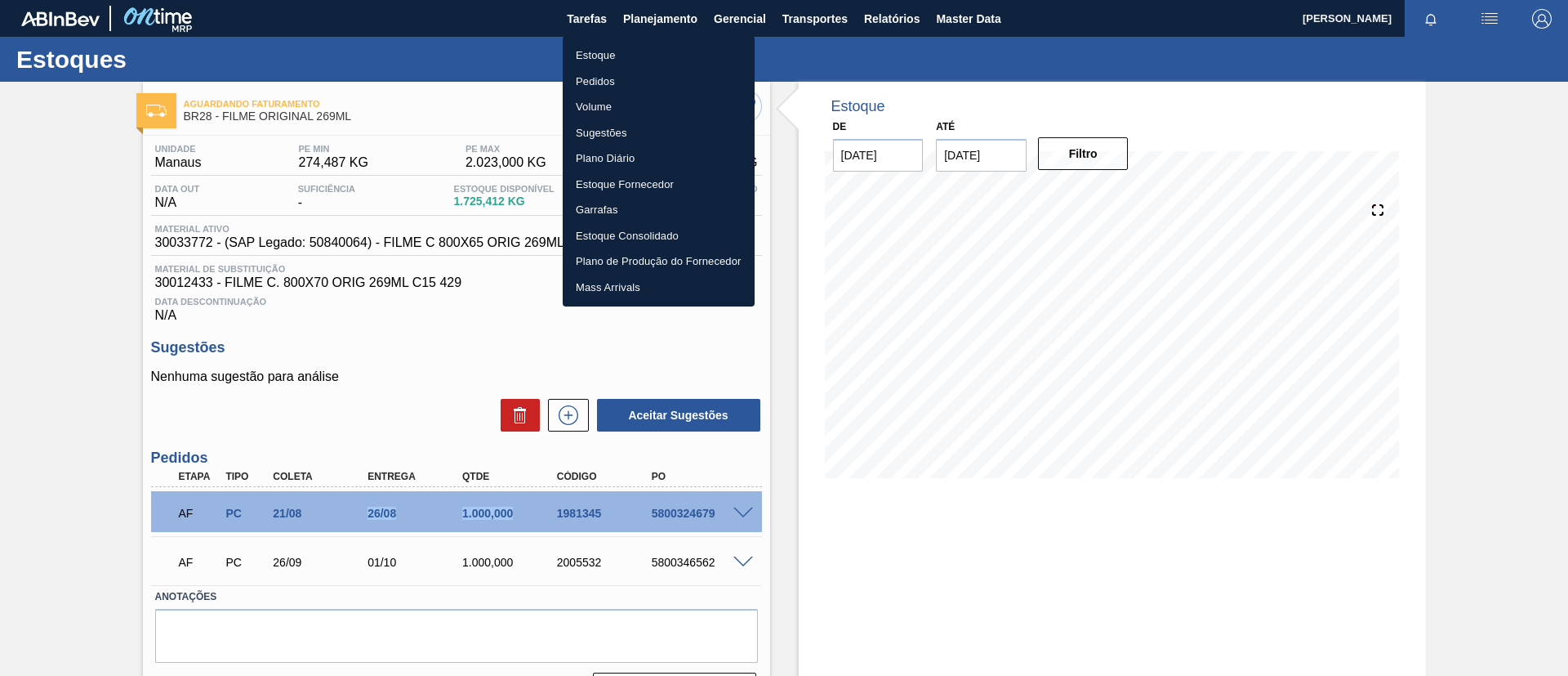
click at [645, 50] on li "Estoque" at bounding box center [659, 55] width 192 height 26
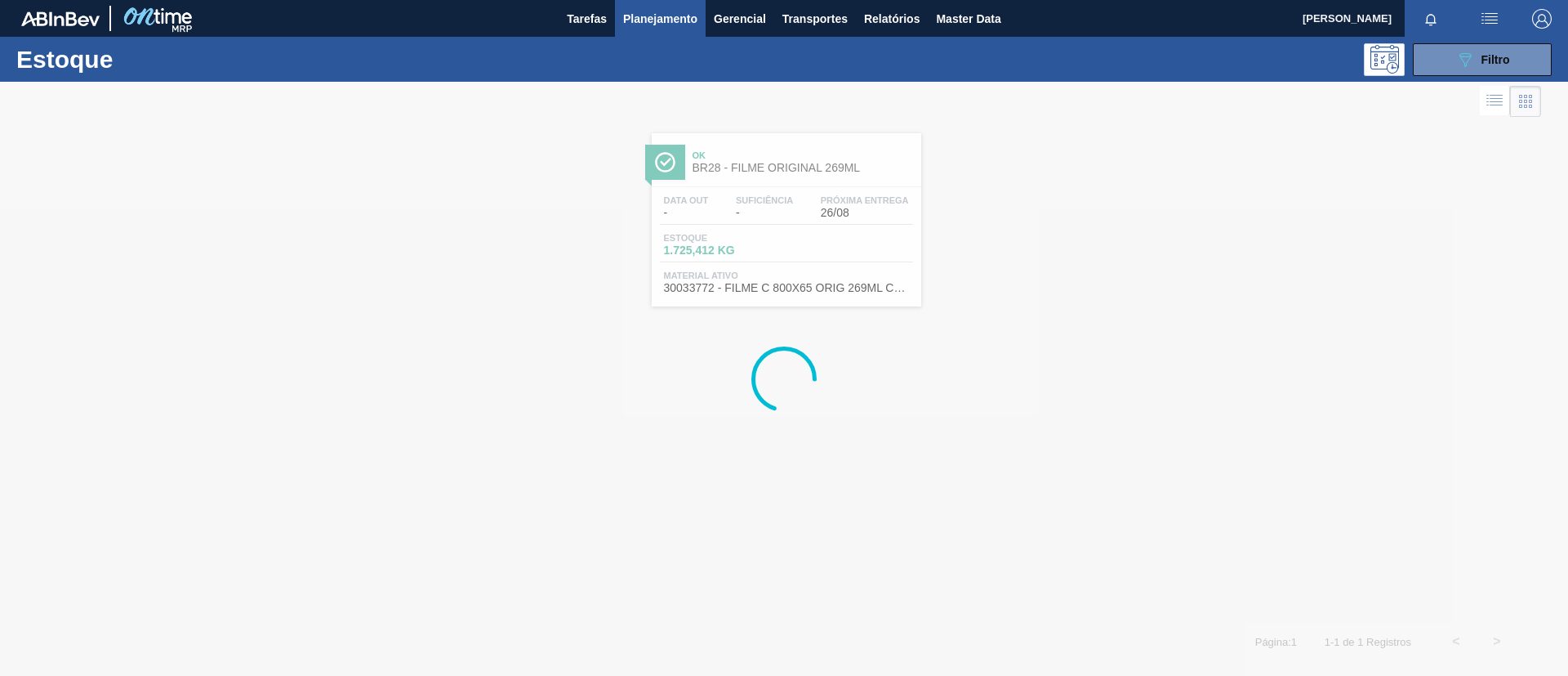
drag, startPoint x: 1502, startPoint y: 79, endPoint x: 1493, endPoint y: 76, distance: 9.5
click at [1306, 79] on div "Estoque 089F7B8B-B2A5-4AFE-B5C0-19BA573D28AC Filtro" at bounding box center [784, 59] width 1568 height 45
click at [1306, 62] on span "Filtro" at bounding box center [1496, 59] width 28 height 13
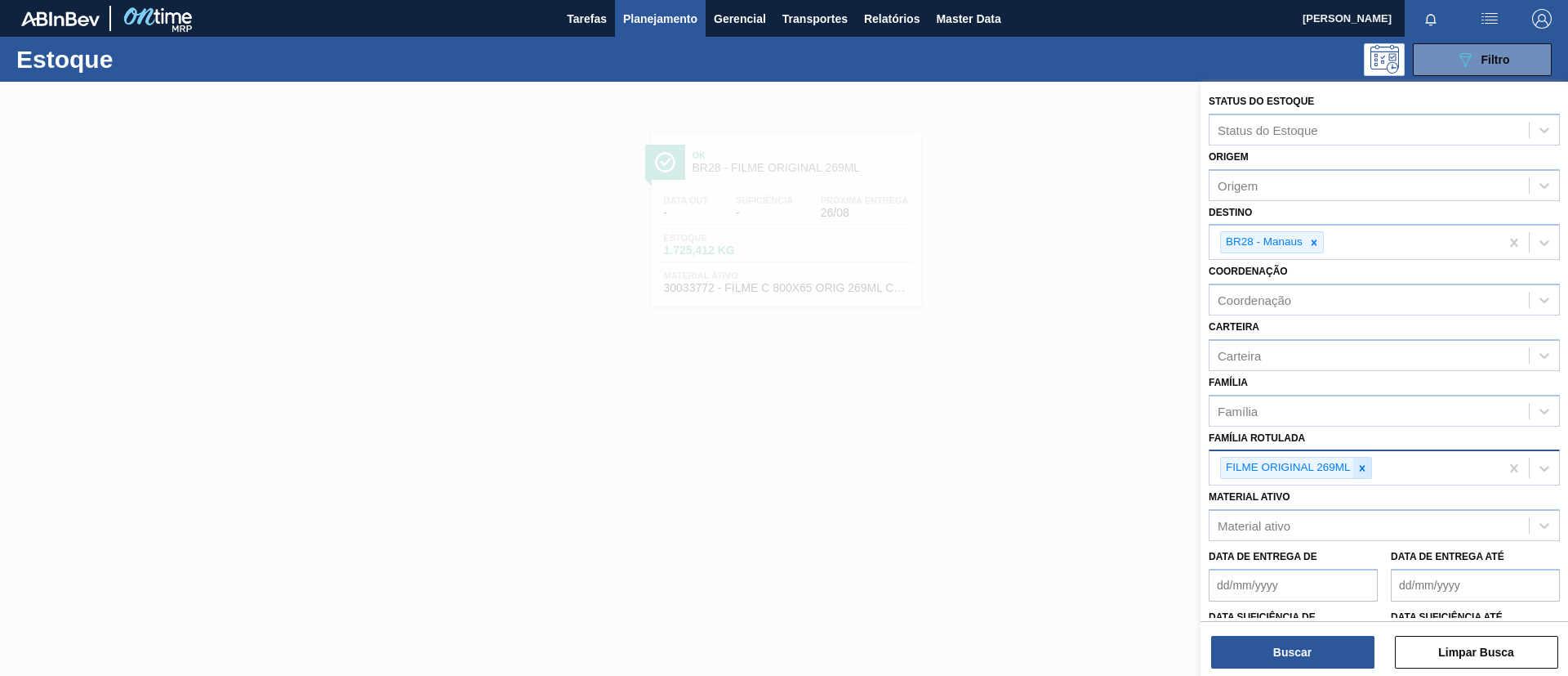
click at [1306, 476] on div at bounding box center [1361, 468] width 18 height 20
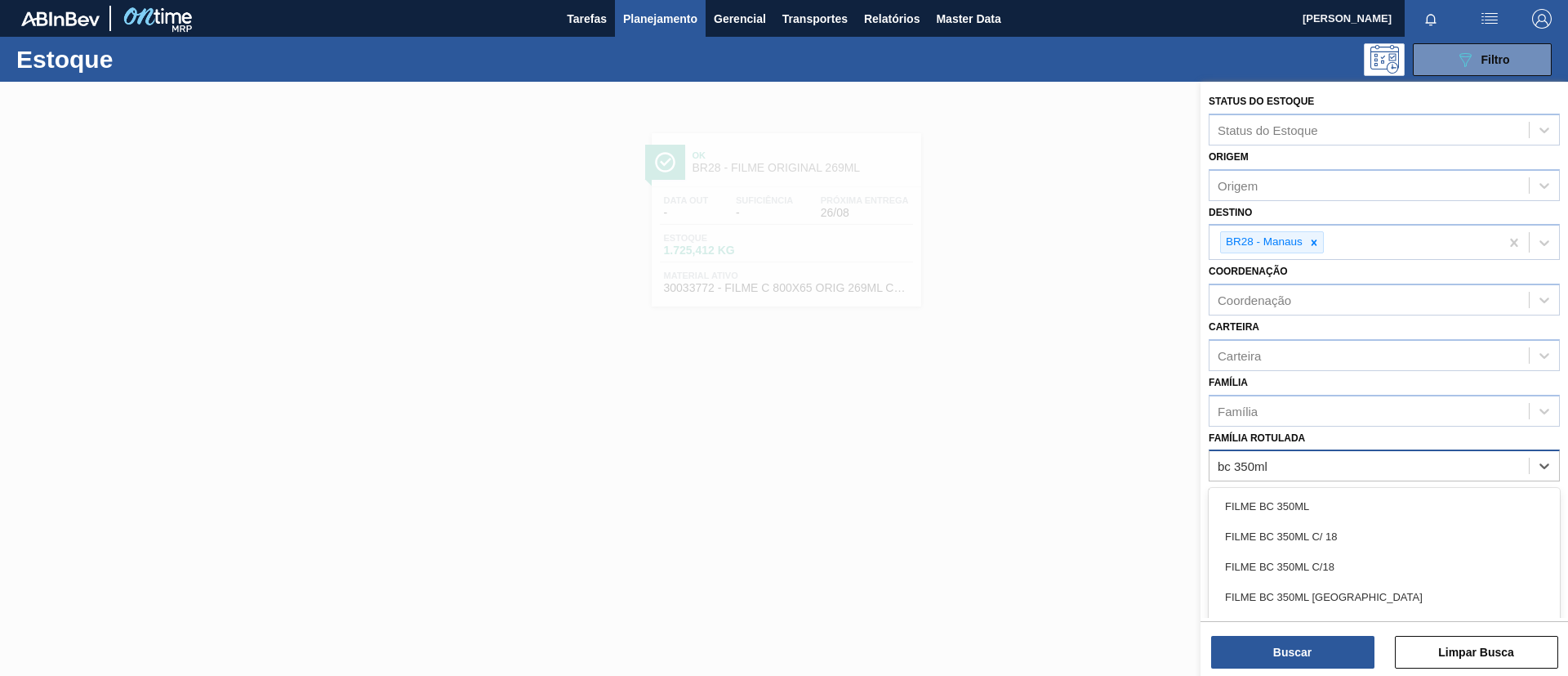
type Rotulada "bc 350ml mp"
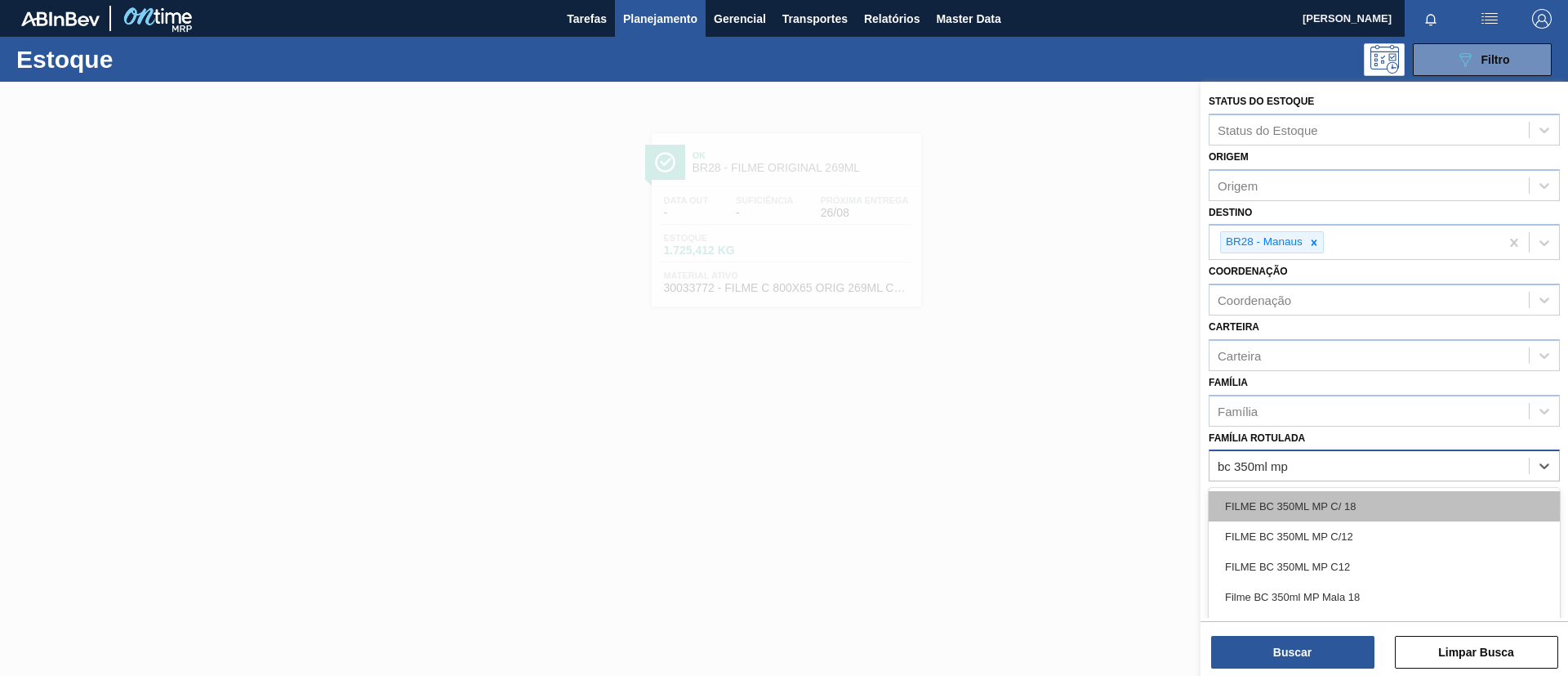
click at [1306, 506] on div "FILME BC 350ML MP C/ 18" at bounding box center [1384, 506] width 351 height 30
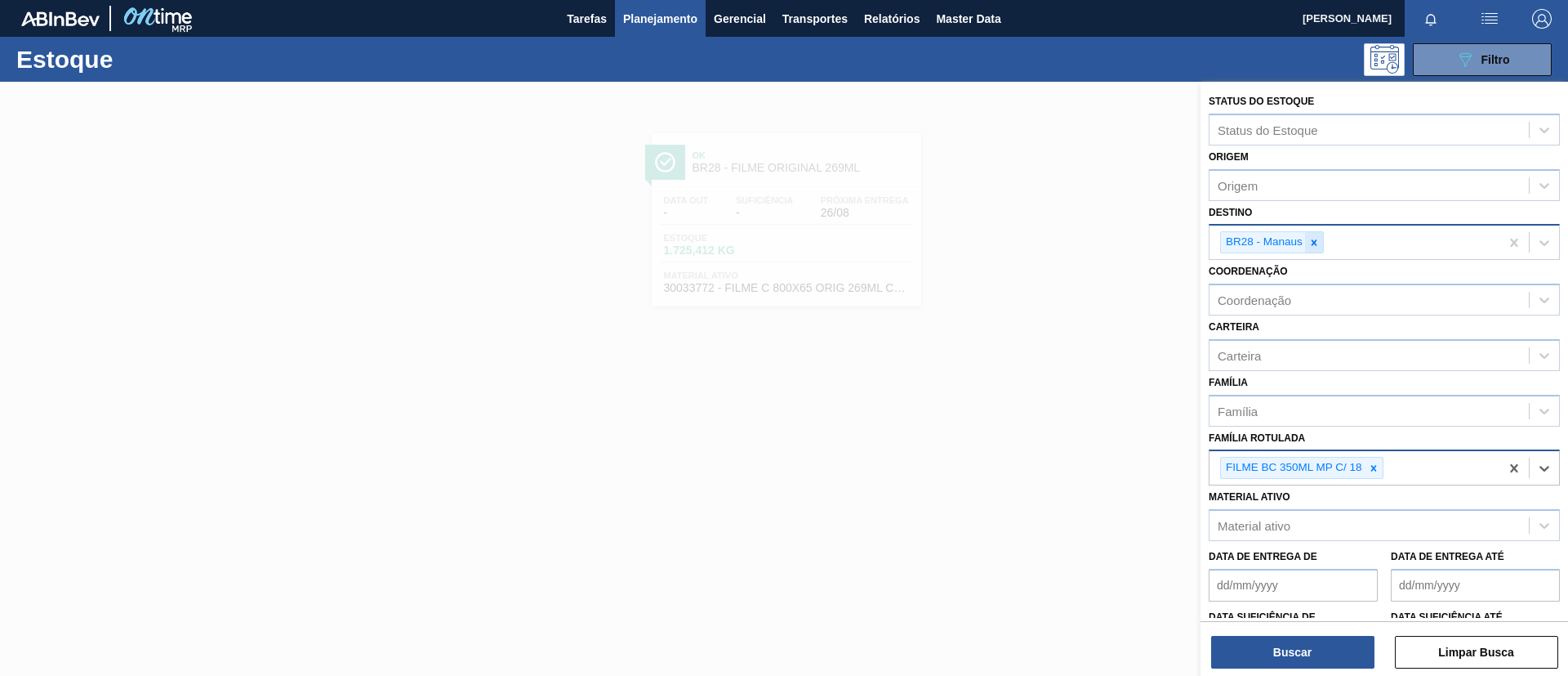
click at [1306, 233] on div at bounding box center [1314, 242] width 18 height 20
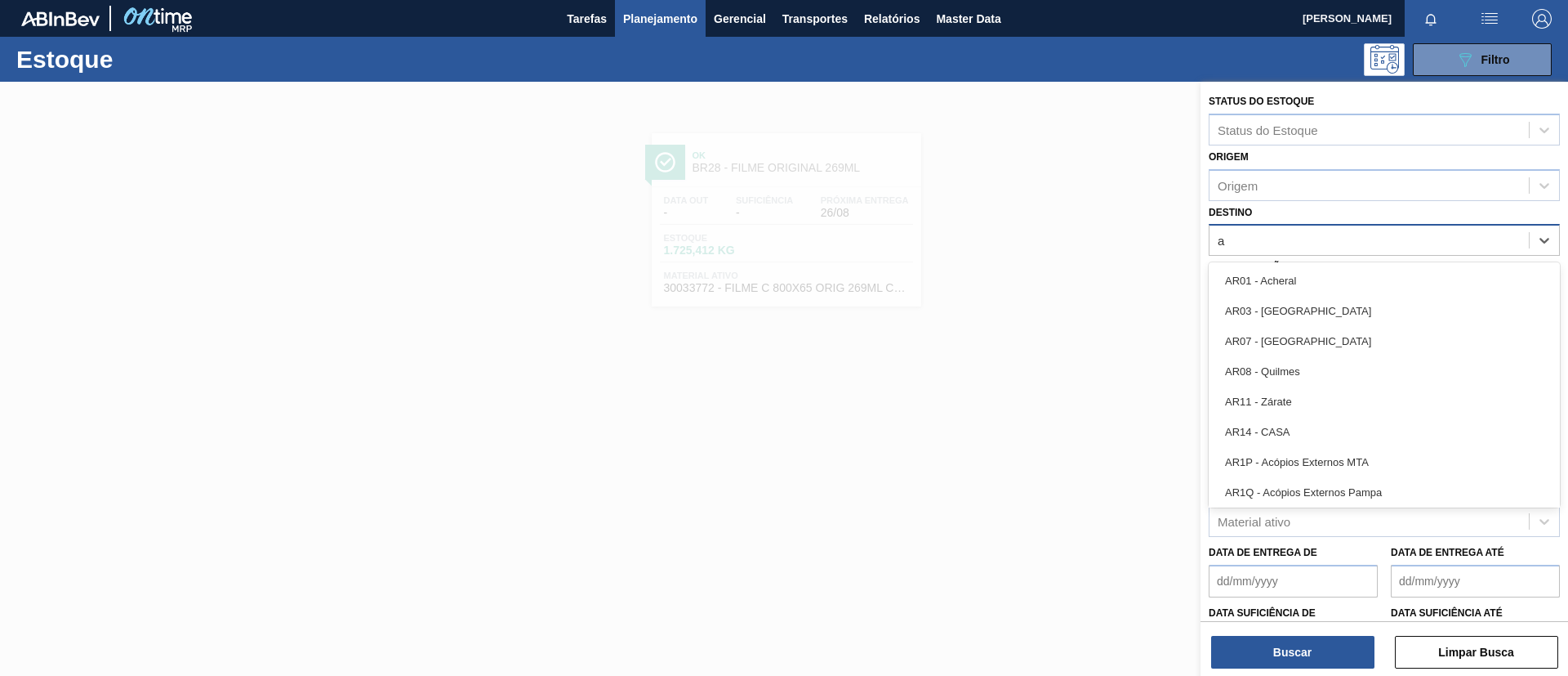
type input "ag"
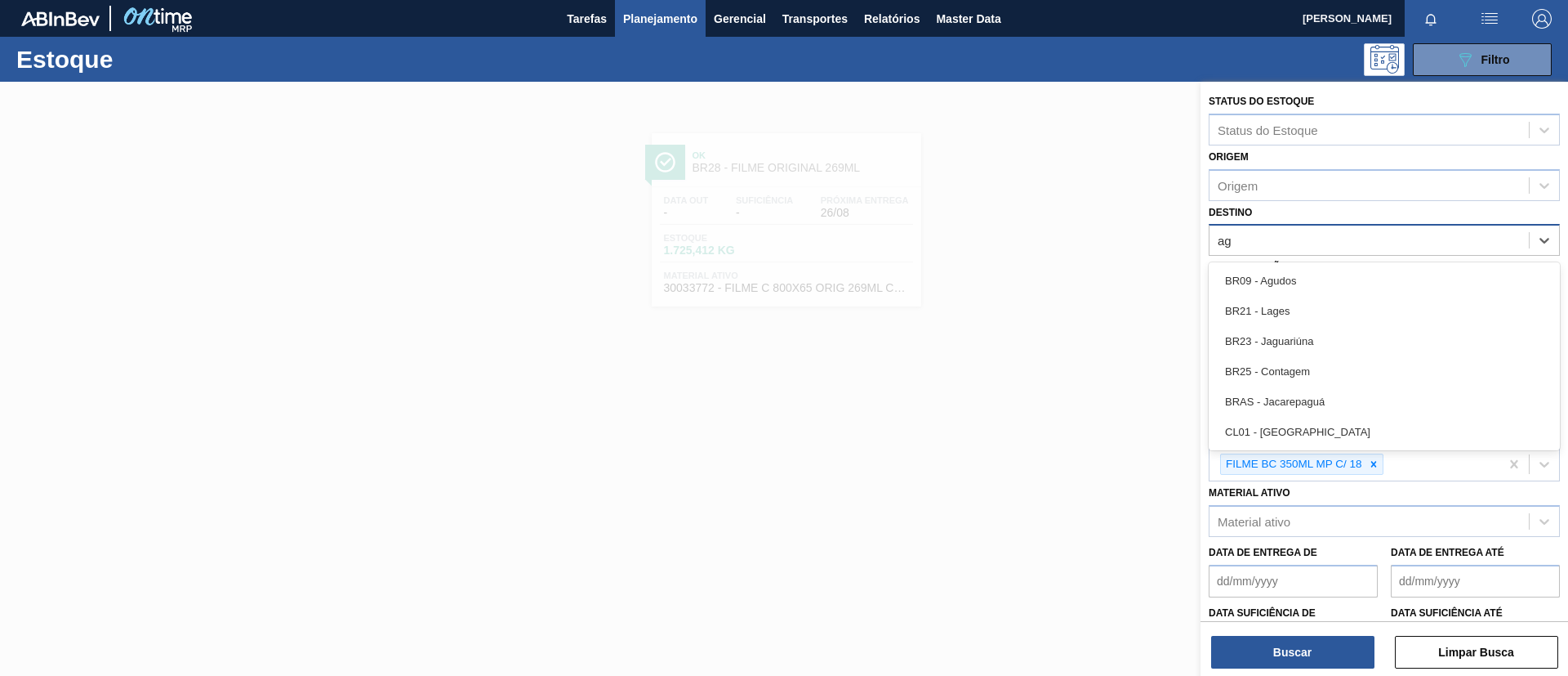
click at [1284, 288] on div "BR09 - Agudos" at bounding box center [1384, 280] width 351 height 30
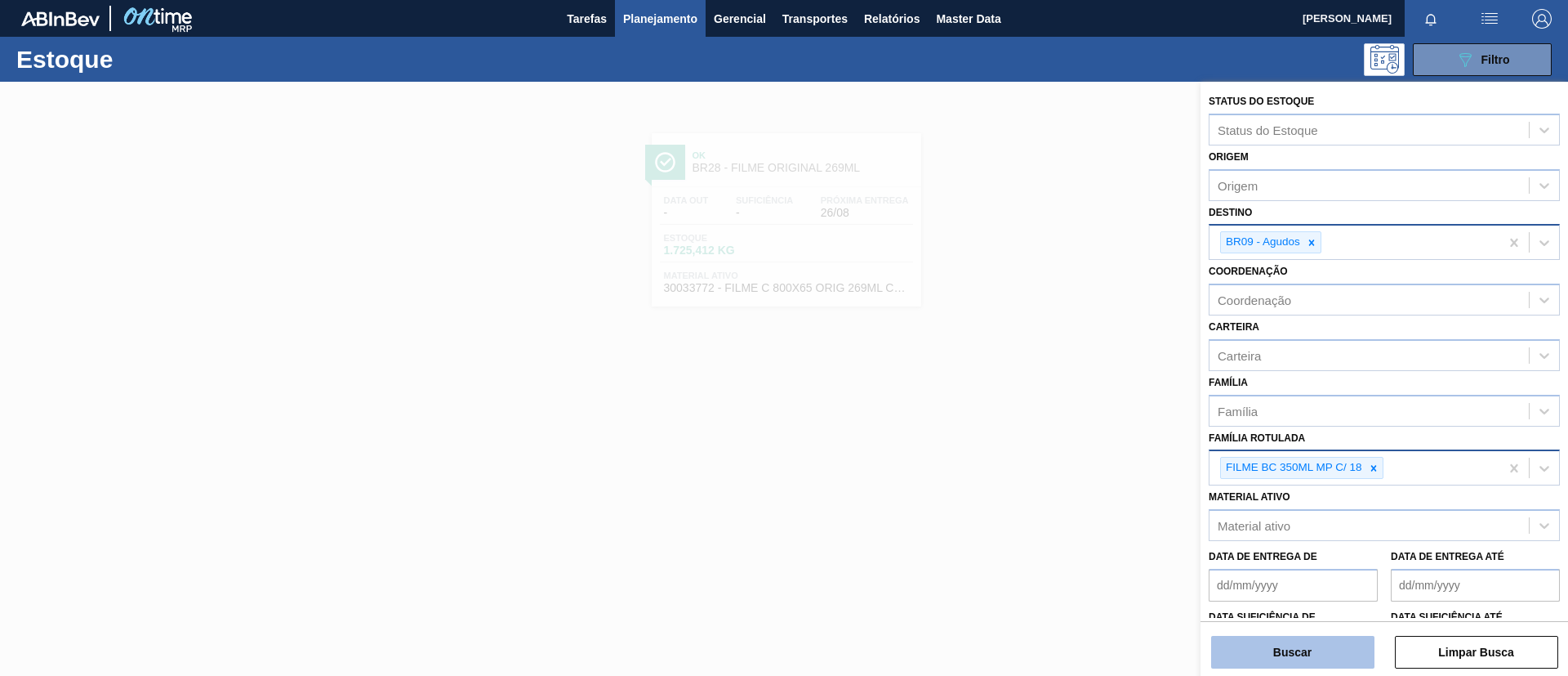
click at [1306, 562] on button "Buscar" at bounding box center [1292, 652] width 163 height 33
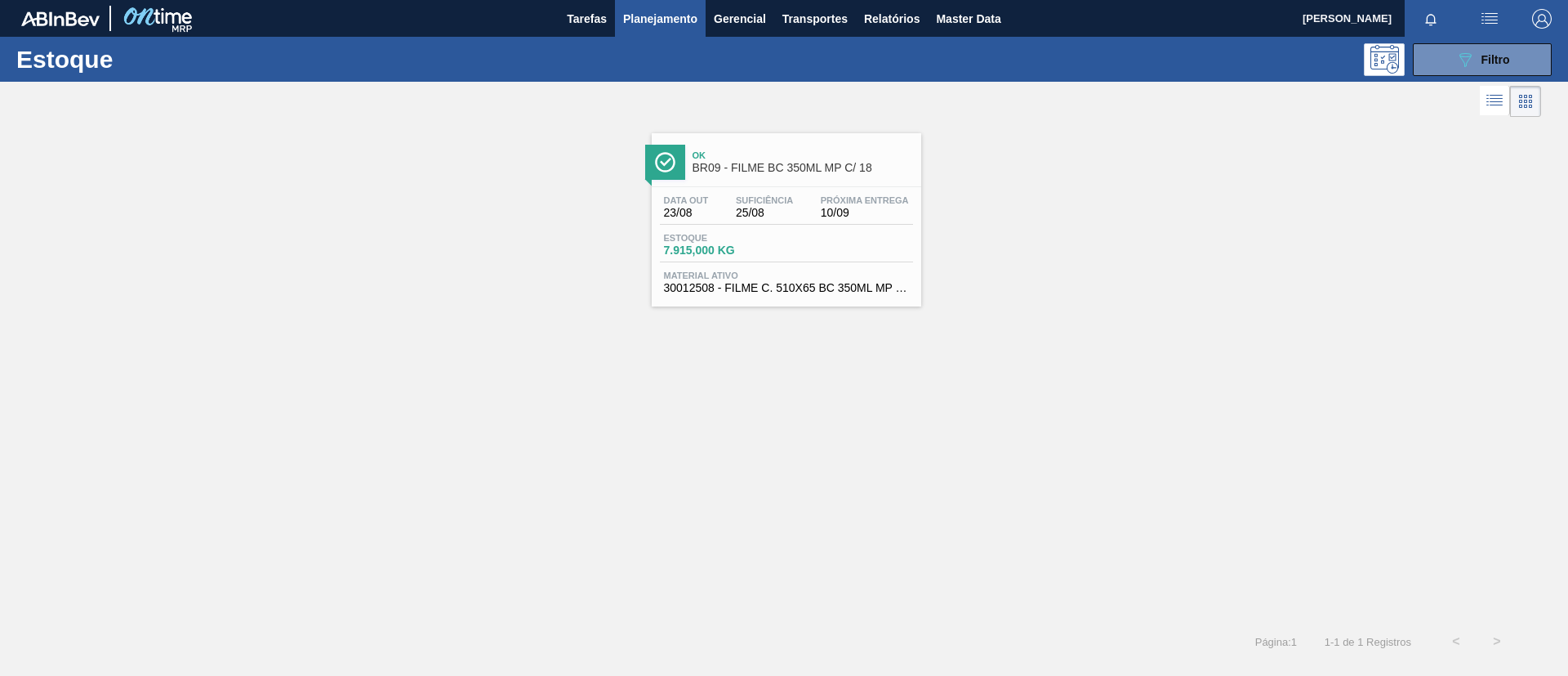
click at [769, 149] on div "Ok BR09 - FILME BC 350ML MP C/ 18" at bounding box center [803, 162] width 221 height 37
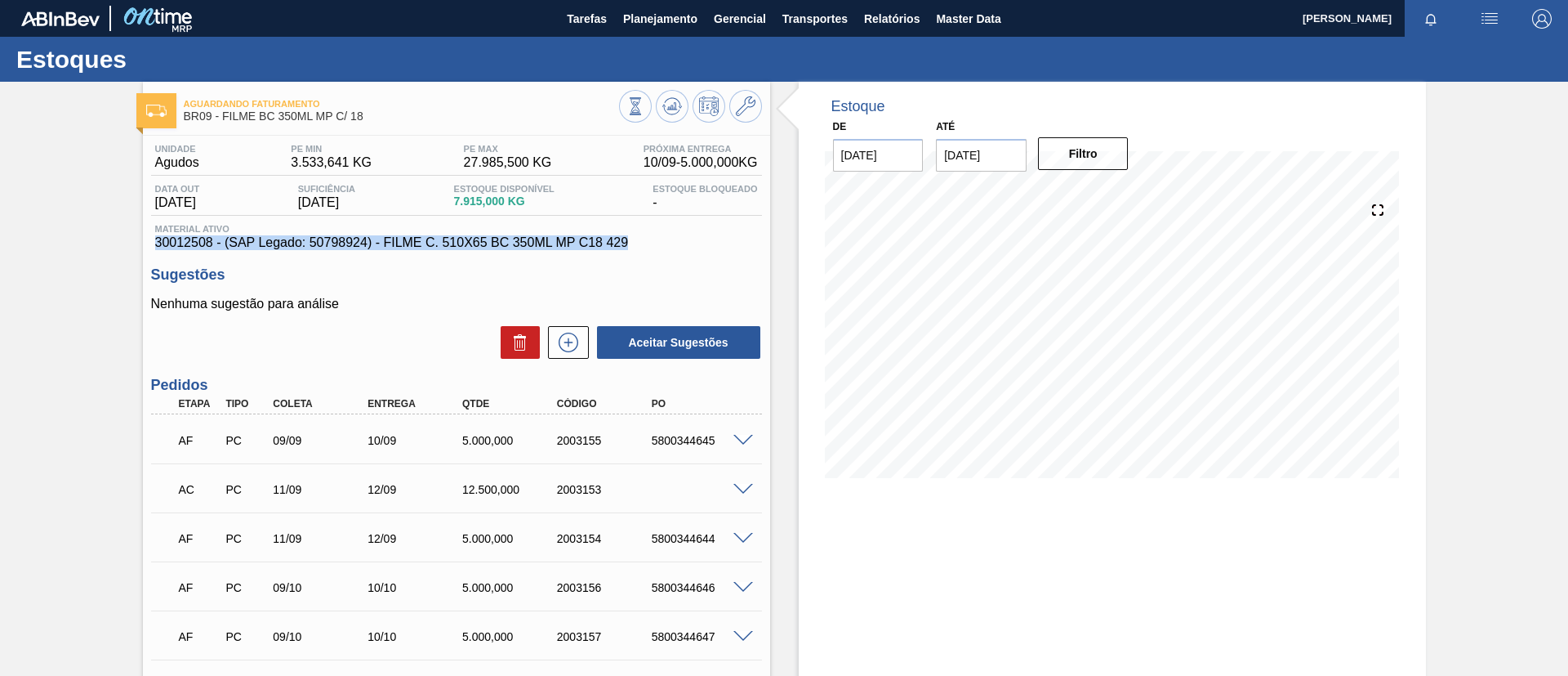
drag, startPoint x: 151, startPoint y: 247, endPoint x: 638, endPoint y: 238, distance: 487.1
click at [638, 238] on div "Unidade Agudos PE MIN 3.533,641 KG PE MAX 27.985,500 KG Próxima Entrega 10/09 -…" at bounding box center [457, 484] width 627 height 699
copy span "30012508 - (SAP Legado: 50798924) - FILME C. 510X65 BC 350ML MP C18 429"
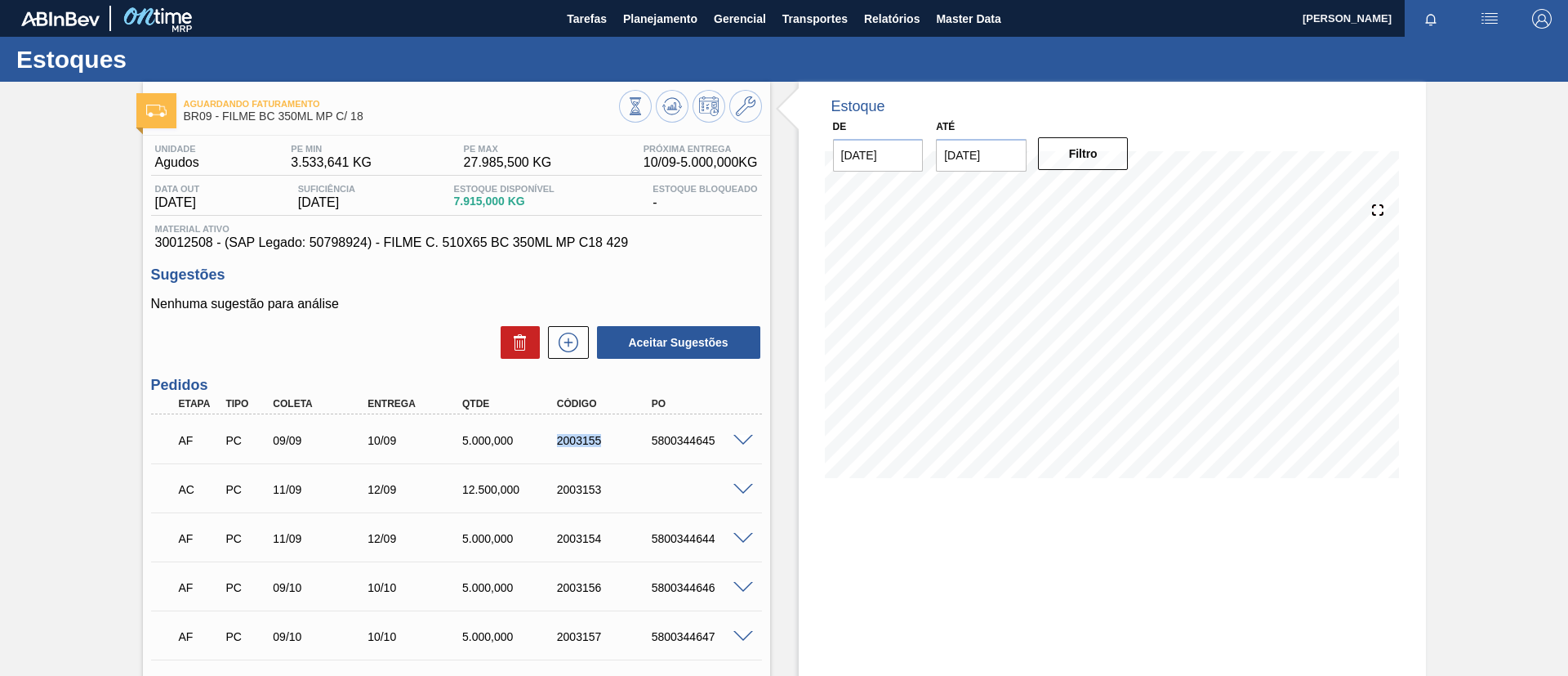
drag, startPoint x: 529, startPoint y: 452, endPoint x: 631, endPoint y: 448, distance: 102.1
click at [631, 448] on div "AF PC 09/09 10/09 5.000,000 2003155 5800344645" at bounding box center [452, 438] width 568 height 33
copy div "2003155"
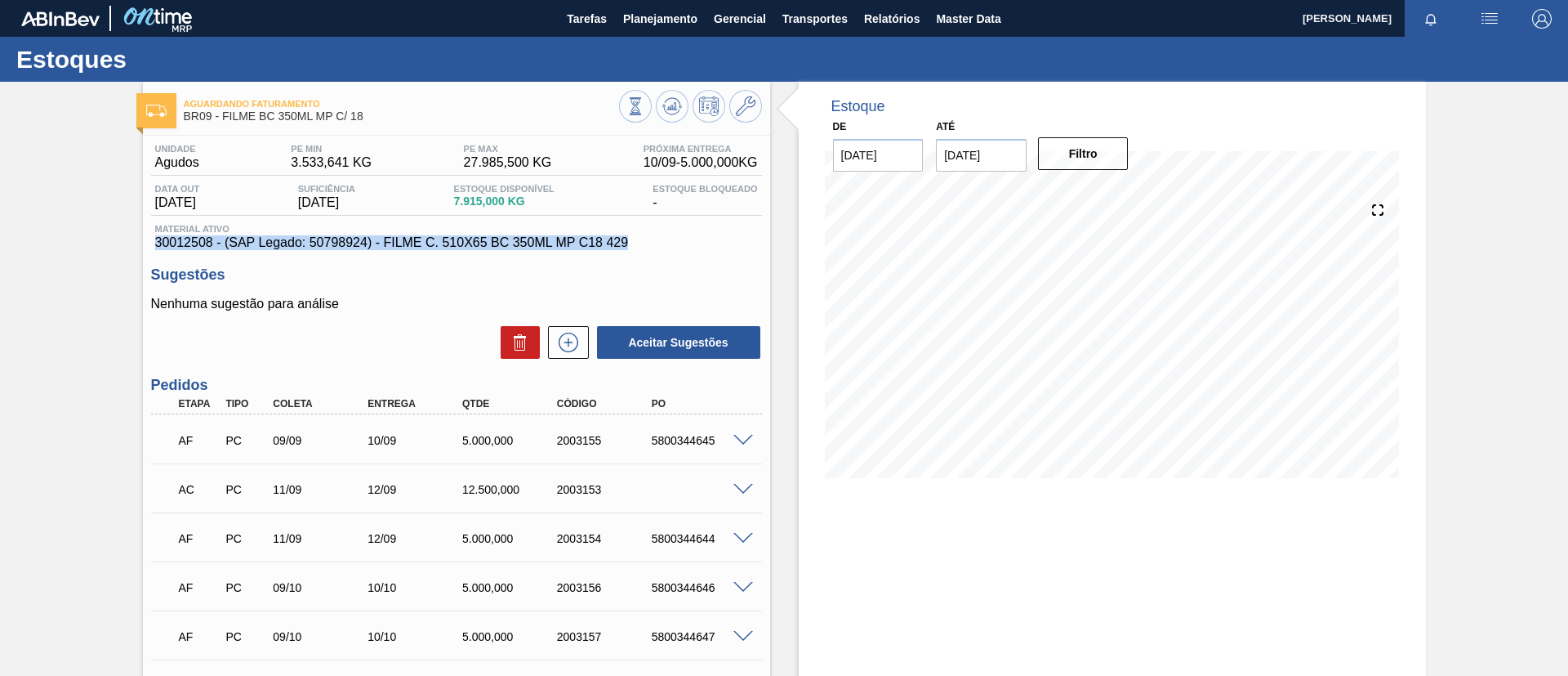
drag, startPoint x: 122, startPoint y: 248, endPoint x: 630, endPoint y: 246, distance: 508.0
click at [630, 246] on div "Aguardando Faturamento BR09 - FILME BC 350ML MP C/ 18 Unidade Agudos PE MIN 3.5…" at bounding box center [784, 462] width 1568 height 760
copy span "30012508 - (SAP Legado: 50798924) - FILME C. 510X65 BC 350ML MP C18 429"
